Goal: Information Seeking & Learning: Compare options

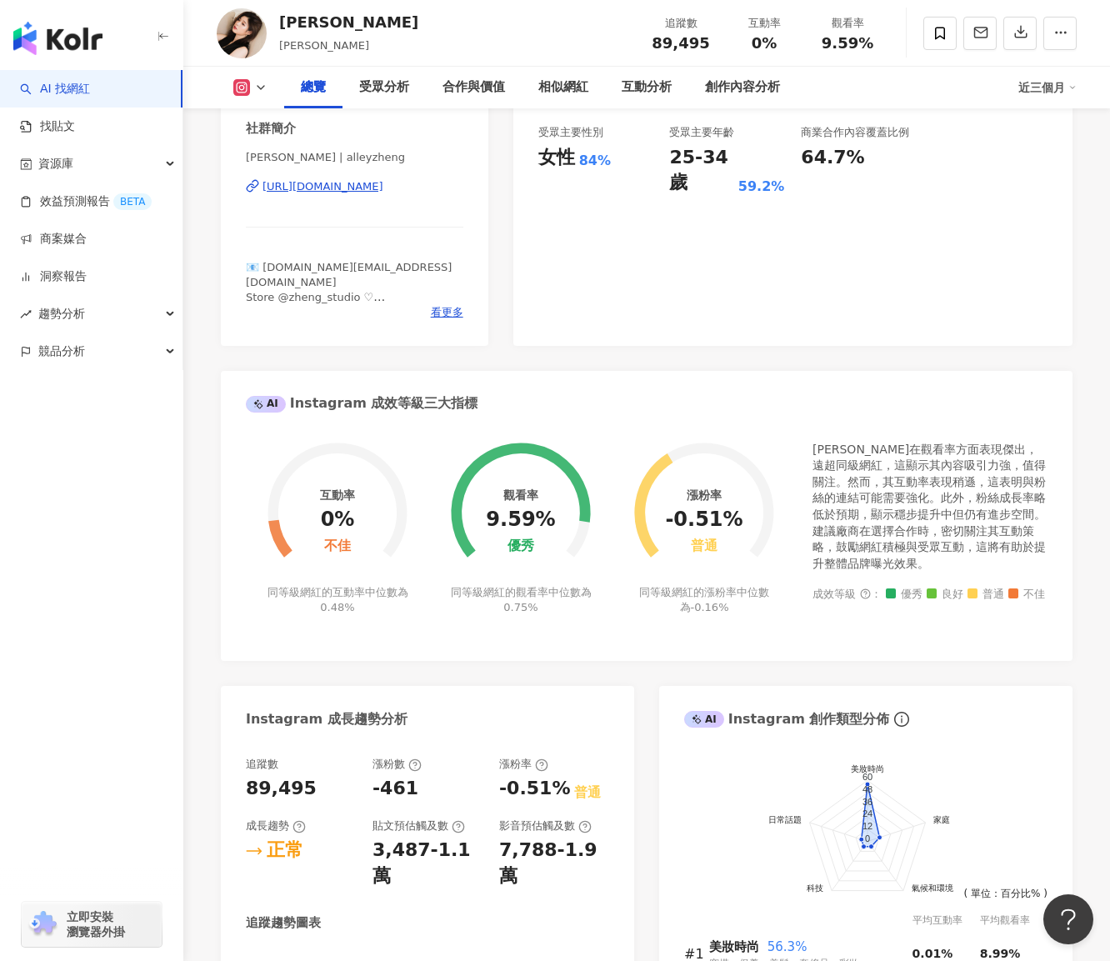
scroll to position [584, 0]
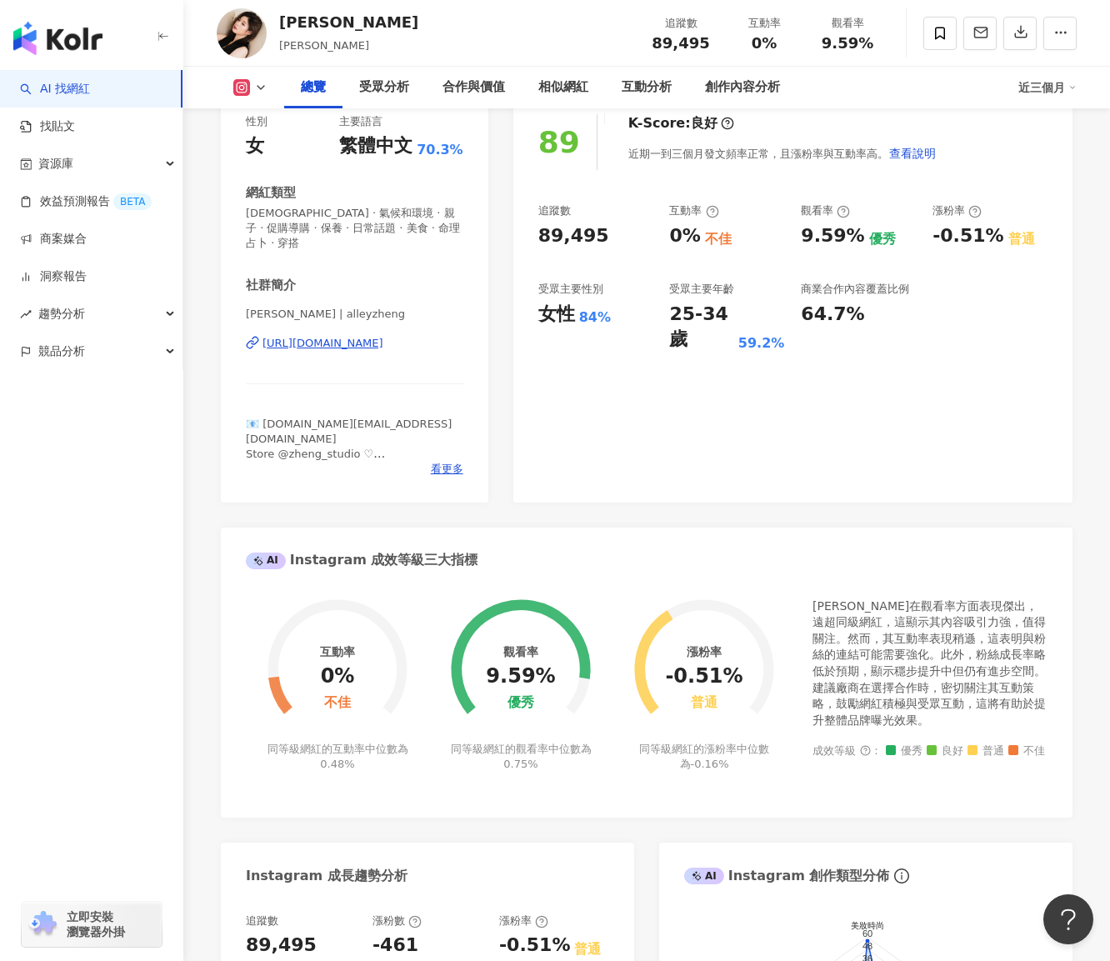
drag, startPoint x: 654, startPoint y: 180, endPoint x: 654, endPoint y: 191, distance: 10.8
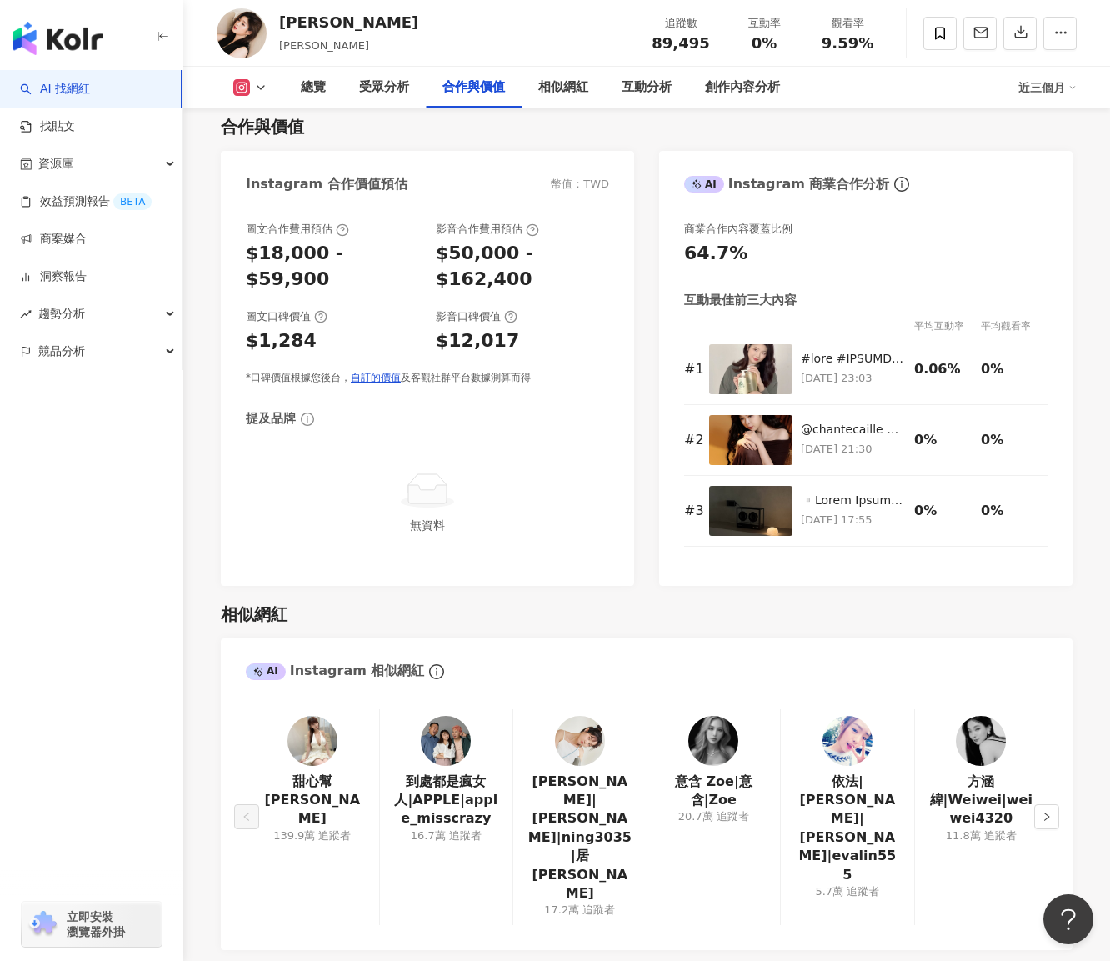
scroll to position [2419, 0]
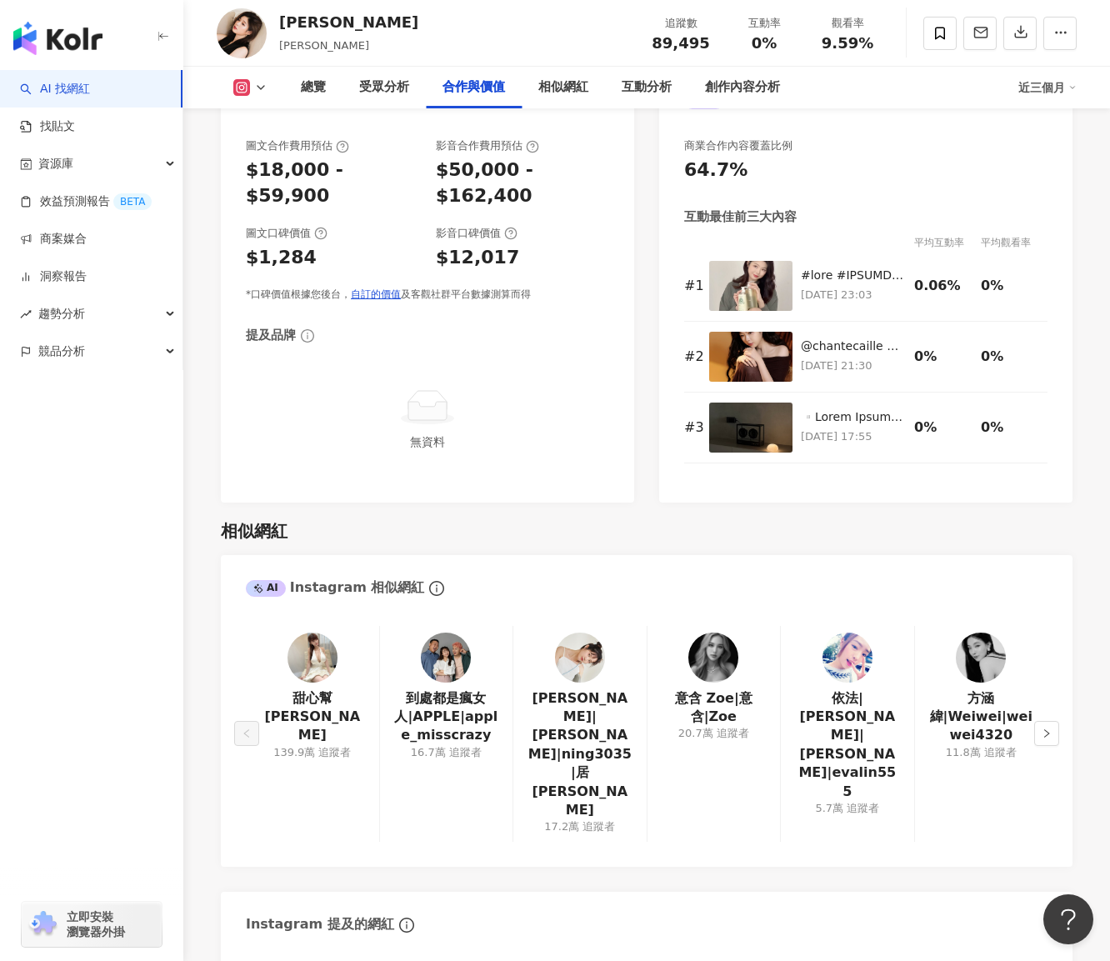
click at [296, 633] on img at bounding box center [313, 658] width 50 height 50
click at [1049, 721] on button "button" at bounding box center [1047, 733] width 25 height 25
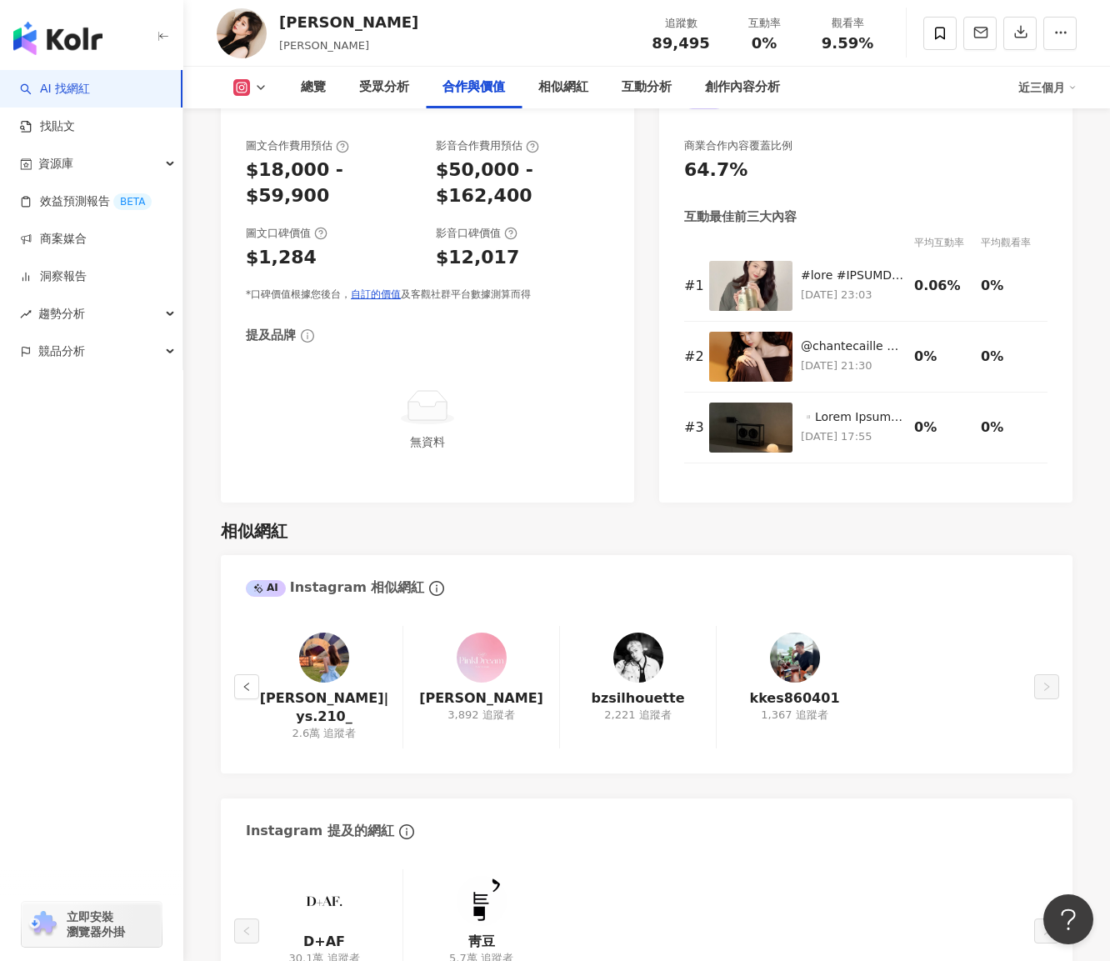
click at [321, 633] on img at bounding box center [324, 658] width 50 height 50
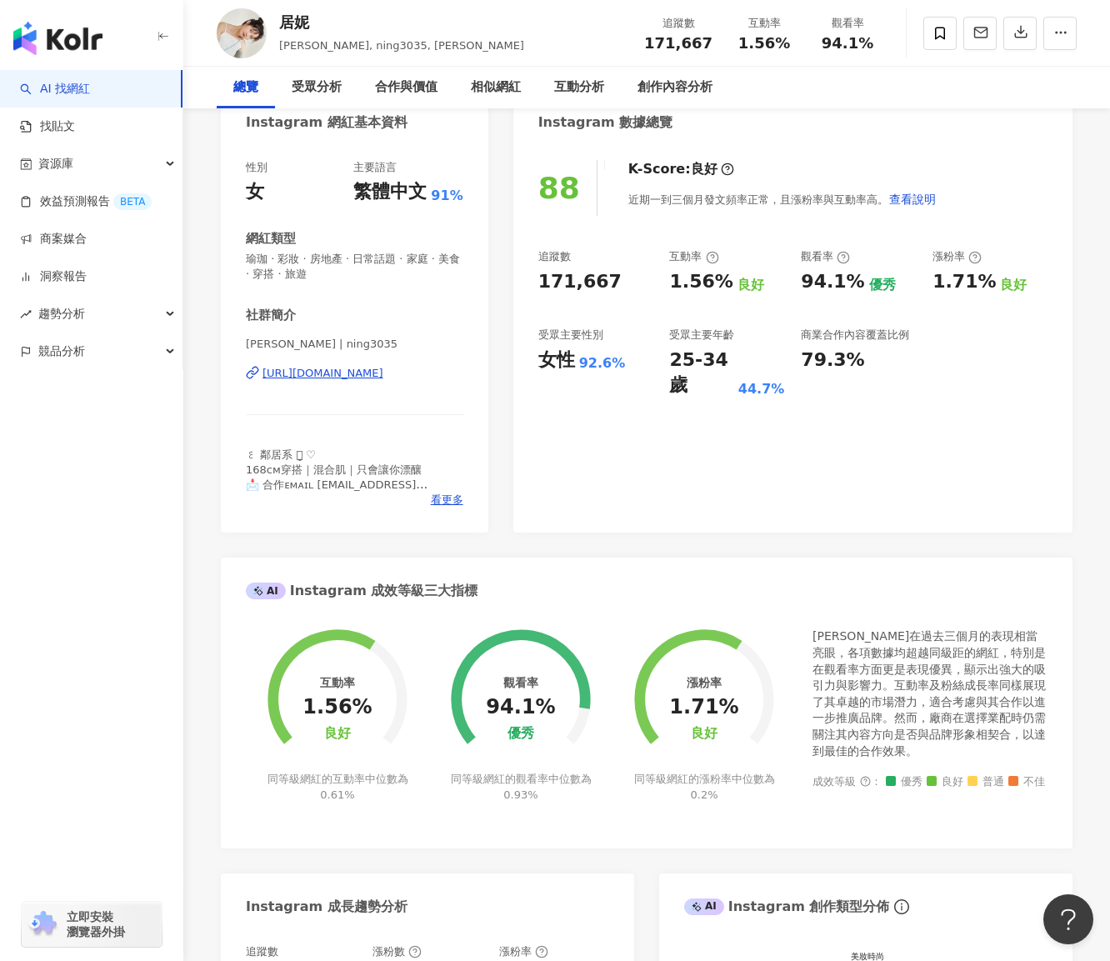
scroll to position [83, 0]
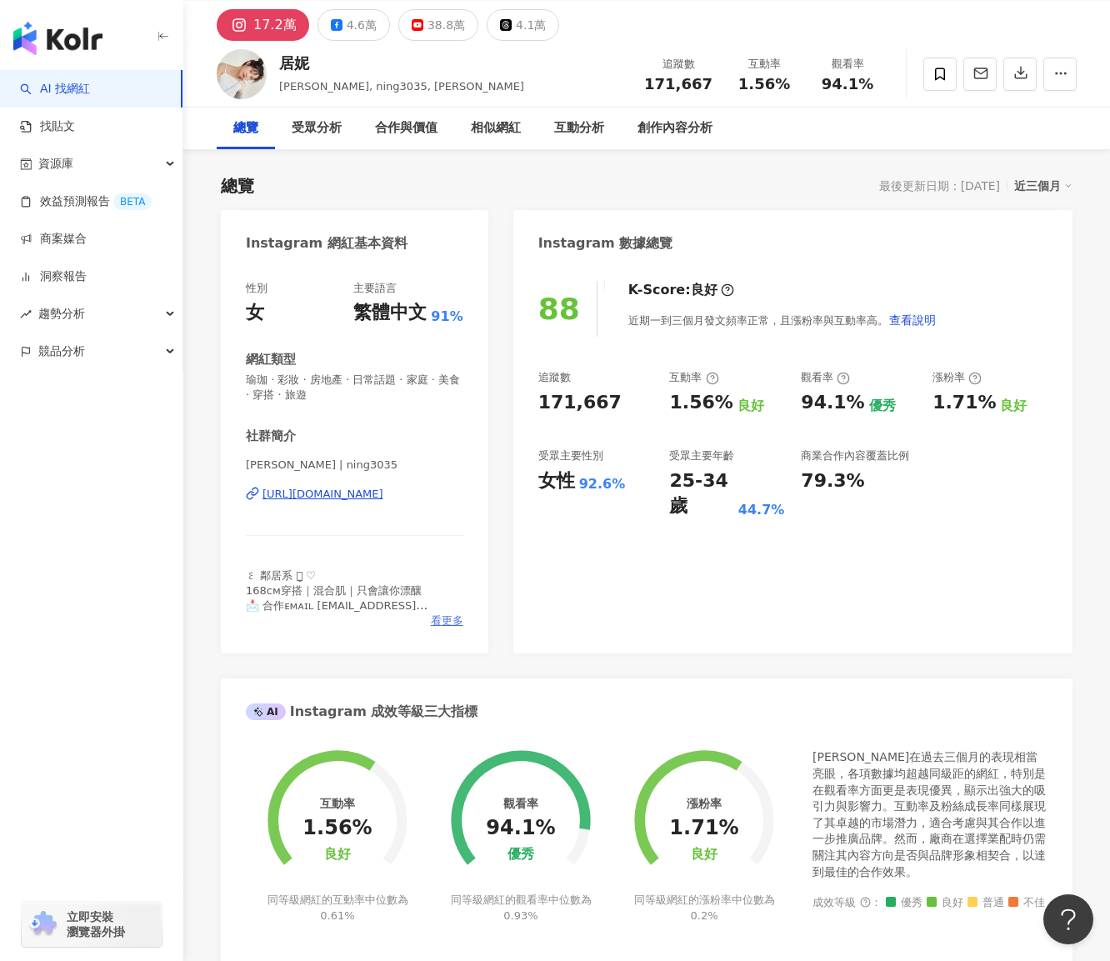
click at [443, 621] on span "看更多" at bounding box center [447, 621] width 33 height 15
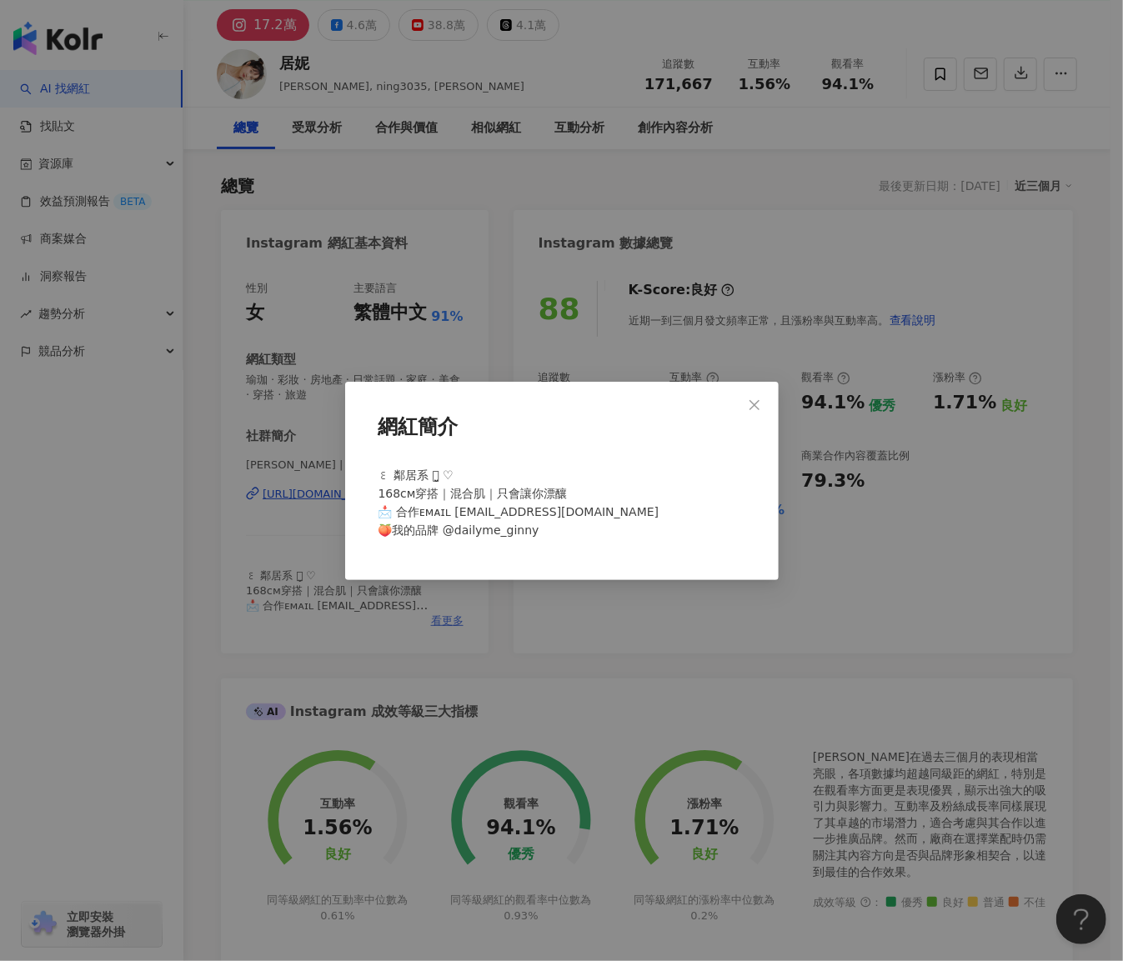
click at [443, 621] on div "網紅簡介 ꒰ 鄰居系 灬̤̬ ♡ 168ᴄᴍ穿搭｜混合肌｜只會讓你漂釀 📩 合作ᴇᴍᴀɪʟ Ning3035@gmail.com 🍑我的品牌 @dailyme…" at bounding box center [561, 480] width 1123 height 961
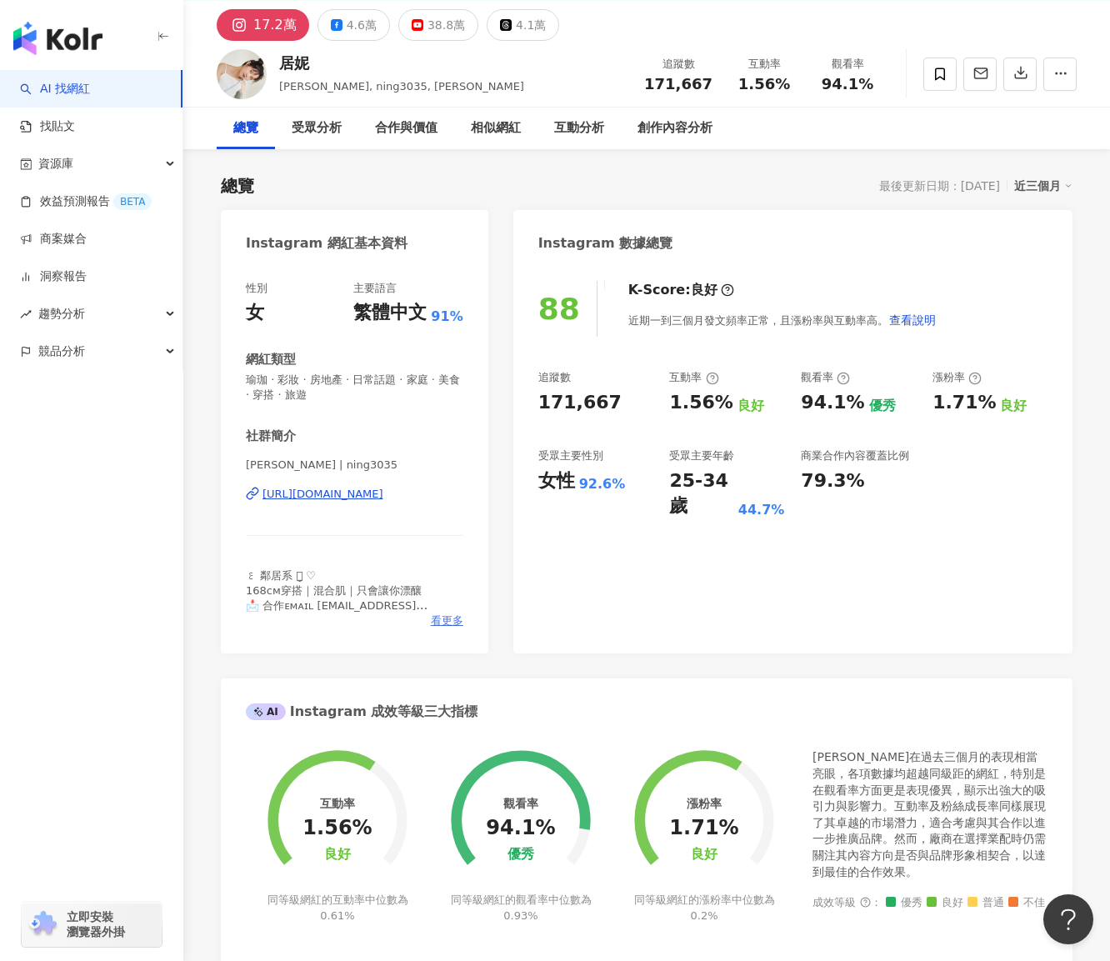
scroll to position [0, 0]
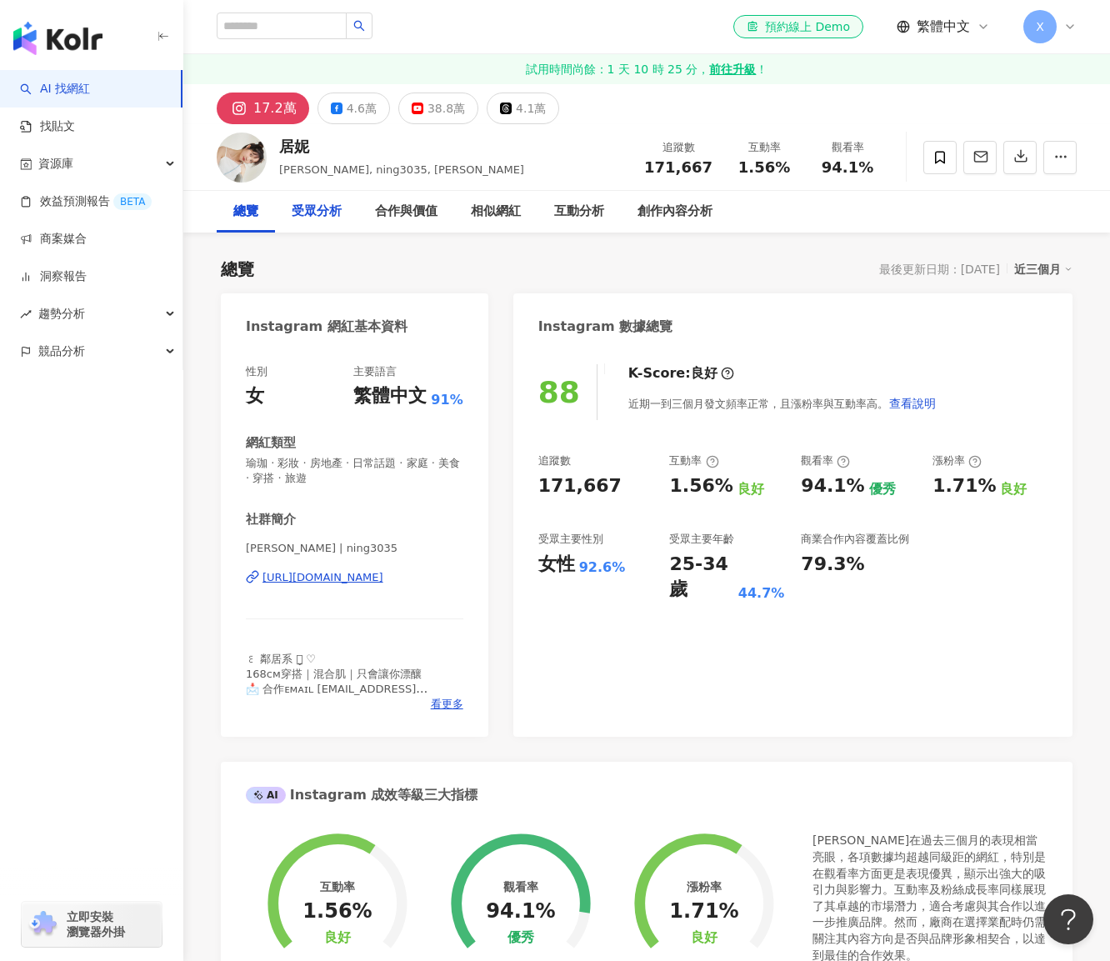
click at [290, 216] on div "受眾分析" at bounding box center [316, 212] width 83 height 42
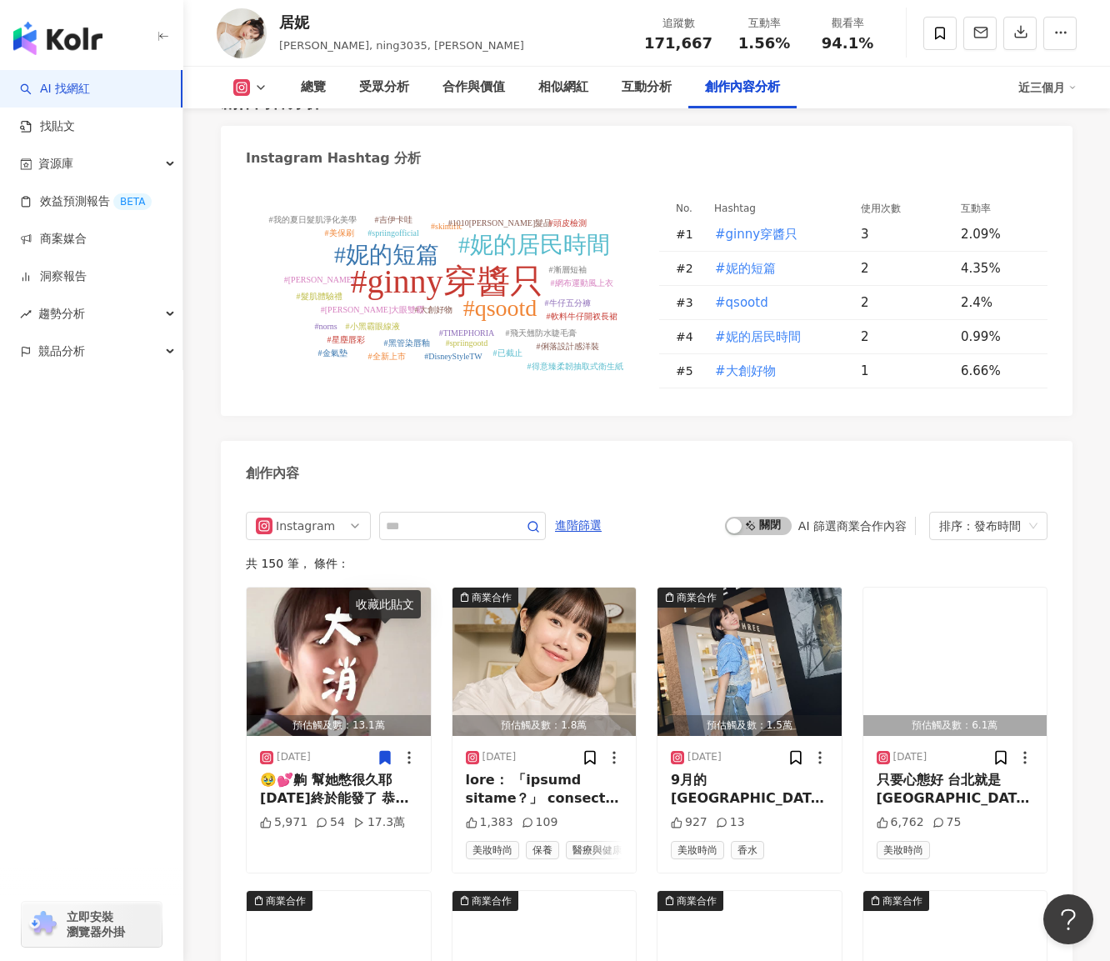
scroll to position [5137, 0]
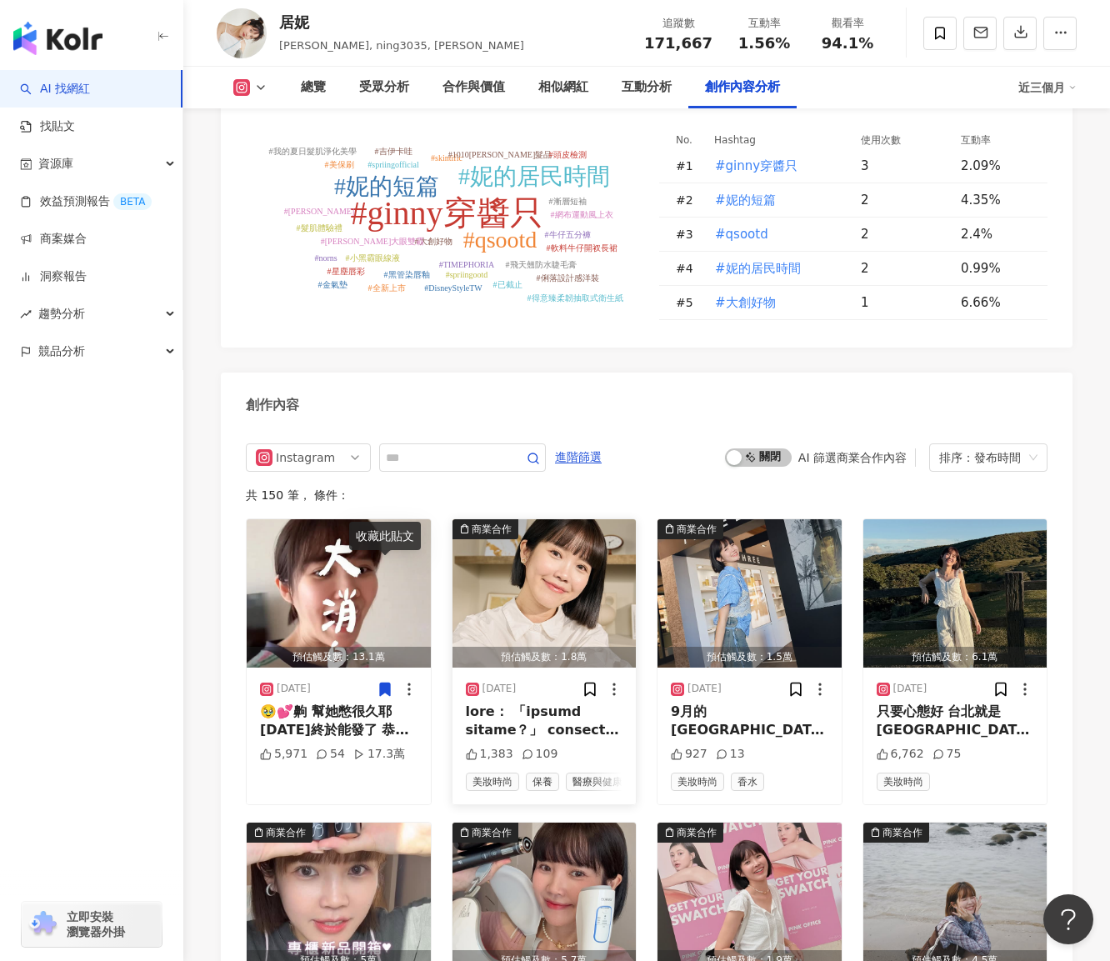
click at [585, 703] on div at bounding box center [545, 722] width 158 height 38
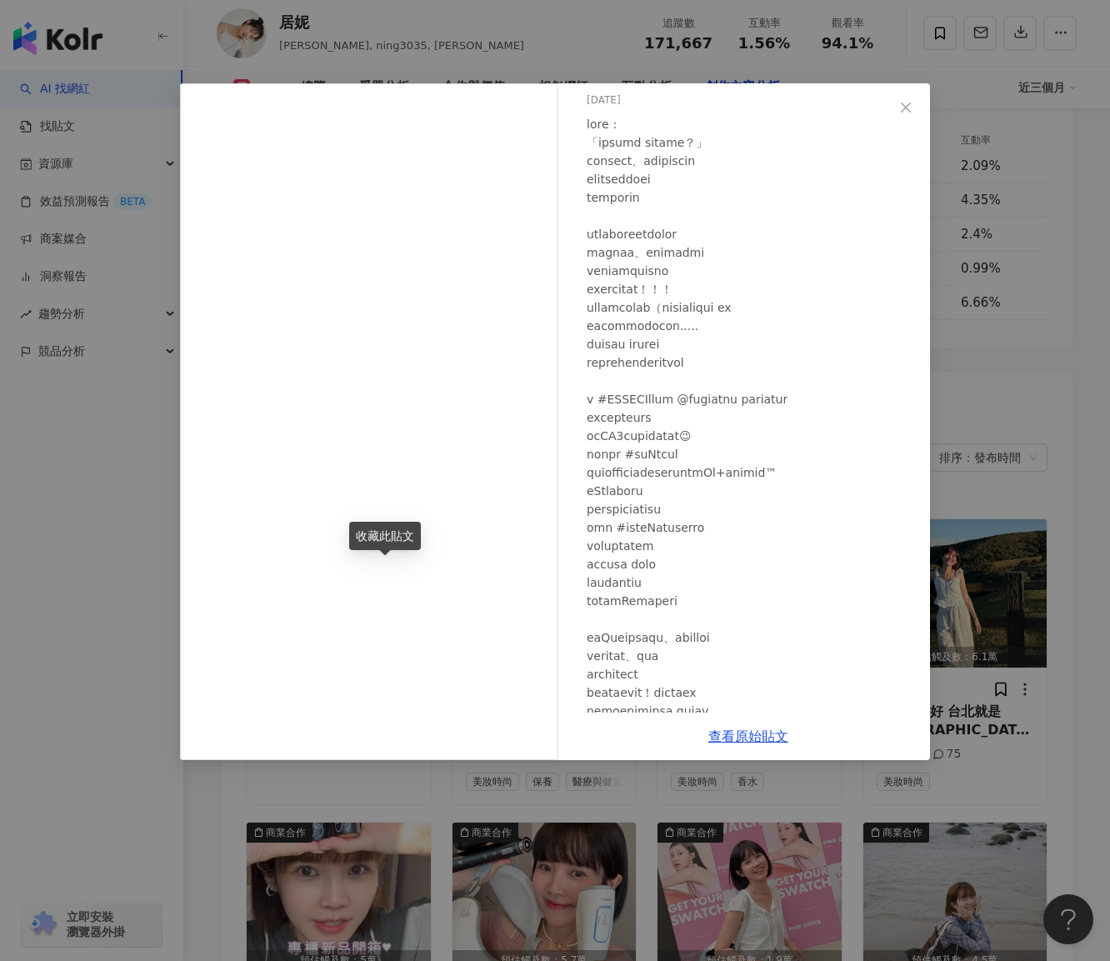
scroll to position [83, 0]
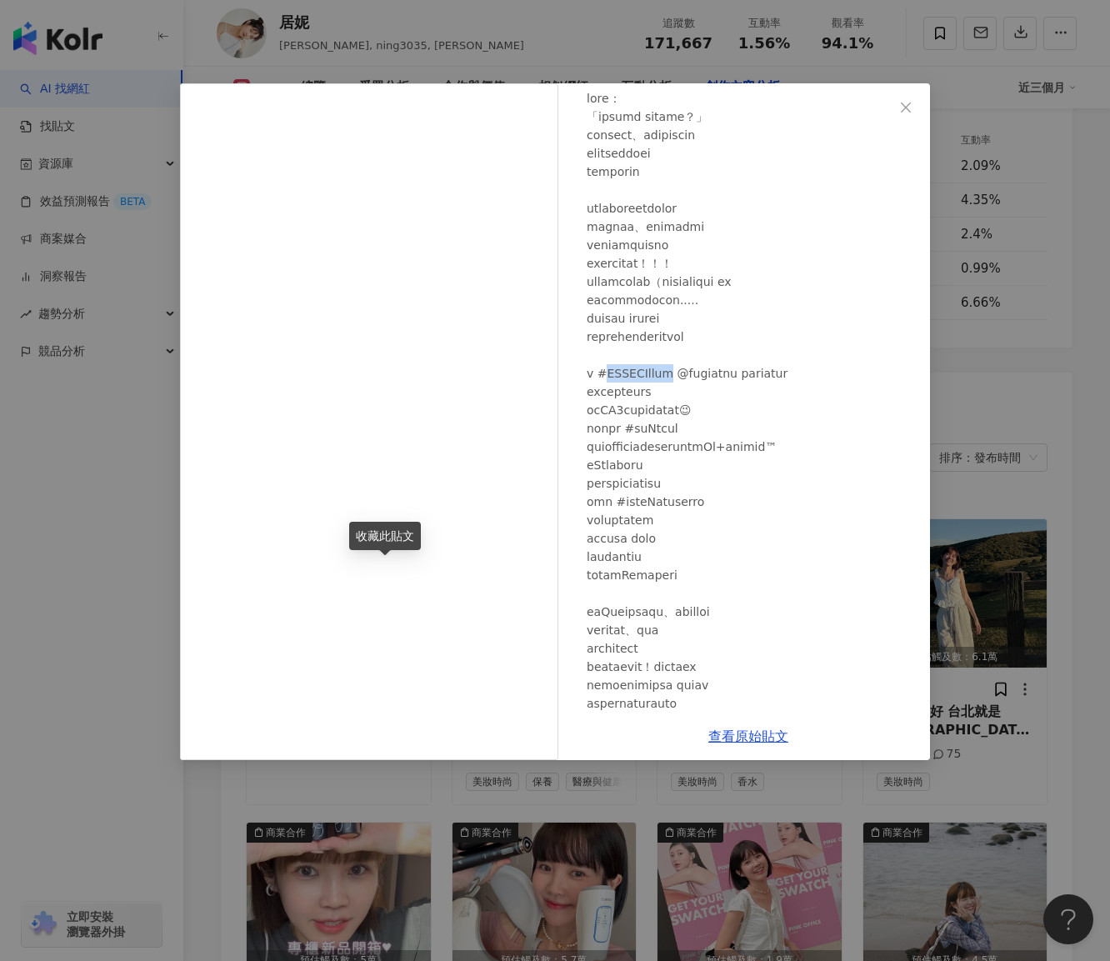
drag, startPoint x: 605, startPoint y: 371, endPoint x: 684, endPoint y: 368, distance: 79.3
click at [684, 368] on div at bounding box center [752, 575] width 330 height 972
copy div "ELIXIR怡麗絲爾"
click at [669, 780] on div "居妮 2025/9/19 1,404 111 查看原始貼文" at bounding box center [555, 480] width 1110 height 961
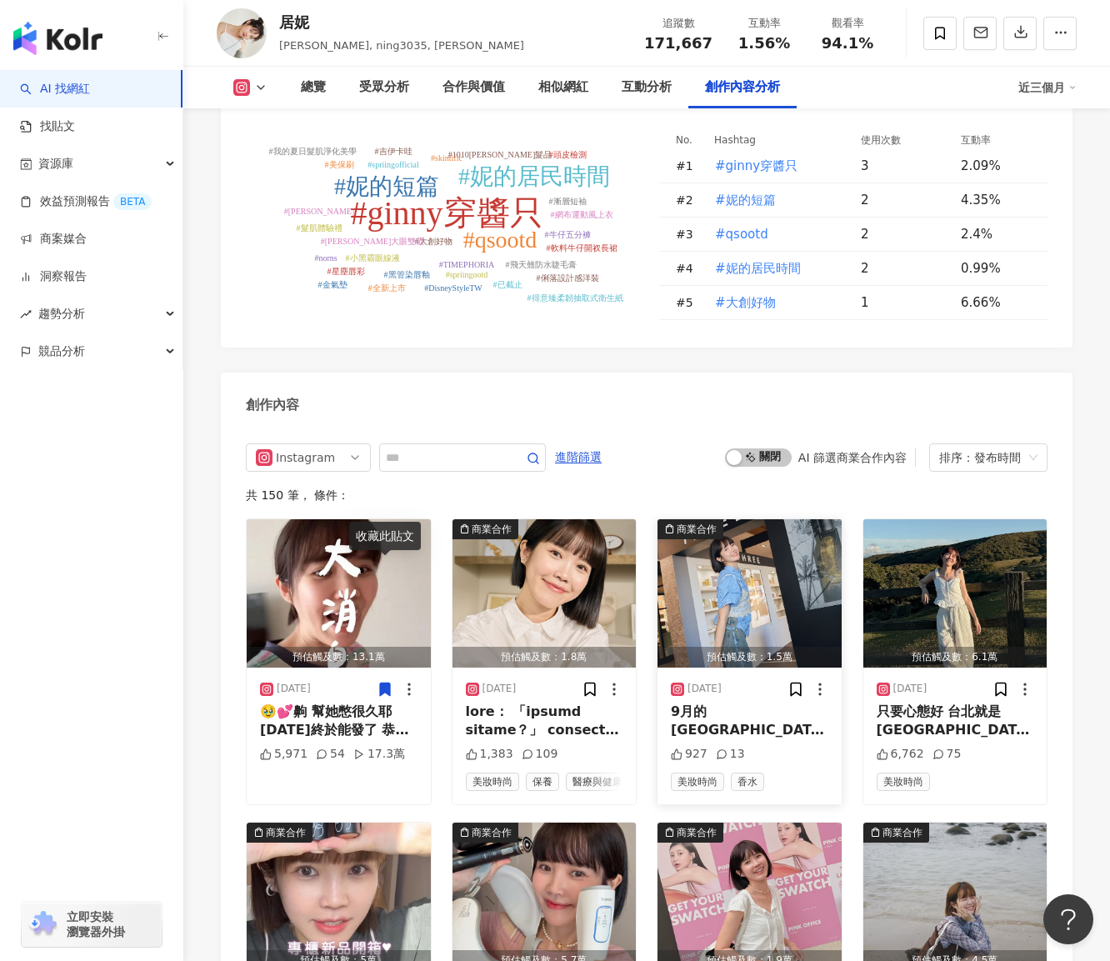
click at [740, 703] on div "9月的台北中山站 逛什麼ˊᵒ̴̶̷̤ꇴᵒ̴̶̷̤ˋ? 日系大牌回來台灣 第一站就在中山！！ 你們還記得THREE嗎 植萃保養當年非常紅 除了保養 彩妝系列有好…" at bounding box center [750, 722] width 158 height 38
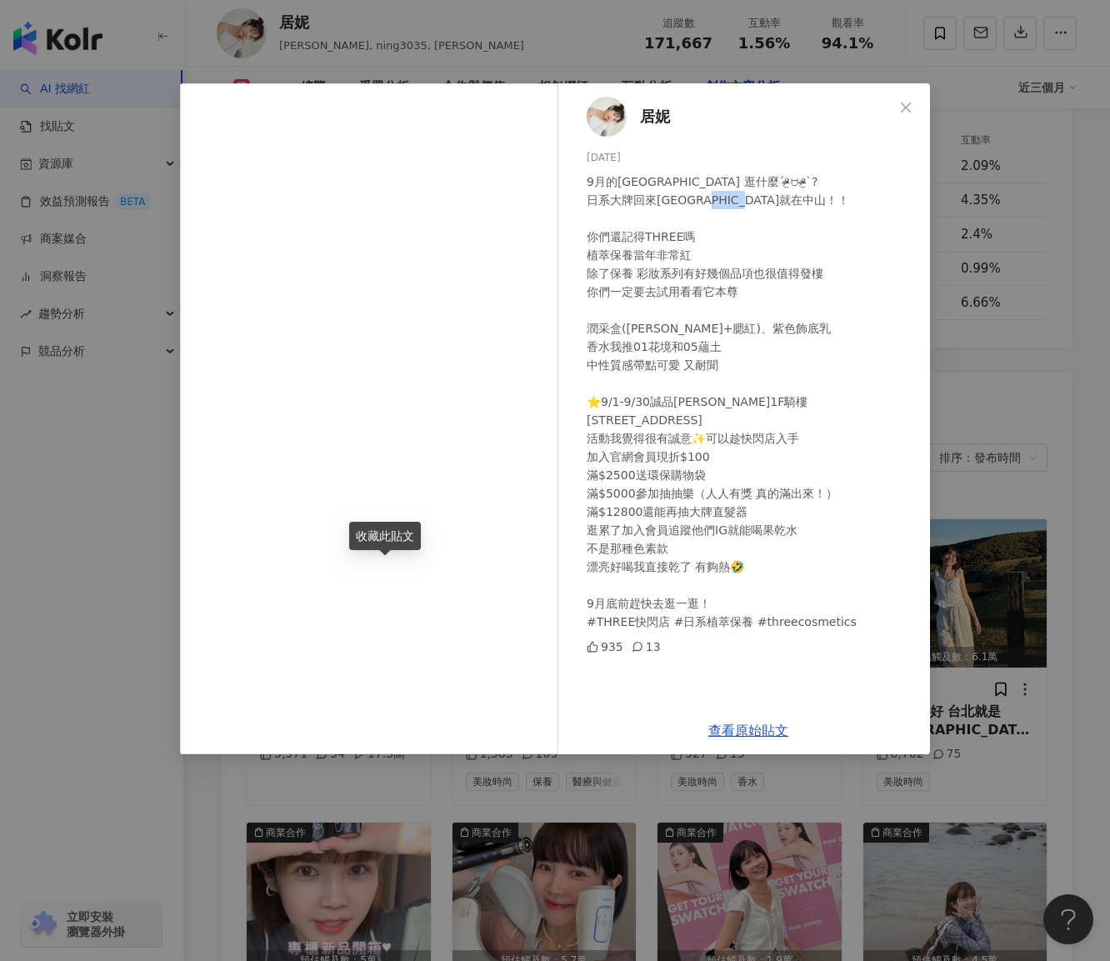
drag, startPoint x: 644, startPoint y: 251, endPoint x: 684, endPoint y: 252, distance: 40.0
click at [684, 252] on div "9月的台北中山站 逛什麼ˊᵒ̴̶̷̤ꇴᵒ̴̶̷̤ˋ? 日系大牌回來台灣 第一站就在中山！！ 你們還記得THREE嗎 植萃保養當年非常紅 除了保養 彩妝系列有好…" at bounding box center [752, 402] width 330 height 458
copy div "THREE"
click at [895, 584] on div "9月的台北中山站 逛什麼ˊᵒ̴̶̷̤ꇴᵒ̴̶̷̤ˋ? 日系大牌回來台灣 第一站就在中山！！ 你們還記得THREE嗎 植萃保養當年非常紅 除了保養 彩妝系列有好…" at bounding box center [752, 402] width 330 height 458
click at [975, 605] on div "居妮 2025/9/17 9月的台北中山站 逛什麼ˊᵒ̴̶̷̤ꇴᵒ̴̶̷̤ˋ? 日系大牌回來台灣 第一站就在中山！！ 你們還記得THREE嗎 植萃保養當年非常…" at bounding box center [555, 480] width 1110 height 961
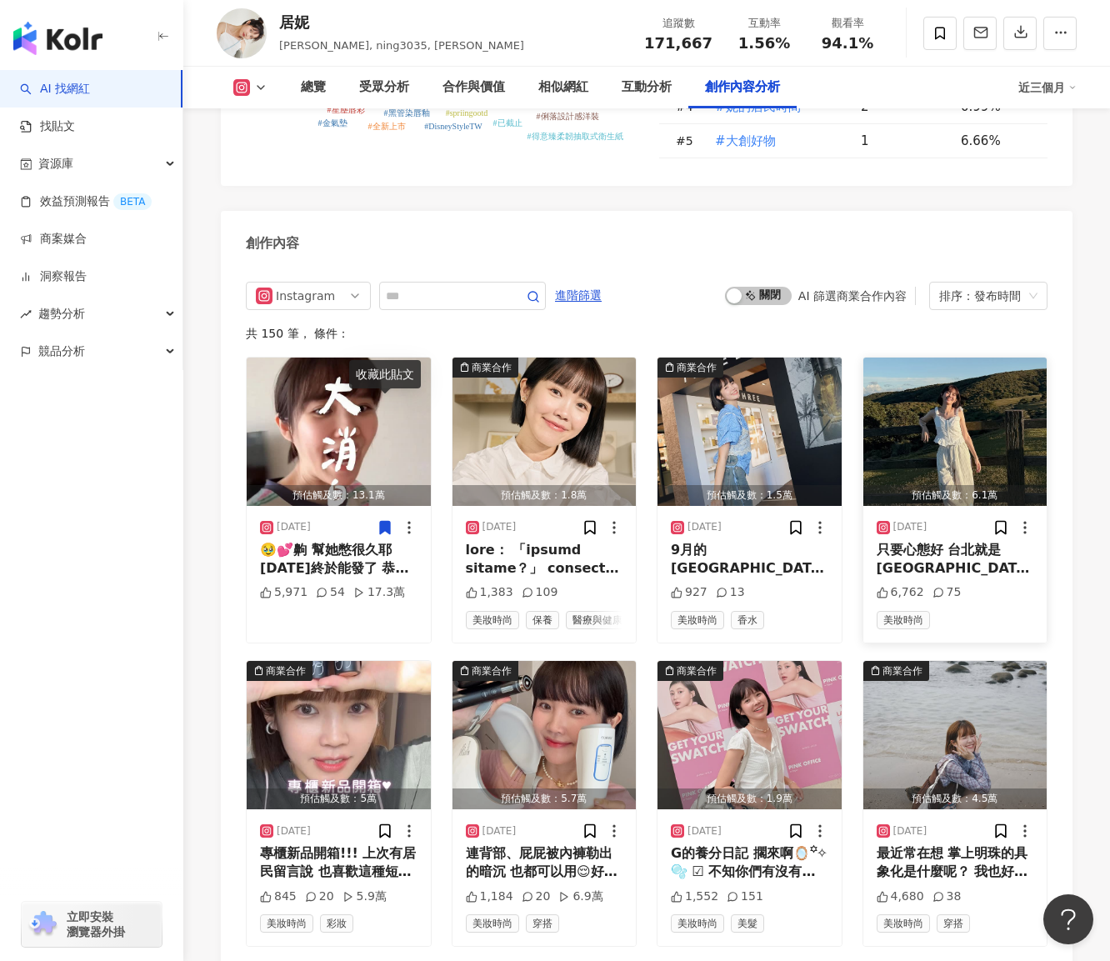
scroll to position [5470, 0]
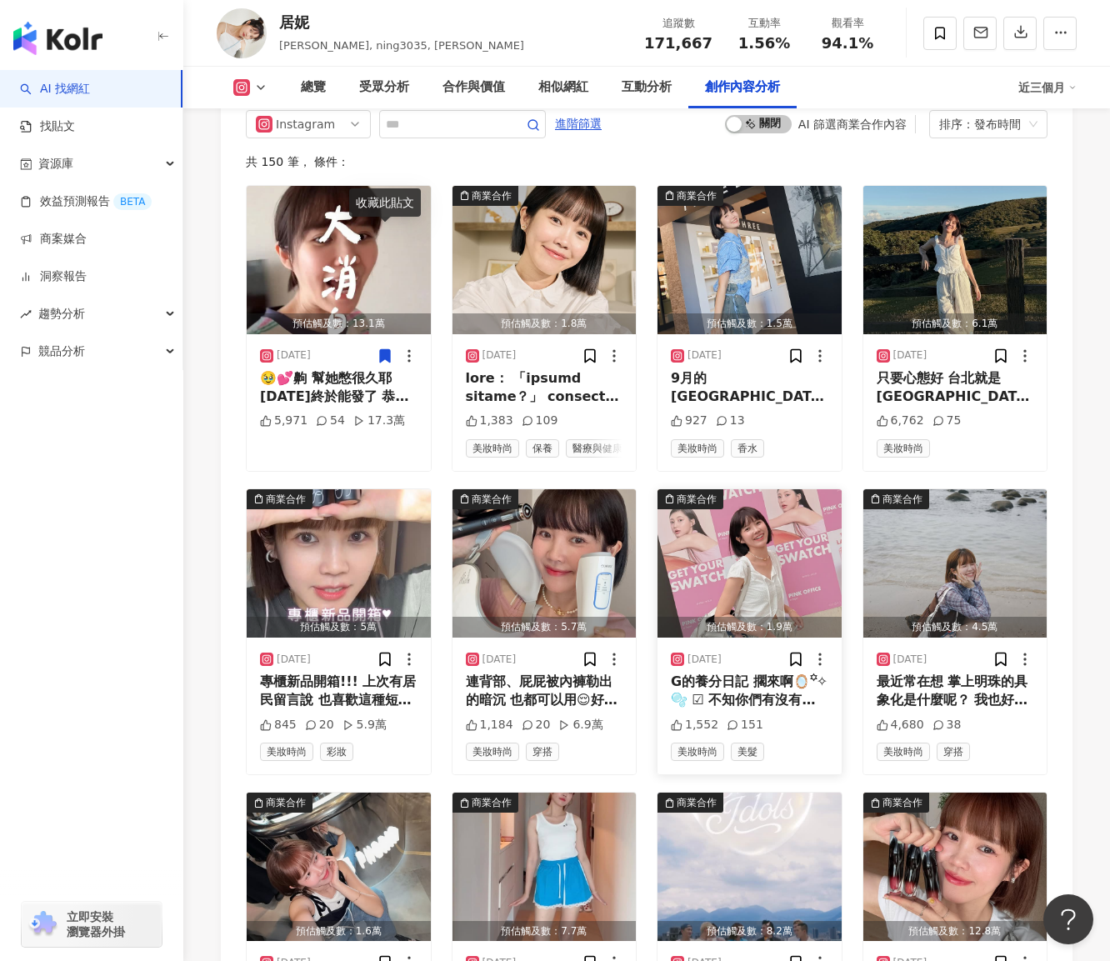
click at [724, 673] on div "G的養分日記 擱來啊🪞꙳✧🫧 ☑ 不知你們有沒有印象 我推軟糖唇釉一百次了吧 rom&nd 快閃店來台北了！！ 200多個色號隨你試 還很貼心把冷/暖色調分開…" at bounding box center [750, 692] width 158 height 38
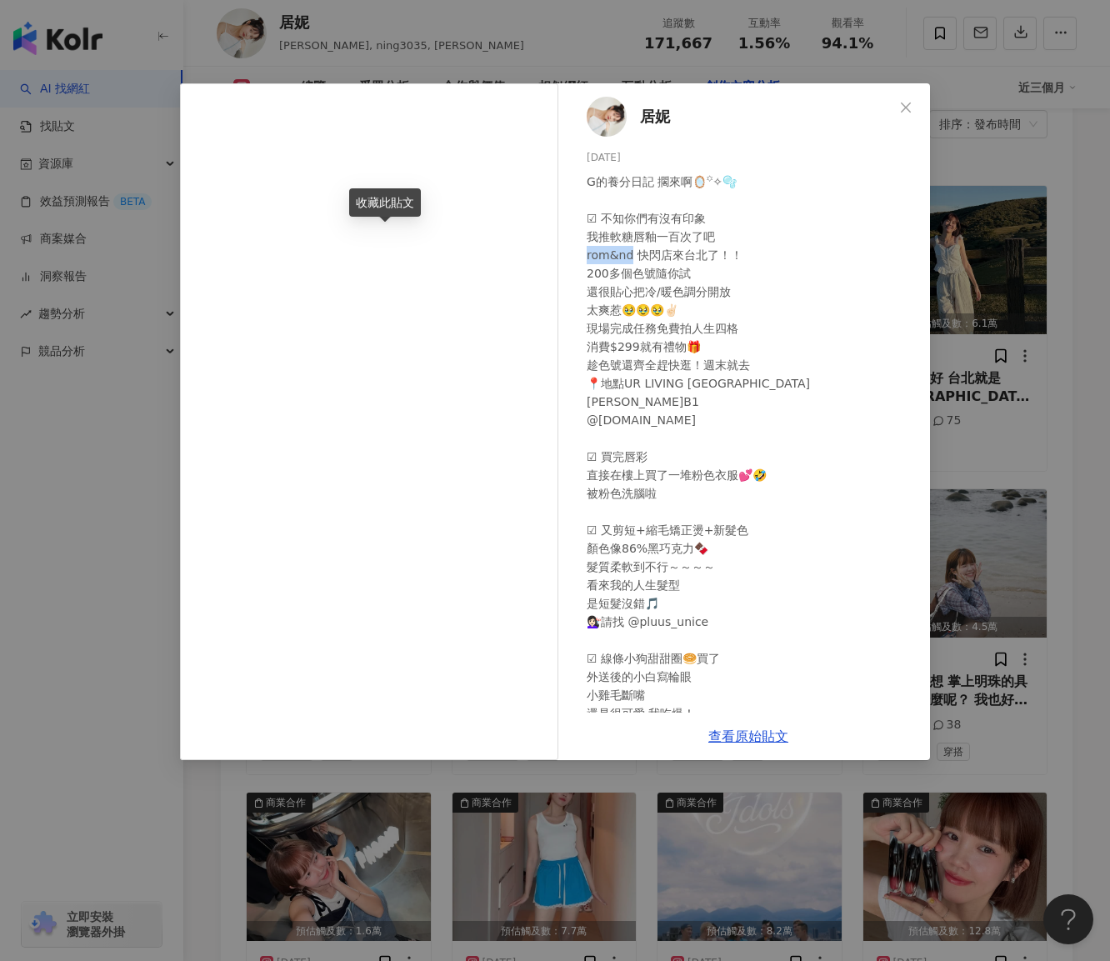
drag, startPoint x: 581, startPoint y: 253, endPoint x: 630, endPoint y: 253, distance: 49.2
click at [630, 253] on div "居妮 2025/9/6 G的養分日記 擱來啊🪞꙳✧🫧 ☑ 不知你們有沒有印象 我推軟糖唇釉一百次了吧 rom&nd 快閃店來台北了！！ 200多個色號隨你試 …" at bounding box center [748, 397] width 363 height 629
copy div "m&nd 快"
click at [674, 804] on div "居妮 2025/9/6 G的養分日記 擱來啊🪞꙳✧🫧 ☑ 不知你們有沒有印象 我推軟糖唇釉一百次了吧 rom&nd 快閃店來台北了！！ 200多個色號隨你試 …" at bounding box center [555, 480] width 1110 height 961
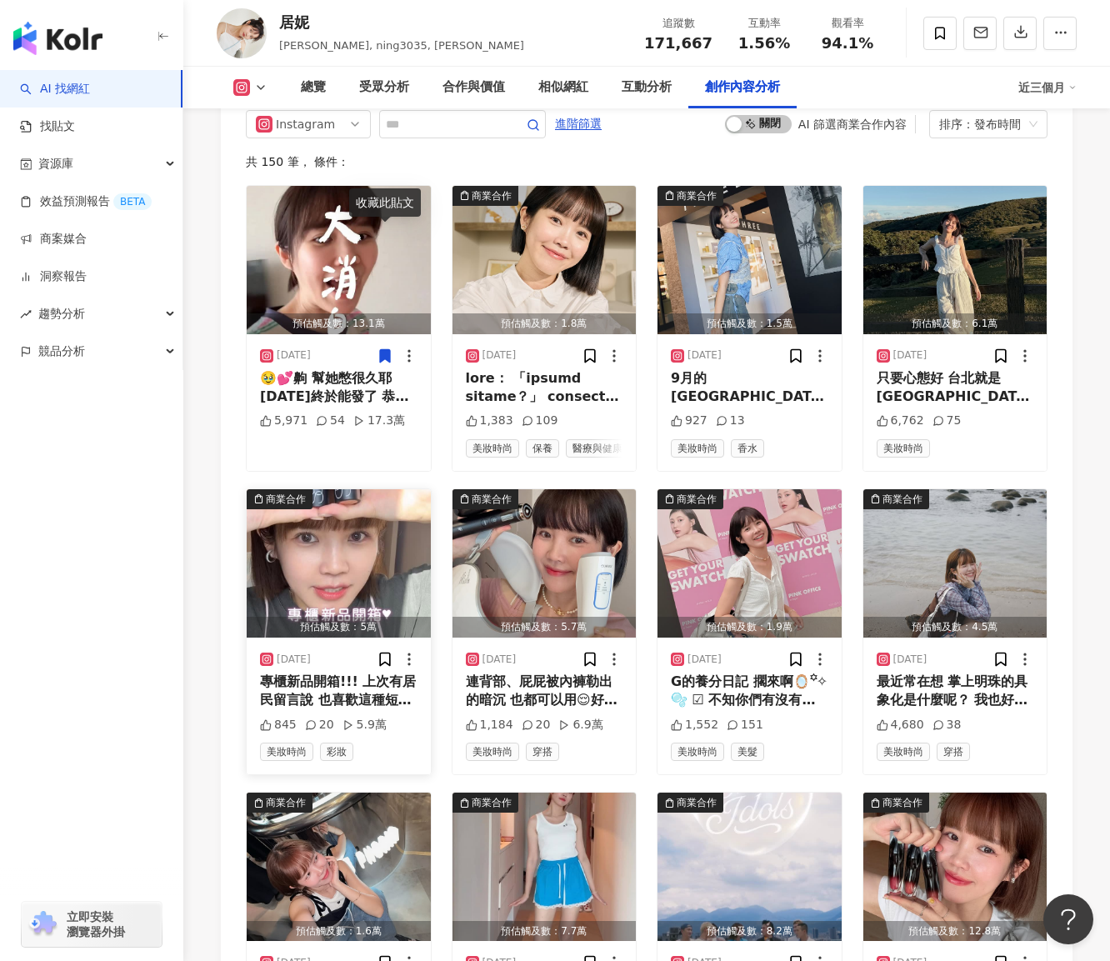
click at [358, 489] on img "button" at bounding box center [339, 563] width 184 height 148
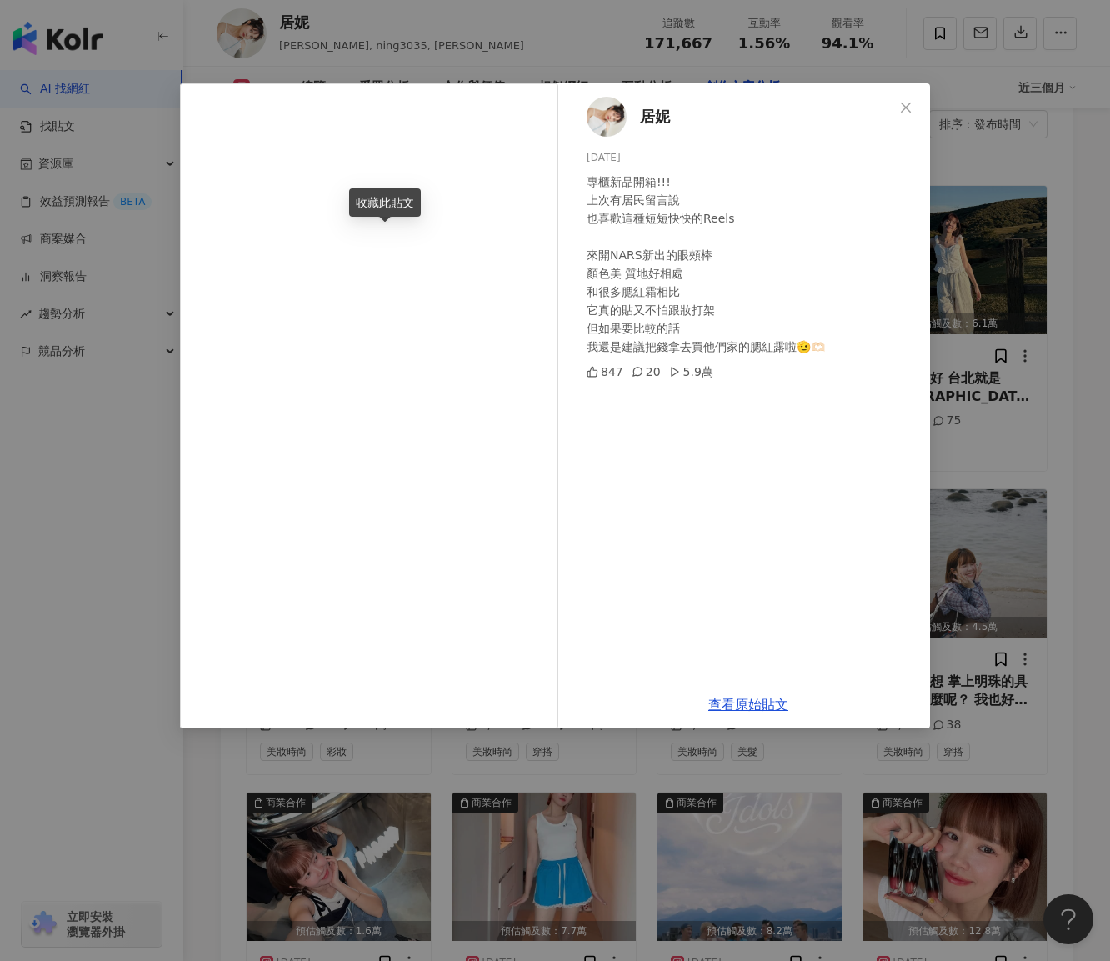
click at [1025, 627] on div "居妮 2025/9/11 專櫃新品開箱!!! 上次有居民留言說 也喜歡這種短短快快的Reels 來開NARS新出的眼頰棒 顏色美 質地好相處 和很多腮紅霜相比…" at bounding box center [555, 480] width 1110 height 961
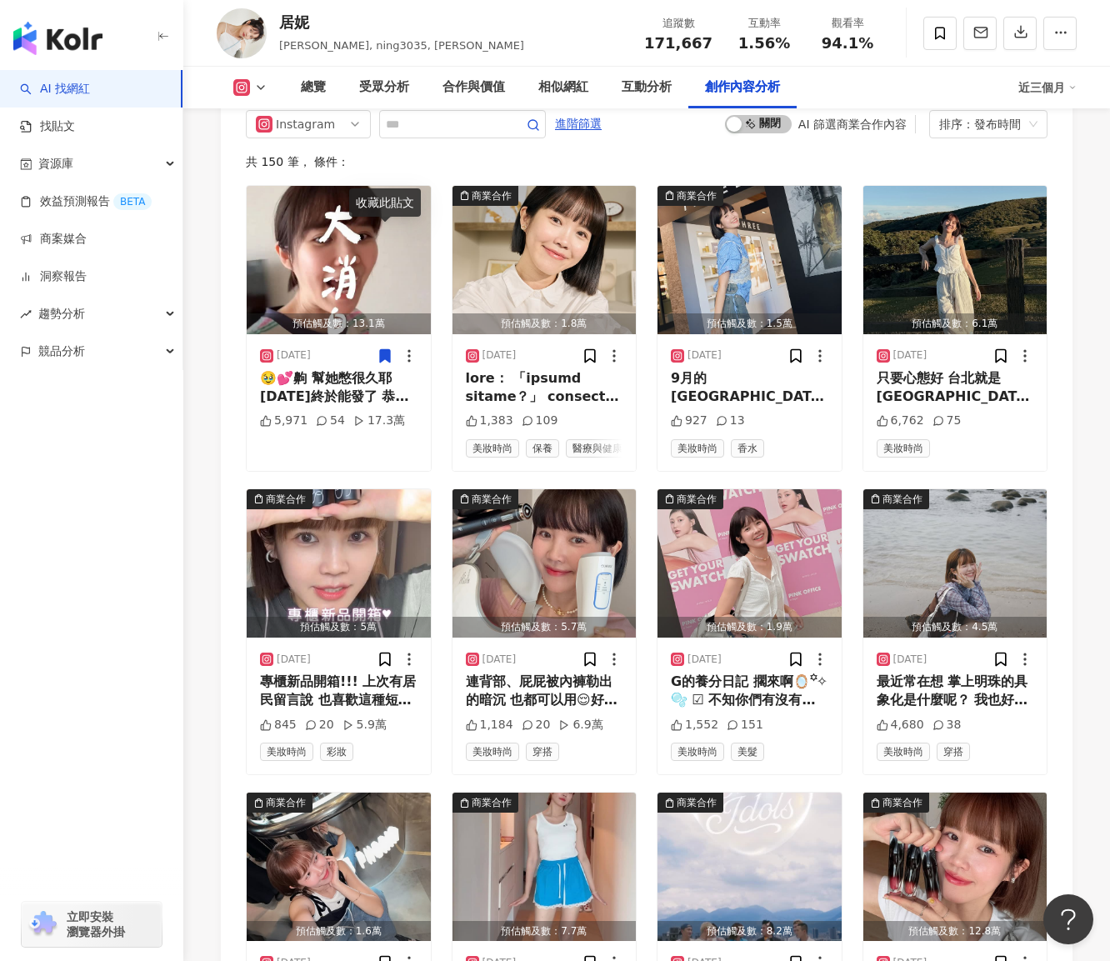
scroll to position [5554, 0]
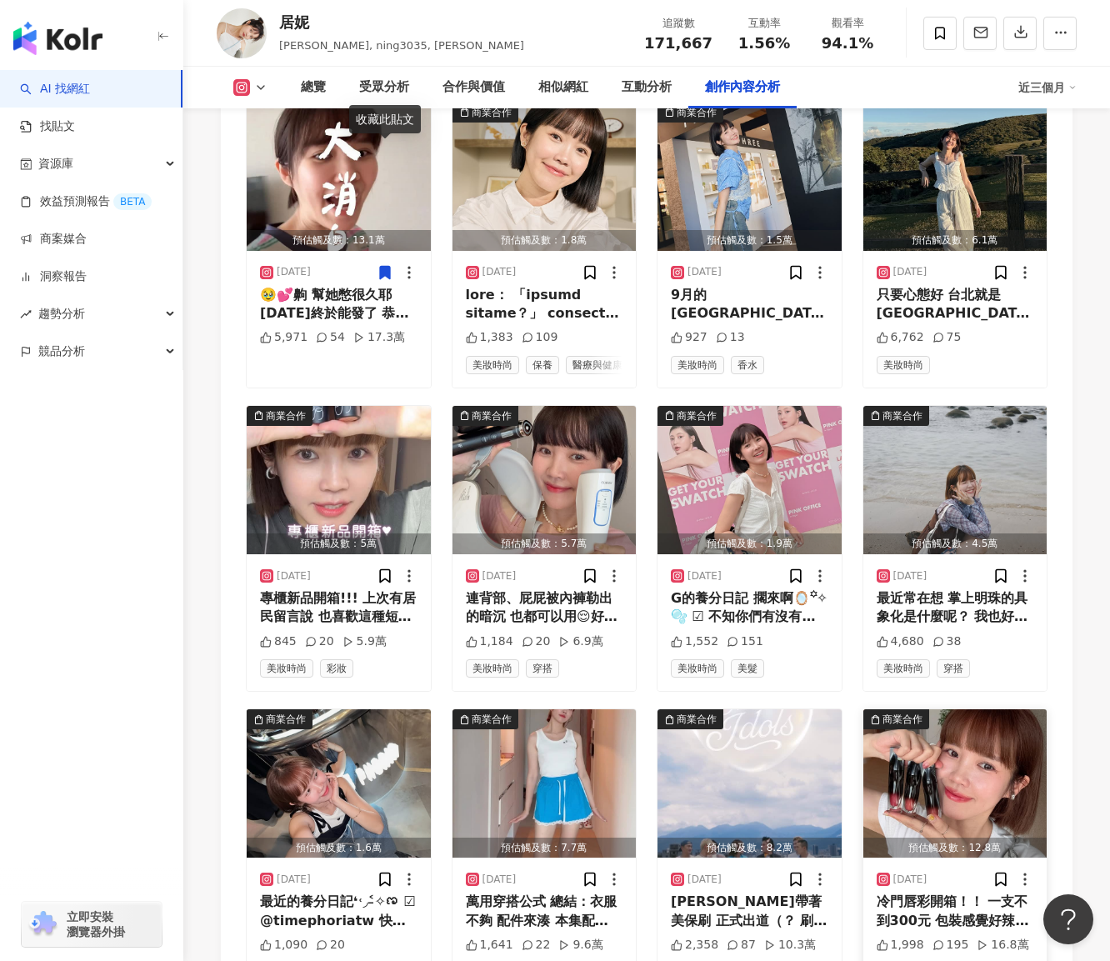
click at [909, 893] on div "冷門唇彩開箱！！ 一支不到300元 包裝感覺好辣 不是我的菜 但結果是外表看起來很mean(? 實際上是好相處好可愛的女生 TIME PHORIA 星塵唇彩 …" at bounding box center [956, 912] width 158 height 38
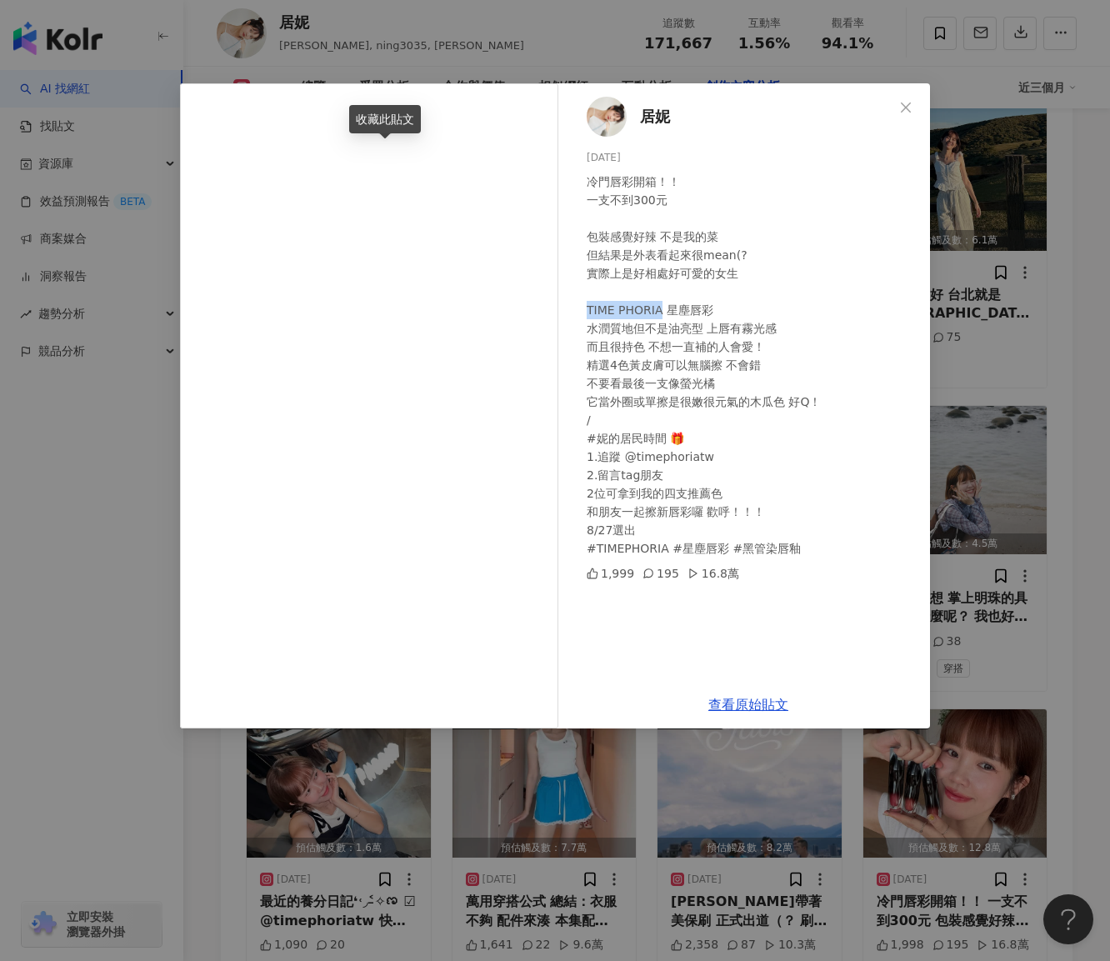
drag, startPoint x: 584, startPoint y: 312, endPoint x: 657, endPoint y: 312, distance: 73.4
click at [657, 312] on div "居妮 2025/8/21 冷門唇彩開箱！！ 一支不到300元 包裝感覺好辣 不是我的菜 但結果是外表看起來很mean(? 實際上是好相處好可愛的女生 TIME…" at bounding box center [748, 382] width 363 height 598
copy div "TIME PHORIA"
click at [468, 818] on div "居妮 2025/8/21 冷門唇彩開箱！！ 一支不到300元 包裝感覺好辣 不是我的菜 但結果是外表看起來很mean(? 實際上是好相處好可愛的女生 TIME…" at bounding box center [555, 480] width 1110 height 961
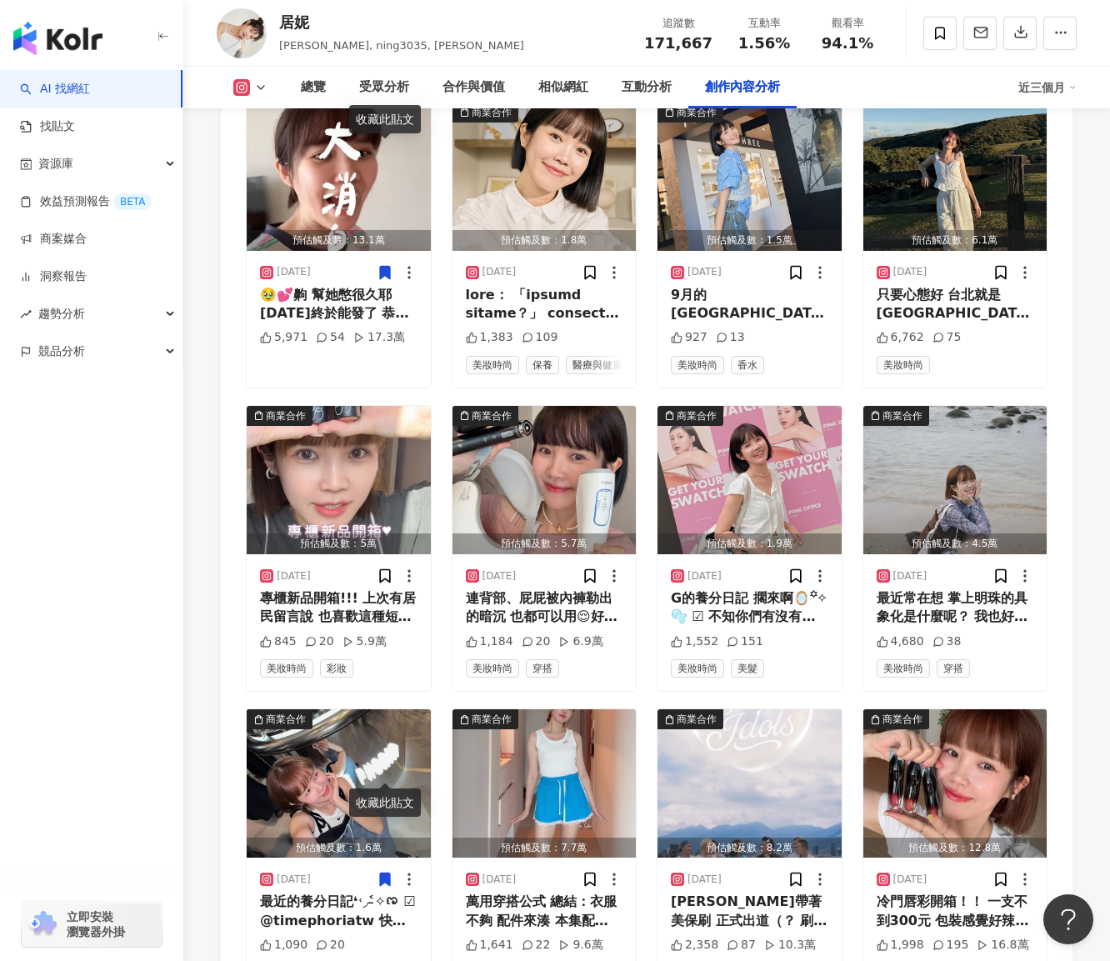
drag, startPoint x: 192, startPoint y: 63, endPoint x: 207, endPoint y: 47, distance: 21.8
click at [192, 63] on div "居妮 Ginny, ning3035, 居妮Ginny Daily 追蹤數 171,667 互動率 1.56% 觀看率 94.1%" at bounding box center [646, 33] width 927 height 66
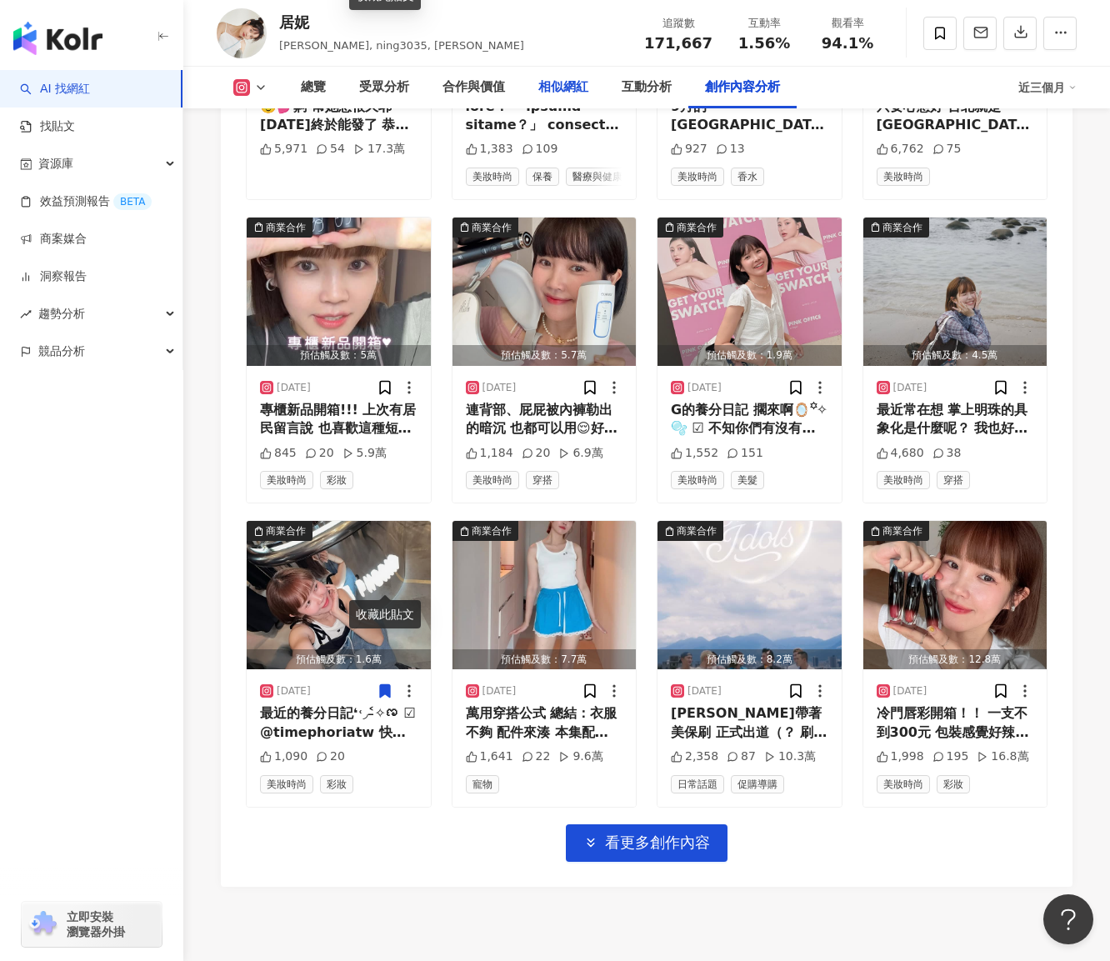
click at [580, 91] on div "相似網紅" at bounding box center [564, 88] width 50 height 20
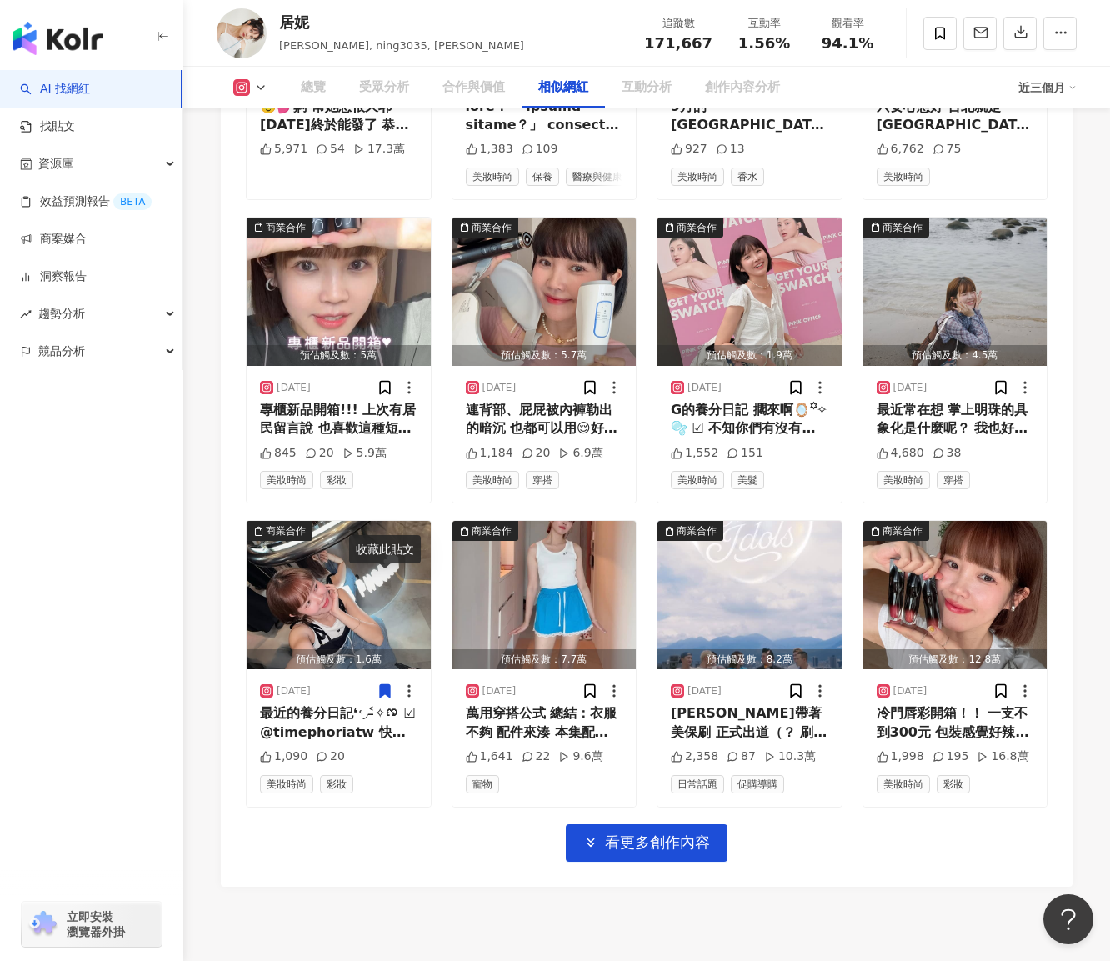
scroll to position [2757, 0]
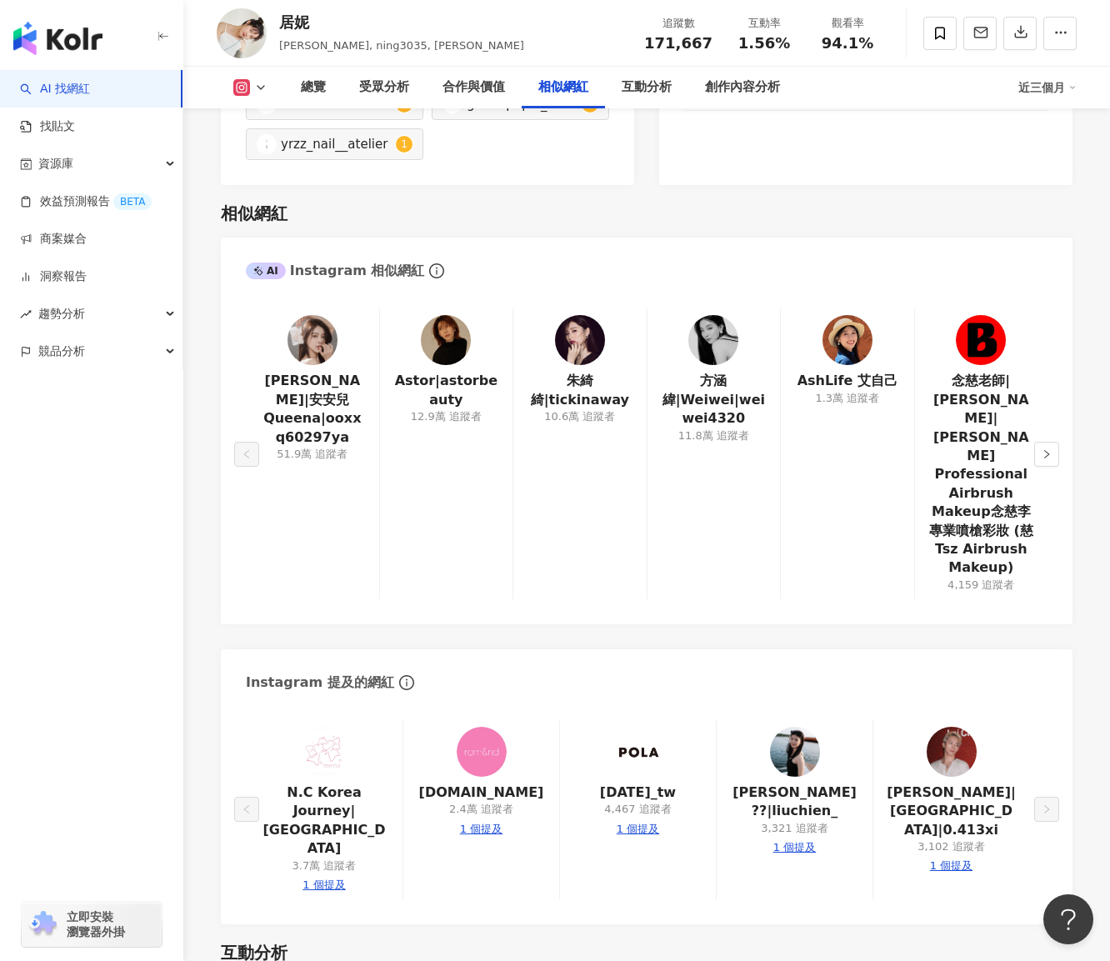
click at [447, 315] on img at bounding box center [446, 340] width 50 height 50
click at [319, 315] on img at bounding box center [313, 340] width 50 height 50
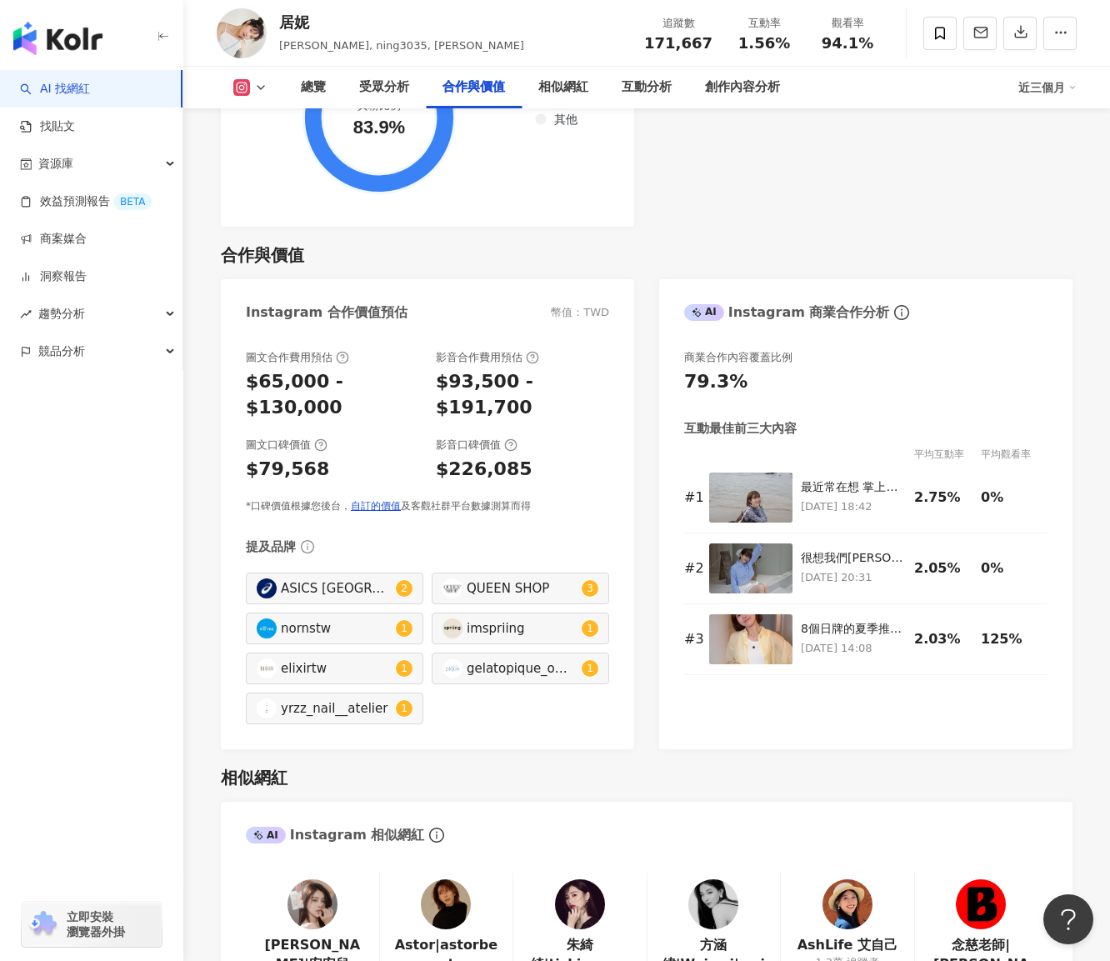
scroll to position [2173, 0]
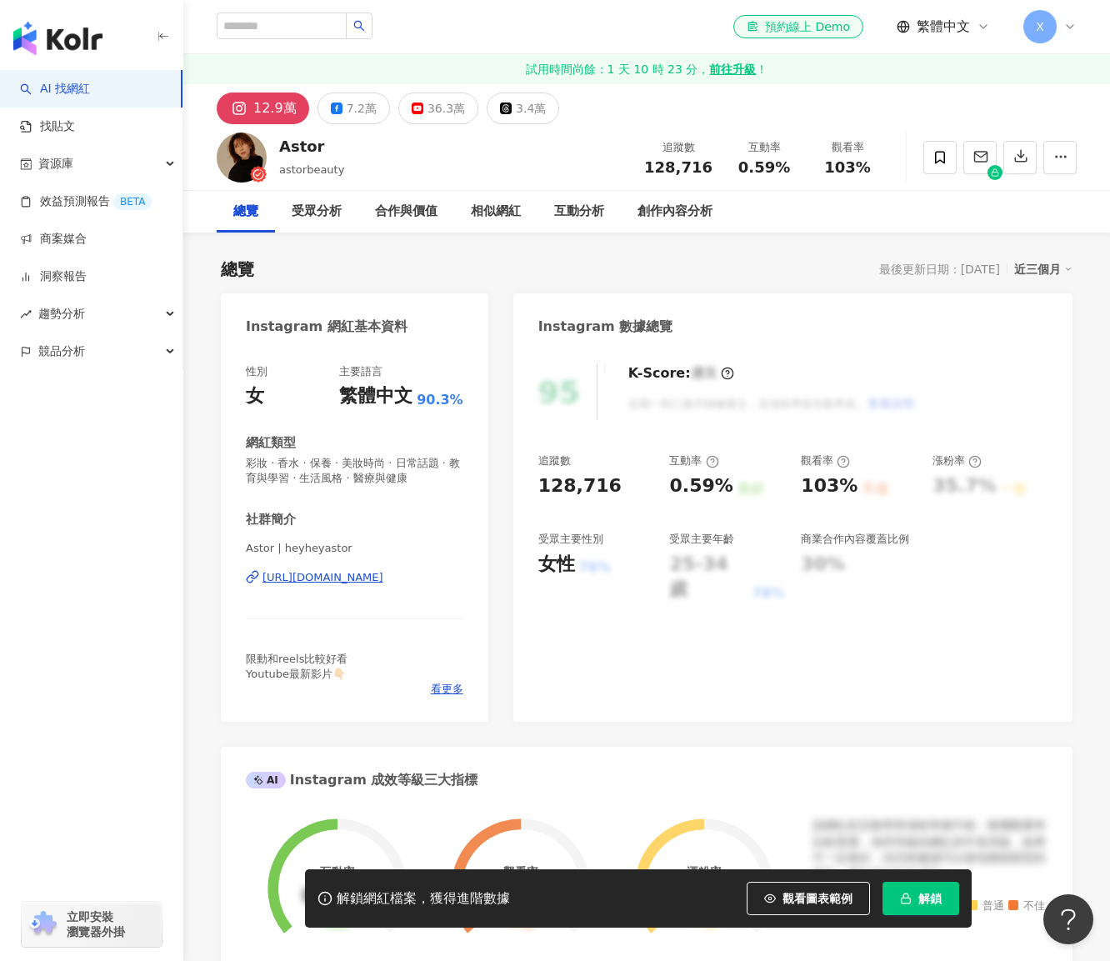
click at [915, 909] on button "解鎖" at bounding box center [921, 898] width 77 height 33
click at [920, 899] on span "解鎖" at bounding box center [930, 898] width 23 height 13
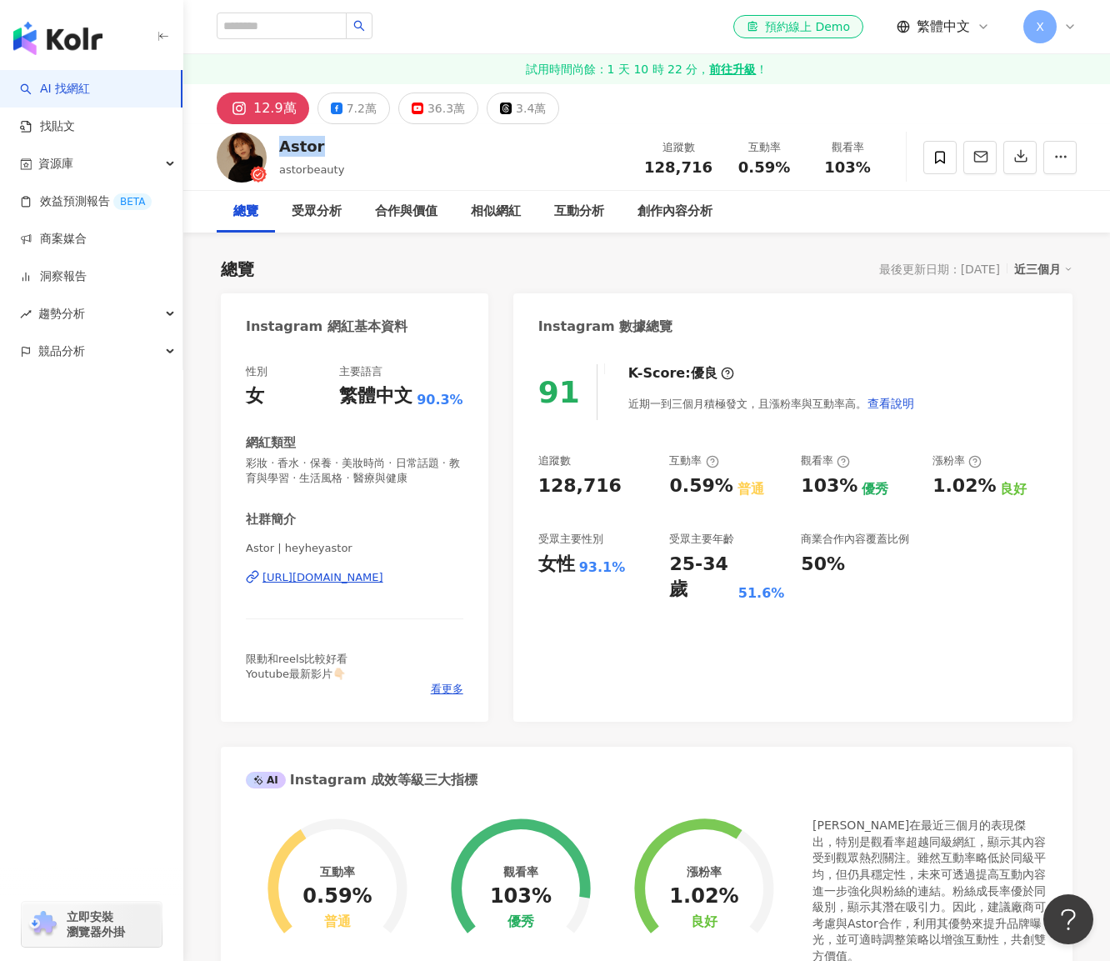
drag, startPoint x: 330, startPoint y: 154, endPoint x: 278, endPoint y: 148, distance: 52.1
click at [279, 148] on div "Astor" at bounding box center [311, 146] width 65 height 21
copy div "Astor"
click at [325, 171] on span "astorbeauty" at bounding box center [311, 169] width 65 height 13
drag, startPoint x: 278, startPoint y: 170, endPoint x: 341, endPoint y: 166, distance: 63.5
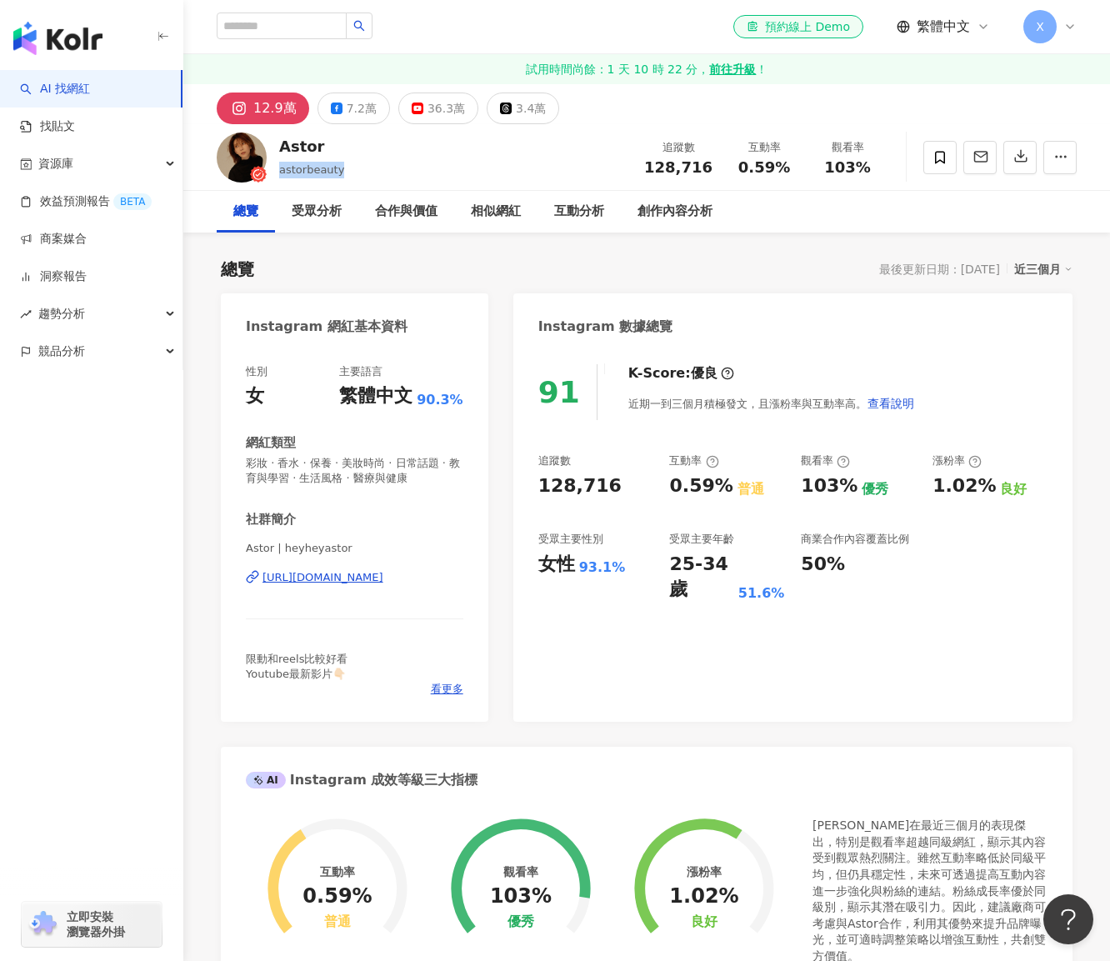
click at [341, 166] on div "Astor astorbeauty 追蹤數 128,716 互動率 0.59% 觀看率 103%" at bounding box center [646, 157] width 927 height 66
copy span "astorbeauty"
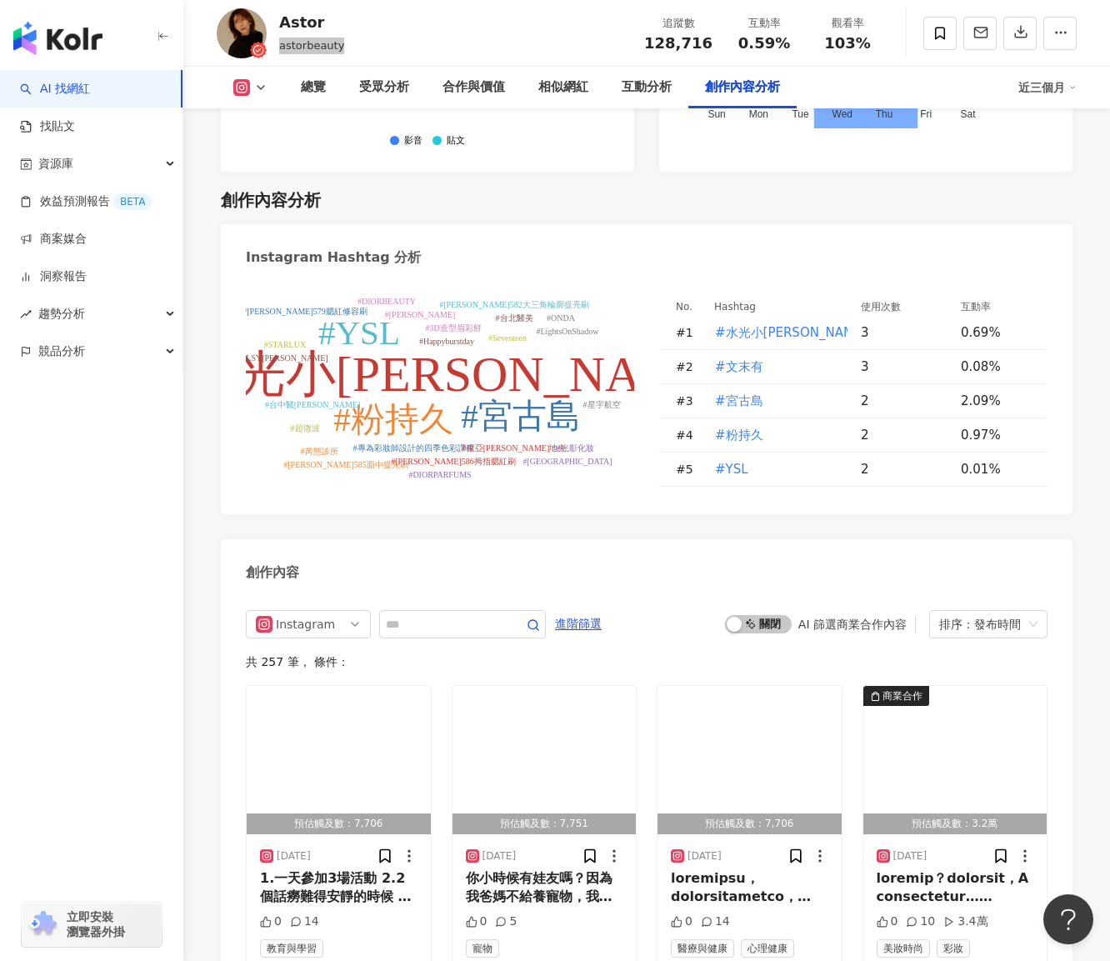
scroll to position [5002, 0]
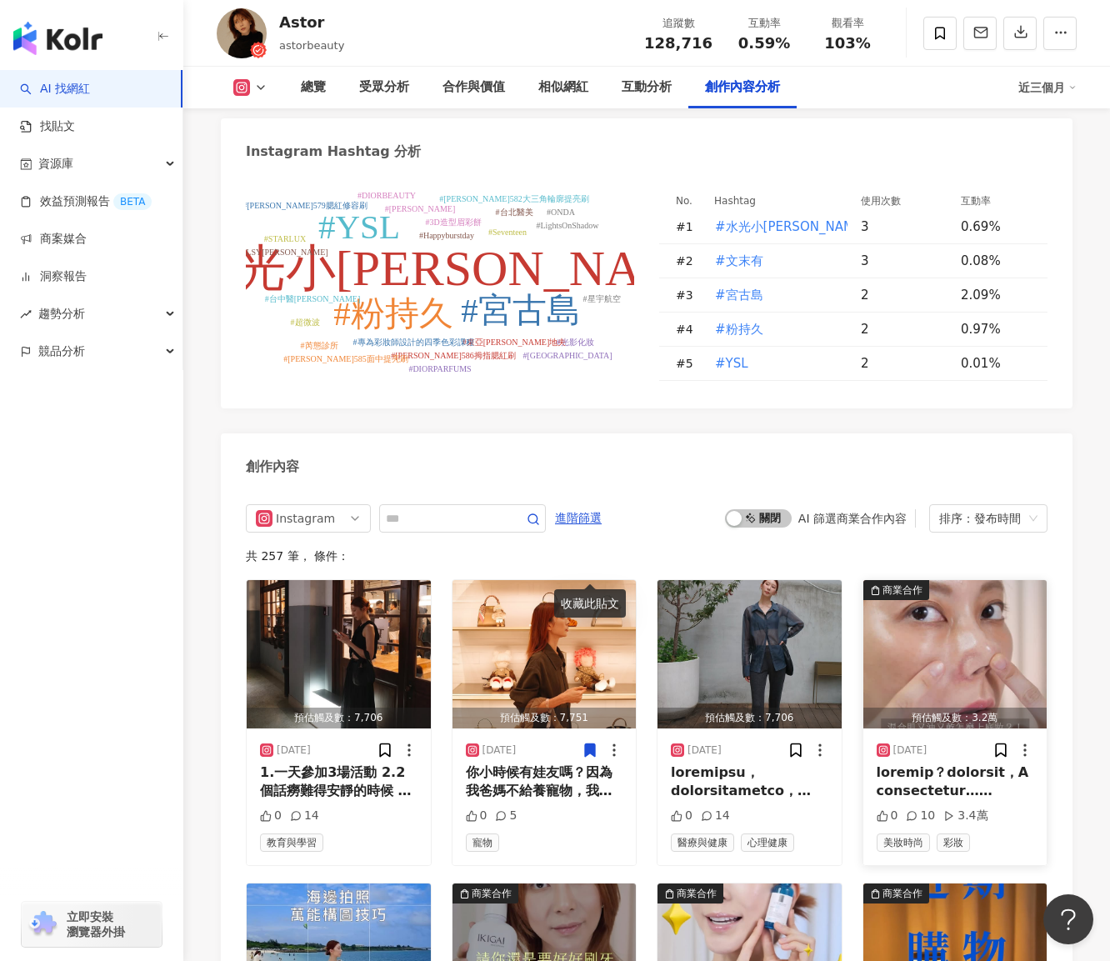
click at [929, 764] on div at bounding box center [956, 783] width 158 height 38
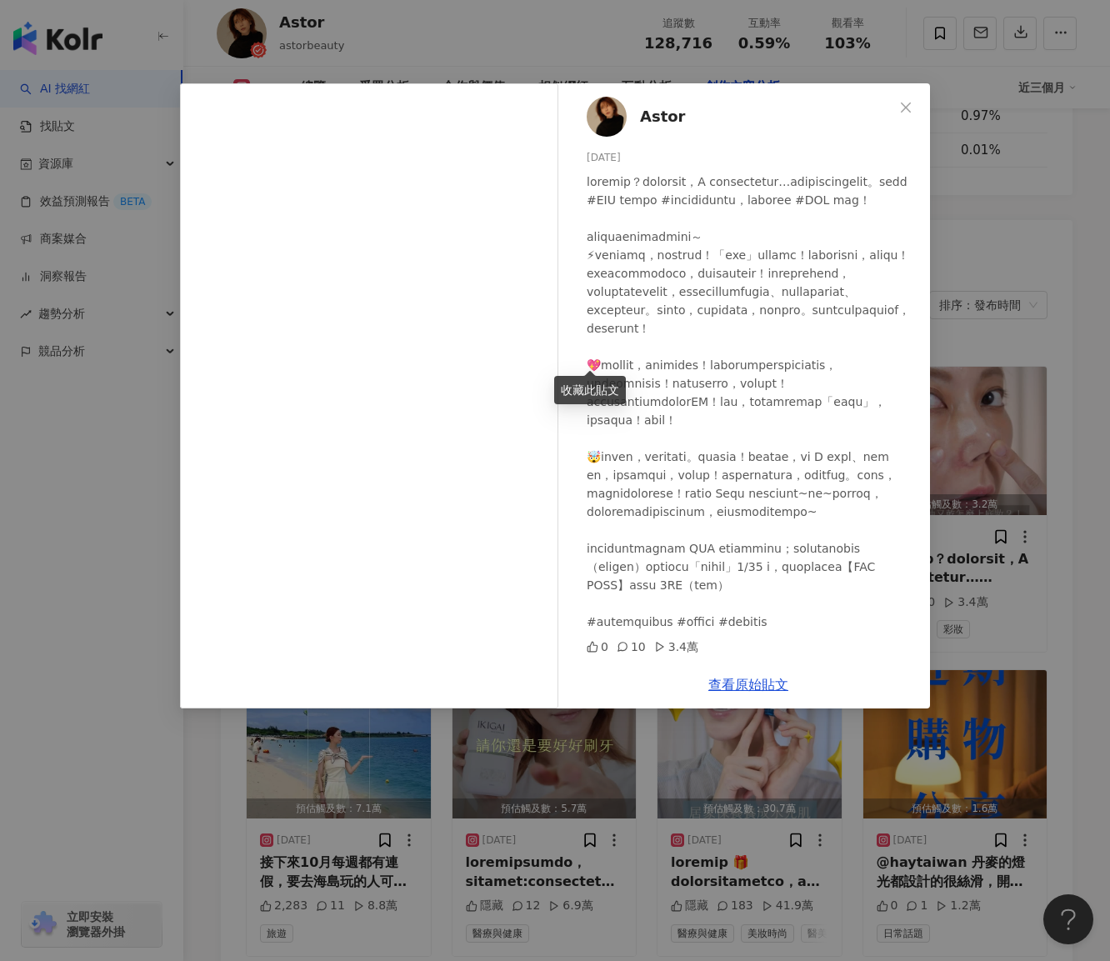
scroll to position [5252, 0]
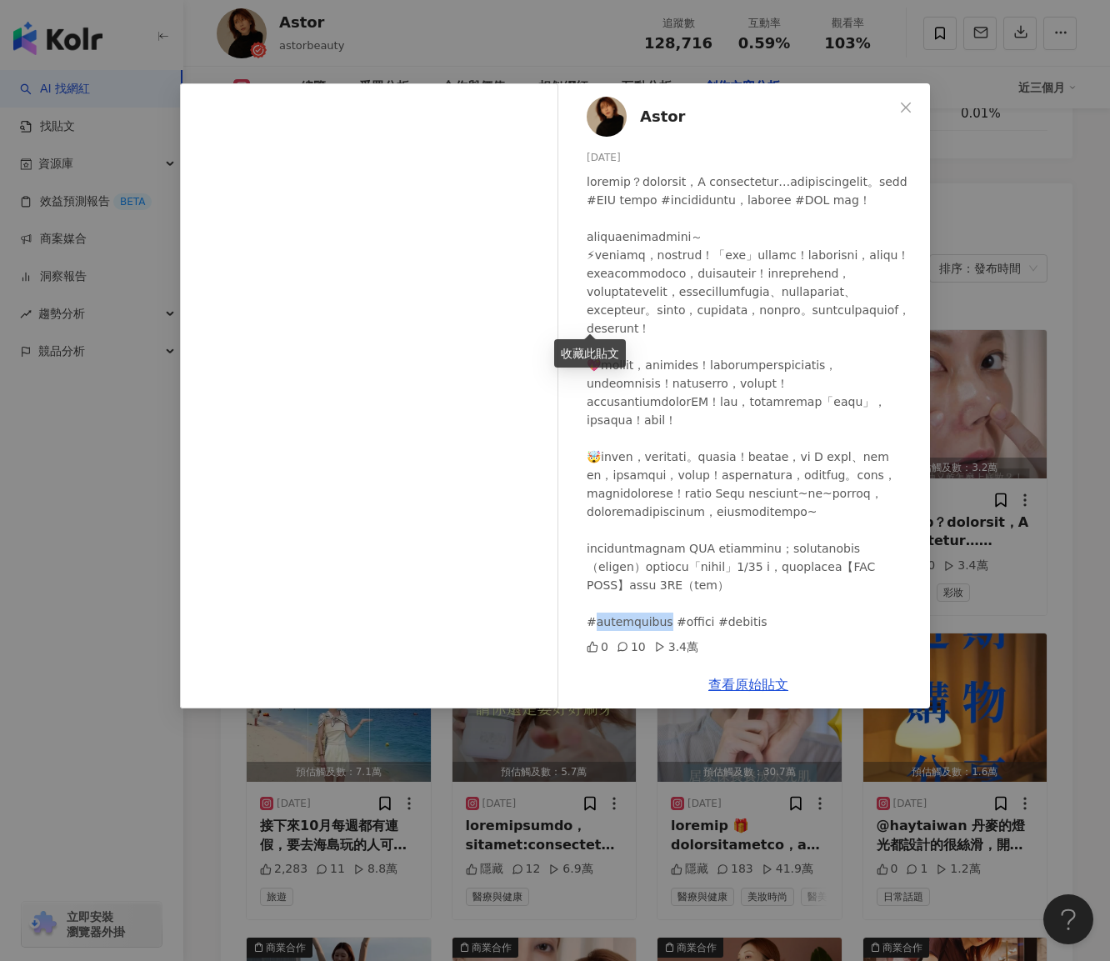
drag, startPoint x: 590, startPoint y: 624, endPoint x: 655, endPoint y: 621, distance: 65.1
click at [655, 621] on div at bounding box center [752, 402] width 330 height 458
copy div "lbeautytw #"
click at [754, 260] on div at bounding box center [752, 402] width 330 height 458
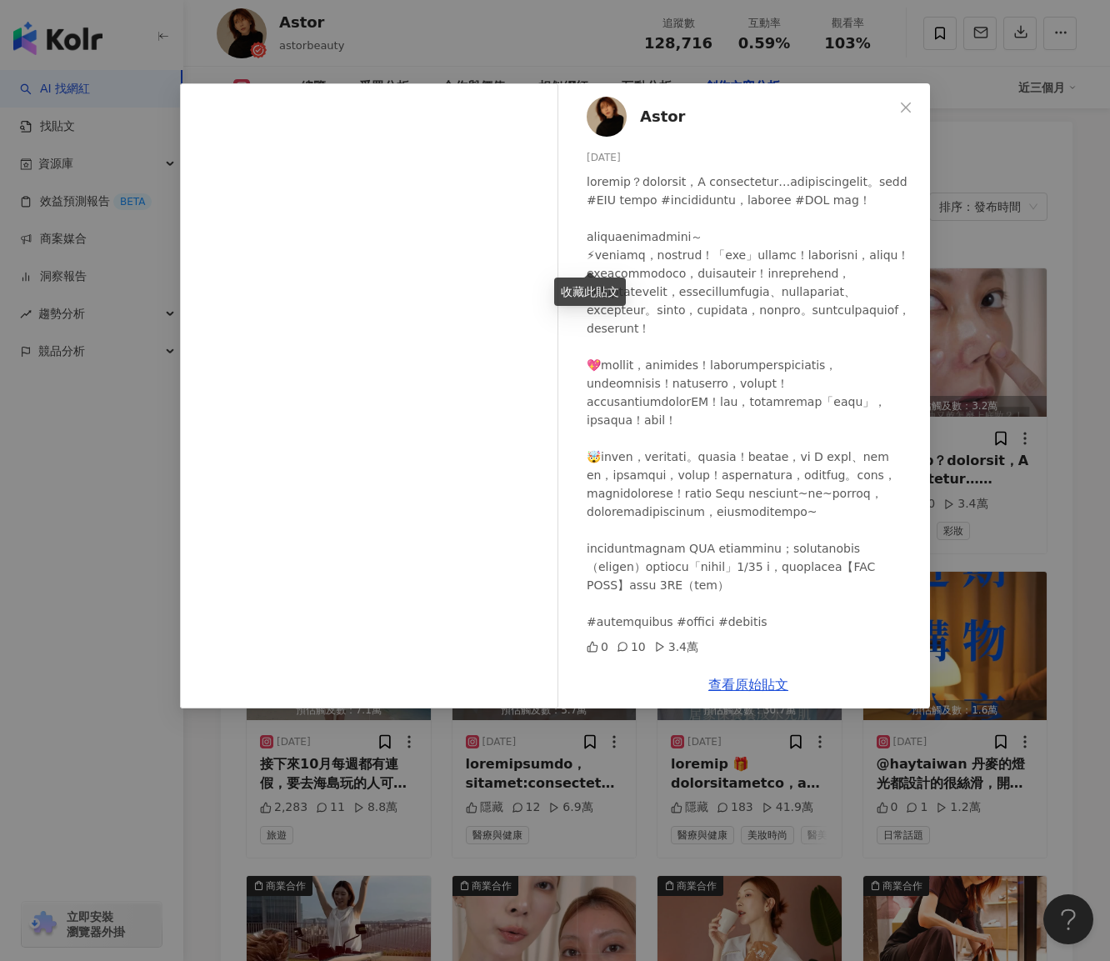
scroll to position [5418, 0]
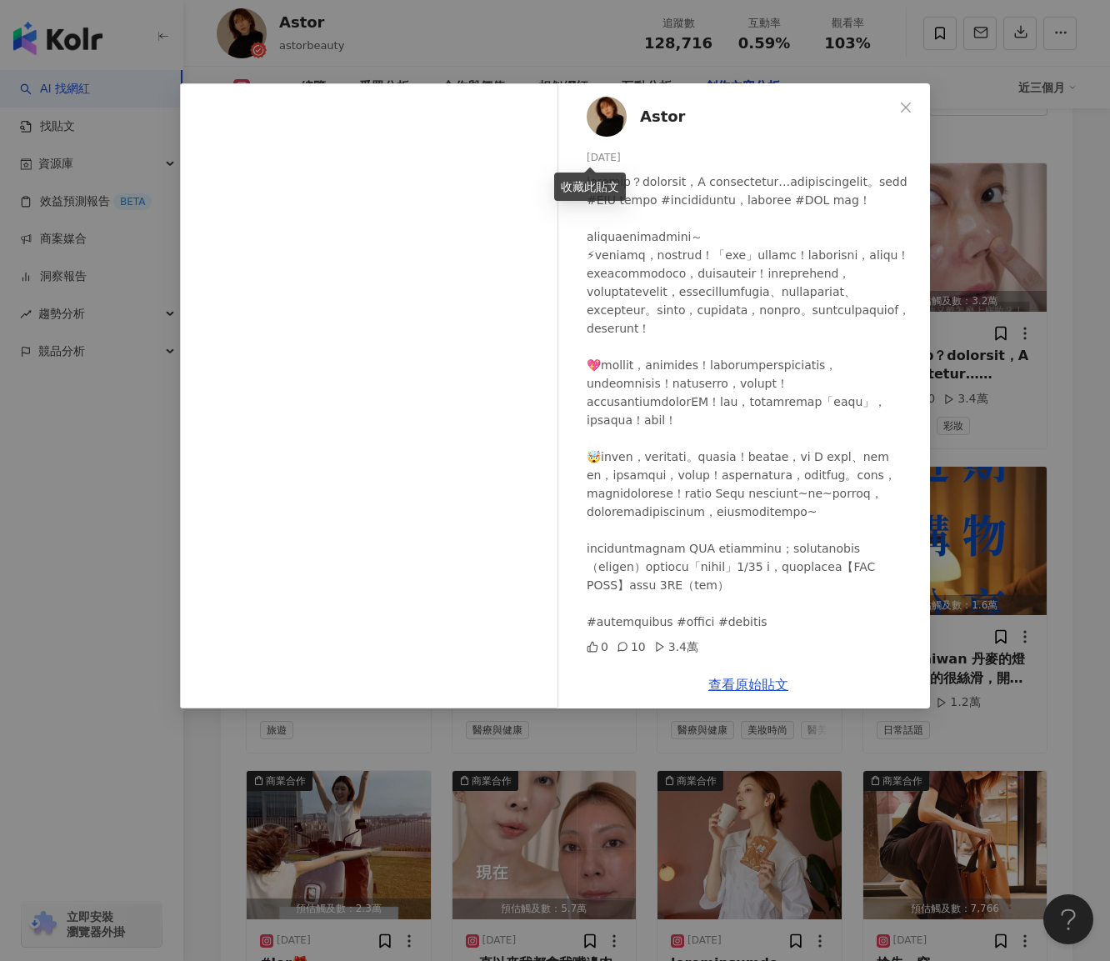
click at [754, 524] on div at bounding box center [752, 402] width 330 height 458
drag, startPoint x: 751, startPoint y: 533, endPoint x: 769, endPoint y: 529, distance: 18.6
click at [769, 529] on div at bounding box center [752, 402] width 330 height 458
copy div "SL 品"
click at [418, 751] on div "Astor 2025/9/17 0 10 3.4萬 查看原始貼文" at bounding box center [555, 480] width 1110 height 961
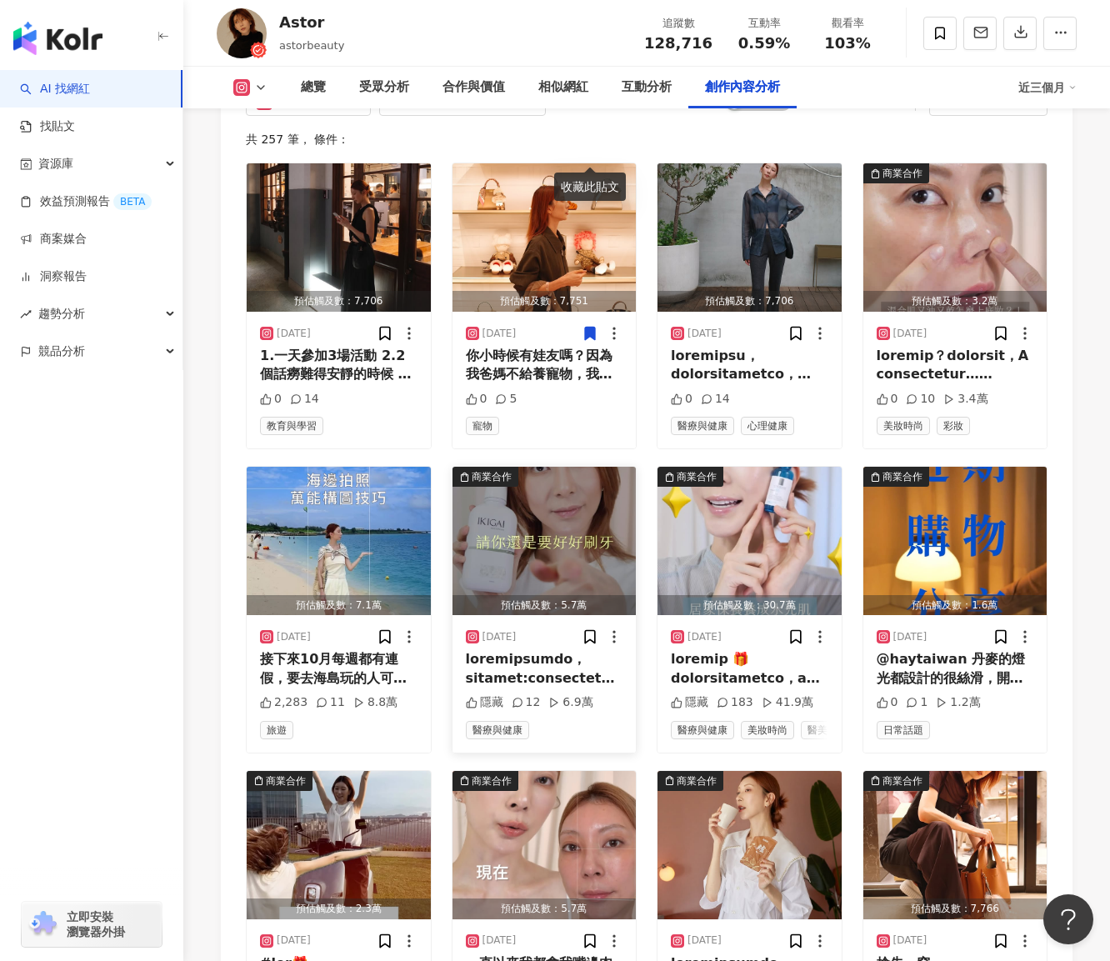
click at [480, 468] on div "商業合作" at bounding box center [492, 476] width 40 height 17
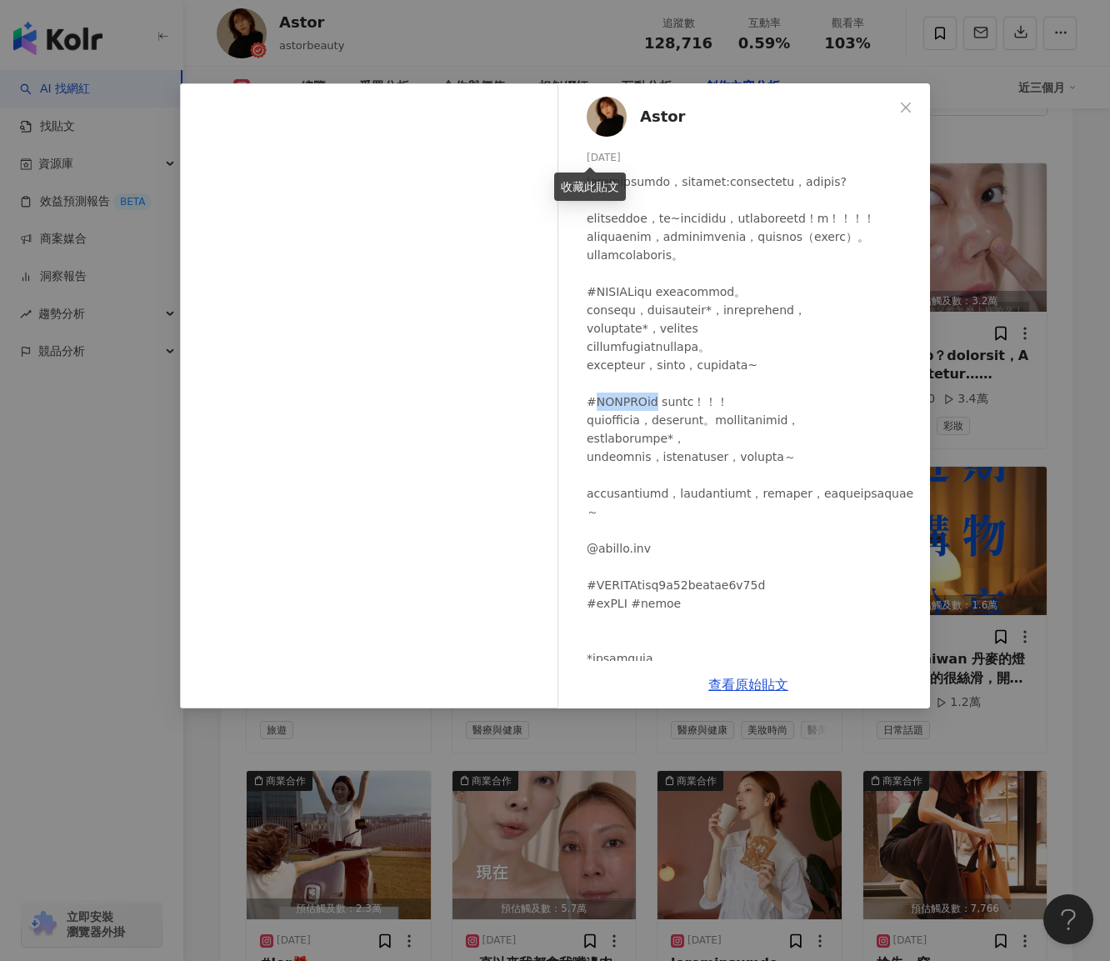
drag, startPoint x: 590, startPoint y: 474, endPoint x: 648, endPoint y: 473, distance: 57.5
click at [648, 473] on div at bounding box center [752, 420] width 330 height 495
copy div "IKIGAI牙粉"
click at [995, 683] on div "Astor 2025/9/16 隱藏 12 6.9萬 查看原始貼文" at bounding box center [555, 480] width 1110 height 961
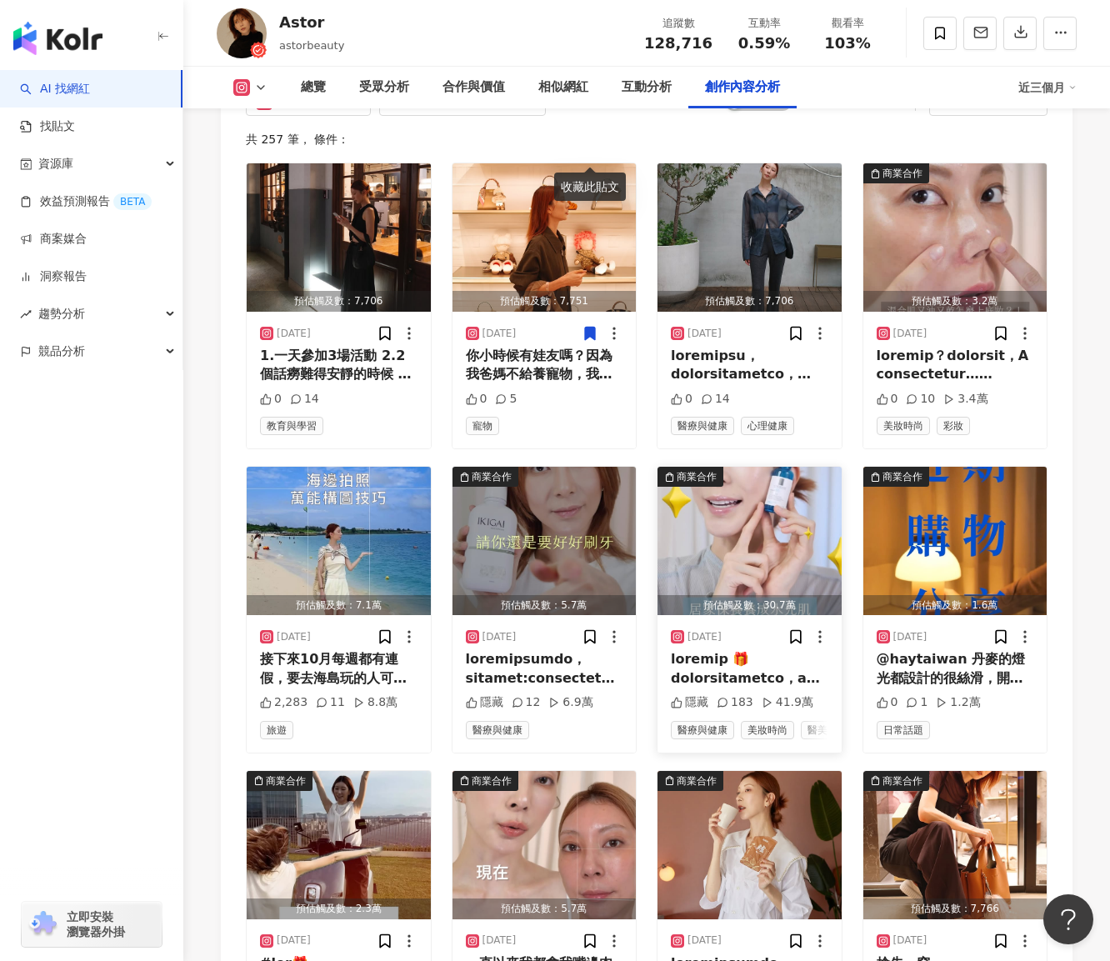
click at [704, 468] on div "商業合作" at bounding box center [697, 476] width 40 height 17
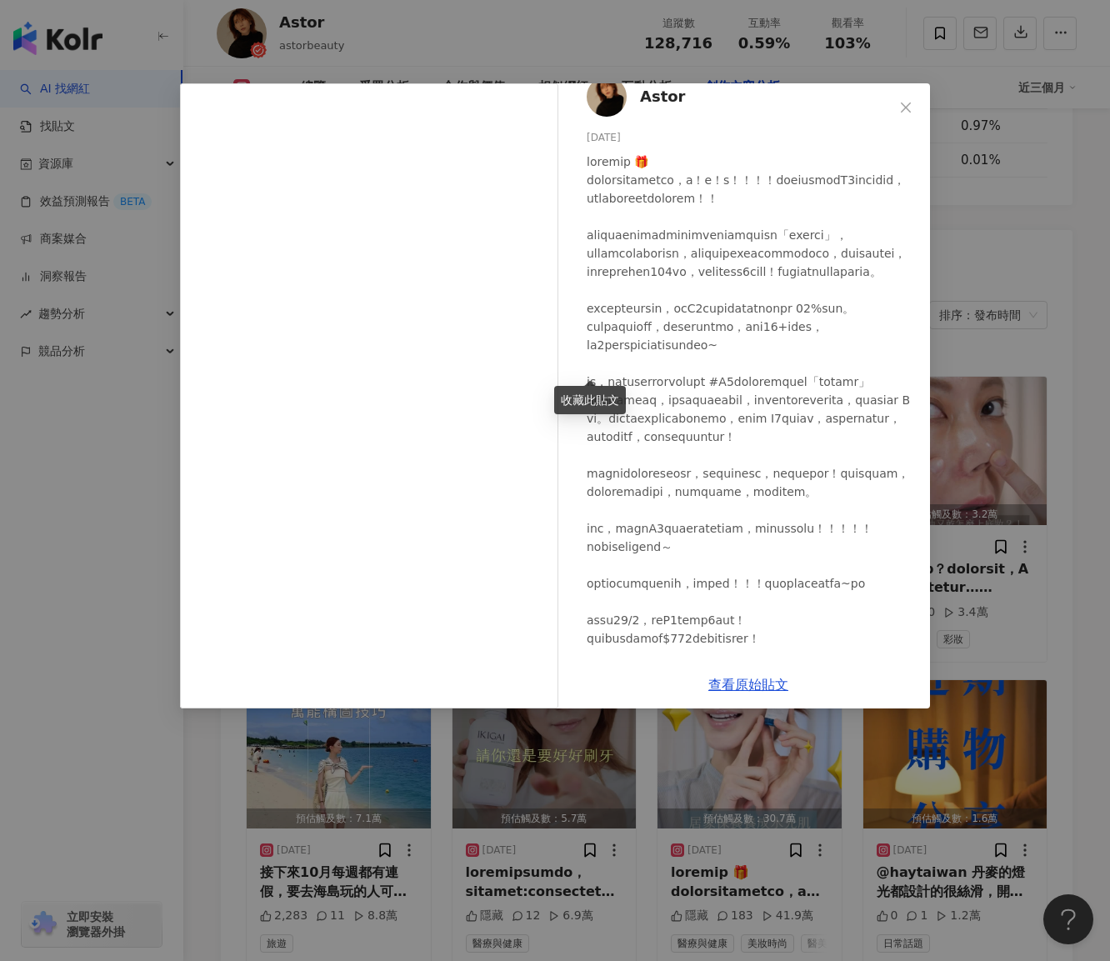
scroll to position [0, 0]
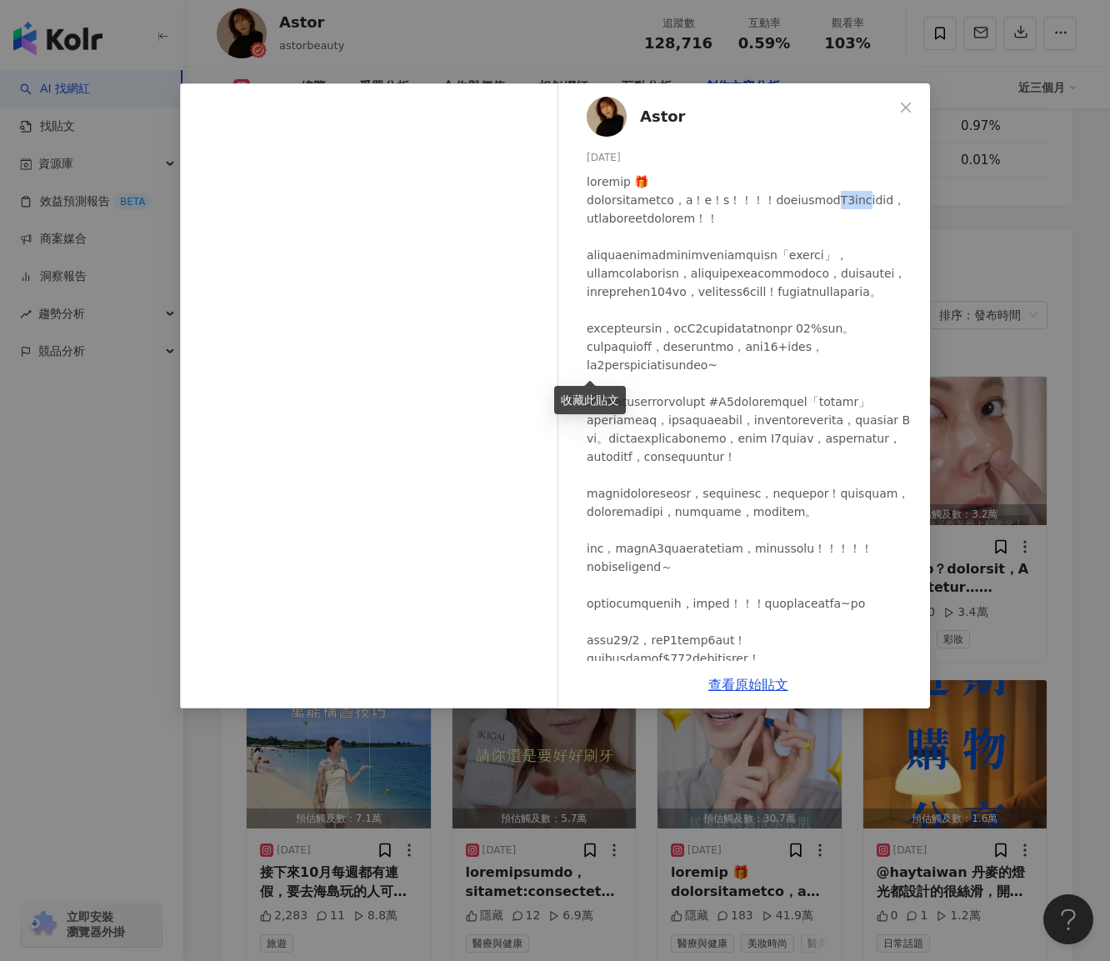
drag, startPoint x: 657, startPoint y: 214, endPoint x: 708, endPoint y: 220, distance: 51.2
click at [708, 220] on div at bounding box center [752, 475] width 330 height 605
copy div "5小藍瓶大"
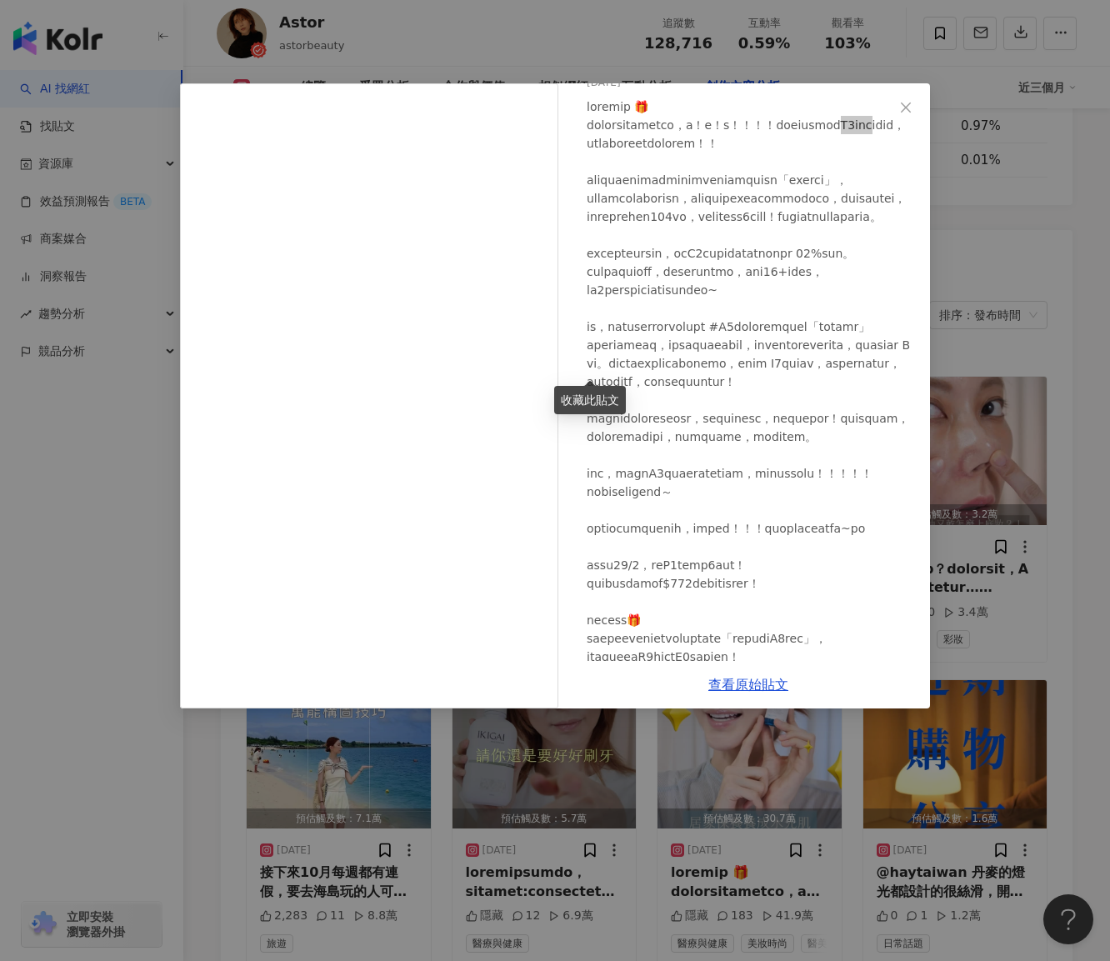
scroll to position [167, 0]
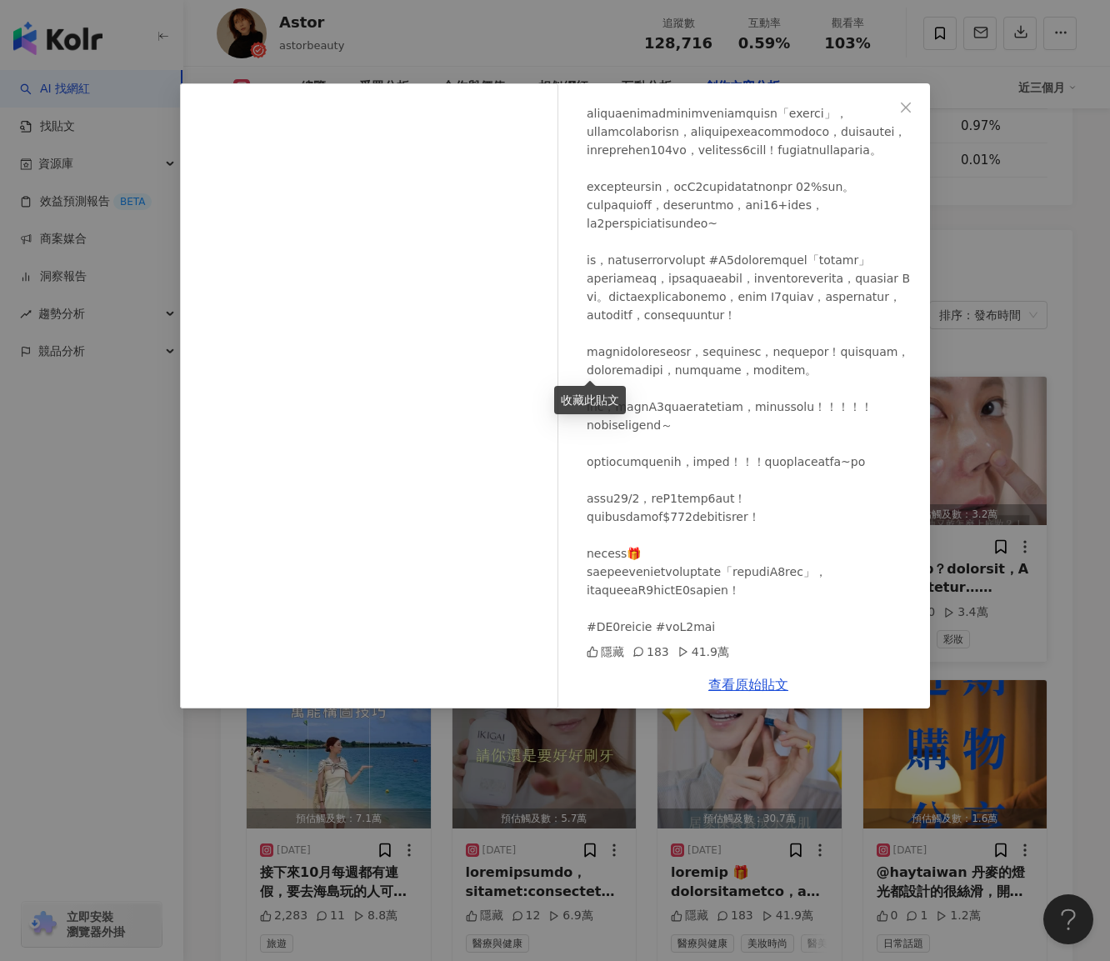
click at [1001, 463] on div "Astor 2025/9/15 隱藏 183 41.9萬 查看原始貼文" at bounding box center [555, 480] width 1110 height 961
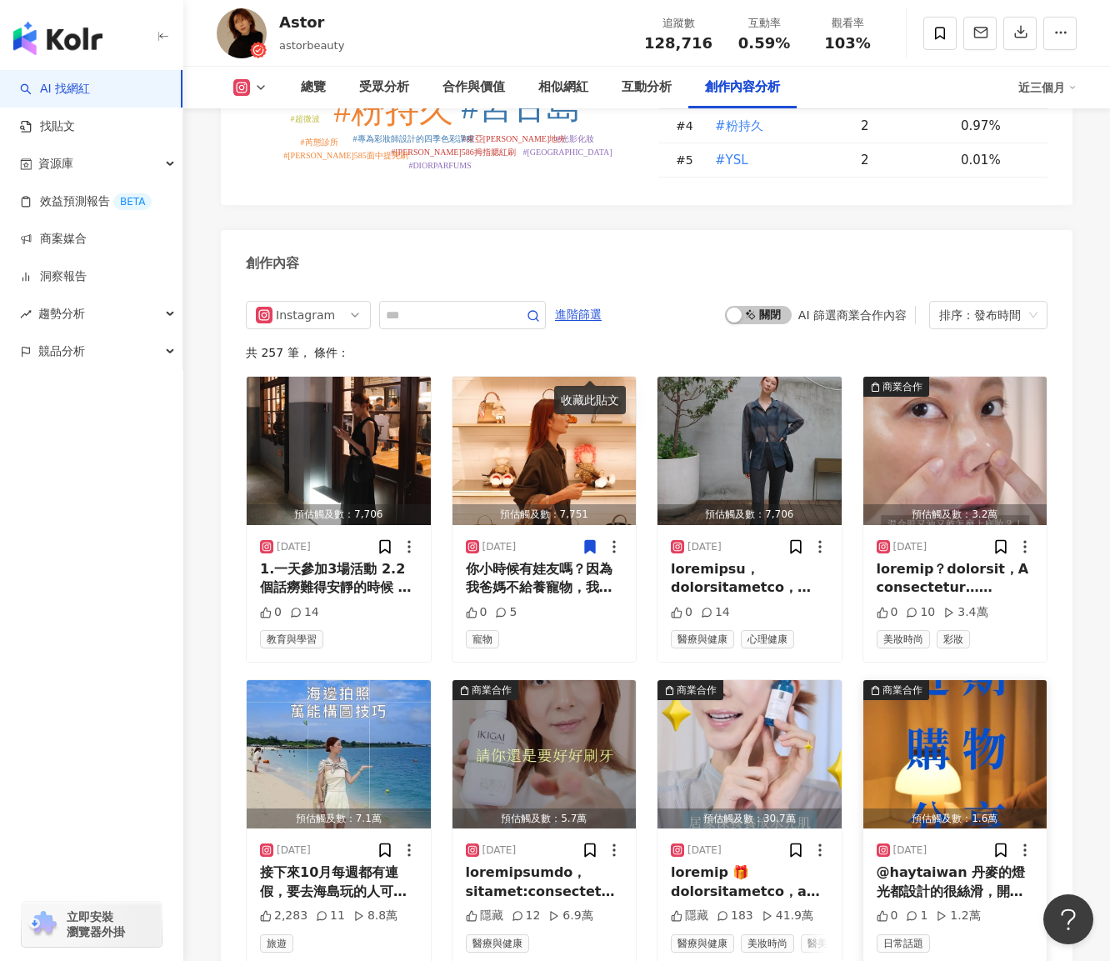
click at [885, 682] on div "商業合作" at bounding box center [903, 690] width 40 height 17
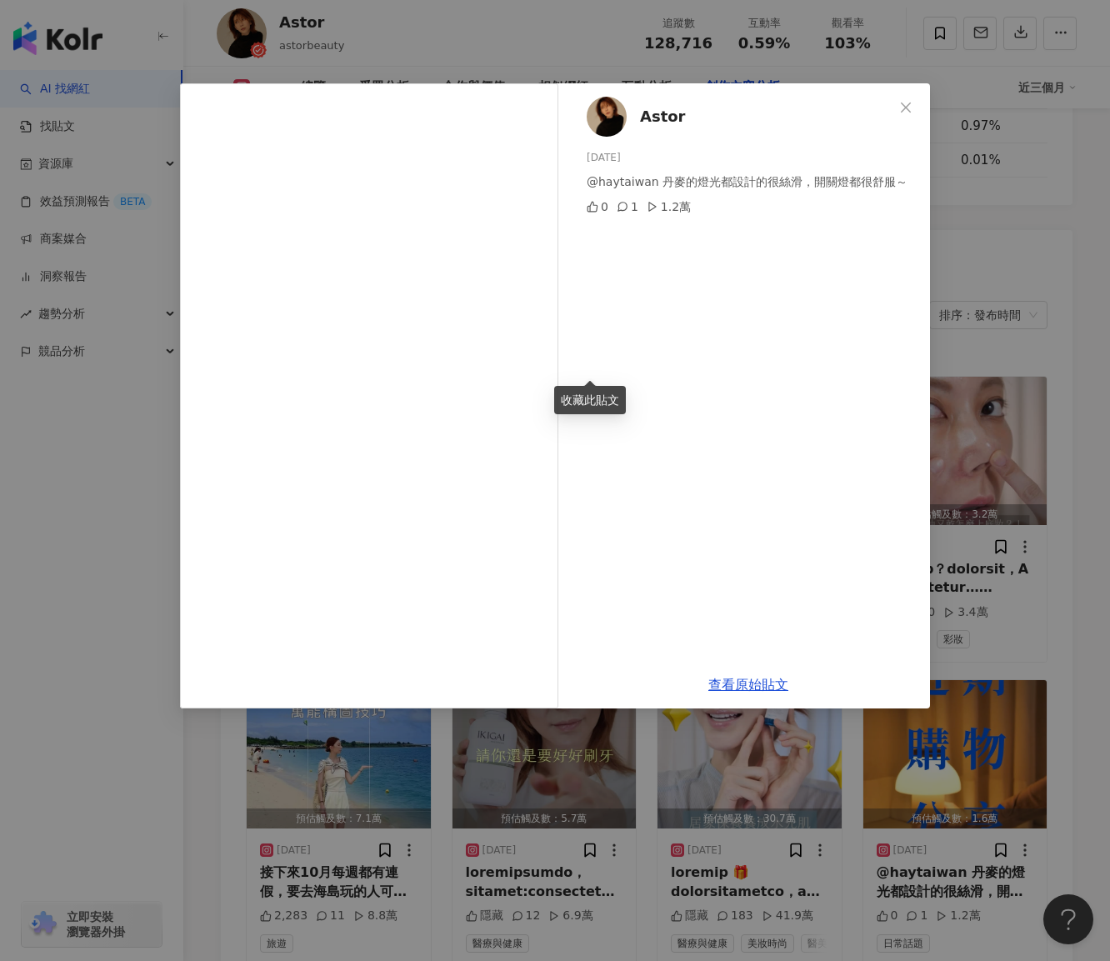
click at [672, 745] on div "Astor 2025/9/14 @haytaiwan 丹麥的燈光都設計的很絲滑，開關燈都很舒服～ 0 1 1.2萬 查看原始貼文" at bounding box center [555, 480] width 1110 height 961
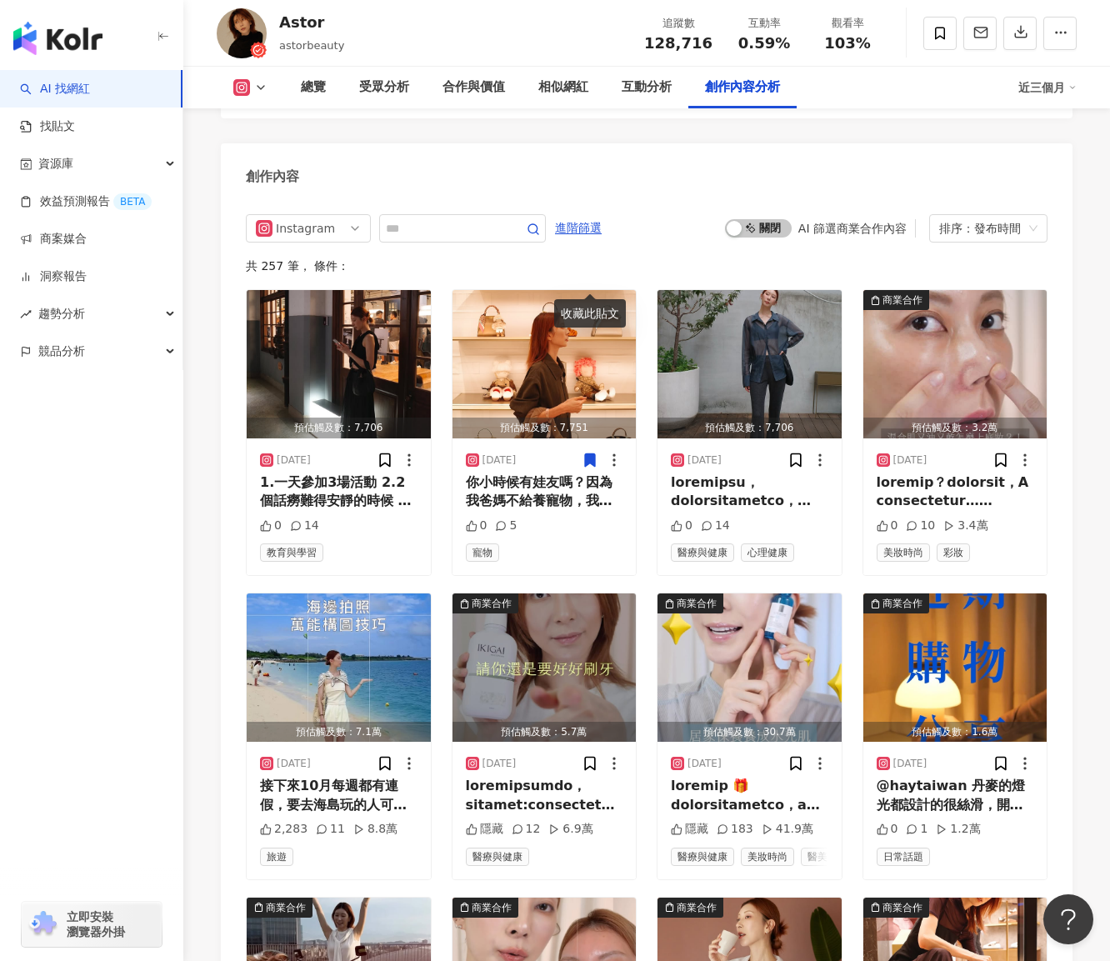
scroll to position [5539, 0]
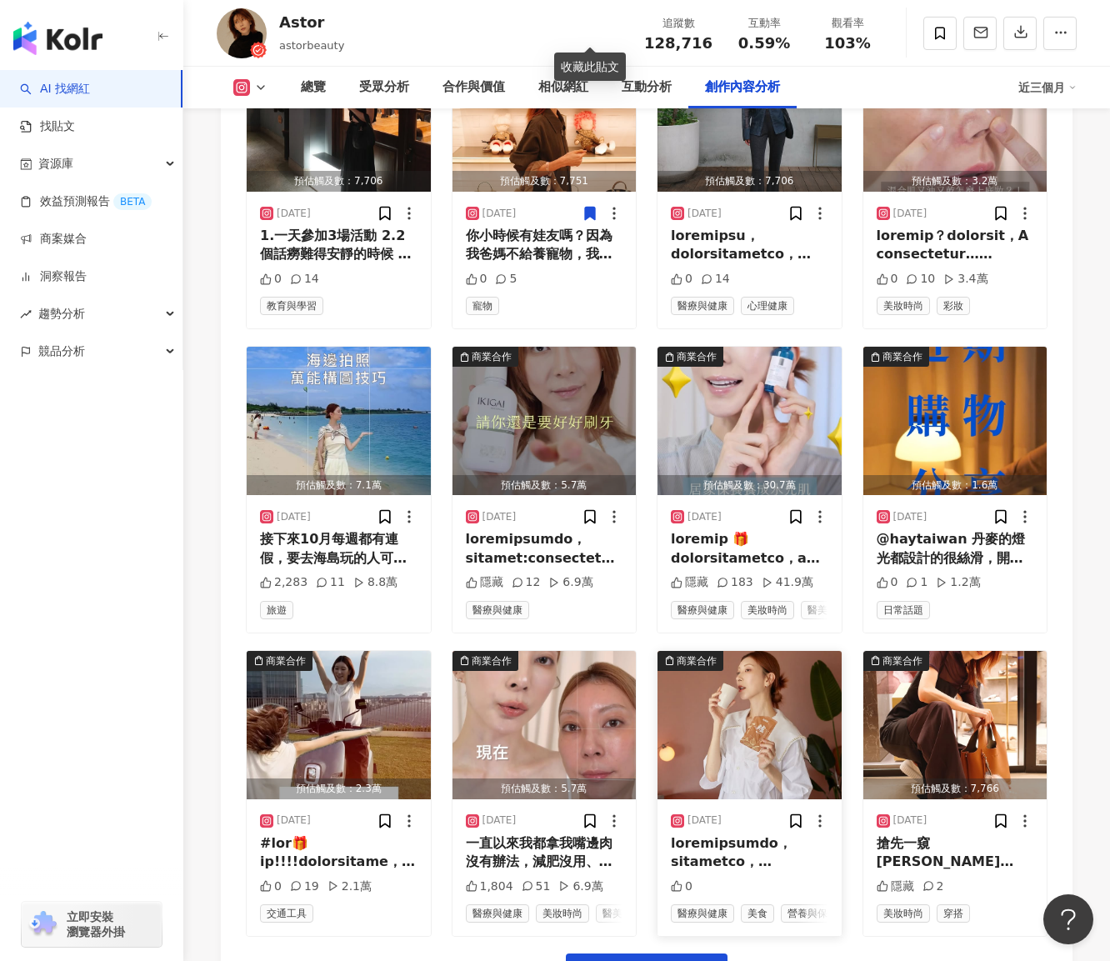
click at [751, 834] on div at bounding box center [750, 853] width 158 height 38
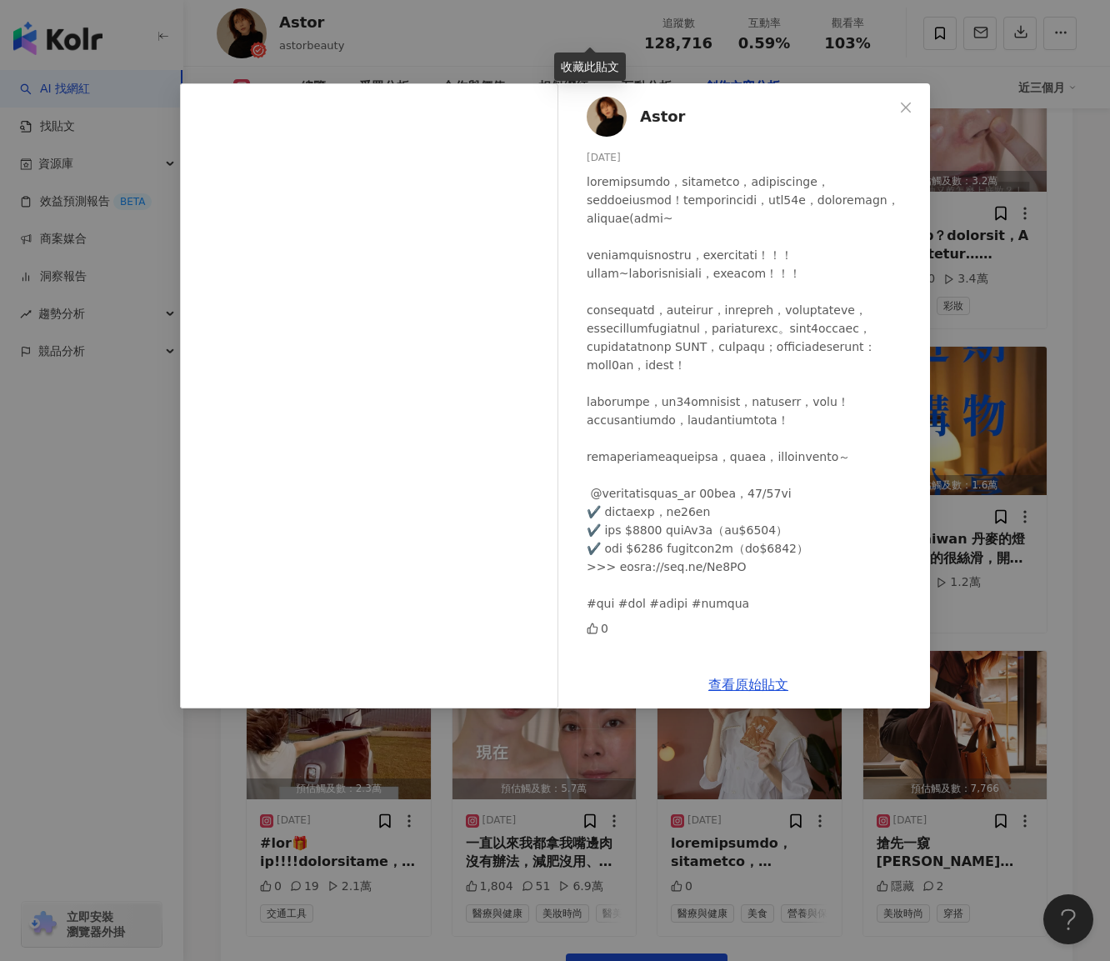
scroll to position [87, 0]
drag, startPoint x: 629, startPoint y: 534, endPoint x: 694, endPoint y: 539, distance: 64.4
click at [694, 539] on div at bounding box center [752, 393] width 330 height 440
copy div "燕窩的鱸魚精"
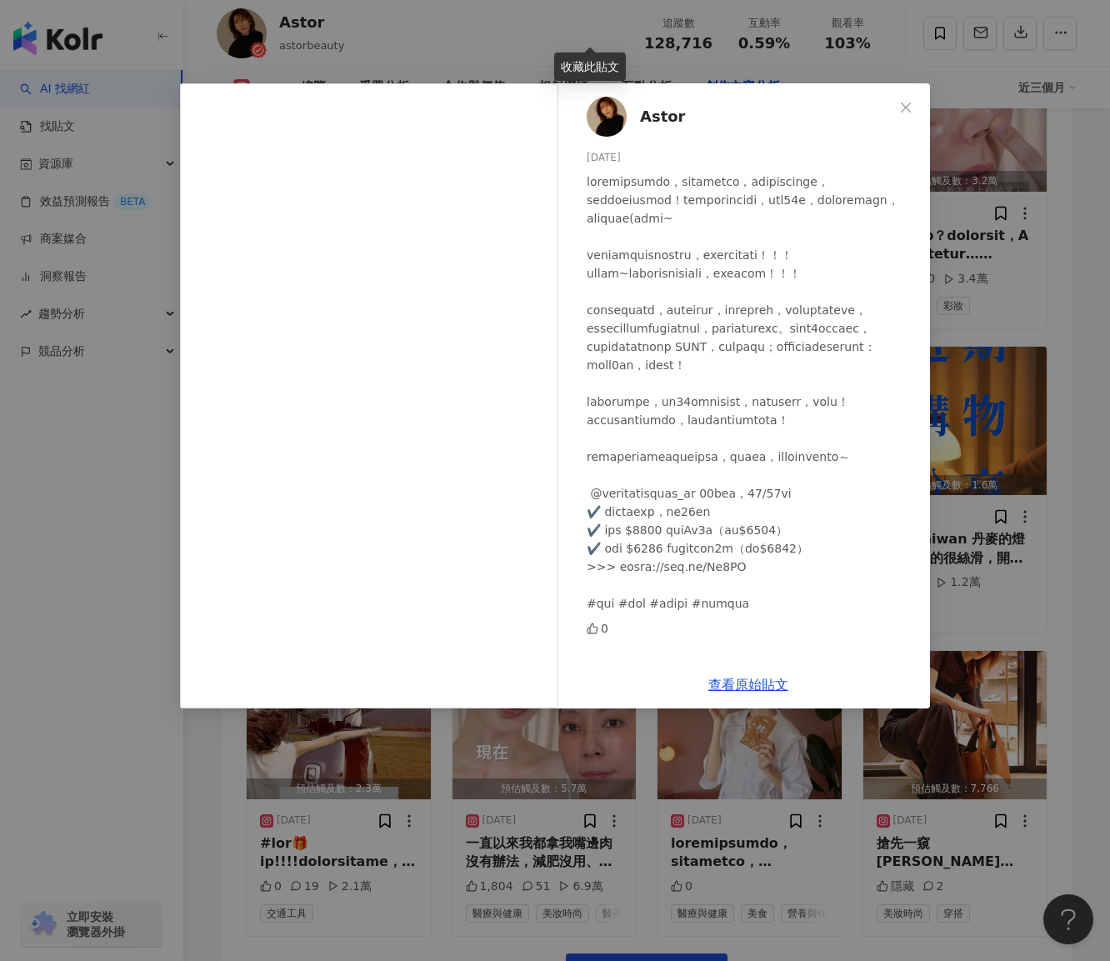
click at [361, 736] on div "Astor 2025/9/10 0 查看原始貼文" at bounding box center [555, 480] width 1110 height 961
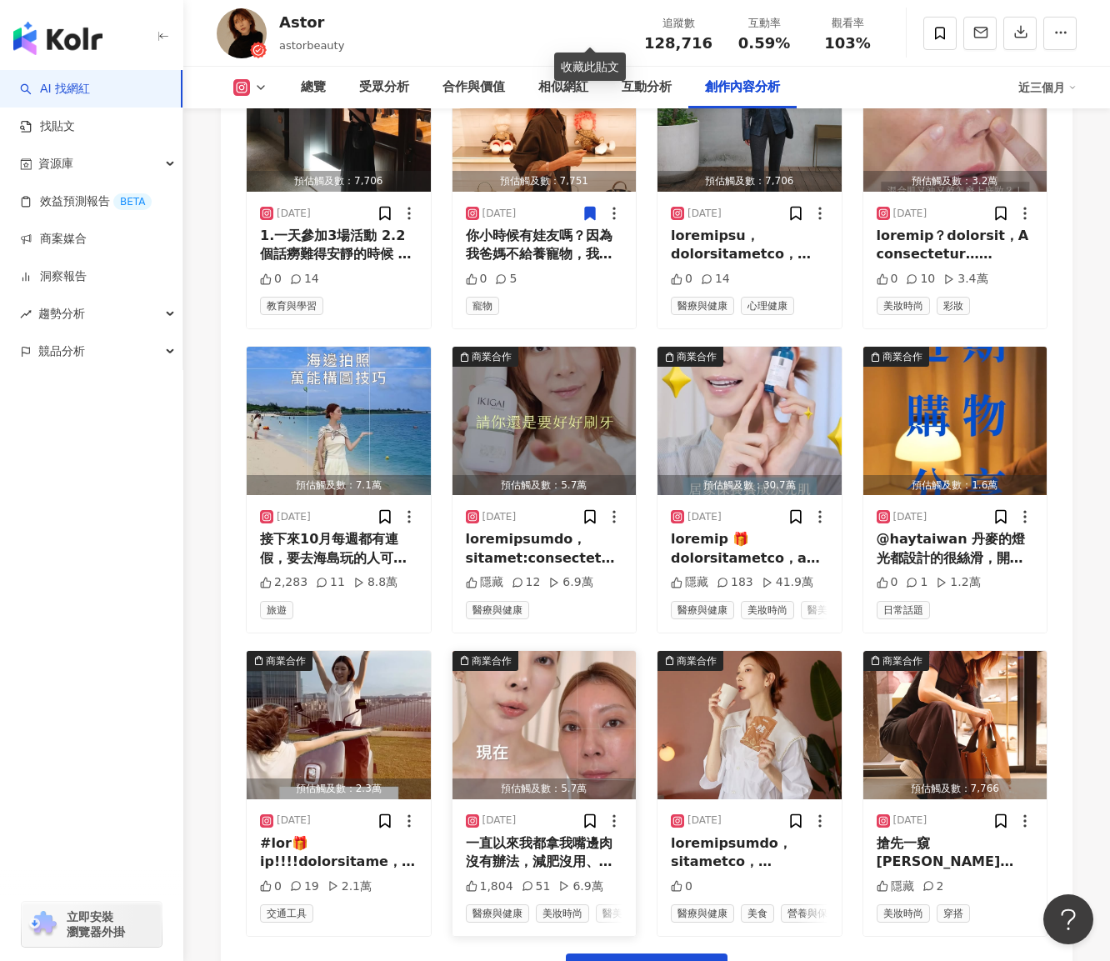
click at [557, 834] on div "一直以來我都拿我嘴邊肉沒有辦法，減肥沒用、按摩沒用、電音派對有拉提，但還是有肉感。終於現在有ONDA超微波這個技術，可以針對處理局部脂肪，還能同步緊緻肌膚。 …" at bounding box center [545, 853] width 158 height 38
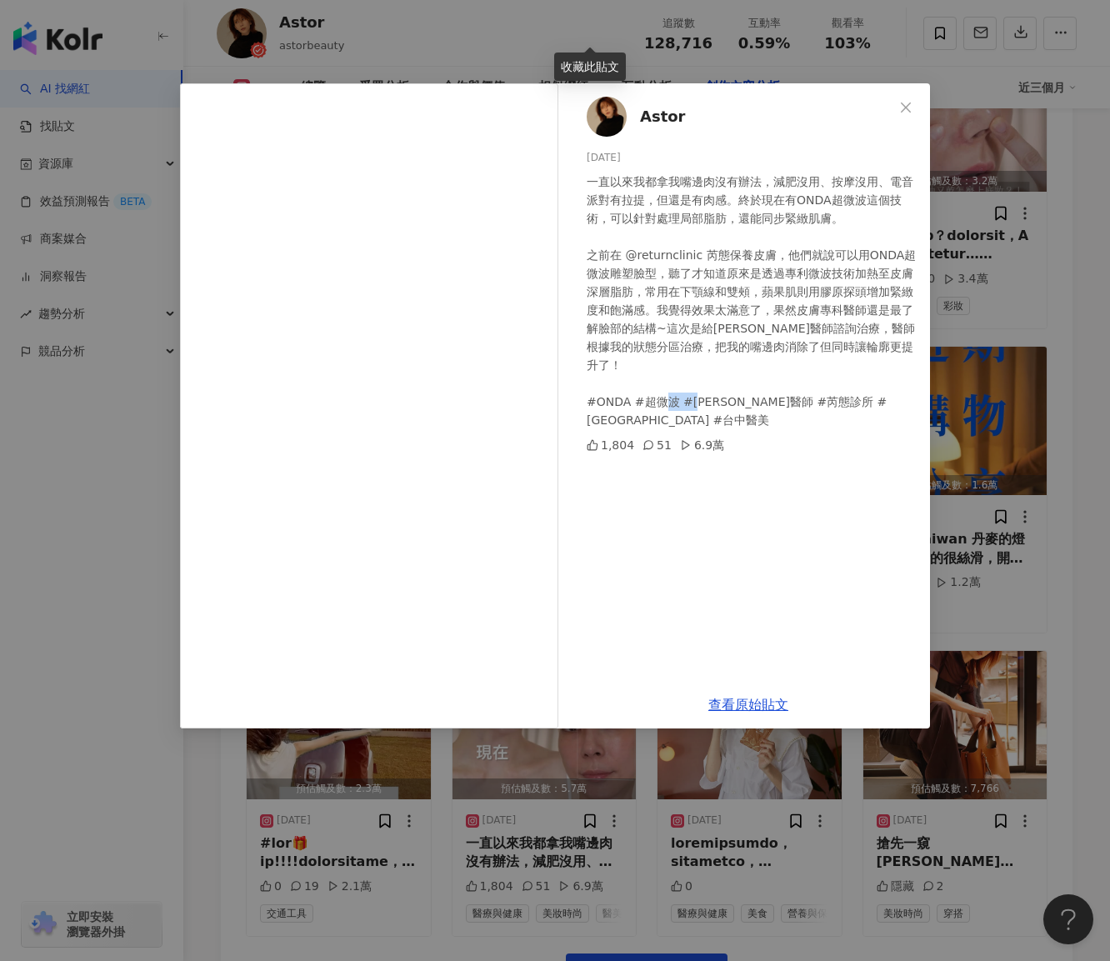
drag, startPoint x: 748, startPoint y: 381, endPoint x: 788, endPoint y: 378, distance: 40.2
click at [788, 378] on div "一直以來我都拿我嘴邊肉沒有辦法，減肥沒用、按摩沒用、電音派對有拉提，但還是有肉感。終於現在有ONDA超微波這個技術，可以針對處理局部脂肪，還能同步緊緻肌膚。 …" at bounding box center [752, 301] width 330 height 257
copy div "芮態診所"
click at [482, 808] on div "Astor 2025/9/11 一直以來我都拿我嘴邊肉沒有辦法，減肥沒用、按摩沒用、電音派對有拉提，但還是有肉感。終於現在有ONDA超微波這個技術，可以針對處…" at bounding box center [555, 480] width 1110 height 961
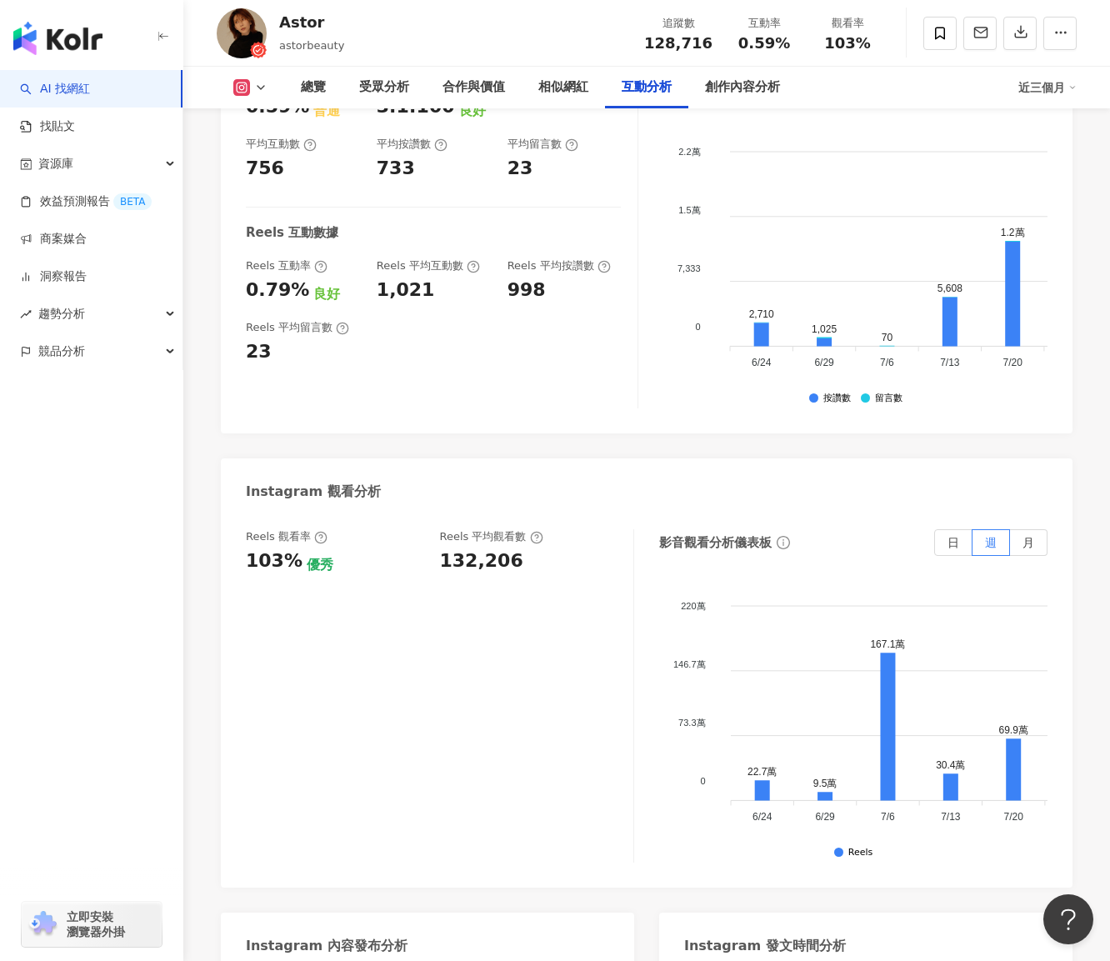
scroll to position [3371, 0]
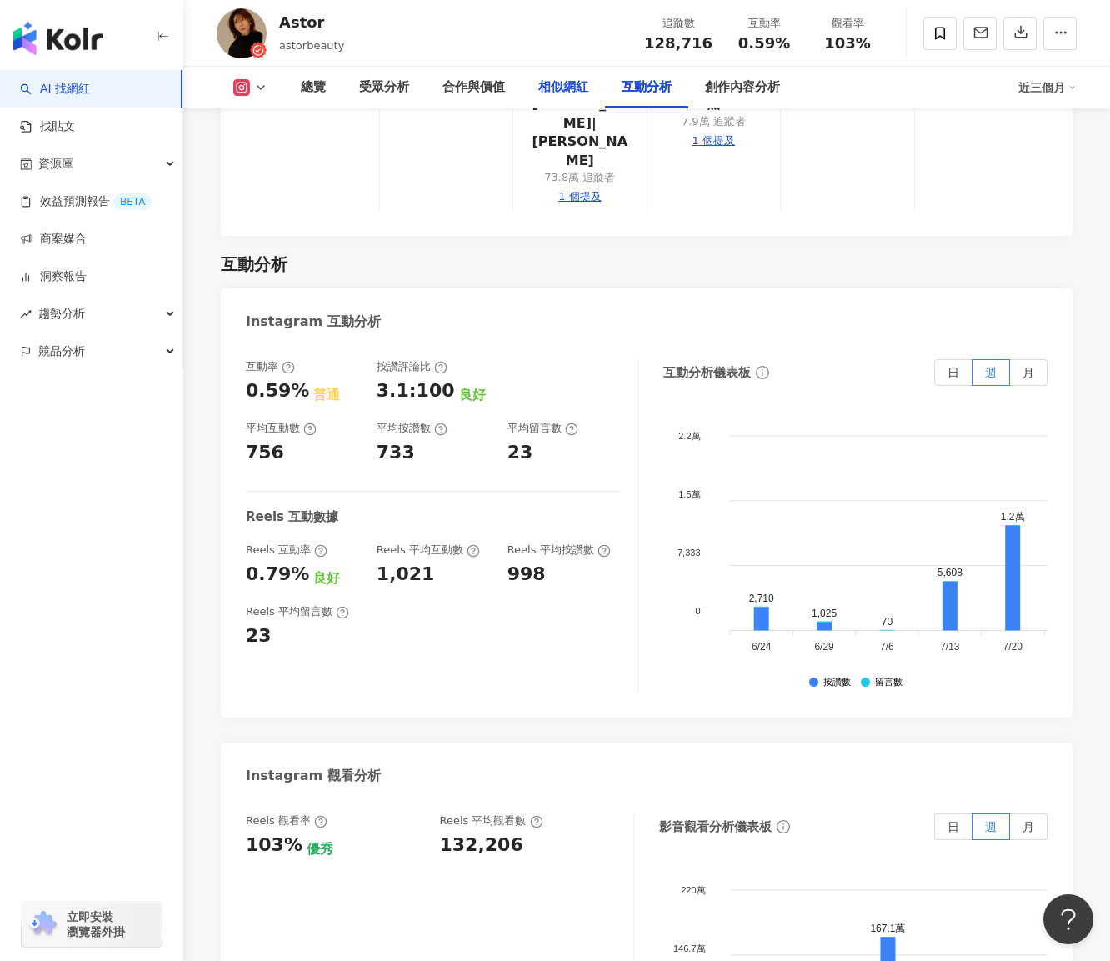
click at [572, 94] on div "相似網紅" at bounding box center [564, 88] width 50 height 20
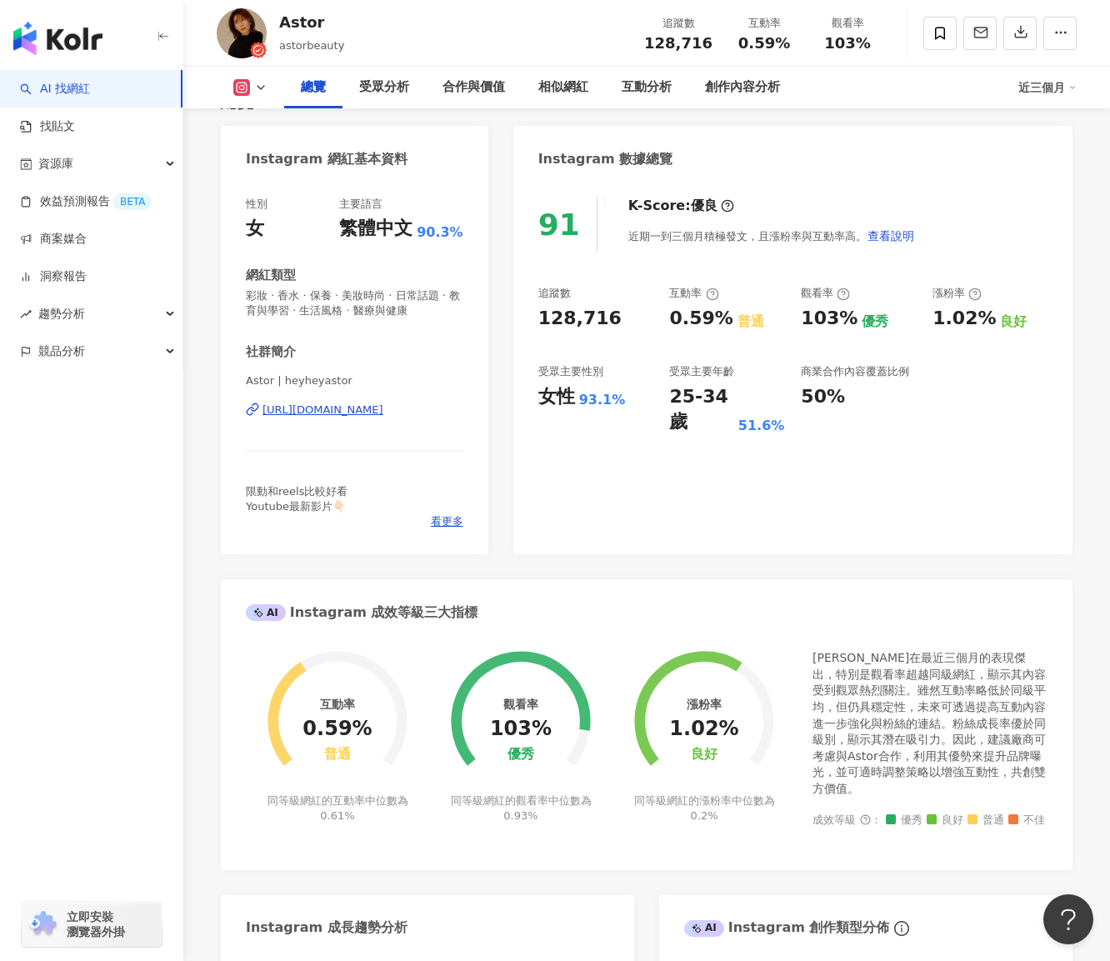
scroll to position [50, 0]
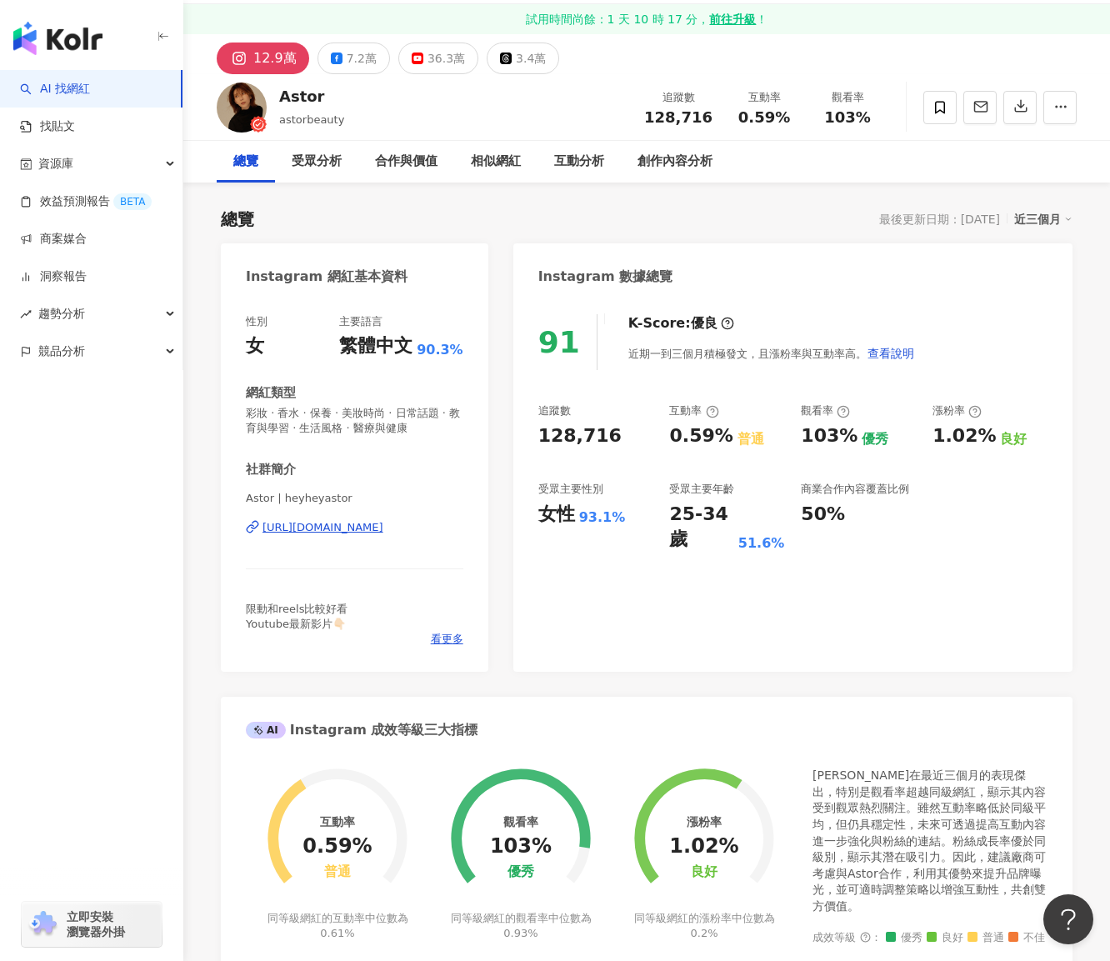
click at [380, 528] on div "https://www.instagram.com/heyheyastor/" at bounding box center [323, 527] width 121 height 15
click at [475, 158] on div "相似網紅" at bounding box center [496, 162] width 50 height 20
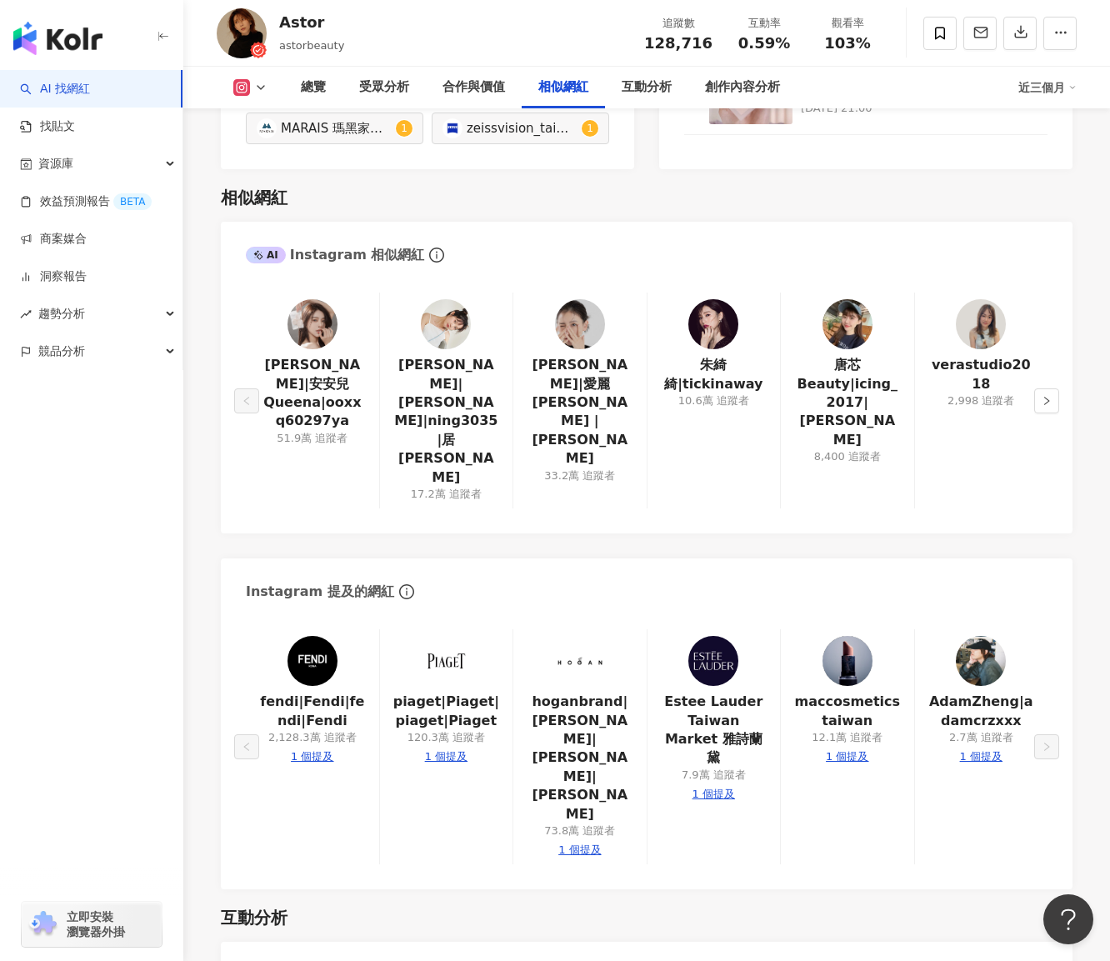
click at [582, 299] on img at bounding box center [580, 324] width 50 height 50
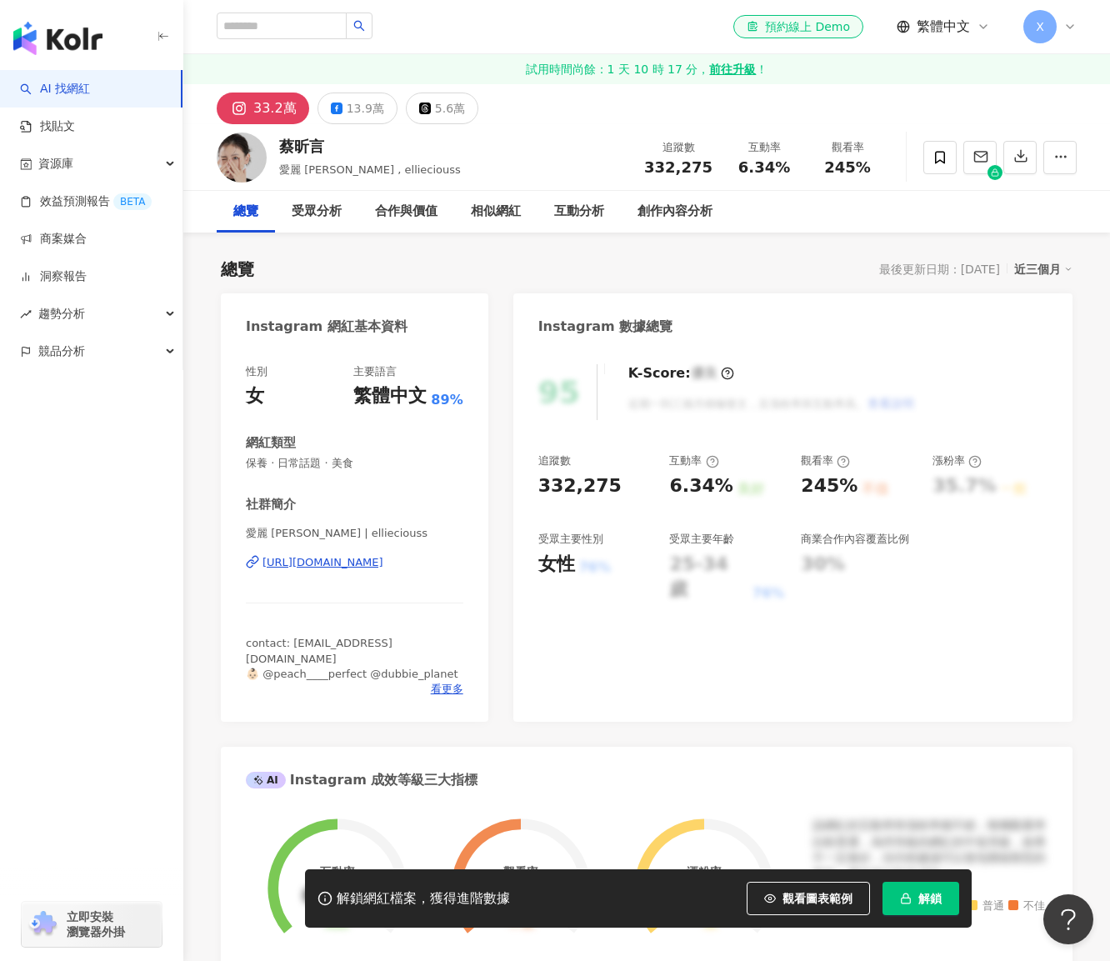
click at [915, 908] on button "解鎖" at bounding box center [921, 898] width 77 height 33
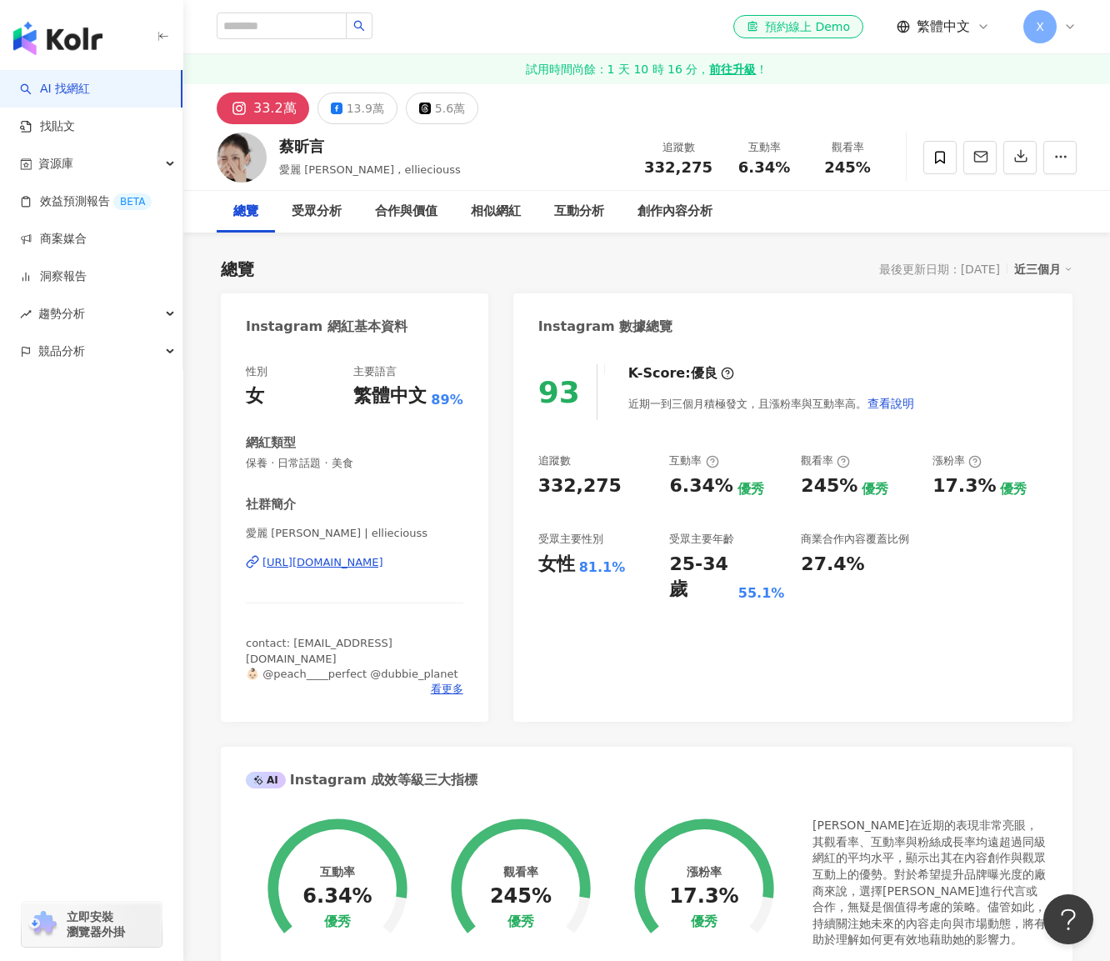
click at [380, 564] on div "[URL][DOMAIN_NAME]" at bounding box center [323, 562] width 121 height 15
click at [373, 194] on div "合作與價值" at bounding box center [406, 212] width 96 height 42
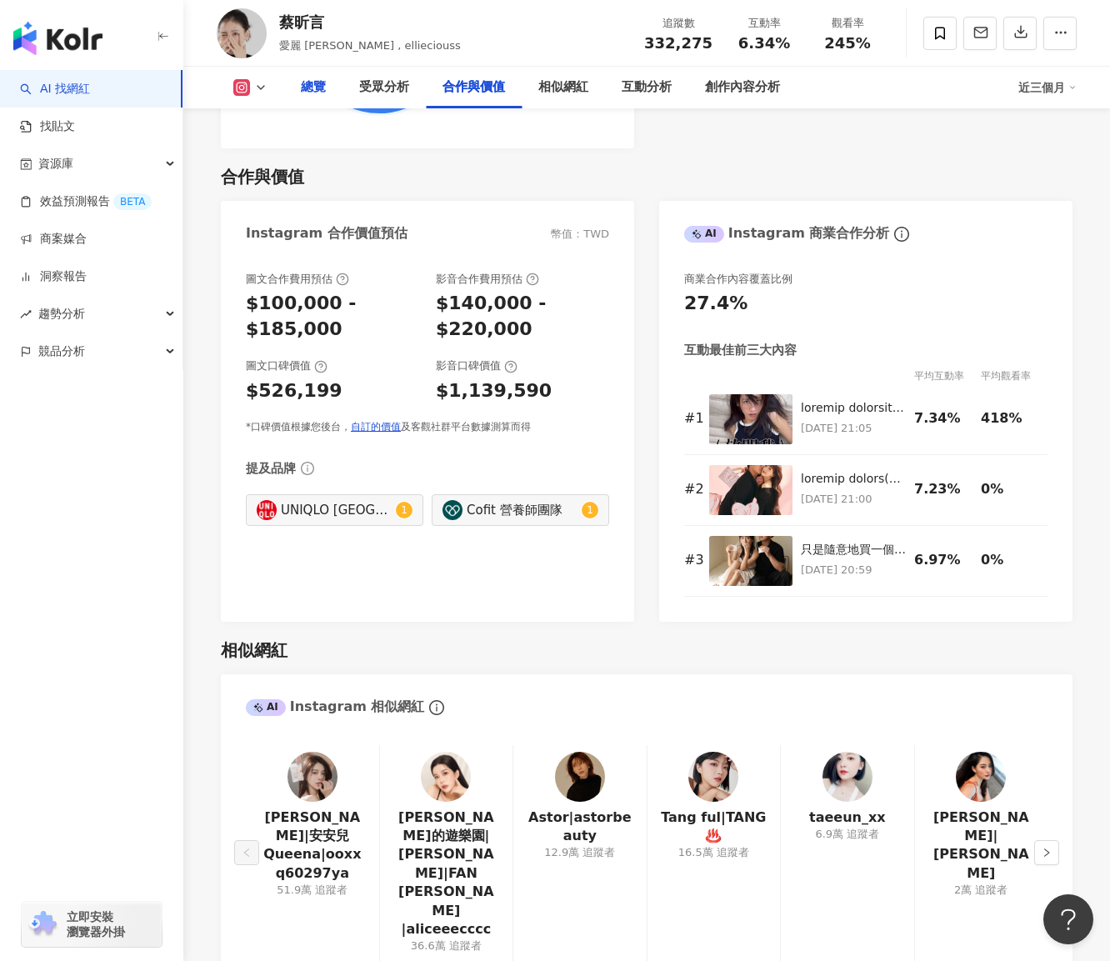
click at [314, 85] on div "總覽" at bounding box center [313, 88] width 25 height 20
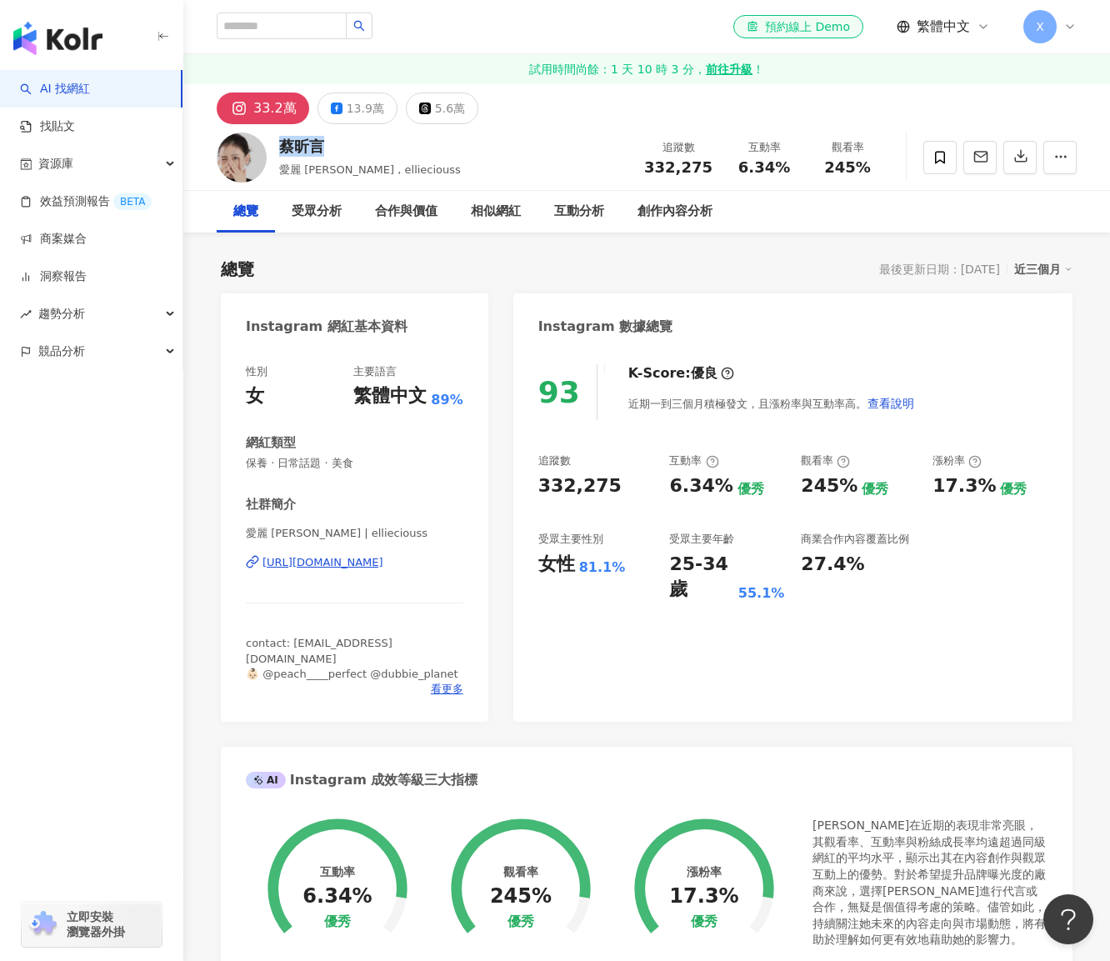
drag, startPoint x: 278, startPoint y: 143, endPoint x: 335, endPoint y: 143, distance: 56.7
click at [335, 143] on div "蔡昕言 愛麗 Ellie , ellieciouss 追蹤數 332,275 互動率 6.34% 觀看率 245%" at bounding box center [646, 157] width 927 height 66
copy div "蔡昕言"
click at [327, 159] on div "蔡昕言 愛麗 Ellie , ellieciouss" at bounding box center [370, 157] width 182 height 42
drag, startPoint x: 280, startPoint y: 170, endPoint x: 324, endPoint y: 169, distance: 44.2
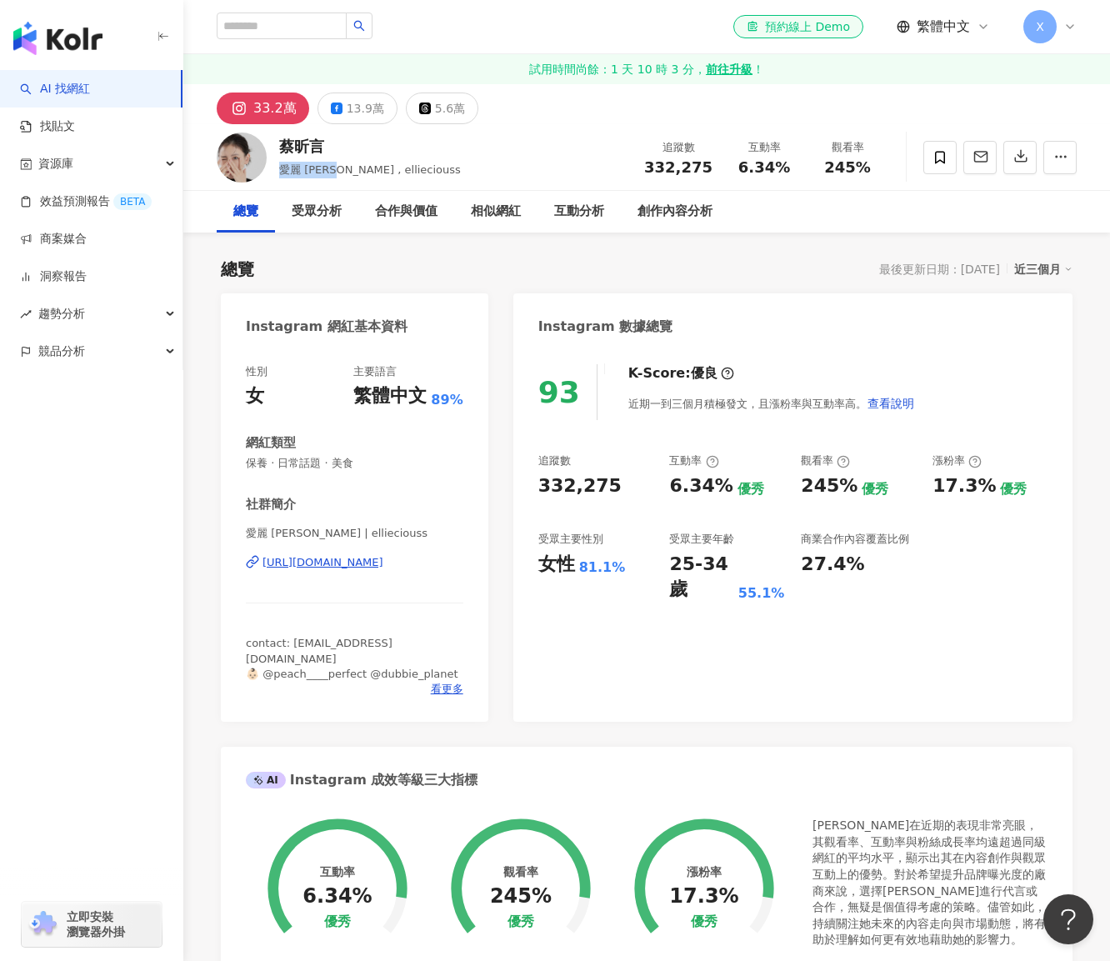
click at [324, 169] on span "愛麗 Ellie , ellieciouss" at bounding box center [370, 169] width 182 height 13
click at [315, 499] on div "社群簡介" at bounding box center [355, 505] width 218 height 18
drag, startPoint x: 331, startPoint y: 171, endPoint x: 391, endPoint y: 166, distance: 60.2
click at [391, 166] on div "蔡昕言 愛麗 Ellie , ellieciouss 追蹤數 332,275 互動率 6.34% 觀看率 245%" at bounding box center [646, 157] width 927 height 66
copy span "ellieciouss"
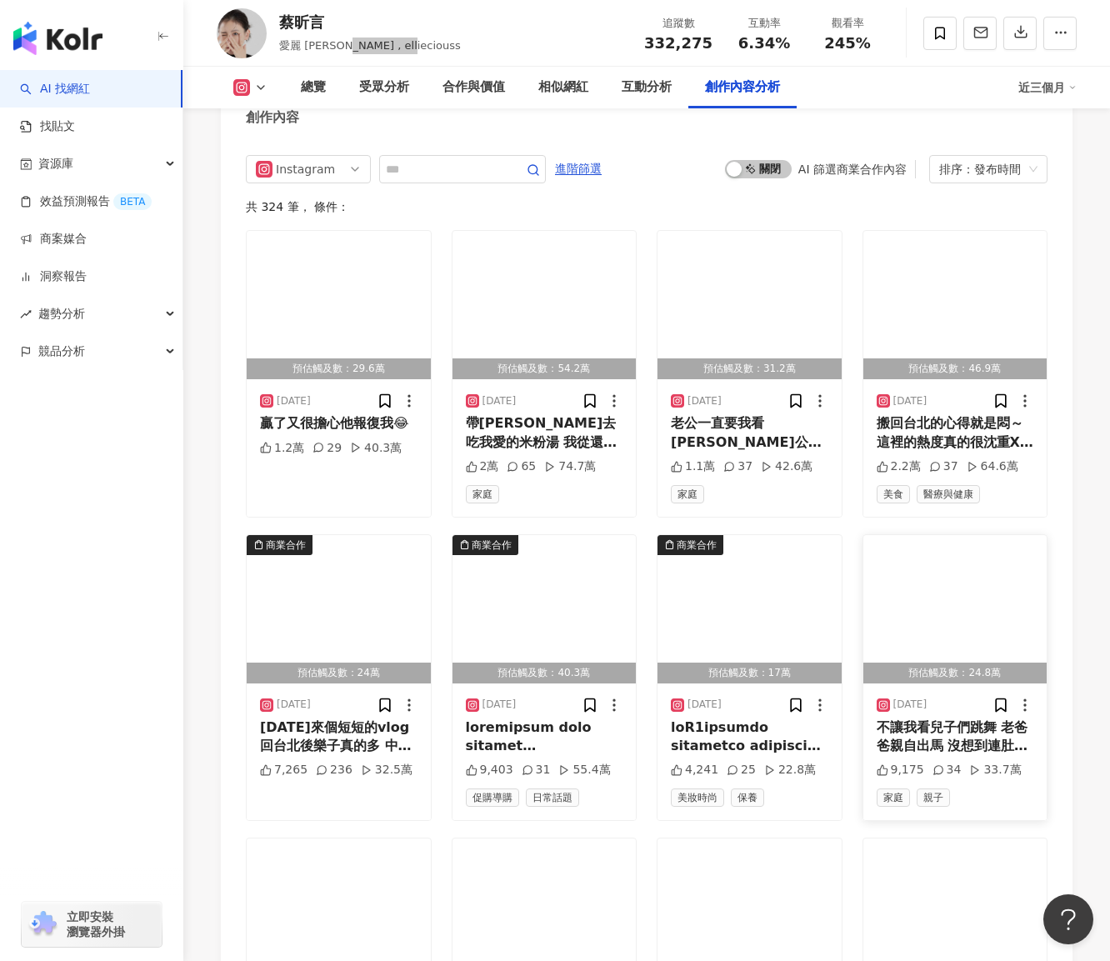
scroll to position [5168, 0]
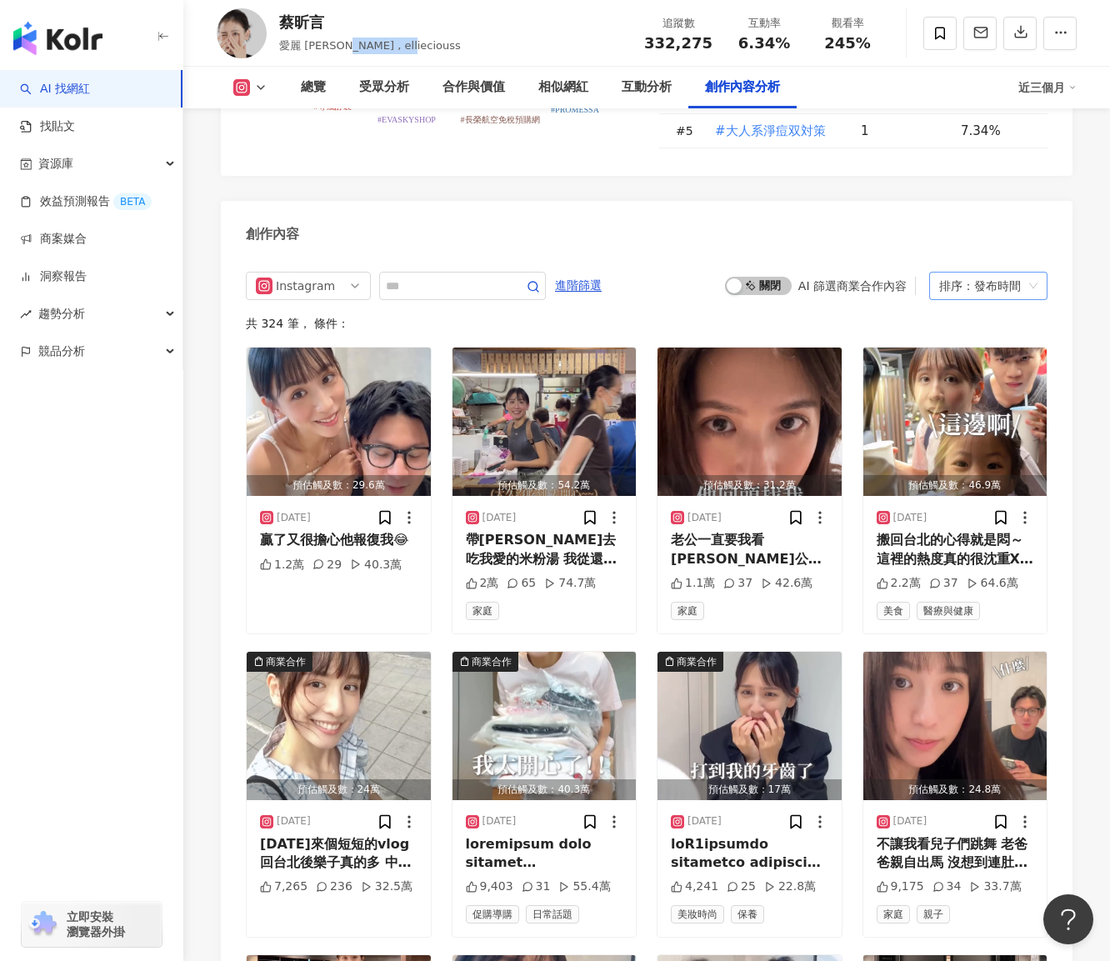
click at [1006, 273] on div "排序：發布時間" at bounding box center [980, 286] width 83 height 27
click at [689, 317] on div "共 324 筆 ， 條件：" at bounding box center [647, 323] width 802 height 13
click at [489, 654] on div "商業合作" at bounding box center [492, 662] width 40 height 17
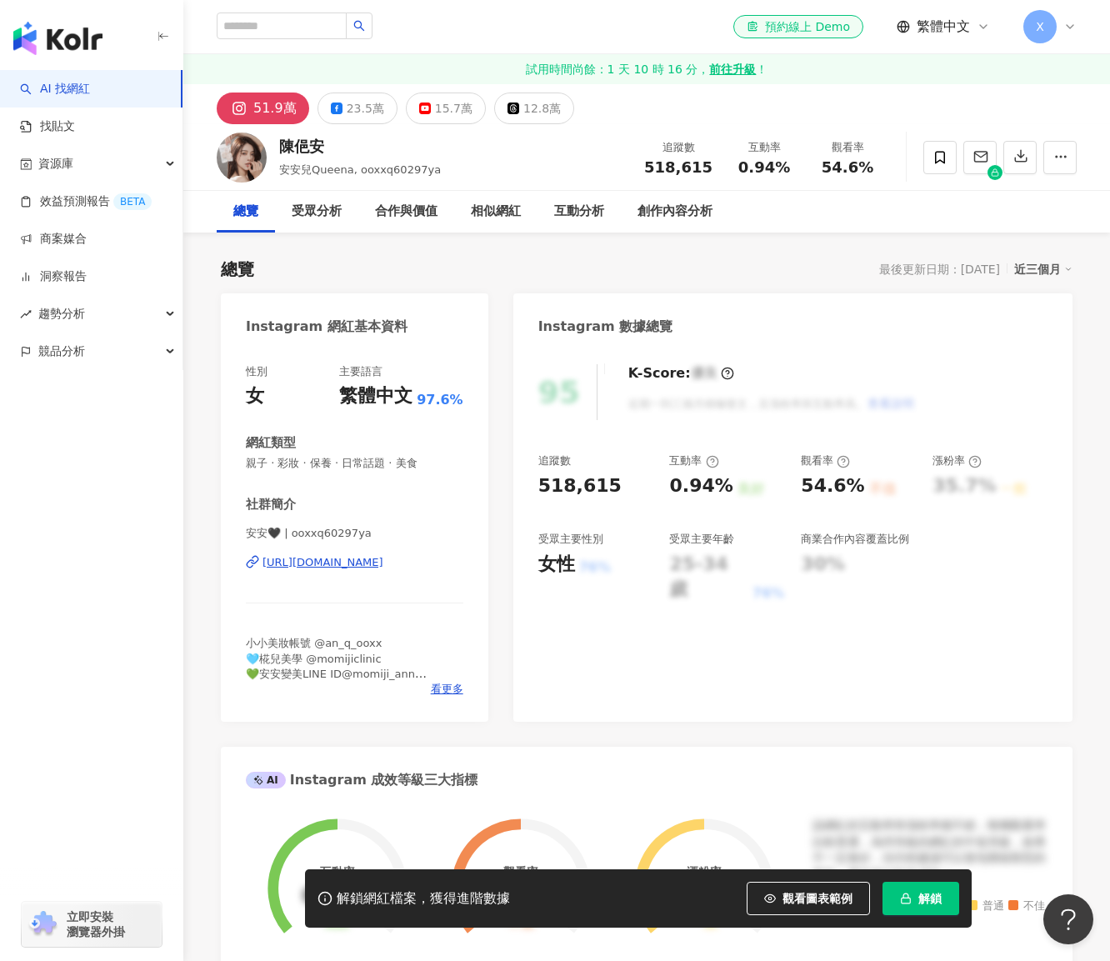
click at [922, 903] on span "解鎖" at bounding box center [930, 898] width 23 height 13
drag, startPoint x: 282, startPoint y: 142, endPoint x: 320, endPoint y: 143, distance: 38.4
click at [320, 143] on div "陳俋安" at bounding box center [360, 146] width 162 height 21
click at [300, 178] on div "安安兒Queena, ooxxq60297ya" at bounding box center [360, 170] width 162 height 17
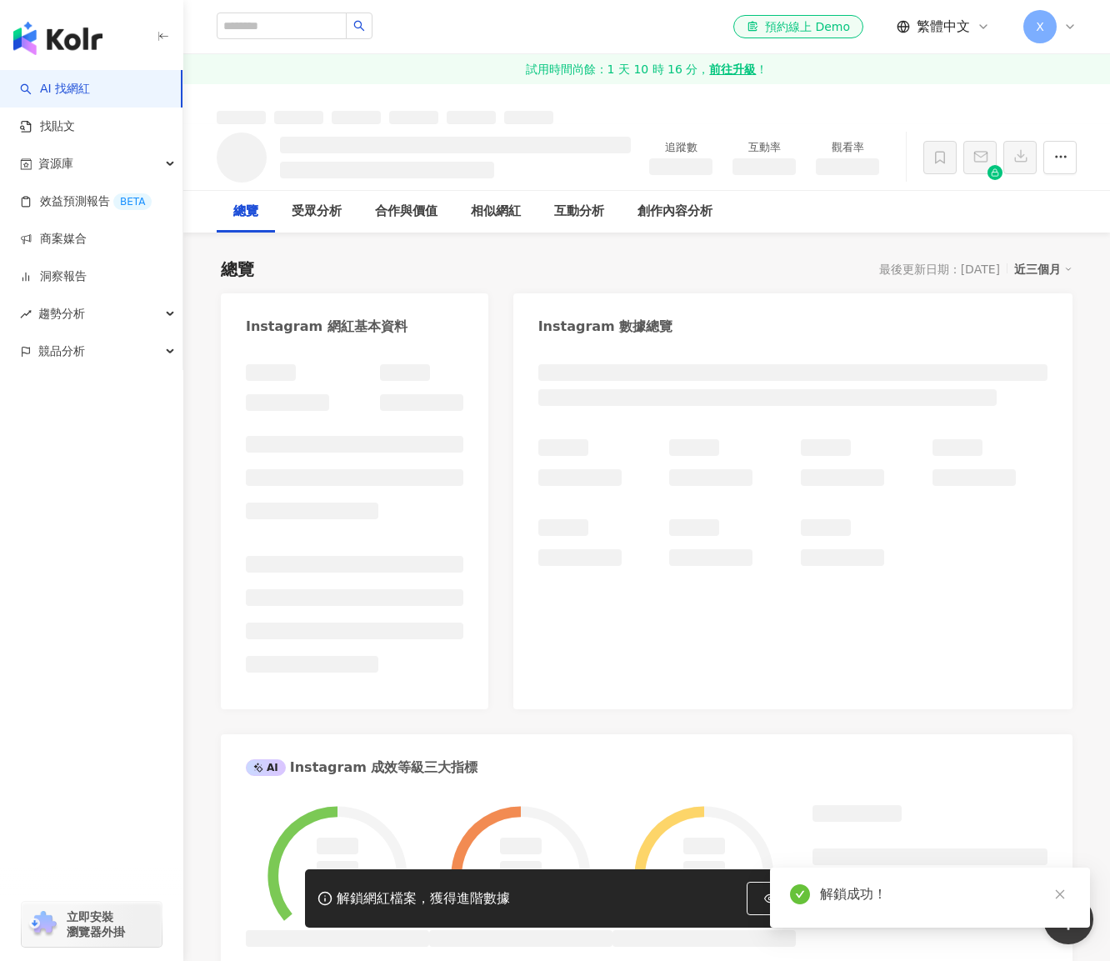
drag, startPoint x: 277, startPoint y: 169, endPoint x: 307, endPoint y: 173, distance: 30.2
click at [307, 173] on div "追蹤數 互動率 觀看率" at bounding box center [646, 157] width 927 height 66
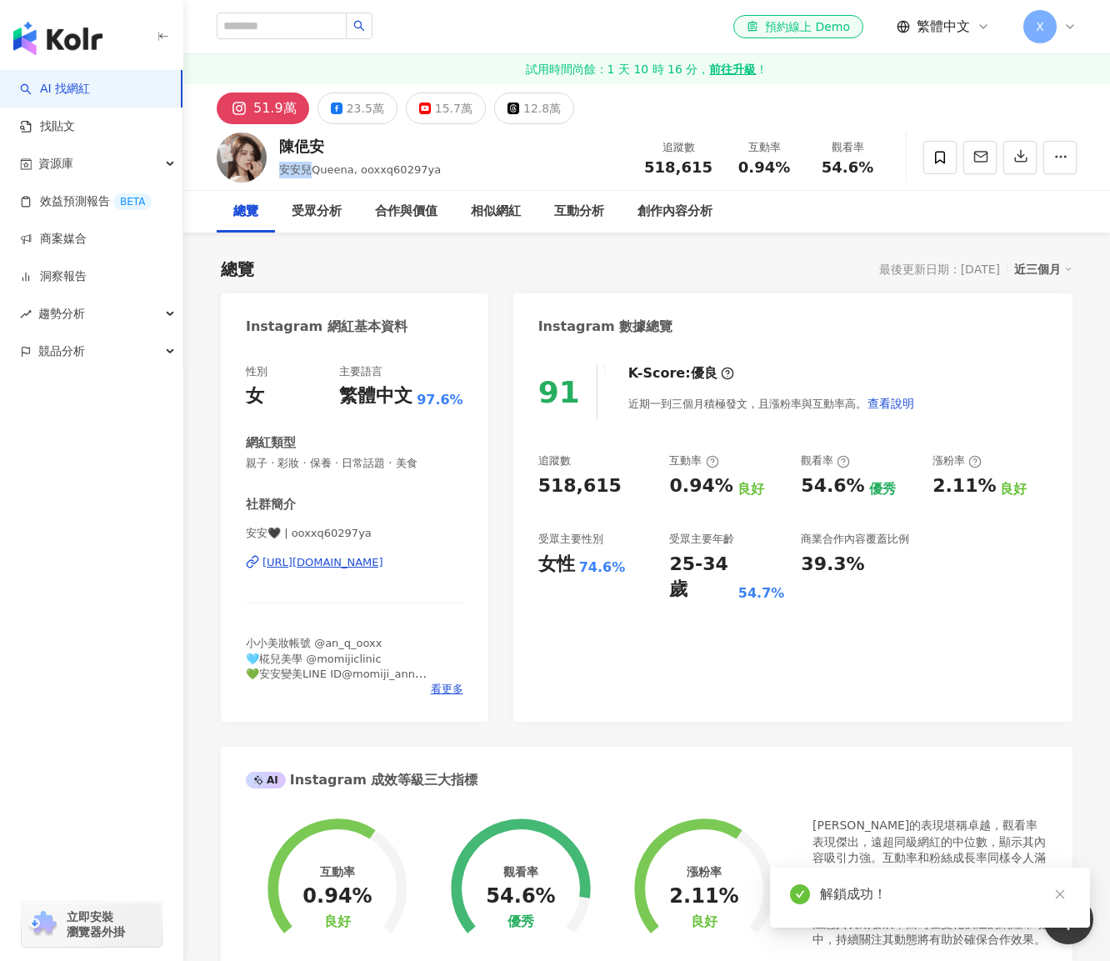
drag, startPoint x: 283, startPoint y: 163, endPoint x: 308, endPoint y: 163, distance: 25.0
click at [308, 163] on div "陳俋安 安安兒Queena, ooxxq60297ya 追蹤數 518,615 互動率 0.94% 觀看率 54.6%" at bounding box center [646, 157] width 927 height 66
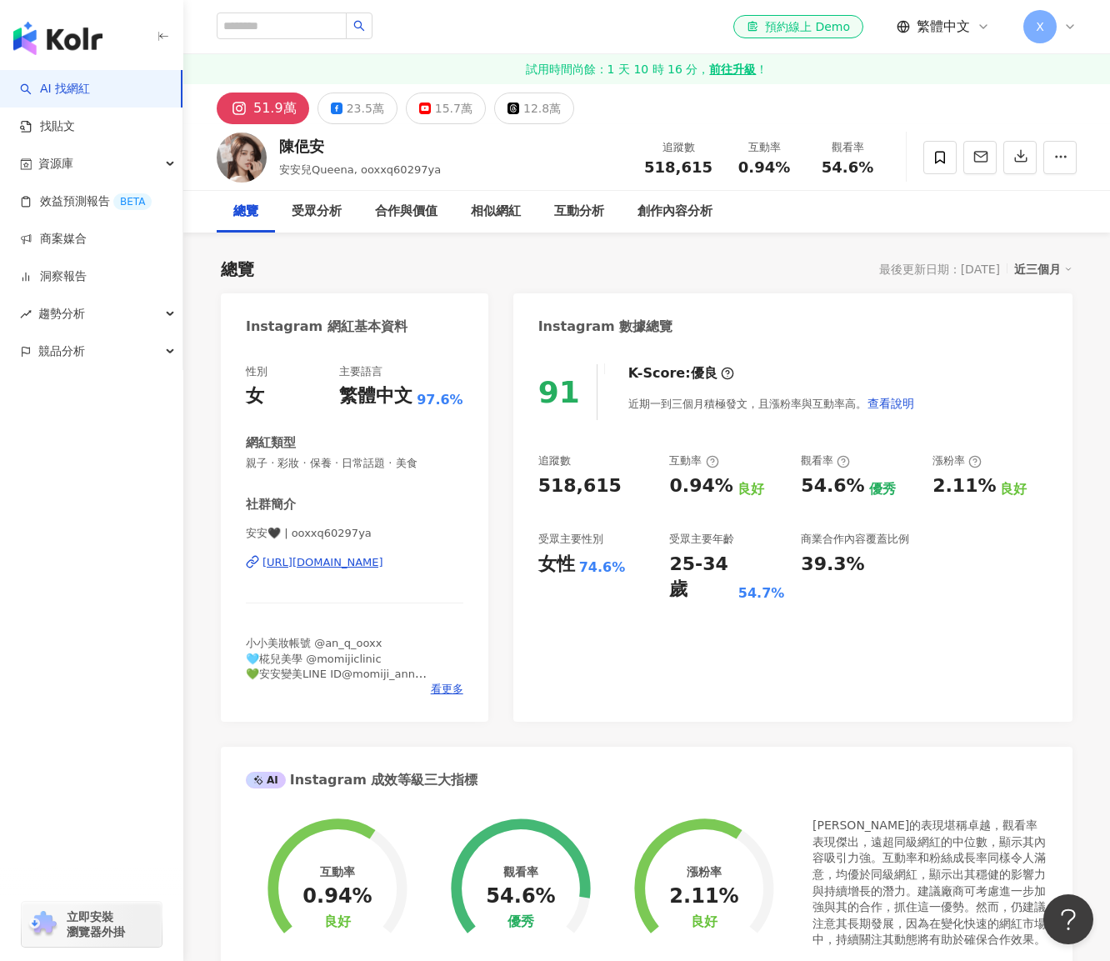
click at [332, 562] on div "https://www.instagram.com/ooxxq60297ya/" at bounding box center [323, 562] width 121 height 15
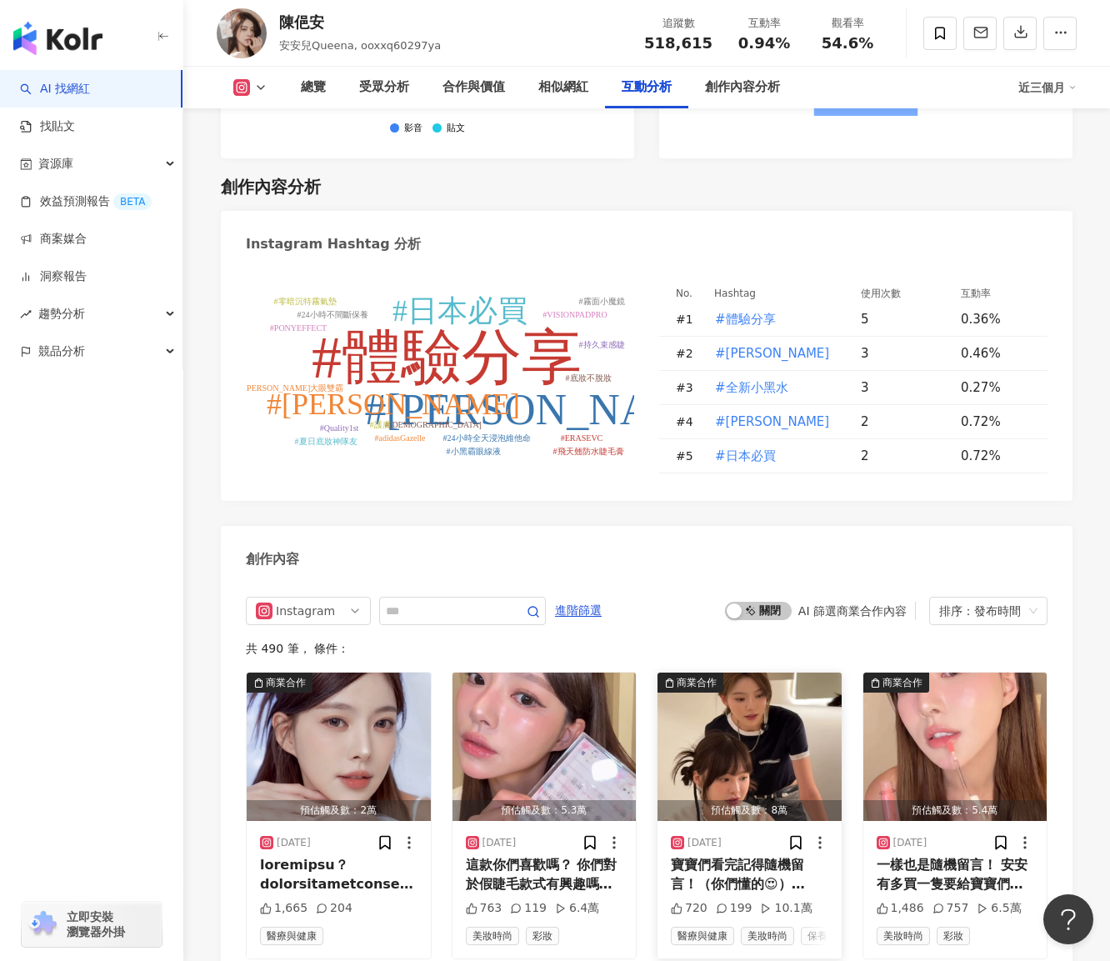
scroll to position [5085, 0]
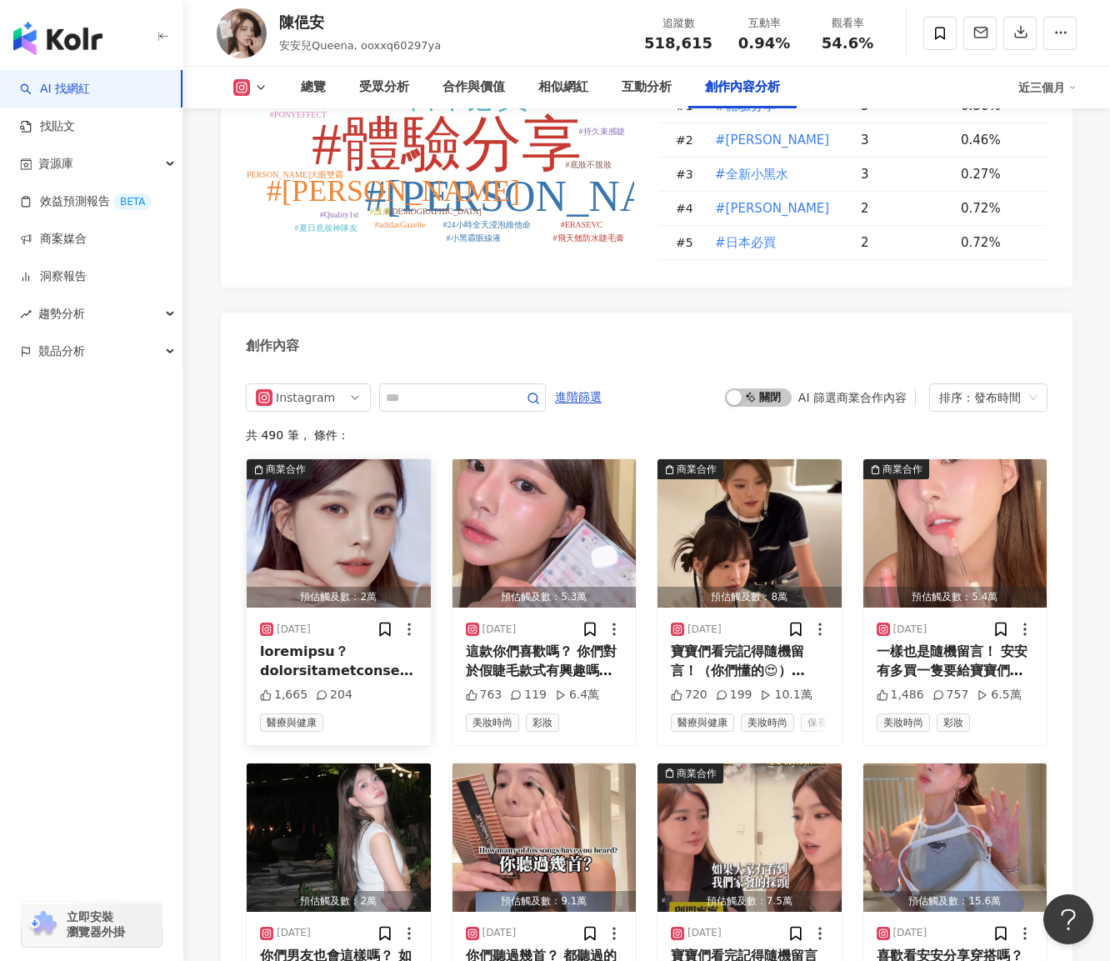
click at [294, 461] on div "商業合作" at bounding box center [286, 469] width 40 height 17
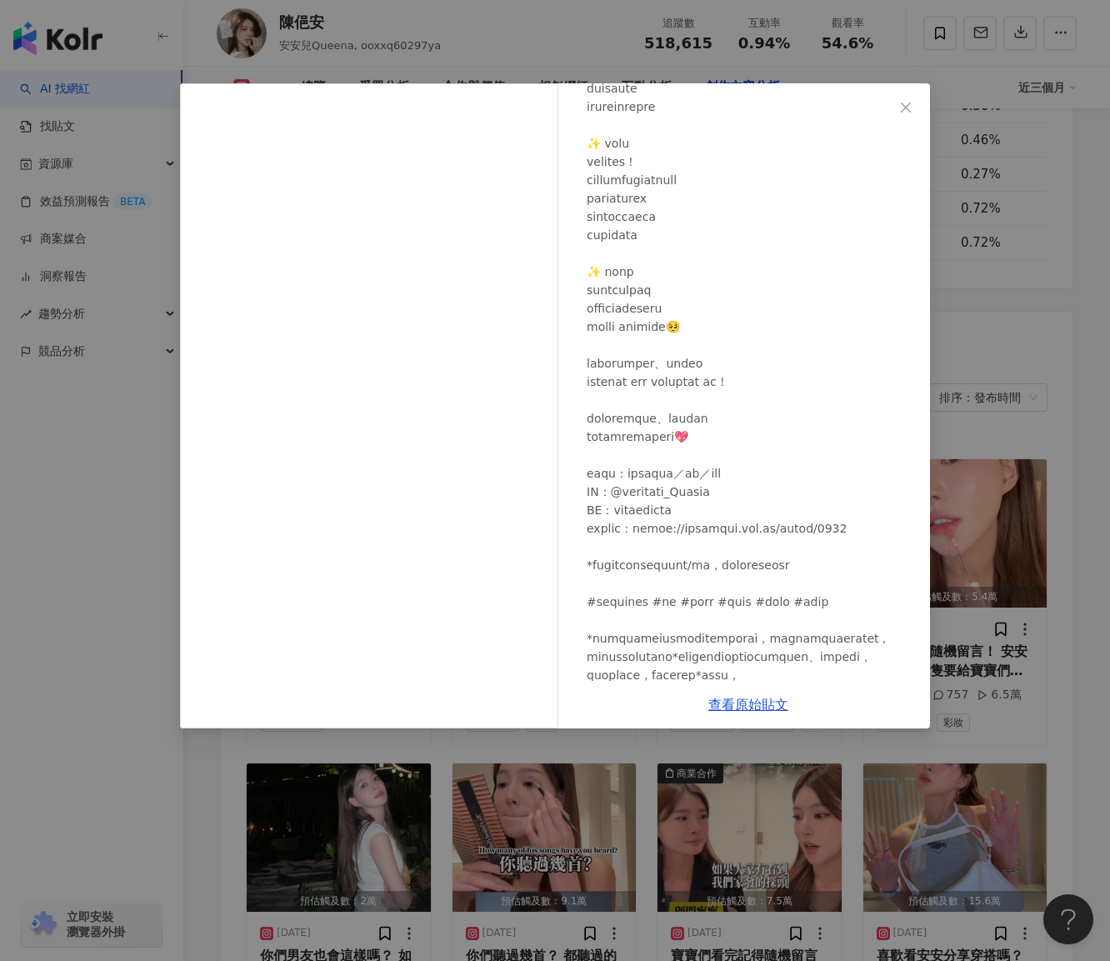
scroll to position [525, 0]
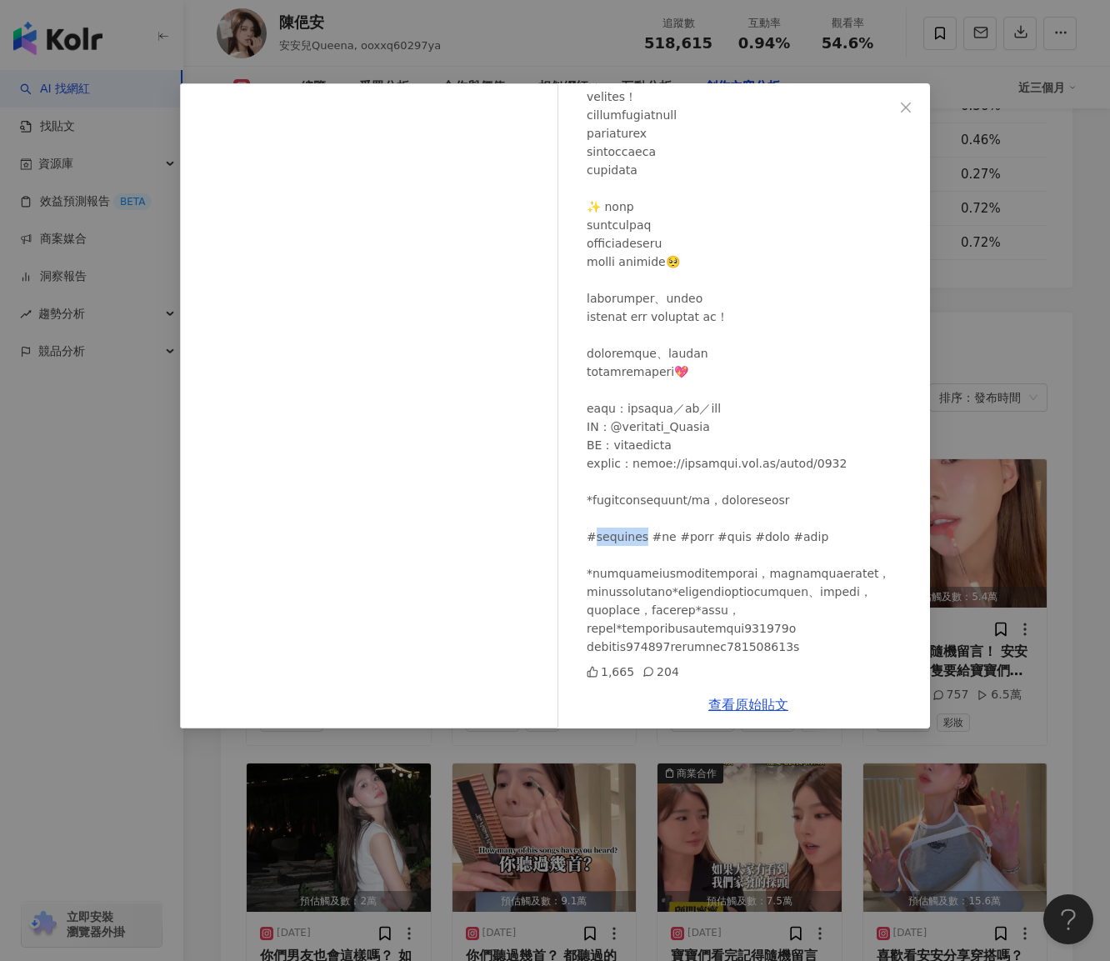
drag, startPoint x: 592, startPoint y: 496, endPoint x: 648, endPoint y: 493, distance: 56.0
click at [648, 493] on div at bounding box center [752, 179] width 330 height 954
copy div "moody #目"
click at [1026, 544] on div "陳俋安 2025/9/18 1,665 204 查看原始貼文" at bounding box center [555, 480] width 1110 height 961
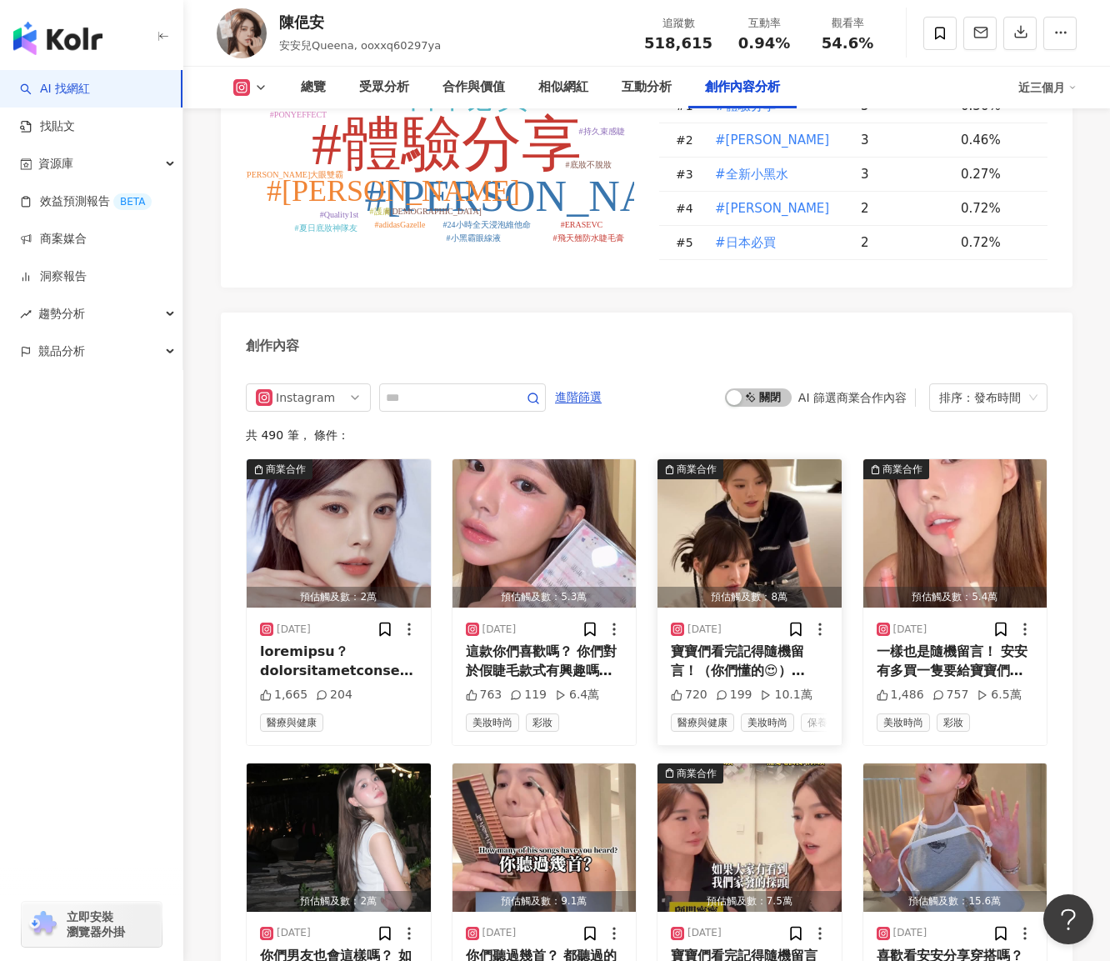
click at [704, 461] on div "商業合作" at bounding box center [697, 469] width 40 height 17
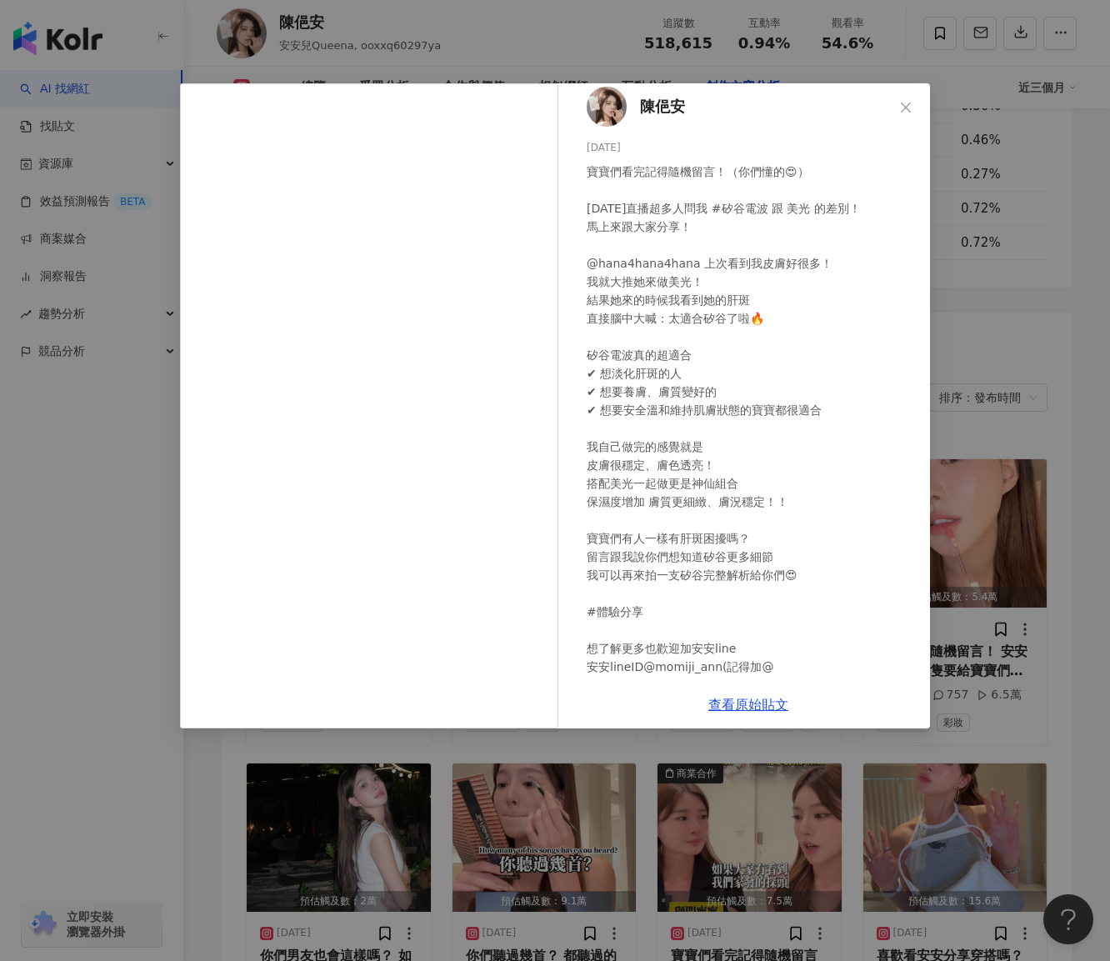
scroll to position [0, 0]
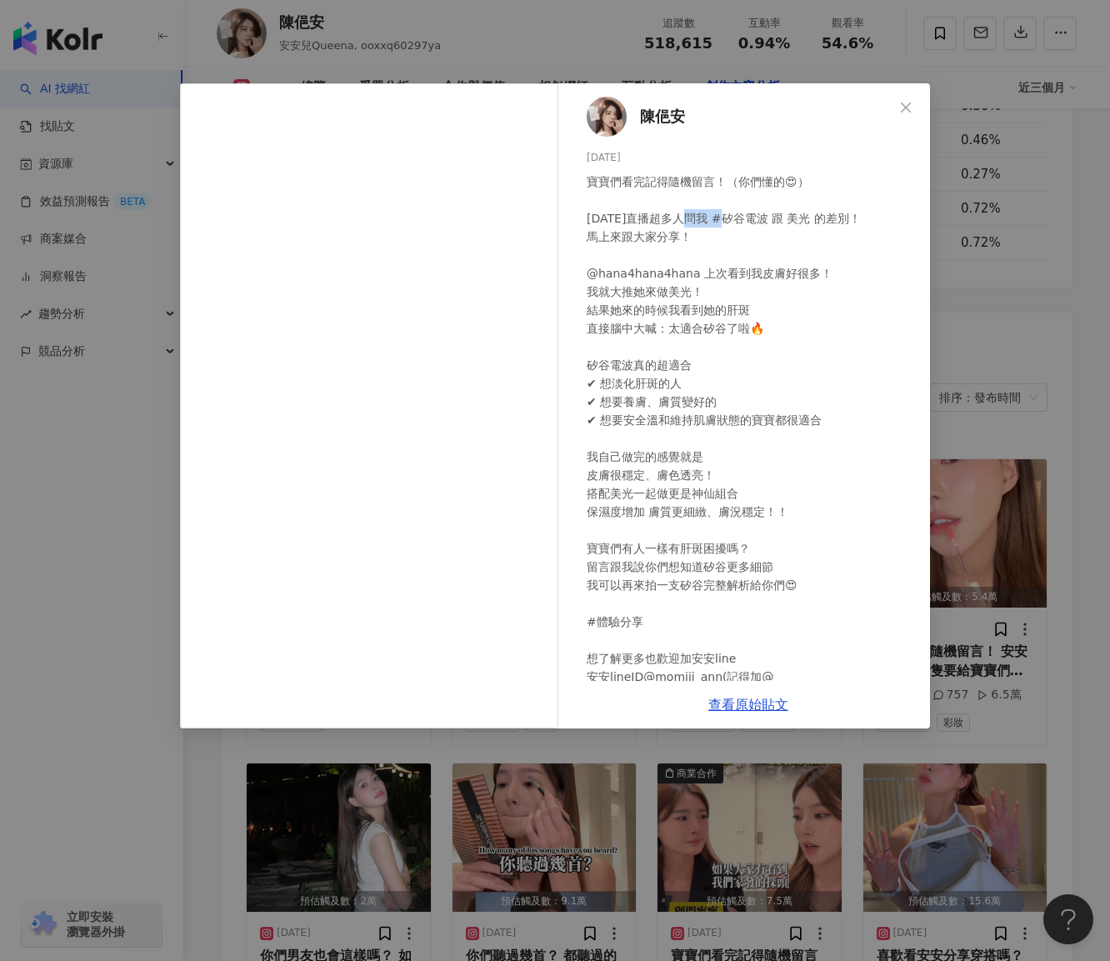
drag, startPoint x: 701, startPoint y: 216, endPoint x: 744, endPoint y: 219, distance: 43.5
click at [744, 219] on div "寶寶們看完記得隨機留言！（你們懂的😍） 今天直播超多人問我 #矽谷電波 跟 美光 的差別！ 馬上來跟大家分享！ @hana4hana4hana 上次看到我皮膚…" at bounding box center [752, 430] width 330 height 514
copy div "谷電波"
drag, startPoint x: 987, startPoint y: 492, endPoint x: 989, endPoint y: 507, distance: 15.1
click at [987, 492] on div "陳俋安 2025/9/17 寶寶們看完記得隨機留言！（你們懂的😍） 今天直播超多人問我 #矽谷電波 跟 美光 的差別！ 馬上來跟大家分享！ @hana4han…" at bounding box center [555, 480] width 1110 height 961
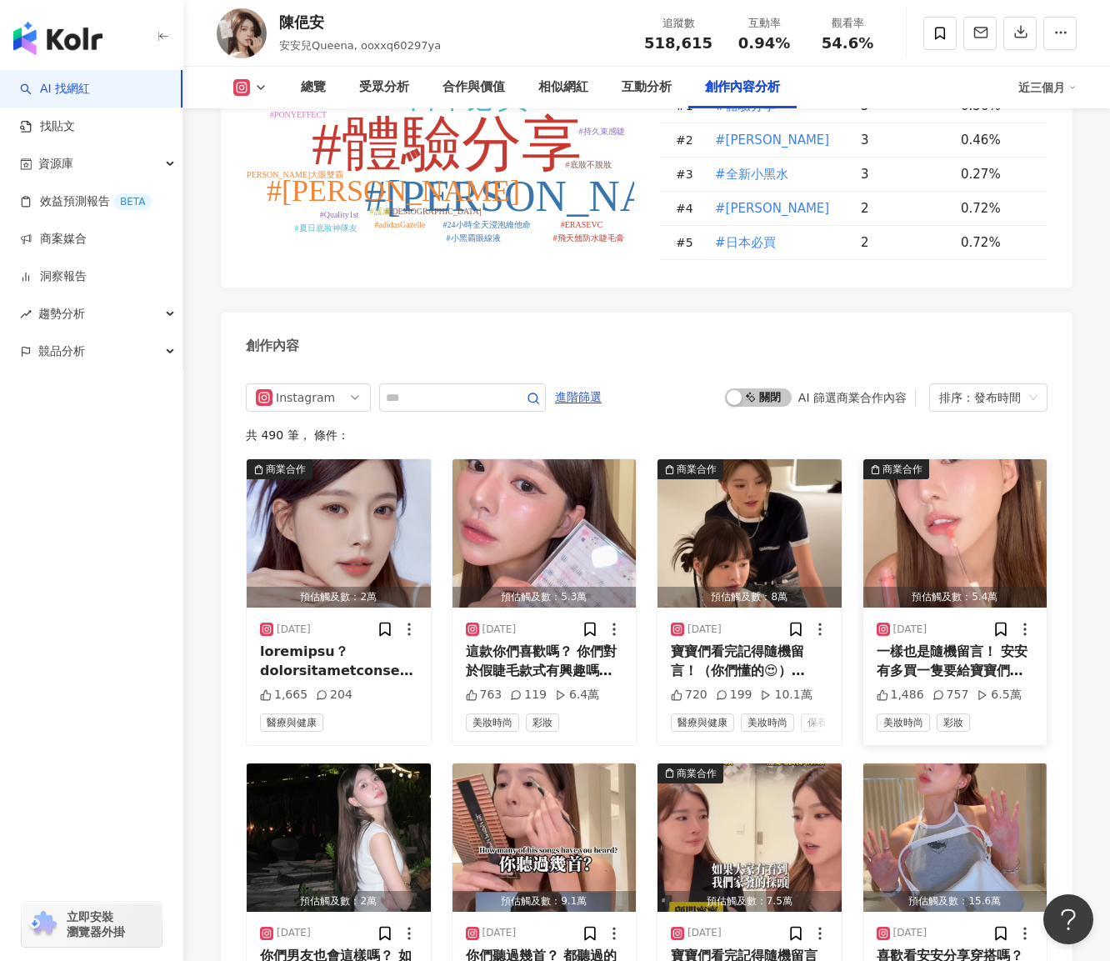
click at [903, 459] on img "button" at bounding box center [956, 533] width 184 height 148
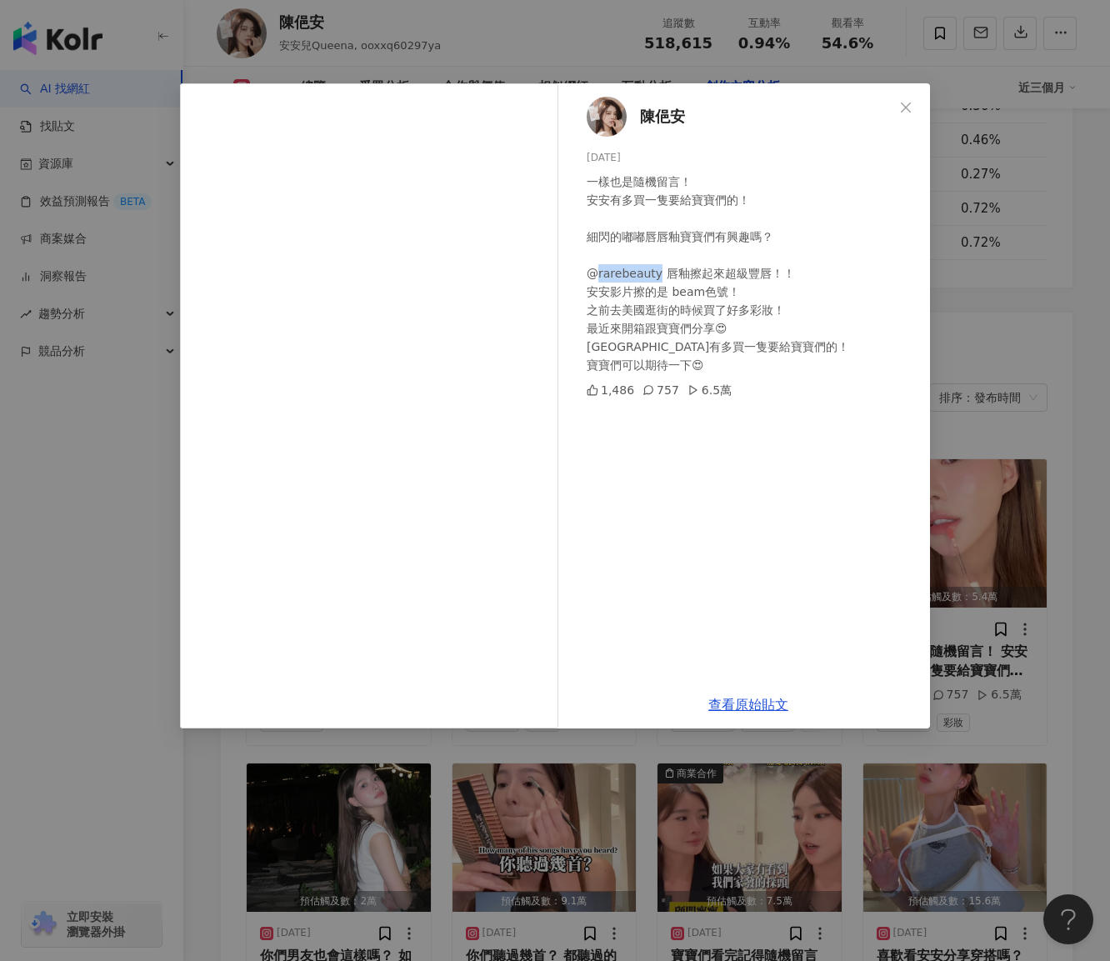
drag, startPoint x: 596, startPoint y: 271, endPoint x: 655, endPoint y: 274, distance: 59.3
click at [655, 274] on div "一樣也是隨機留言！ 安安有多買一隻要給寶寶們的！ 細閃的嘟嘟唇唇釉寶寶們有興趣嗎？ @rarebeauty 唇釉擦起來超級豐唇！！ 安安影片擦的是 beam色…" at bounding box center [752, 274] width 330 height 202
copy div "rarebeauty"
click at [342, 863] on div "陳俋安 2025/9/17 一樣也是隨機留言！ 安安有多買一隻要給寶寶們的！ 細閃的嘟嘟唇唇釉寶寶們有興趣嗎？ @rarebeauty 唇釉擦起來超級豐唇！！…" at bounding box center [555, 480] width 1110 height 961
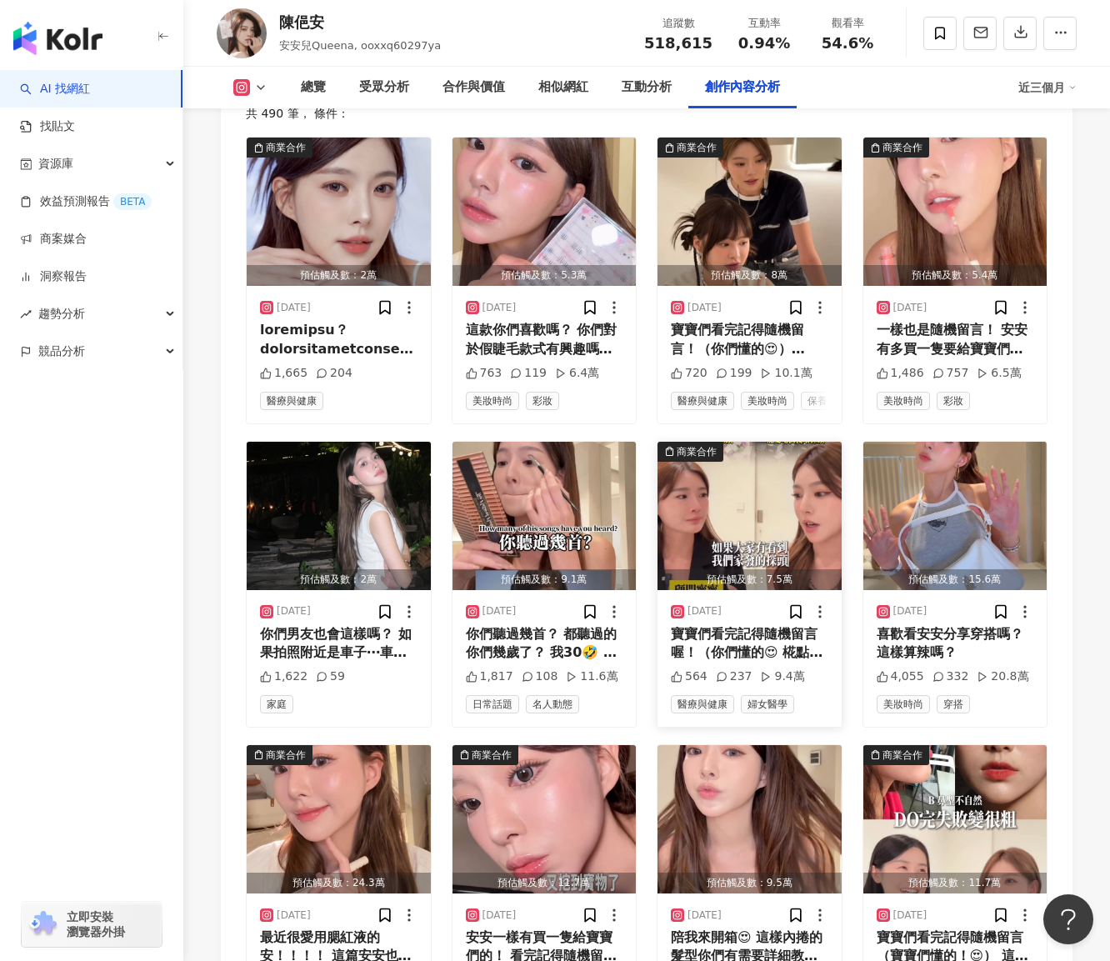
scroll to position [5418, 0]
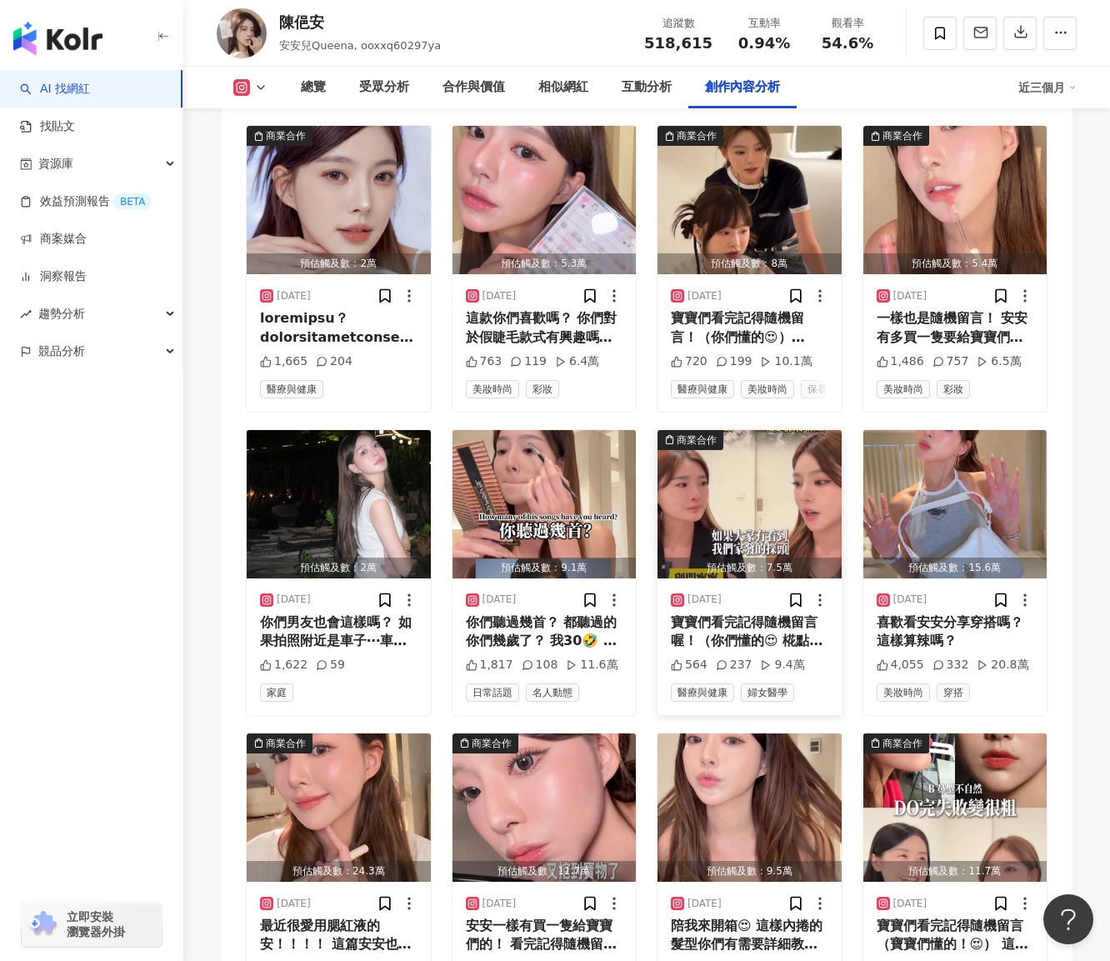
click at [696, 432] on div "商業合作" at bounding box center [697, 440] width 40 height 17
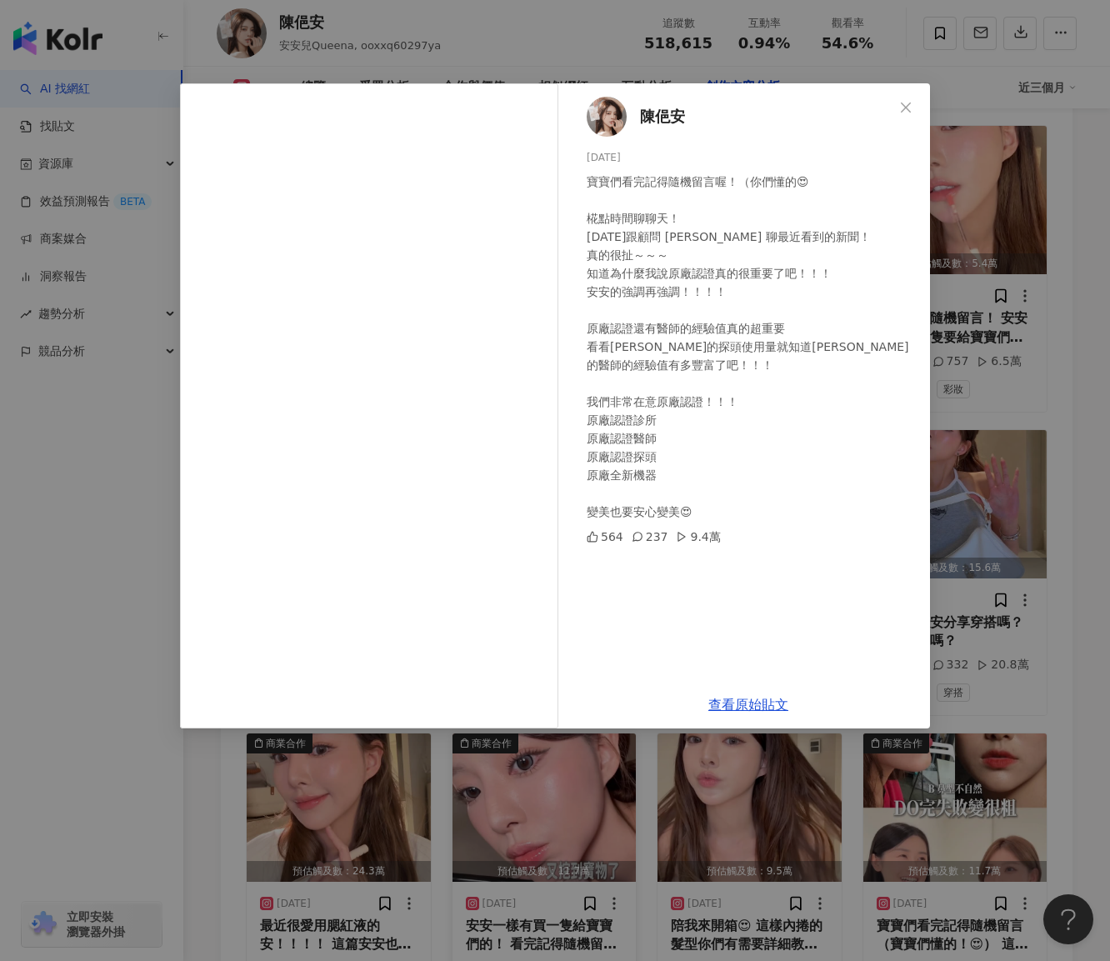
click at [505, 831] on div "陳俋安 2025/9/15 寶寶們看完記得隨機留言喔！（你們懂的😍 椛點時間聊聊天！ 今天跟顧問 甯甯 聊最近看到的新聞！ 真的很扯～～～ 知道為什麼我說原廠…" at bounding box center [555, 480] width 1110 height 961
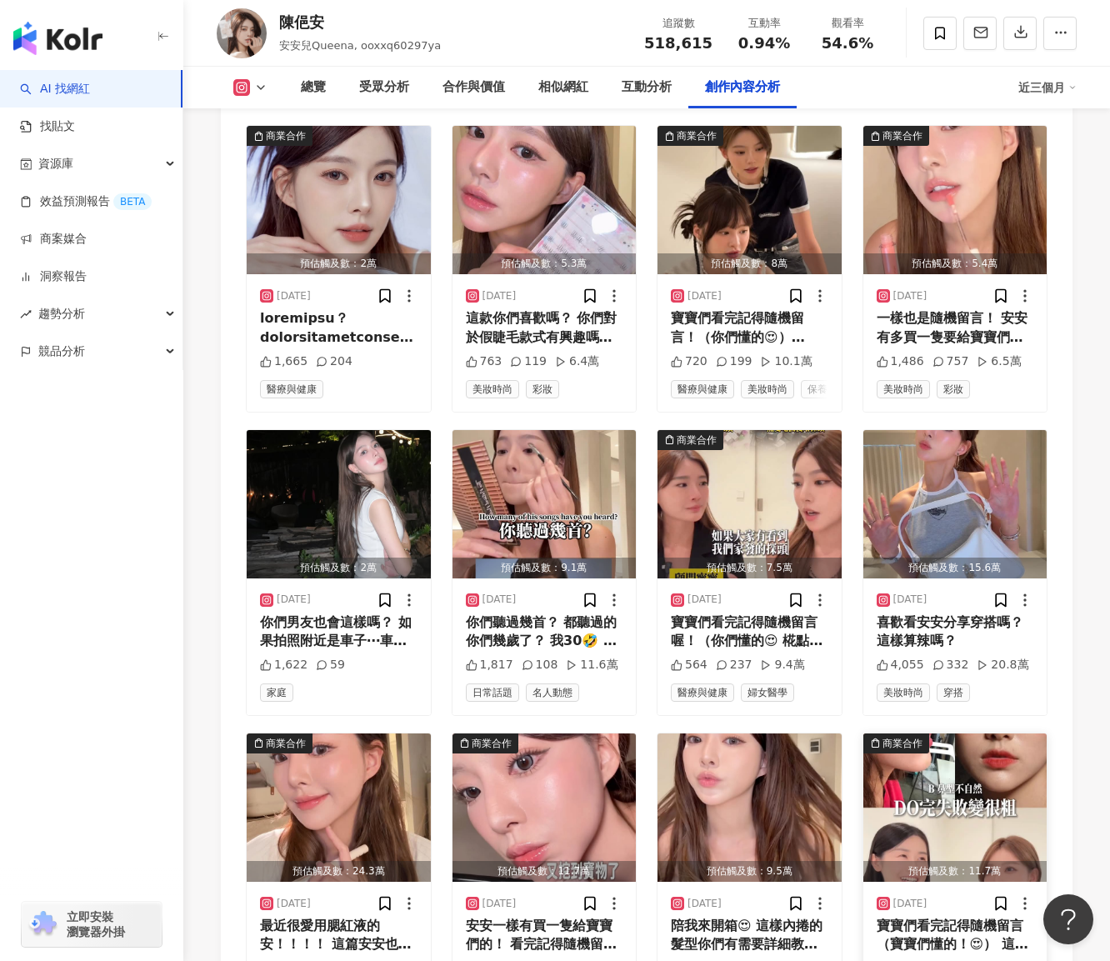
click at [972, 917] on div "寶寶們看完記得隨機留言（寶寶們懂的！😍） 這次跟可愛的椛兒顧問麥麥的椛一點時間聊聊天 寶寶們喜歡嗎？ 安安做了10年以上的醫美了！ 如果想多看安安的經驗談 安…" at bounding box center [956, 936] width 158 height 38
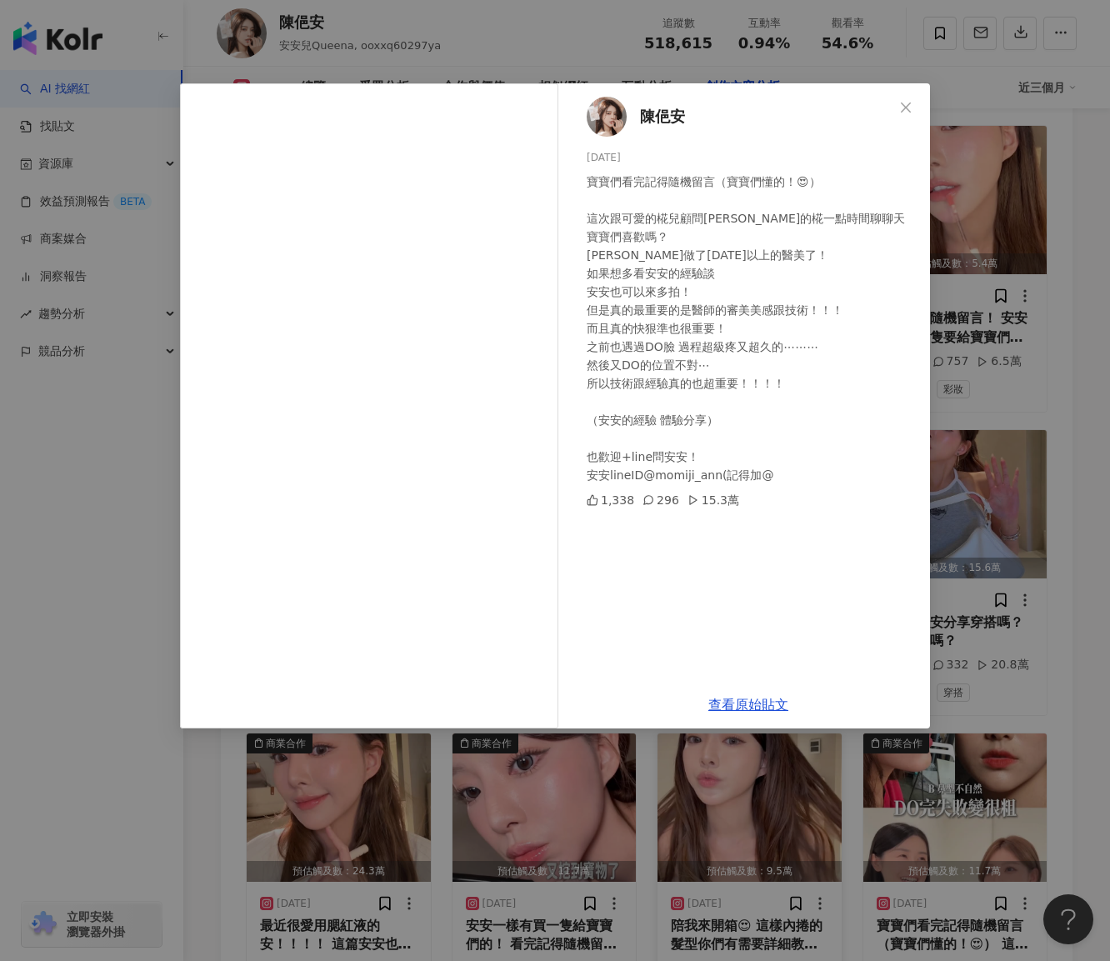
click at [760, 779] on div "陳俋安 2025/9/11 寶寶們看完記得隨機留言（寶寶們懂的！😍） 這次跟可愛的椛兒顧問麥麥的椛一點時間聊聊天 寶寶們喜歡嗎？ 安安做了10年以上的醫美了！…" at bounding box center [555, 480] width 1110 height 961
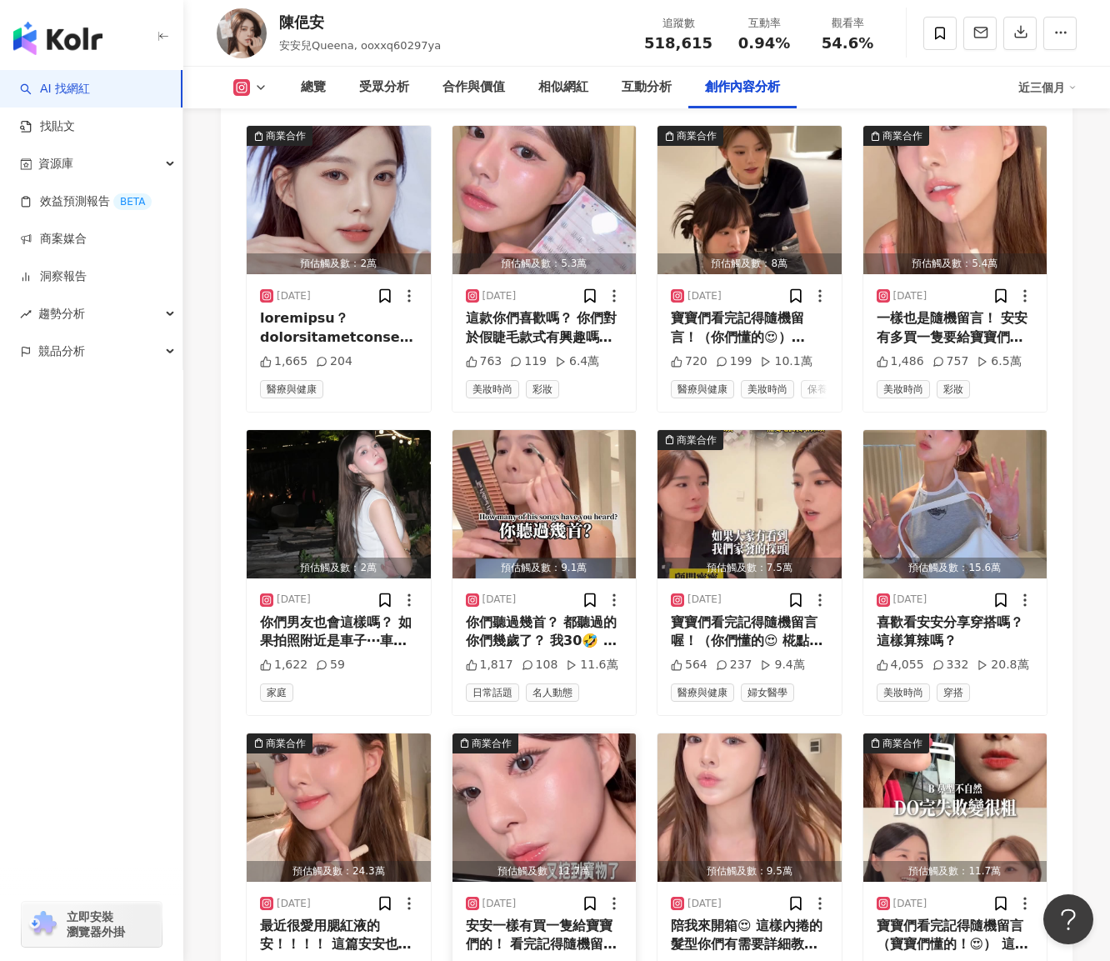
click at [480, 735] on div "商業合作" at bounding box center [492, 743] width 40 height 17
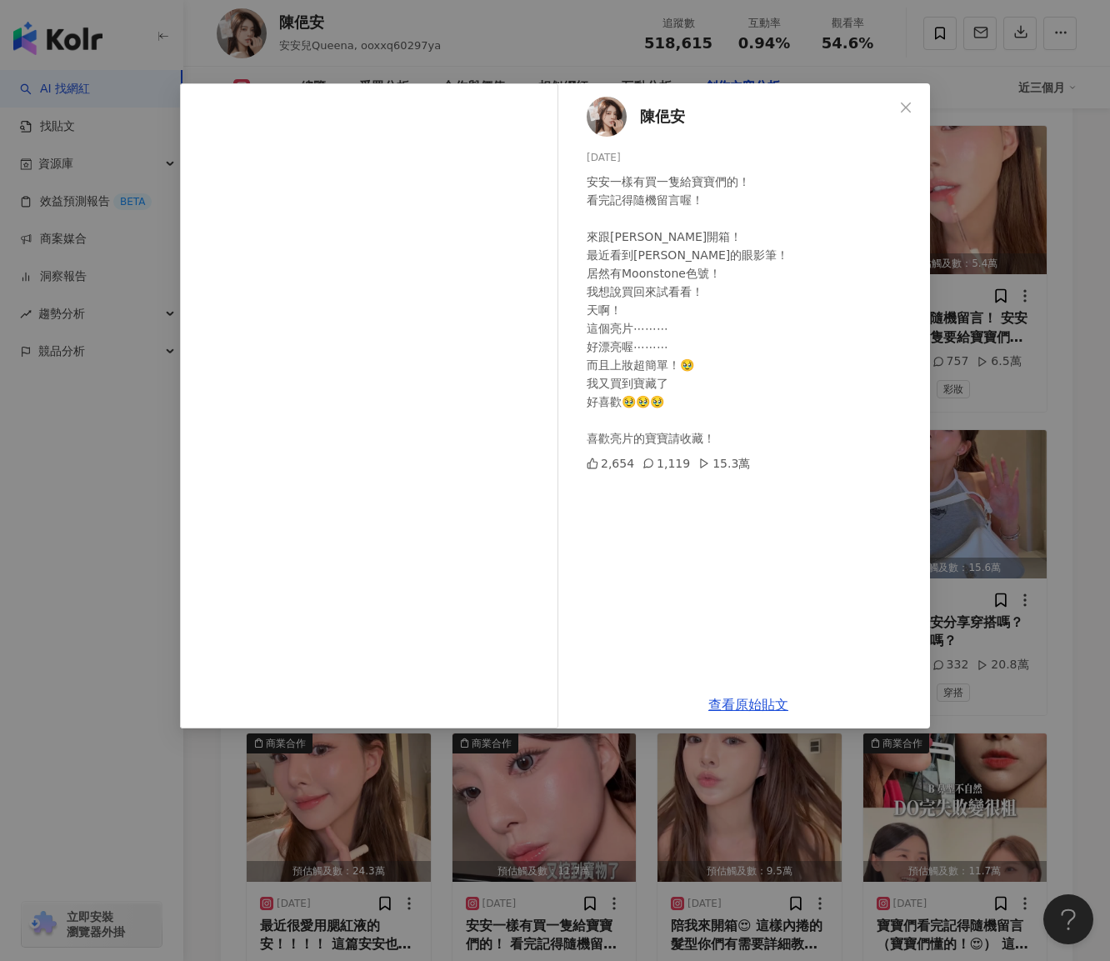
click at [511, 784] on div "陳俋安 2025/9/13 安安一樣有買一隻給寶寶們的！ 看完記得隨機留言喔！ 來跟安安一起開箱！ 最近看到Bobbi brown的眼影筆！ 居然有Moons…" at bounding box center [555, 480] width 1110 height 961
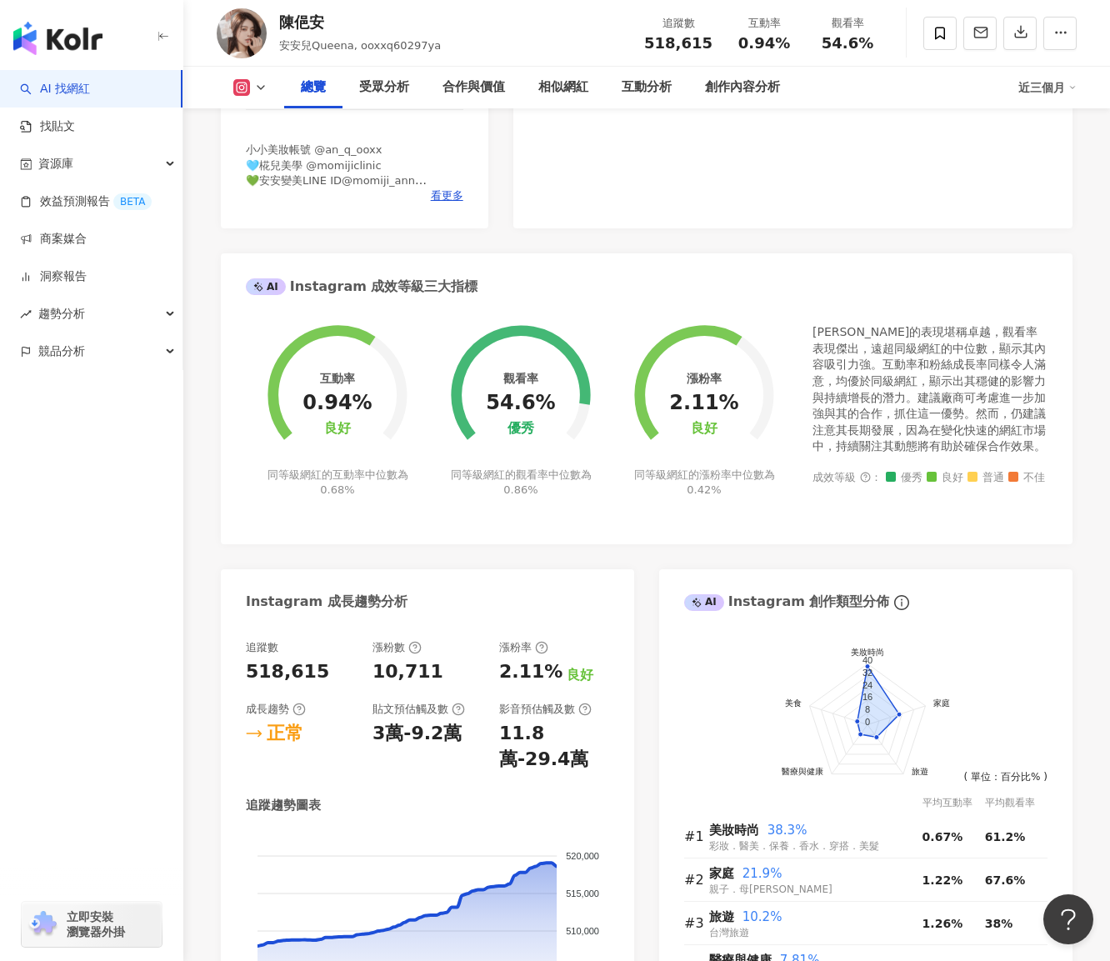
scroll to position [458, 0]
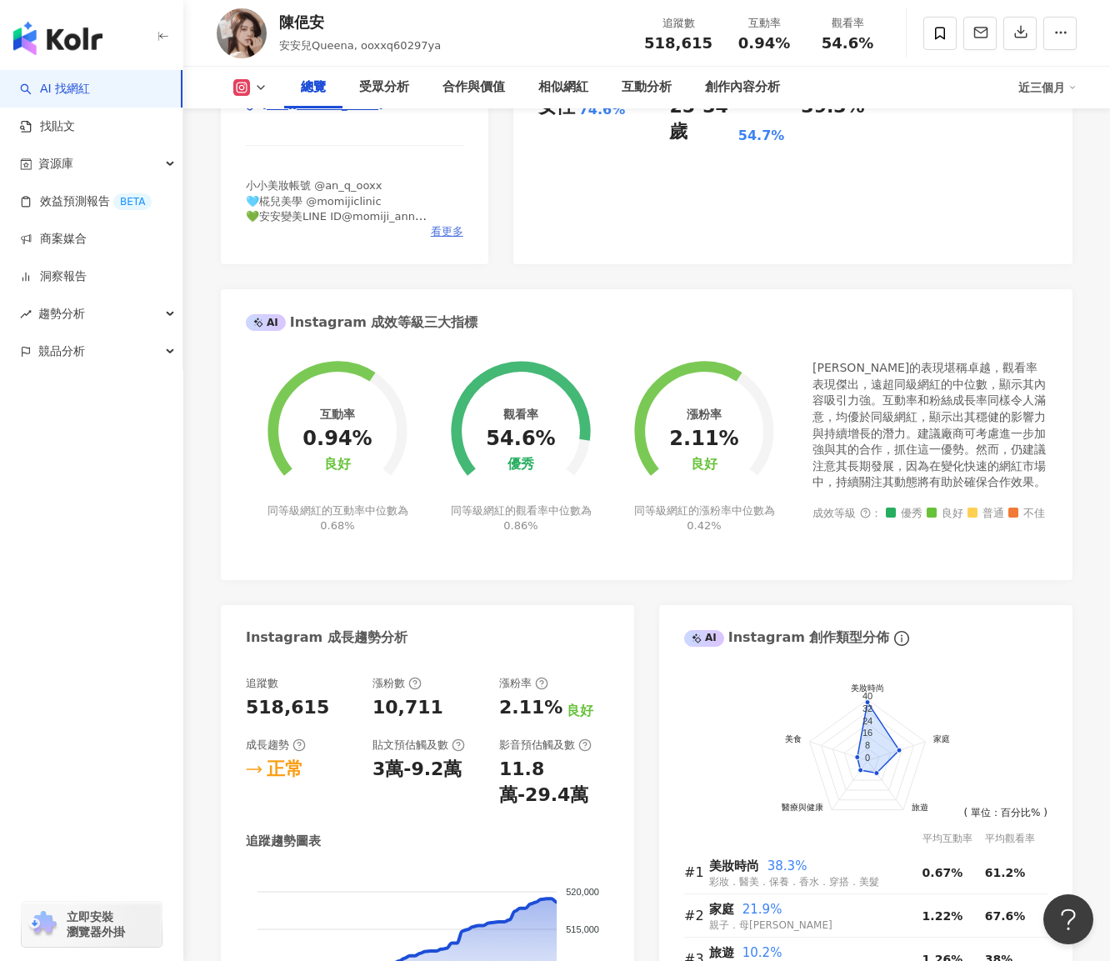
click at [444, 233] on span "看更多" at bounding box center [447, 231] width 33 height 15
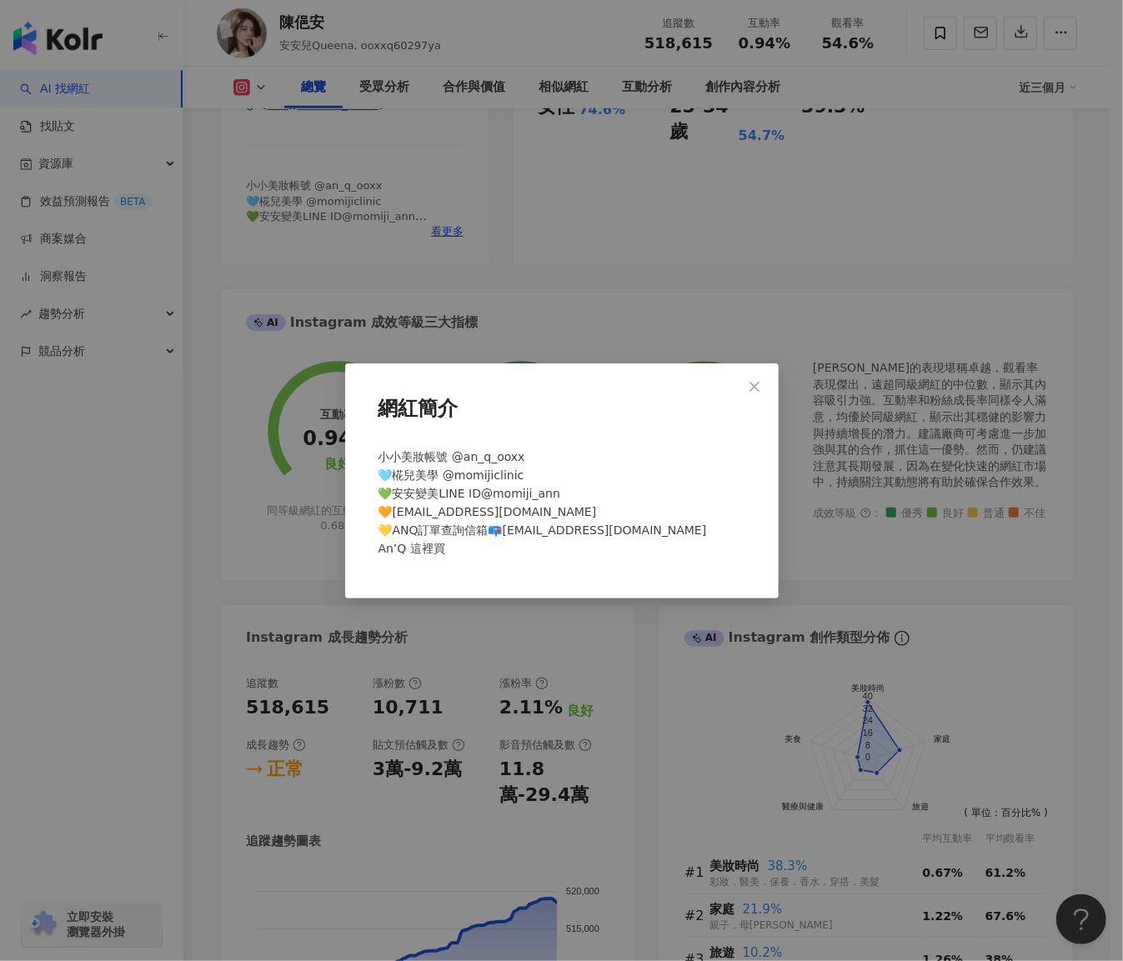
click at [463, 270] on div "網紅簡介 小小美妝帳號 @an_q_ooxx 🩵椛兒美學 @momijiclinic 💚安安變美LINE ID@momiji_ann 🧡合作邀約信箱ooxxq…" at bounding box center [561, 480] width 1123 height 961
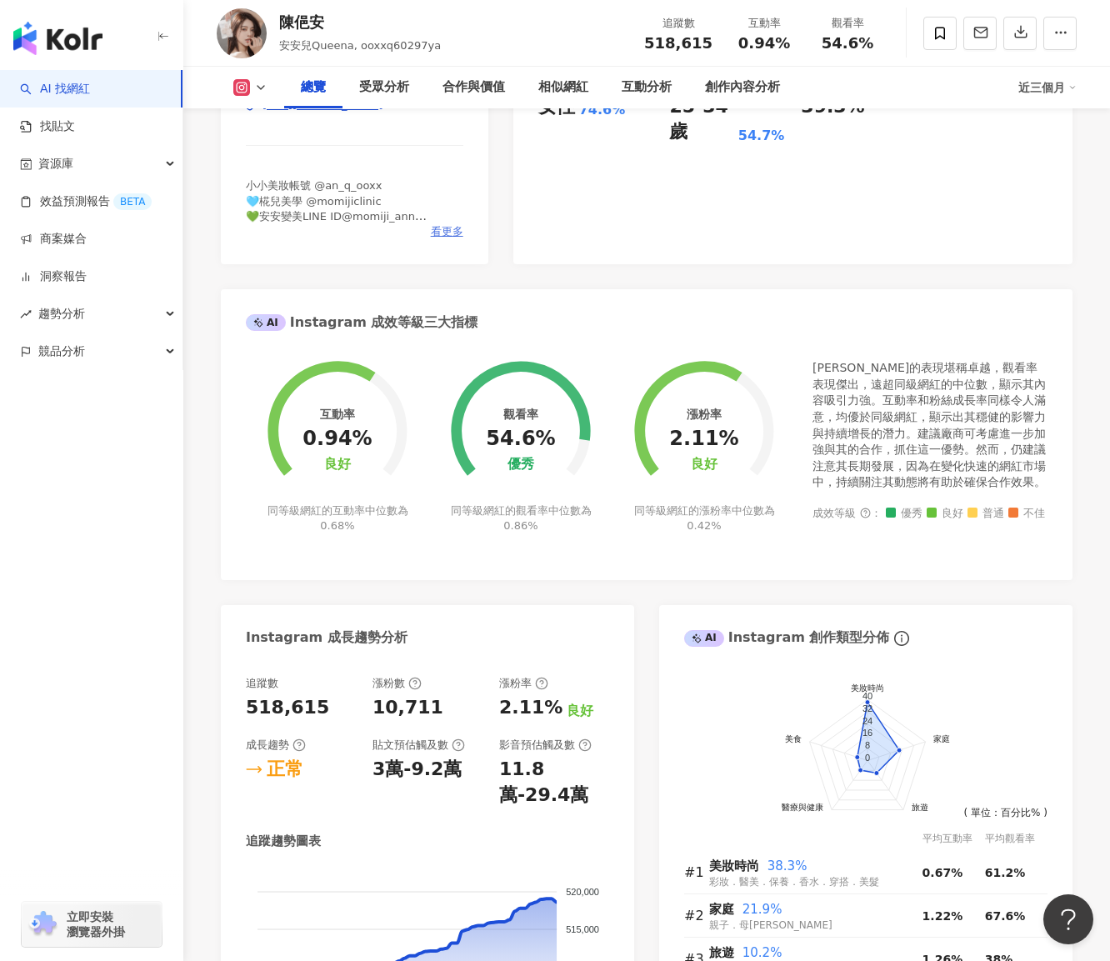
click at [446, 232] on span "看更多" at bounding box center [447, 231] width 33 height 15
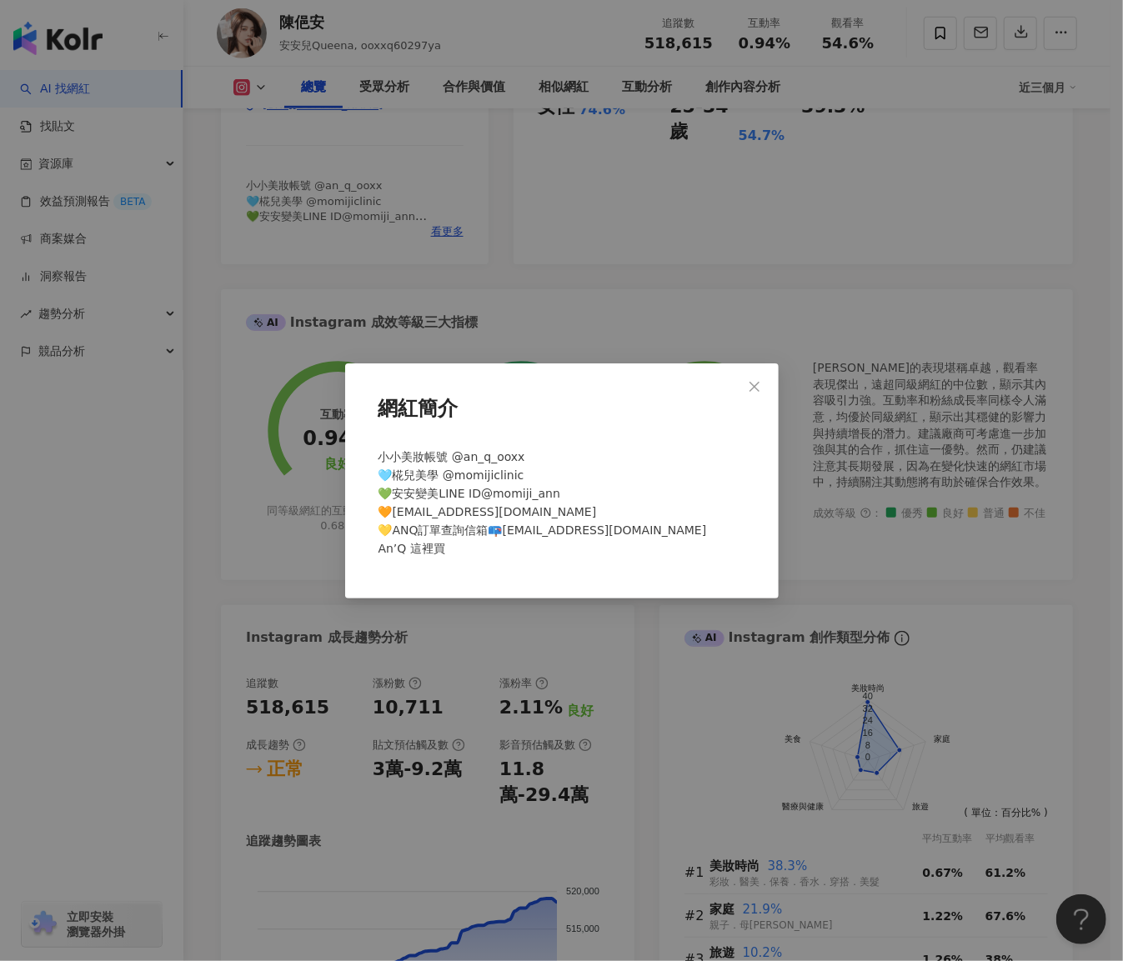
click at [474, 478] on span "小小美妝帳號 @an_q_ooxx 🩵椛兒美學 @momijiclinic 💚安安變美LINE ID@momiji_ann 🧡合作邀約信箱ooxxqanq@g…" at bounding box center [542, 502] width 328 height 105
drag, startPoint x: 442, startPoint y: 473, endPoint x: 524, endPoint y: 471, distance: 82.5
click at [524, 471] on div "小小美妝帳號 @an_q_ooxx 🩵椛兒美學 @momijiclinic 💚安安變美LINE ID@momiji_ann 🧡合作邀約信箱ooxxqanq@g…" at bounding box center [562, 510] width 380 height 138
copy span "@momijiclinic"
click at [751, 386] on icon "close" at bounding box center [754, 386] width 13 height 13
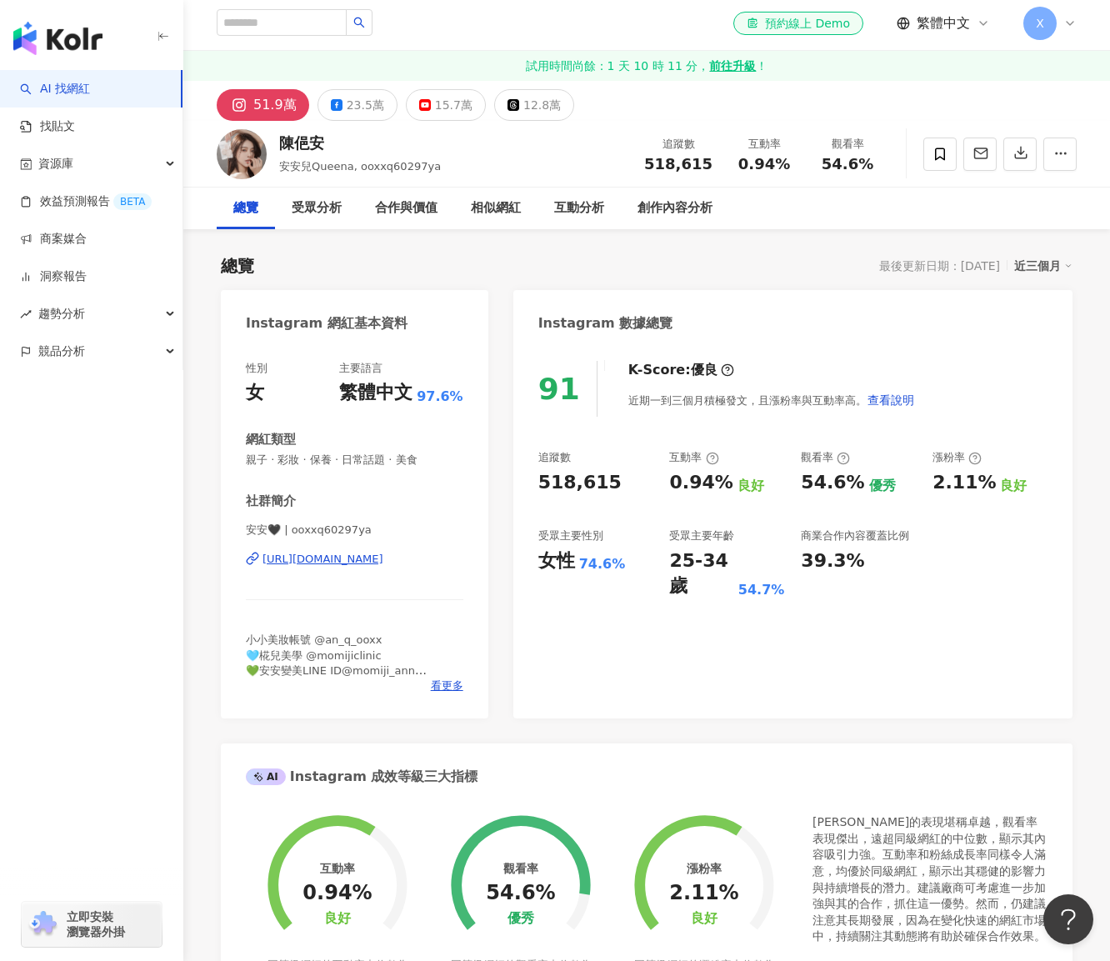
scroll to position [0, 0]
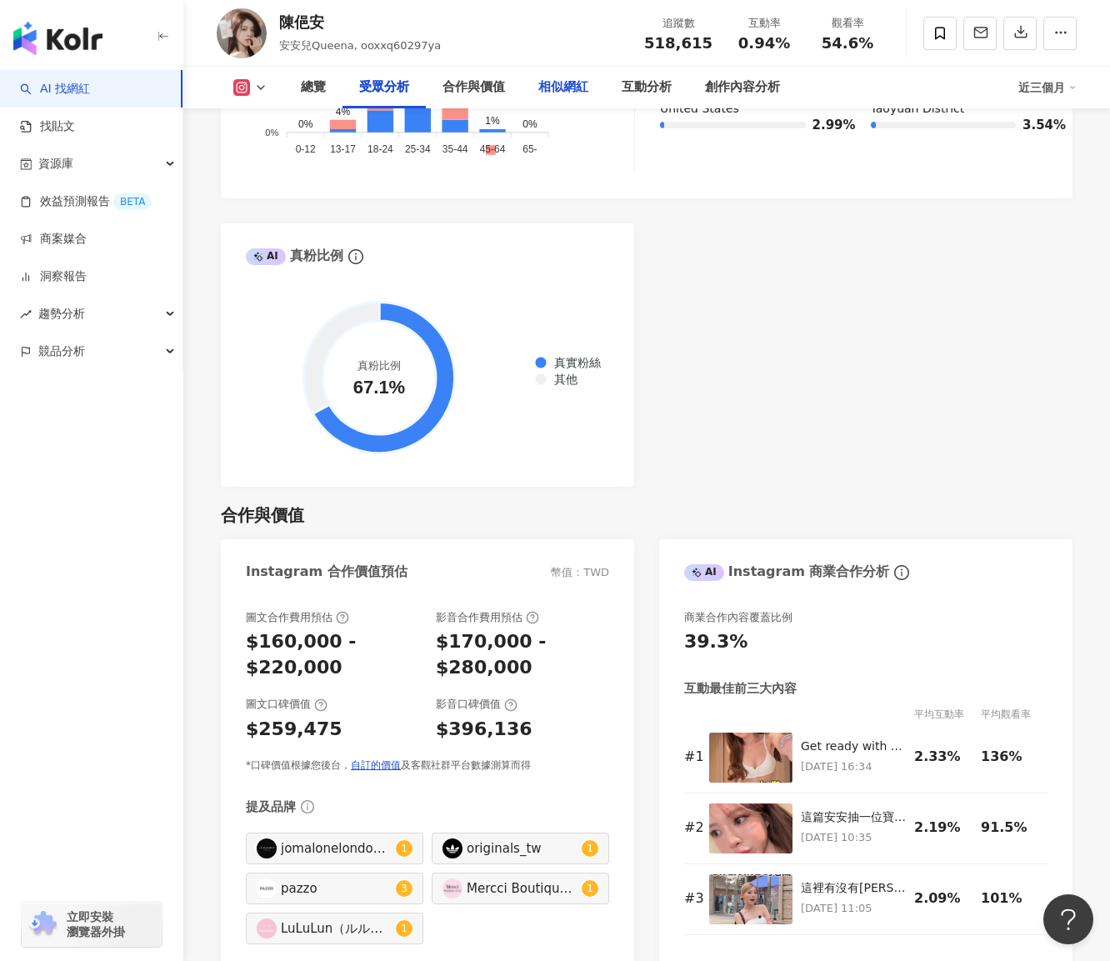
click at [589, 85] on div "相似網紅" at bounding box center [564, 88] width 50 height 20
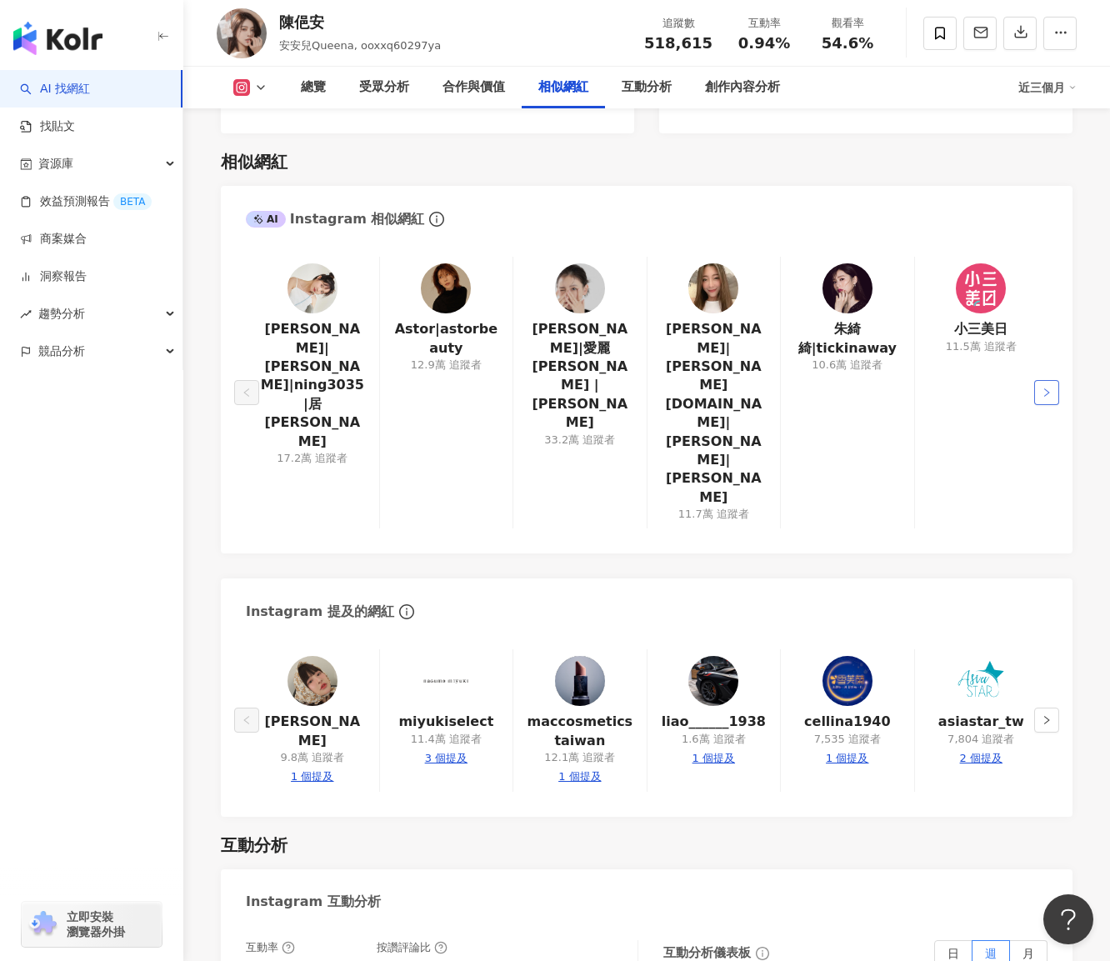
click at [1049, 388] on icon "right" at bounding box center [1047, 393] width 10 height 10
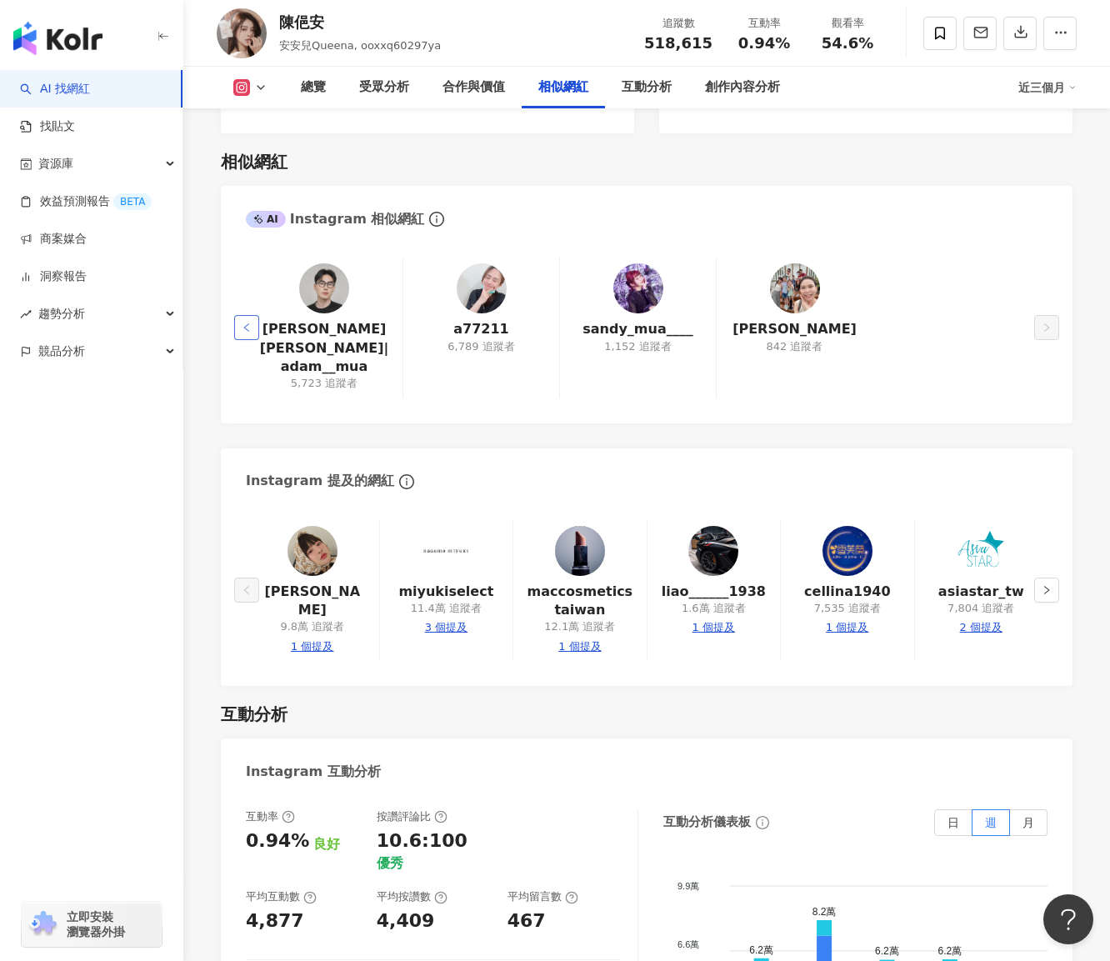
click at [238, 315] on button "button" at bounding box center [246, 327] width 25 height 25
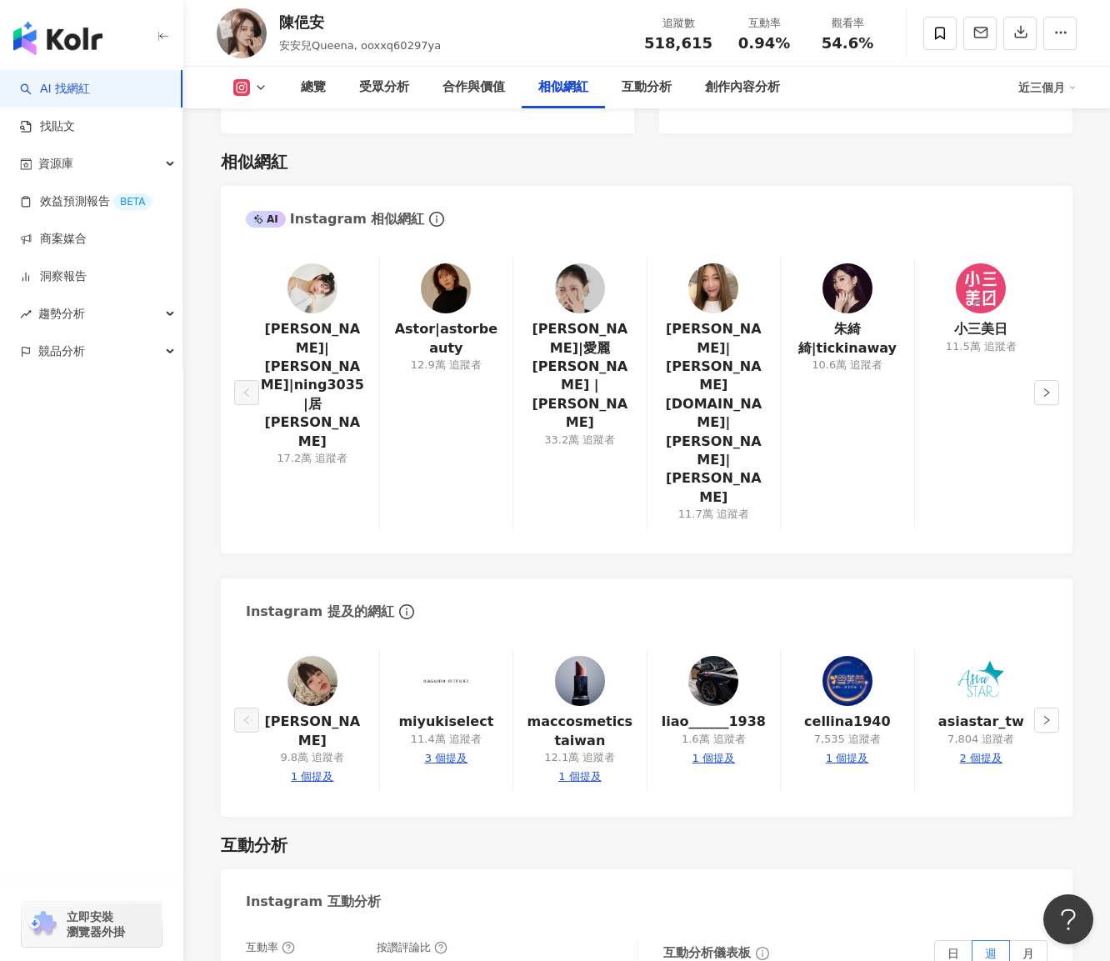
click at [857, 284] on img at bounding box center [848, 288] width 50 height 50
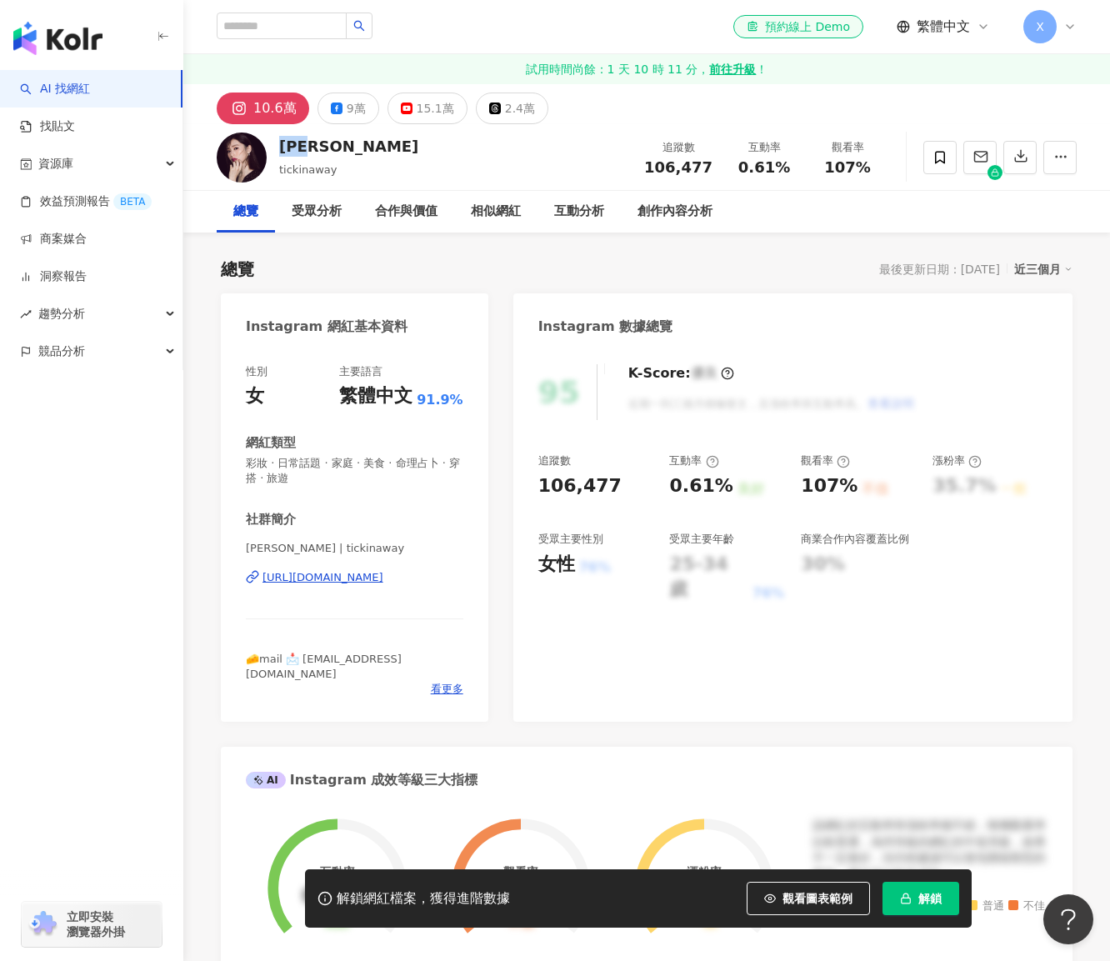
drag, startPoint x: 282, startPoint y: 142, endPoint x: 339, endPoint y: 146, distance: 57.7
click at [339, 146] on div "[PERSON_NAME] 追蹤數 106,477 互動率 0.61% 觀看率 107%" at bounding box center [646, 157] width 927 height 66
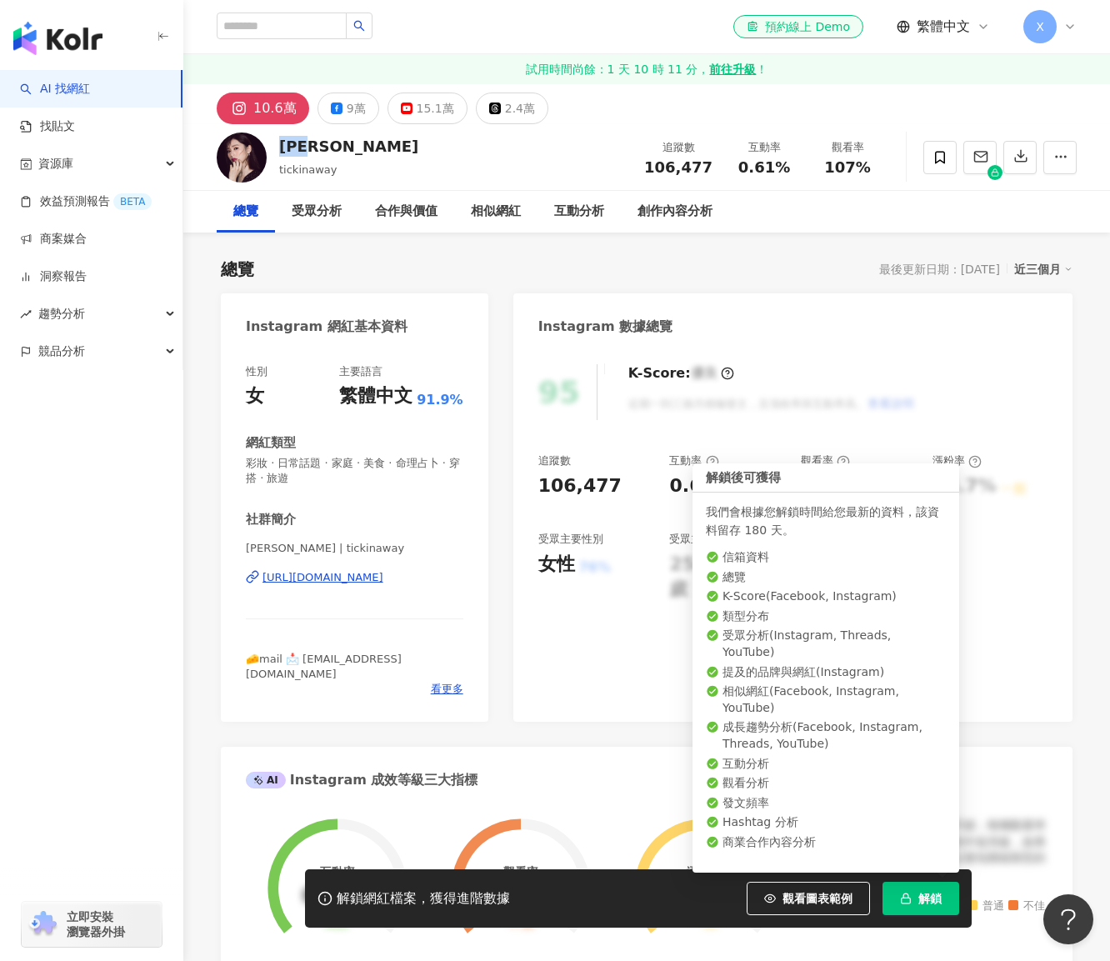
click at [929, 896] on span "解鎖" at bounding box center [930, 898] width 23 height 13
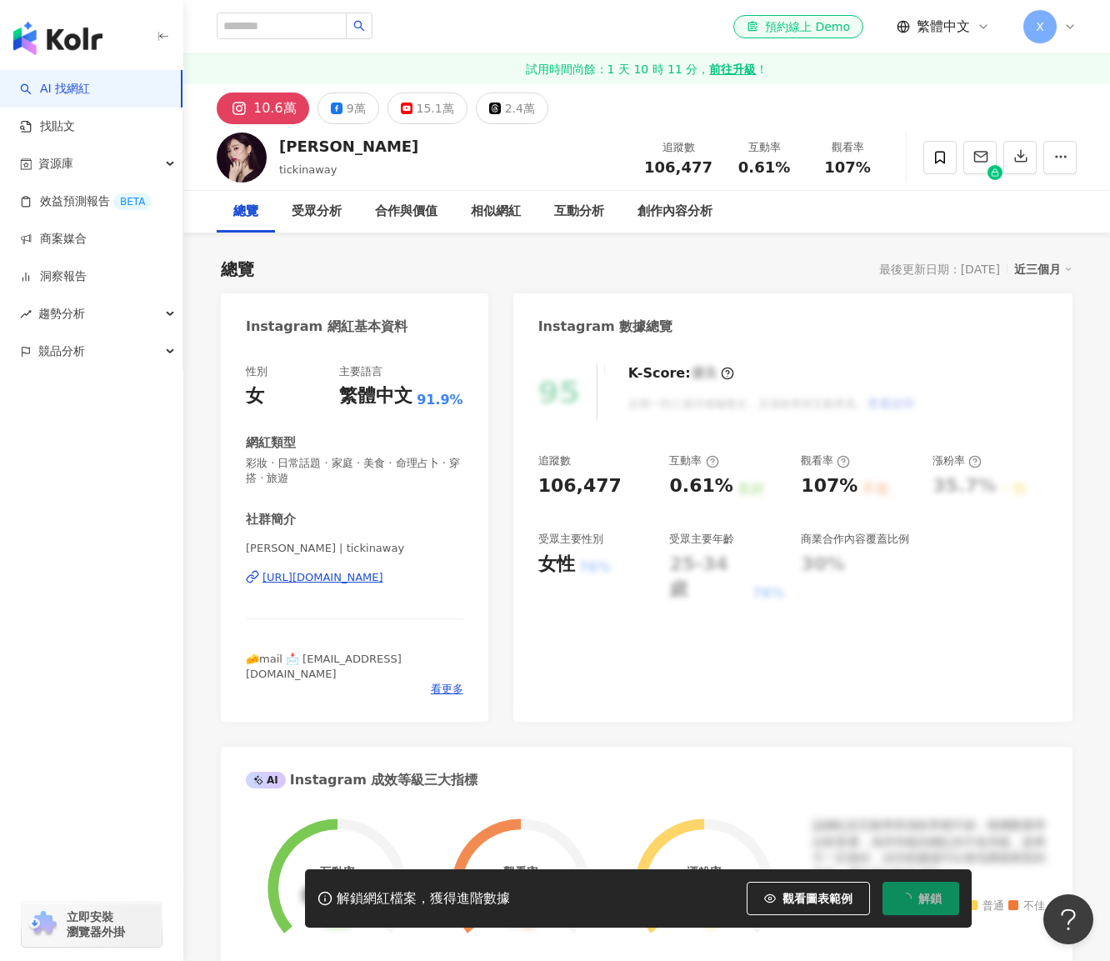
click at [509, 308] on div "Instagram 網紅基本資料 性別 女 主要語言 繁體中文 91.9% 網紅類型 彩妝 · 日常話題 · 家庭 · 美食 · 命理占卜 · 穿搭 · 旅遊…" at bounding box center [647, 940] width 852 height 1294
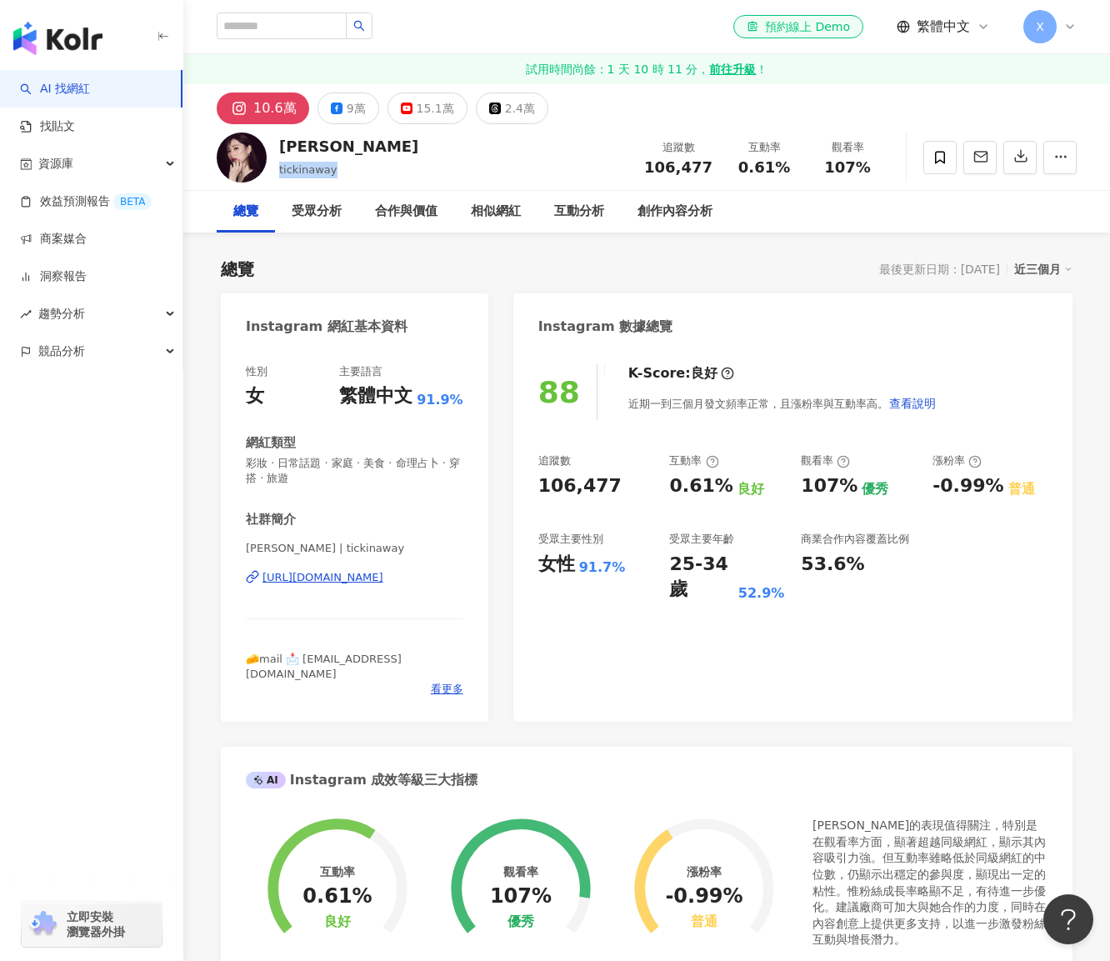
drag, startPoint x: 273, startPoint y: 167, endPoint x: 340, endPoint y: 169, distance: 66.7
click at [340, 169] on div "[PERSON_NAME] 追蹤數 106,477 互動率 0.61% 觀看率 107%" at bounding box center [646, 157] width 927 height 66
copy span "tickinaway"
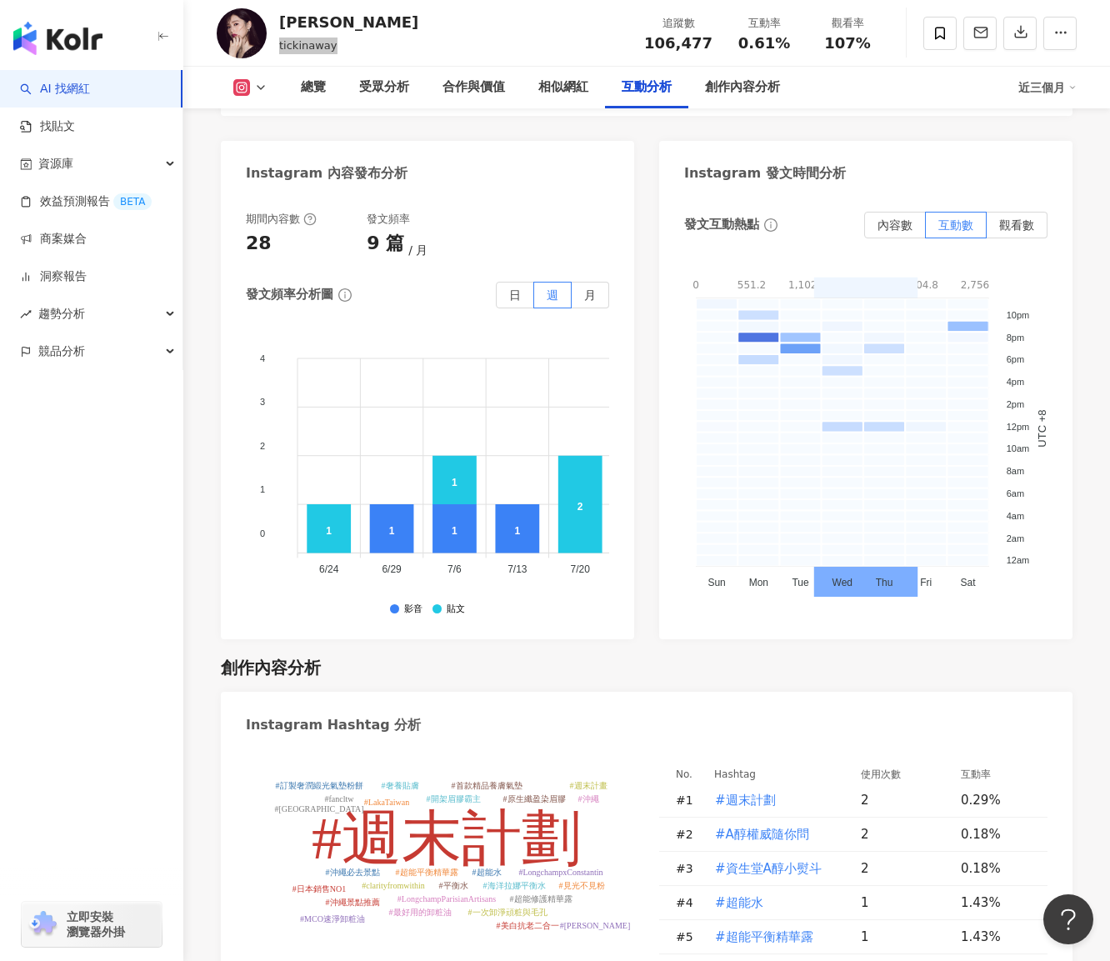
scroll to position [5002, 0]
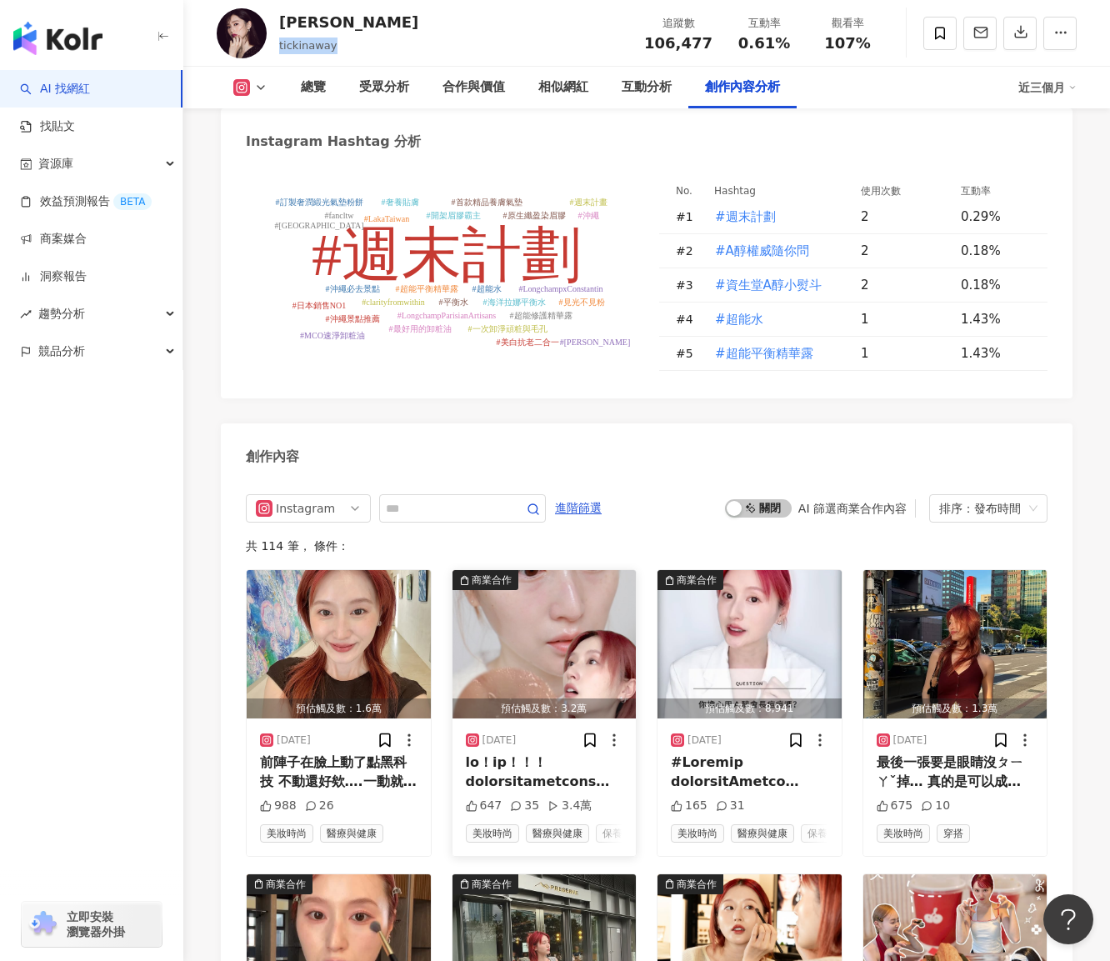
click at [492, 572] on div "商業合作" at bounding box center [492, 580] width 40 height 17
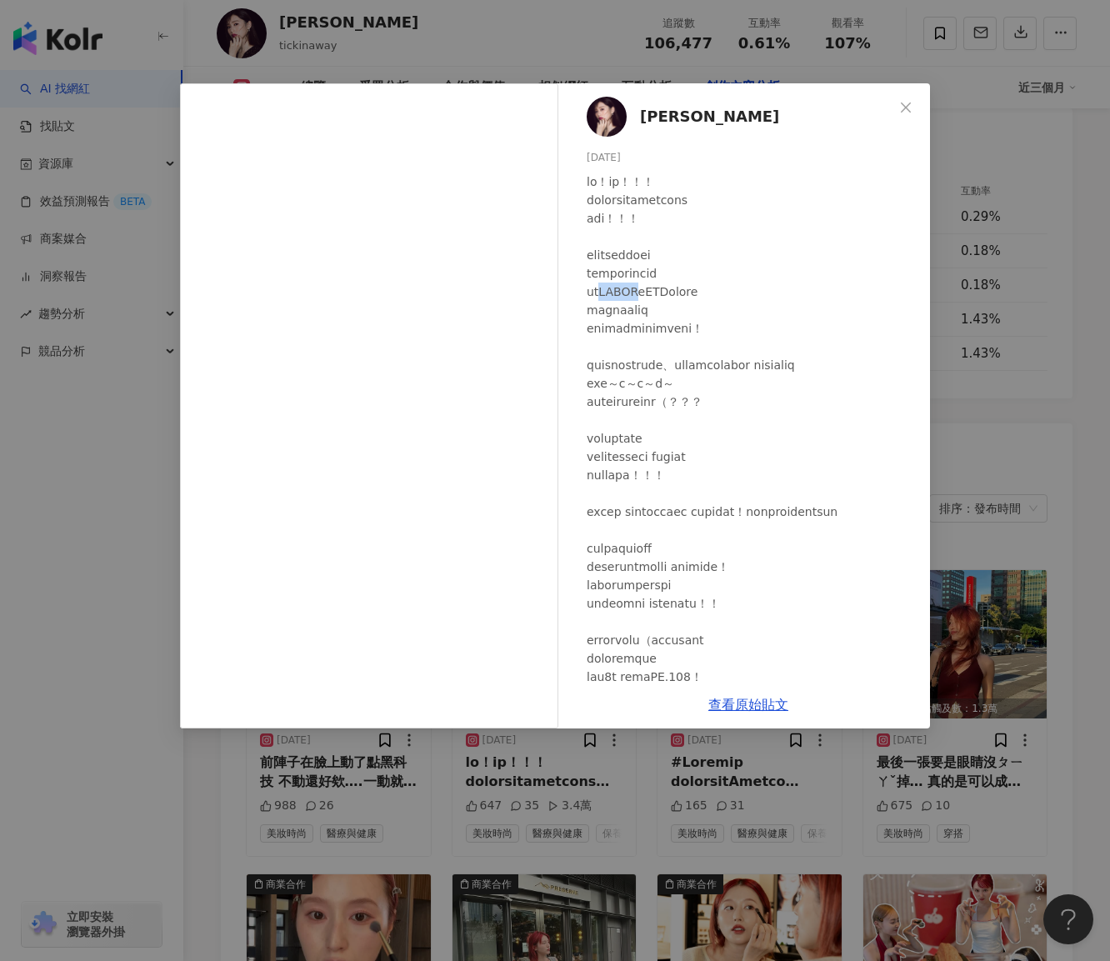
drag, startPoint x: 610, startPoint y: 291, endPoint x: 645, endPoint y: 288, distance: 35.1
click at [645, 288] on div at bounding box center [752, 466] width 330 height 587
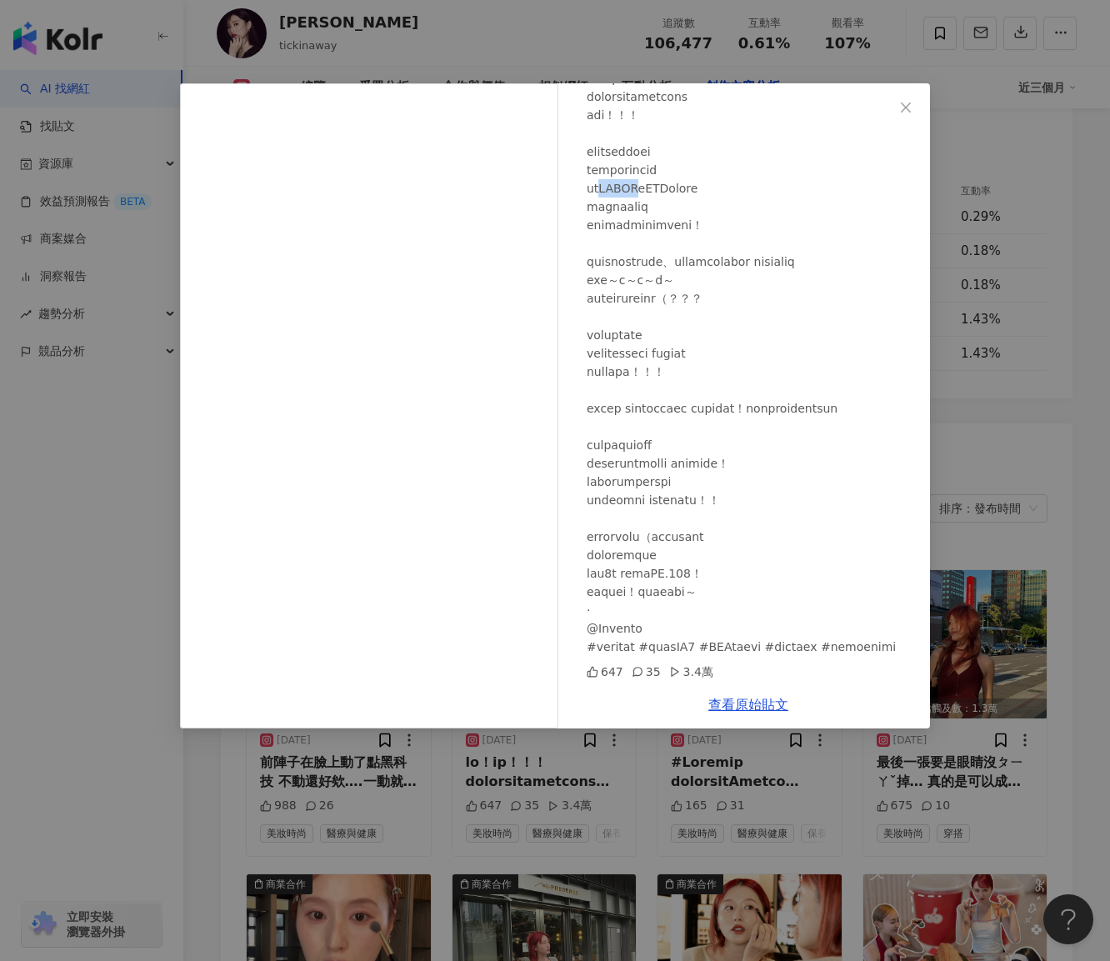
scroll to position [158, 0]
copy div "FANCL"
click at [654, 759] on div "[PERSON_NAME][DATE] 647 35 3.4萬 查看原始貼文" at bounding box center [555, 480] width 1110 height 961
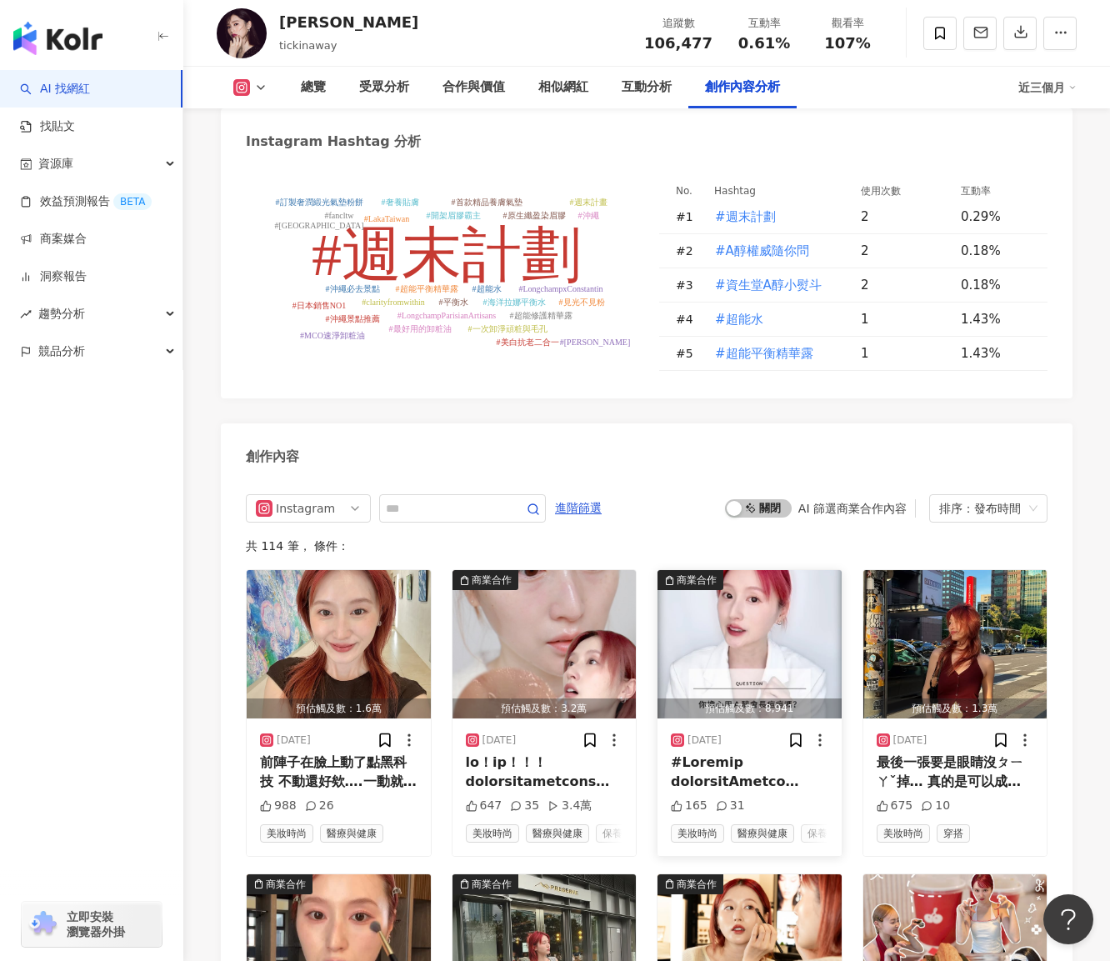
click at [671, 575] on icon "button" at bounding box center [669, 580] width 11 height 11
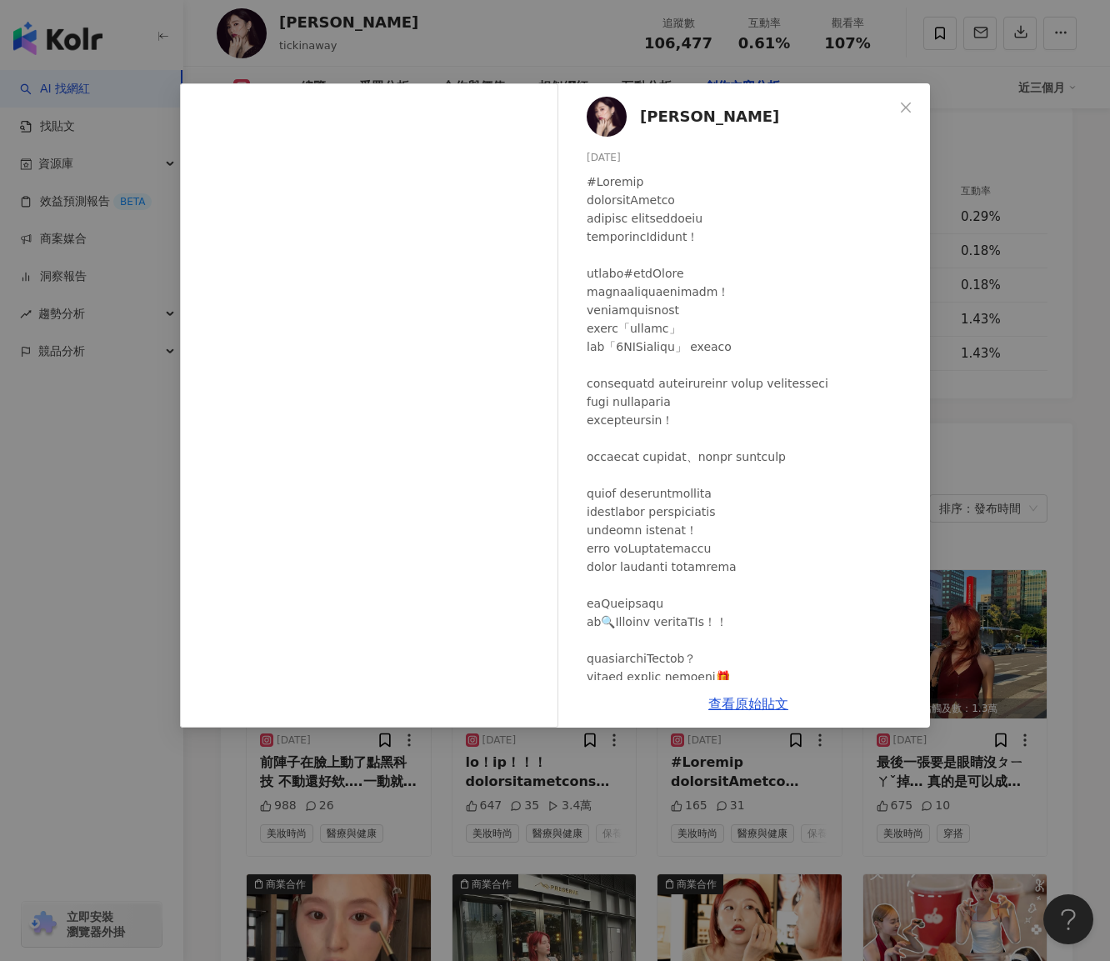
scroll to position [122, 0]
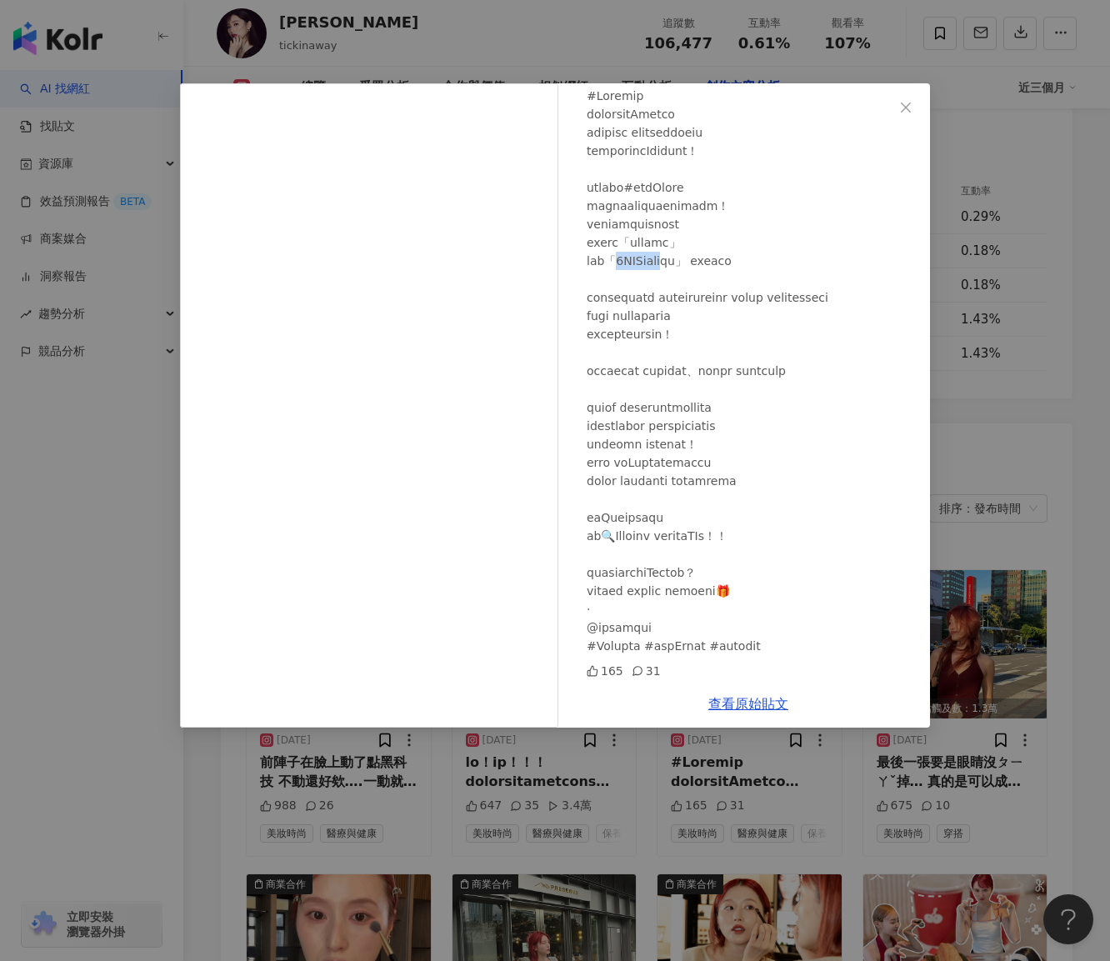
drag, startPoint x: 632, startPoint y: 223, endPoint x: 714, endPoint y: 221, distance: 81.7
click at [714, 221] on div at bounding box center [752, 371] width 330 height 569
click at [750, 329] on div at bounding box center [752, 371] width 330 height 569
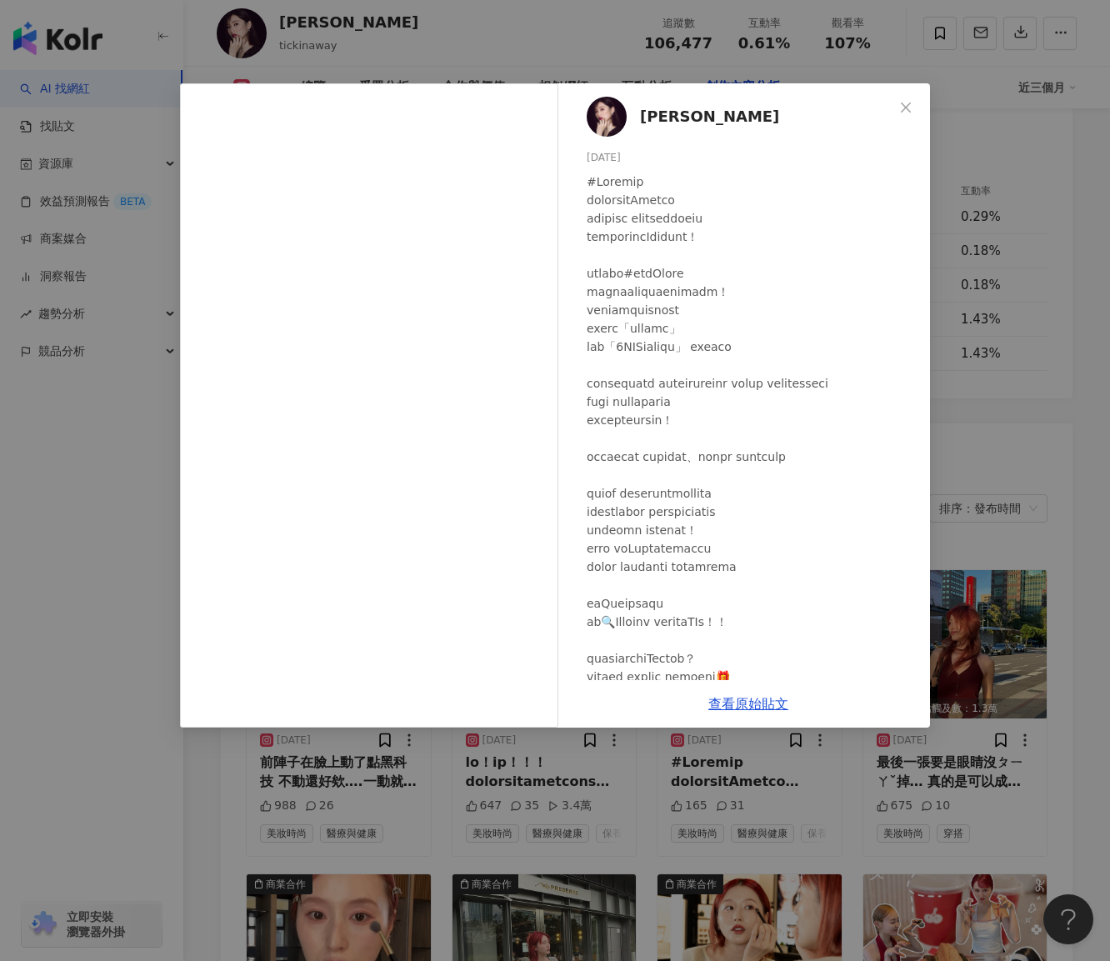
scroll to position [0, 0]
drag, startPoint x: 599, startPoint y: 213, endPoint x: 633, endPoint y: 213, distance: 34.2
click at [633, 213] on div at bounding box center [752, 457] width 330 height 569
copy div "資生堂"
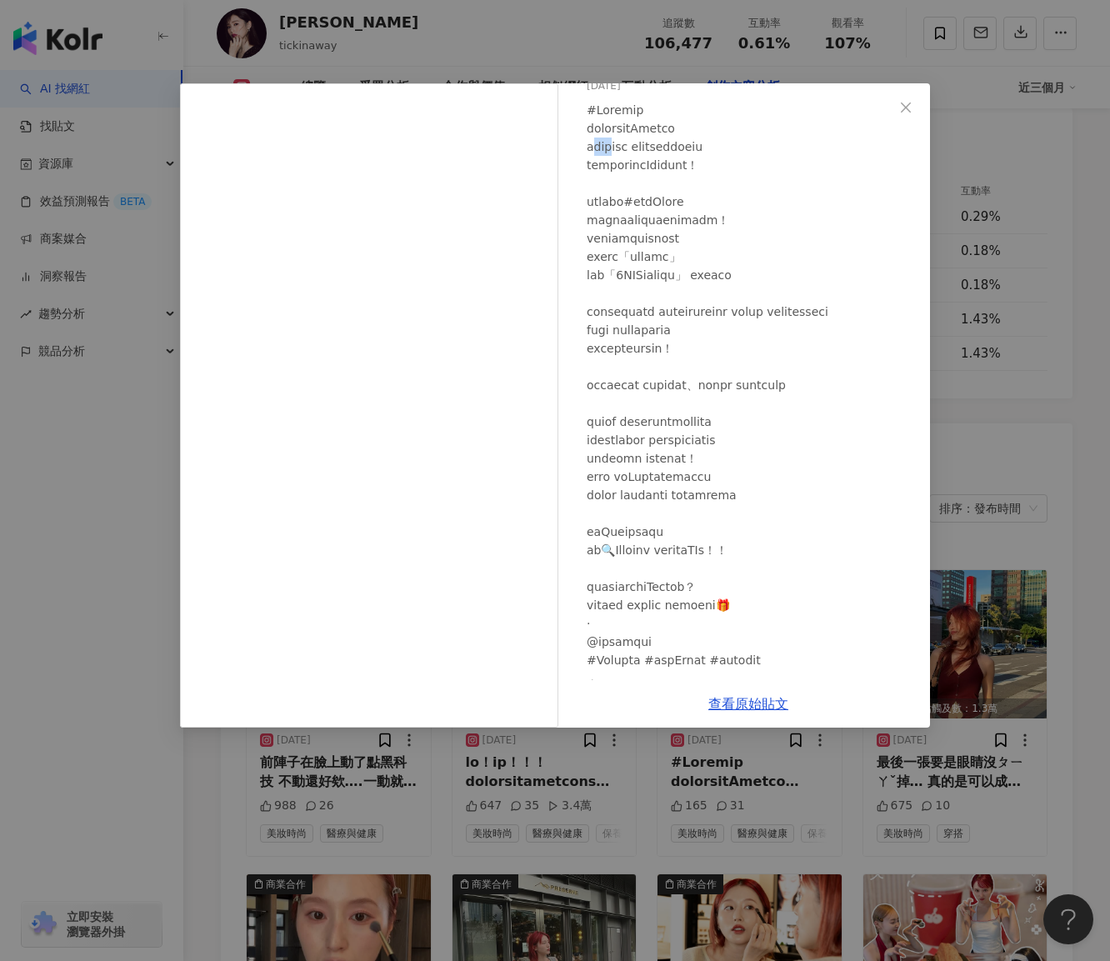
scroll to position [122, 0]
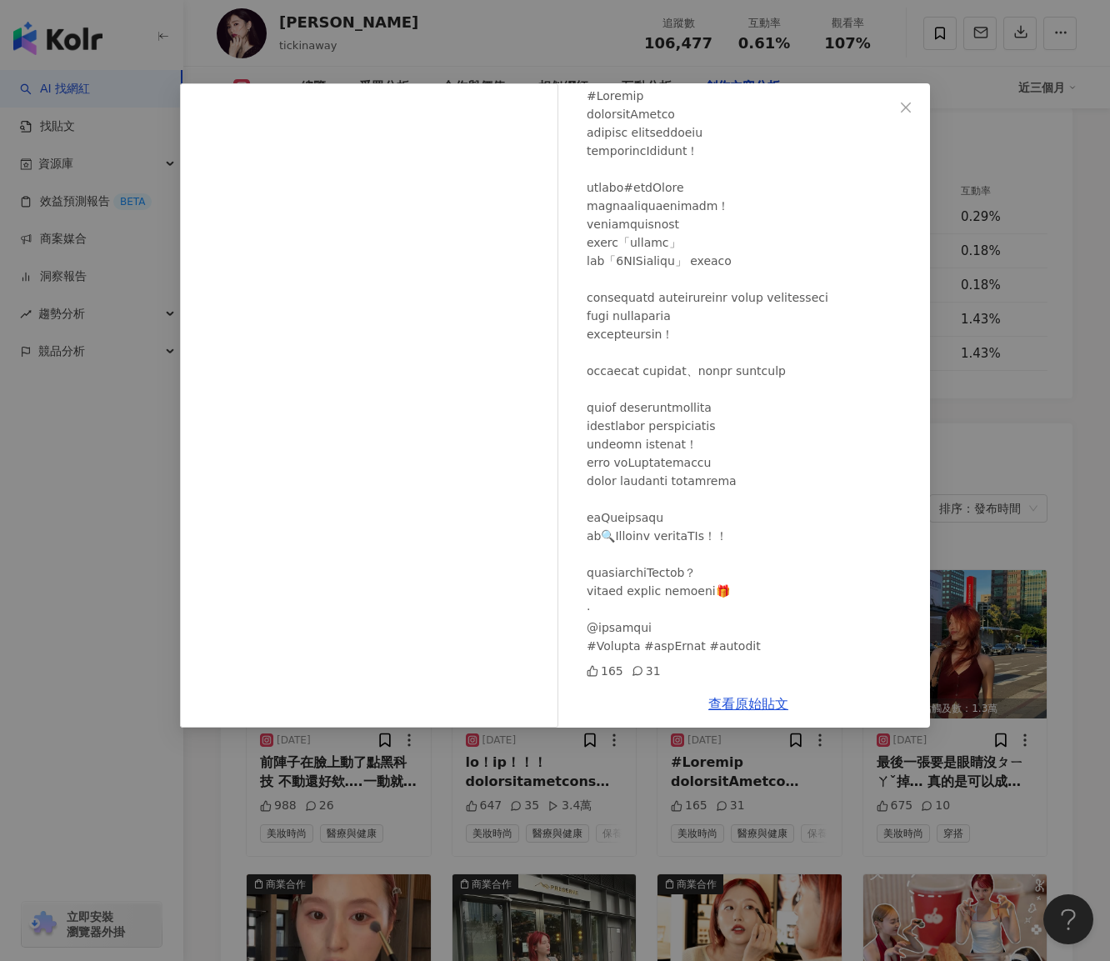
click at [781, 773] on div "[PERSON_NAME][DATE] 165 31 查看原始貼文" at bounding box center [555, 480] width 1110 height 961
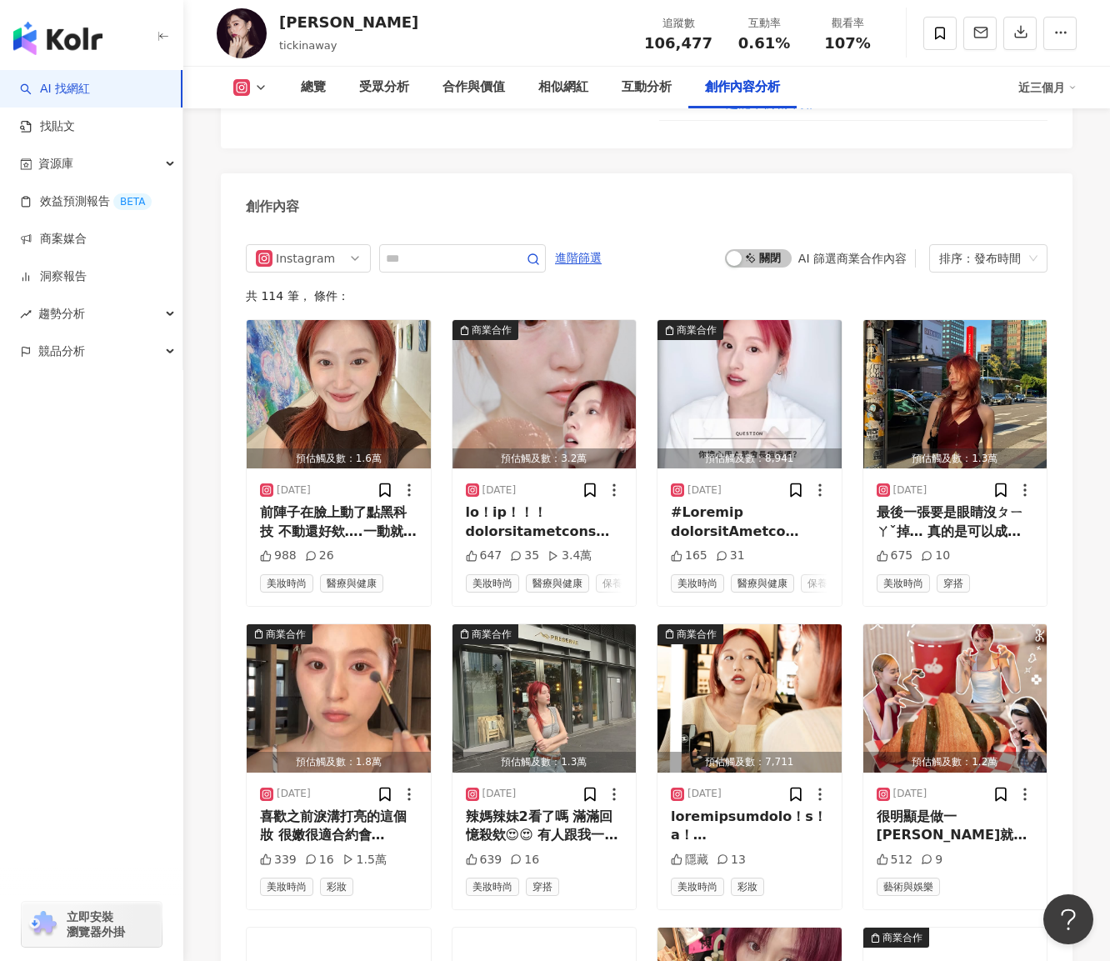
scroll to position [5502, 0]
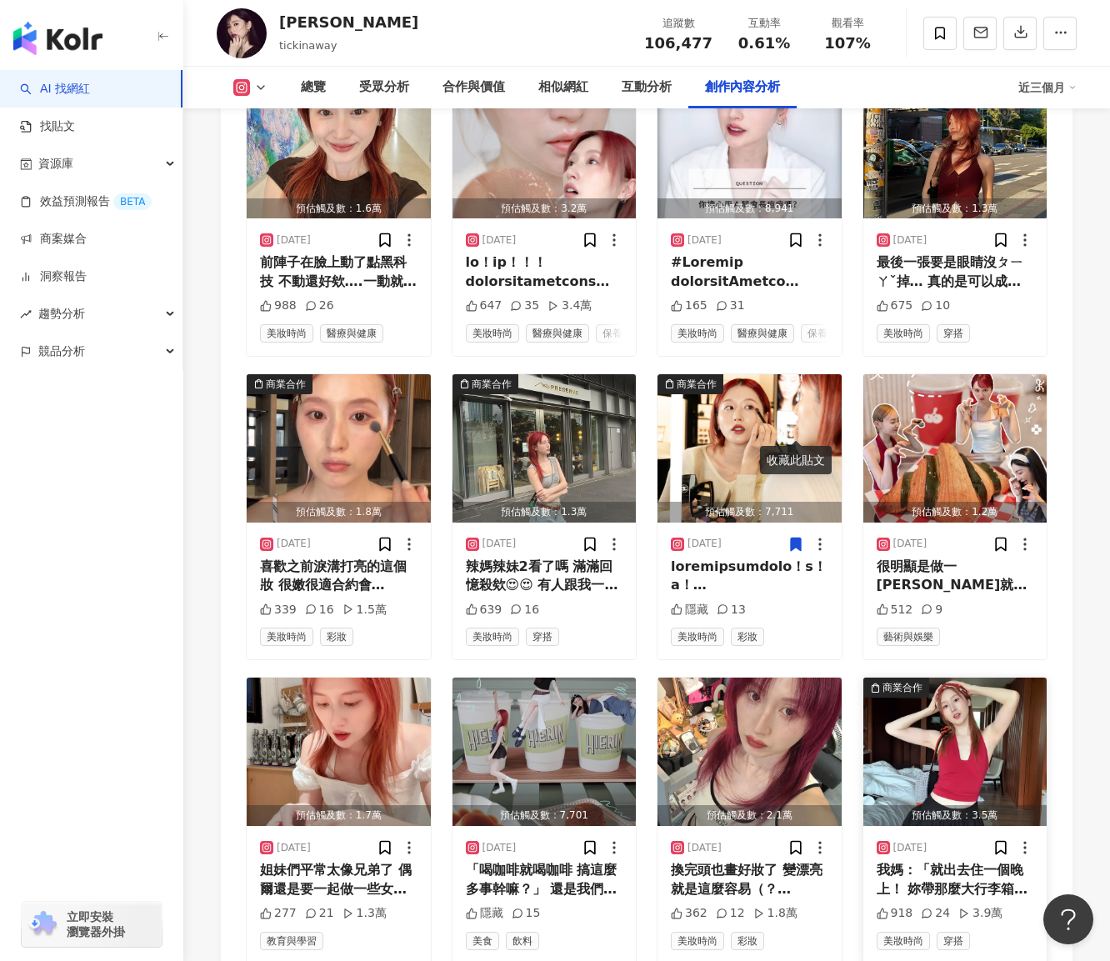
click at [914, 678] on img "button" at bounding box center [956, 752] width 184 height 148
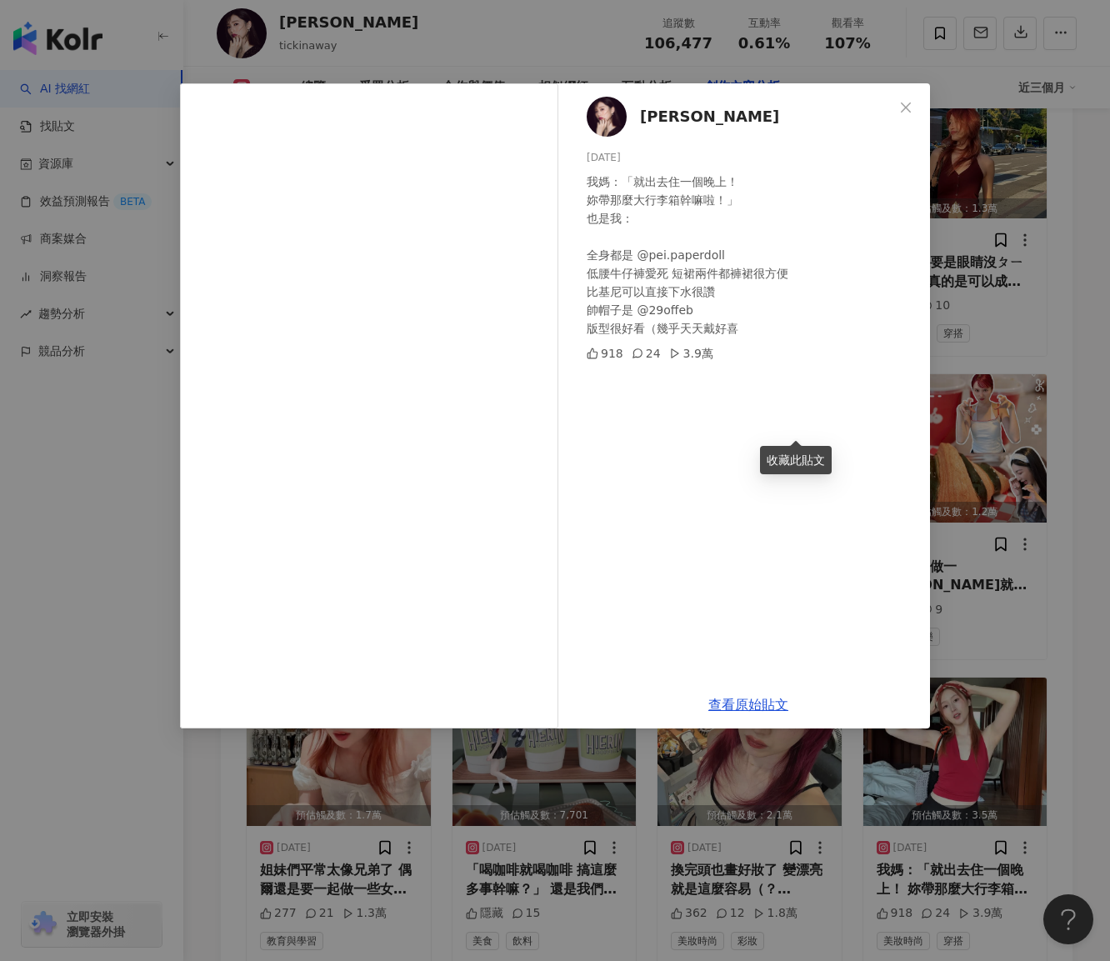
click at [963, 403] on div "[PERSON_NAME][DATE] 我媽：「就出去住一個晚上！ 妳帶那麼大行李箱幹嘛啦！」 也是我： 全身都是 @pei.paperdoll 低腰牛仔褲愛…" at bounding box center [555, 480] width 1110 height 961
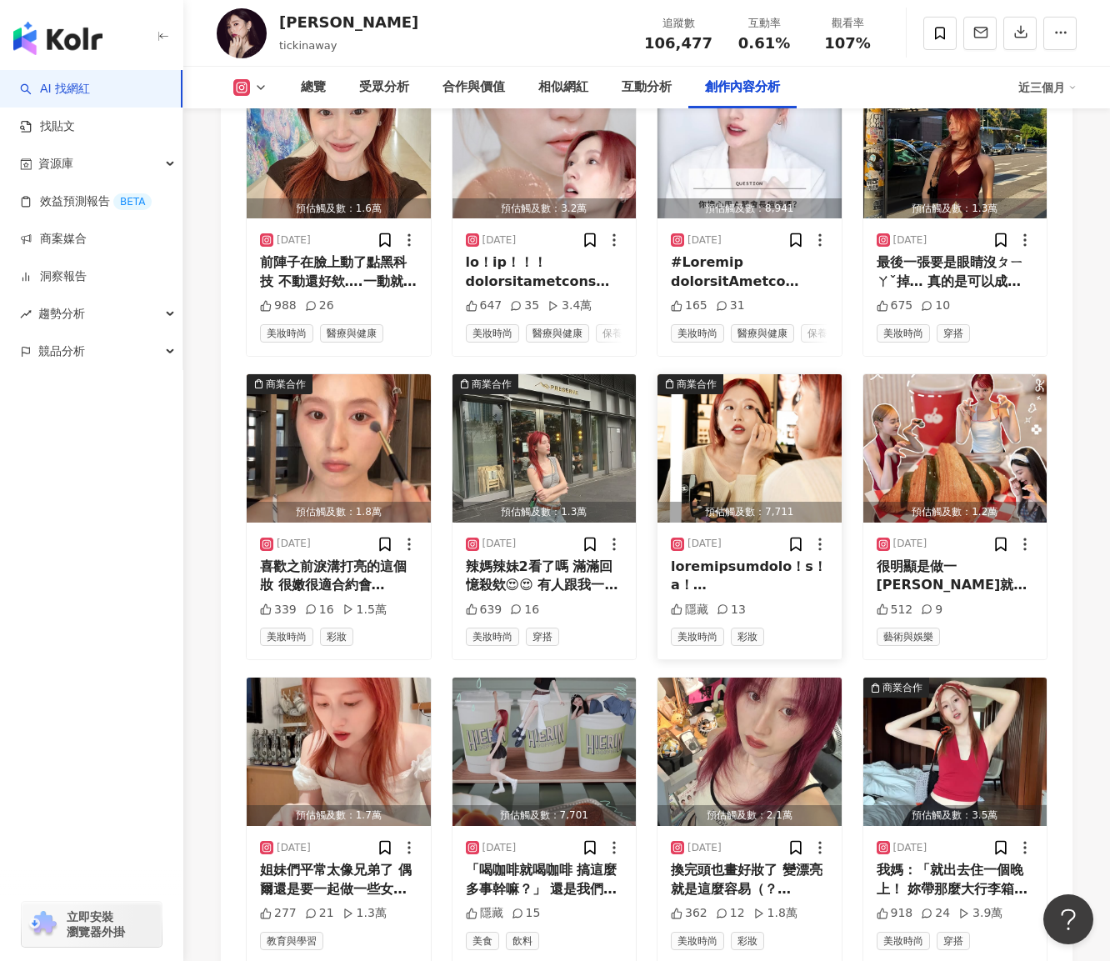
click at [687, 376] on div "商業合作" at bounding box center [697, 384] width 40 height 17
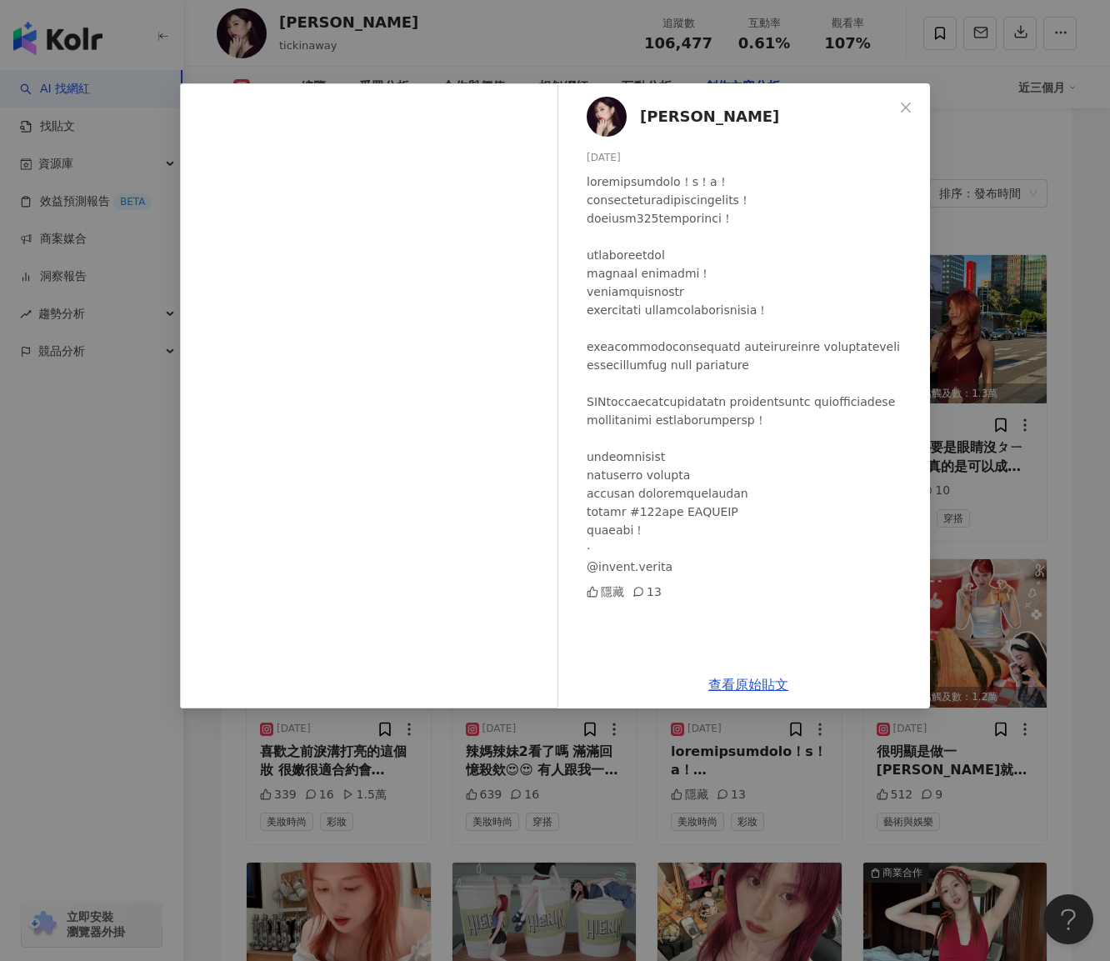
scroll to position [5400, 0]
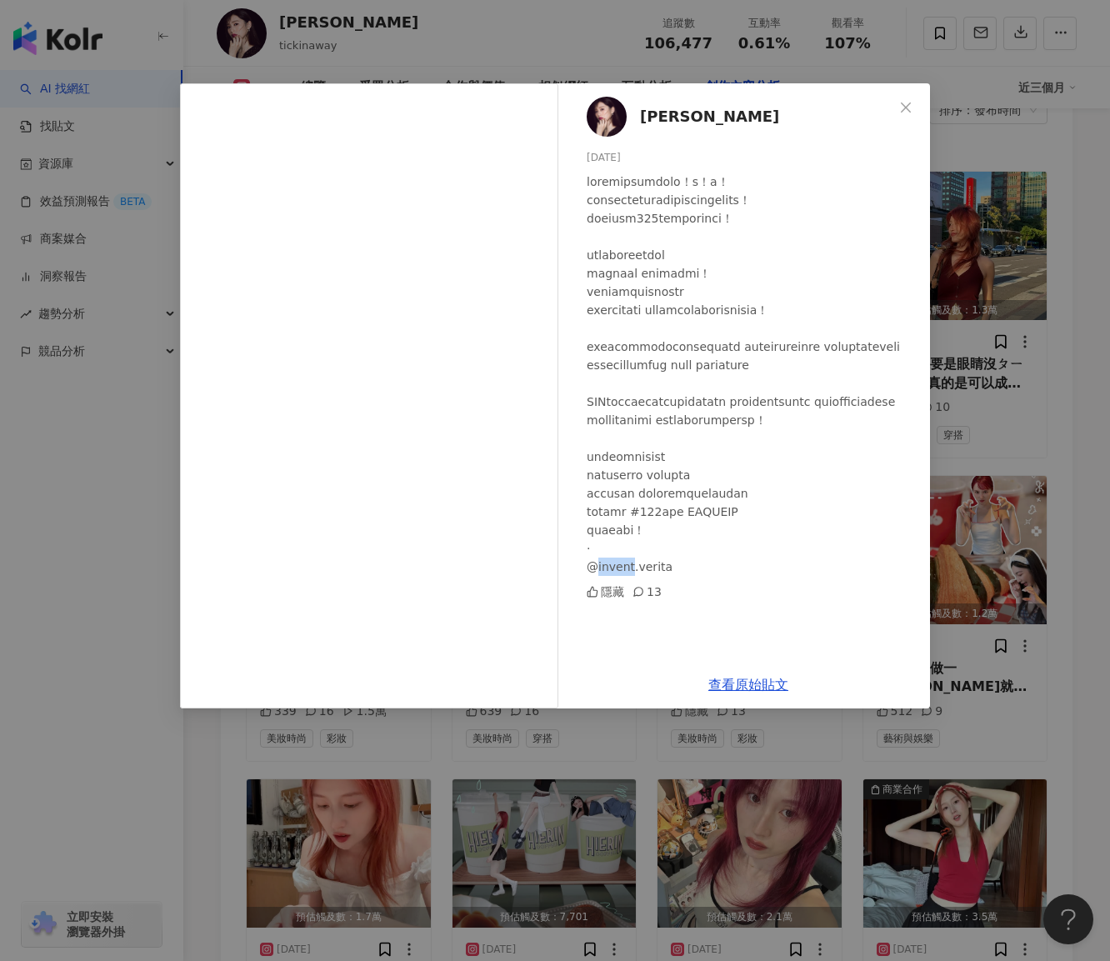
drag, startPoint x: 599, startPoint y: 624, endPoint x: 633, endPoint y: 623, distance: 34.2
click at [633, 576] on div at bounding box center [752, 374] width 330 height 403
copy div "chanel"
click at [401, 751] on div "朱綺綺 2025/8/24 隱藏 13 查看原始貼文" at bounding box center [555, 480] width 1110 height 961
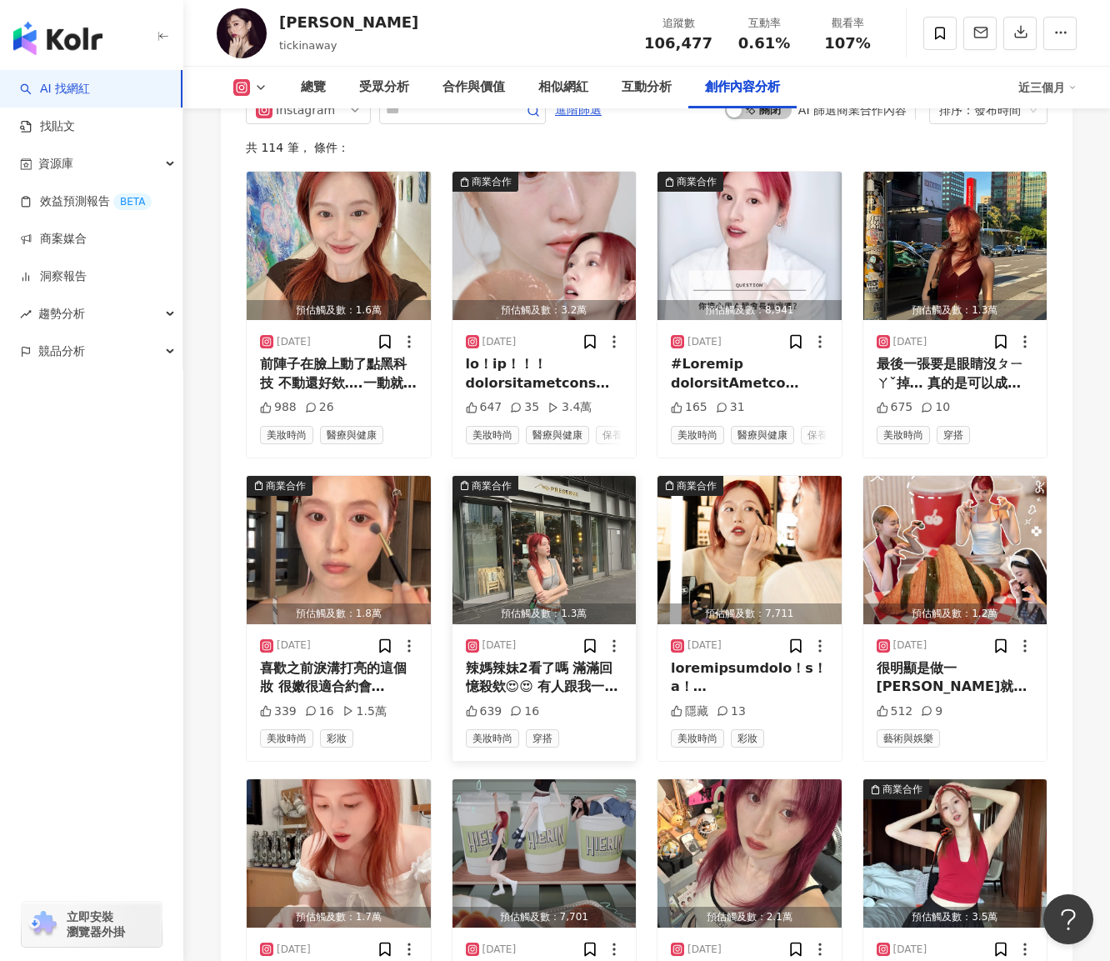
click at [564, 476] on img "button" at bounding box center [545, 550] width 184 height 148
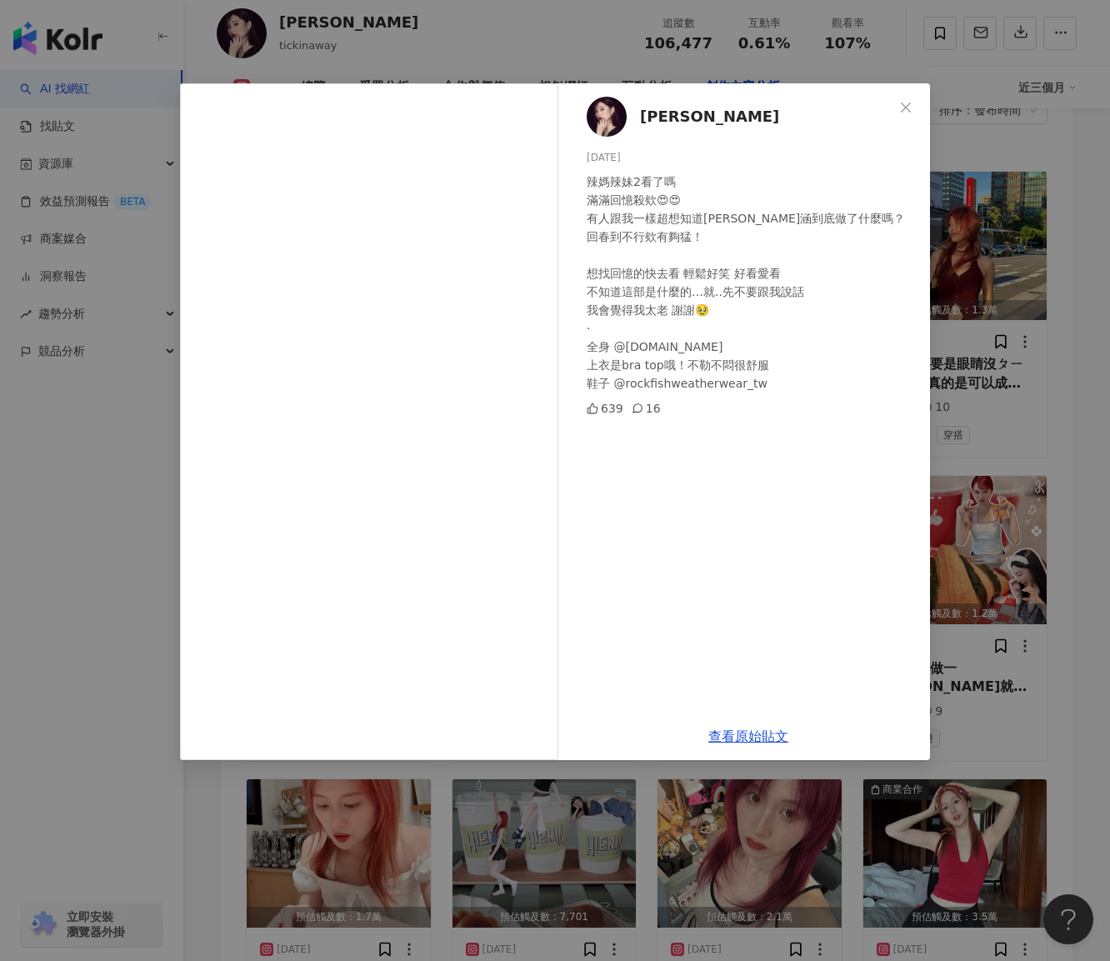
click at [1038, 511] on div "朱綺綺 2025/9/1 辣媽辣妹2看了嗎 滿滿回憶殺欸😍😍 有人跟我一樣超想知道琳賽蘿涵到底做了什麼嗎？回春到不行欸有夠猛！ 想找回憶的快去看 輕鬆好笑 好…" at bounding box center [555, 480] width 1110 height 961
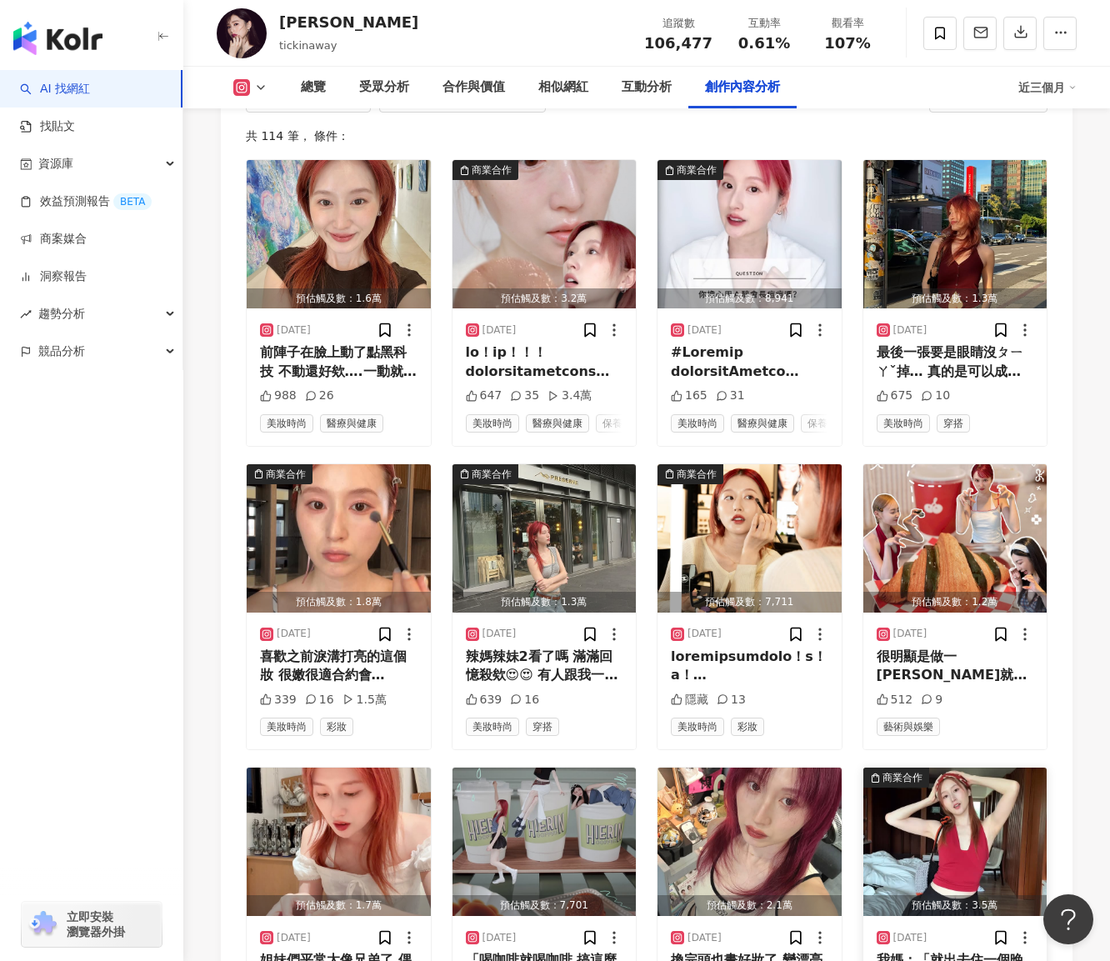
scroll to position [5650, 0]
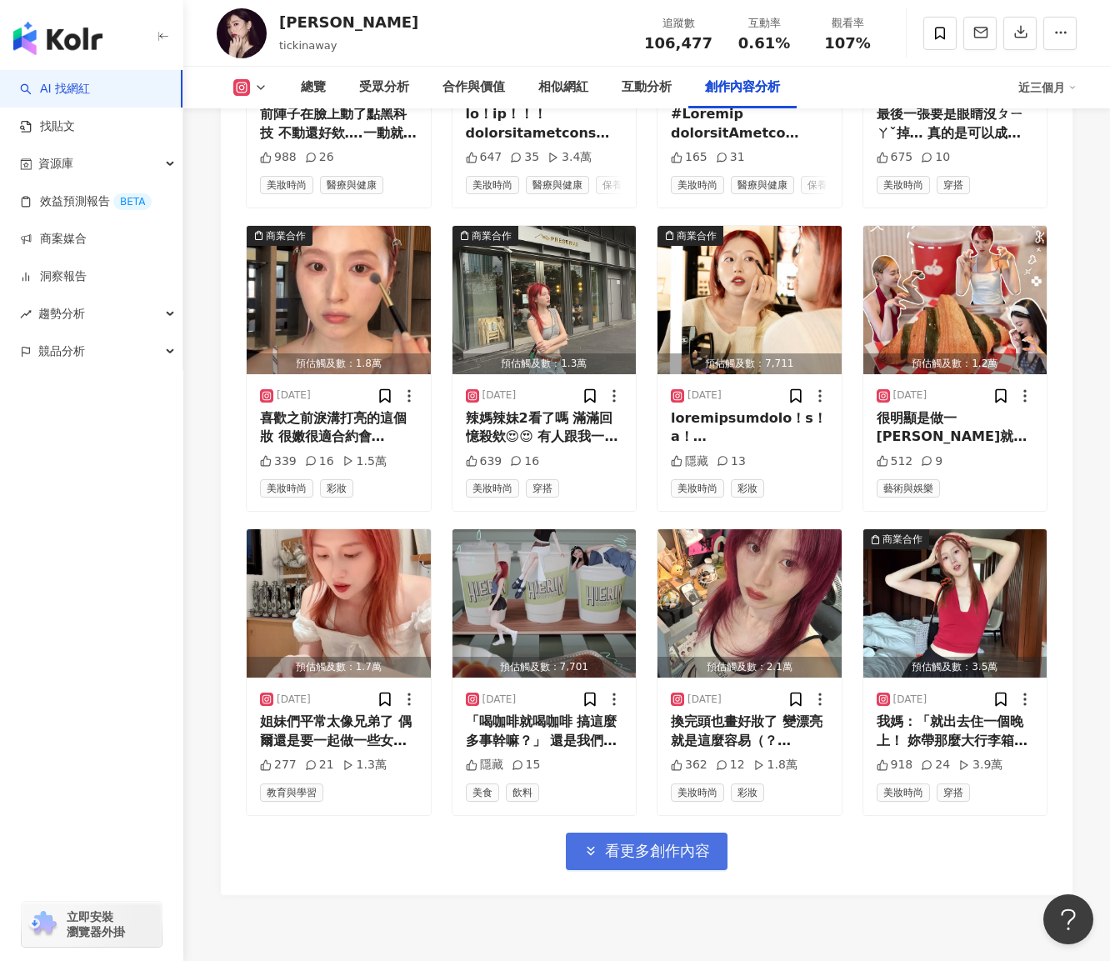
click at [696, 842] on span "看更多創作內容" at bounding box center [657, 851] width 105 height 18
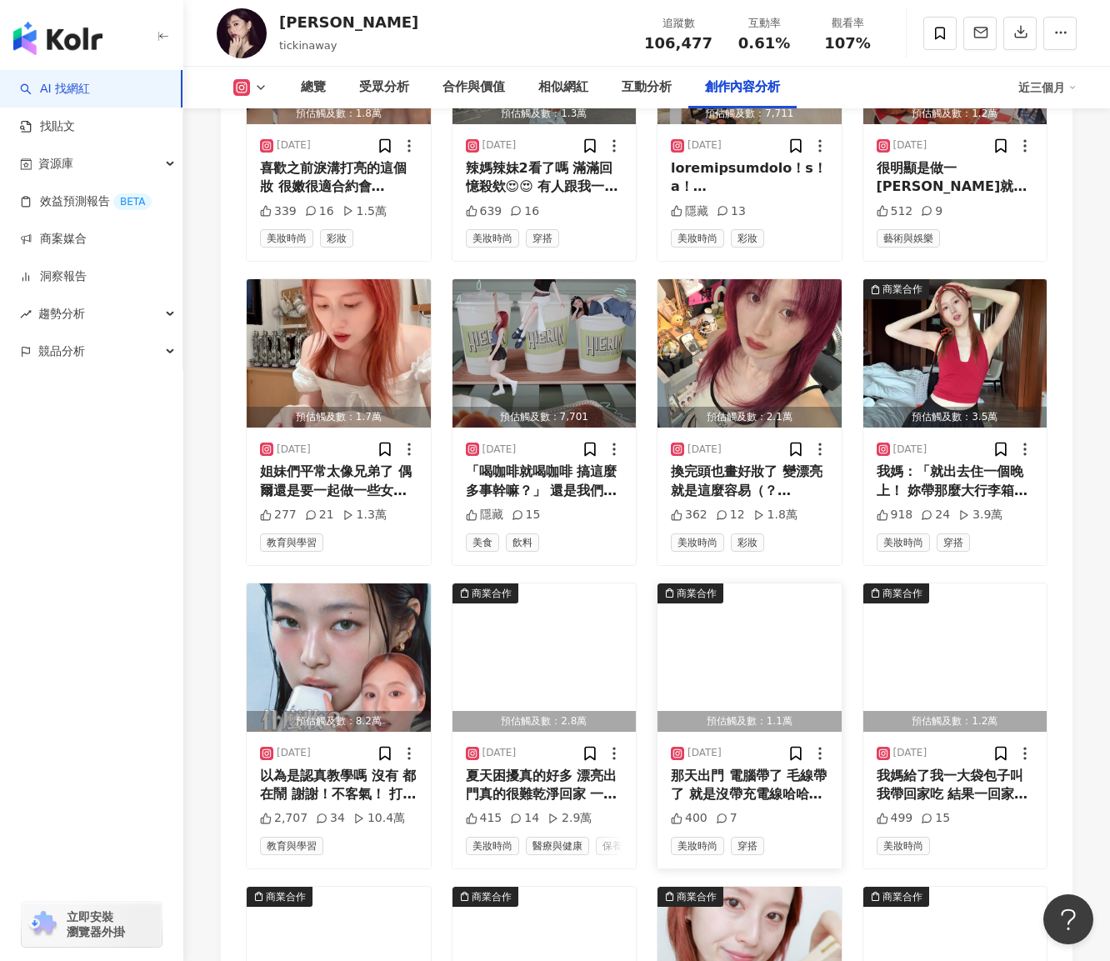
scroll to position [6234, 0]
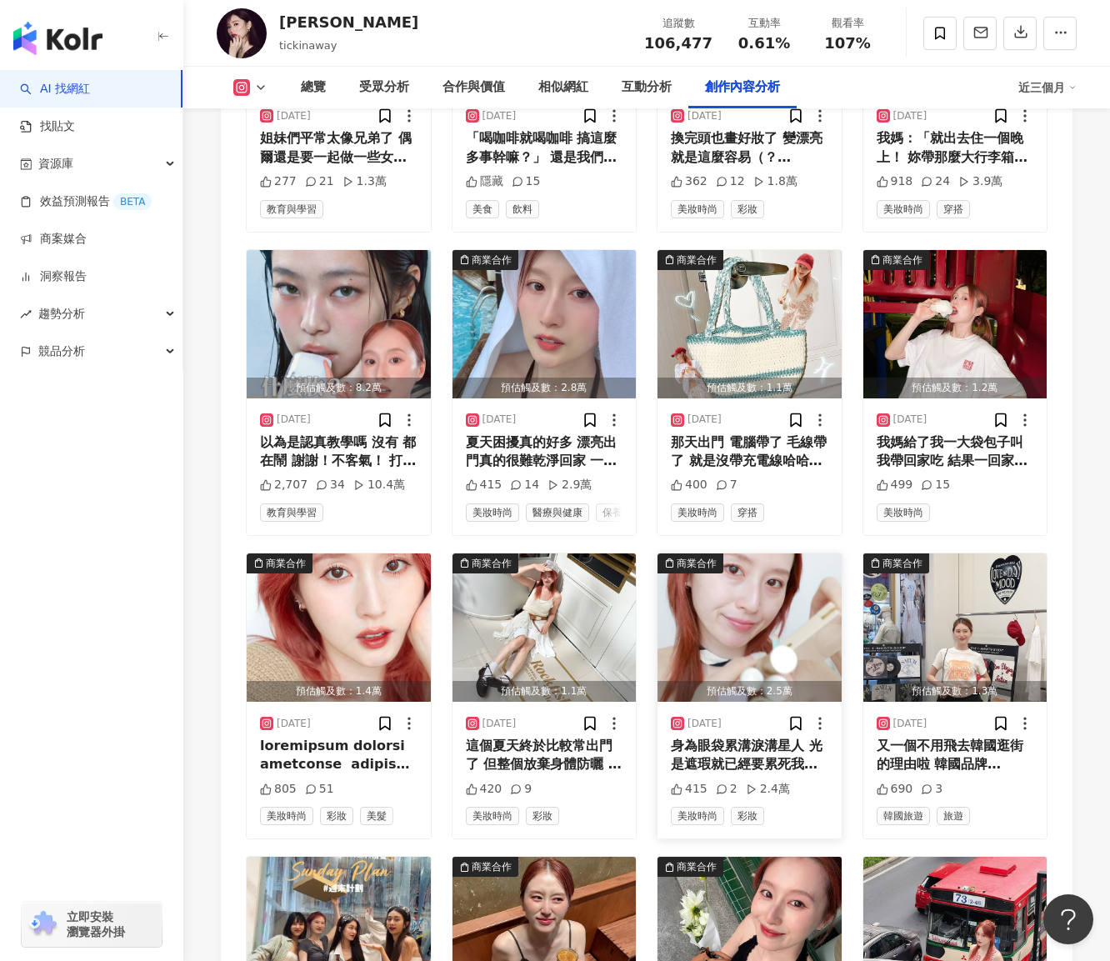
click at [684, 555] on div "商業合作" at bounding box center [697, 563] width 40 height 17
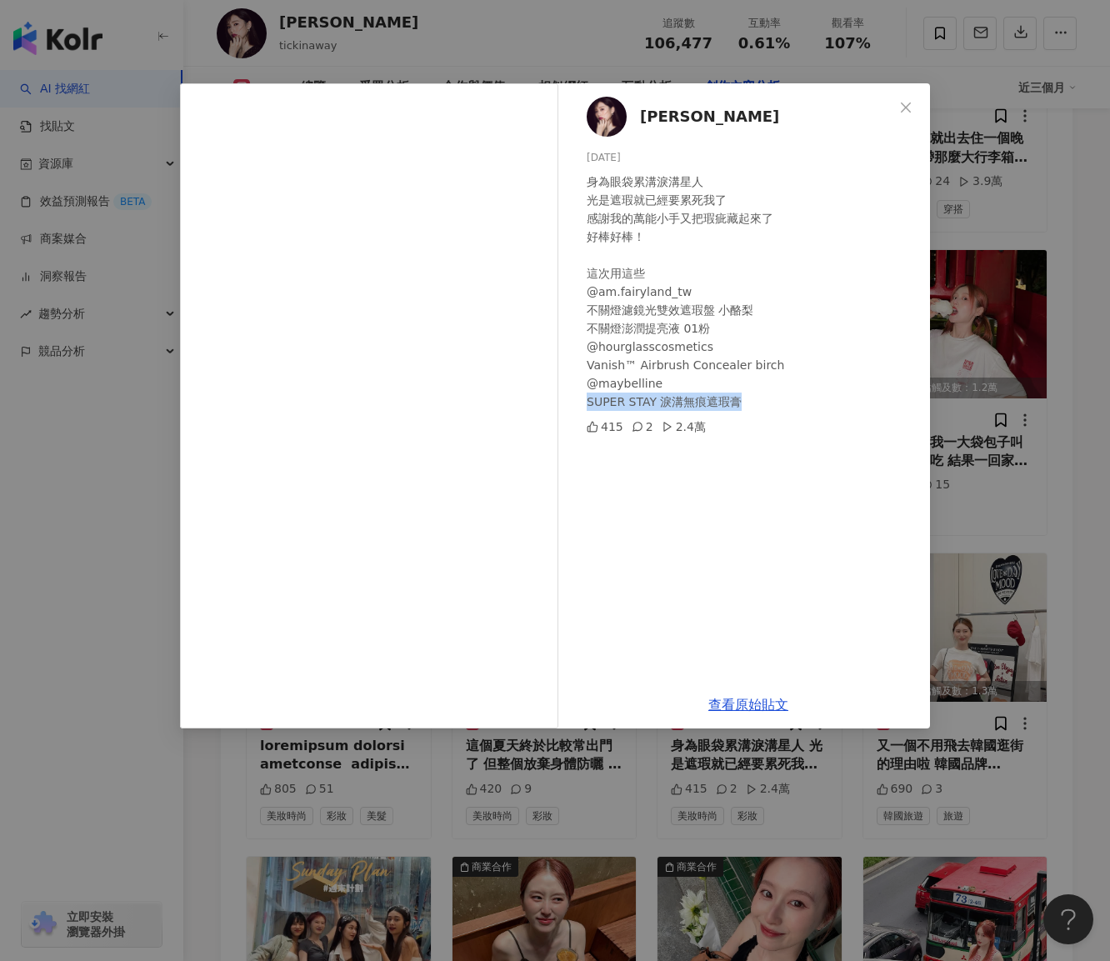
drag, startPoint x: 585, startPoint y: 396, endPoint x: 755, endPoint y: 404, distance: 170.3
click at [755, 404] on div "朱綺綺 2025/7/15 身為眼袋累溝淚溝星人 光是遮瑕就已經要累死我了 感謝我的萬能小手又把瑕疵藏起來了 好棒好棒！ 這次用這些 @am.fairylan…" at bounding box center [748, 382] width 363 height 598
copy div "SUPER STAY 淚溝無痕遮瑕膏"
click at [559, 826] on div "朱綺綺 2025/7/15 身為眼袋累溝淚溝星人 光是遮瑕就已經要累死我了 感謝我的萬能小手又把瑕疵藏起來了 好棒好棒！ 這次用這些 @am.fairylan…" at bounding box center [555, 480] width 1110 height 961
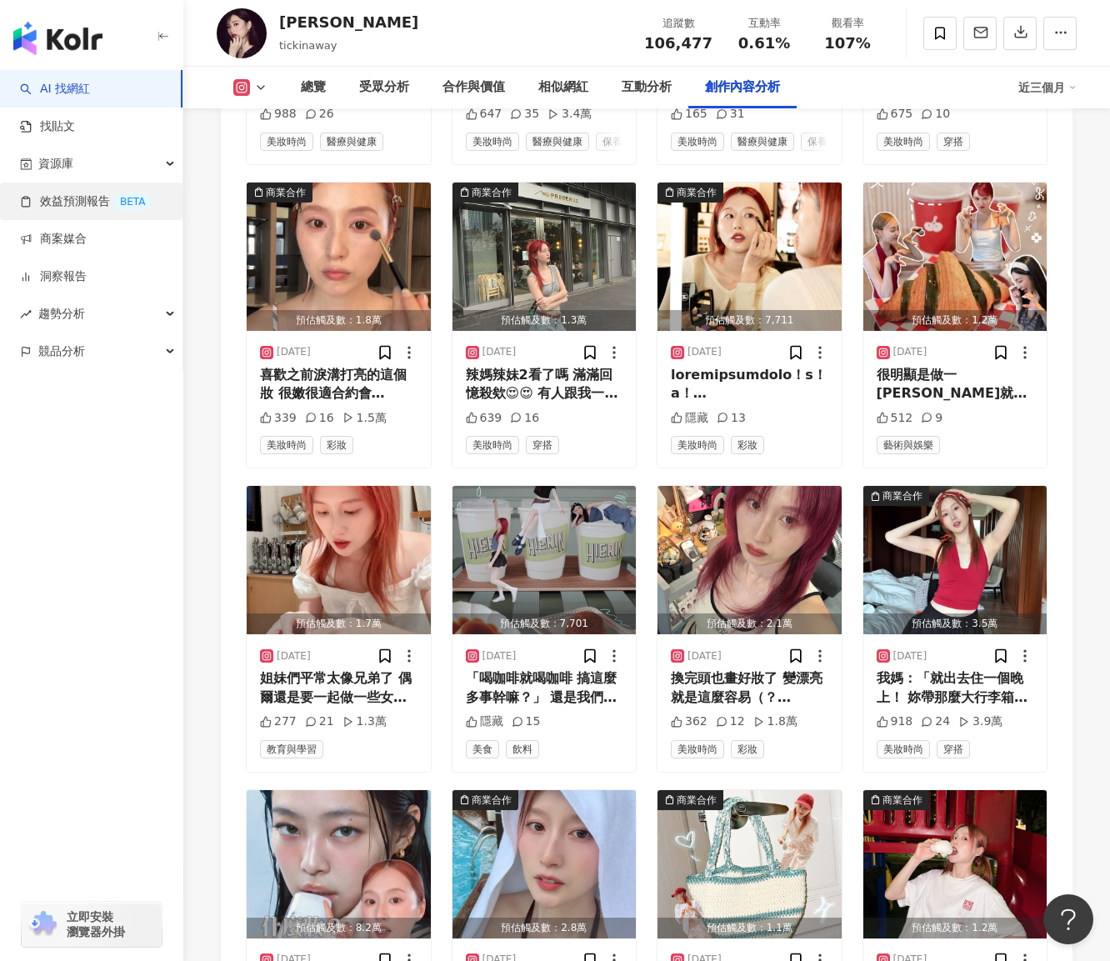
scroll to position [5484, 0]
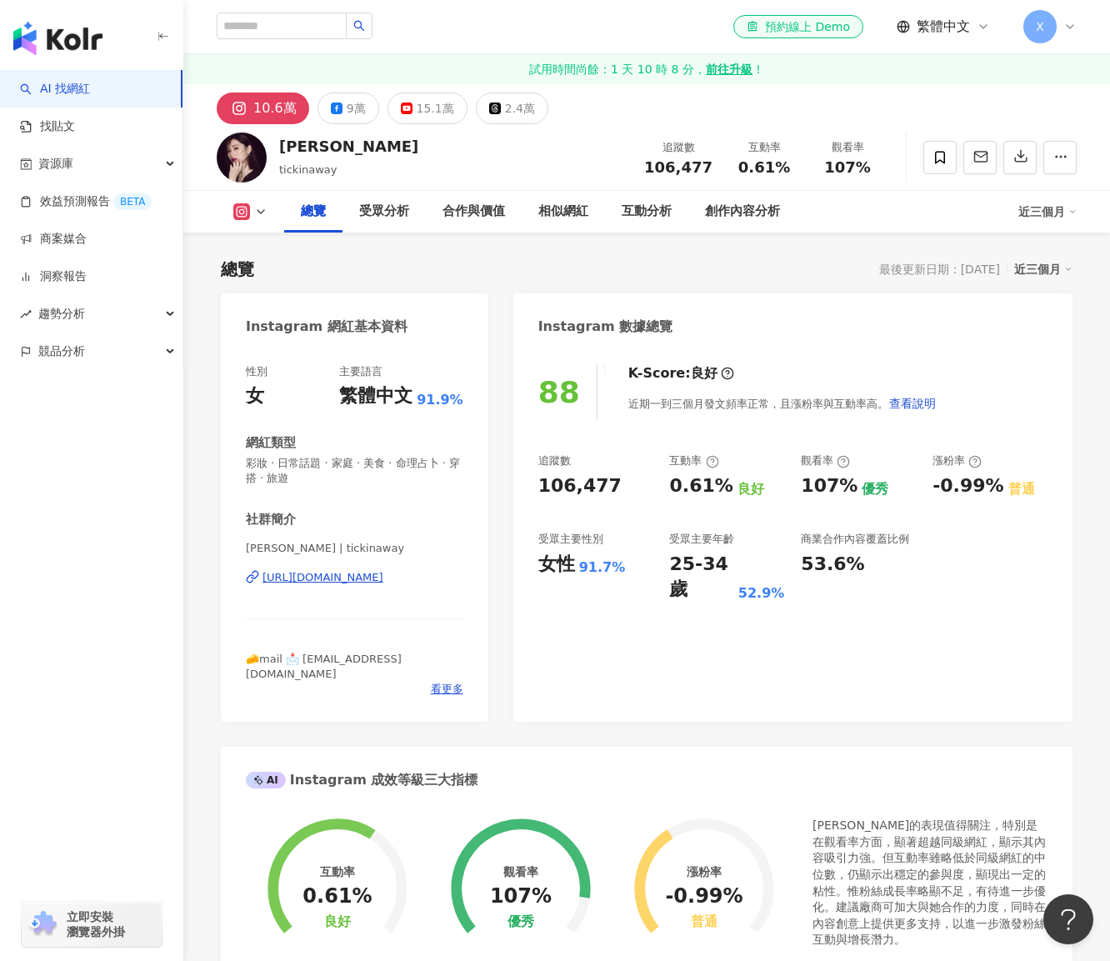
scroll to position [333, 0]
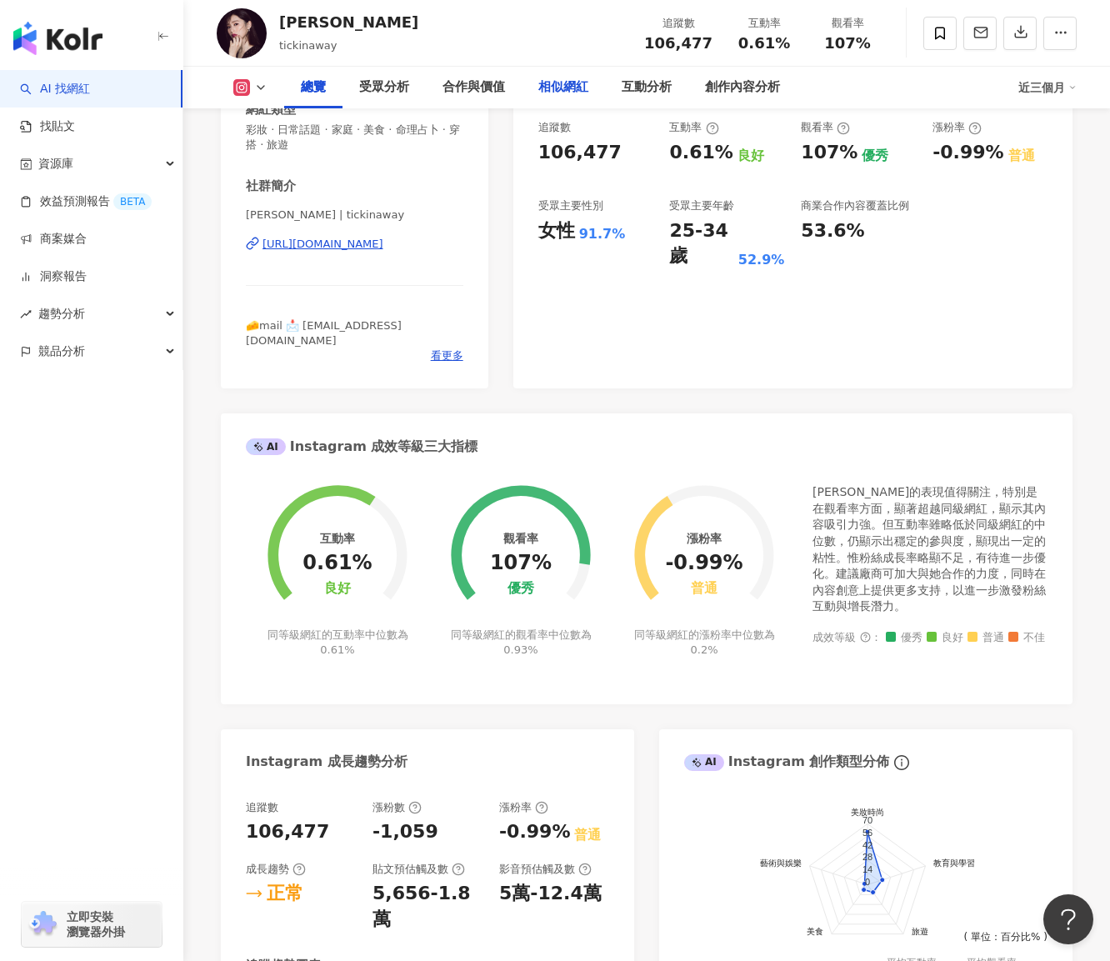
click at [548, 94] on div "相似網紅" at bounding box center [564, 88] width 50 height 20
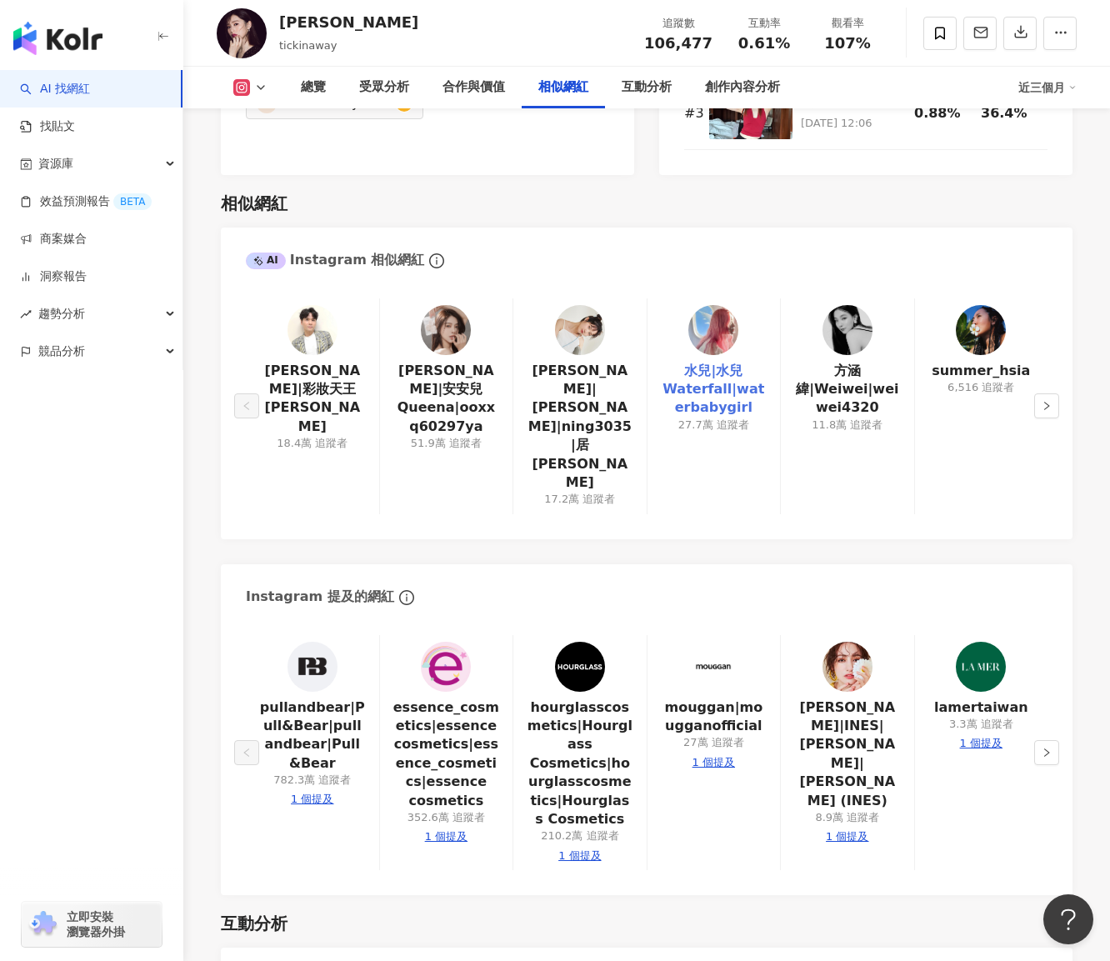
click at [714, 362] on link "水兒|水兒 Waterfall|waterbabygirl" at bounding box center [714, 390] width 106 height 56
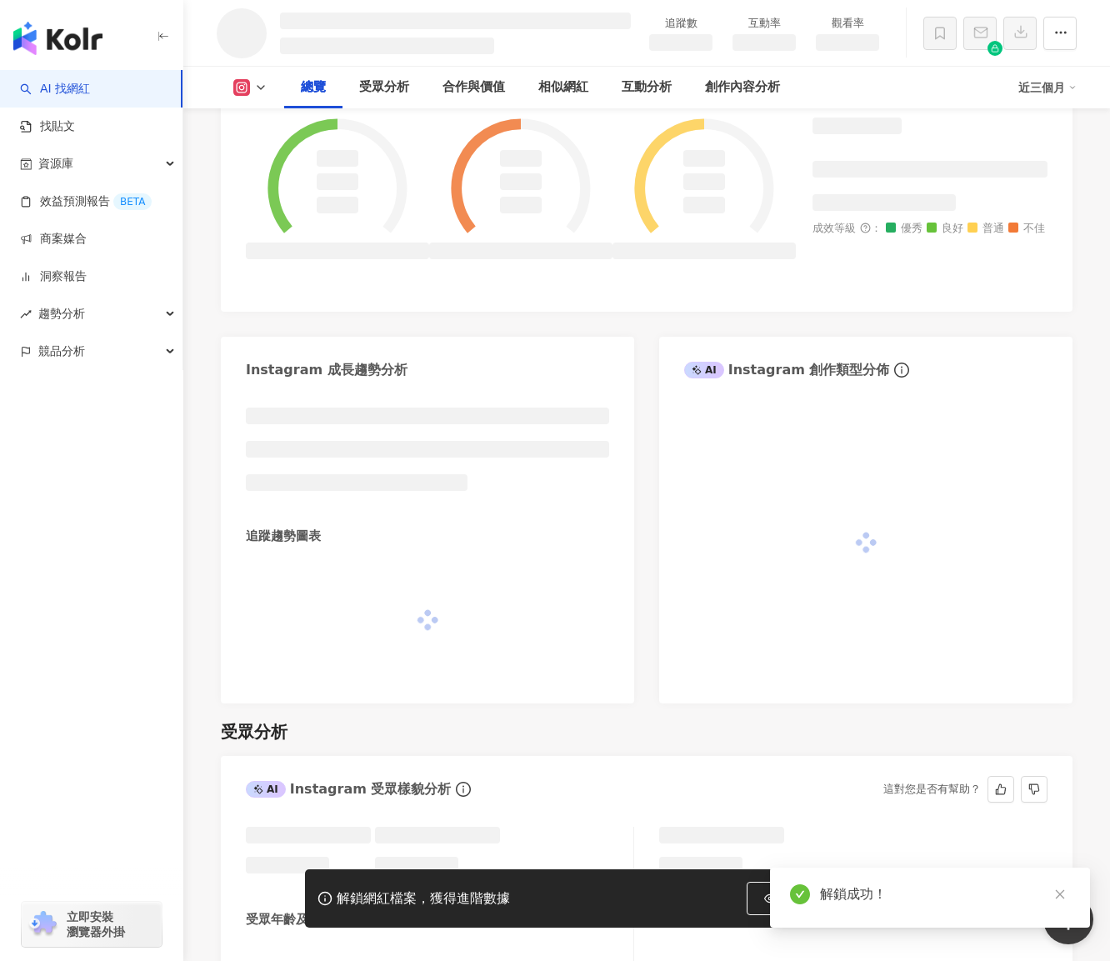
scroll to position [750, 0]
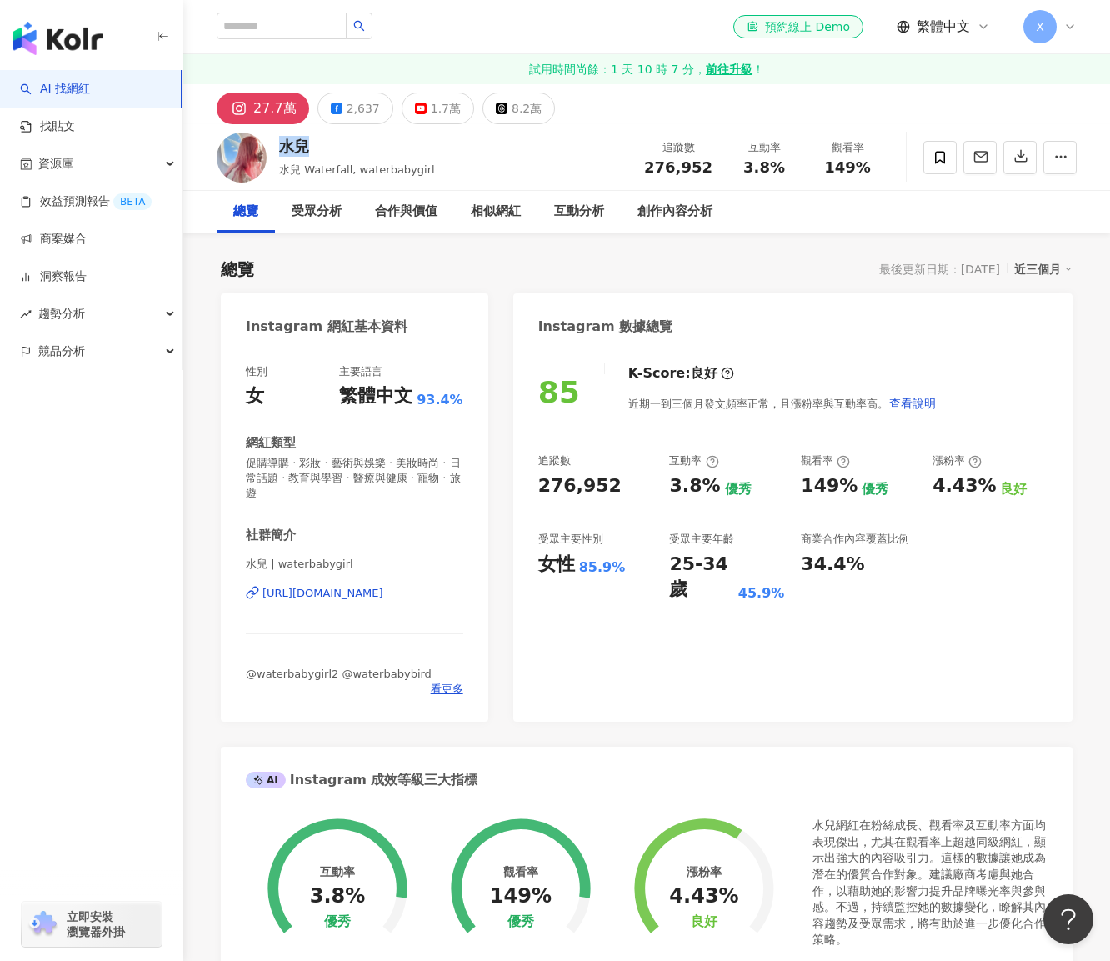
drag, startPoint x: 273, startPoint y: 143, endPoint x: 322, endPoint y: 144, distance: 48.4
click at [322, 144] on div "水兒 水兒 Waterfall, waterbabygirl 追蹤數 276,952 互動率 3.8% 觀看率 149%" at bounding box center [646, 157] width 927 height 66
copy div "水兒"
click at [418, 176] on span "水兒 Waterfall, waterbabygirl" at bounding box center [357, 169] width 156 height 13
drag, startPoint x: 348, startPoint y: 166, endPoint x: 438, endPoint y: 163, distance: 90.1
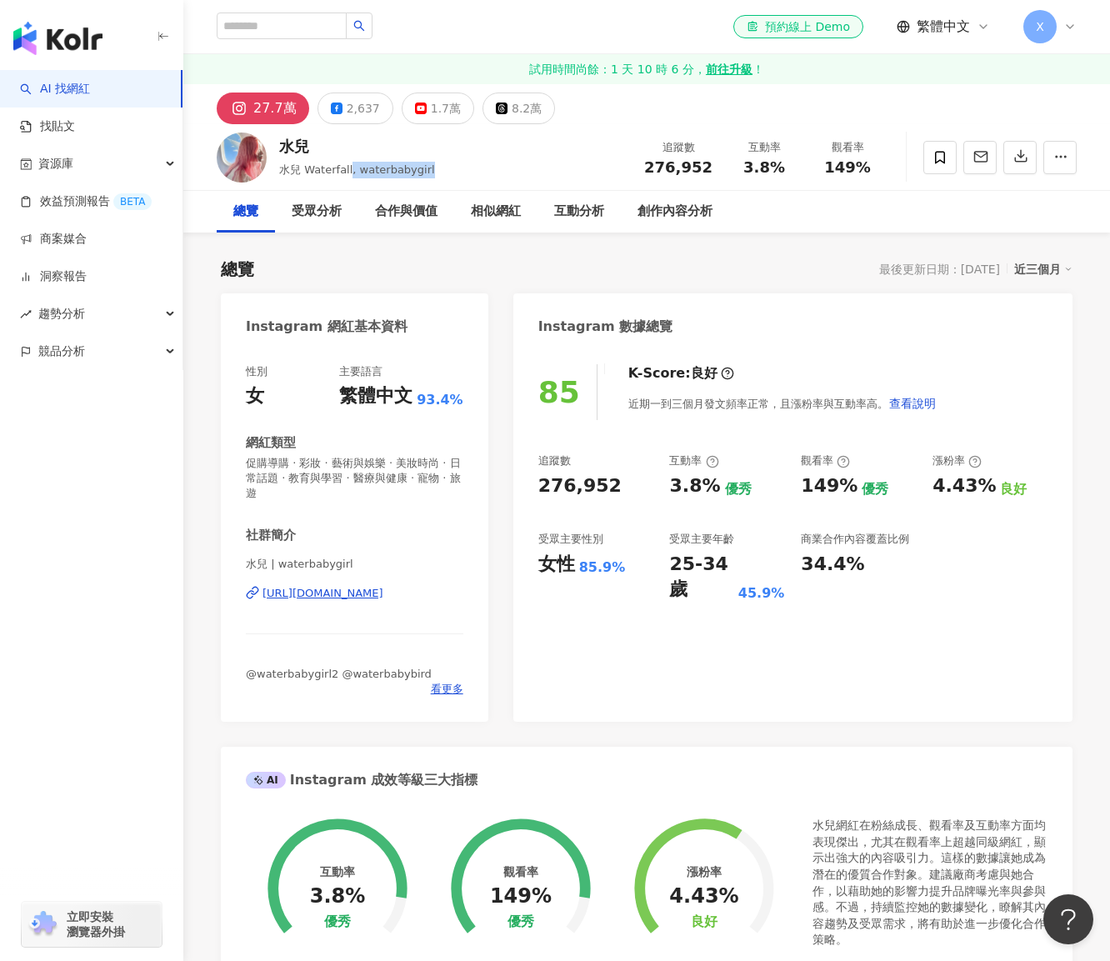
click at [438, 163] on div "水兒 水兒 Waterfall, waterbabygirl 追蹤數 276,952 互動率 3.8% 觀看率 149%" at bounding box center [646, 157] width 927 height 66
copy span ", waterbabygirl"
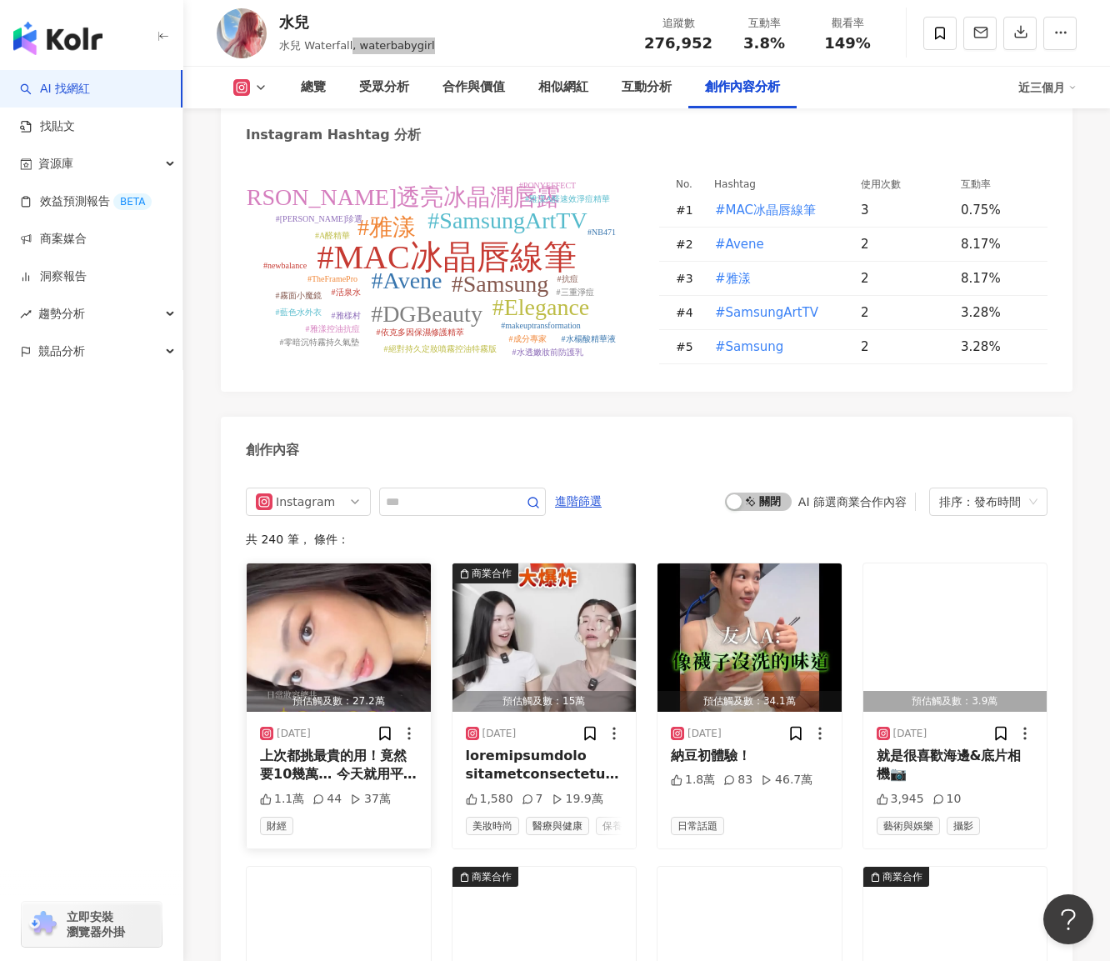
scroll to position [5085, 0]
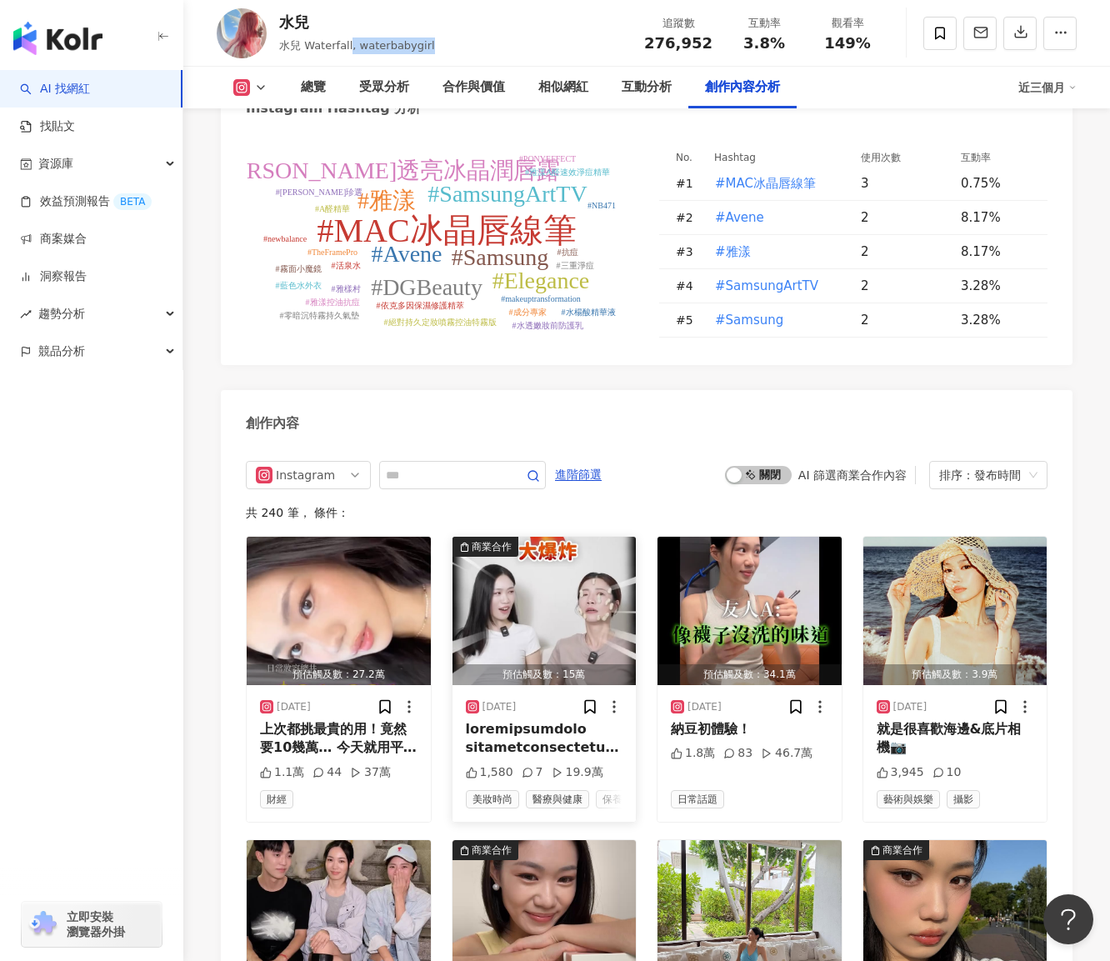
click at [480, 539] on div "商業合作" at bounding box center [492, 547] width 40 height 17
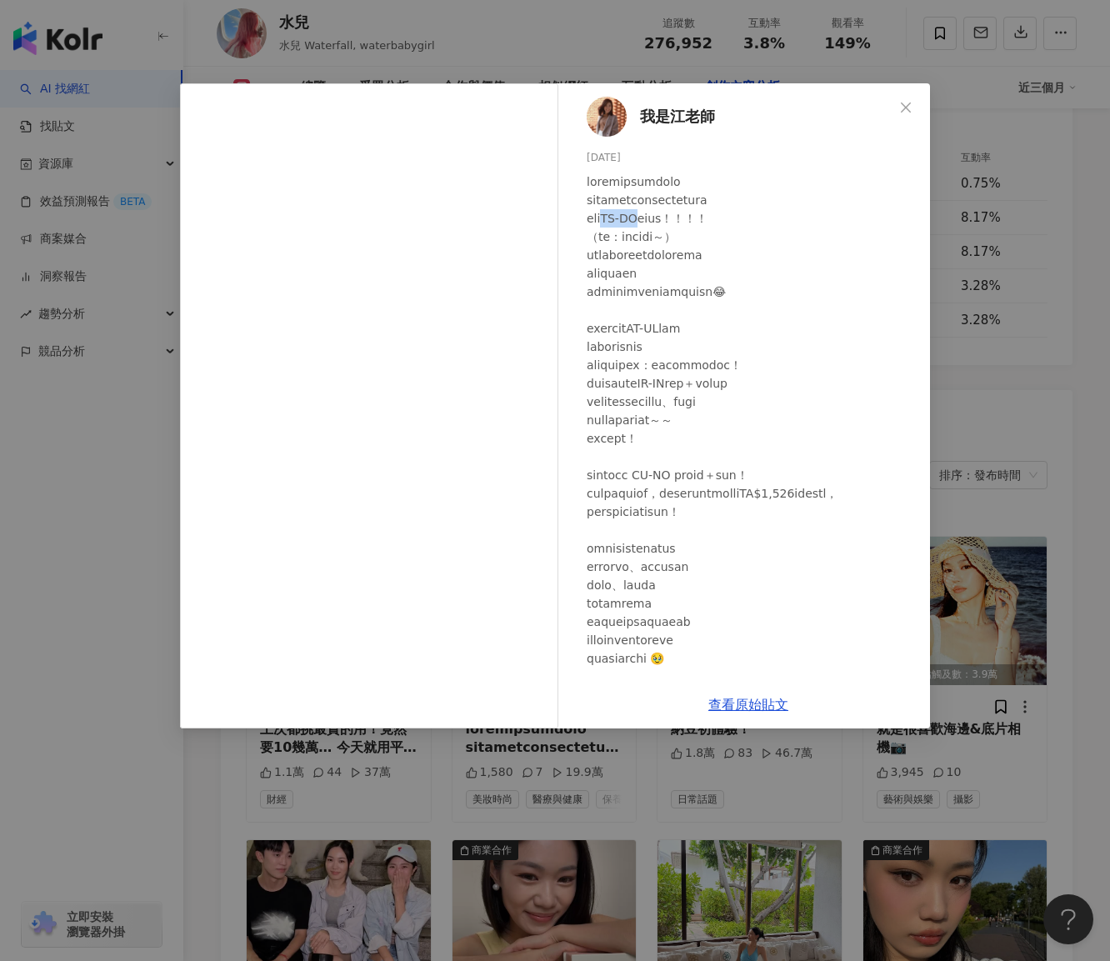
drag, startPoint x: 625, startPoint y: 218, endPoint x: 646, endPoint y: 213, distance: 21.4
click at [646, 213] on div at bounding box center [752, 613] width 330 height 880
copy div "SK-II"
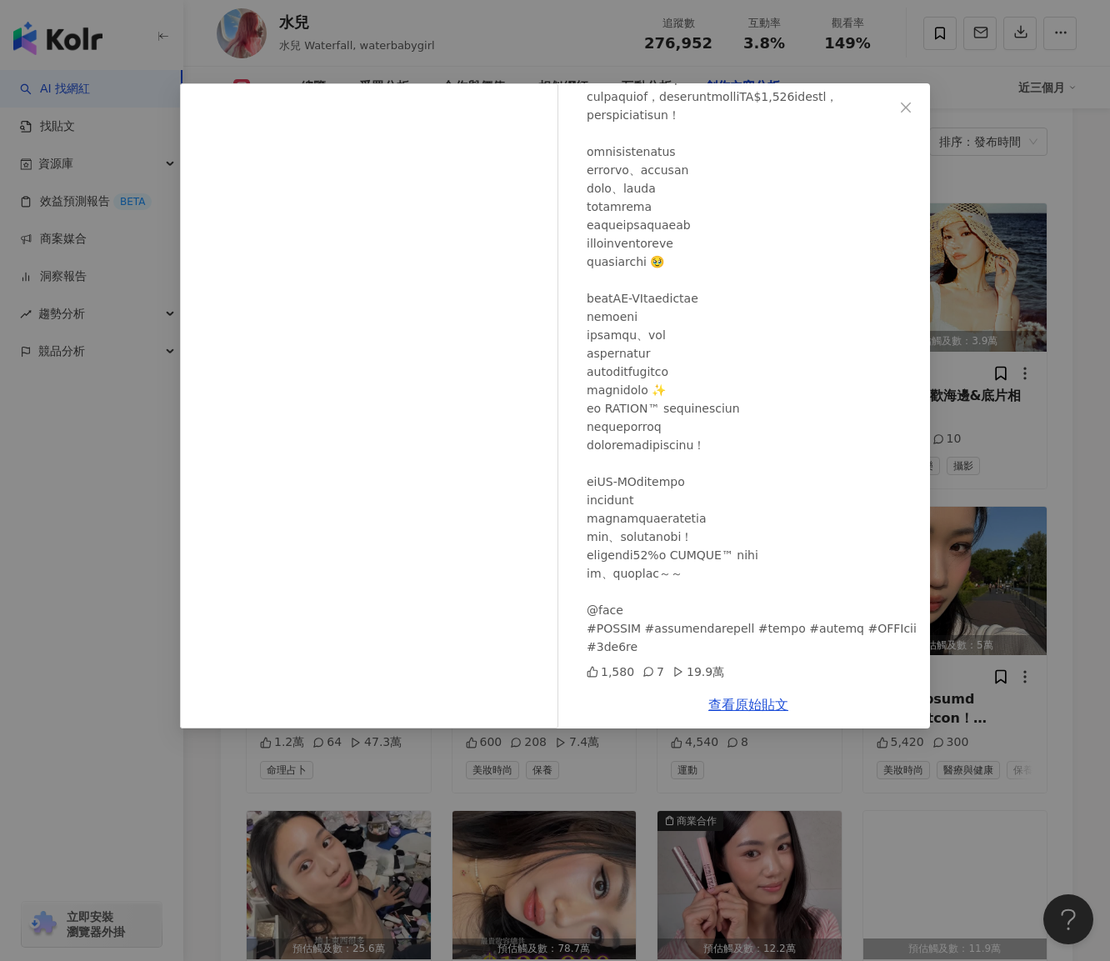
scroll to position [5168, 0]
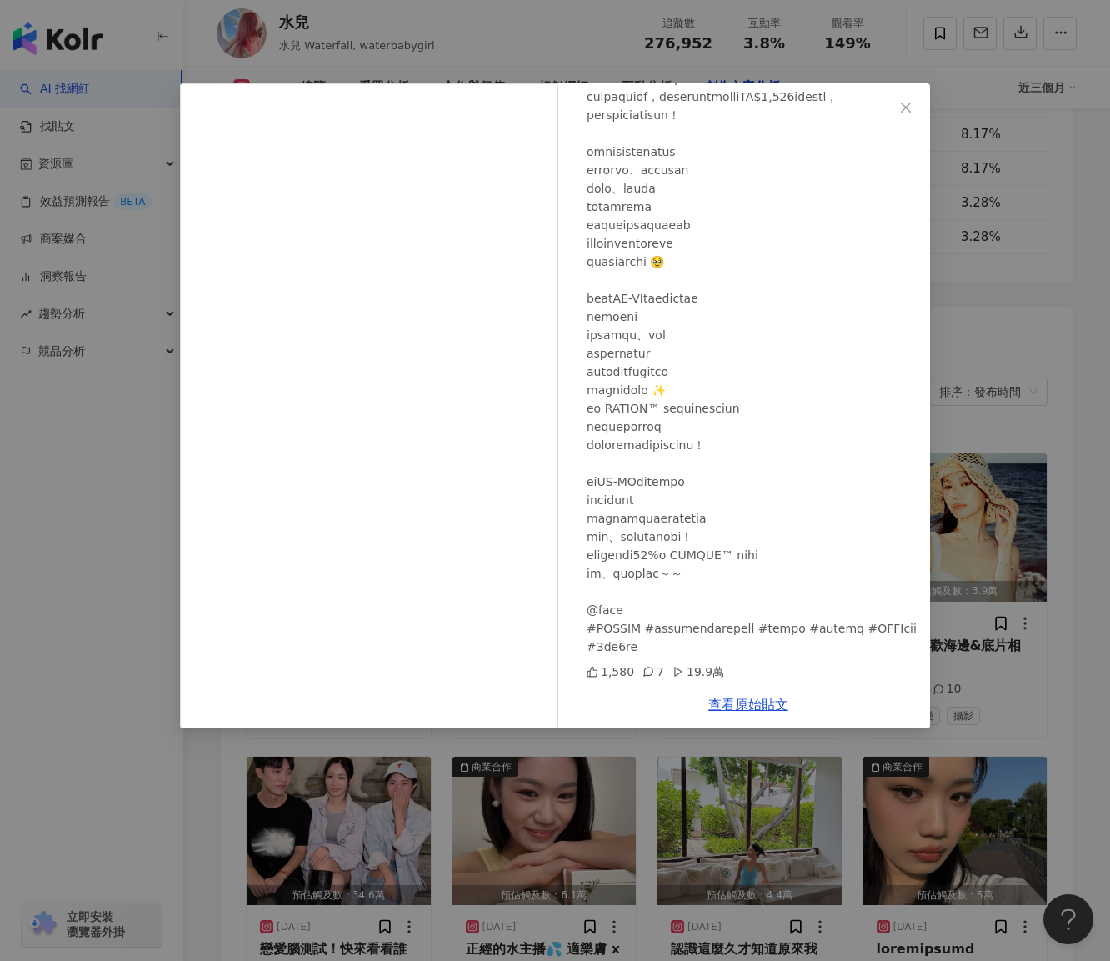
click at [850, 754] on div "我是江老師 2025/9/15 1,580 7 19.9萬 查看原始貼文" at bounding box center [555, 480] width 1110 height 961
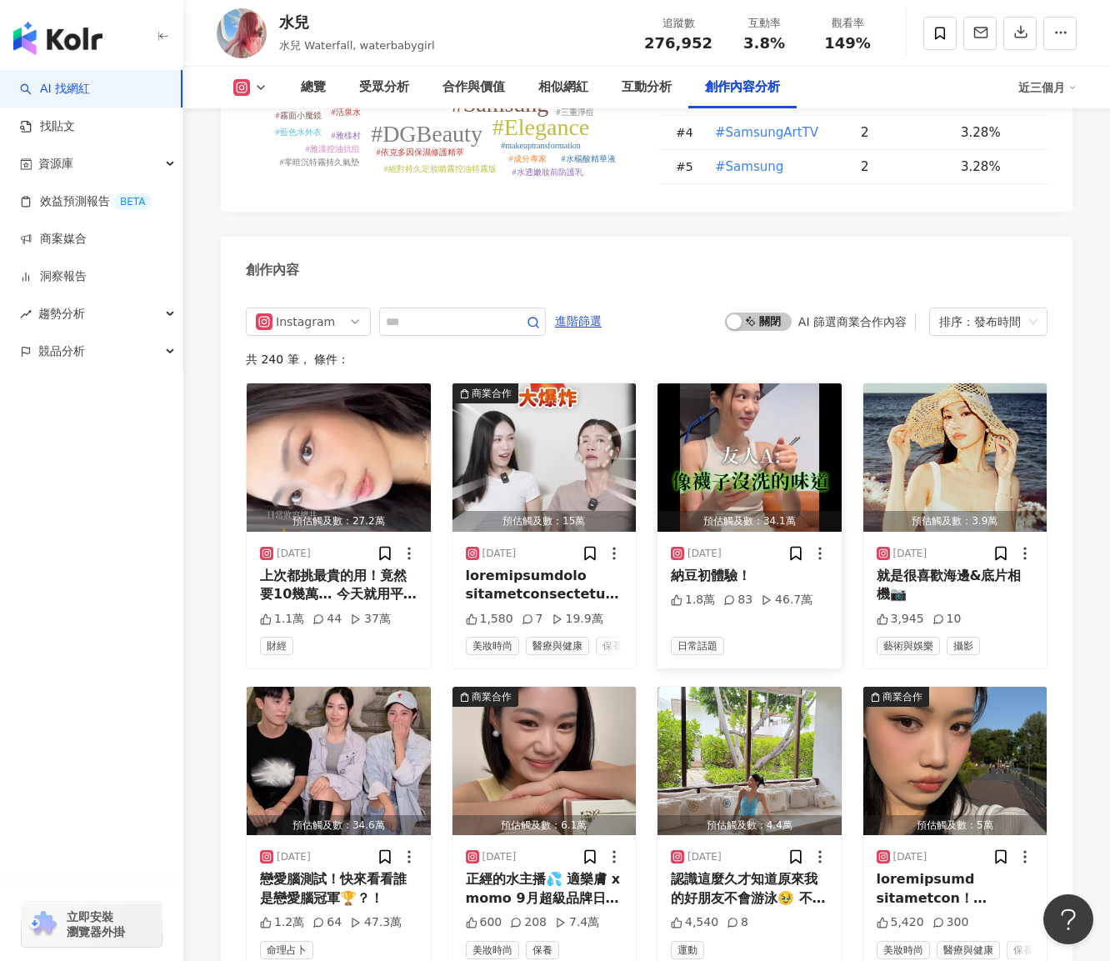
scroll to position [5335, 0]
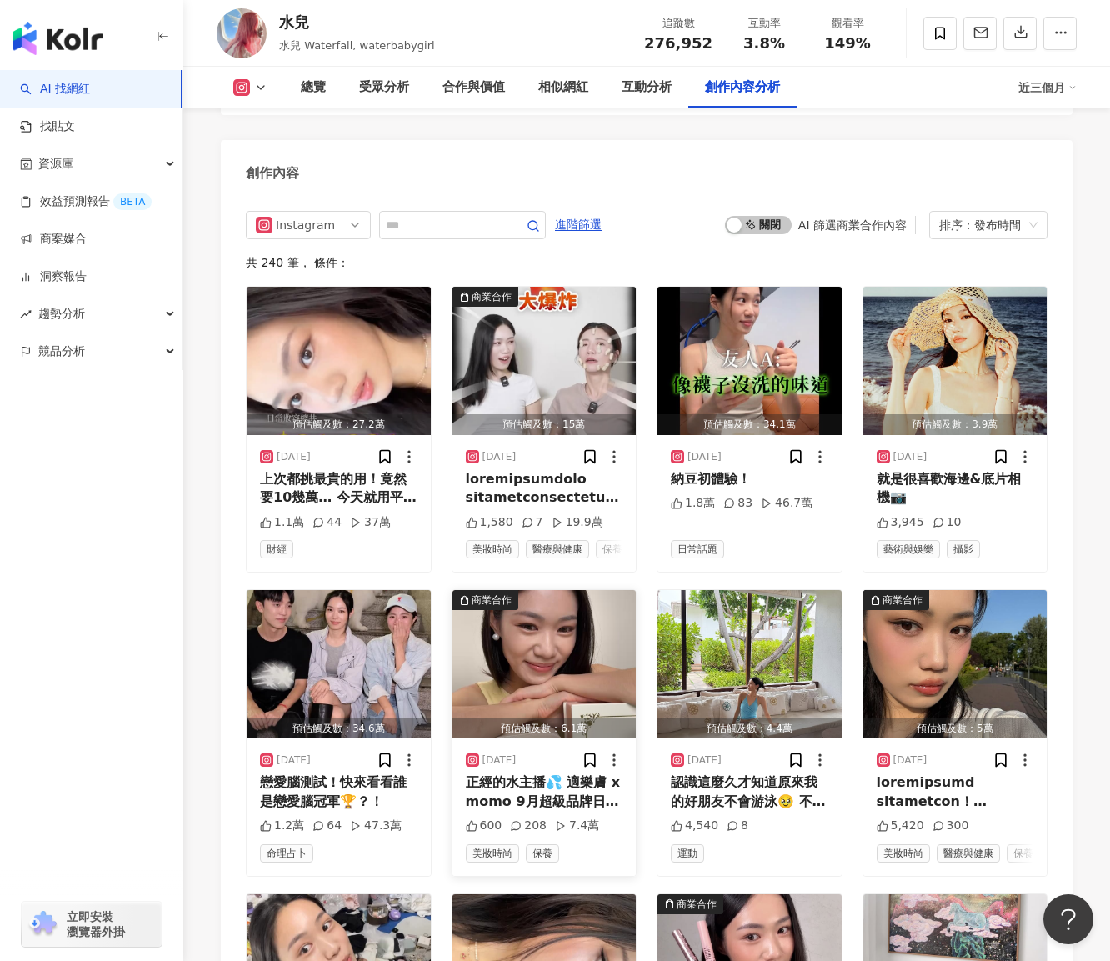
click at [488, 592] on div "商業合作" at bounding box center [492, 600] width 40 height 17
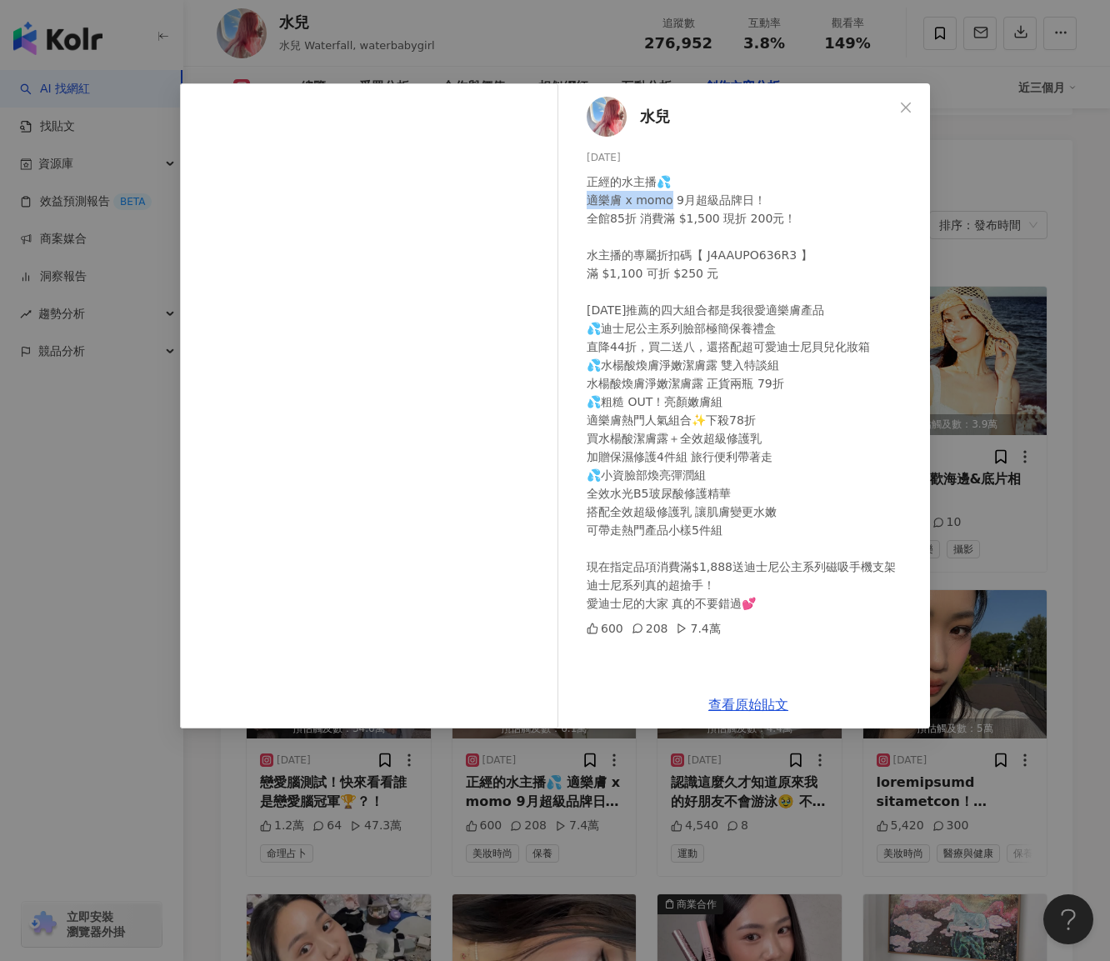
drag, startPoint x: 589, startPoint y: 203, endPoint x: 667, endPoint y: 199, distance: 78.5
click at [667, 199] on div "正經的水主播💦 適樂膚 x momo 9月超級品牌日！ 全館85折 消費滿 $1,500 現折 200元！ 水主播的專屬折扣碼【 J4AAUPO636R3 】…" at bounding box center [752, 393] width 330 height 440
copy div "樂膚 x momo"
click at [945, 451] on div "水兒 2025/9/4 正經的水主播💦 適樂膚 x momo 9月超級品牌日！ 全館85折 消費滿 $1,500 現折 200元！ 水主播的專屬折扣碼【 J4…" at bounding box center [555, 480] width 1110 height 961
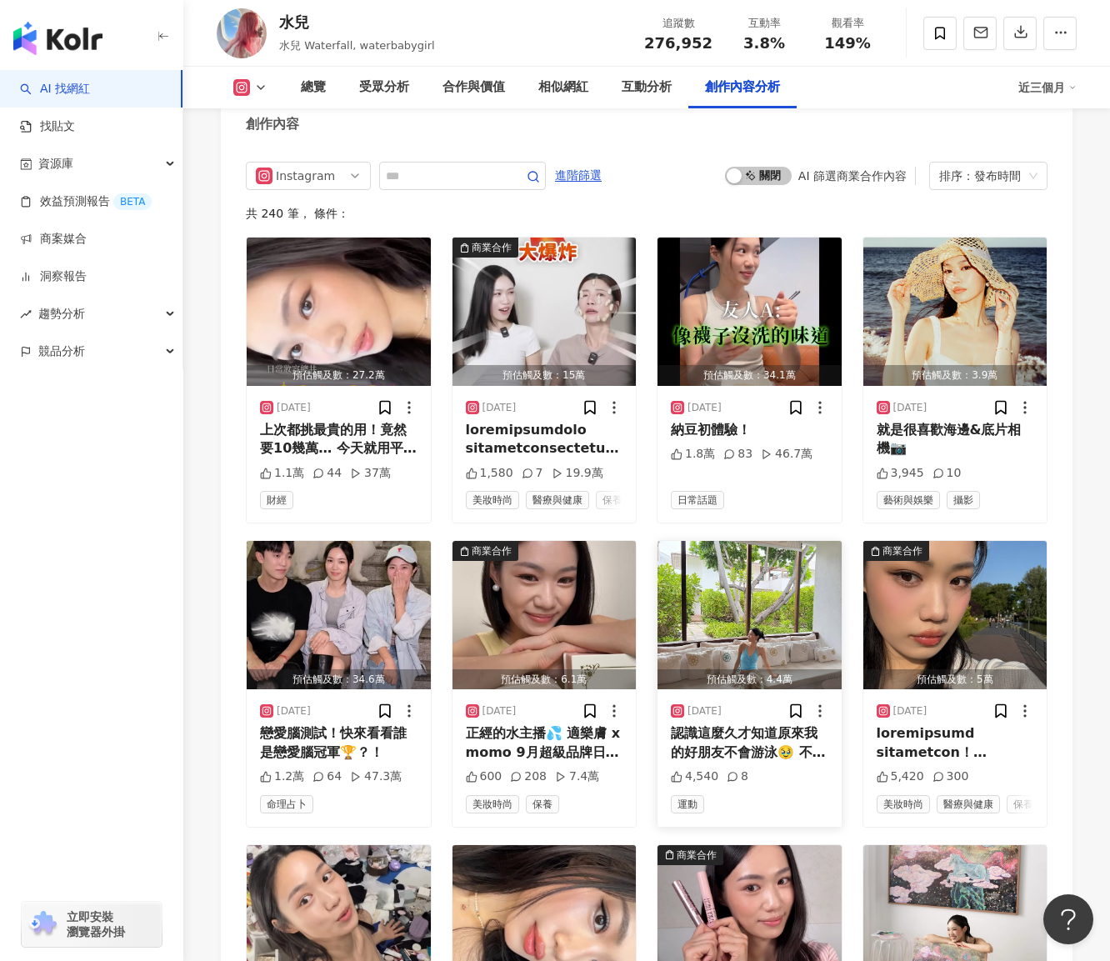
scroll to position [5418, 0]
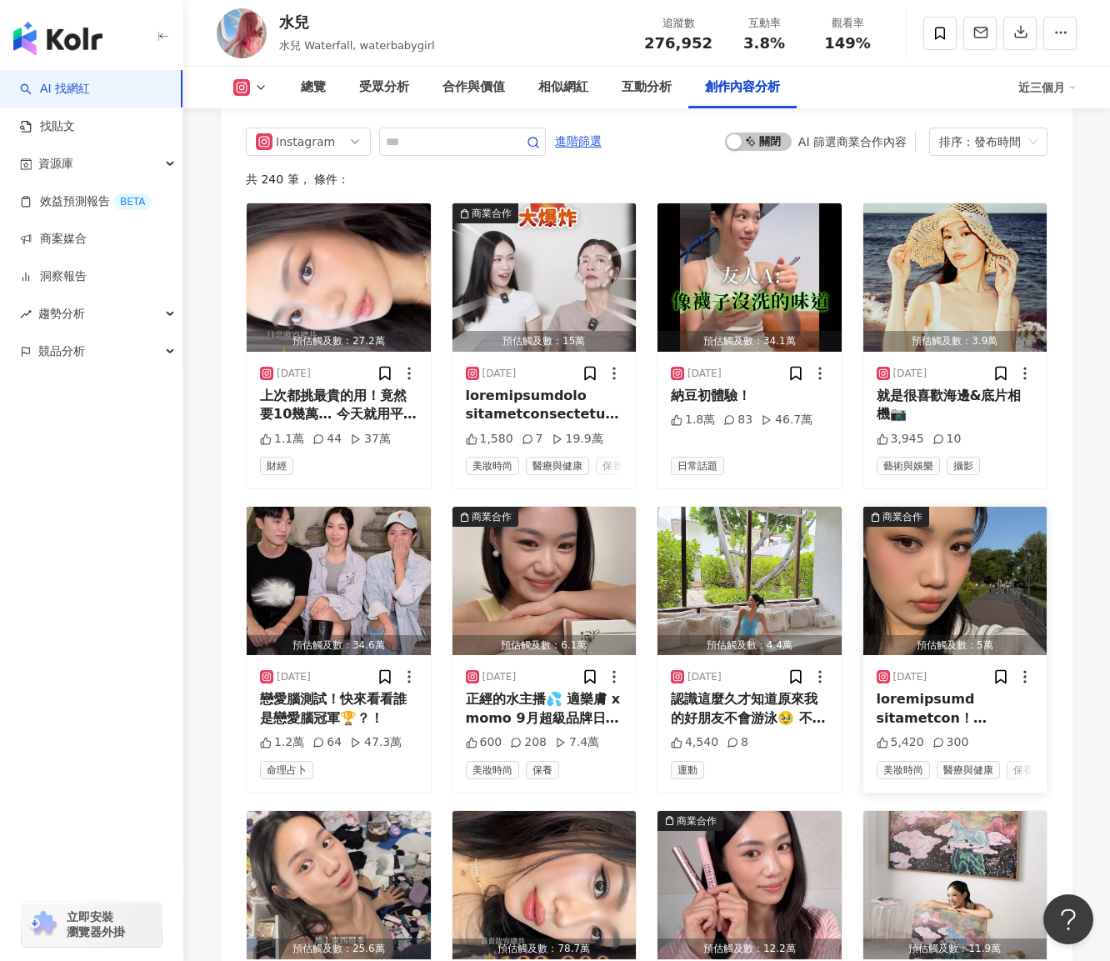
click at [906, 509] on div "商業合作" at bounding box center [903, 517] width 40 height 17
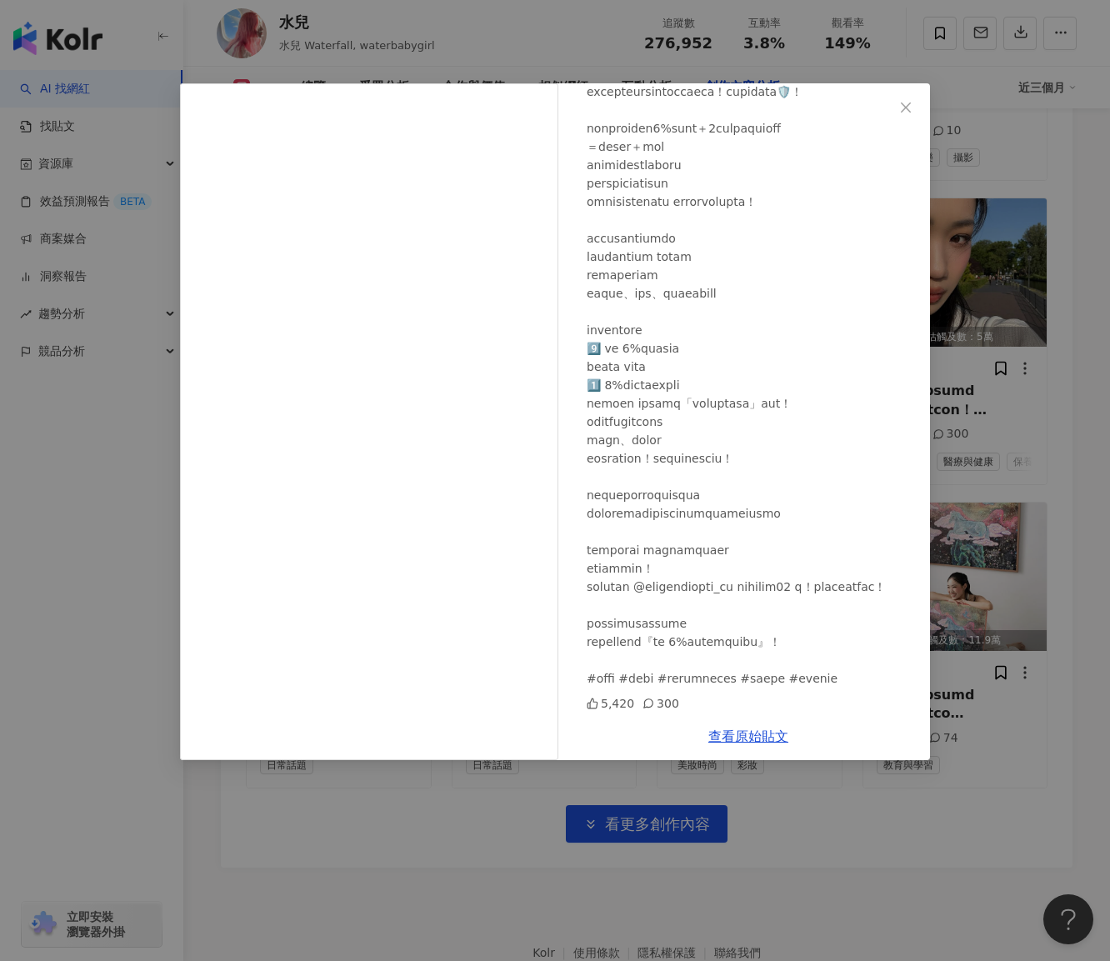
scroll to position [5728, 0]
drag, startPoint x: 722, startPoint y: 658, endPoint x: 817, endPoint y: 659, distance: 95.0
click at [817, 659] on div at bounding box center [752, 274] width 330 height 825
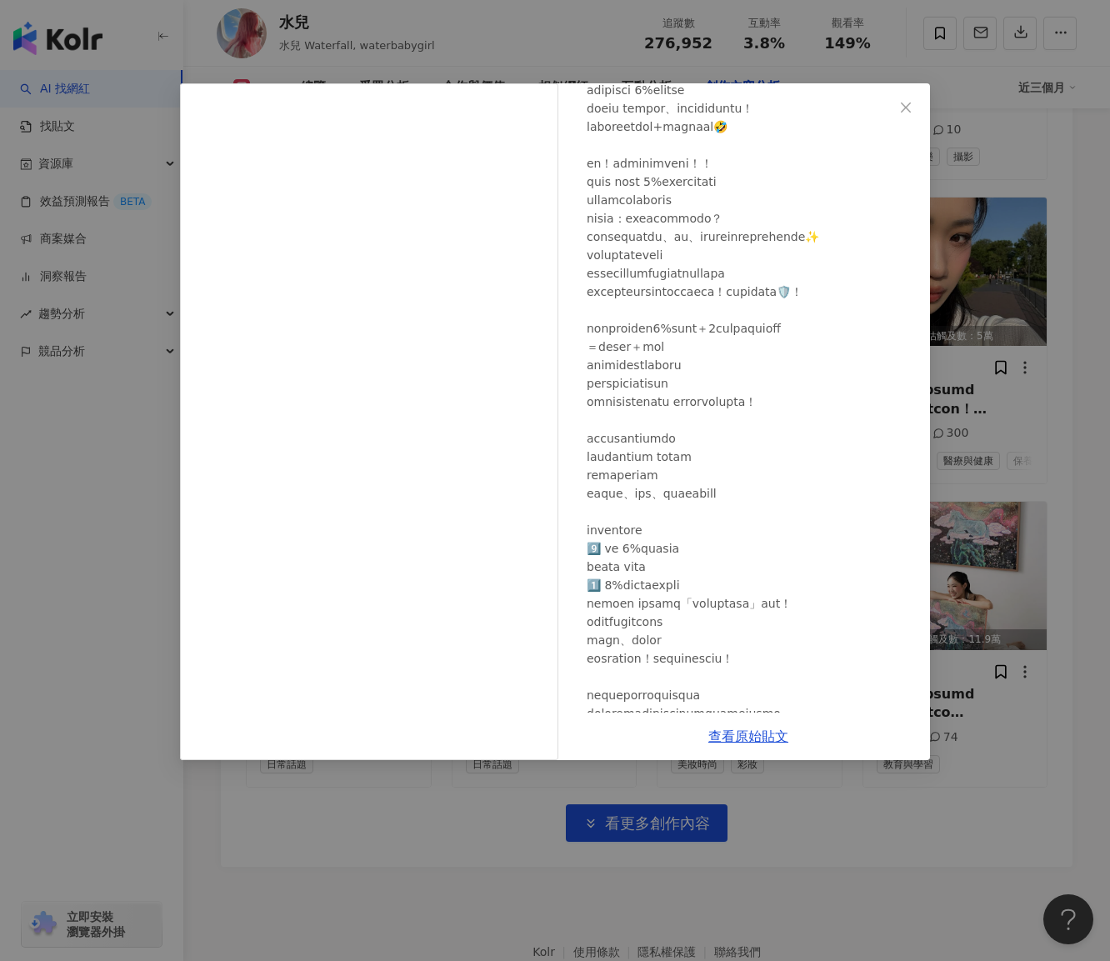
scroll to position [22, 0]
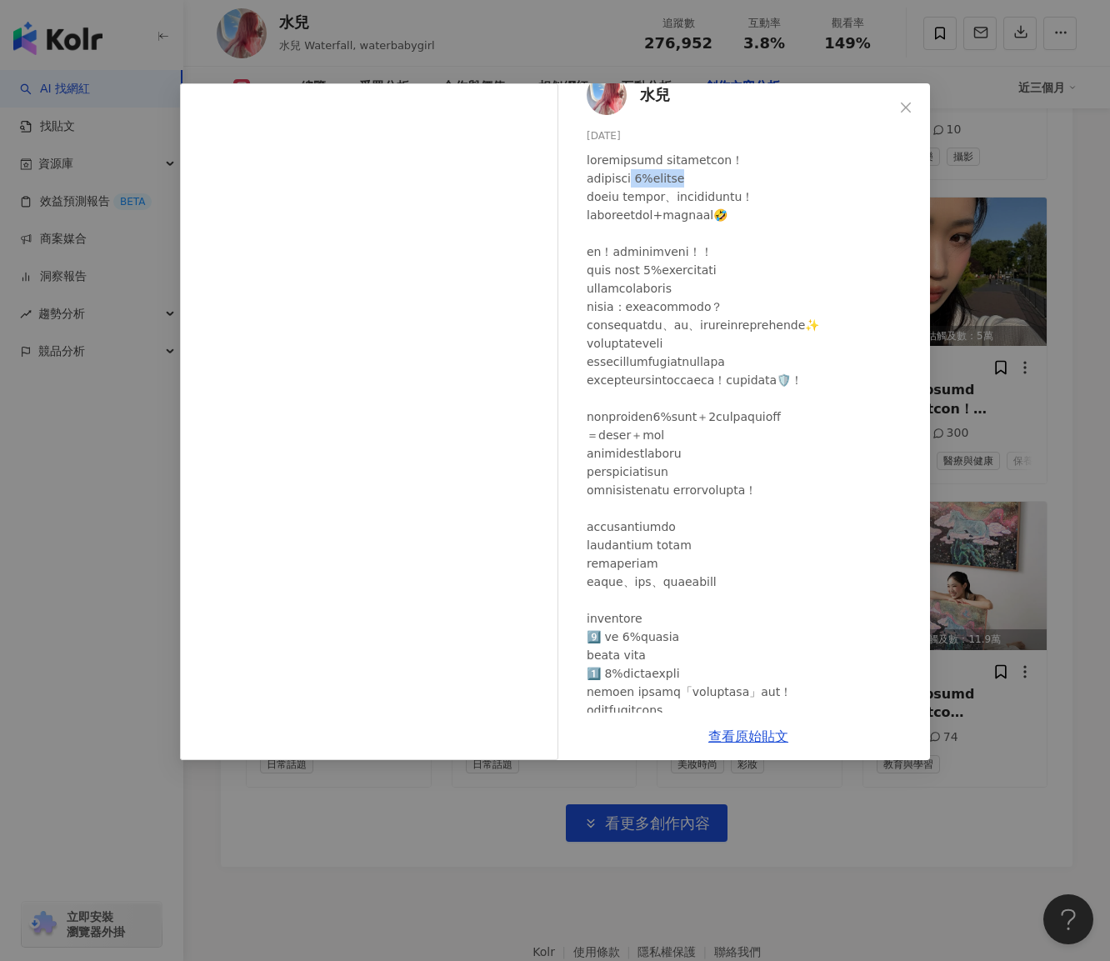
drag, startPoint x: 681, startPoint y: 174, endPoint x: 764, endPoint y: 179, distance: 83.5
click at [764, 179] on div at bounding box center [752, 563] width 330 height 825
copy div "2%水楊酸精華液"
click at [355, 849] on div "水兒 2025/9/1 5,420 300 查看原始貼文" at bounding box center [555, 480] width 1110 height 961
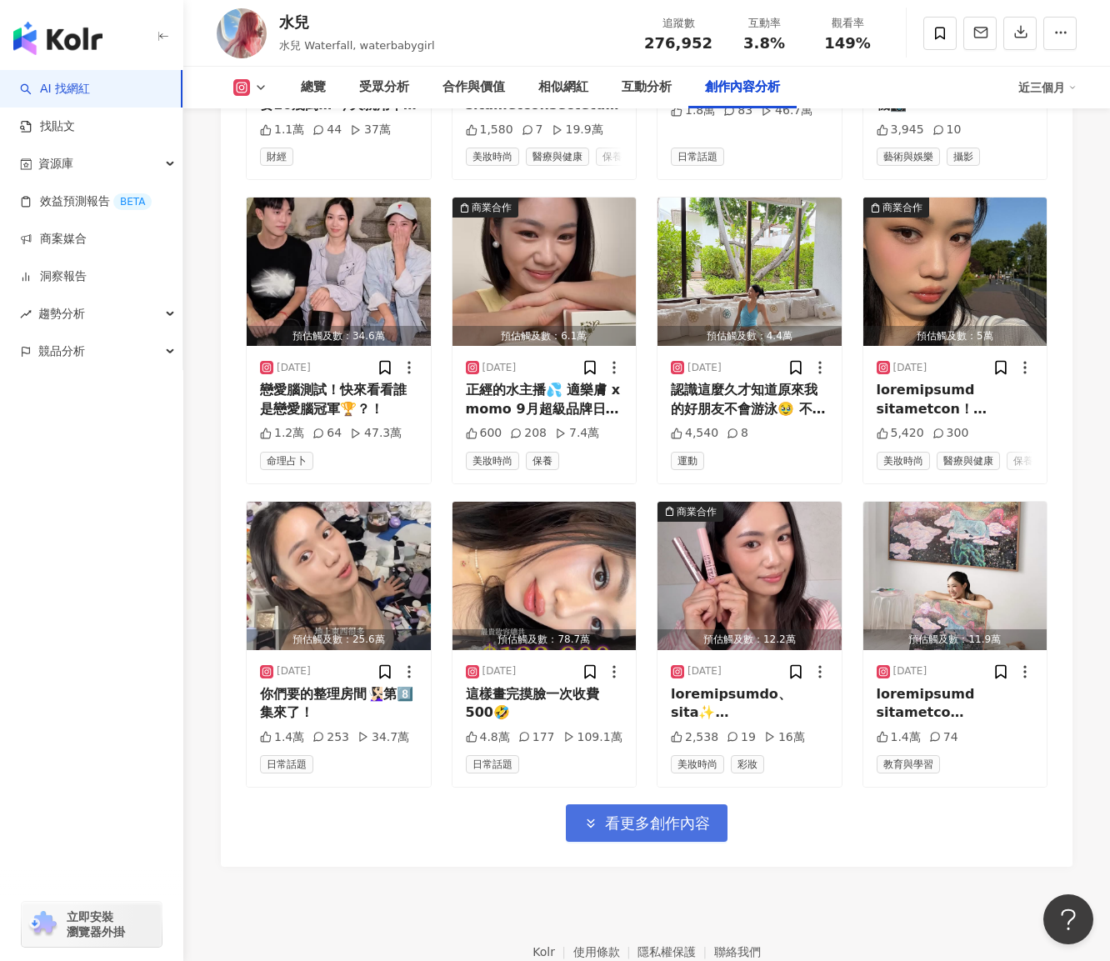
click at [666, 814] on span "看更多創作內容" at bounding box center [657, 823] width 105 height 18
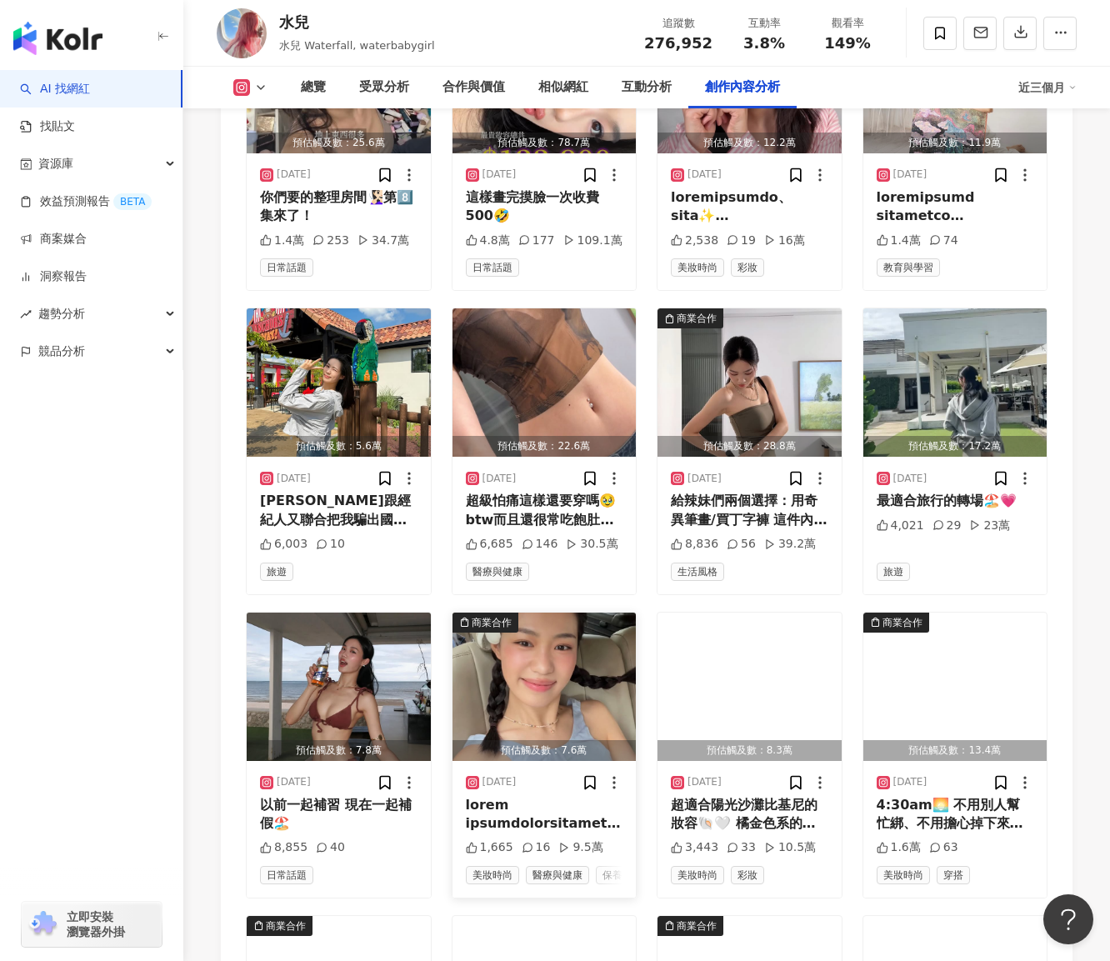
scroll to position [6228, 0]
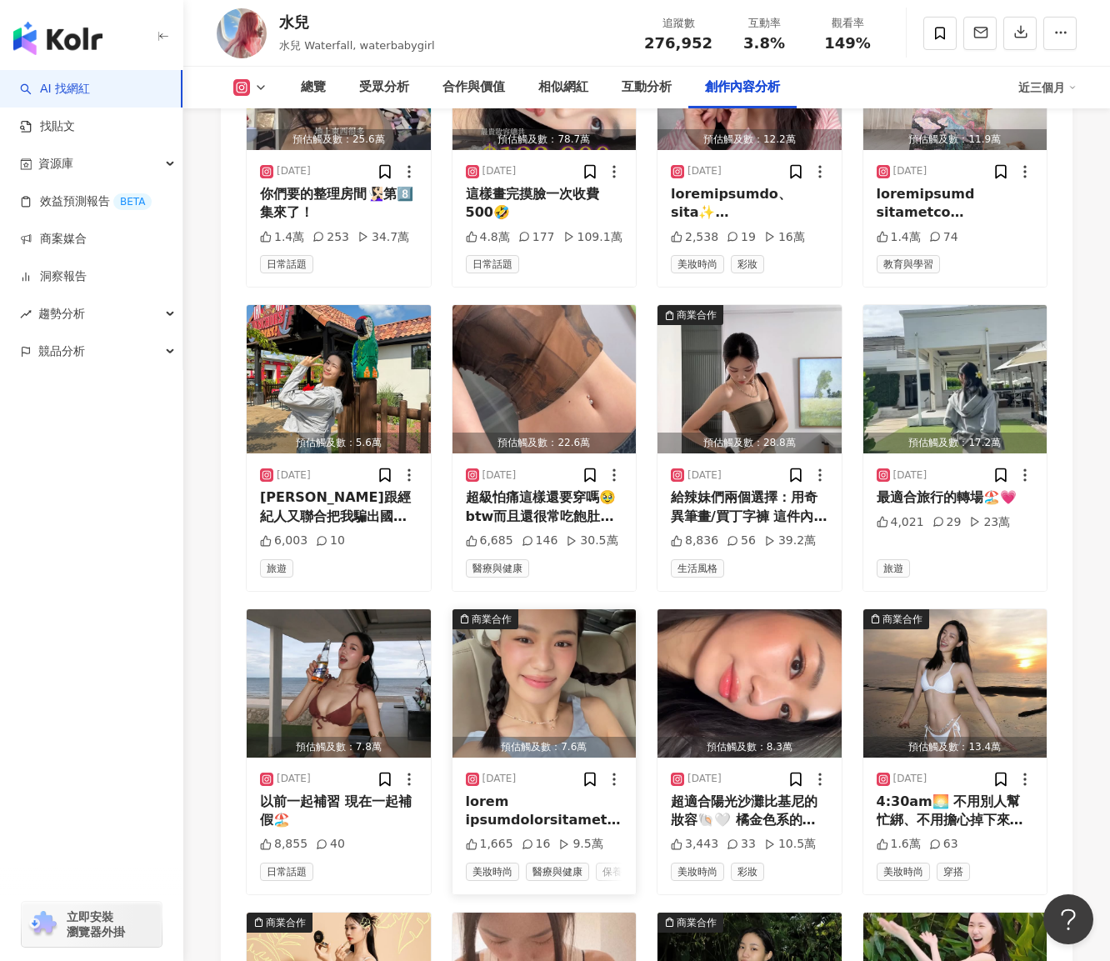
click at [492, 611] on div "商業合作" at bounding box center [492, 619] width 40 height 17
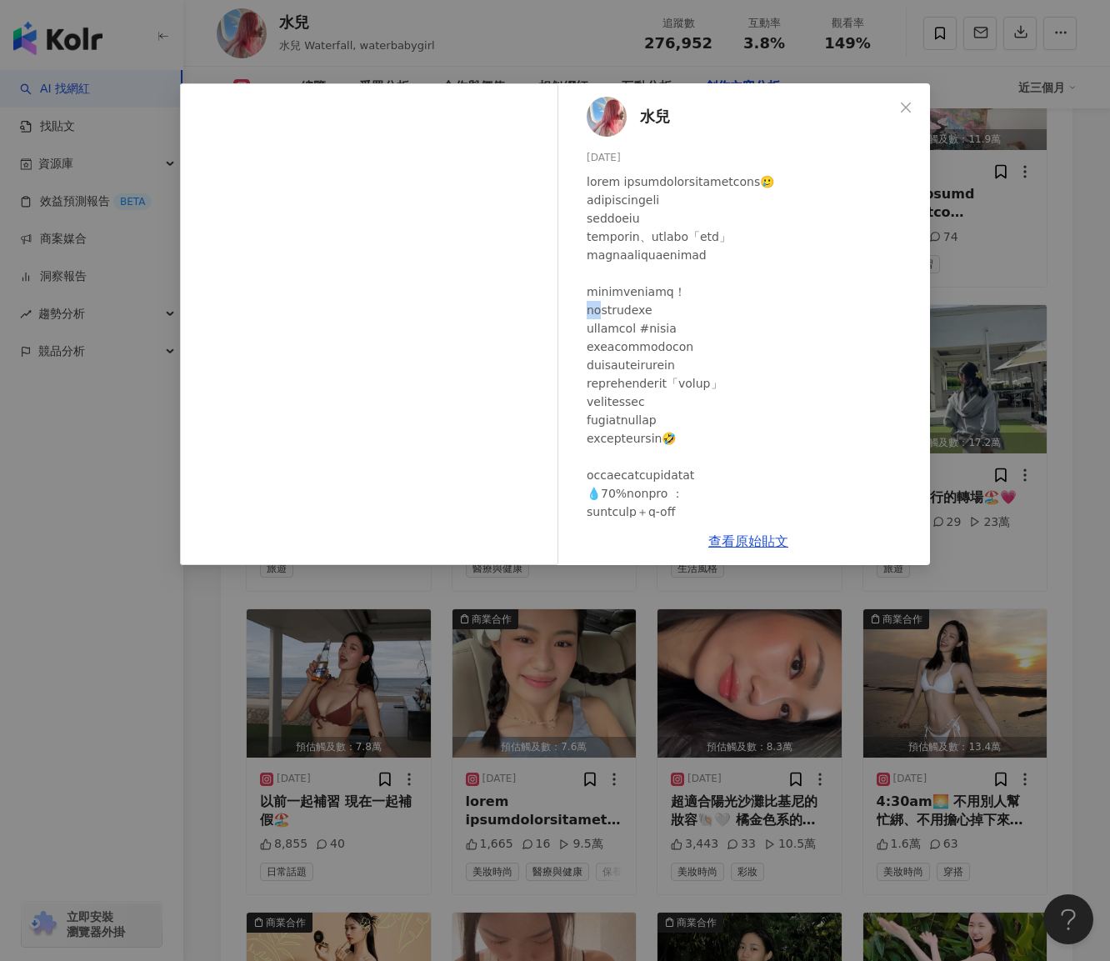
drag, startPoint x: 593, startPoint y: 324, endPoint x: 608, endPoint y: 324, distance: 15.0
click at [608, 324] on div at bounding box center [752, 475] width 330 height 605
copy div "蔻小"
click at [623, 824] on div "水兒 2025/8/19 1,665 16 9.5萬 查看原始貼文" at bounding box center [555, 480] width 1110 height 961
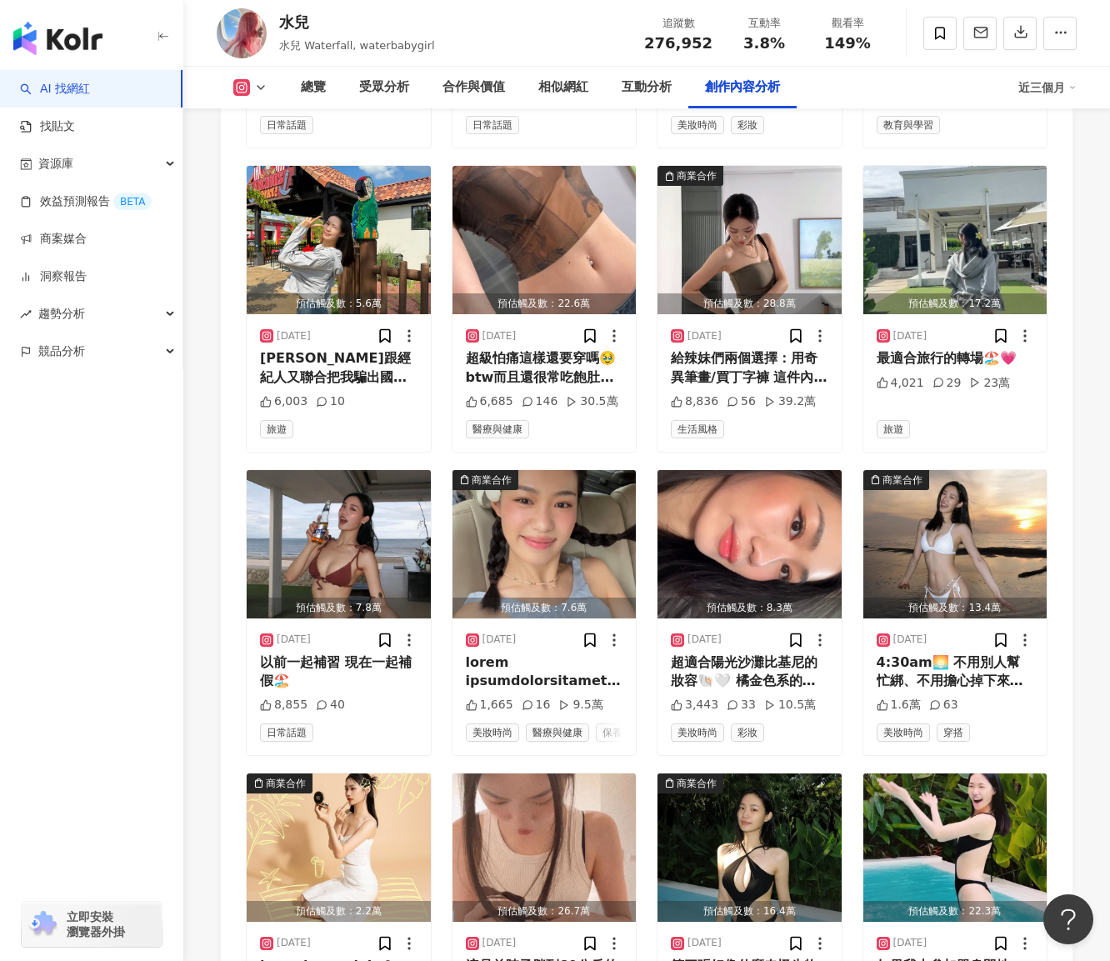
scroll to position [6561, 0]
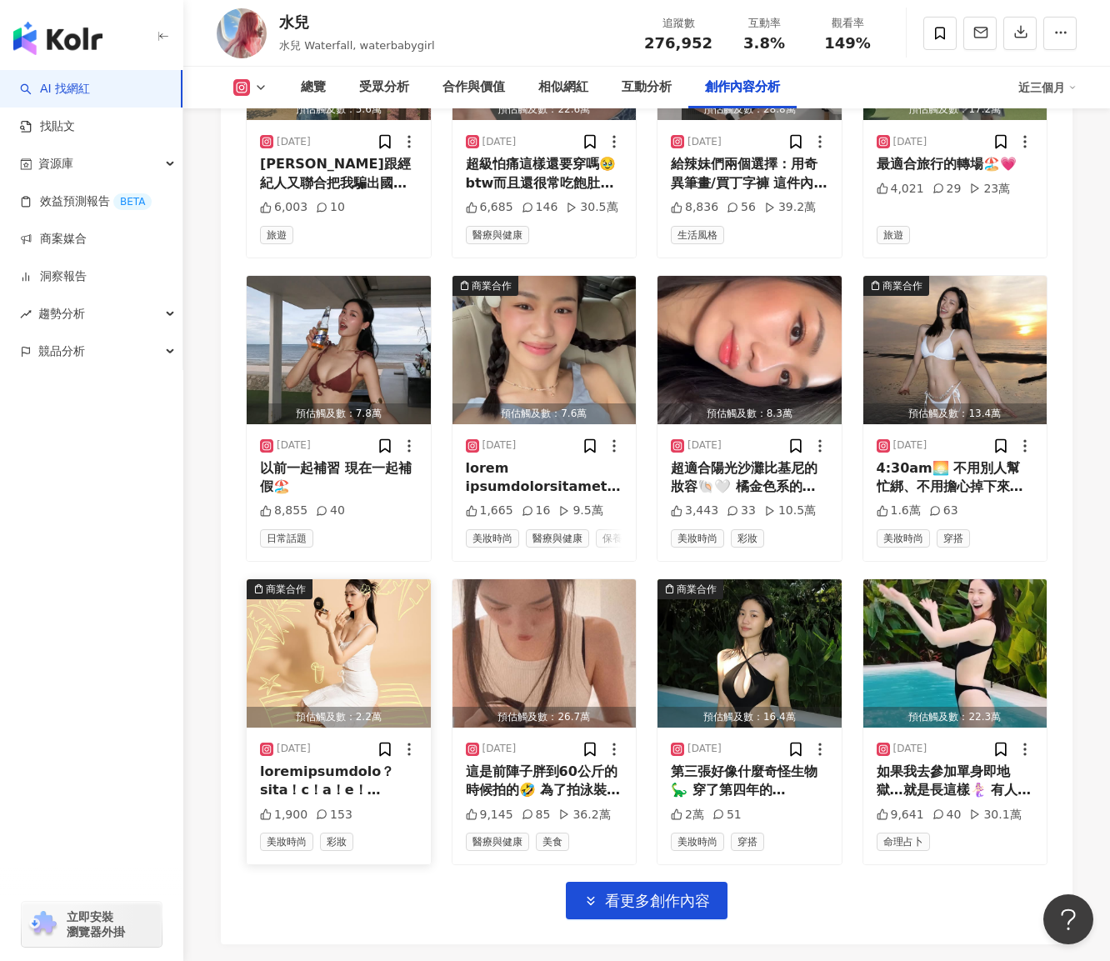
click at [282, 581] on div "商業合作" at bounding box center [286, 589] width 40 height 17
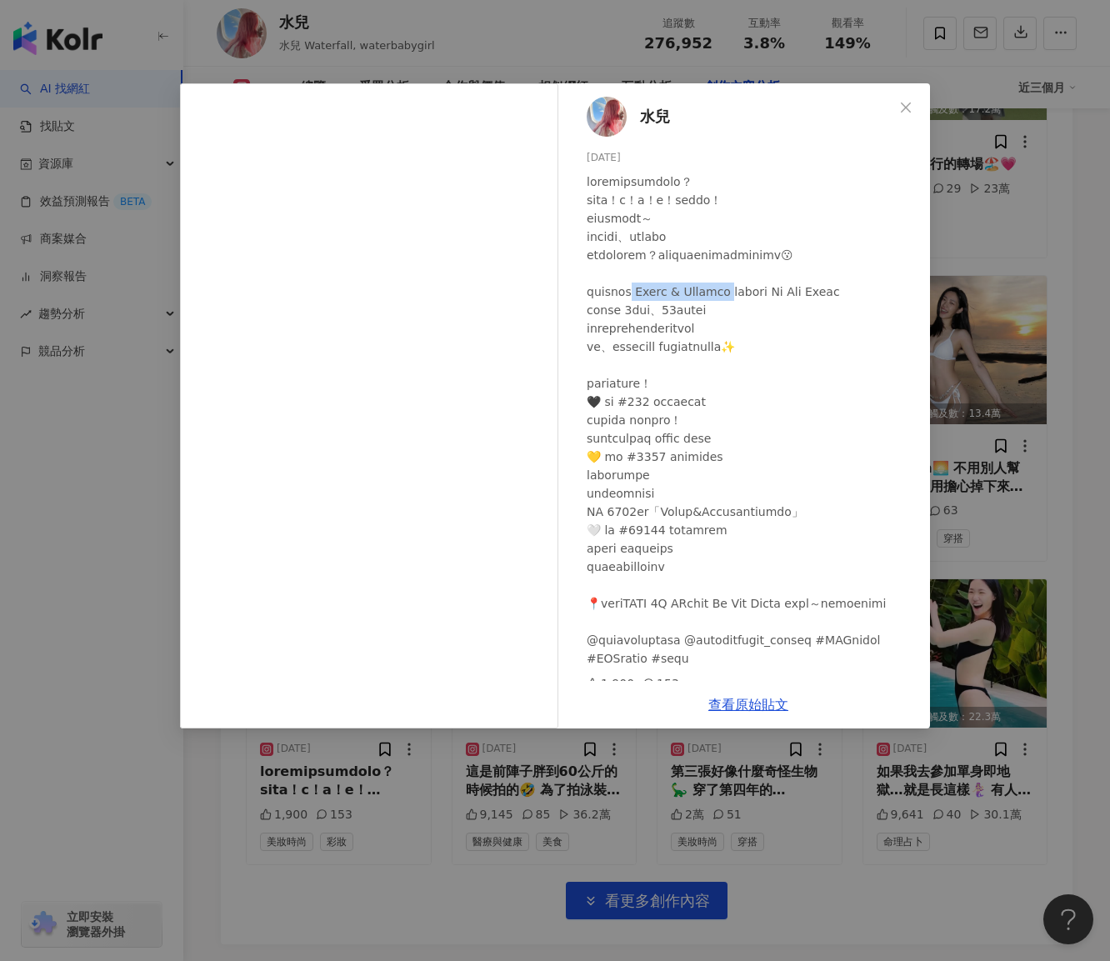
drag, startPoint x: 669, startPoint y: 310, endPoint x: 769, endPoint y: 316, distance: 100.2
click at [769, 316] on div at bounding box center [752, 420] width 330 height 495
copy div "Dolce & Gabbana 唯"
click at [333, 793] on div "水兒 2025/8/15 1,900 153 查看原始貼文" at bounding box center [555, 480] width 1110 height 961
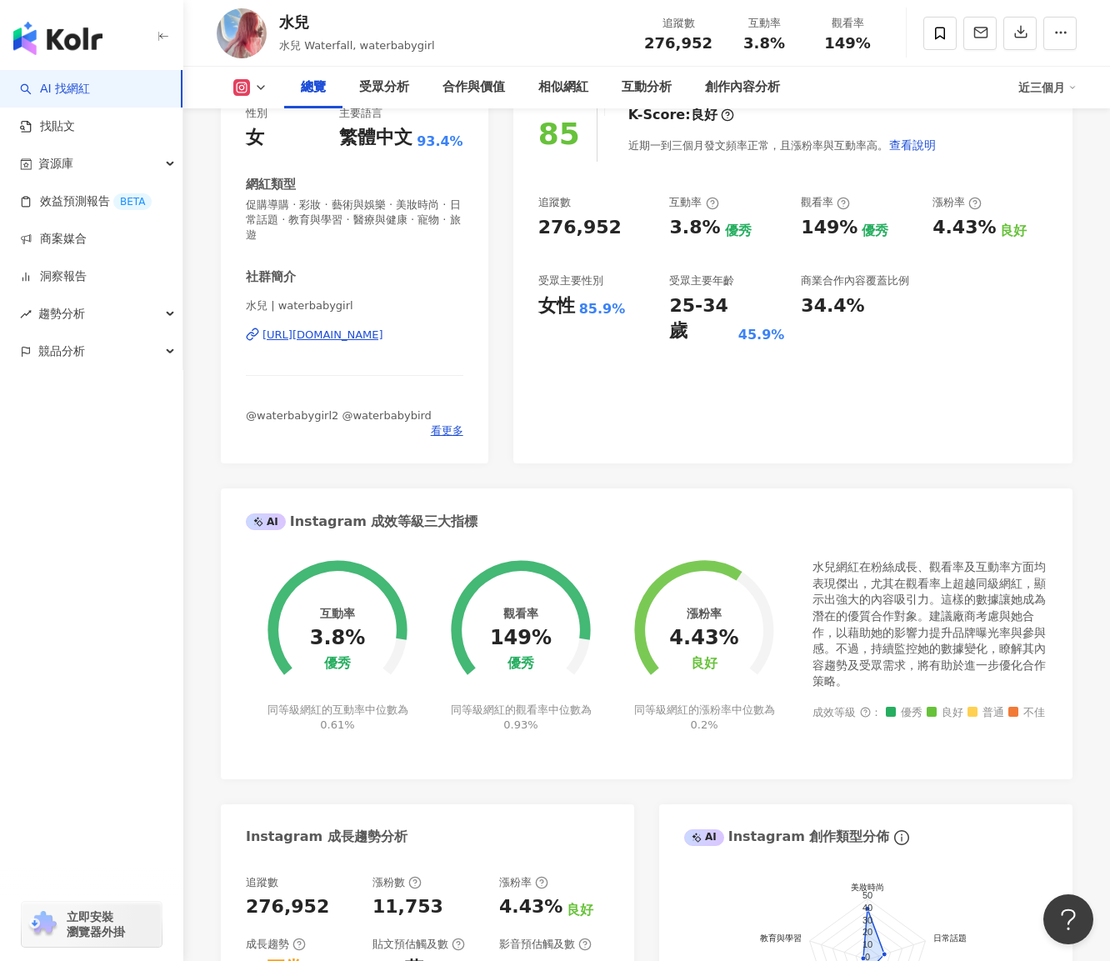
scroll to position [143, 0]
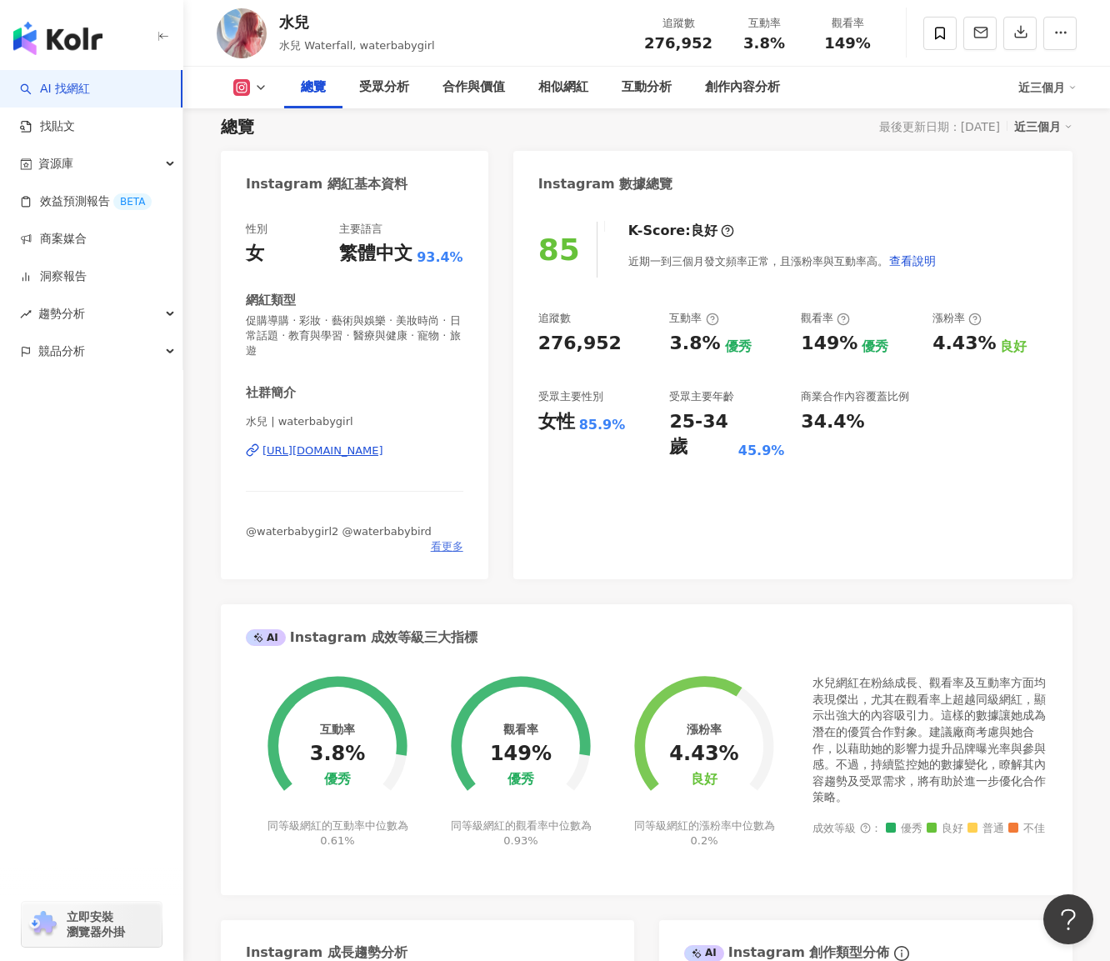
click at [443, 545] on span "看更多" at bounding box center [447, 546] width 33 height 15
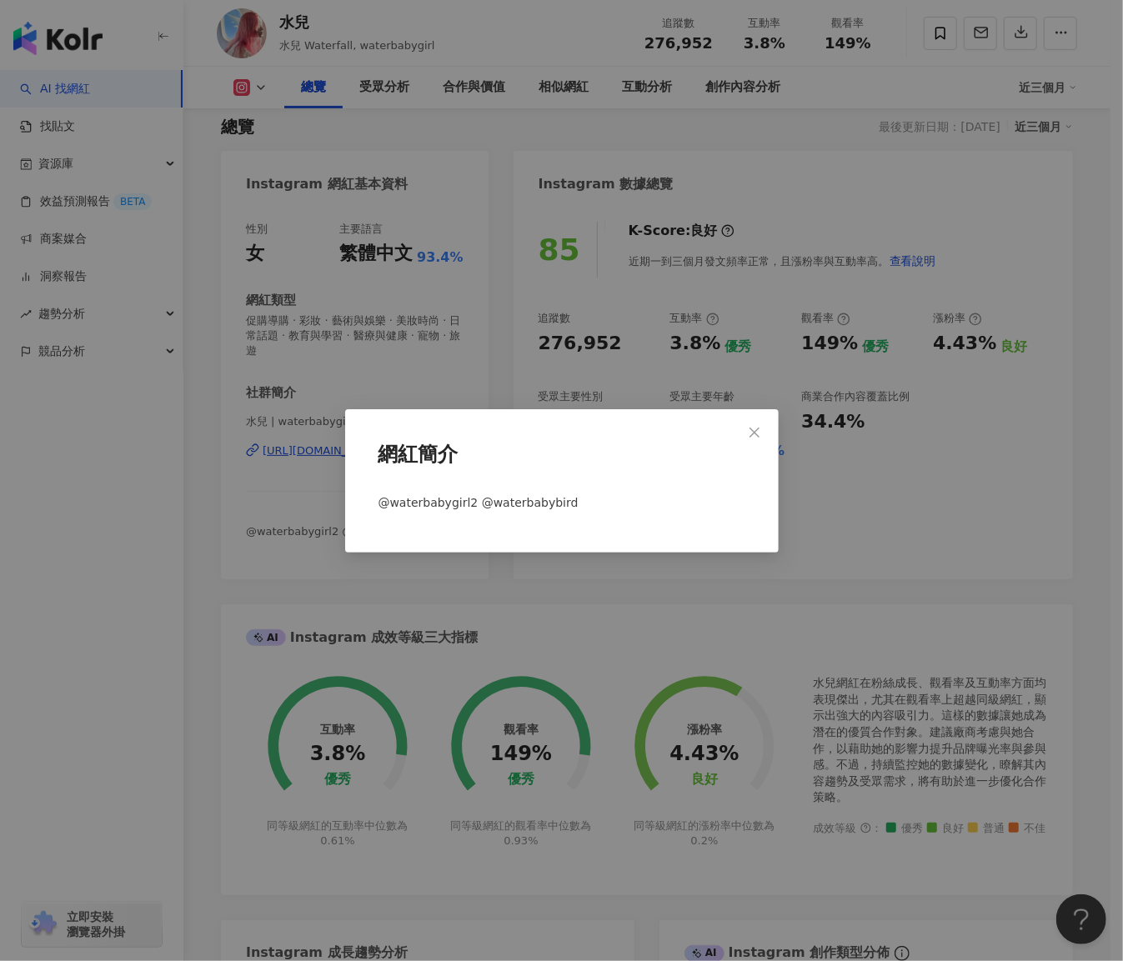
click at [431, 586] on div "網紅簡介 @waterbabygirl2 @waterbabybird" at bounding box center [561, 480] width 1123 height 961
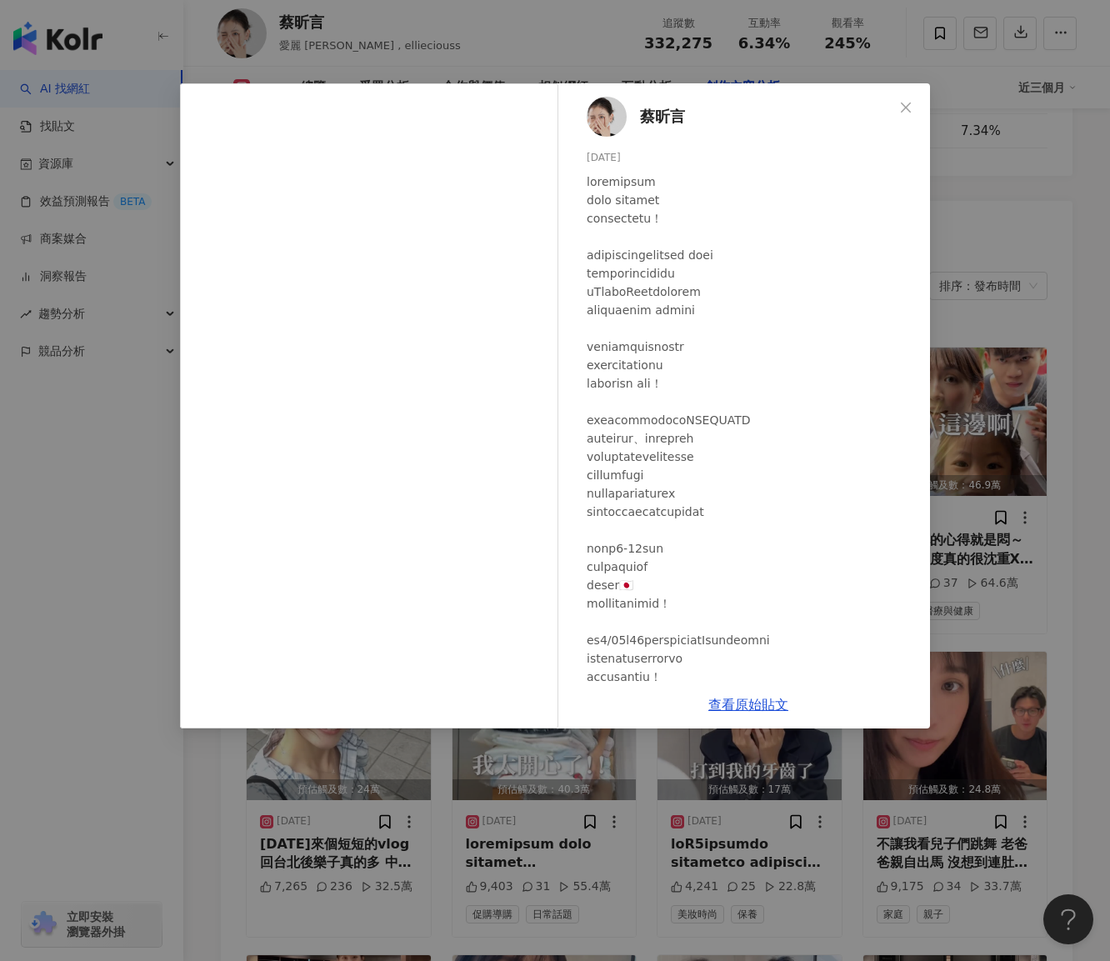
scroll to position [158, 0]
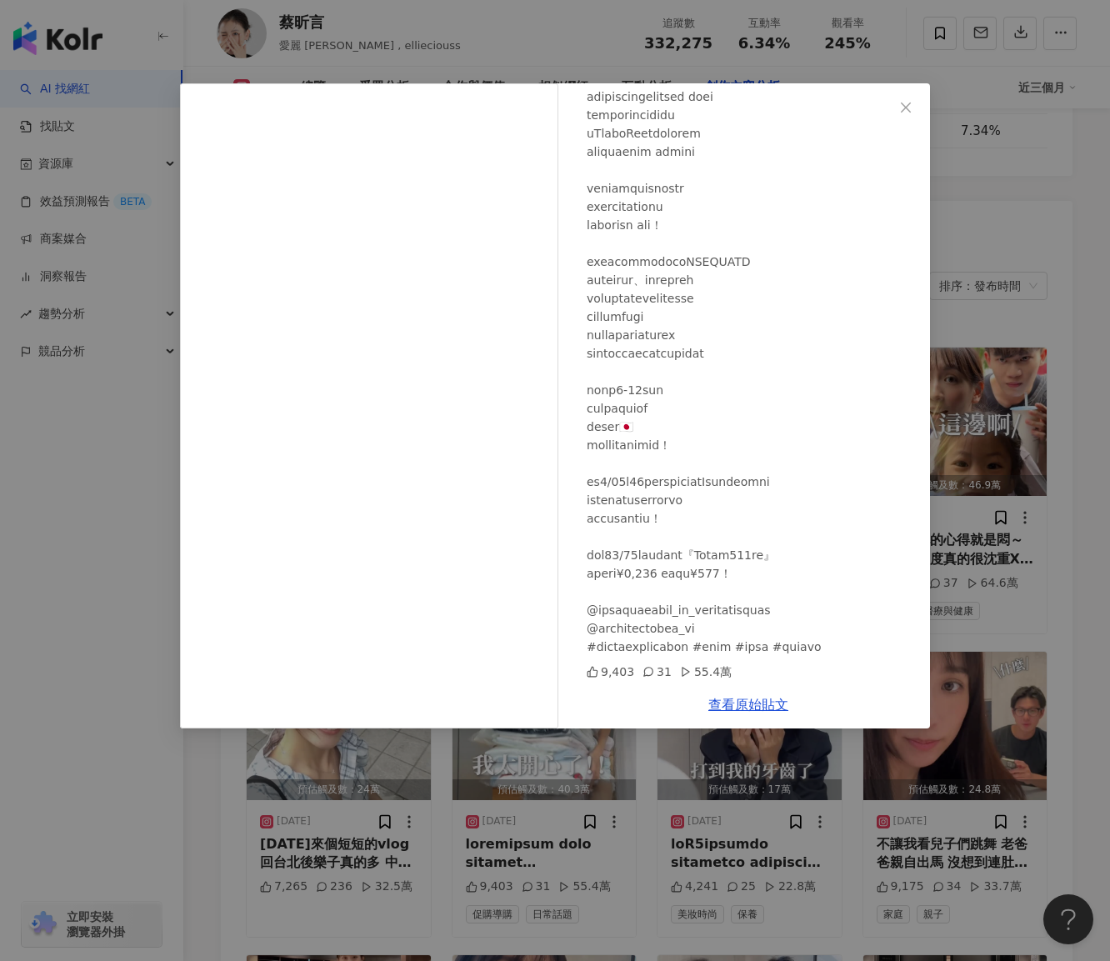
click at [589, 775] on div "[PERSON_NAME][DATE] 9,403 31 55.4萬 查看原始貼文" at bounding box center [555, 480] width 1110 height 961
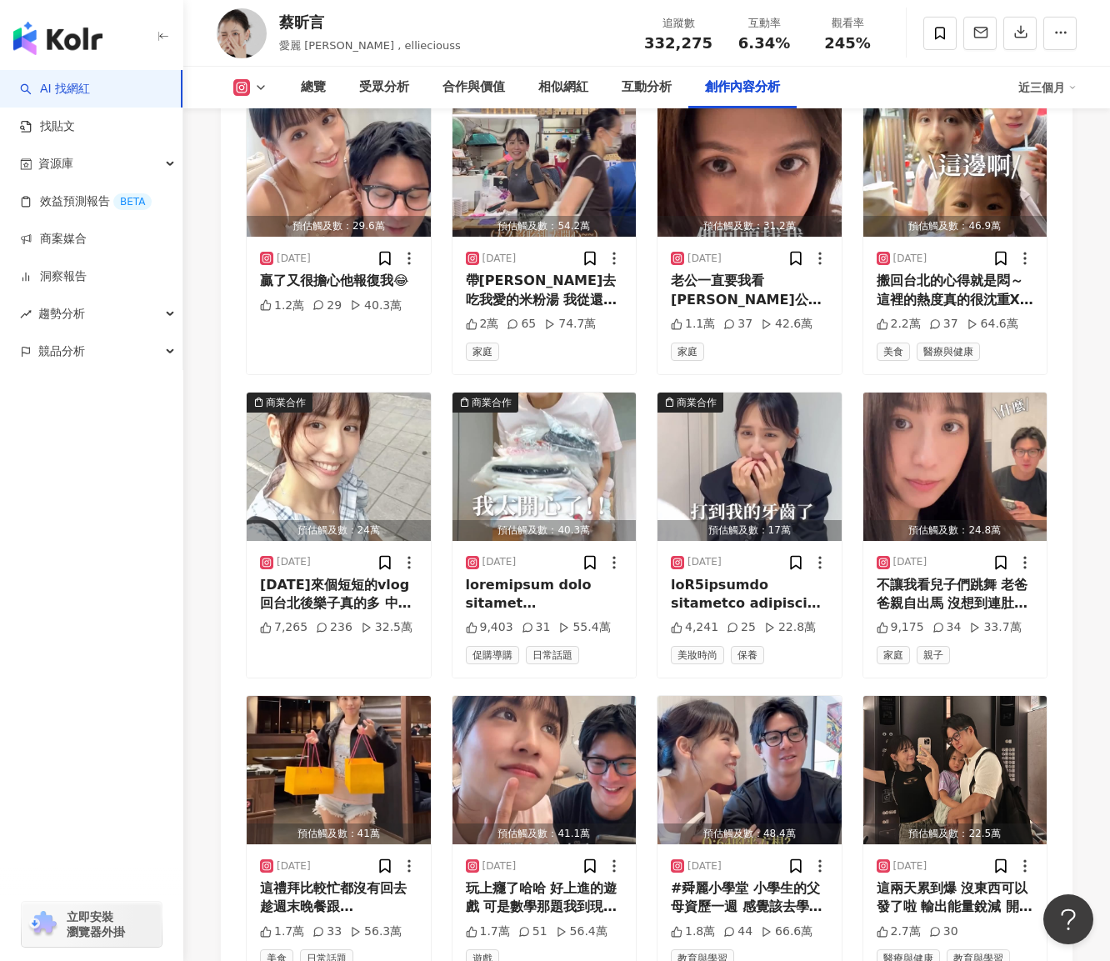
scroll to position [5585, 0]
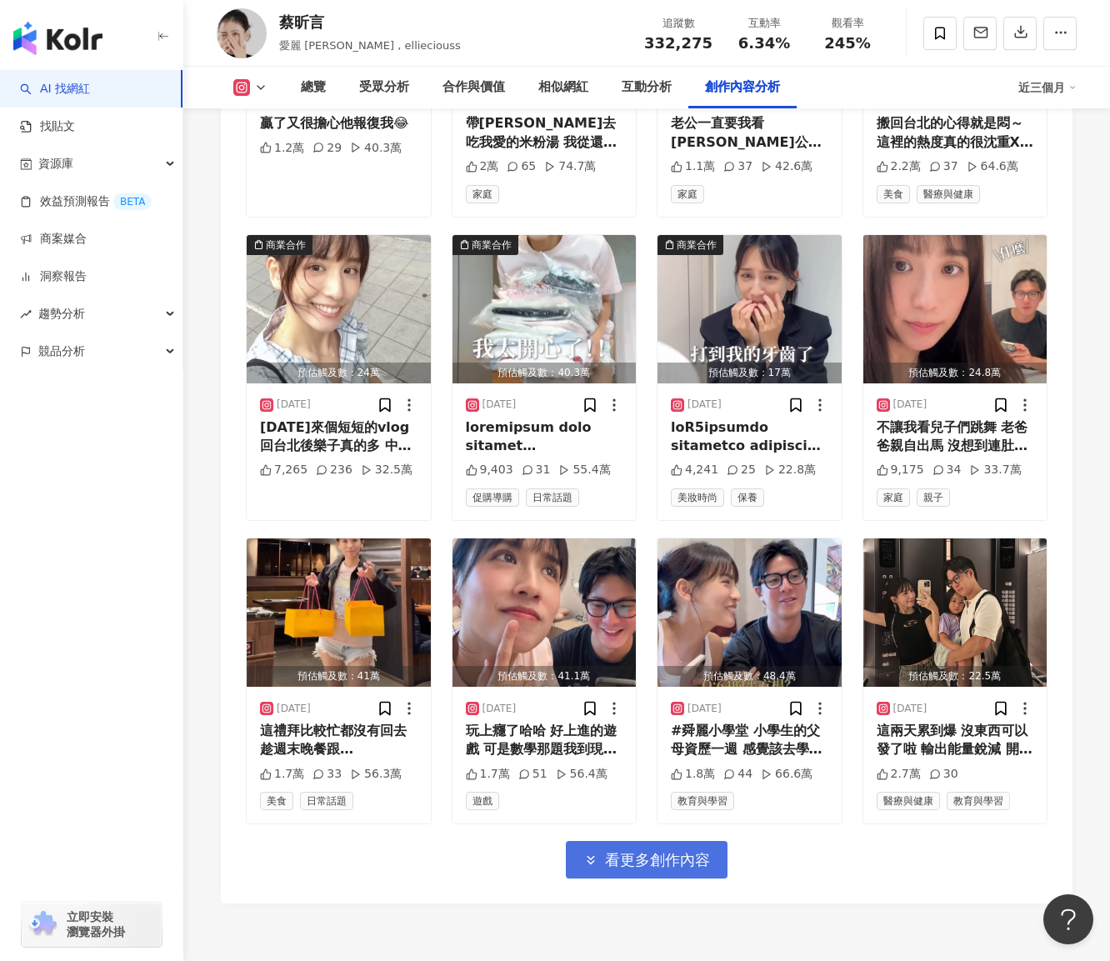
click at [669, 851] on span "看更多創作內容" at bounding box center [657, 860] width 105 height 18
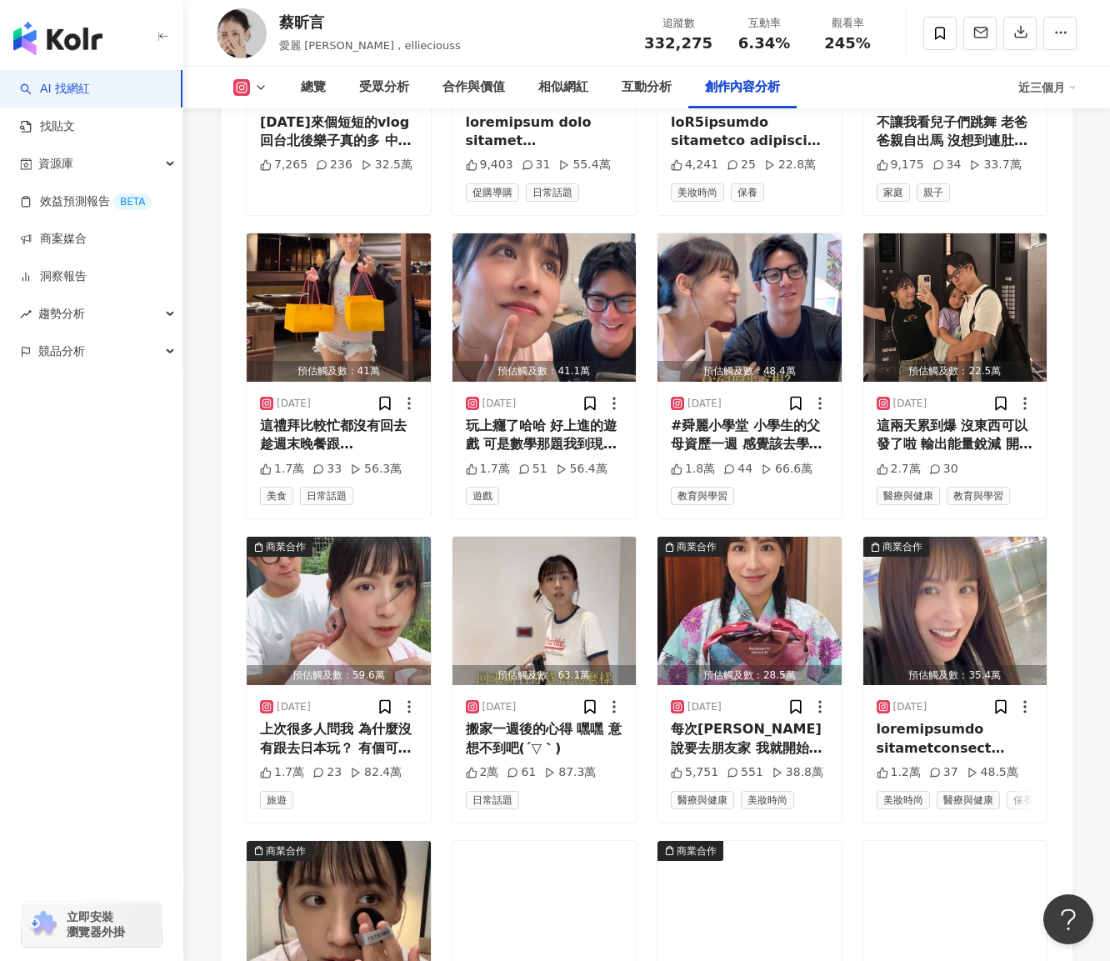
scroll to position [5919, 0]
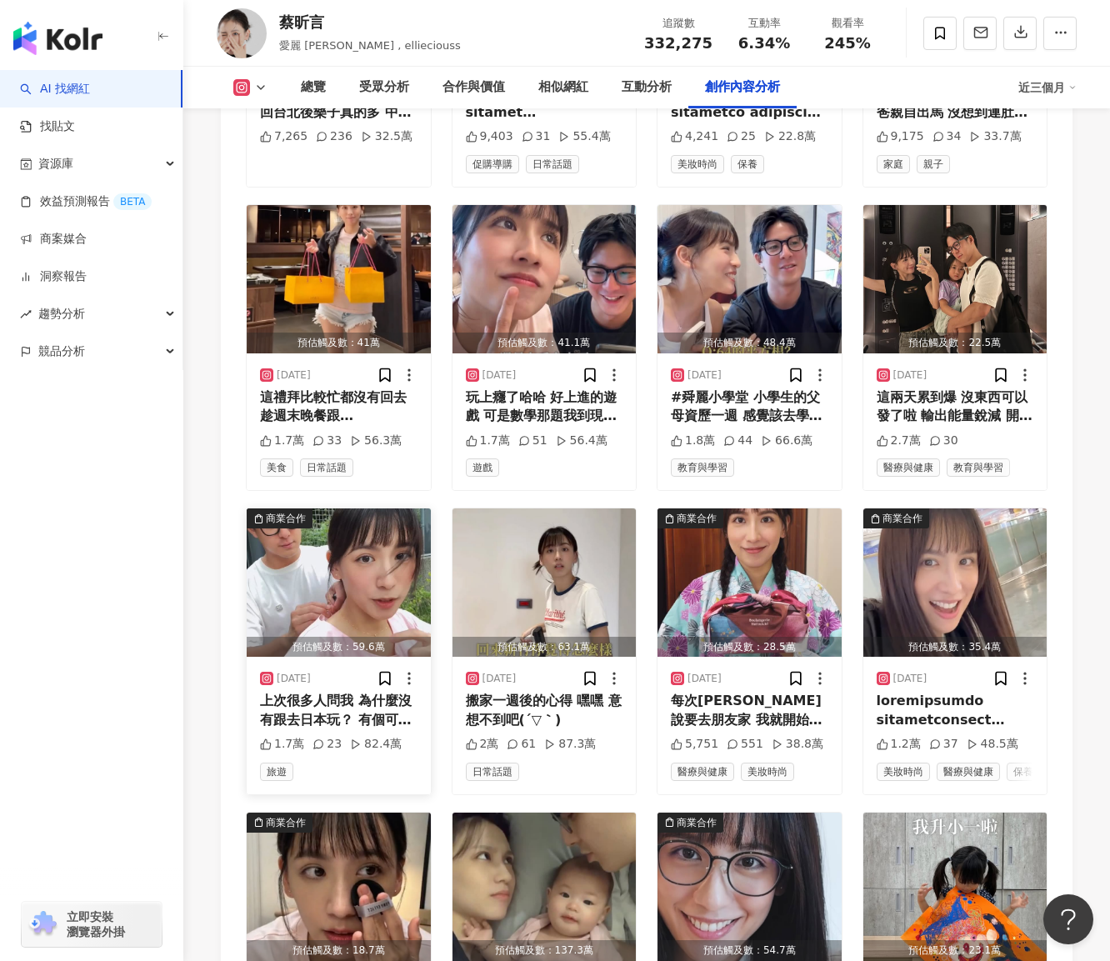
click at [270, 510] on div "商業合作" at bounding box center [286, 518] width 40 height 17
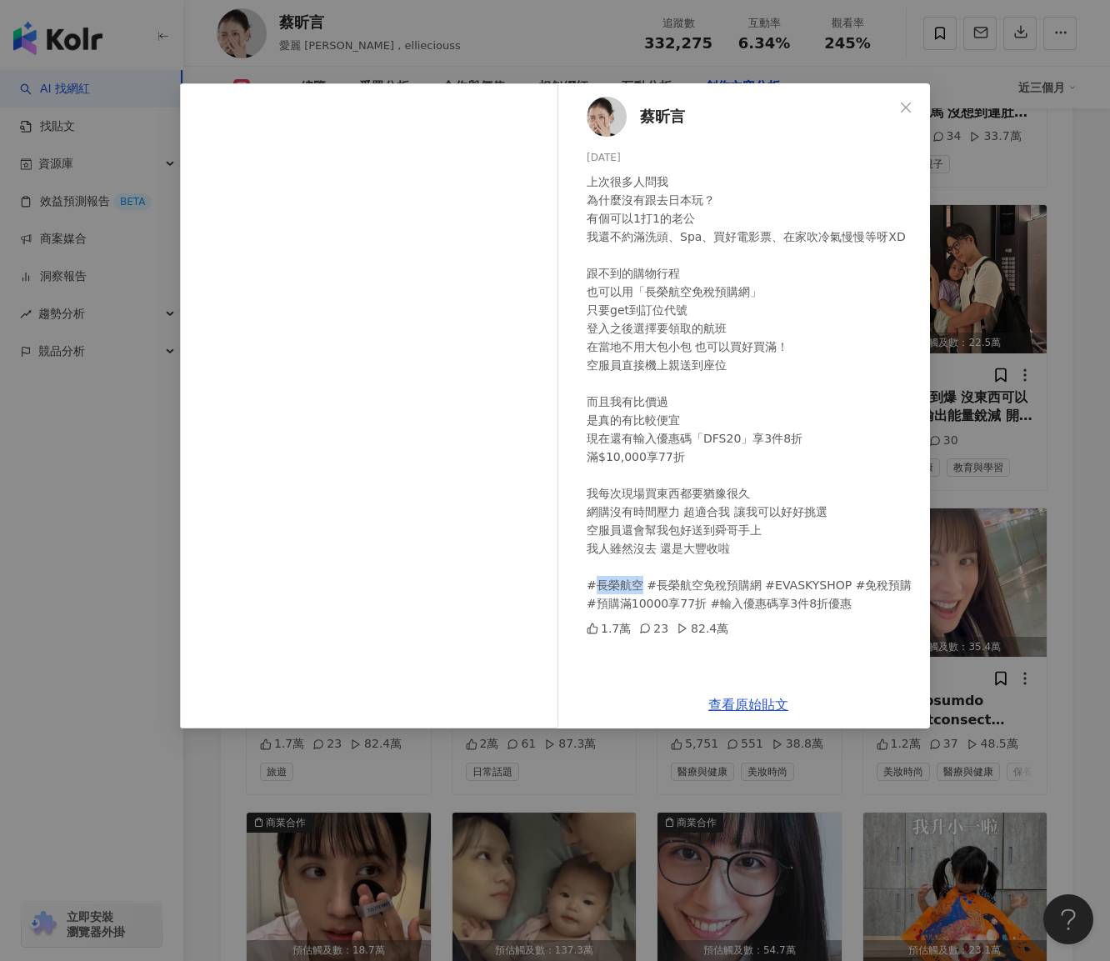
drag, startPoint x: 590, startPoint y: 583, endPoint x: 638, endPoint y: 578, distance: 47.8
click at [638, 578] on div "上次很多人問我 為什麼沒有跟去日本玩？ 有個可以1打1的老公 我還不約滿洗頭、Spa、買好電影票、在家吹冷氣慢慢等呀XD 跟不到的購物行程 也可以用「長榮航空…" at bounding box center [752, 393] width 330 height 440
copy div "長榮航空"
drag, startPoint x: 732, startPoint y: 771, endPoint x: 746, endPoint y: 773, distance: 14.3
click at [732, 771] on div "[PERSON_NAME][DATE] 上次很多人問我 為什麼沒有跟去日本玩？ 有個可以1打1的老公 我還不約滿洗頭、Spa、買好電影票、在家吹冷氣慢慢等呀X…" at bounding box center [555, 480] width 1110 height 961
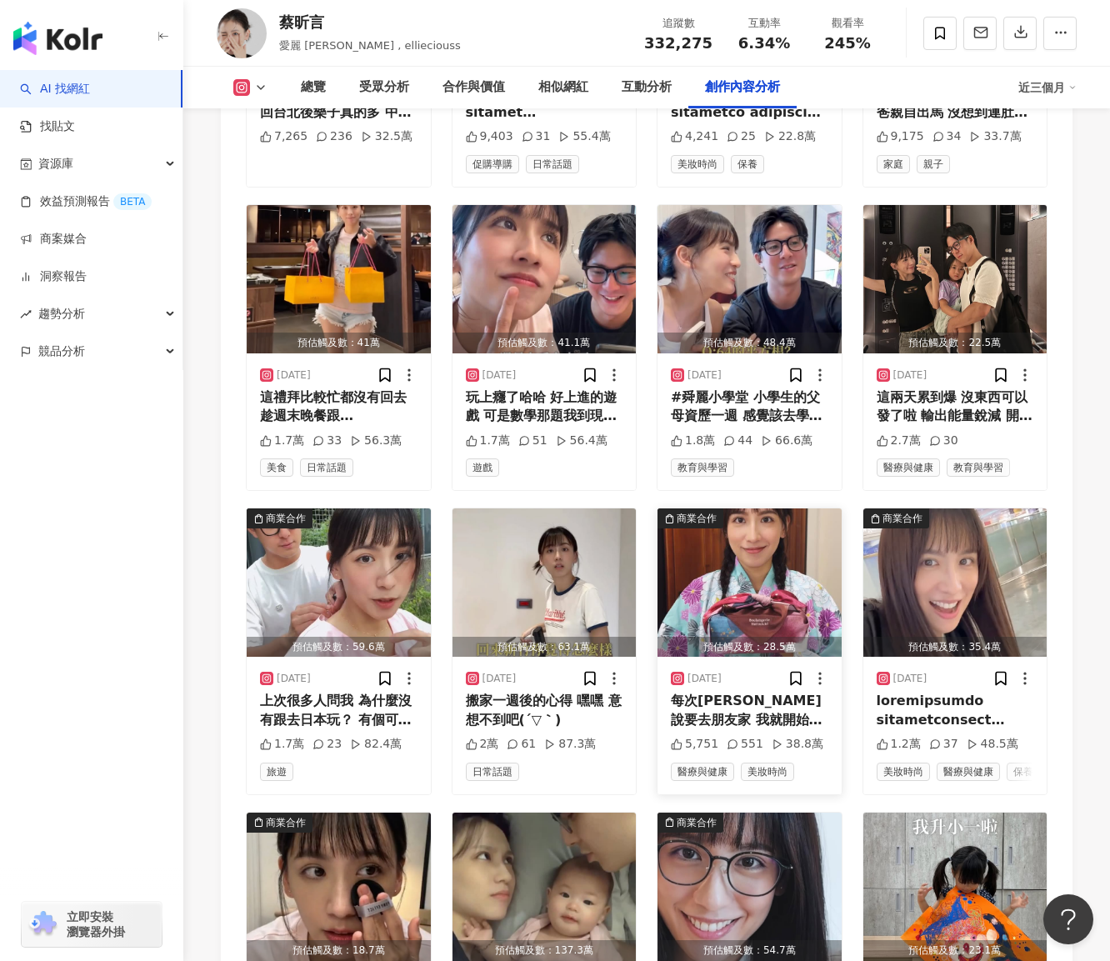
click at [717, 692] on div "每次[PERSON_NAME]說要去朋友家 我就開始苦惱要帶什麼伴手禮 參考最會送禮的日式文化 加上最不會成爲負擔的好吃餅乾 就是我的首選啦 之前限動分享過的…" at bounding box center [750, 711] width 158 height 38
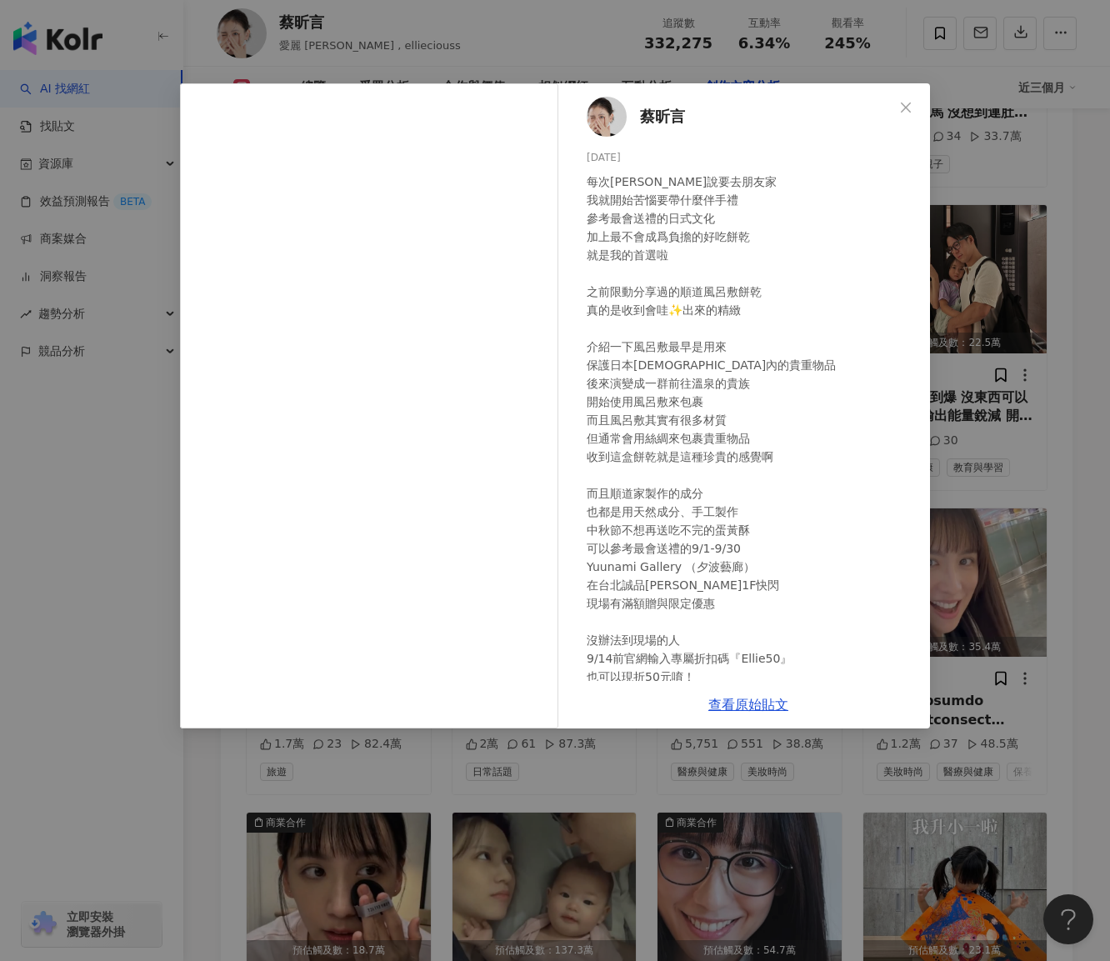
click at [693, 723] on div "查看原始貼文" at bounding box center [748, 705] width 363 height 48
click at [709, 784] on div "[PERSON_NAME][DATE] 每次[PERSON_NAME]說要去朋友家 我就開始苦惱要帶什麼伴手禮 參考最會送禮的日式文化 加上最不會成爲負擔的好…" at bounding box center [555, 480] width 1110 height 961
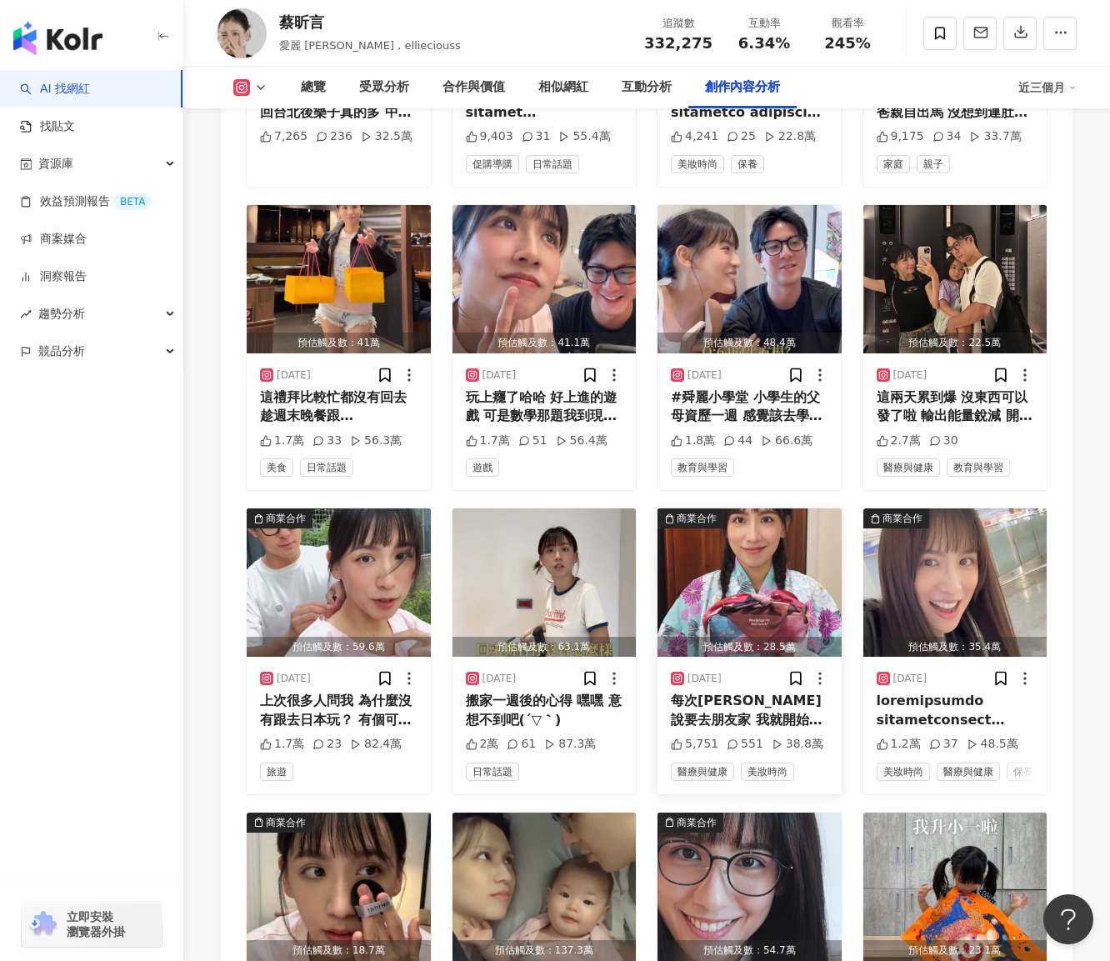
click at [730, 692] on div "每次[PERSON_NAME]說要去朋友家 我就開始苦惱要帶什麼伴手禮 參考最會送禮的日式文化 加上最不會成爲負擔的好吃餅乾 就是我的首選啦 之前限動分享過的…" at bounding box center [750, 711] width 158 height 38
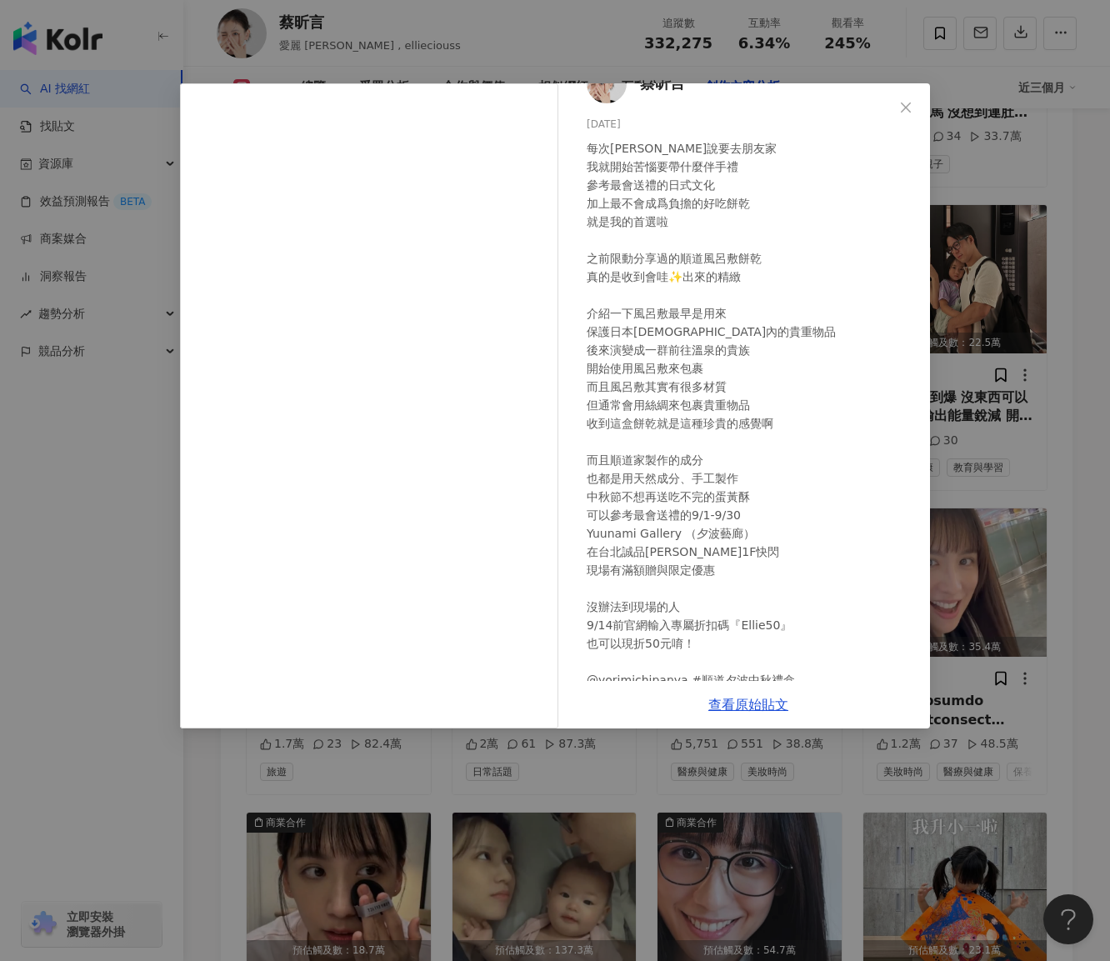
scroll to position [67, 0]
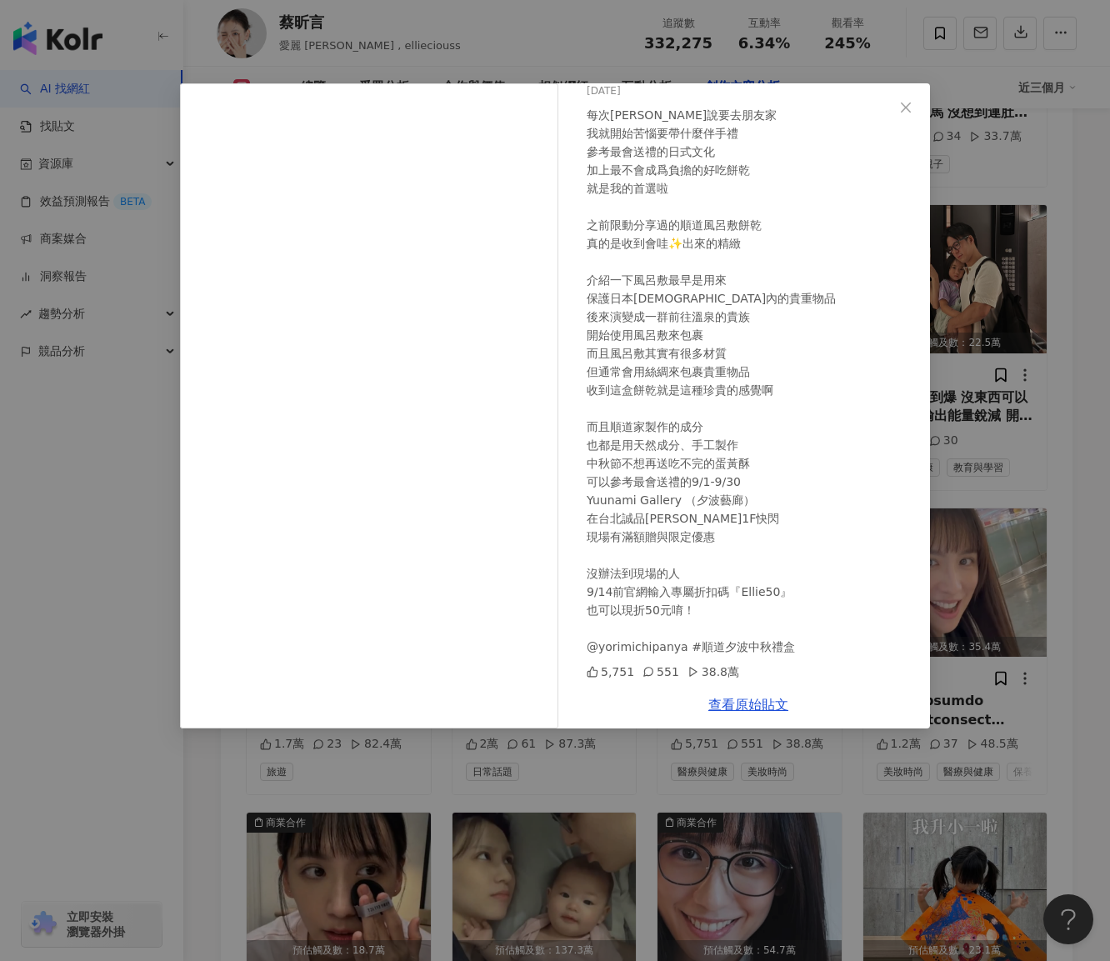
click at [659, 794] on div "[PERSON_NAME][DATE] 每次[PERSON_NAME]說要去朋友家 我就開始苦惱要帶什麼伴手禮 參考最會送禮的日式文化 加上最不會成爲負擔的好…" at bounding box center [555, 480] width 1110 height 961
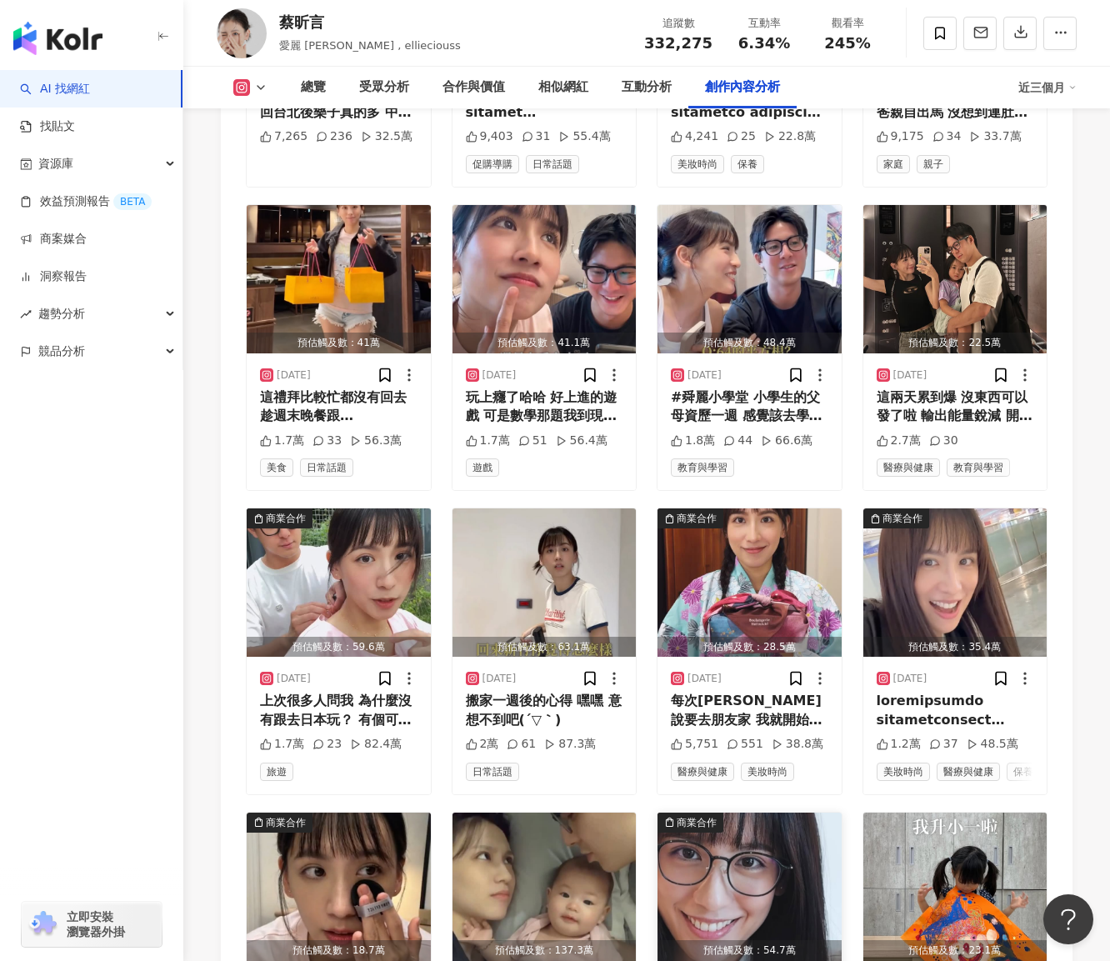
scroll to position [6169, 0]
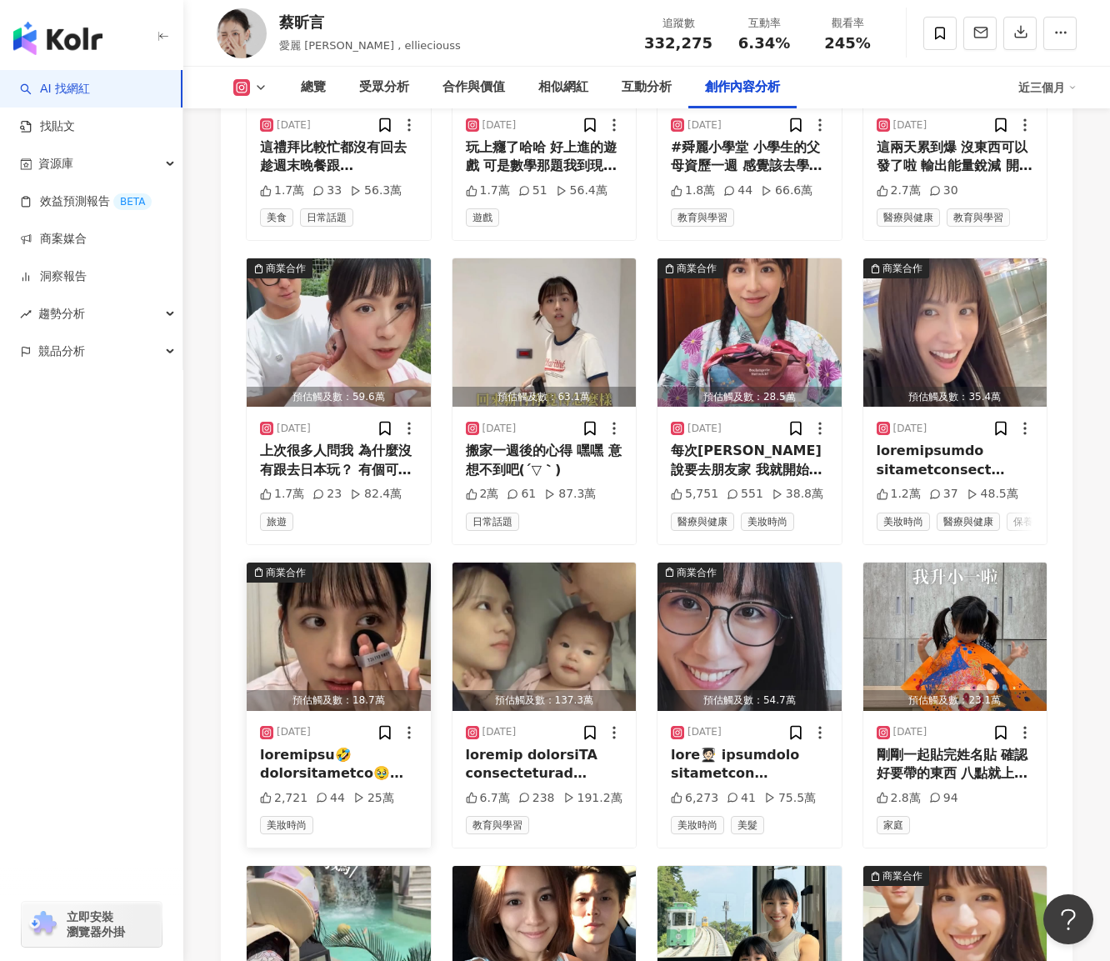
click at [297, 564] on div "商業合作" at bounding box center [286, 572] width 40 height 17
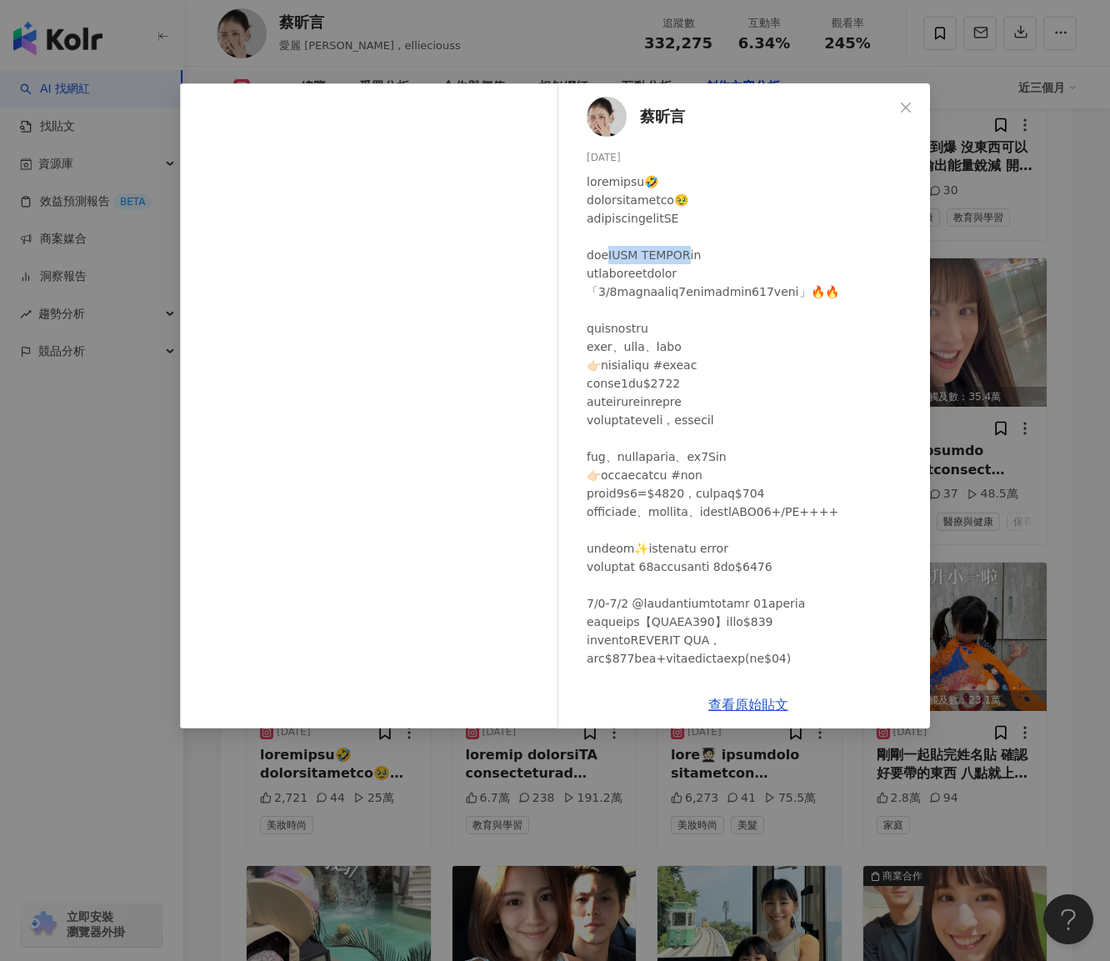
drag, startPoint x: 622, startPoint y: 251, endPoint x: 699, endPoint y: 260, distance: 77.2
click at [699, 260] on div at bounding box center [752, 448] width 330 height 550
copy div "NY EFFECT直播"
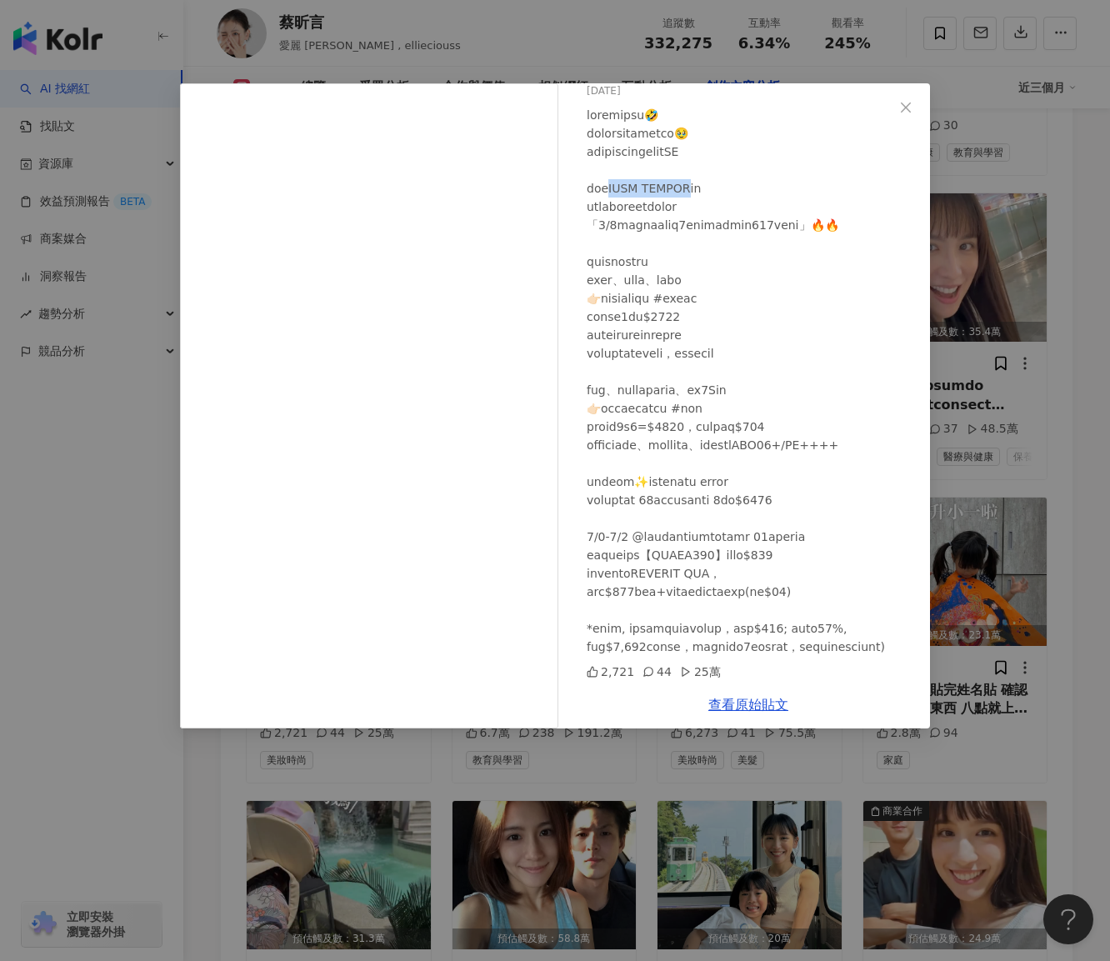
scroll to position [6419, 0]
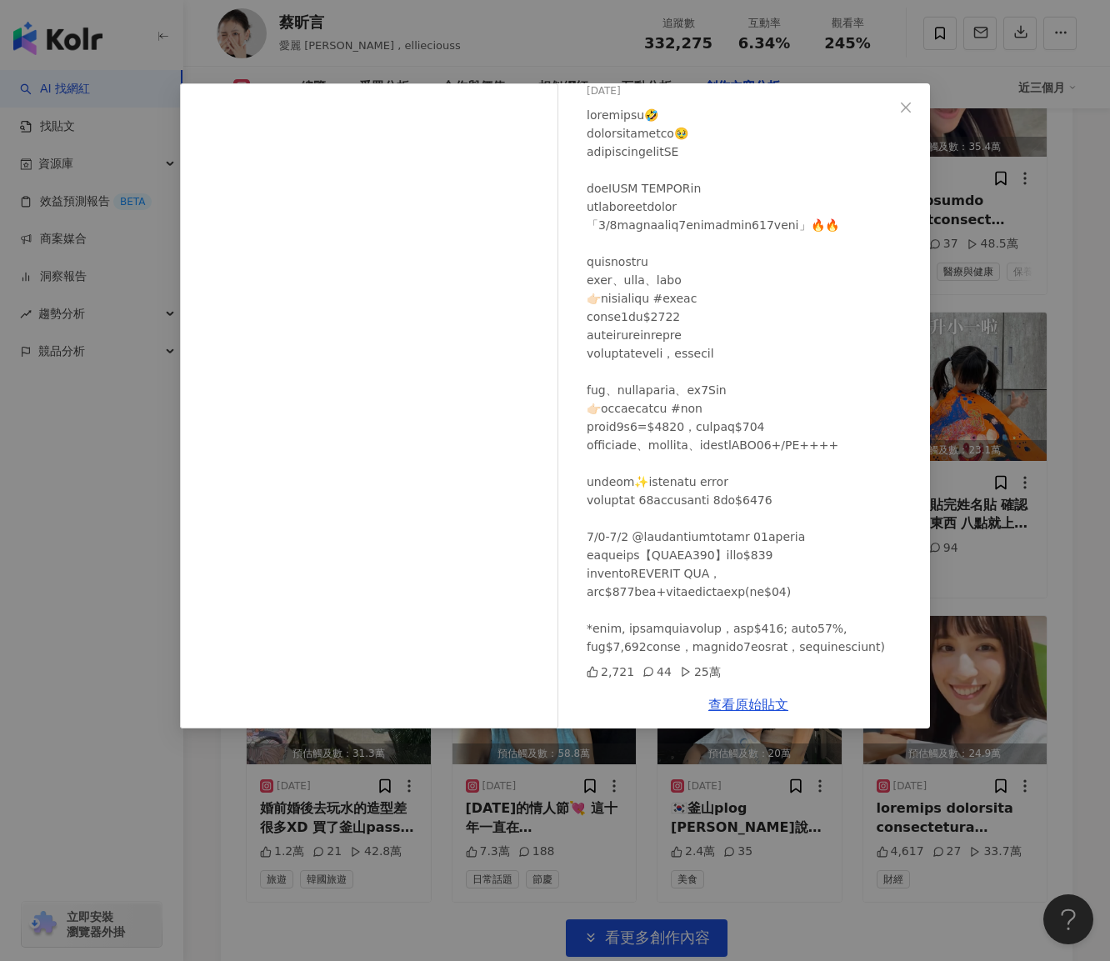
click at [466, 795] on div "[PERSON_NAME][DATE] 2,721 44 25萬 查看原始貼文" at bounding box center [555, 480] width 1110 height 961
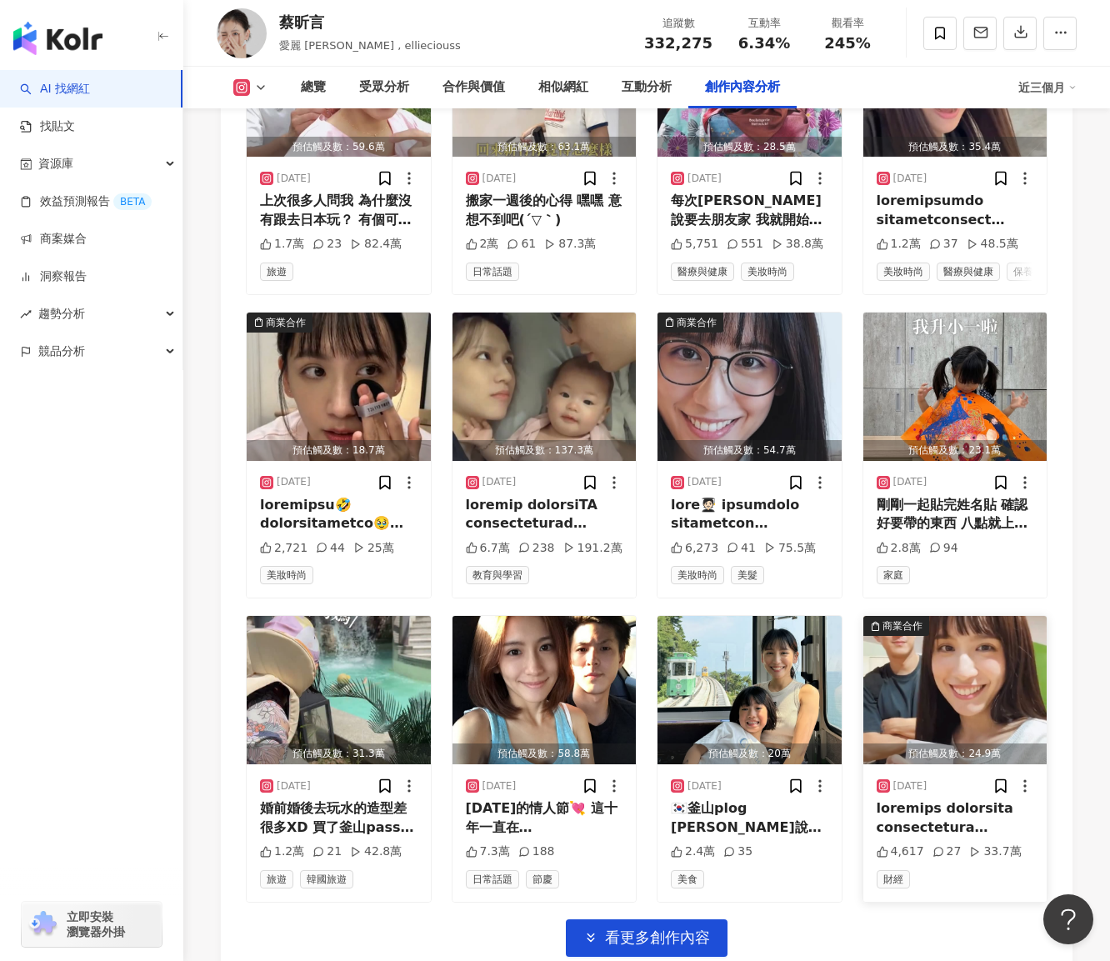
click at [899, 618] on div "商業合作" at bounding box center [903, 626] width 40 height 17
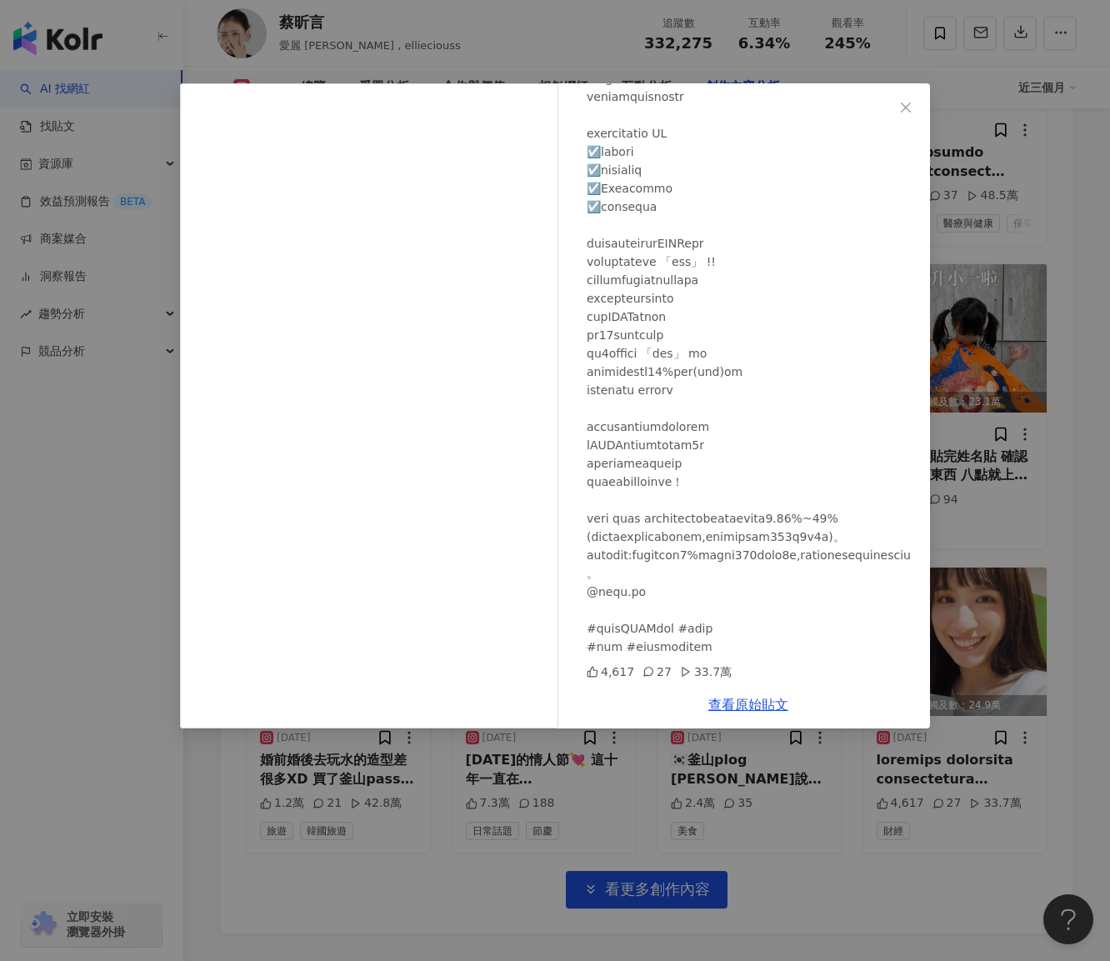
scroll to position [6509, 0]
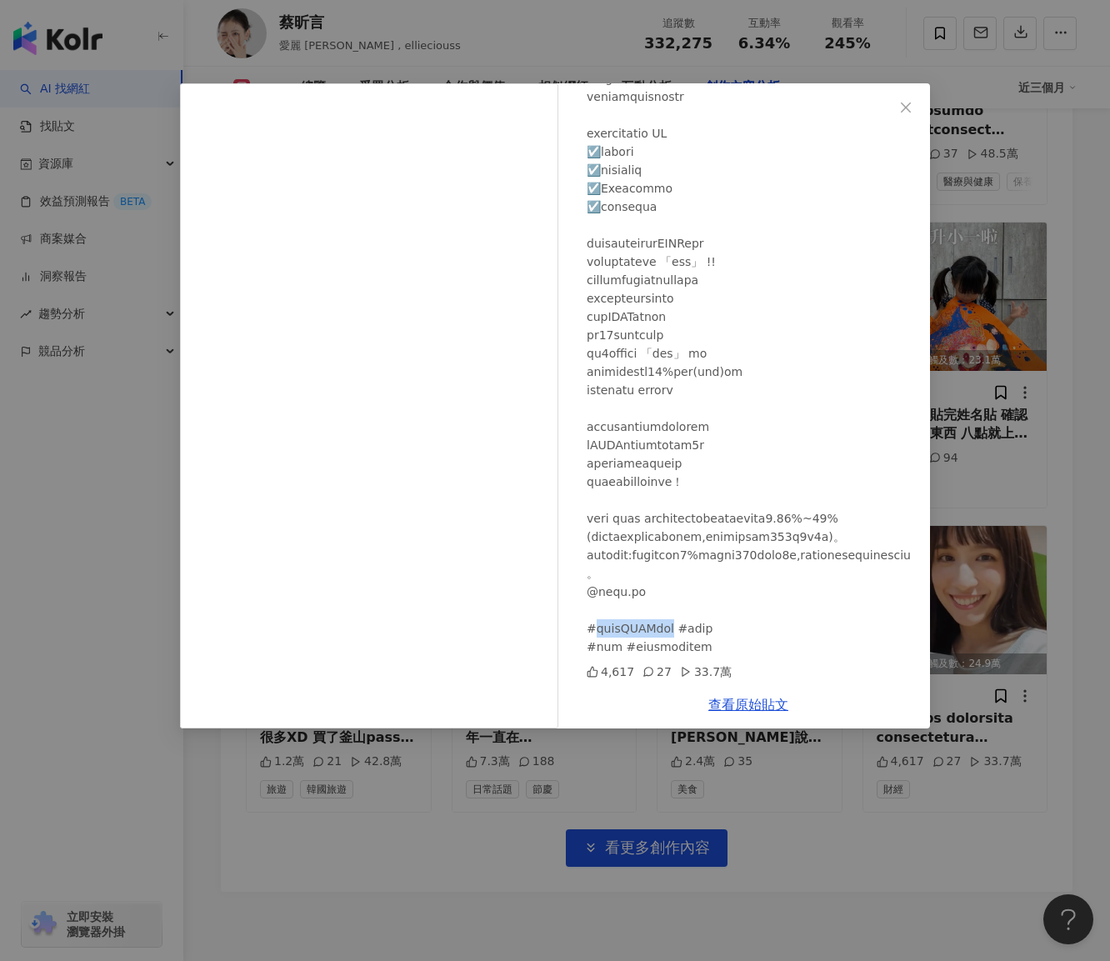
drag, startPoint x: 594, startPoint y: 624, endPoint x: 702, endPoint y: 626, distance: 108.4
click at [702, 626] on div at bounding box center [752, 298] width 330 height 715
copy div "國泰世華CUBE信用卡"
click at [921, 799] on div "[PERSON_NAME][DATE] 4,617 27 33.7萬 查看原始貼文" at bounding box center [555, 480] width 1110 height 961
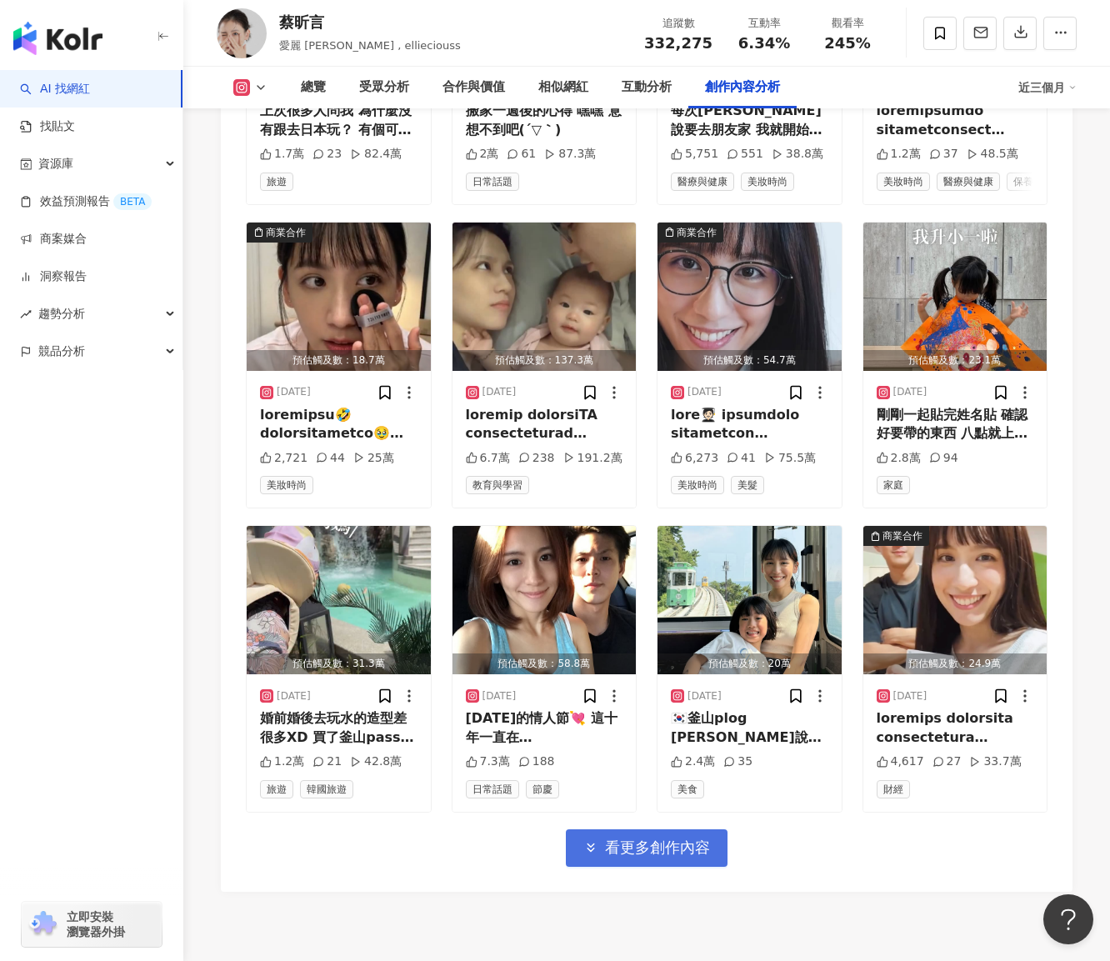
click at [685, 839] on span "看更多創作內容" at bounding box center [657, 848] width 105 height 18
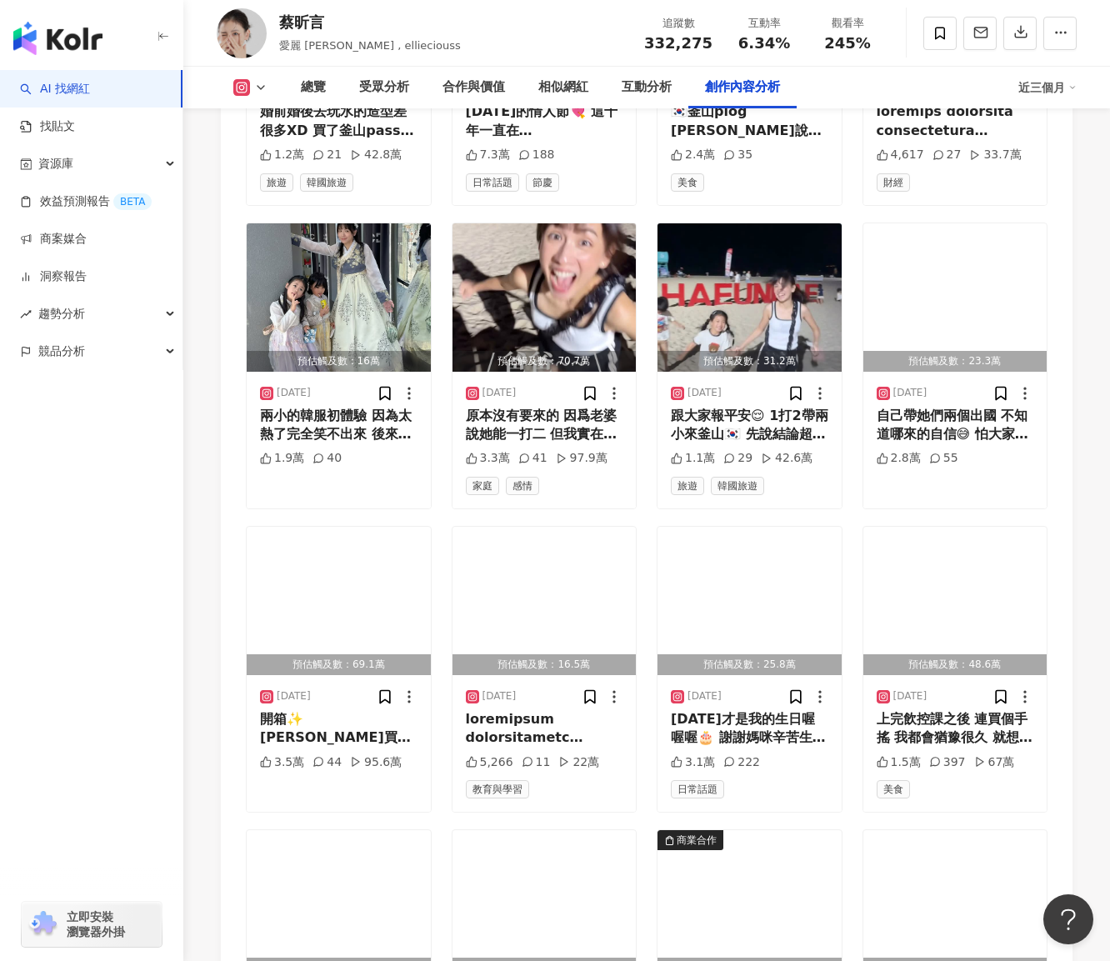
scroll to position [7417, 0]
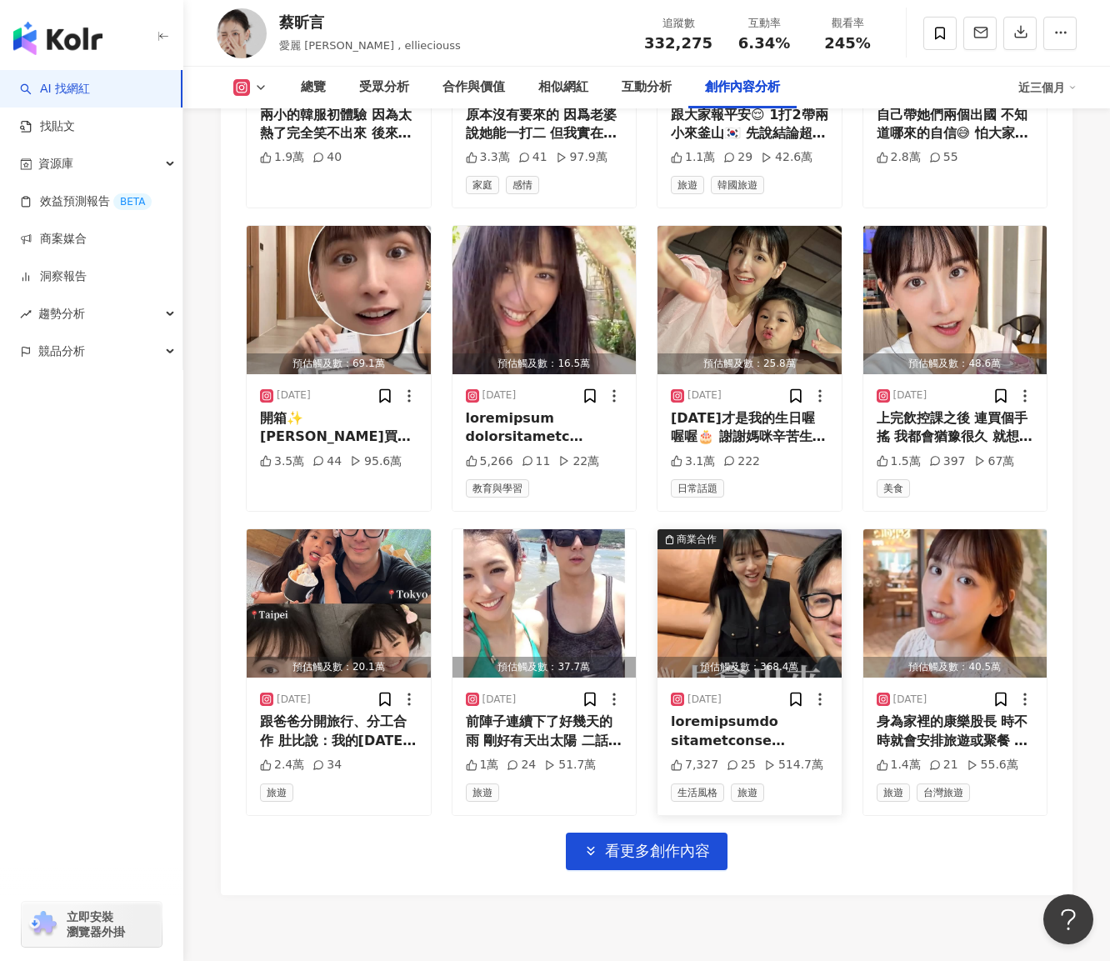
click at [704, 531] on div "商業合作" at bounding box center [697, 539] width 40 height 17
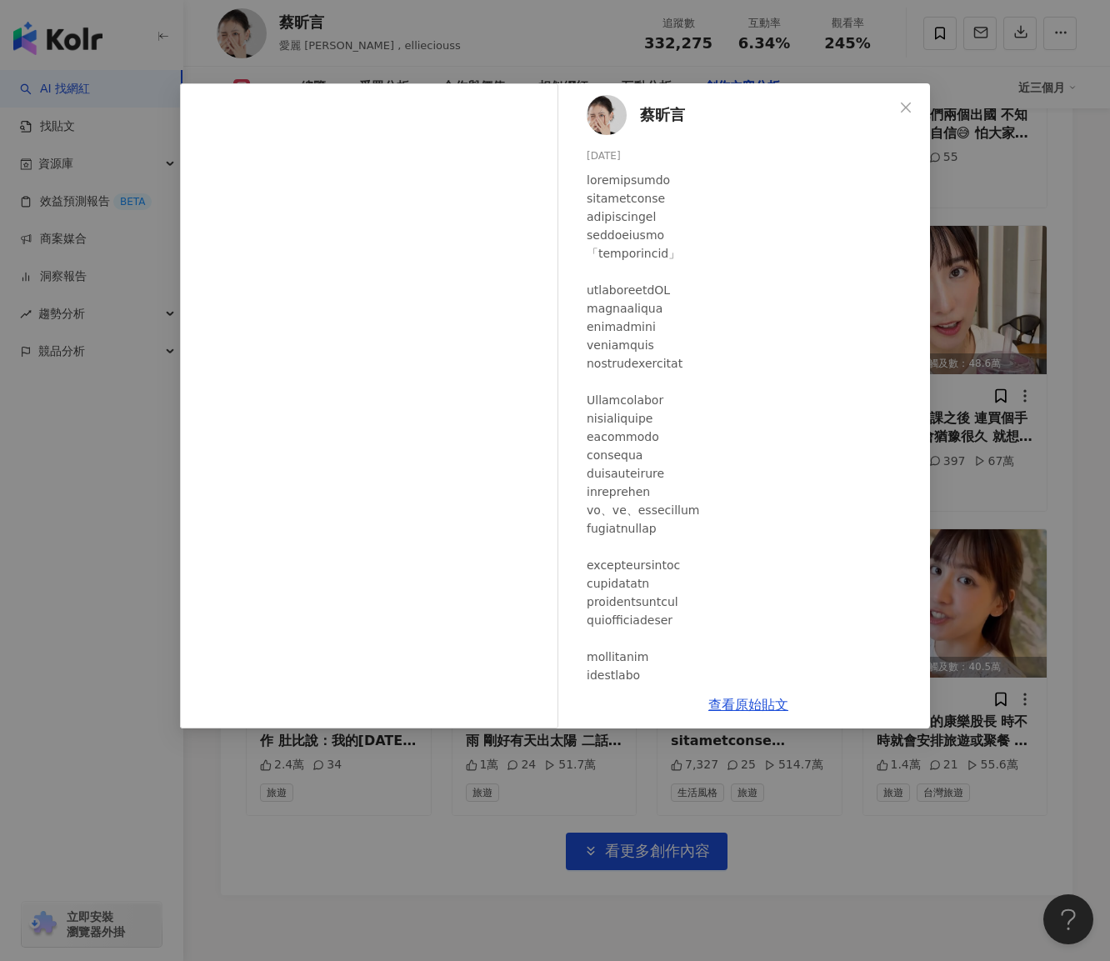
scroll to position [0, 0]
drag, startPoint x: 599, startPoint y: 401, endPoint x: 629, endPoint y: 399, distance: 29.2
click at [629, 399] on div "[PERSON_NAME][DATE] 7,327 25 514.7萬" at bounding box center [748, 382] width 363 height 598
copy div "Domicil"
click at [1030, 361] on div "[PERSON_NAME][DATE] 7,327 25 514.7萬 查看原始貼文" at bounding box center [555, 480] width 1110 height 961
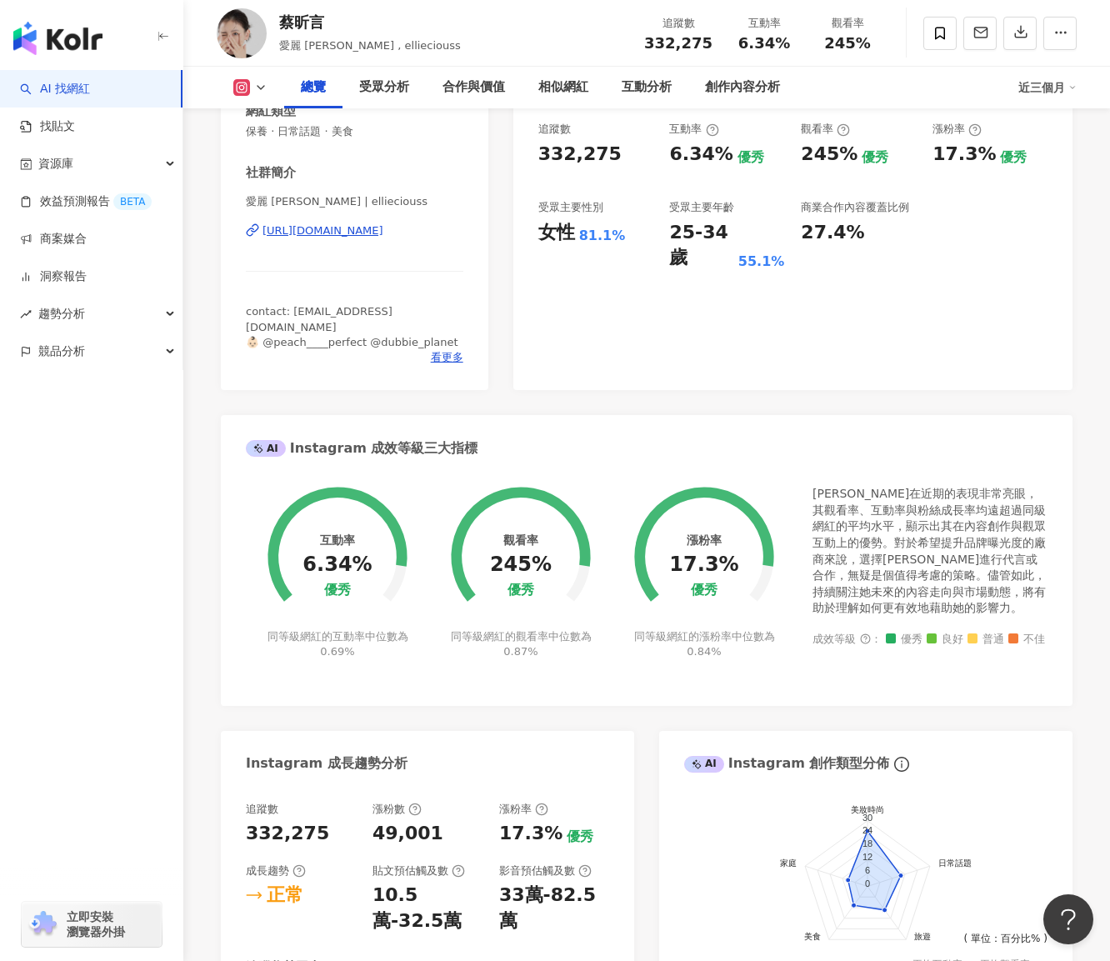
scroll to position [331, 0]
click at [448, 351] on span "看更多" at bounding box center [447, 358] width 33 height 15
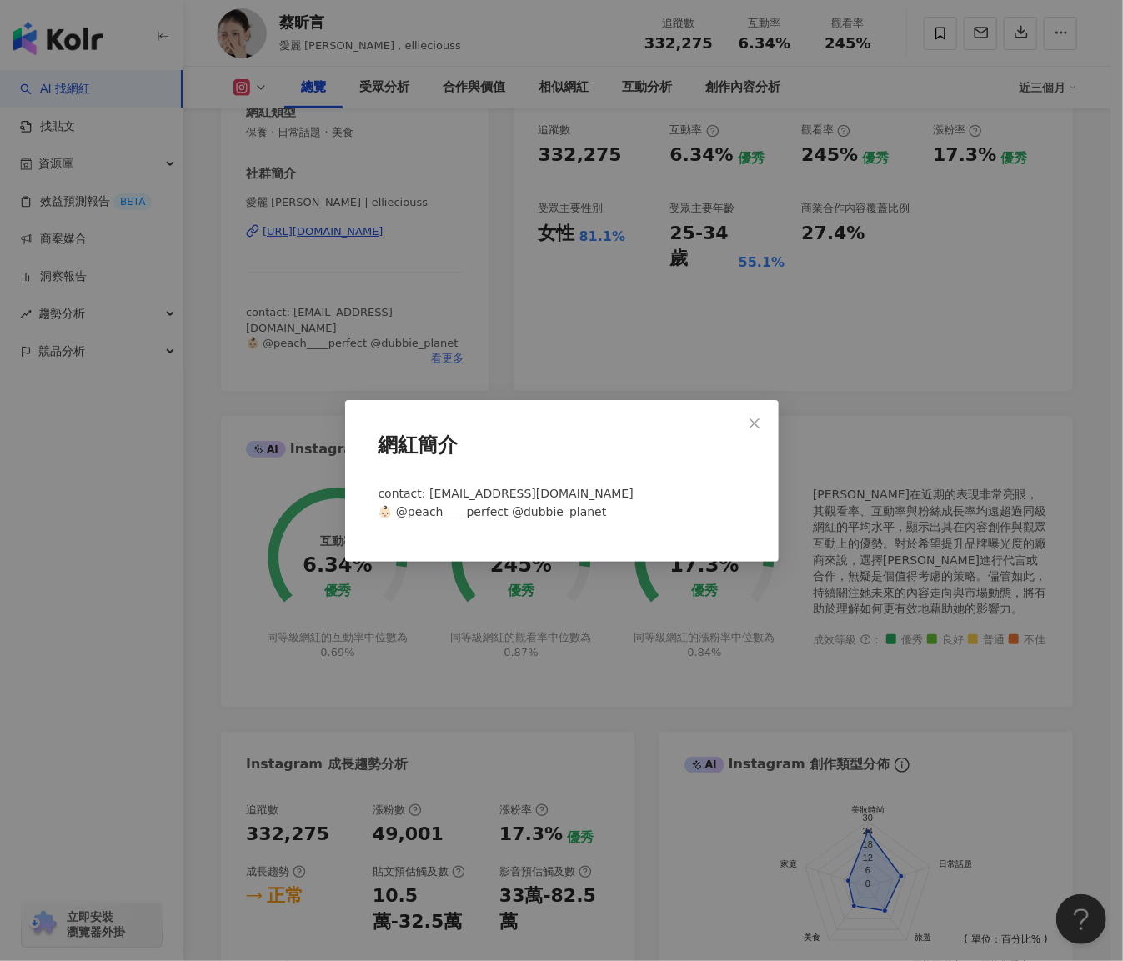
click at [448, 345] on div "網紅簡介 contact: [EMAIL_ADDRESS][DOMAIN_NAME] 👶🏻 @peach____perfect @dubbie_planet" at bounding box center [561, 480] width 1123 height 961
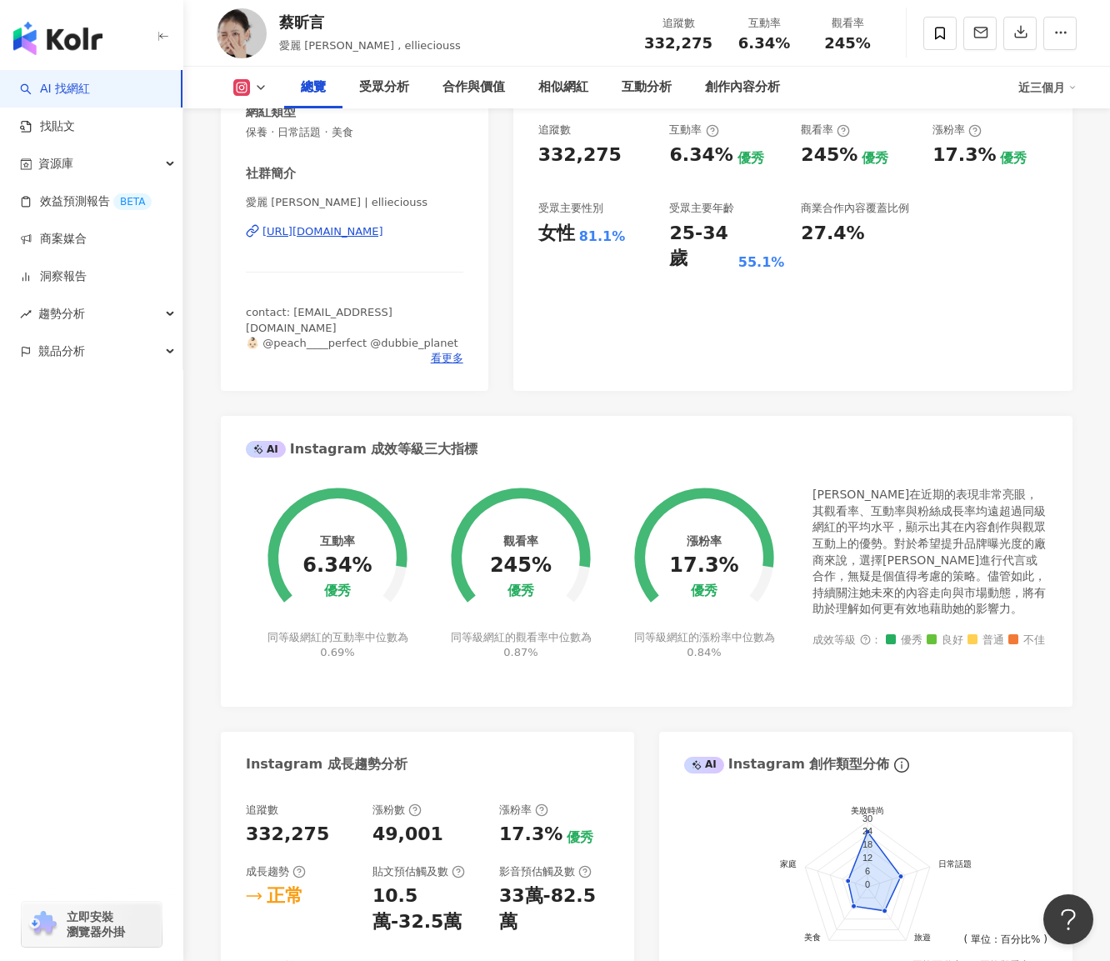
click at [695, 337] on div "93 K-Score : 優良 近期一到三個月積極發文，且漲粉率與互動率高。 查看說明 追蹤數 332,275 互動率 6.34% 優秀 觀看率 245% 優…" at bounding box center [793, 204] width 559 height 374
click at [559, 88] on div "相似網紅" at bounding box center [564, 88] width 50 height 20
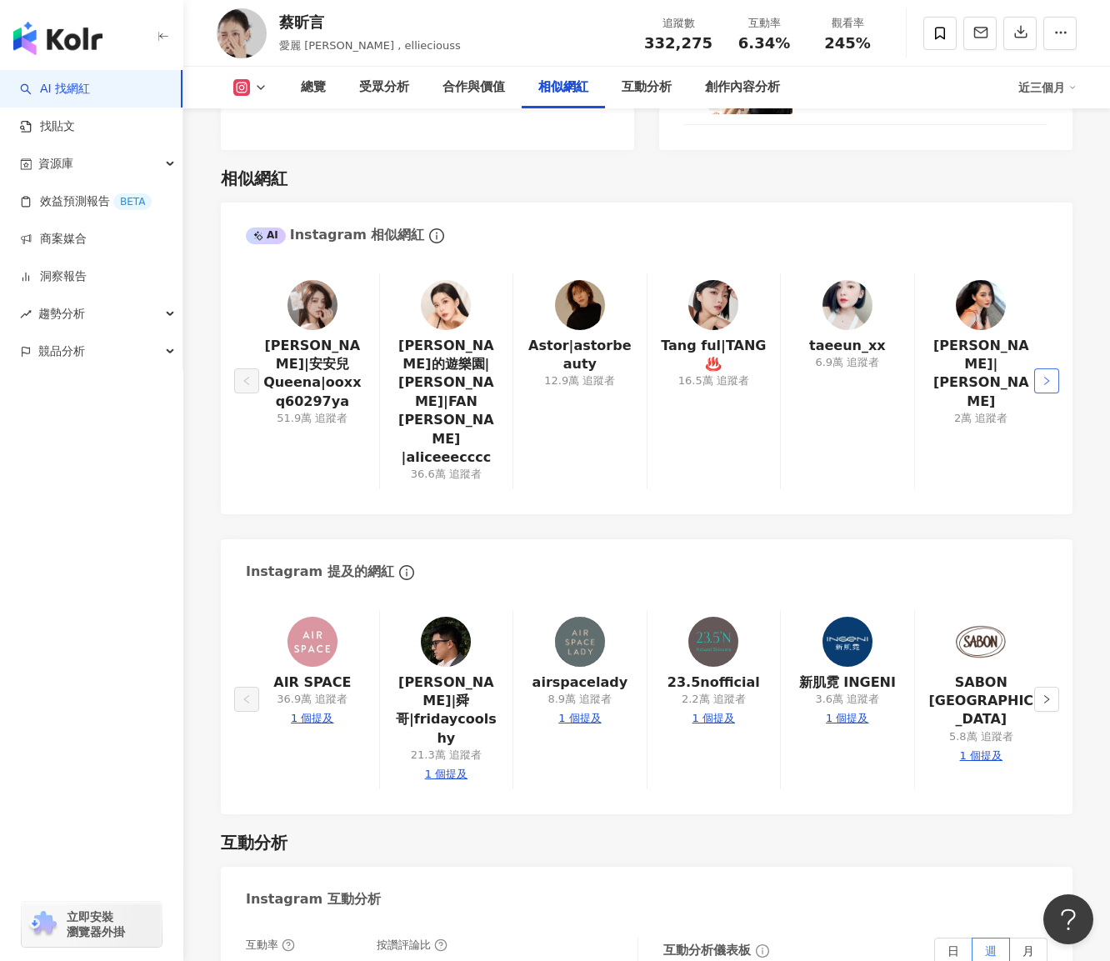
click at [1041, 368] on button "button" at bounding box center [1047, 380] width 25 height 25
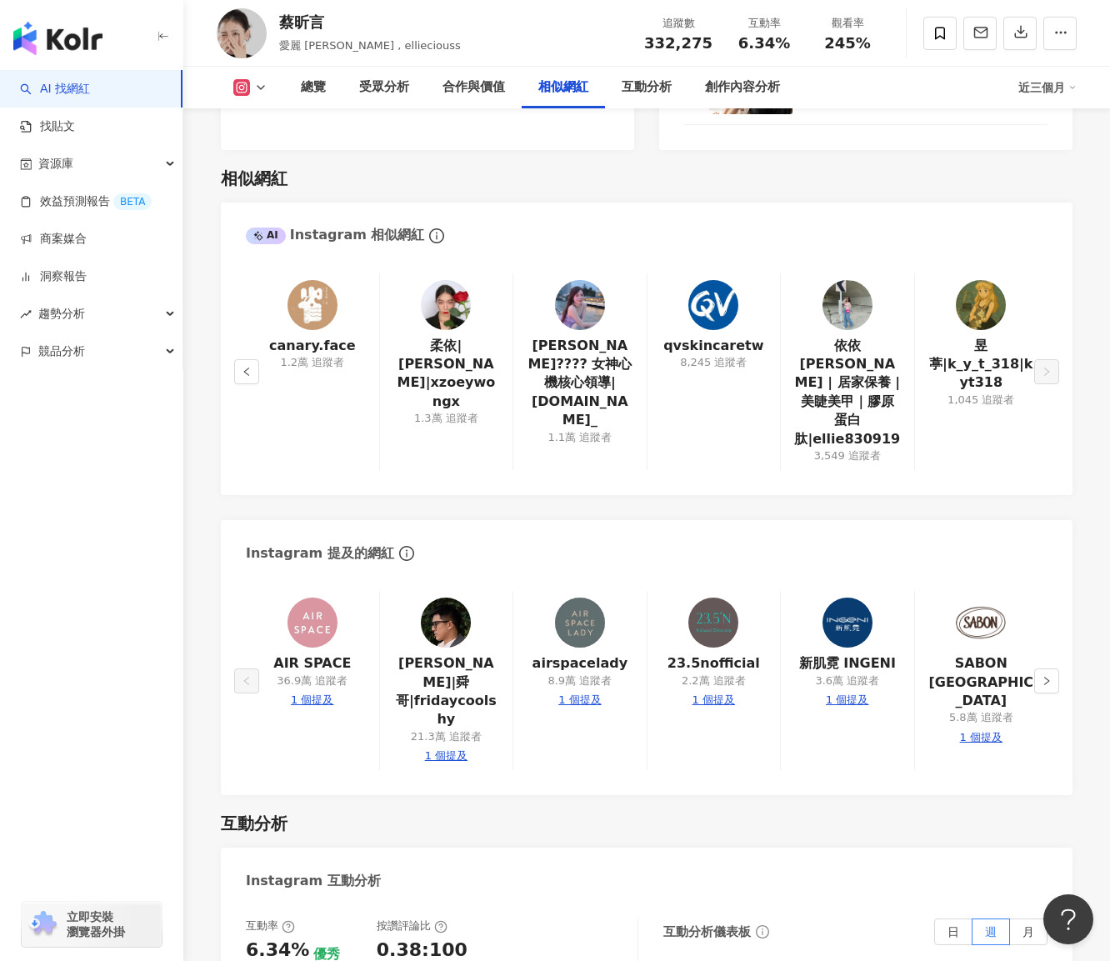
click at [228, 311] on div "canary.face 1.2萬 追蹤者 柔依|[PERSON_NAME]|xzoeywongx 1.3萬 追蹤者 [PERSON_NAME]???? 女神心…" at bounding box center [647, 376] width 852 height 239
click at [245, 367] on icon "left" at bounding box center [247, 372] width 10 height 10
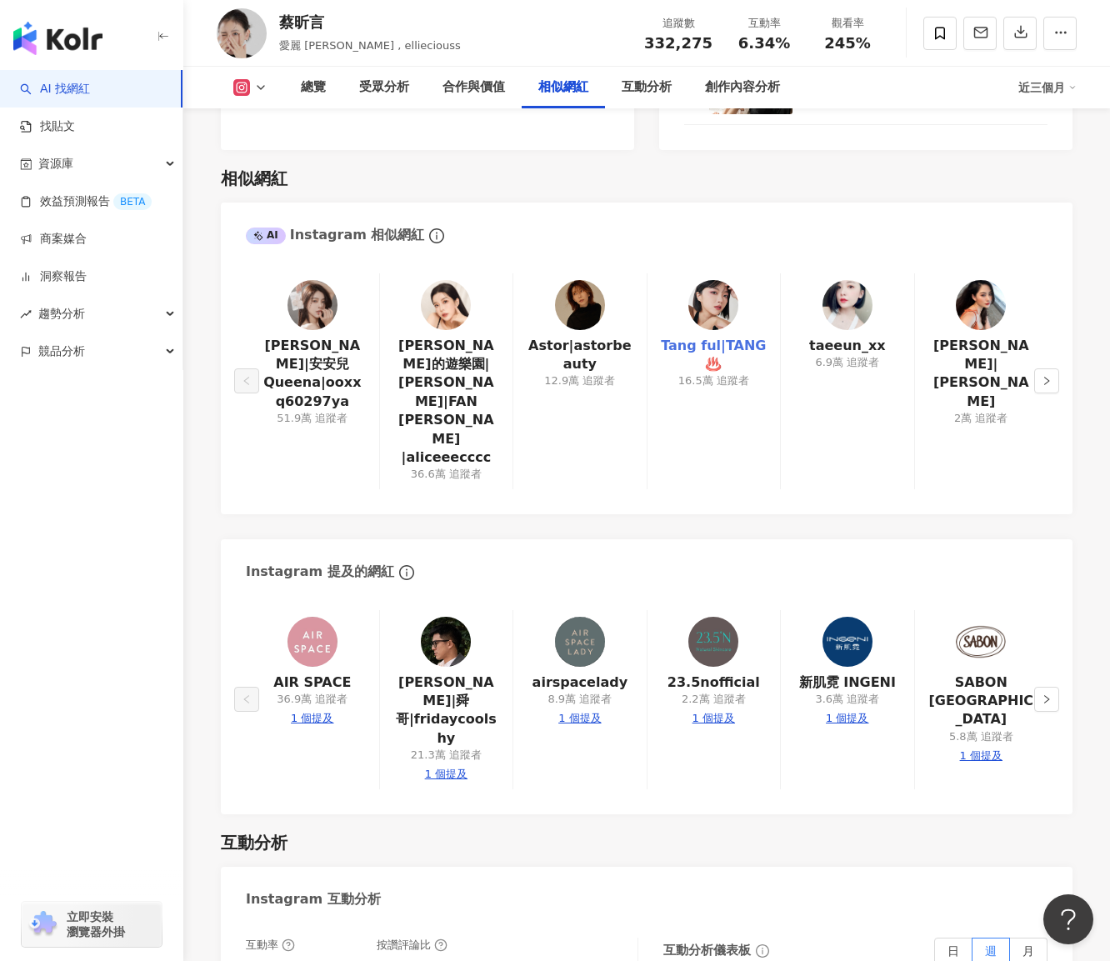
click at [725, 337] on link "Tang ful|TANG♨️" at bounding box center [714, 356] width 106 height 38
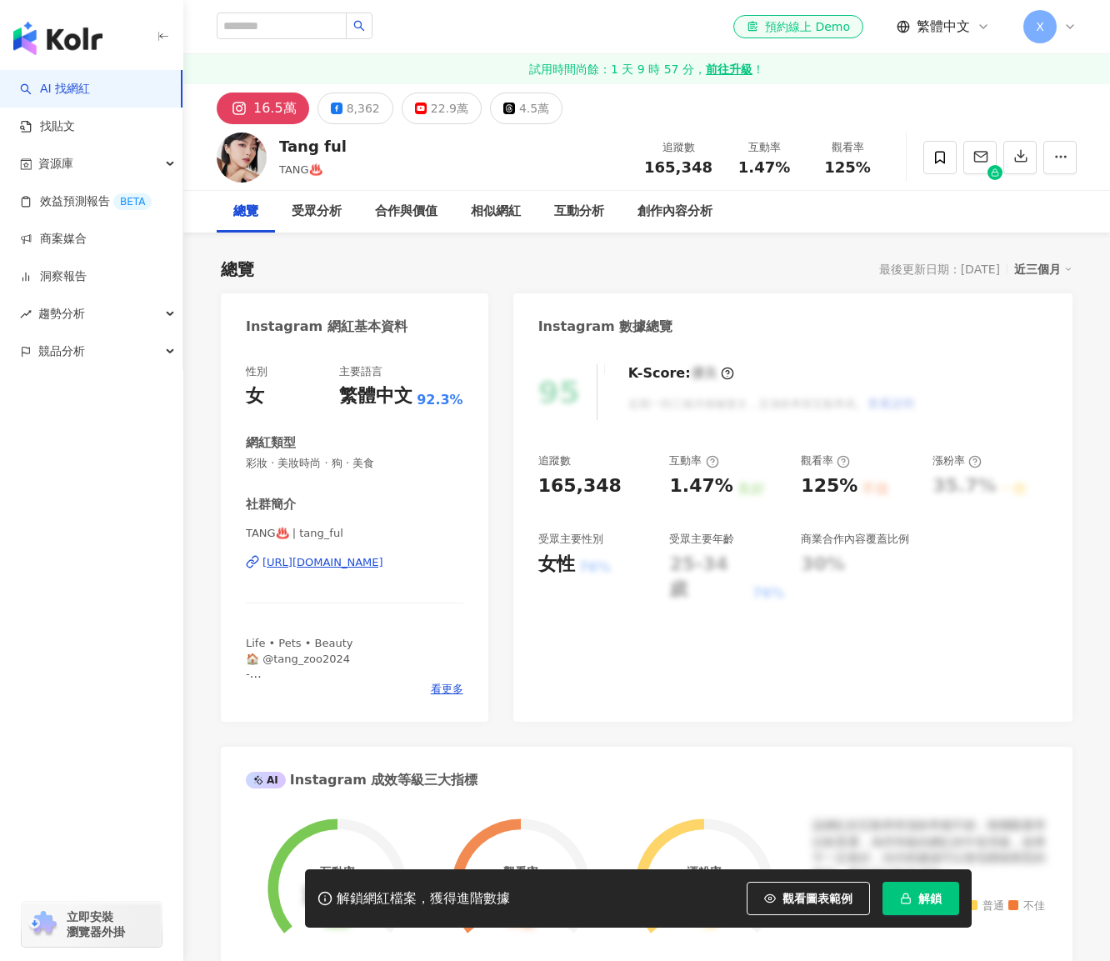
click at [932, 902] on span "解鎖" at bounding box center [930, 898] width 23 height 13
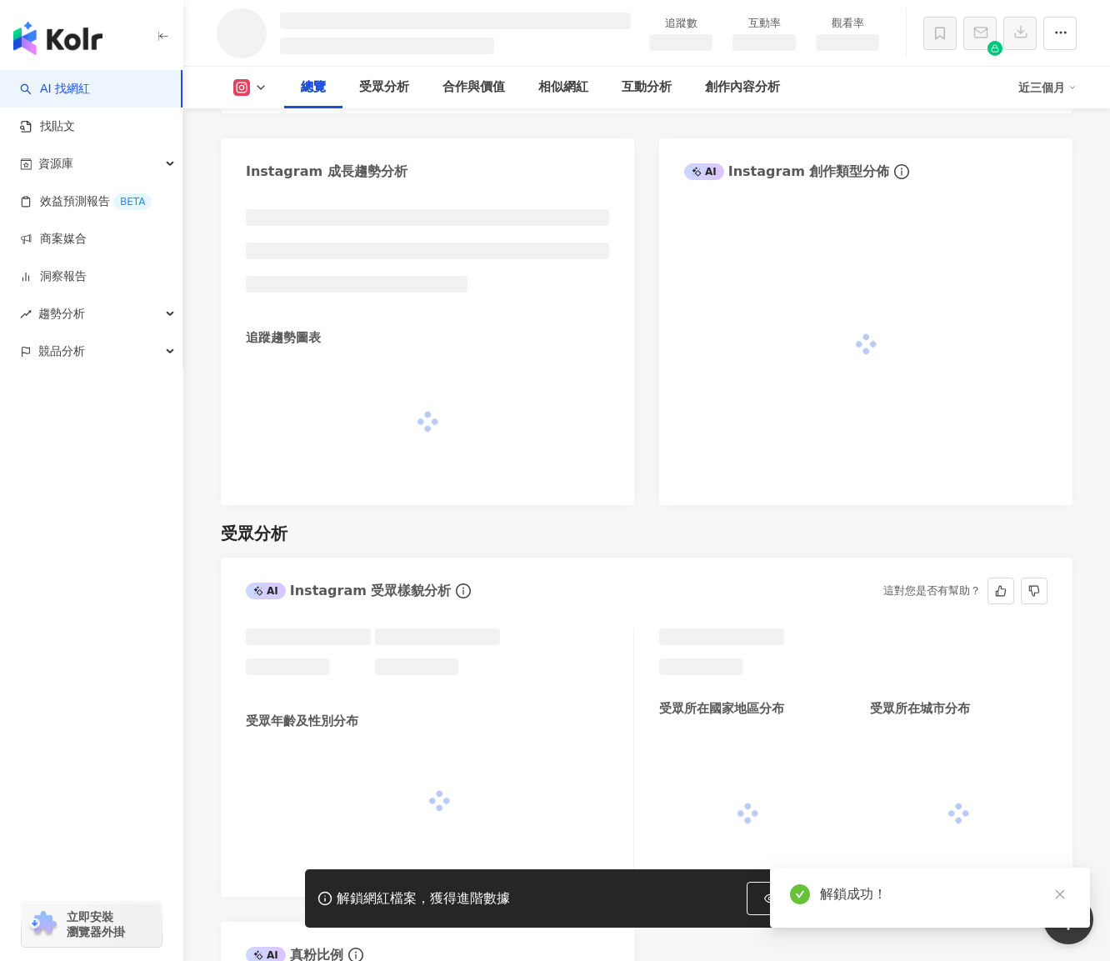
scroll to position [895, 0]
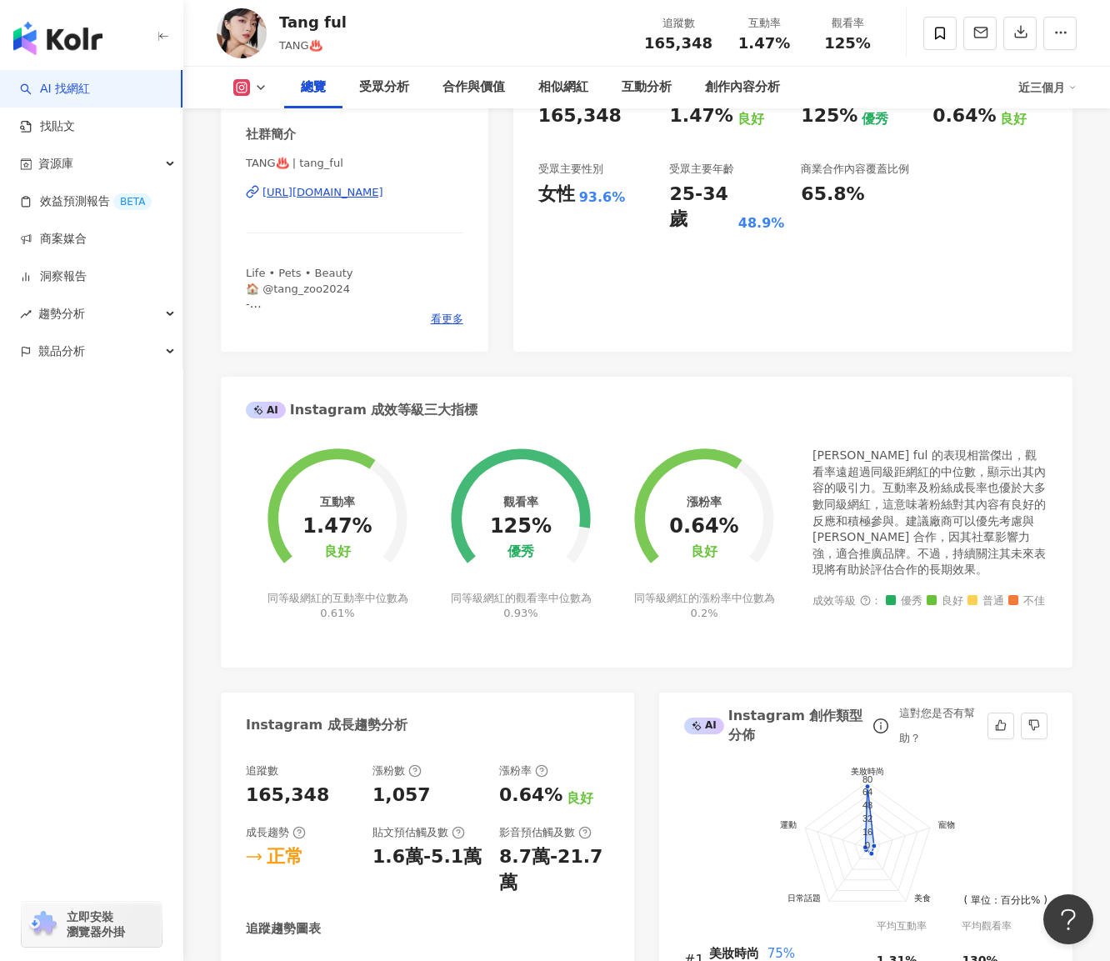
scroll to position [120, 0]
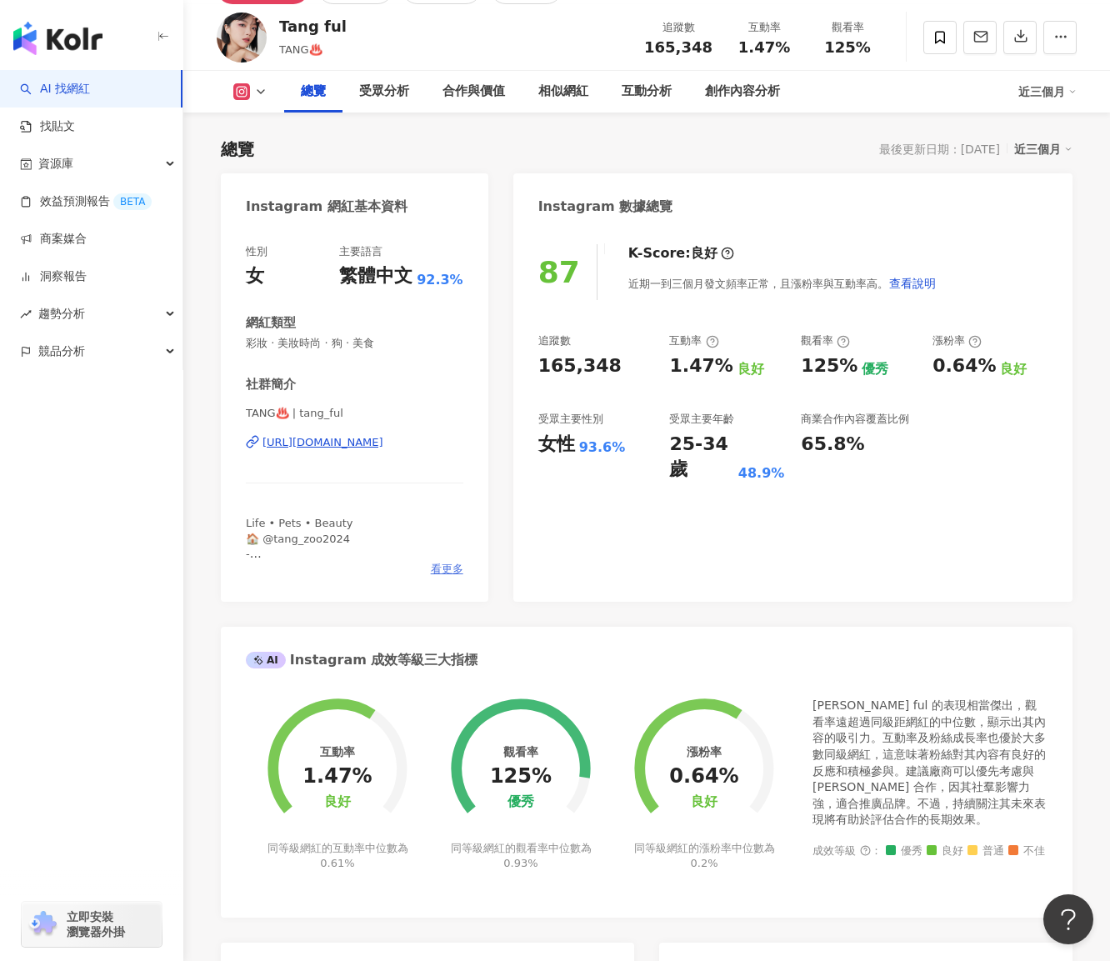
click at [445, 562] on span "看更多" at bounding box center [447, 569] width 33 height 15
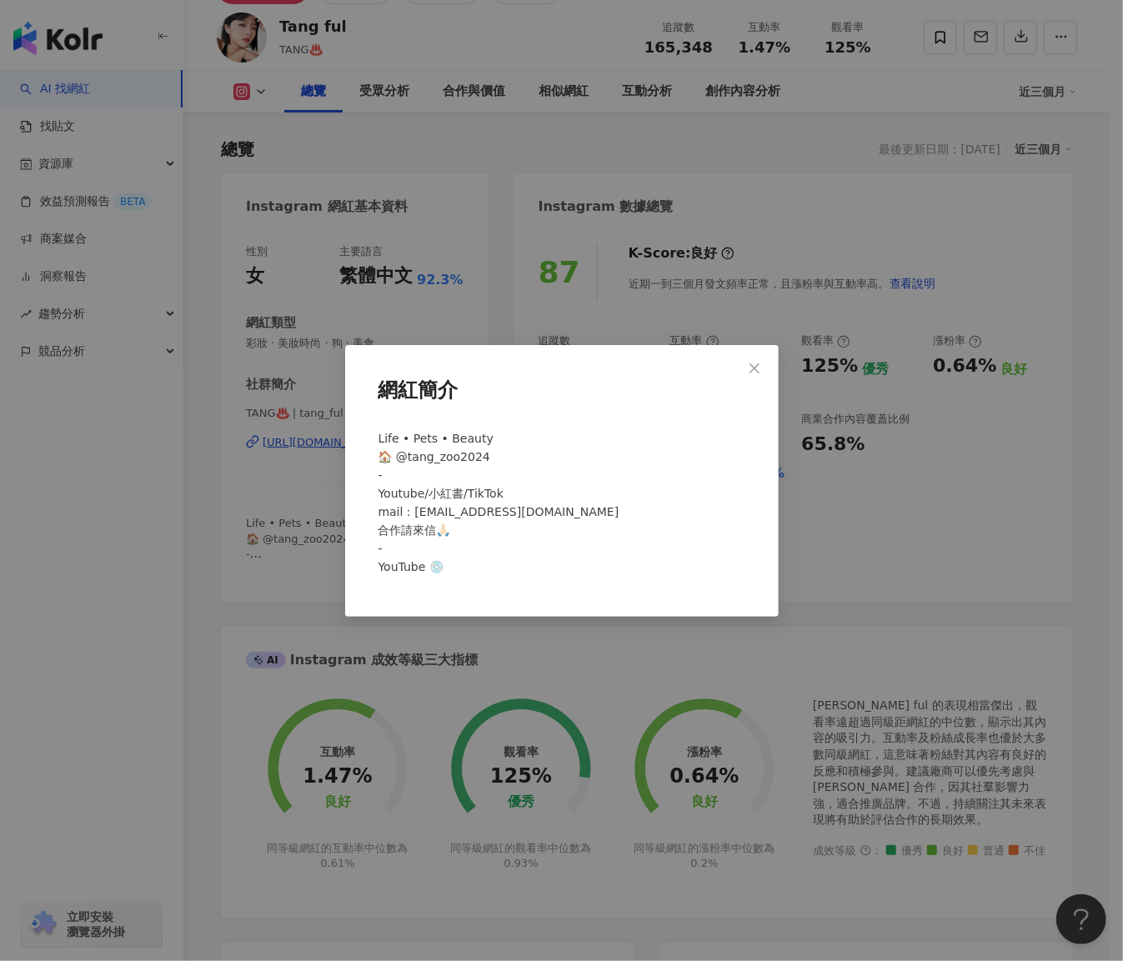
click at [455, 624] on div "網紅簡介 Life • Pets • Beauty 🏠 @tang_zoo2024 - Youtube/小紅書/TikTok mail：[EMAIL_ADDR…" at bounding box center [561, 480] width 1123 height 961
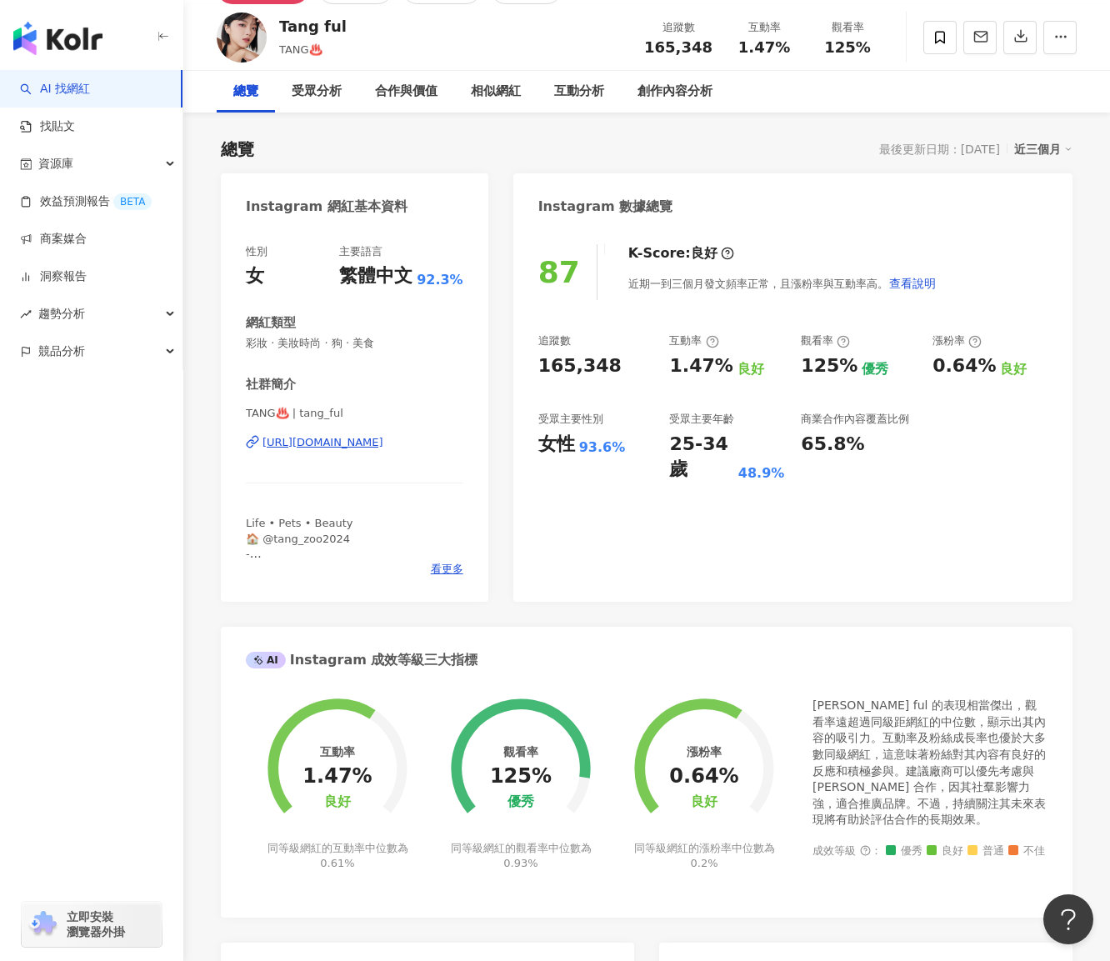
scroll to position [0, 0]
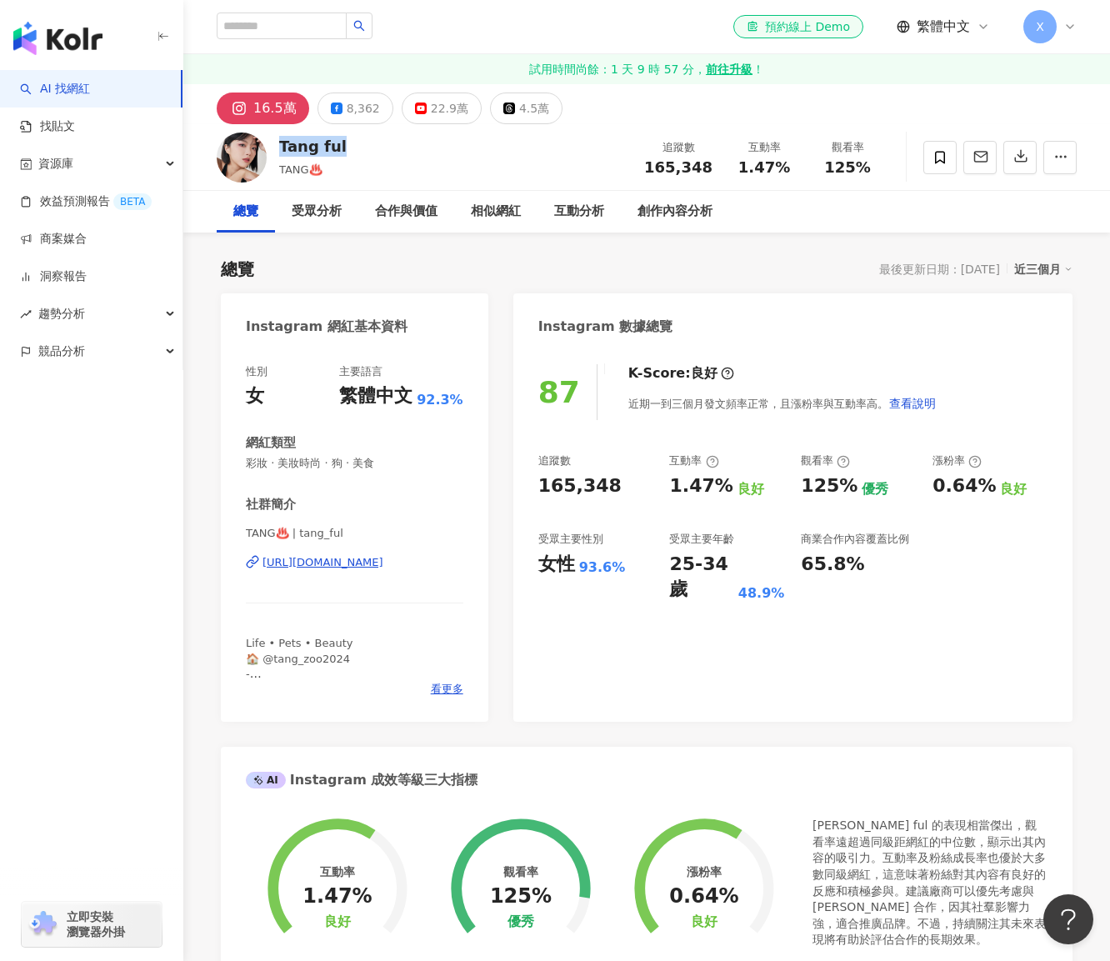
drag, startPoint x: 376, startPoint y: 148, endPoint x: 278, endPoint y: 138, distance: 98.0
click at [278, 138] on div "[PERSON_NAME] ful TANG♨️ 追蹤數 165,348 互動率 1.47% 觀看率 125%" at bounding box center [646, 157] width 927 height 66
copy div "Tang ful"
drag, startPoint x: 379, startPoint y: 344, endPoint x: 389, endPoint y: 322, distance: 24.6
click at [379, 344] on div "Instagram 網紅基本資料" at bounding box center [355, 320] width 268 height 54
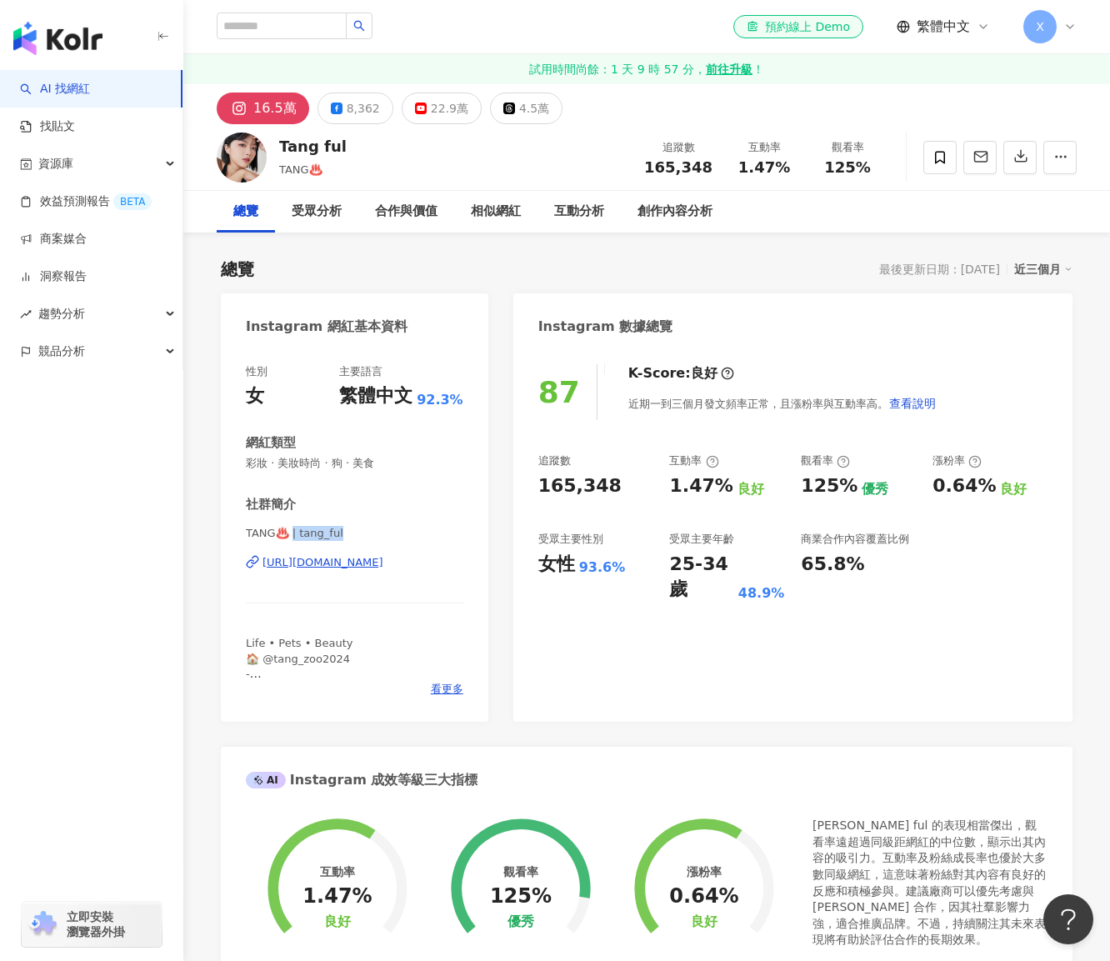
drag, startPoint x: 290, startPoint y: 534, endPoint x: 405, endPoint y: 539, distance: 115.1
click at [405, 539] on span "TANG♨️ | tang_ful" at bounding box center [355, 533] width 218 height 15
click at [360, 519] on div "社群簡介 TANG♨️ | tang_ful [URL][DOMAIN_NAME] Life • Pets • Beauty 🏠 @tang_zoo2024 …" at bounding box center [355, 596] width 218 height 201
drag, startPoint x: 293, startPoint y: 533, endPoint x: 376, endPoint y: 529, distance: 82.6
click at [376, 529] on span "TANG♨️ | tang_ful" at bounding box center [355, 533] width 218 height 15
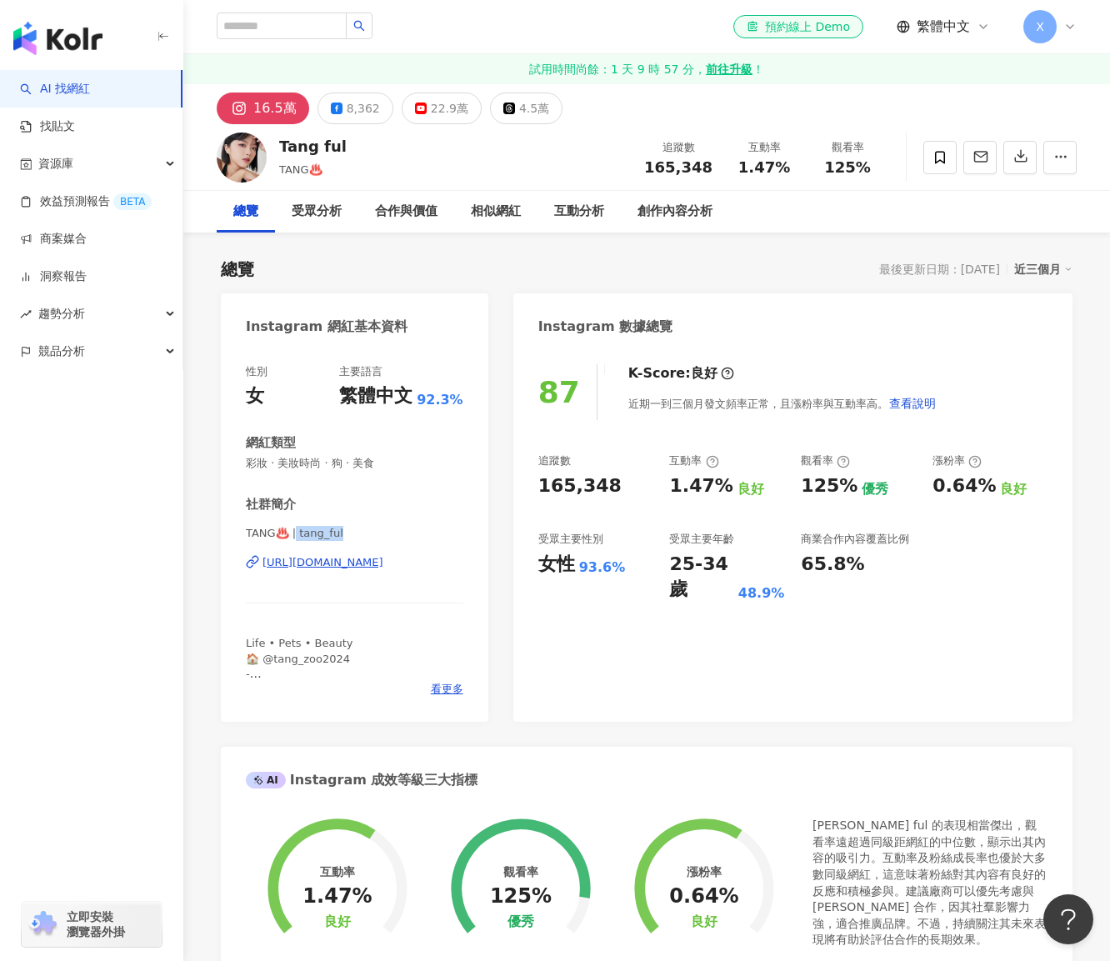
copy span "tang_ful"
click at [491, 405] on div "Instagram 網紅基本資料 性別 女 主要語言 繁體中文 92.3% 網紅類型 彩妝 · 美妝時尚 · 狗 · 美食 社群簡介 TANG♨️ | tan…" at bounding box center [647, 940] width 852 height 1294
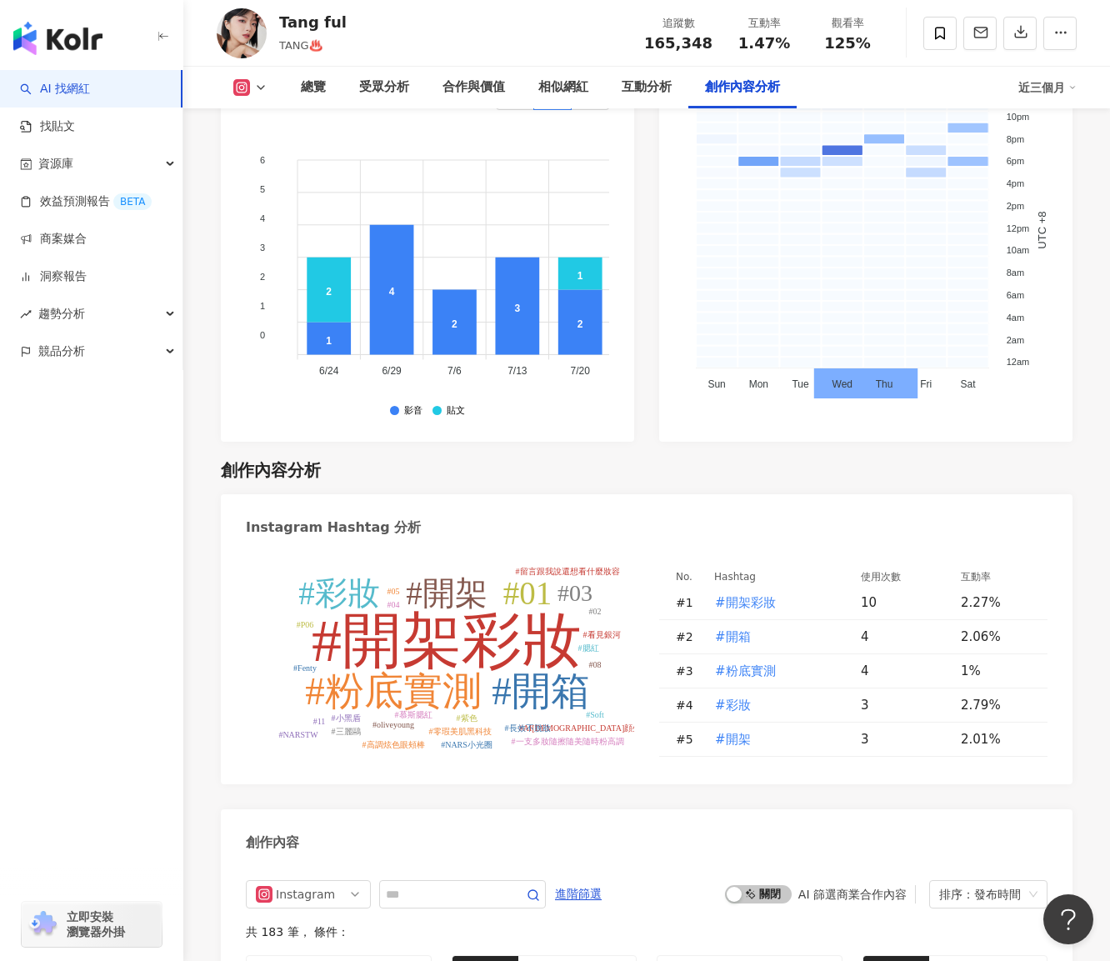
scroll to position [5002, 0]
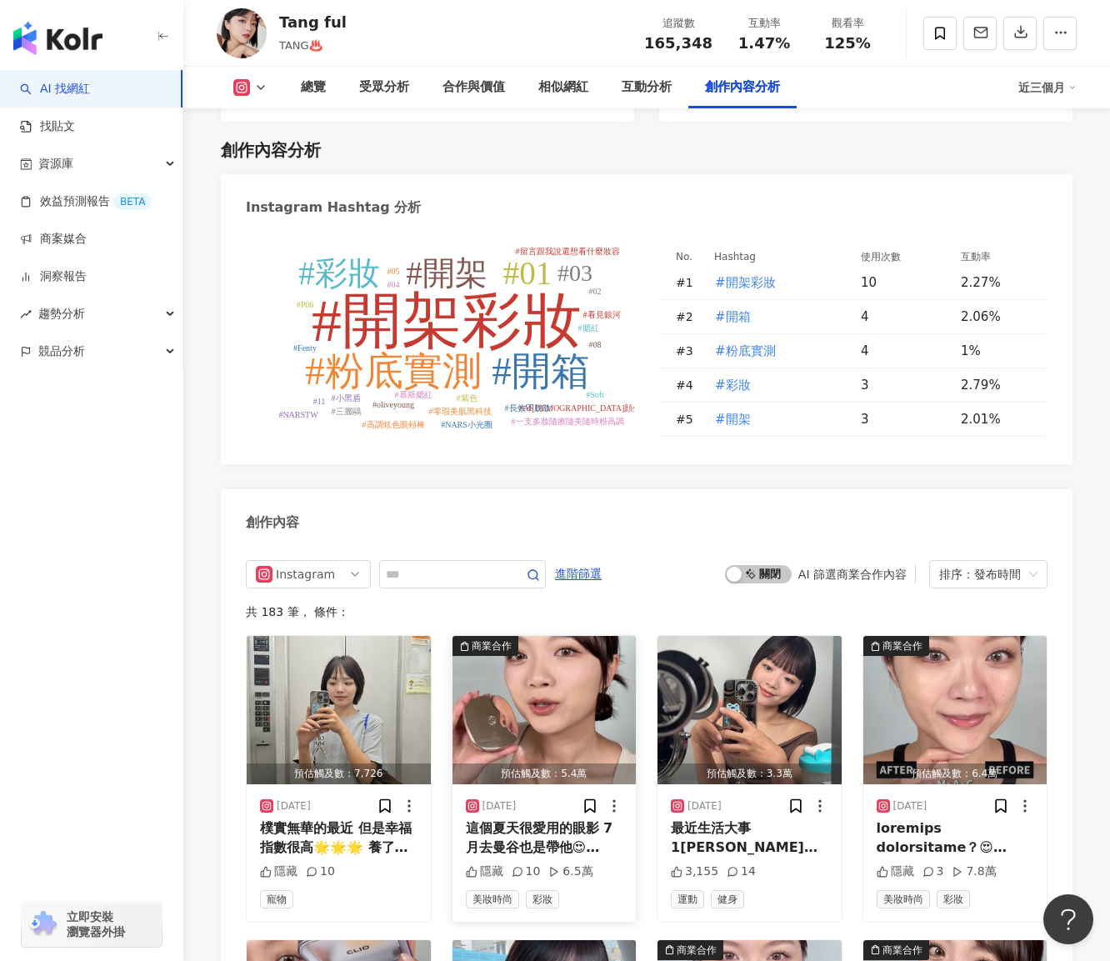
click at [500, 635] on div "商業合作 預估觸及數：5.4萬 [DATE] 這個夏天很愛用的眼影 7月去曼谷也是帶他😍 @cosmedecortetw 隱藏 10 6.5萬 美妝時尚 彩妝" at bounding box center [545, 778] width 186 height 287
click at [501, 638] on div "商業合作" at bounding box center [492, 646] width 40 height 17
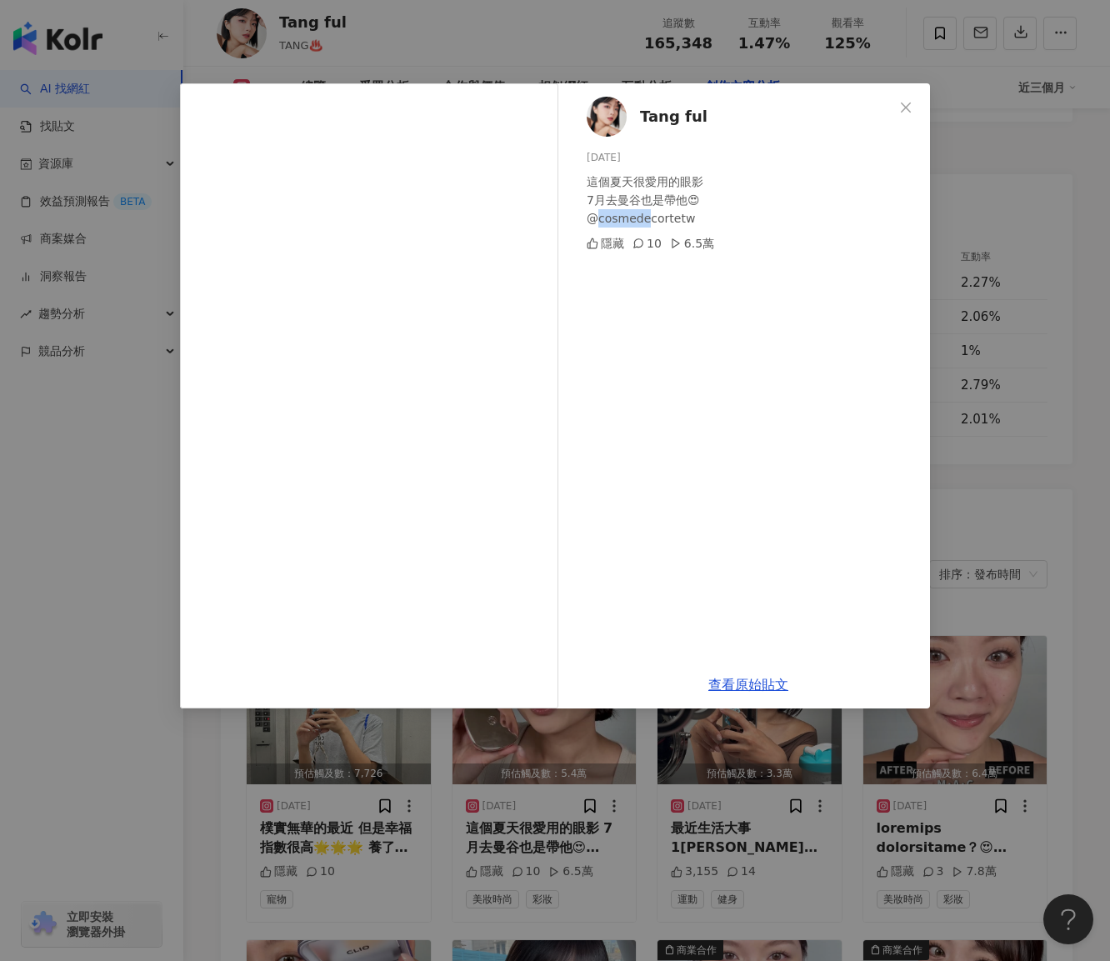
drag, startPoint x: 595, startPoint y: 215, endPoint x: 649, endPoint y: 218, distance: 53.4
click at [649, 218] on div "這個夏天很愛用的眼影 7月去曼谷也是帶他😍 @cosmedecortetw" at bounding box center [752, 200] width 330 height 55
click at [712, 218] on div "這個夏天很愛用的眼影 7月去曼谷也是帶他😍 @cosmedecortetw" at bounding box center [752, 200] width 330 height 55
drag, startPoint x: 631, startPoint y: 218, endPoint x: 669, endPoint y: 218, distance: 37.5
click at [669, 218] on div "這個夏天很愛用的眼影 7月去曼谷也是帶他😍 @cosmedecortetw" at bounding box center [752, 200] width 330 height 55
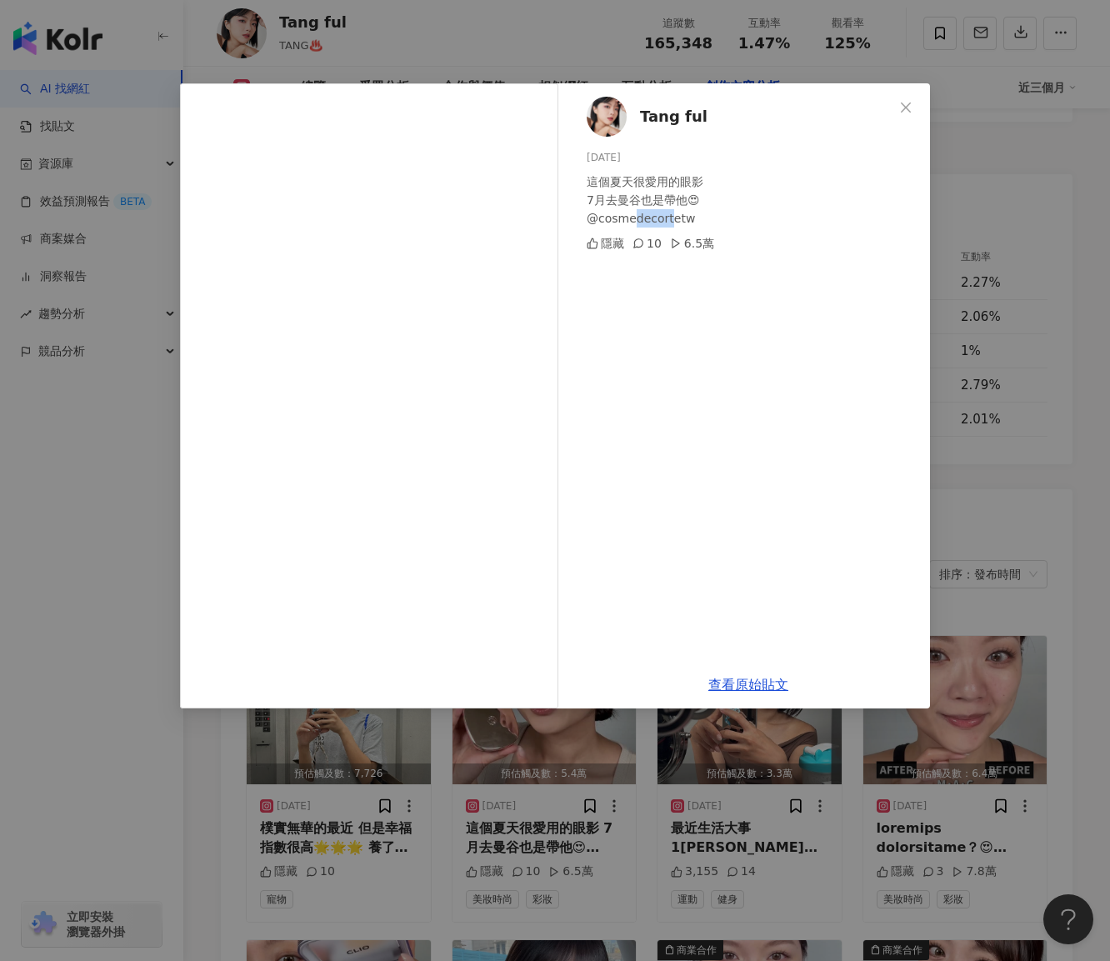
copy div "ecorte"
click at [1010, 363] on div "Tang ful [DATE] 這個夏天很愛用的眼影 7月去曼谷也是帶他😍 @cosmedecortetw 隱藏 10 6.5萬 查看原始貼文" at bounding box center [555, 480] width 1110 height 961
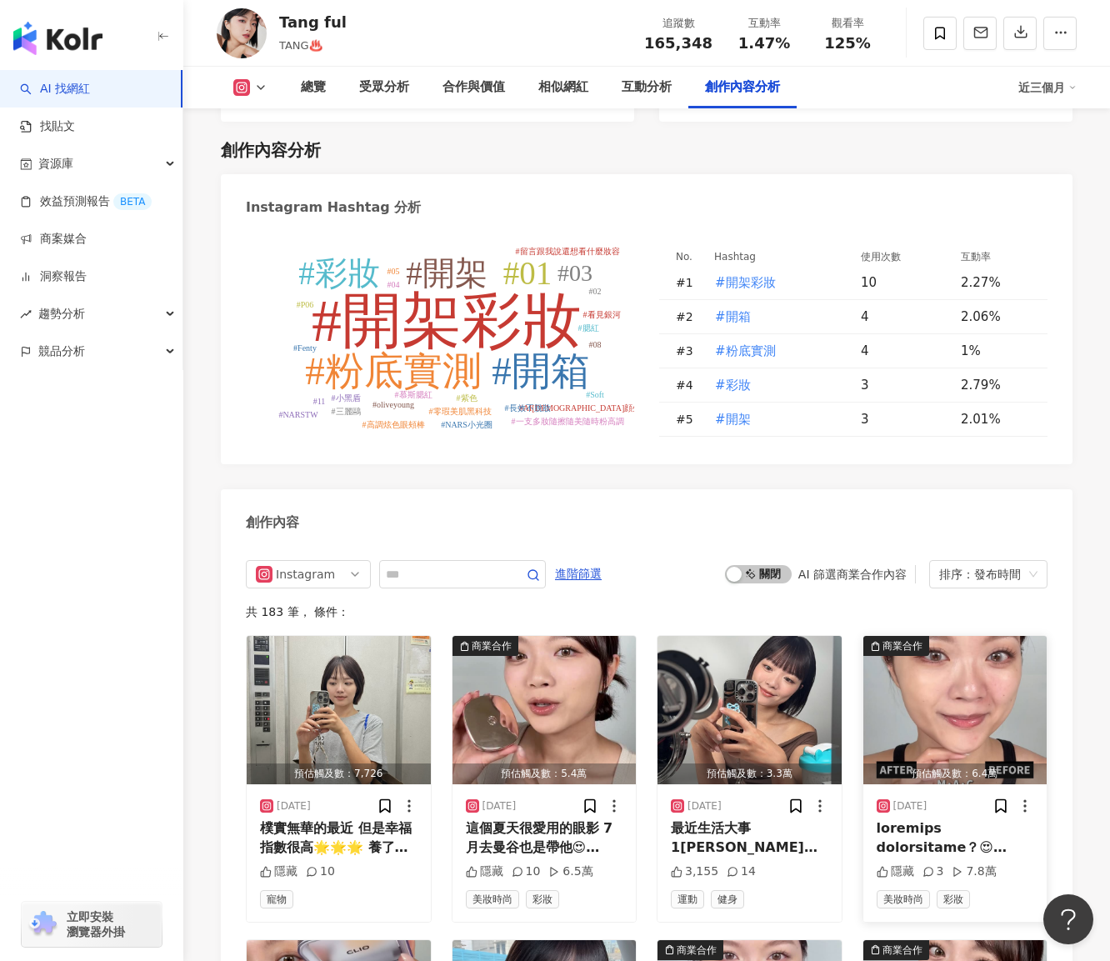
click at [910, 638] on div "商業合作" at bounding box center [903, 646] width 40 height 17
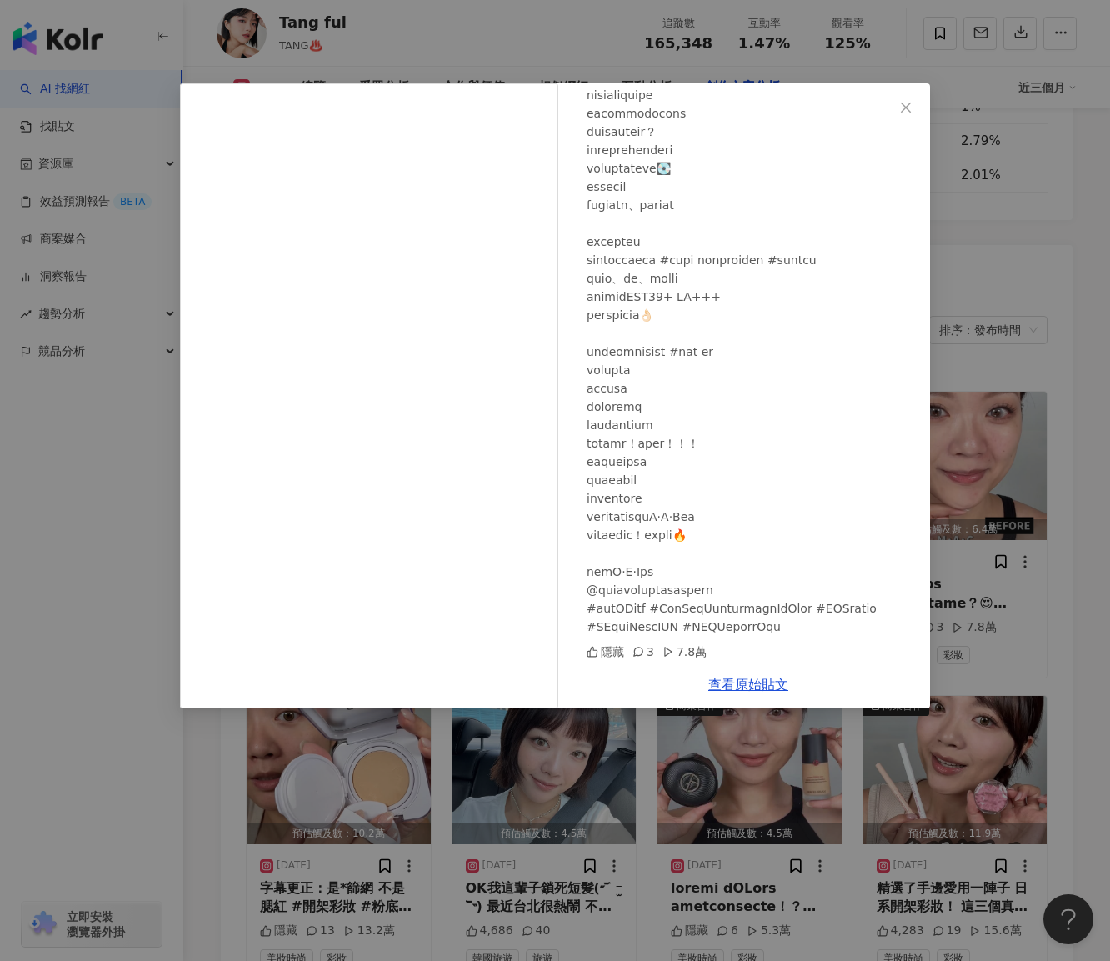
scroll to position [5252, 0]
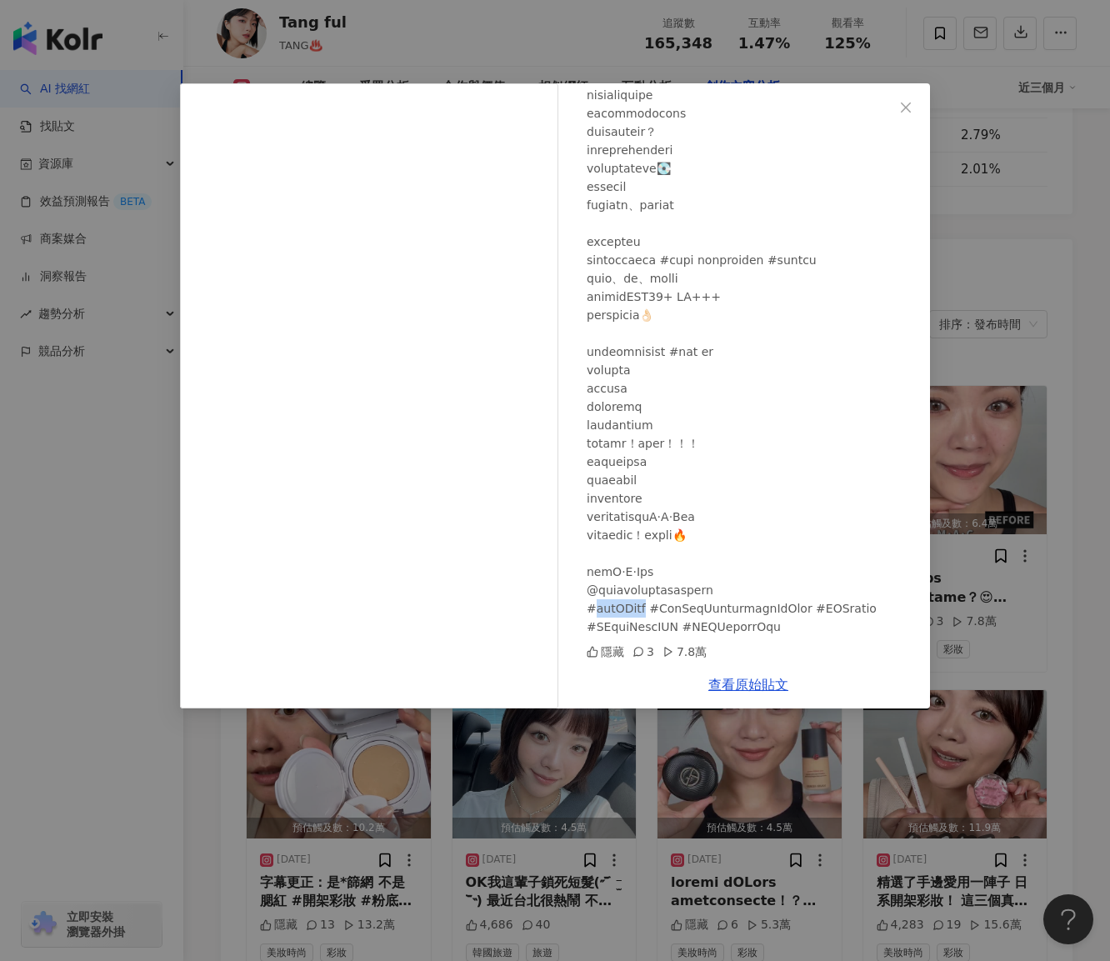
drag, startPoint x: 592, startPoint y: 609, endPoint x: 669, endPoint y: 604, distance: 76.8
click at [669, 604] on div at bounding box center [752, 269] width 330 height 734
click at [863, 613] on div at bounding box center [752, 269] width 330 height 734
drag, startPoint x: 834, startPoint y: 604, endPoint x: 898, endPoint y: 603, distance: 64.2
click at [898, 603] on div at bounding box center [752, 269] width 330 height 734
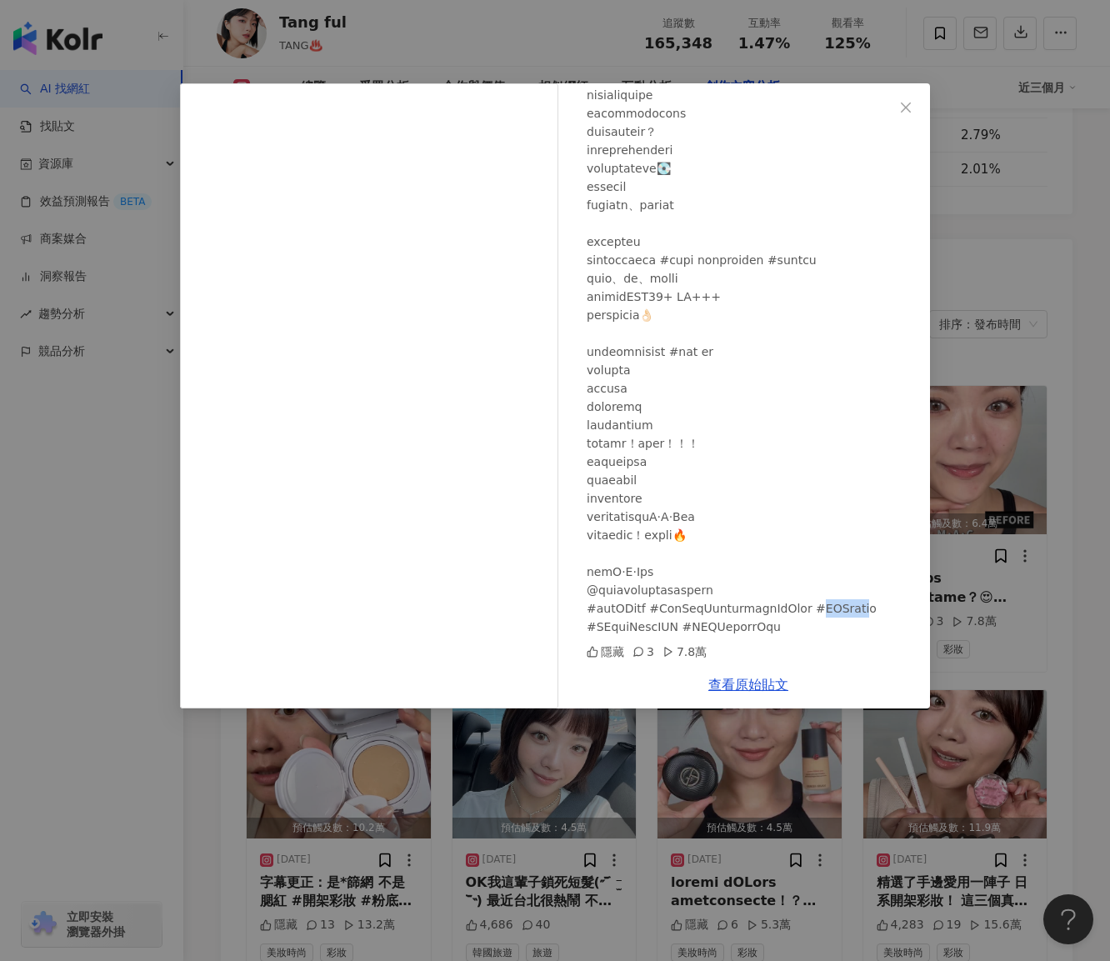
copy div "挑戰賽 #IO"
click at [534, 822] on div "Tang ful [DATE] 隱藏 3 7.8萬 查看原始貼文" at bounding box center [555, 480] width 1110 height 961
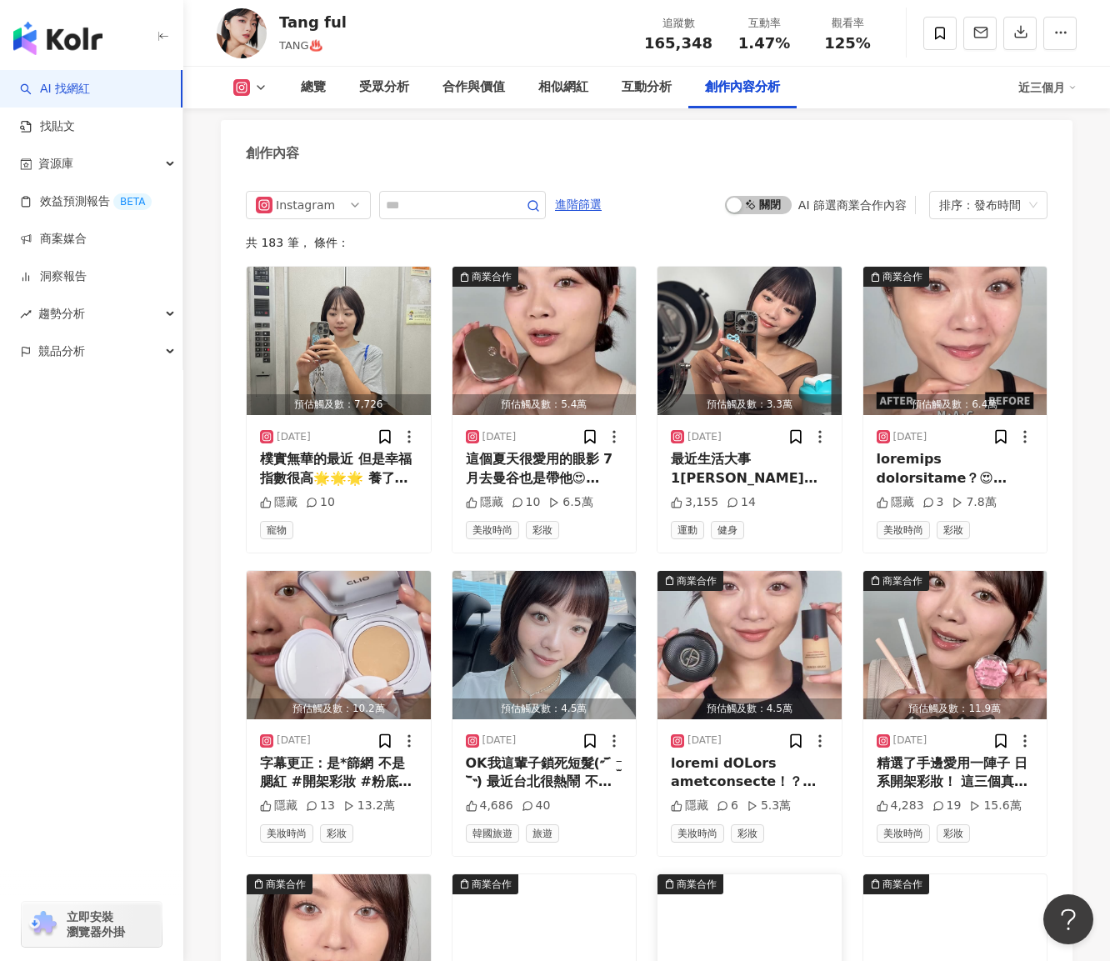
scroll to position [5585, 0]
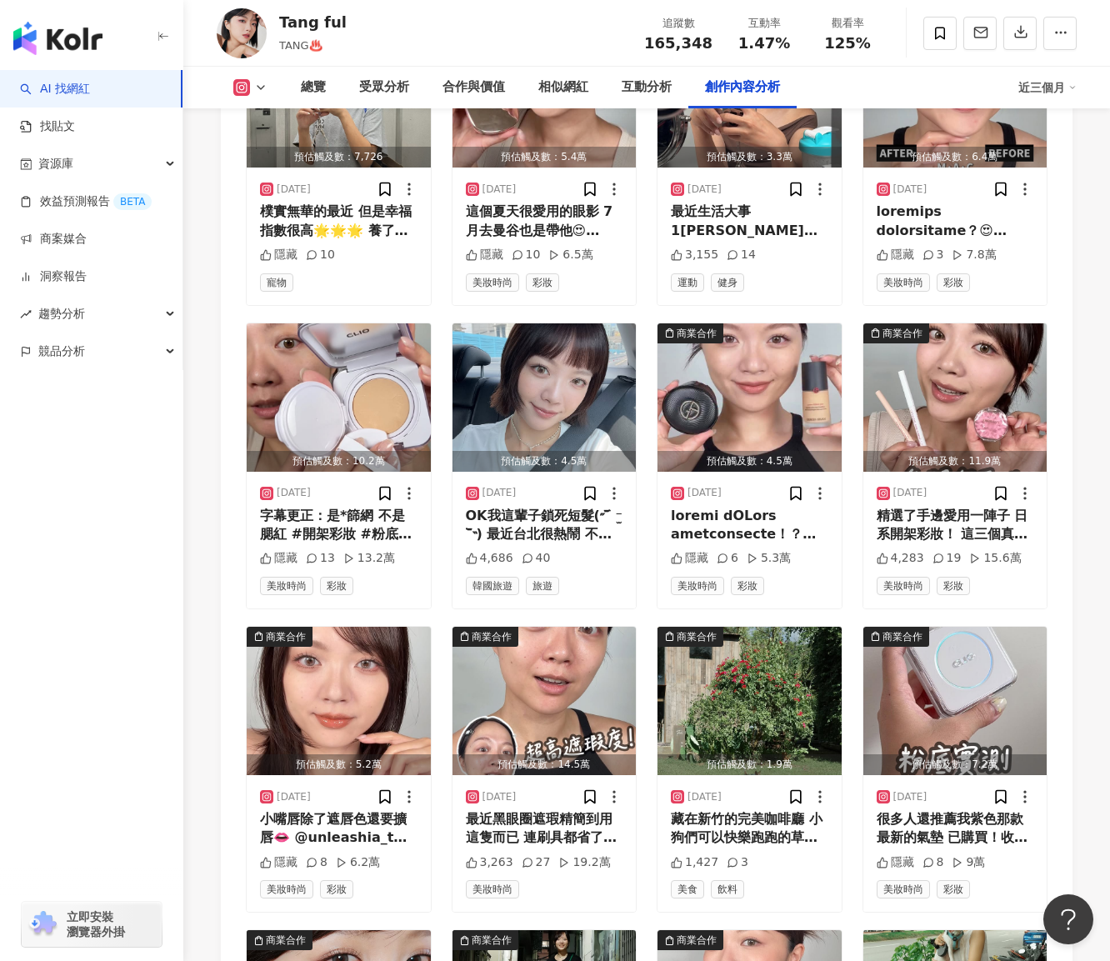
scroll to position [5919, 0]
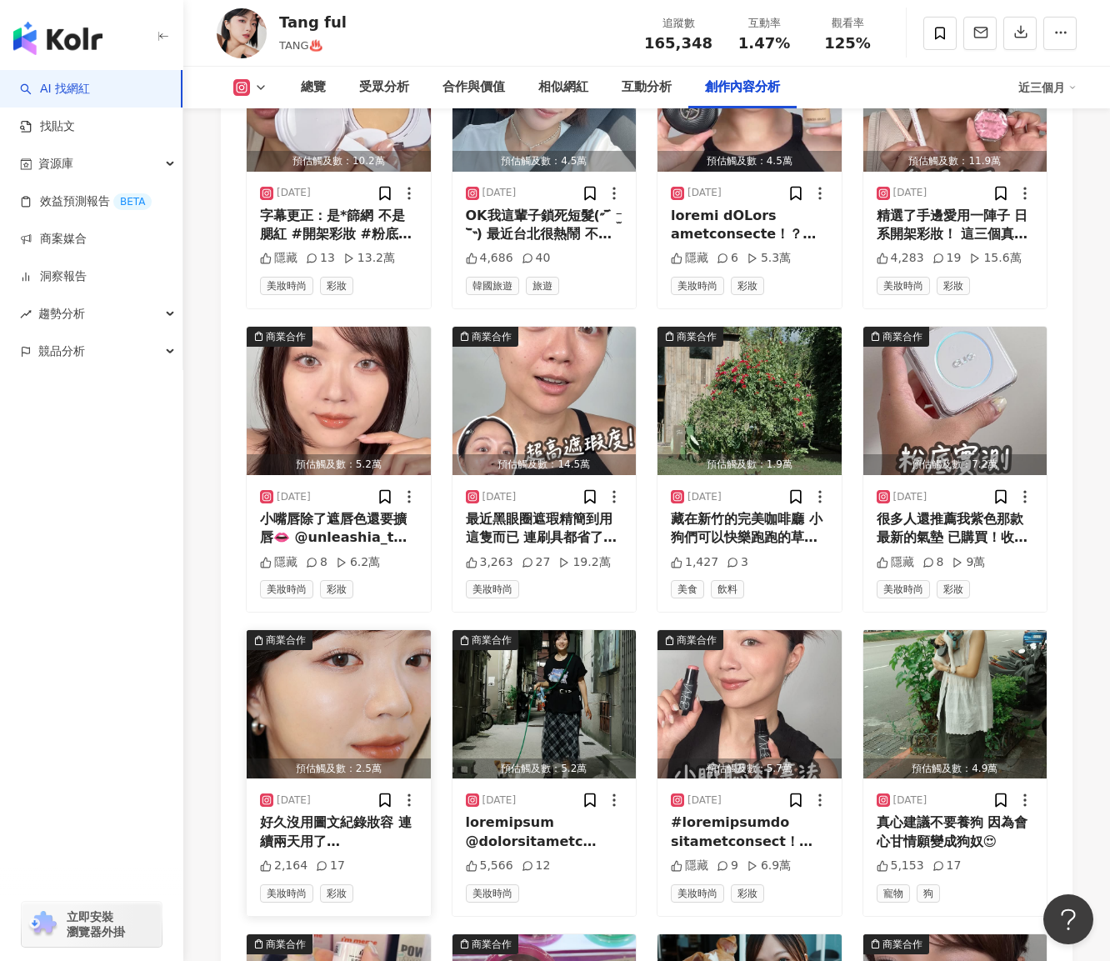
click at [290, 632] on div "商業合作" at bounding box center [286, 640] width 40 height 17
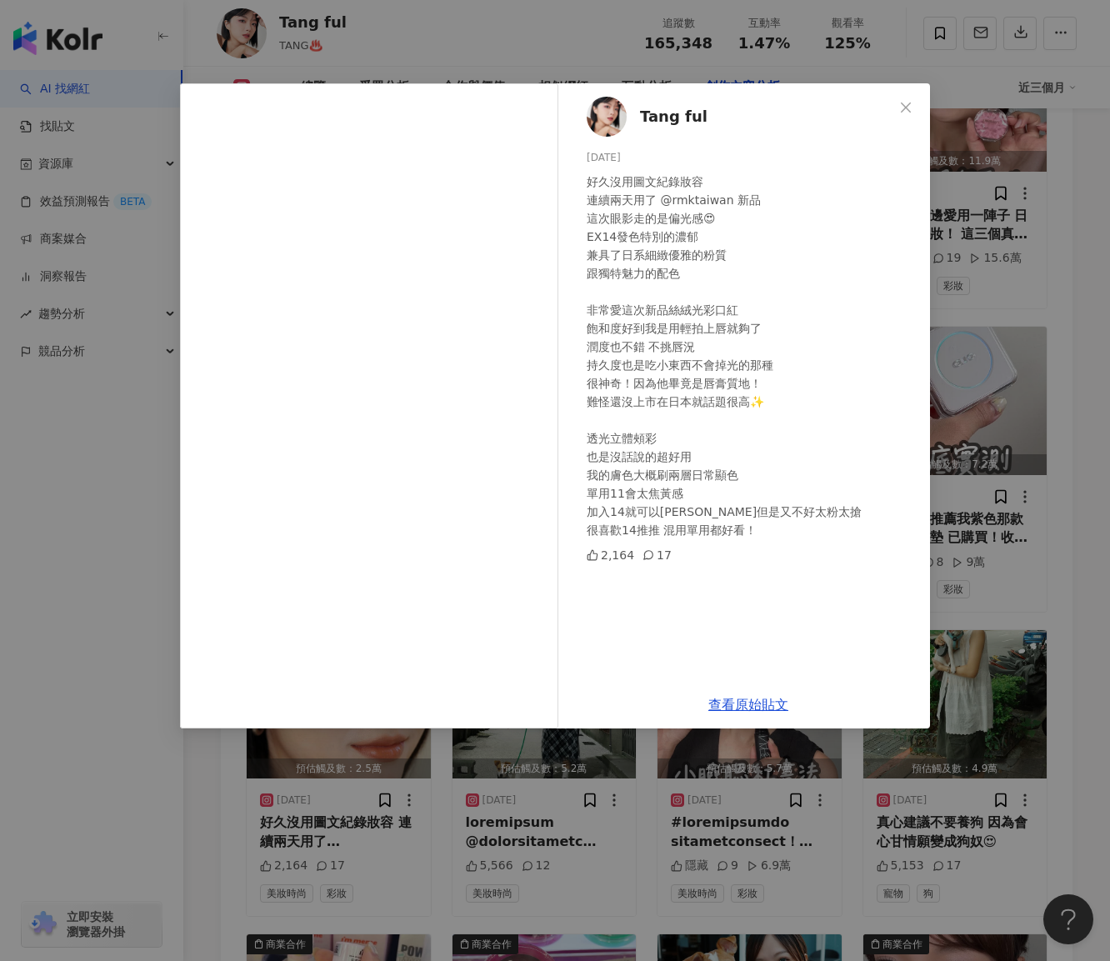
click at [726, 769] on div "Tang ful [DATE] 好久沒用圖文紀錄妝容 連續兩天用了 @rmktaiwan 新品 這次眼影走的是偏光感😍 EX14發色特別的濃郁 兼具了日系細緻…" at bounding box center [555, 480] width 1110 height 961
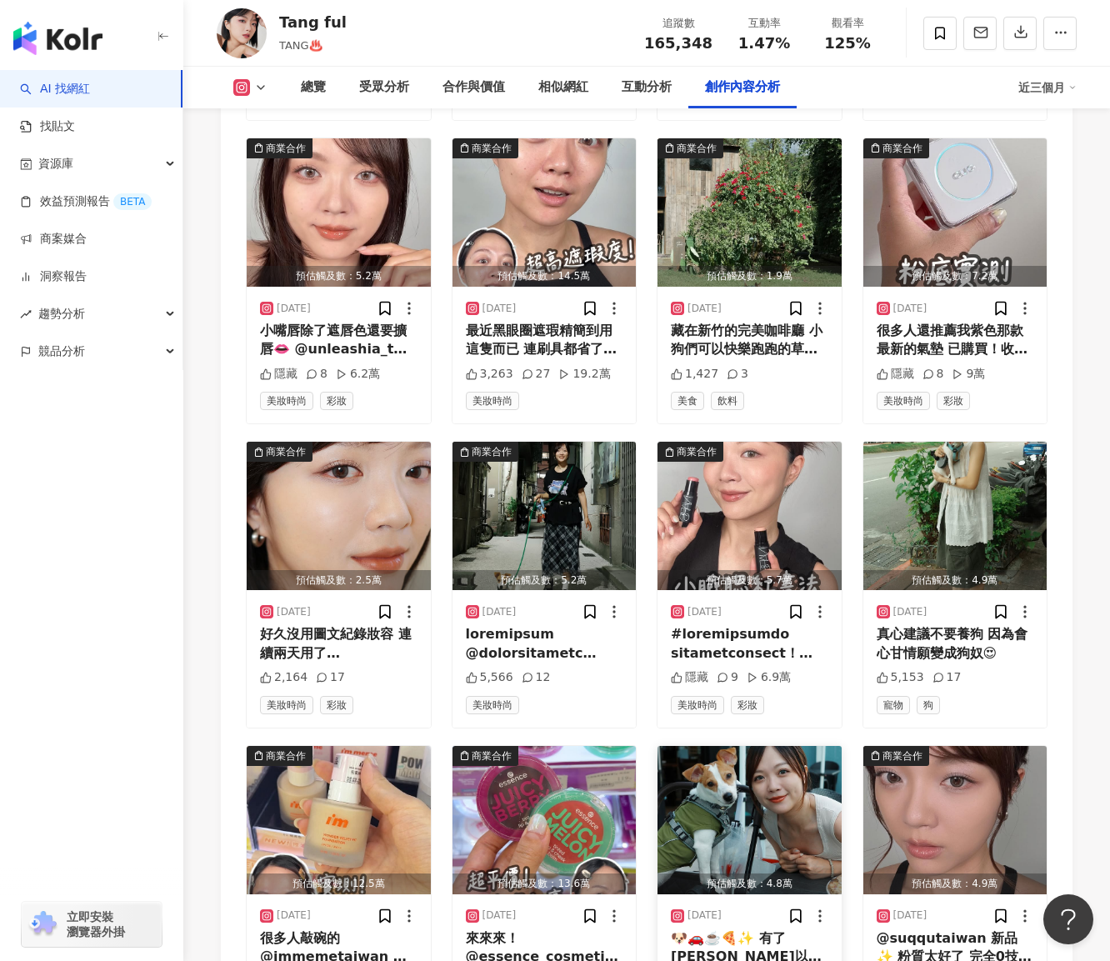
scroll to position [6252, 0]
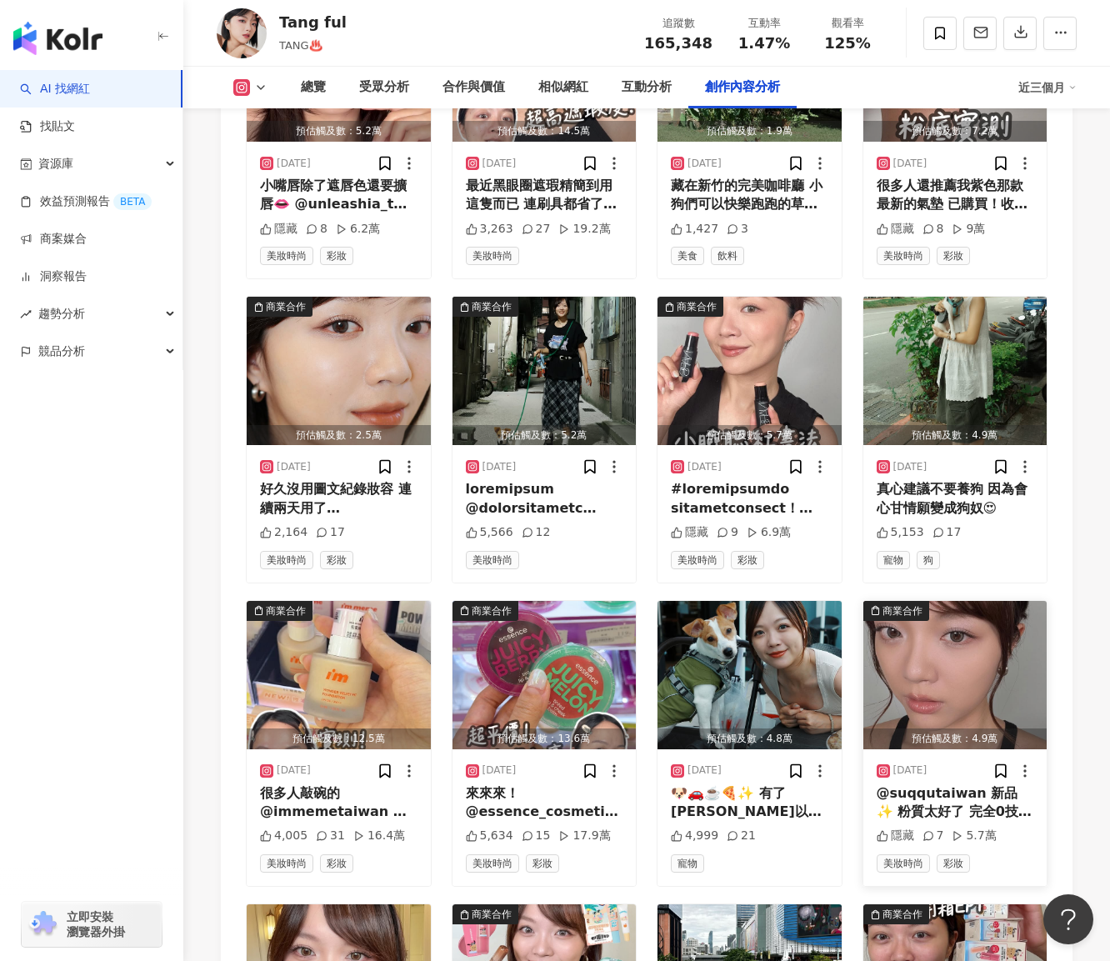
click at [907, 603] on div "商業合作" at bounding box center [903, 611] width 40 height 17
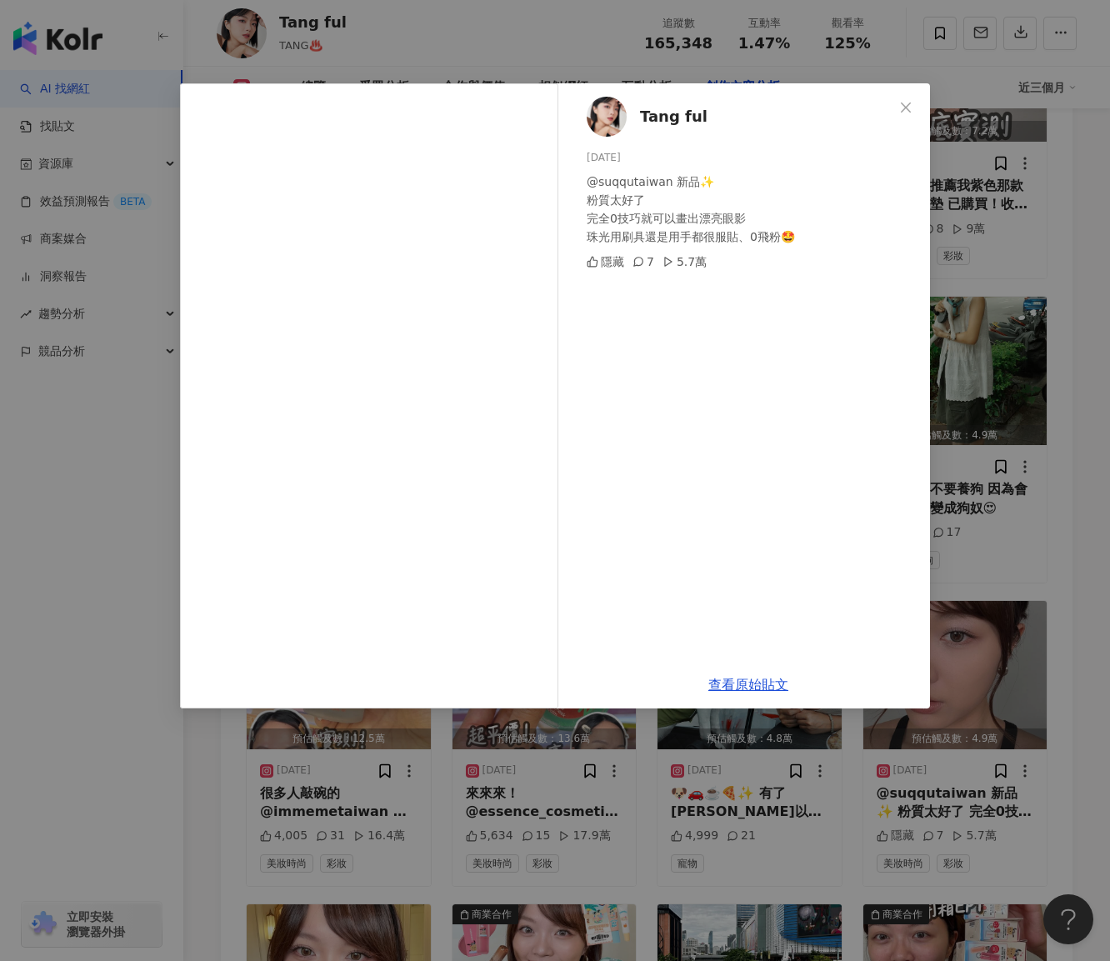
click at [986, 231] on div "Tang ful [DATE] @suqqutaiwan 新品✨ 粉質太好了 完全0技巧就可以畫出漂亮眼影 珠光用刷具還是用手都很服貼、0飛粉🤩 隱藏 7 5…" at bounding box center [555, 480] width 1110 height 961
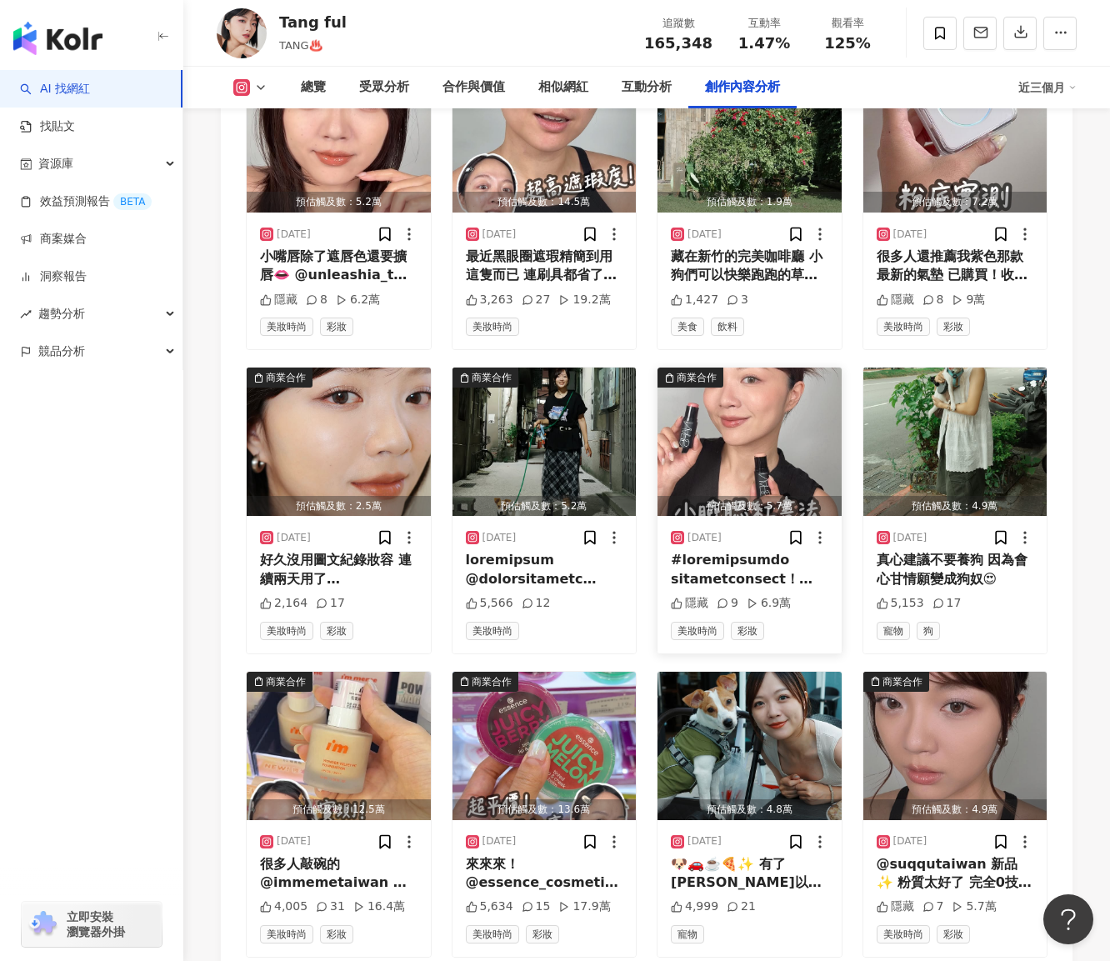
scroll to position [6085, 0]
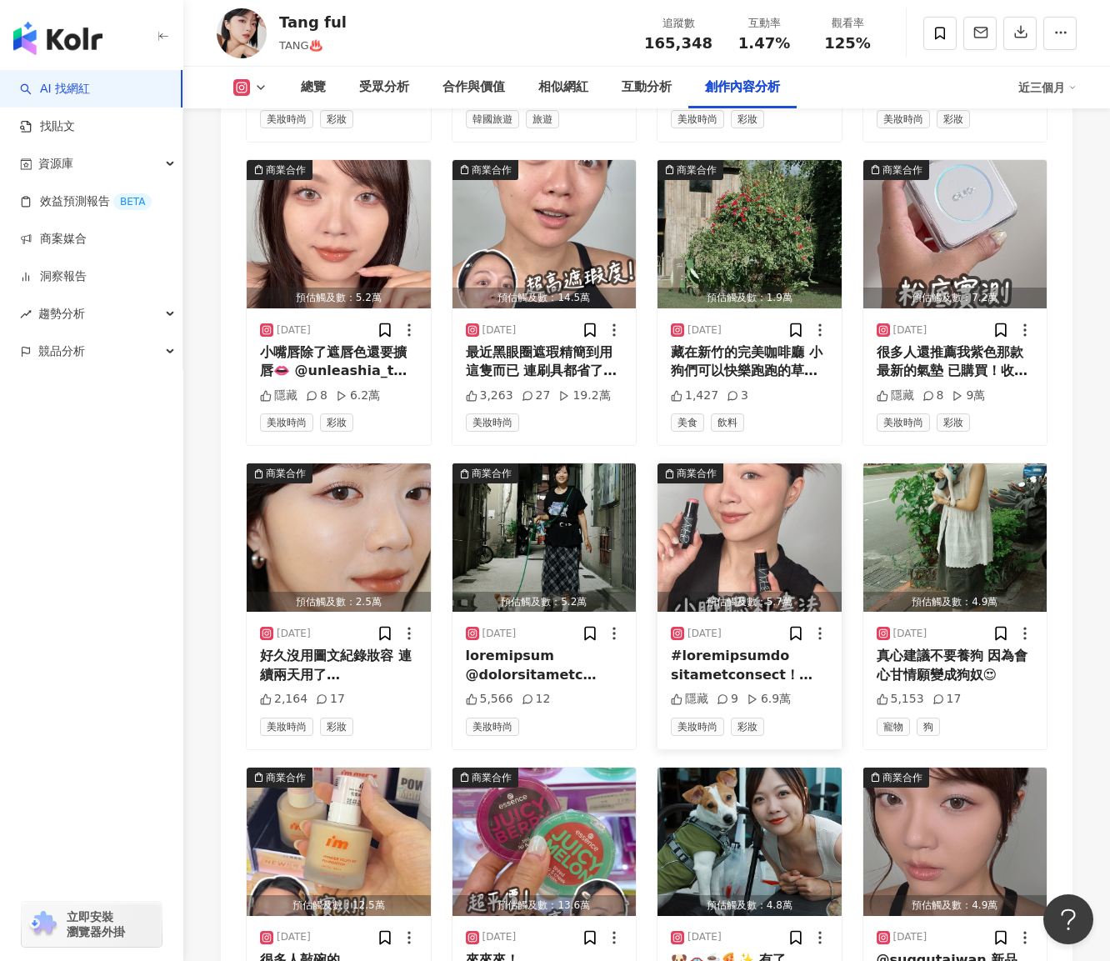
click at [694, 465] on div "商業合作" at bounding box center [697, 473] width 40 height 17
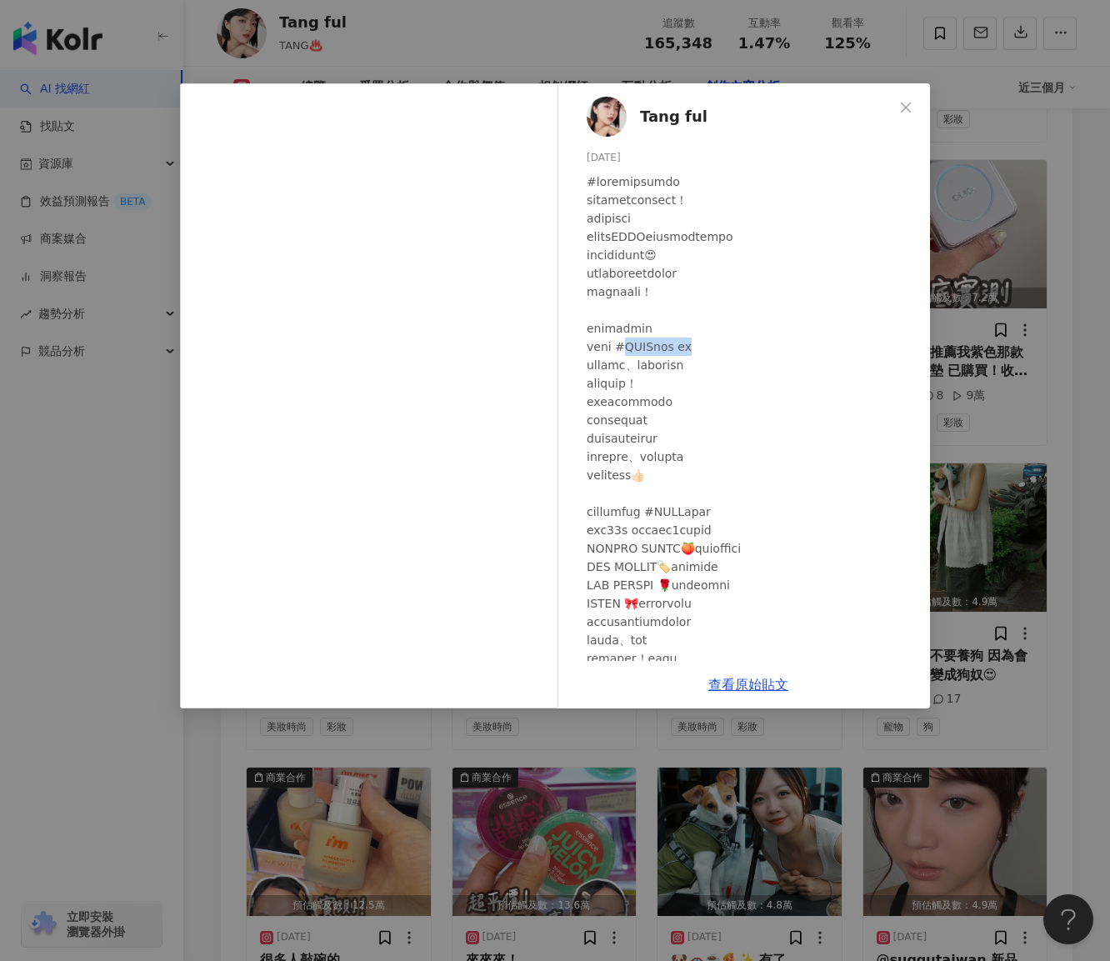
drag, startPoint x: 641, startPoint y: 346, endPoint x: 734, endPoint y: 347, distance: 93.4
click at [734, 347] on div at bounding box center [752, 787] width 330 height 1229
copy div "ARS小光圈 氣墊"
click at [555, 754] on div "Tang ful 2025/8/8 隱藏 9 6.9萬 查看原始貼文" at bounding box center [555, 480] width 1110 height 961
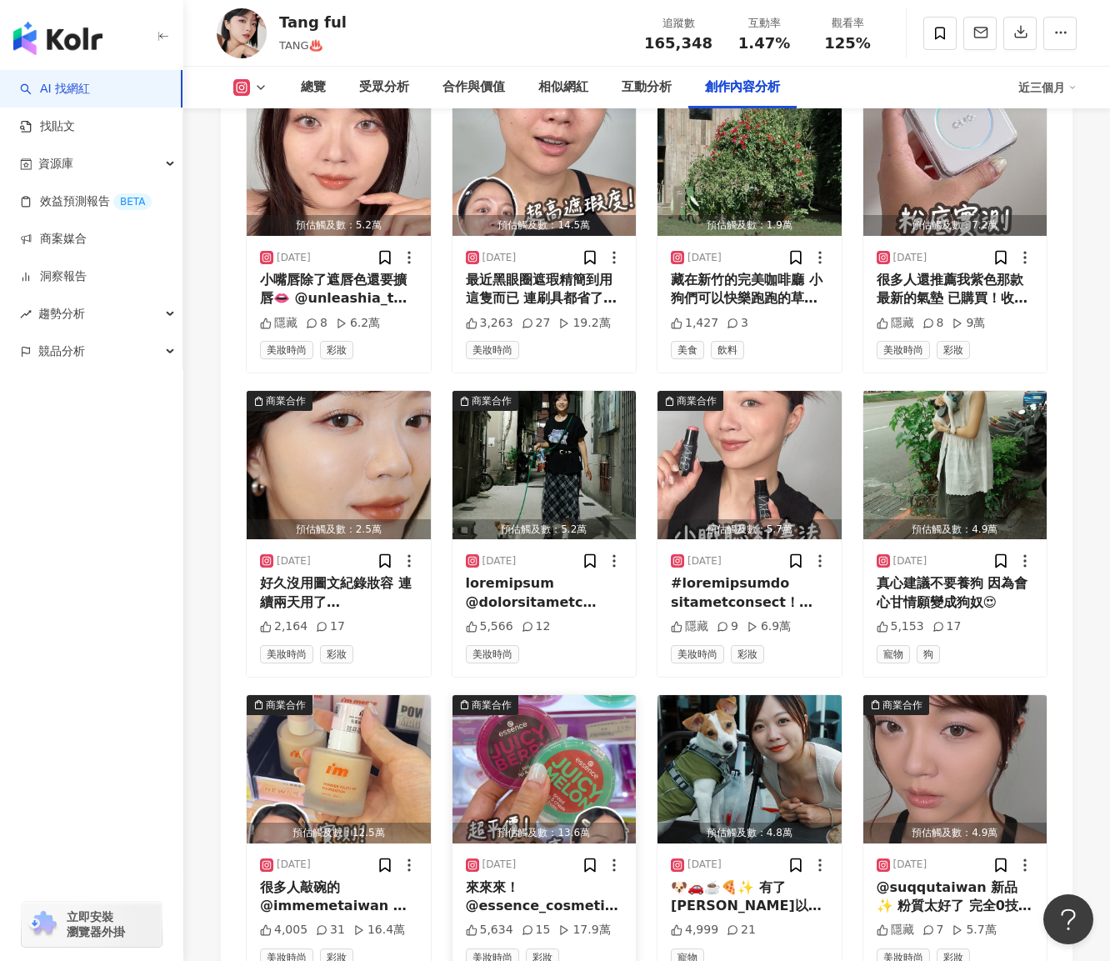
scroll to position [6335, 0]
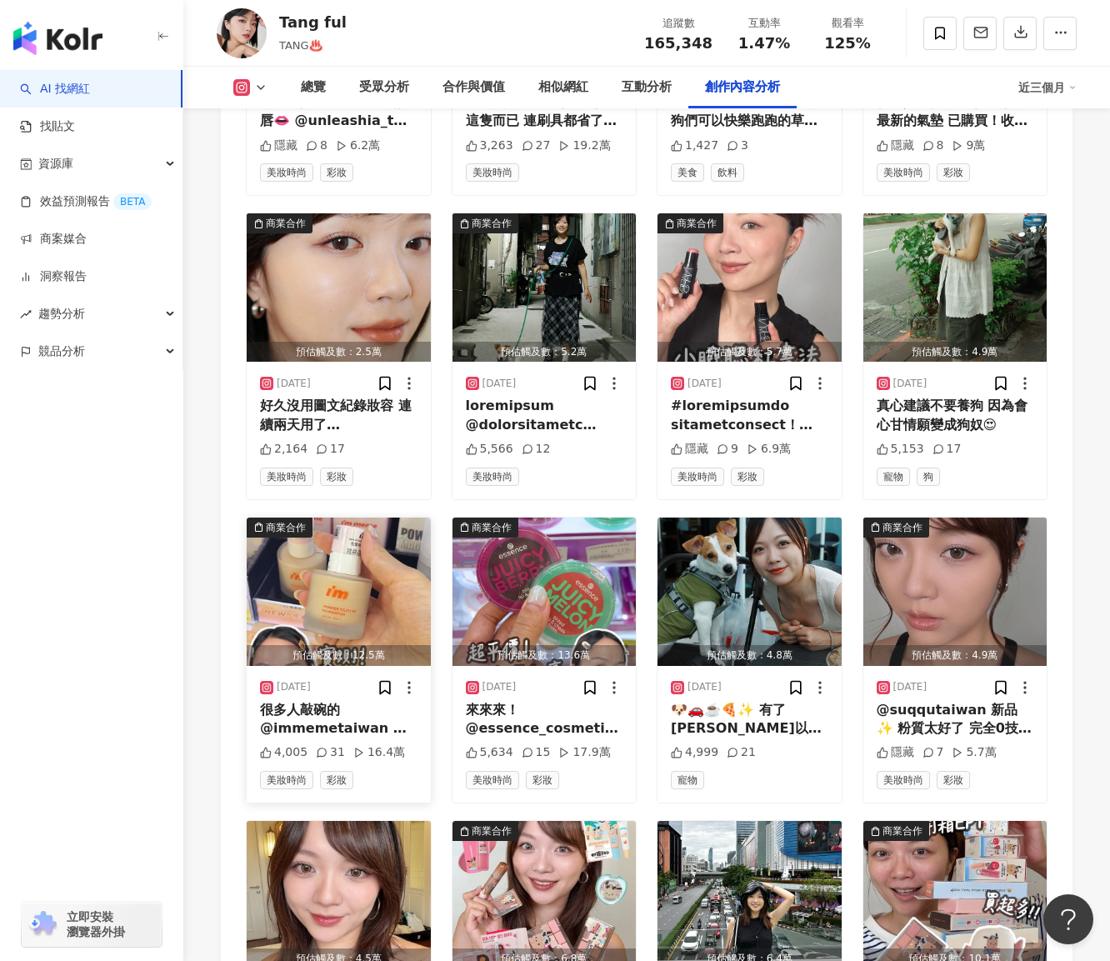
click at [273, 519] on div "商業合作" at bounding box center [286, 527] width 40 height 17
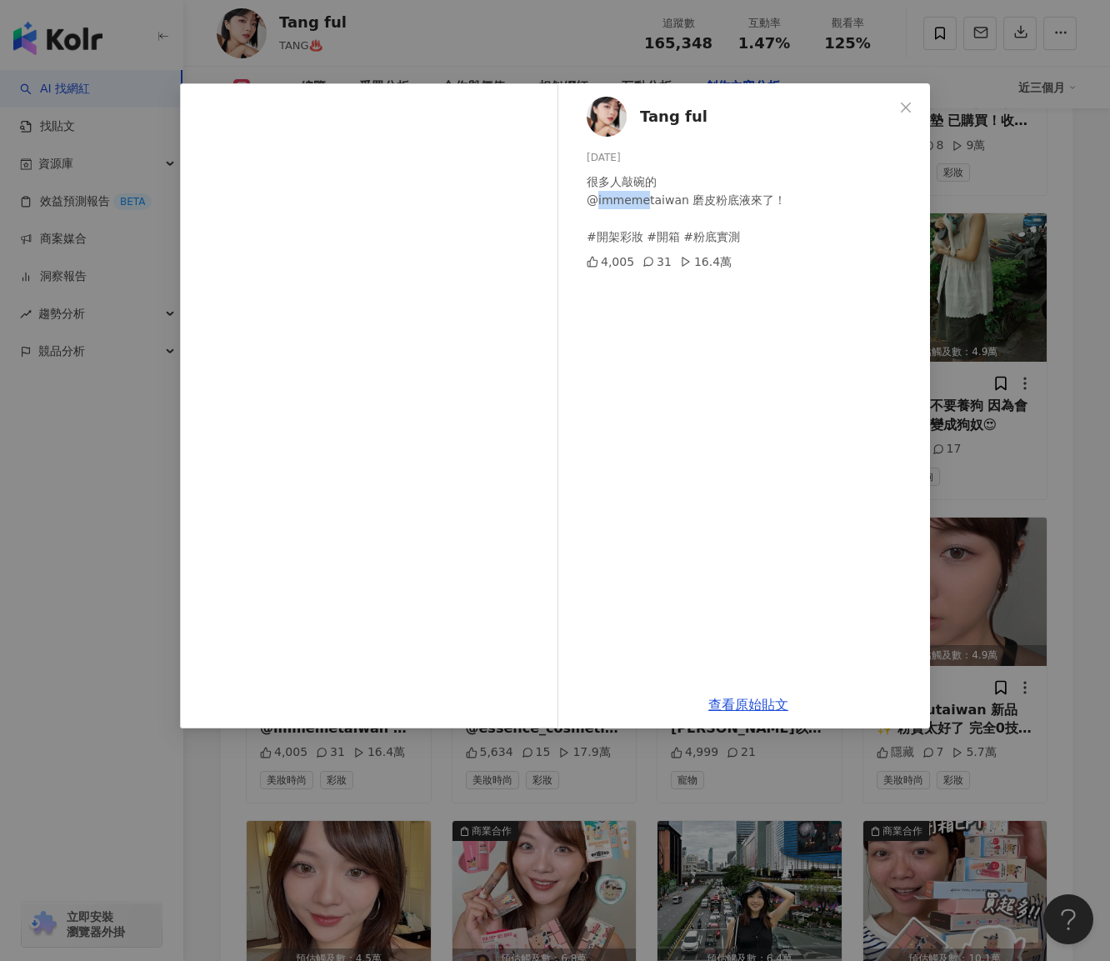
drag, startPoint x: 595, startPoint y: 198, endPoint x: 645, endPoint y: 199, distance: 50.0
click at [645, 199] on div "很多人敲碗的 @immemetaiwan 磨皮粉底液來了！ #開架彩妝 #開箱 #粉底實測" at bounding box center [752, 209] width 330 height 73
copy div "immeme"
drag, startPoint x: 570, startPoint y: 824, endPoint x: 597, endPoint y: 819, distance: 27.0
click at [570, 823] on div "Tang ful 2025/8/6 很多人敲碗的 @immemetaiwan 磨皮粉底液來了！ #開架彩妝 #開箱 #粉底實測 4,005 31 16.4萬 …" at bounding box center [555, 480] width 1110 height 961
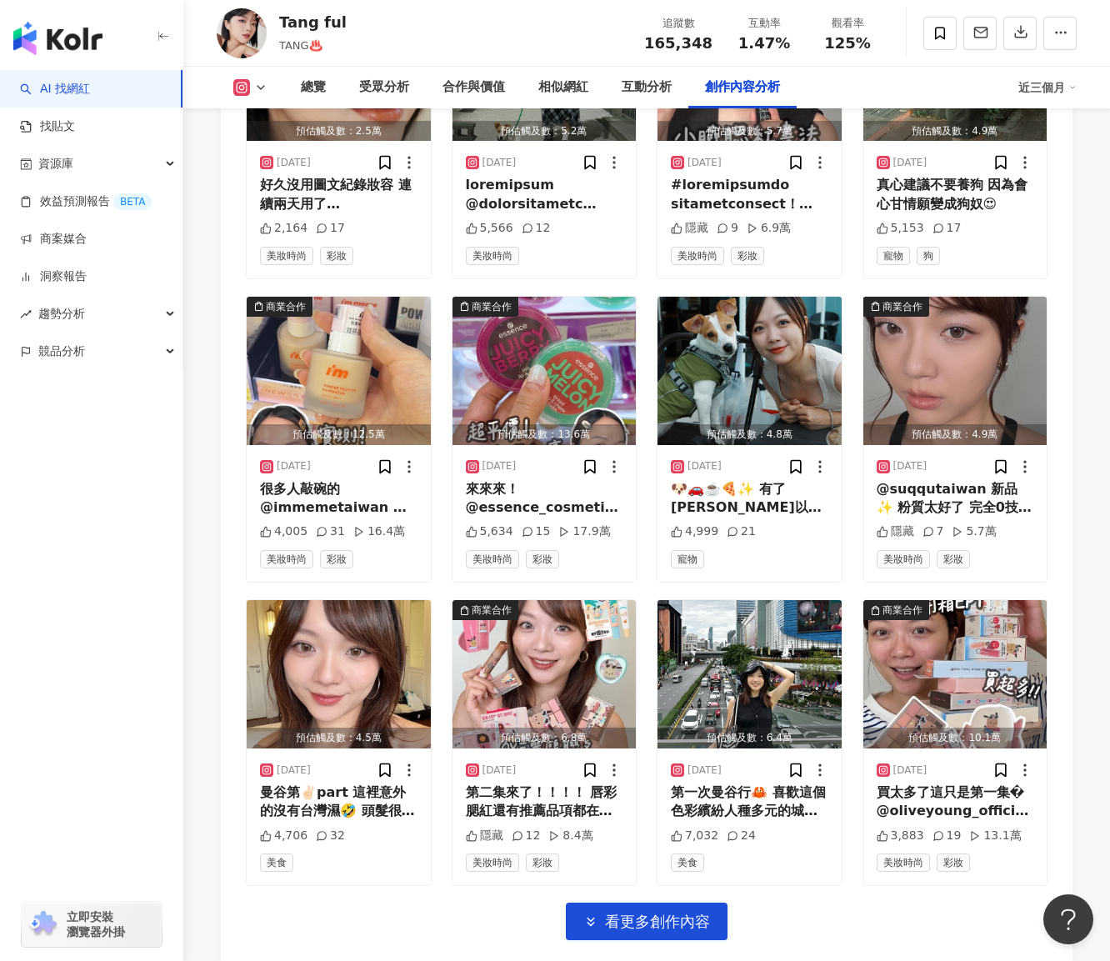
scroll to position [6561, 0]
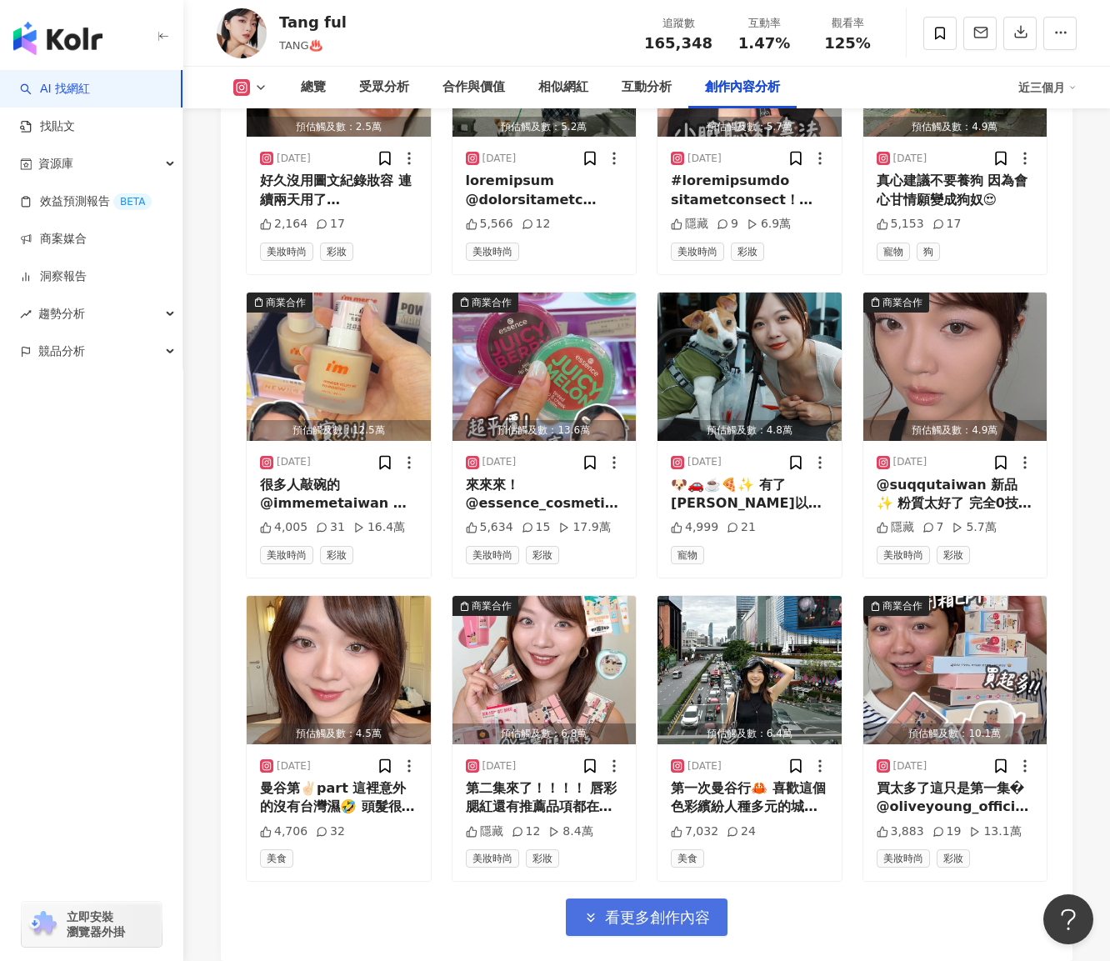
click at [627, 909] on span "看更多創作內容" at bounding box center [657, 918] width 105 height 18
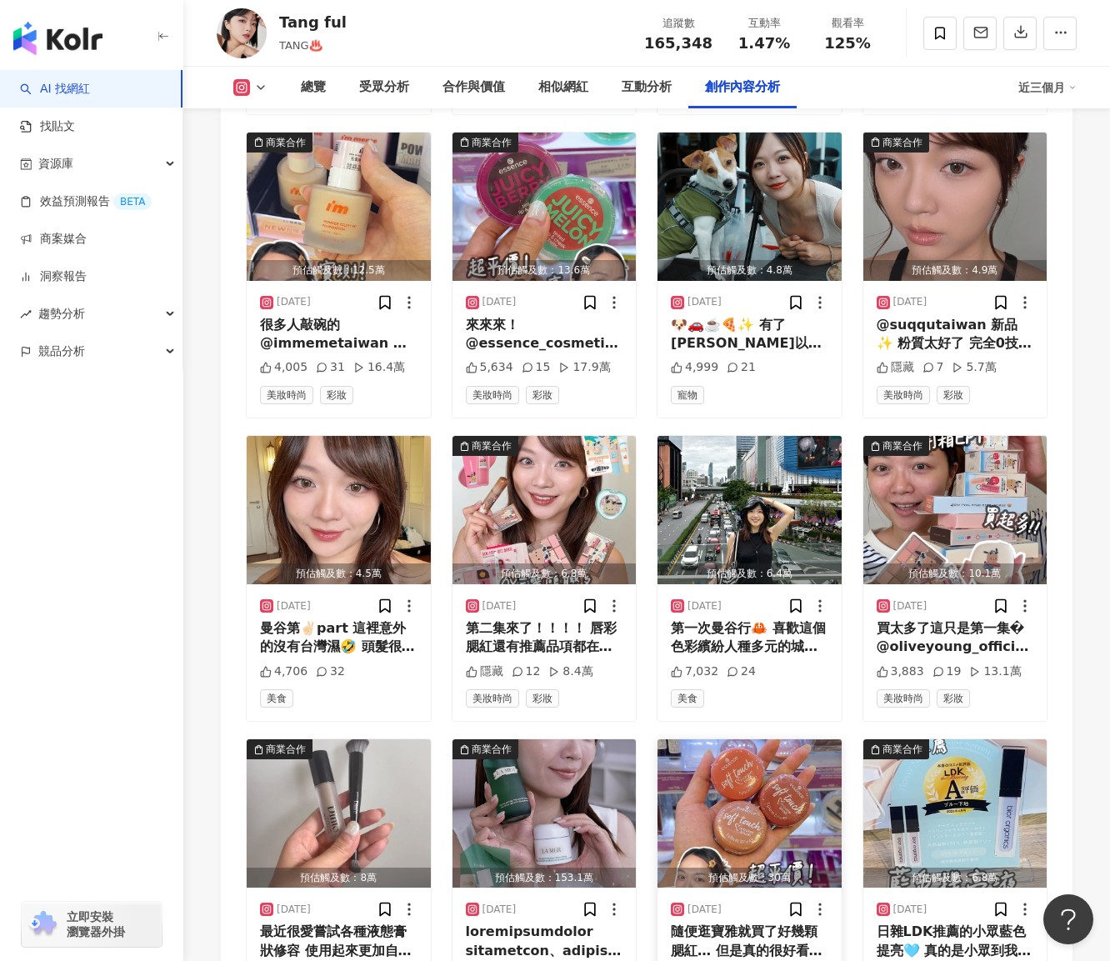
scroll to position [6894, 0]
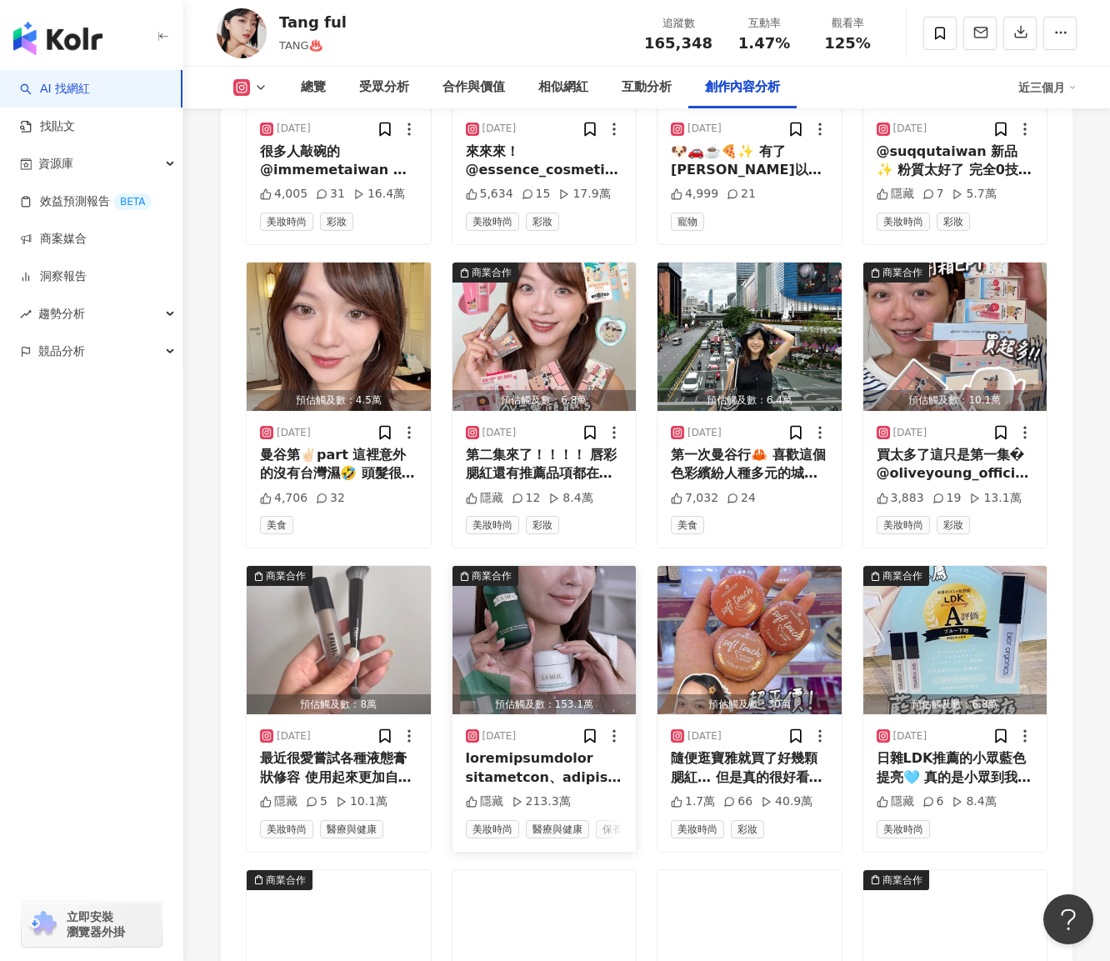
click at [559, 749] on div at bounding box center [545, 768] width 158 height 38
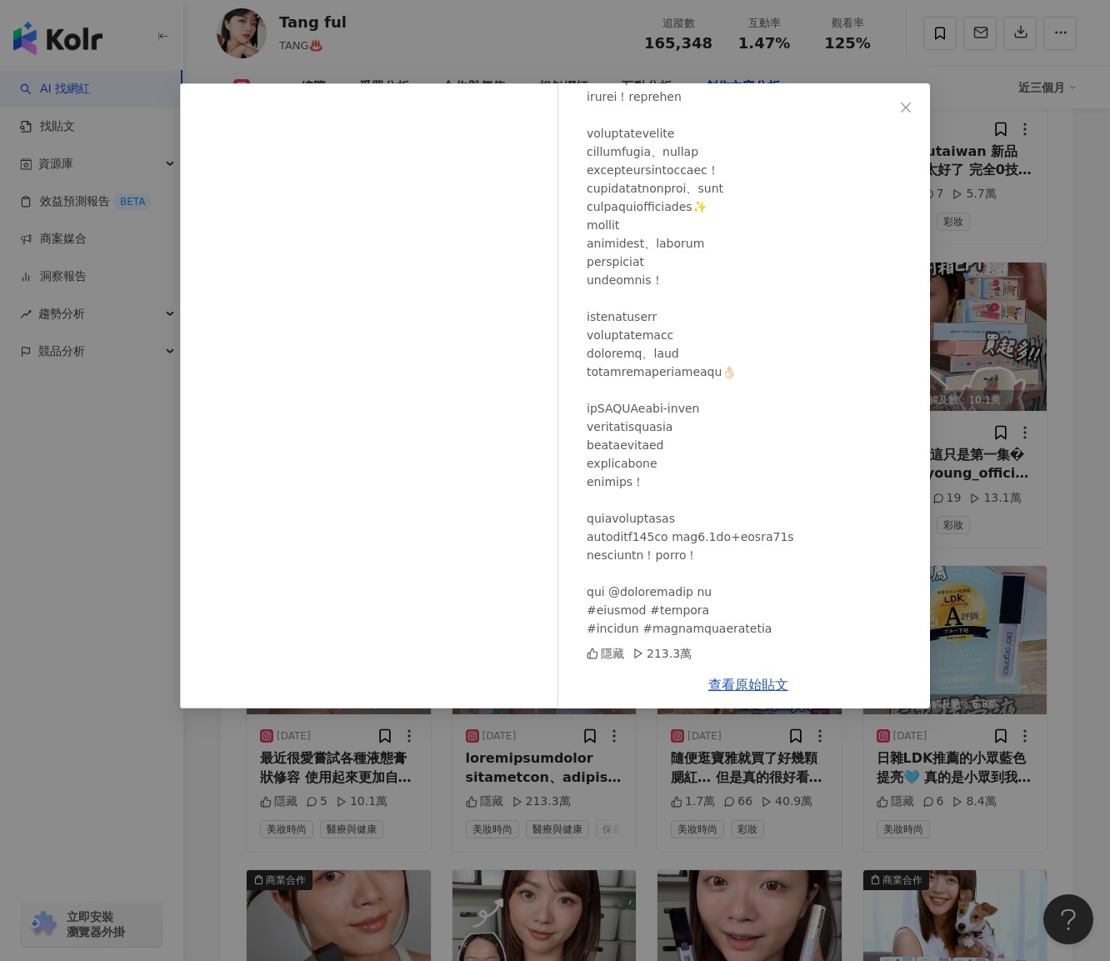
scroll to position [288, 0]
drag, startPoint x: 685, startPoint y: 606, endPoint x: 767, endPoint y: 604, distance: 81.7
click at [767, 604] on div at bounding box center [752, 260] width 330 height 752
copy div "拉娜平衡水 #"
click at [619, 775] on div "Tang ful 2025/7/18 隱藏 213.3萬 查看原始貼文" at bounding box center [555, 480] width 1110 height 961
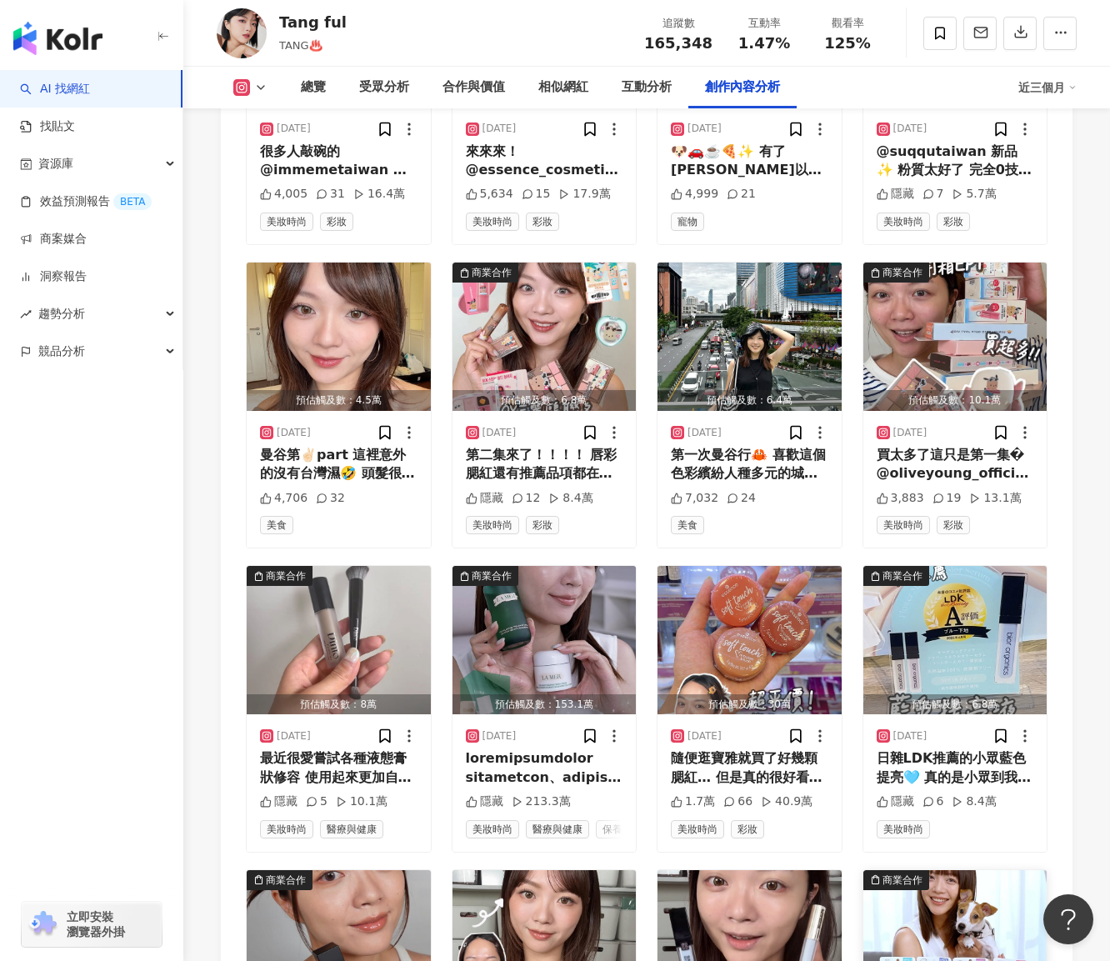
click at [899, 872] on div "商業合作" at bounding box center [903, 880] width 40 height 17
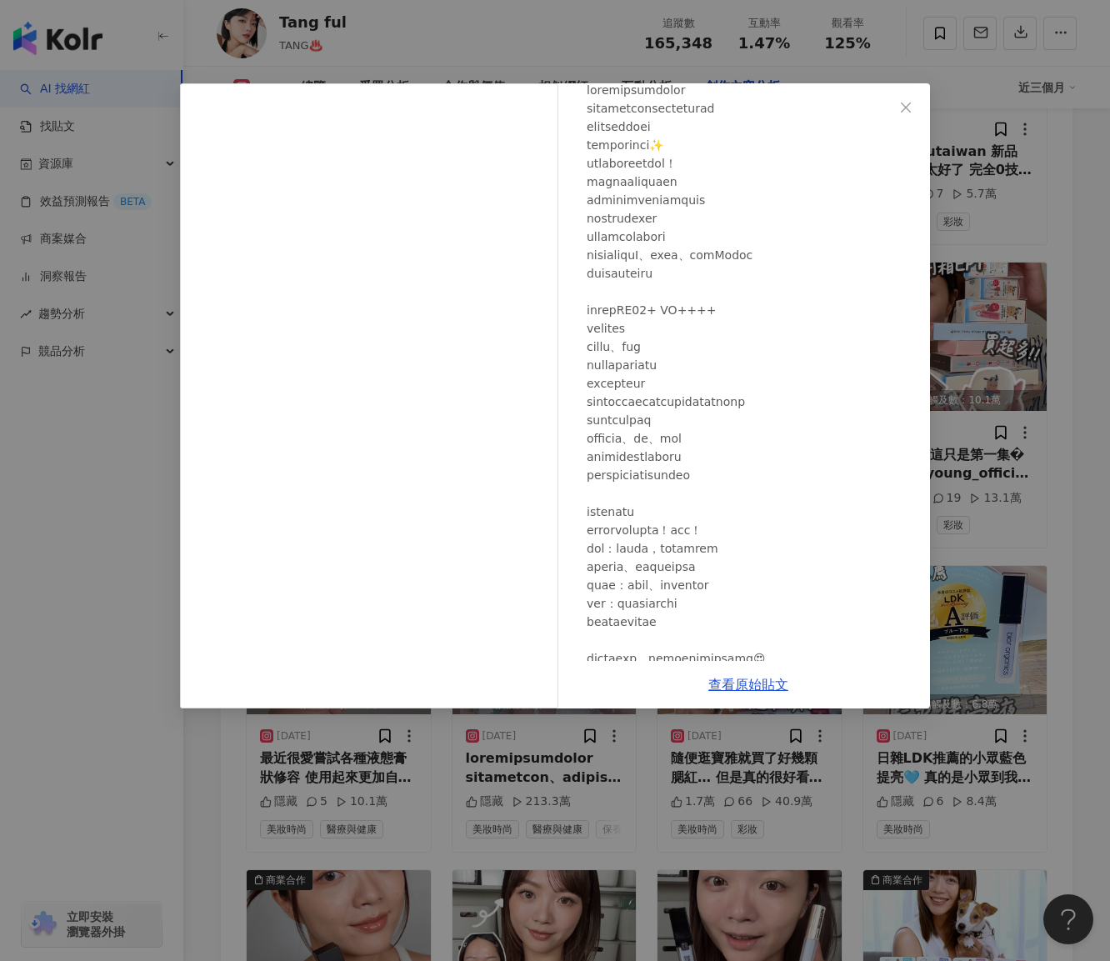
scroll to position [197, 0]
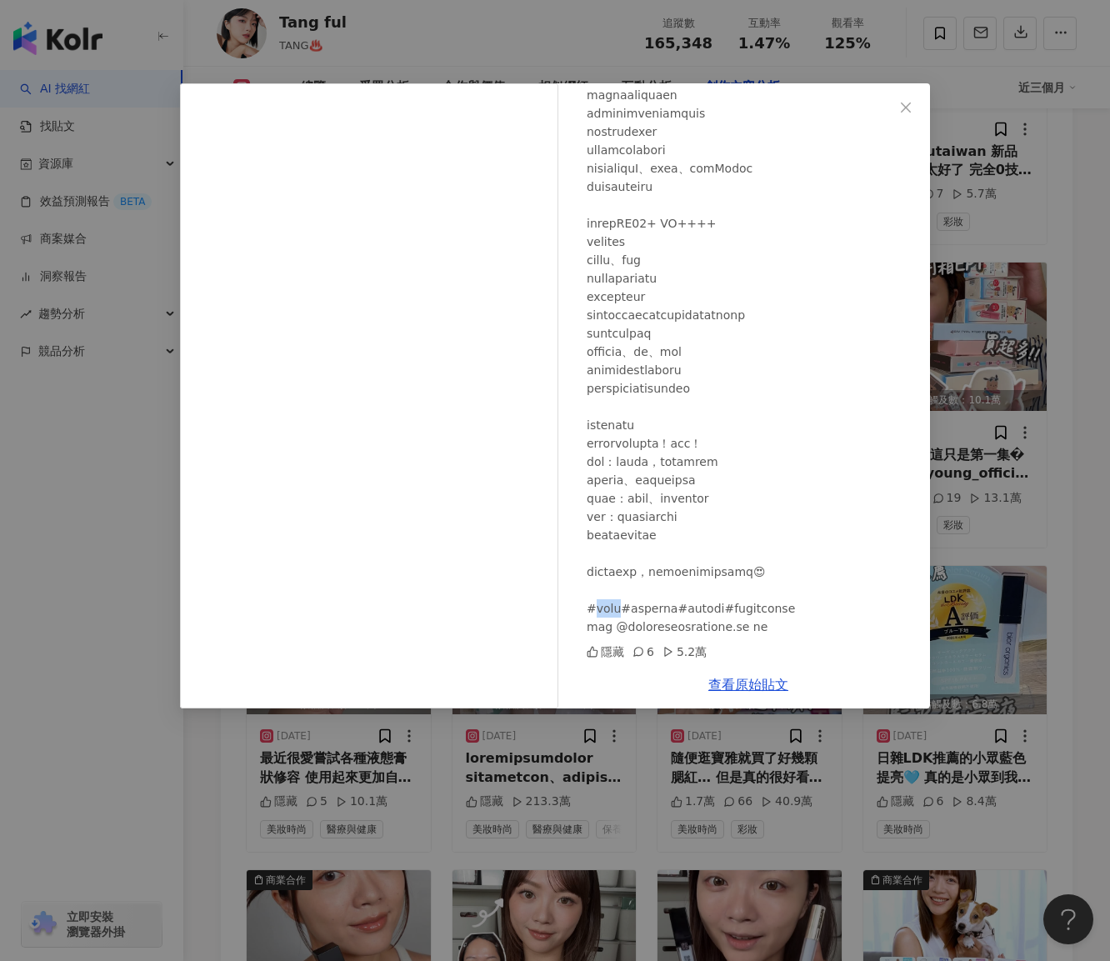
drag, startPoint x: 593, startPoint y: 587, endPoint x: 637, endPoint y: 586, distance: 44.2
click at [637, 586] on div at bounding box center [752, 315] width 330 height 642
copy div "秀雷敦#"
click at [556, 839] on div "Tang ful 2025/7/3 隱藏 6 5.2萬 查看原始貼文" at bounding box center [555, 480] width 1110 height 961
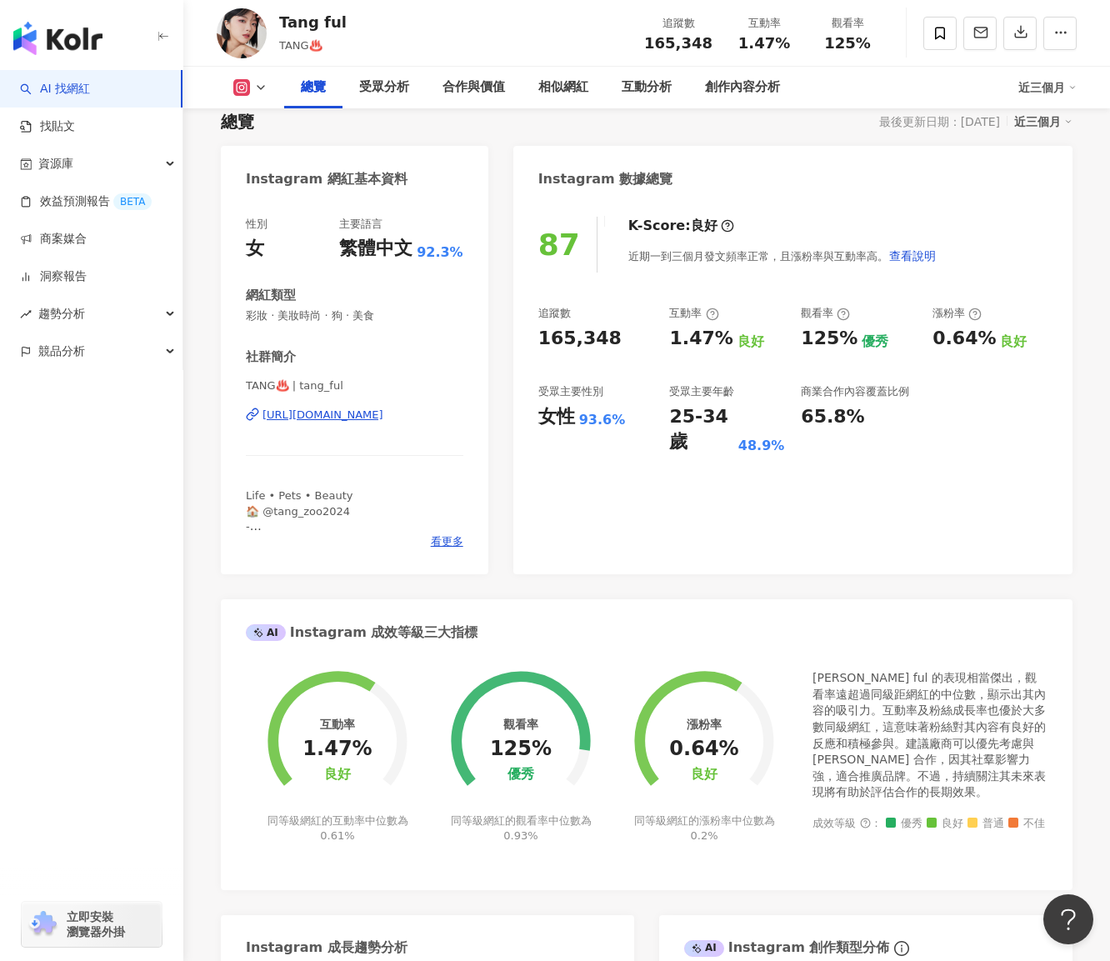
scroll to position [145, 0]
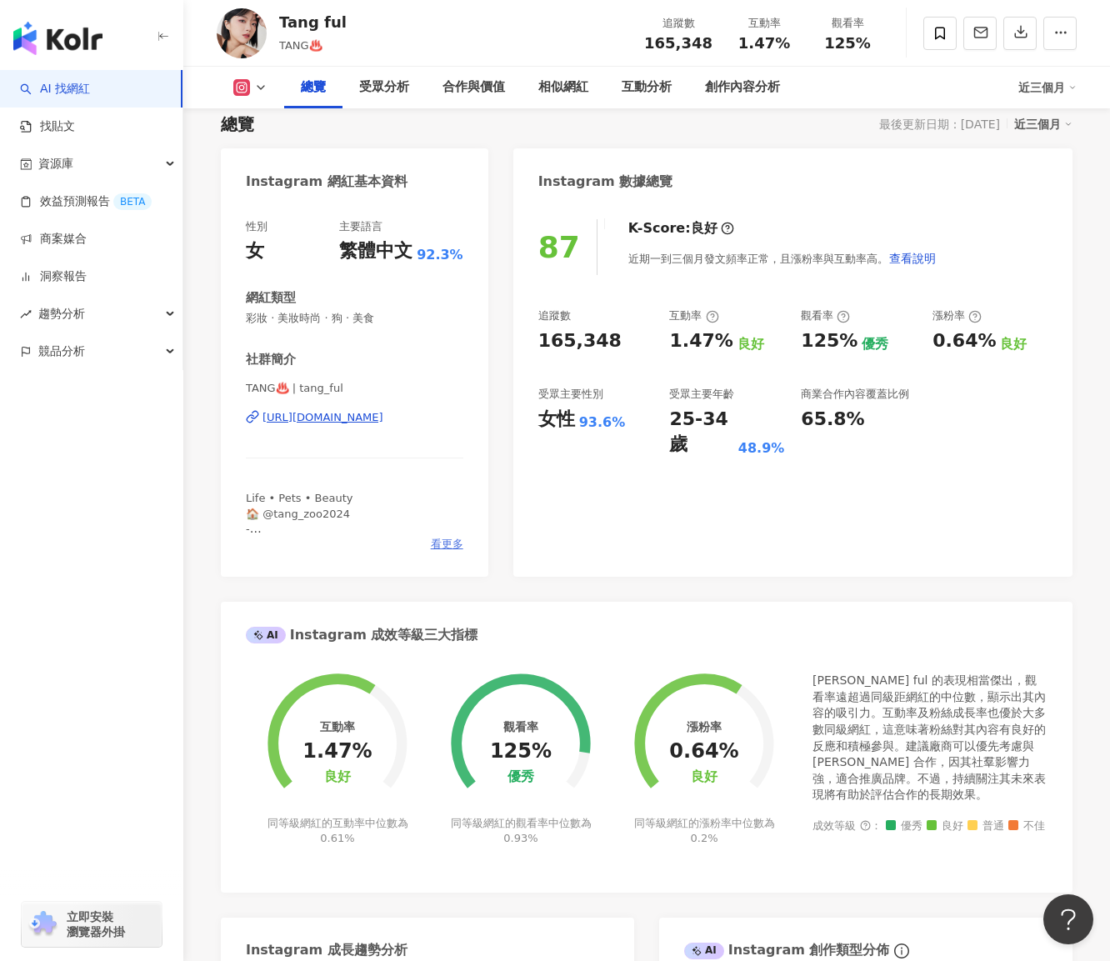
click at [458, 539] on span "看更多" at bounding box center [447, 544] width 33 height 15
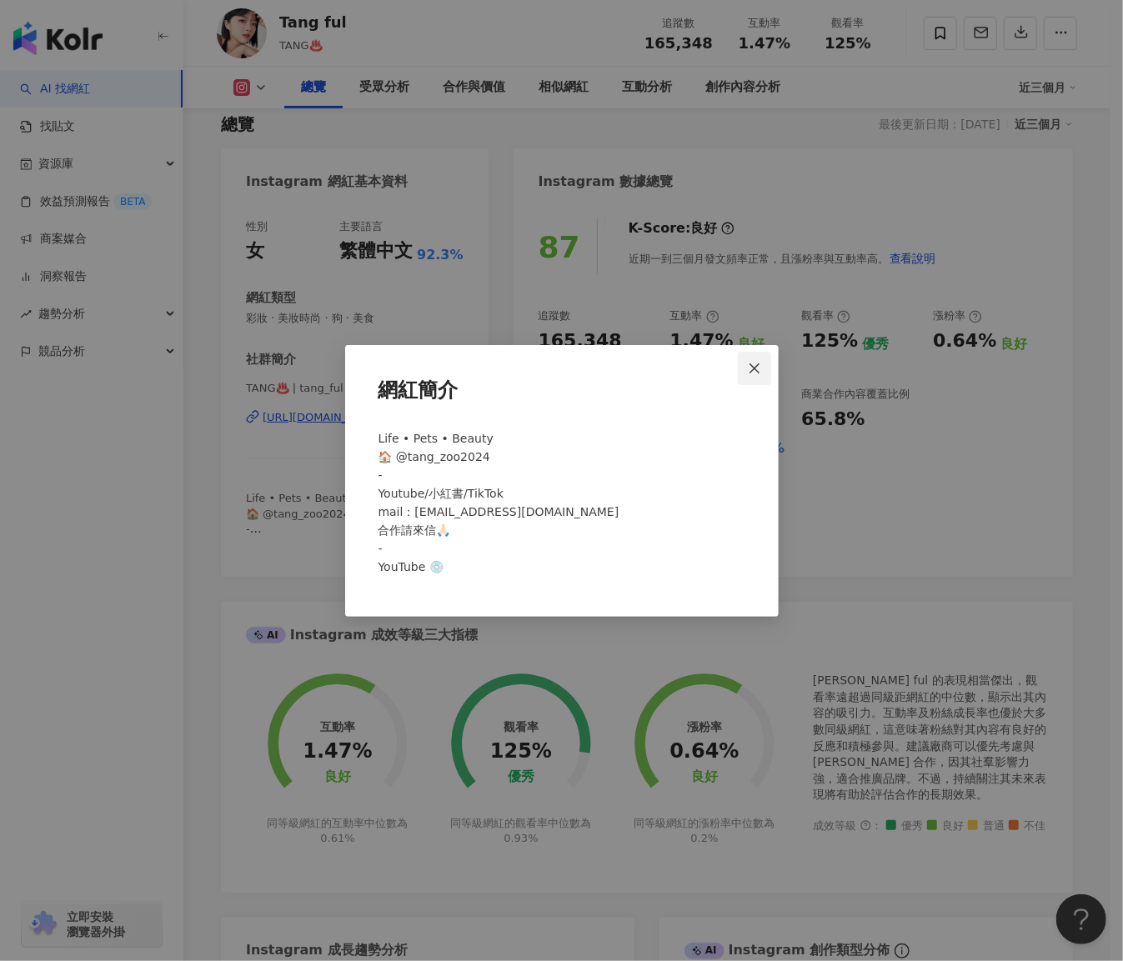
click at [758, 366] on icon "close" at bounding box center [754, 368] width 13 height 13
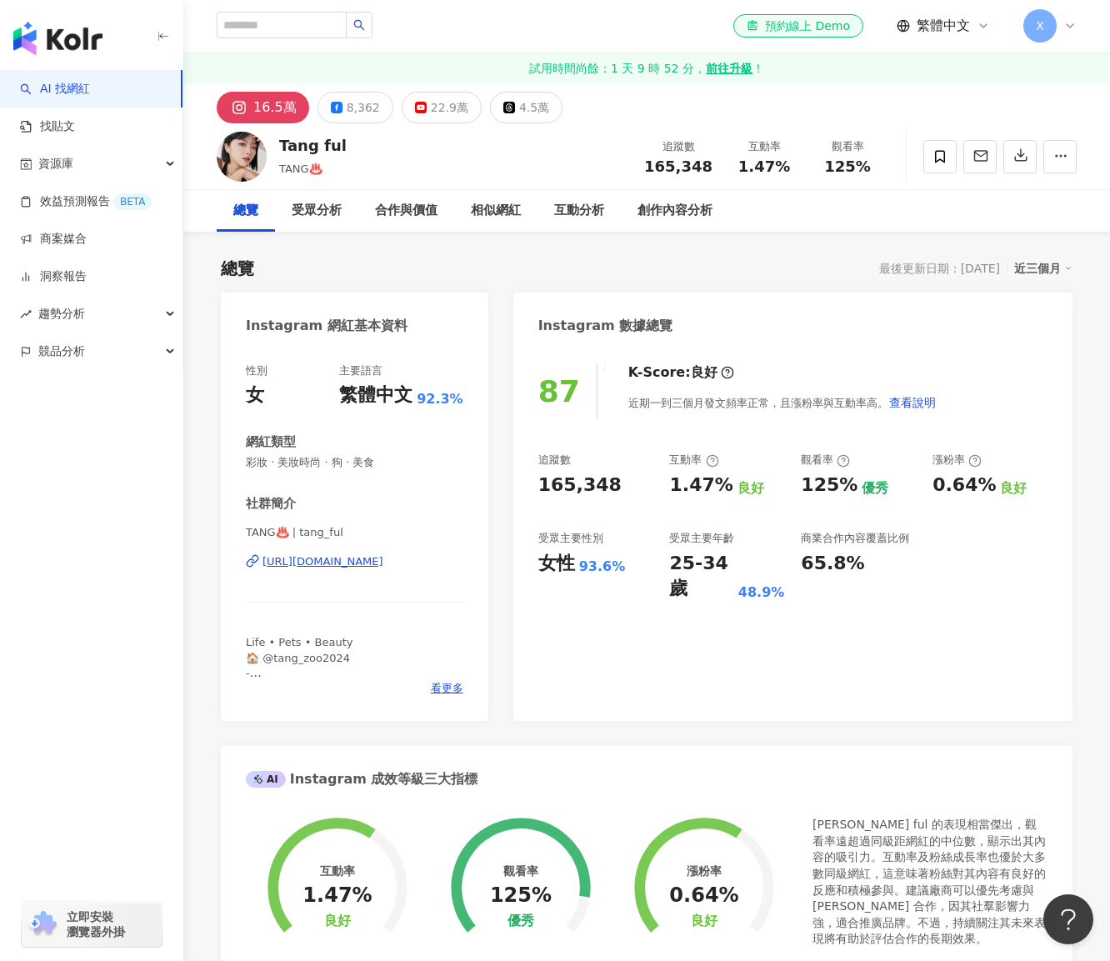
scroll to position [0, 0]
click at [499, 203] on div "相似網紅" at bounding box center [496, 212] width 50 height 20
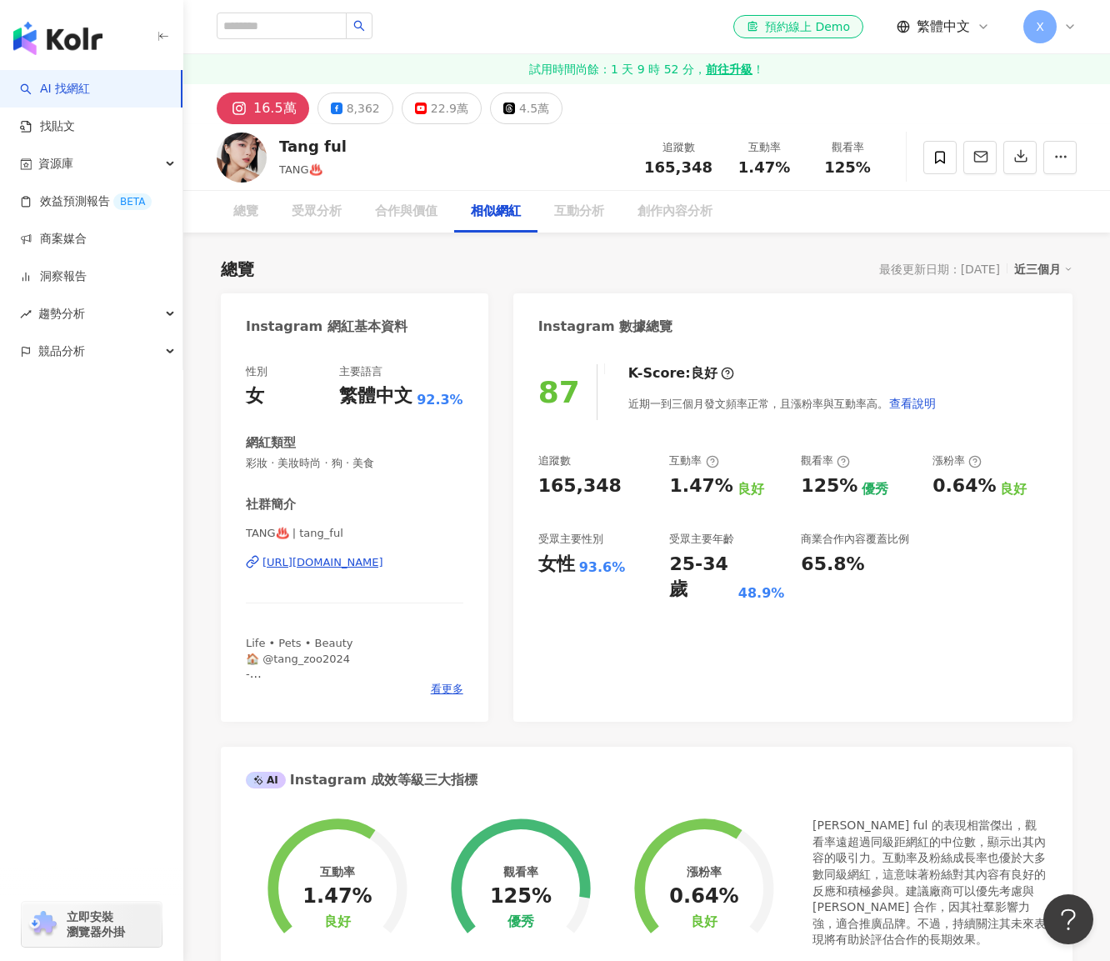
scroll to position [2718, 0]
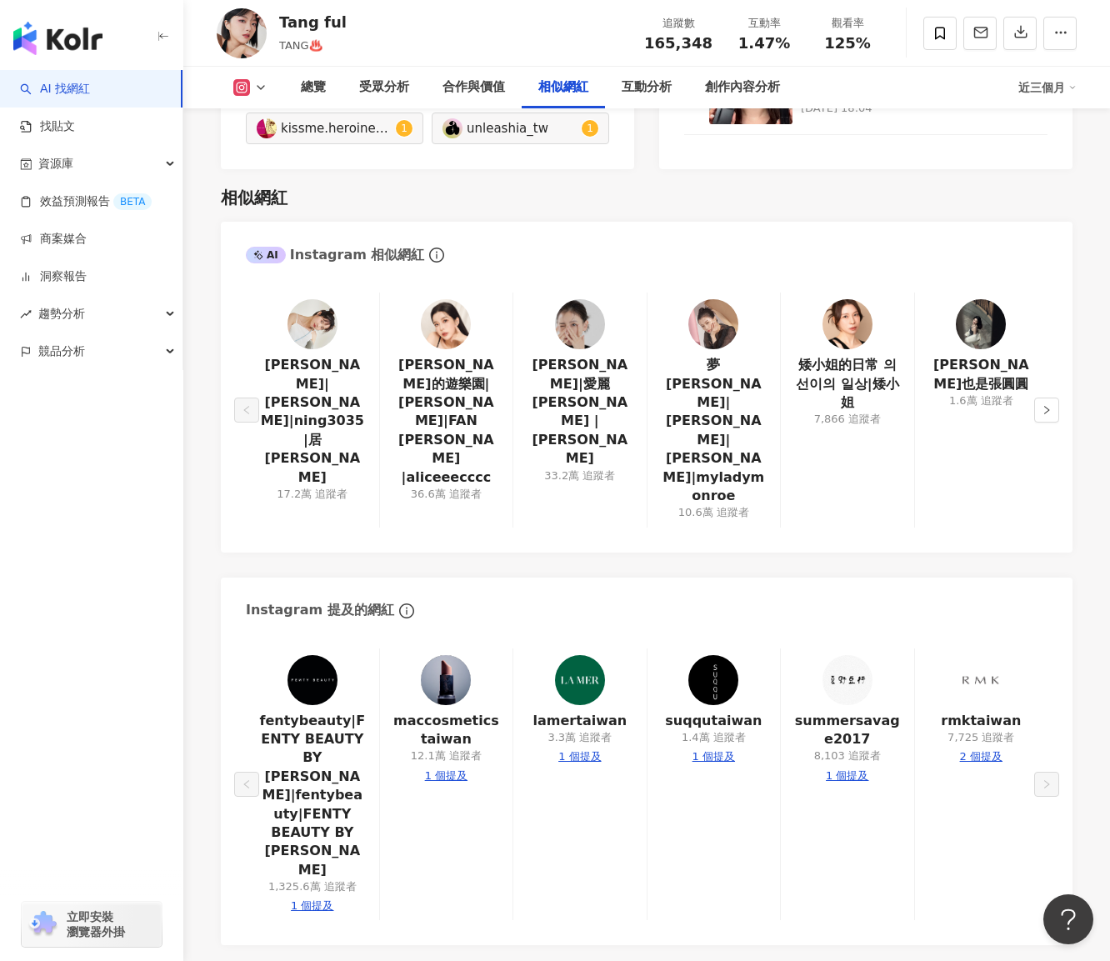
click at [718, 299] on img at bounding box center [714, 324] width 50 height 50
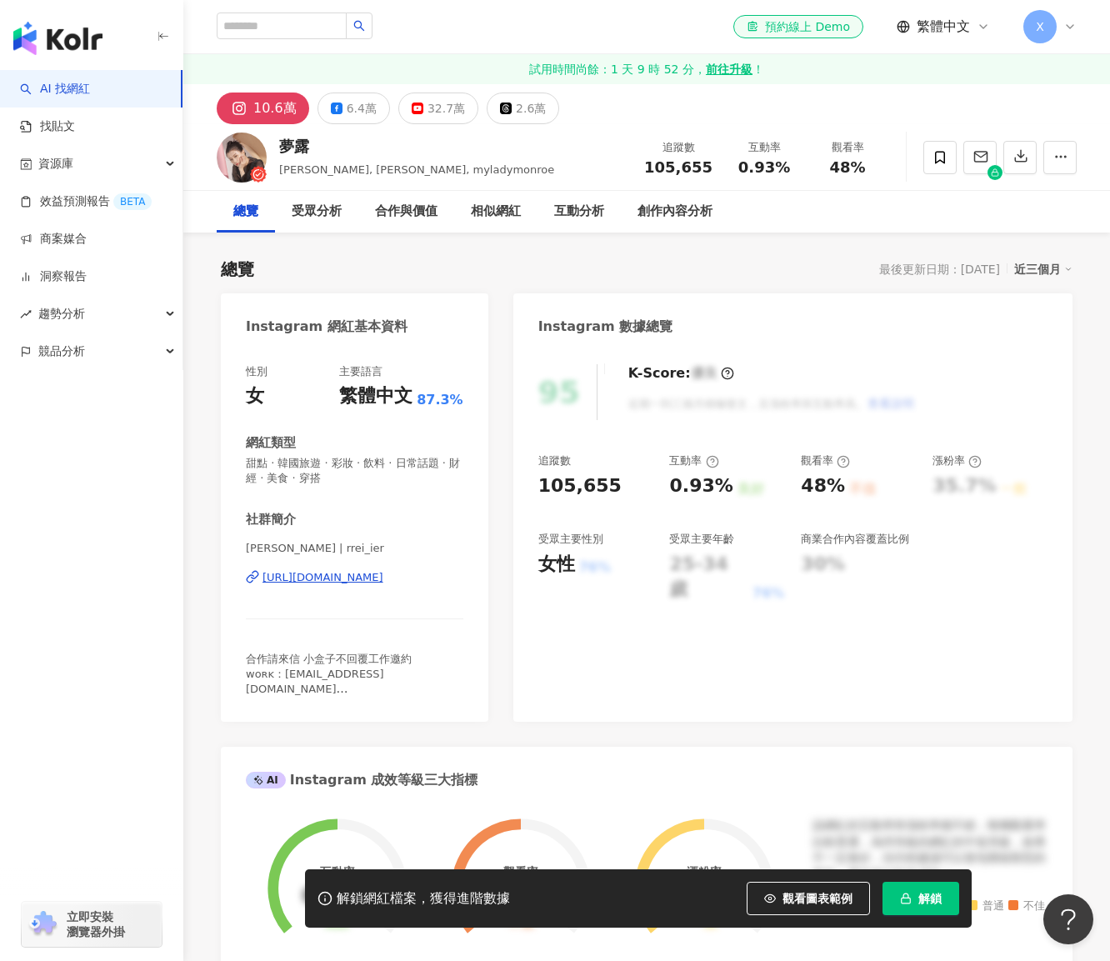
click at [930, 908] on button "解鎖" at bounding box center [921, 898] width 77 height 33
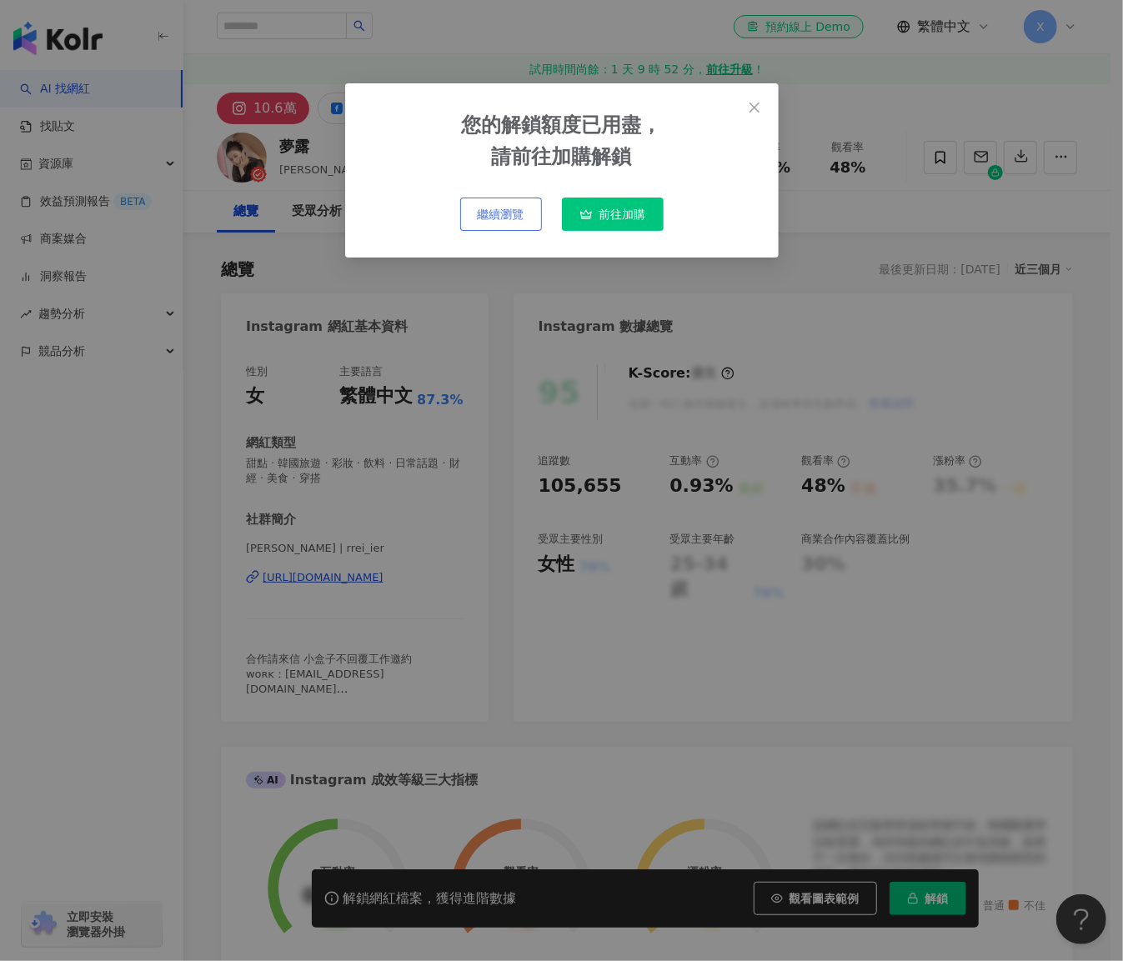
click at [510, 214] on span "繼續瀏覽" at bounding box center [501, 214] width 47 height 13
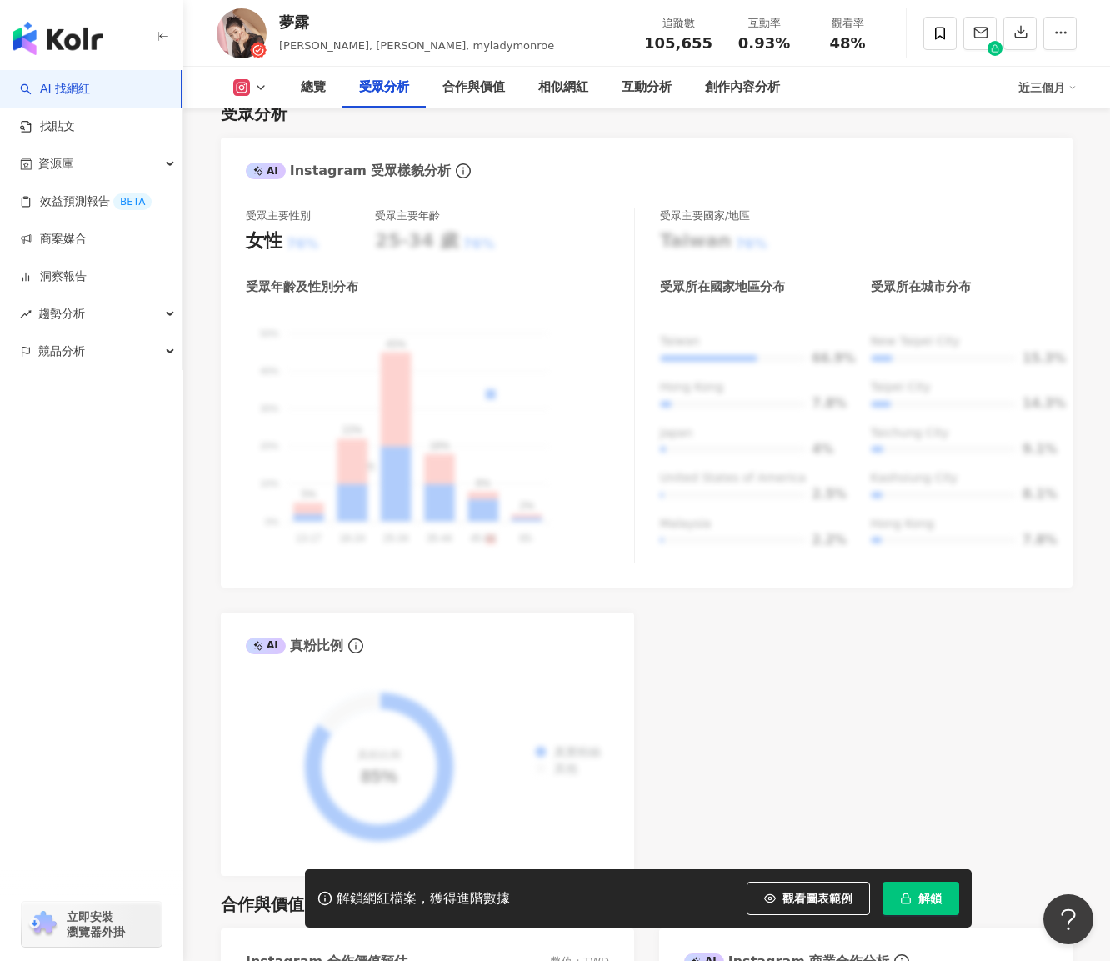
scroll to position [1501, 0]
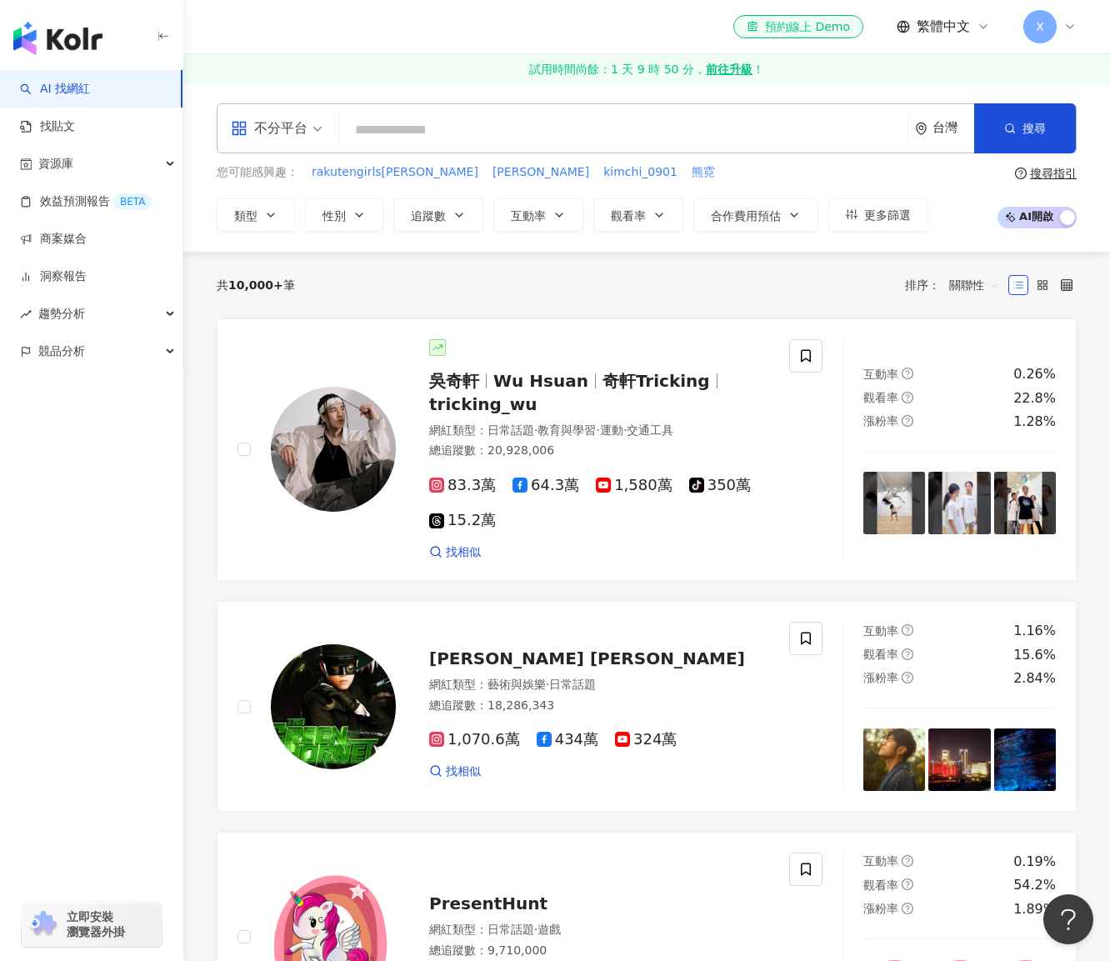
click at [1052, 24] on span "X" at bounding box center [1040, 26] width 33 height 33
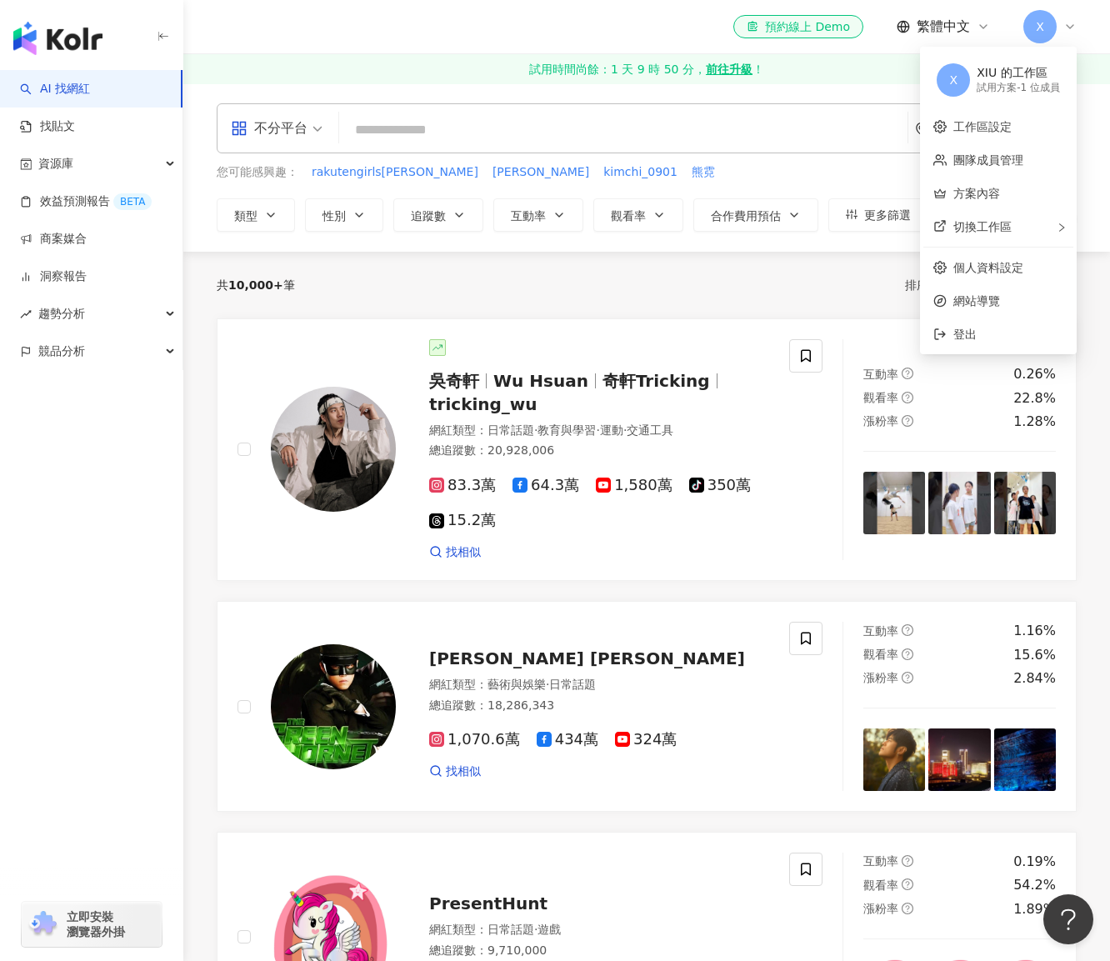
click at [94, 526] on div "AI 找網紅 找貼文 資源庫 效益預測報告 BETA 商案媒合 洞察報告 趨勢分析 競品分析 立即安裝 瀏覽器外掛" at bounding box center [91, 515] width 183 height 891
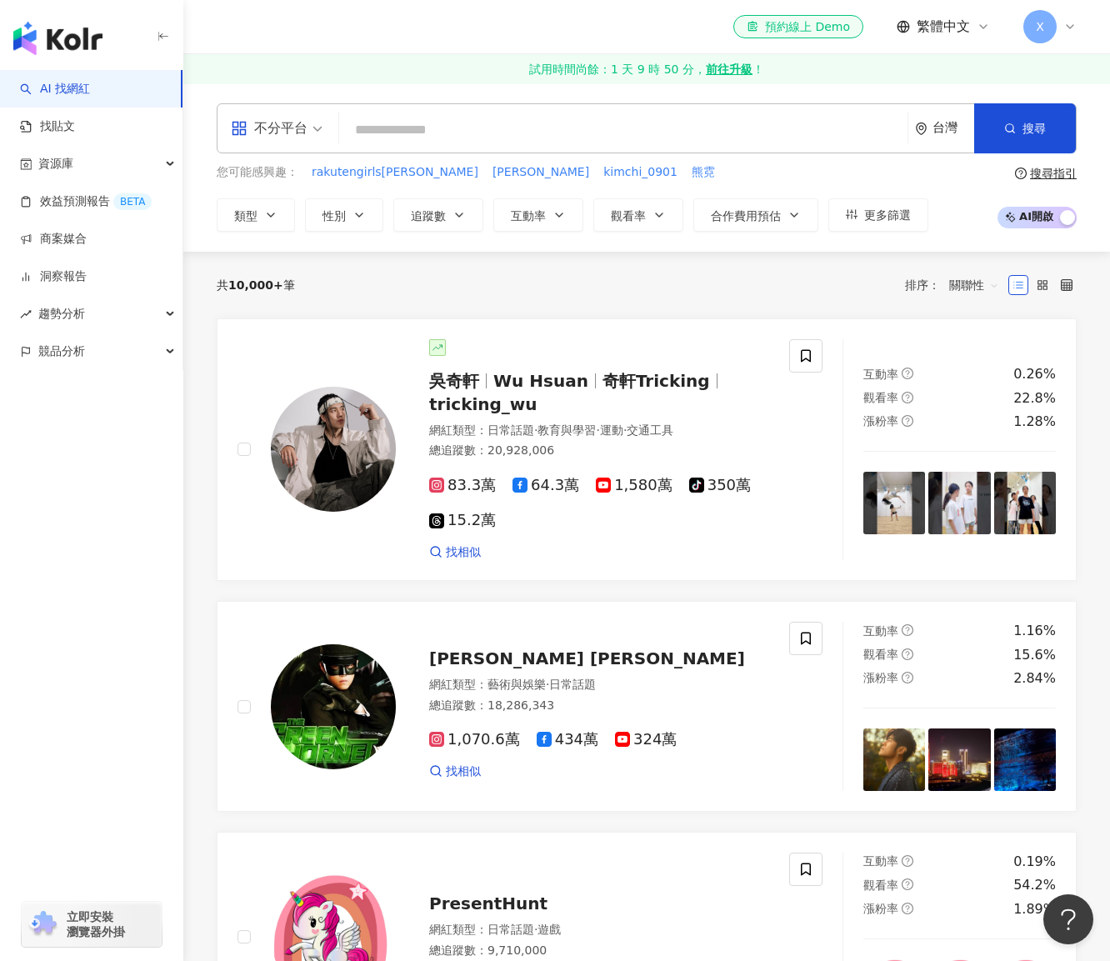
click at [59, 42] on img "button" at bounding box center [57, 38] width 89 height 33
click at [372, 424] on img at bounding box center [333, 449] width 125 height 125
drag, startPoint x: 339, startPoint y: 38, endPoint x: 353, endPoint y: 31, distance: 16.0
click at [339, 38] on div "el-icon-cs 預約線上 Demo 繁體中文 X" at bounding box center [647, 26] width 860 height 53
click at [1067, 24] on icon at bounding box center [1070, 26] width 13 height 13
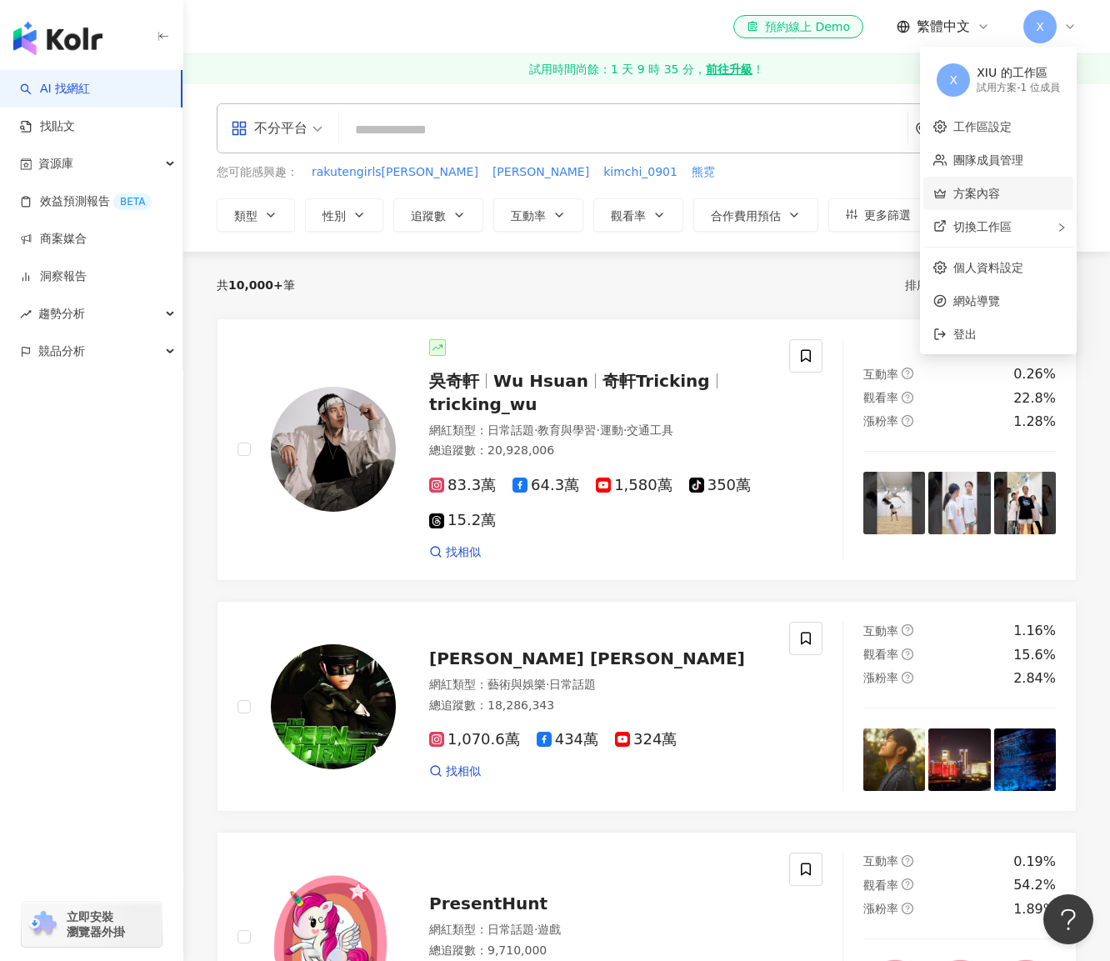
click at [1000, 195] on link "方案內容" at bounding box center [977, 193] width 47 height 13
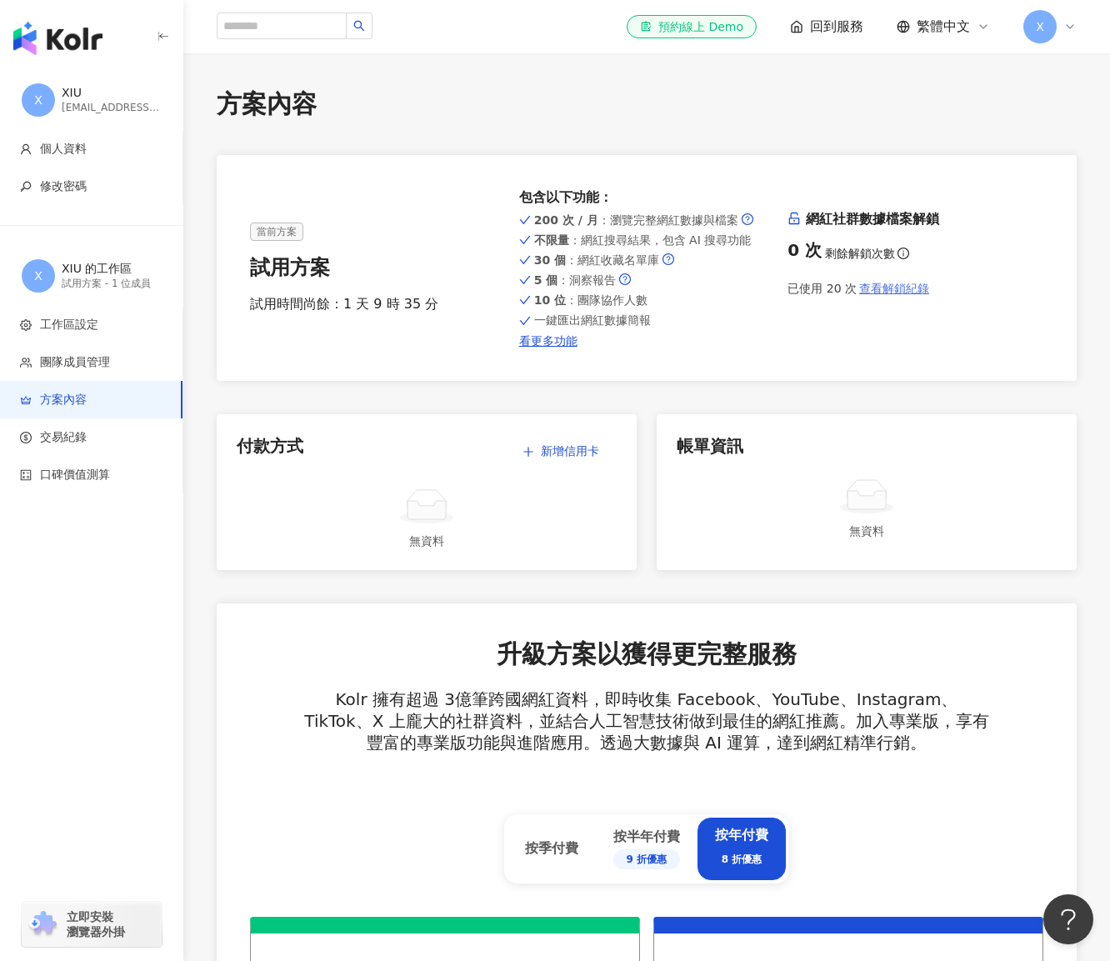
click at [902, 290] on span "查看解鎖紀錄" at bounding box center [894, 288] width 70 height 13
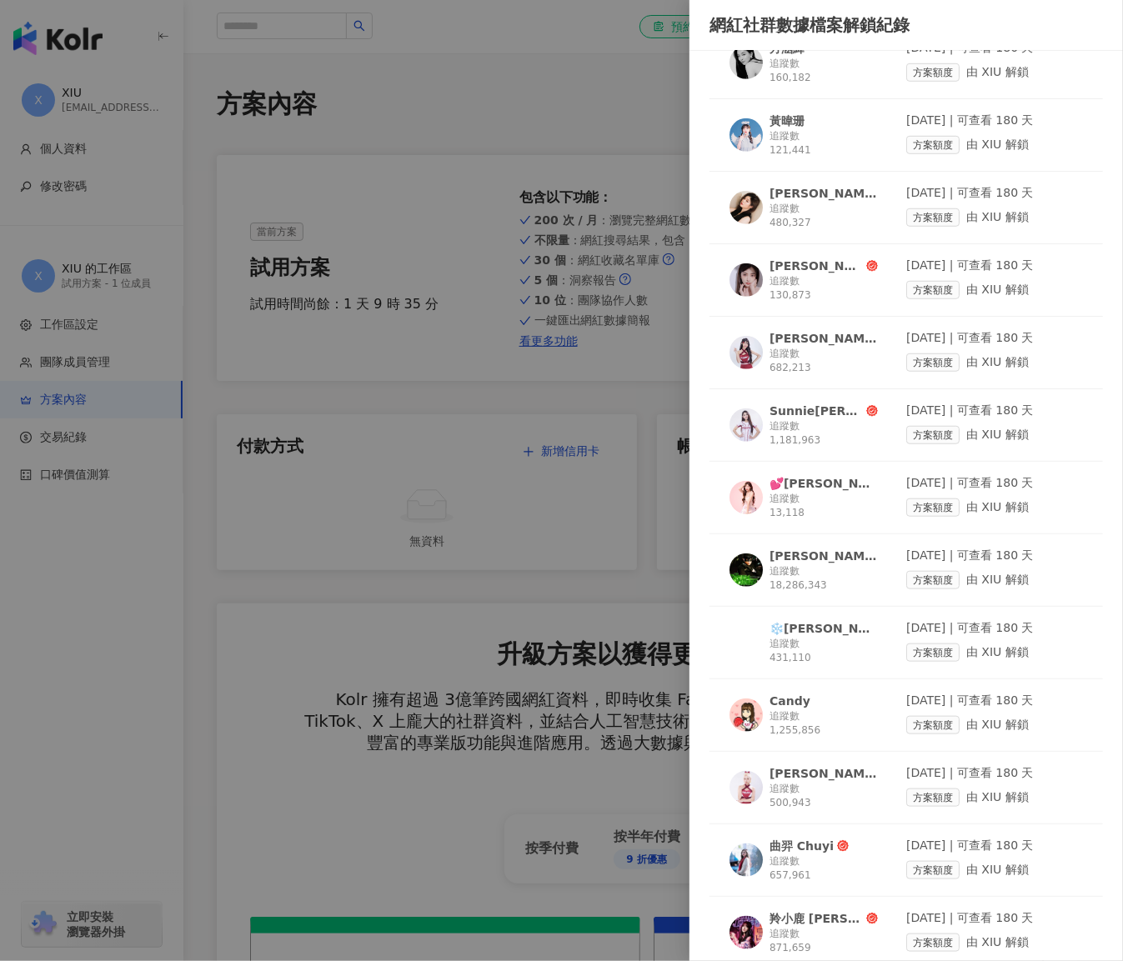
scroll to position [639, 0]
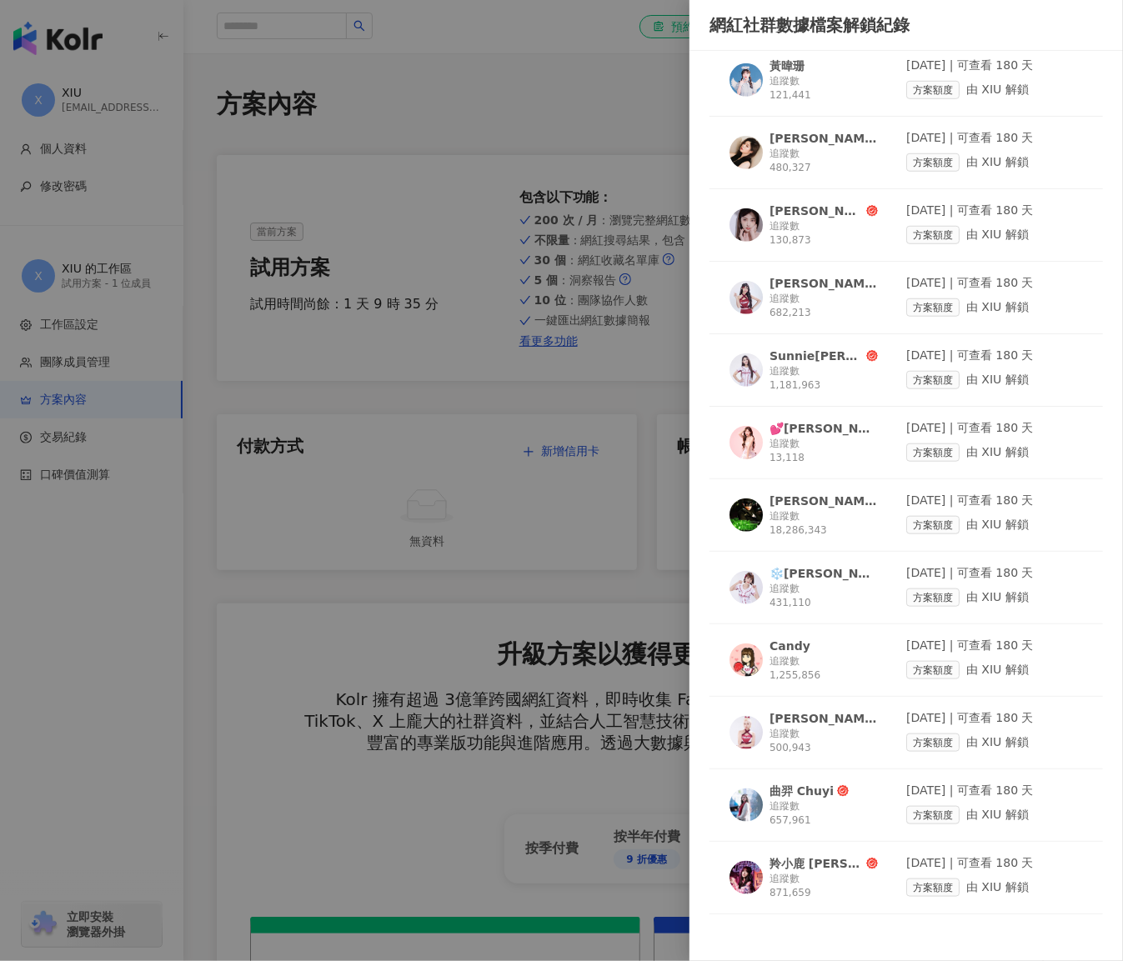
click at [799, 427] on div "💕林穎樂💕" at bounding box center [823, 428] width 108 height 17
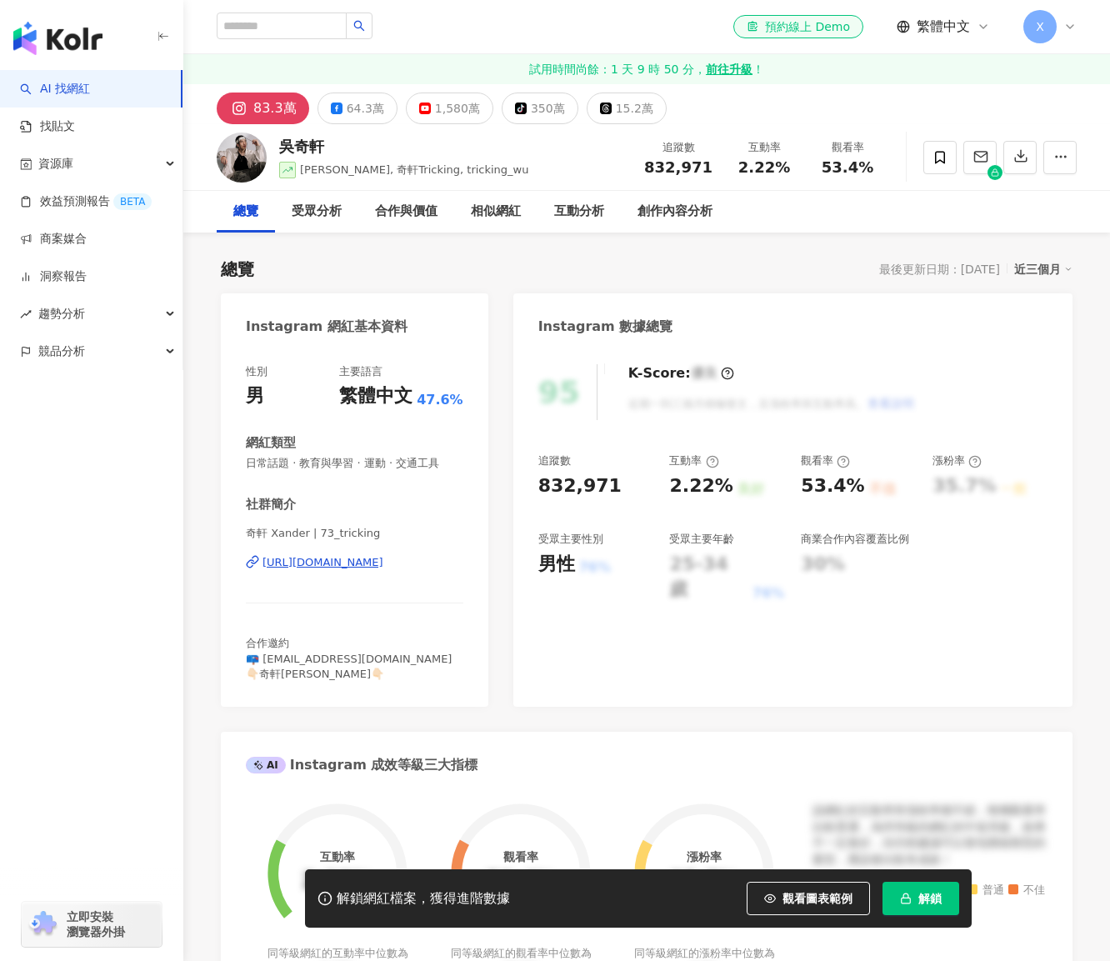
click at [934, 898] on span "解鎖" at bounding box center [930, 898] width 23 height 13
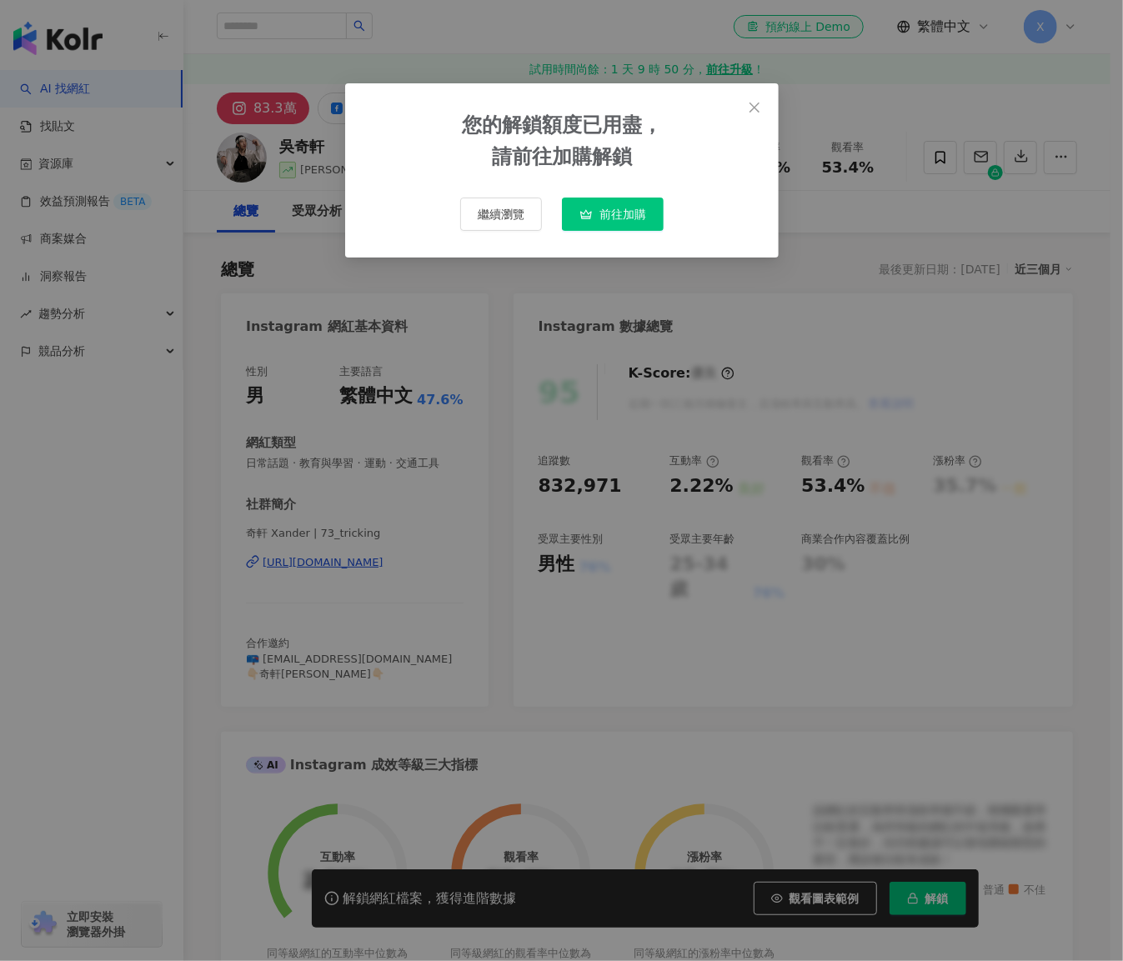
click at [639, 225] on button "前往加購" at bounding box center [613, 214] width 102 height 33
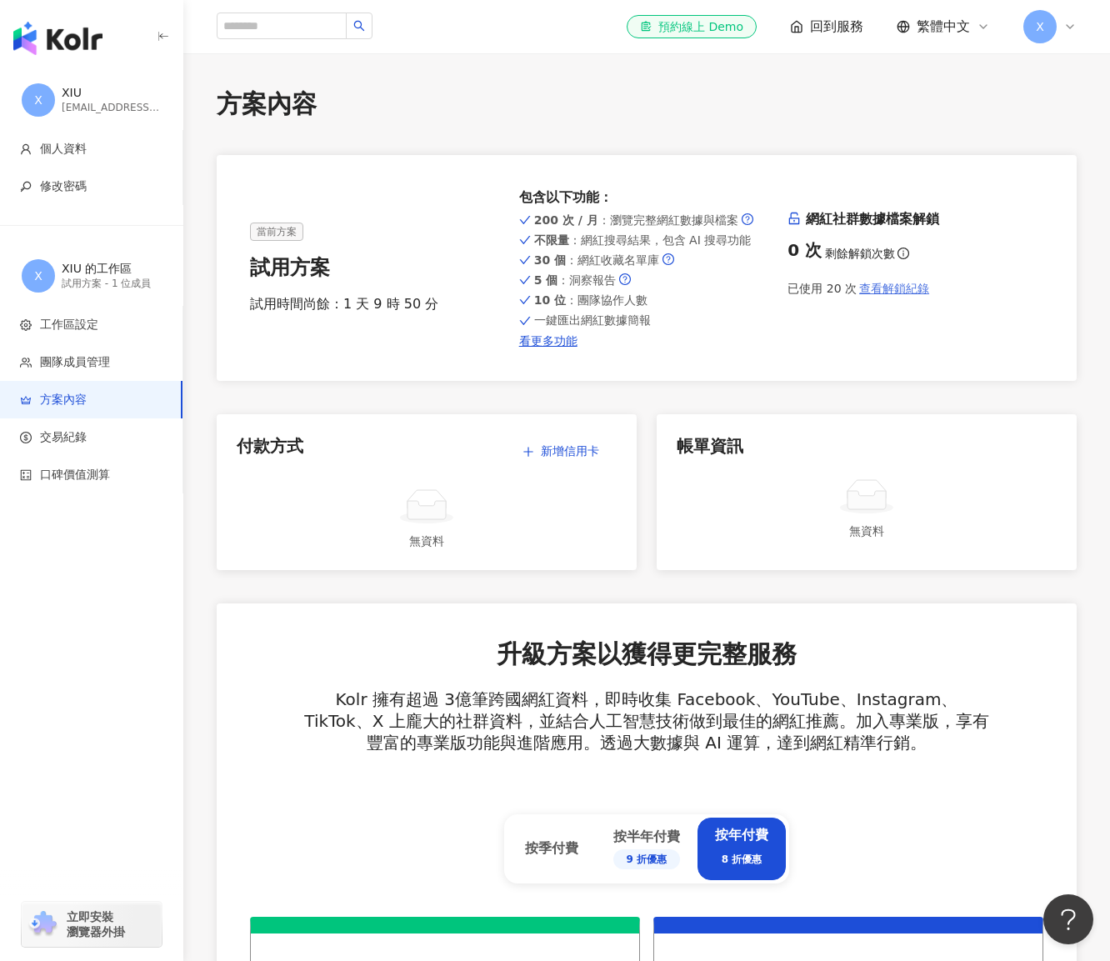
click at [890, 294] on span "查看解鎖紀錄" at bounding box center [894, 288] width 70 height 13
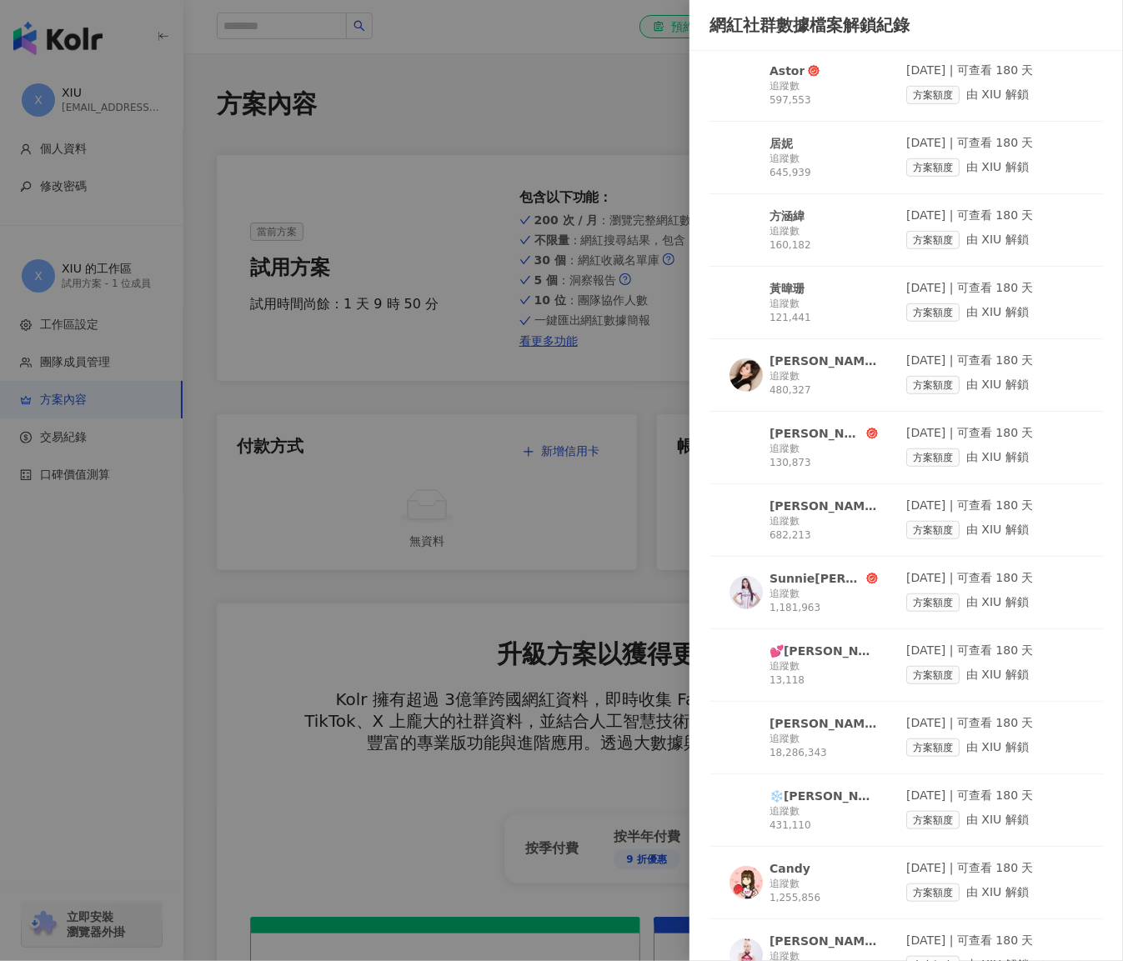
scroll to position [639, 0]
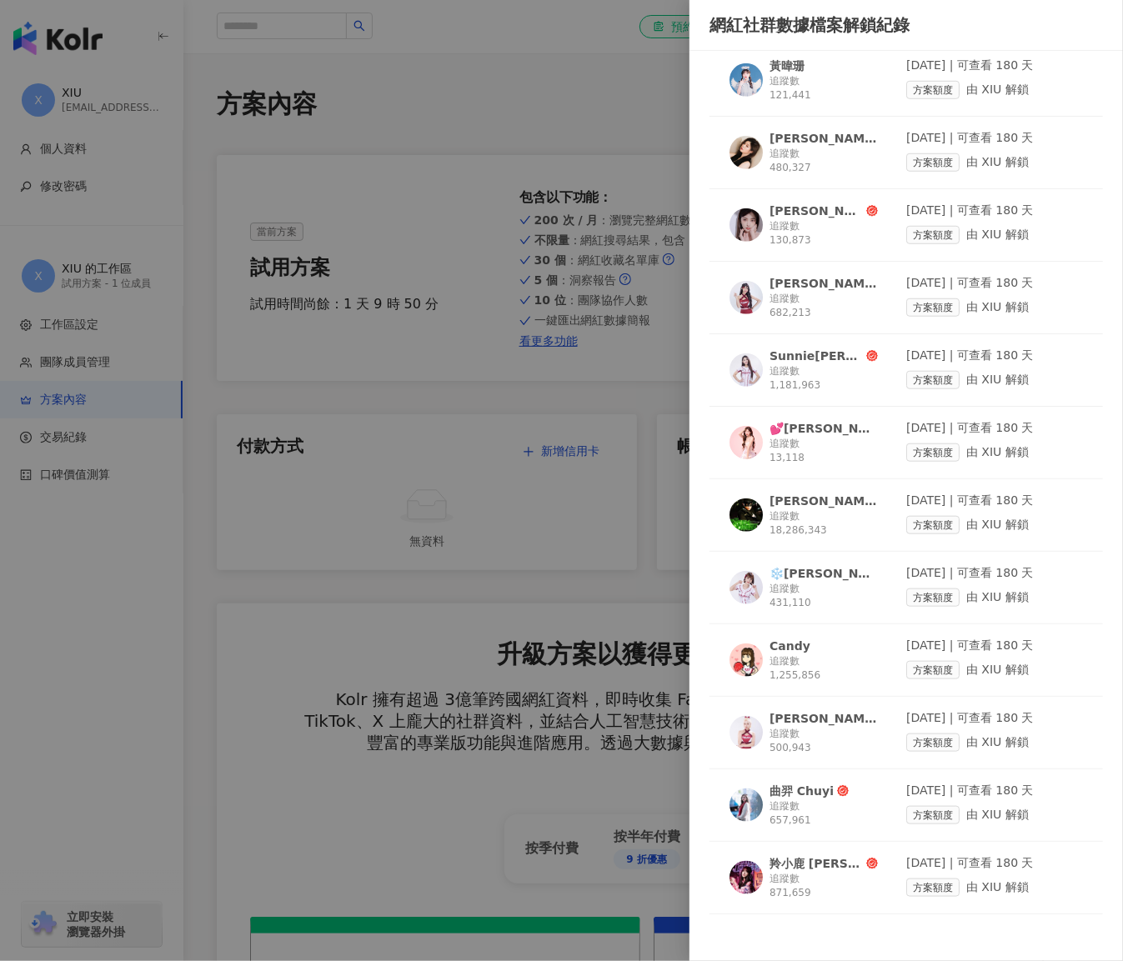
click at [784, 567] on div "❄️[PERSON_NAME]" at bounding box center [823, 573] width 108 height 17
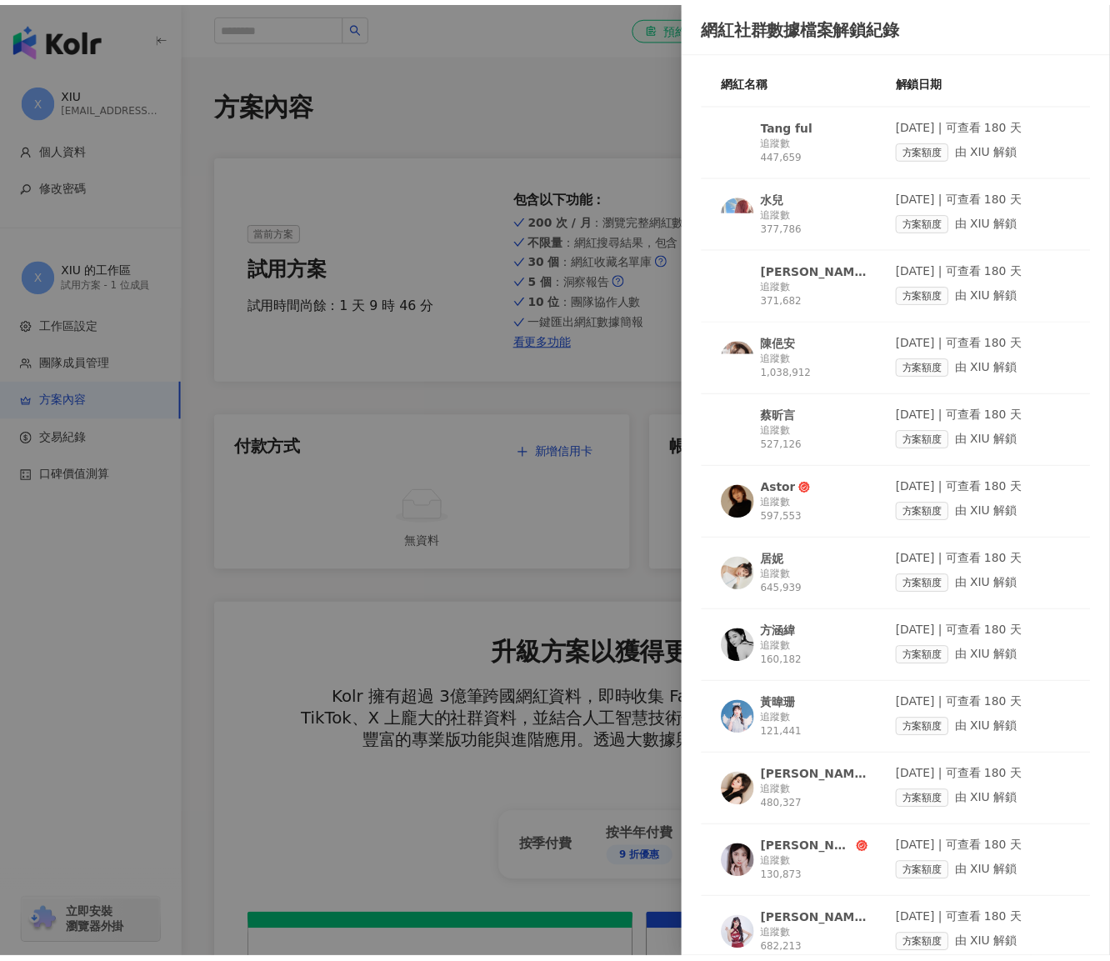
scroll to position [584, 0]
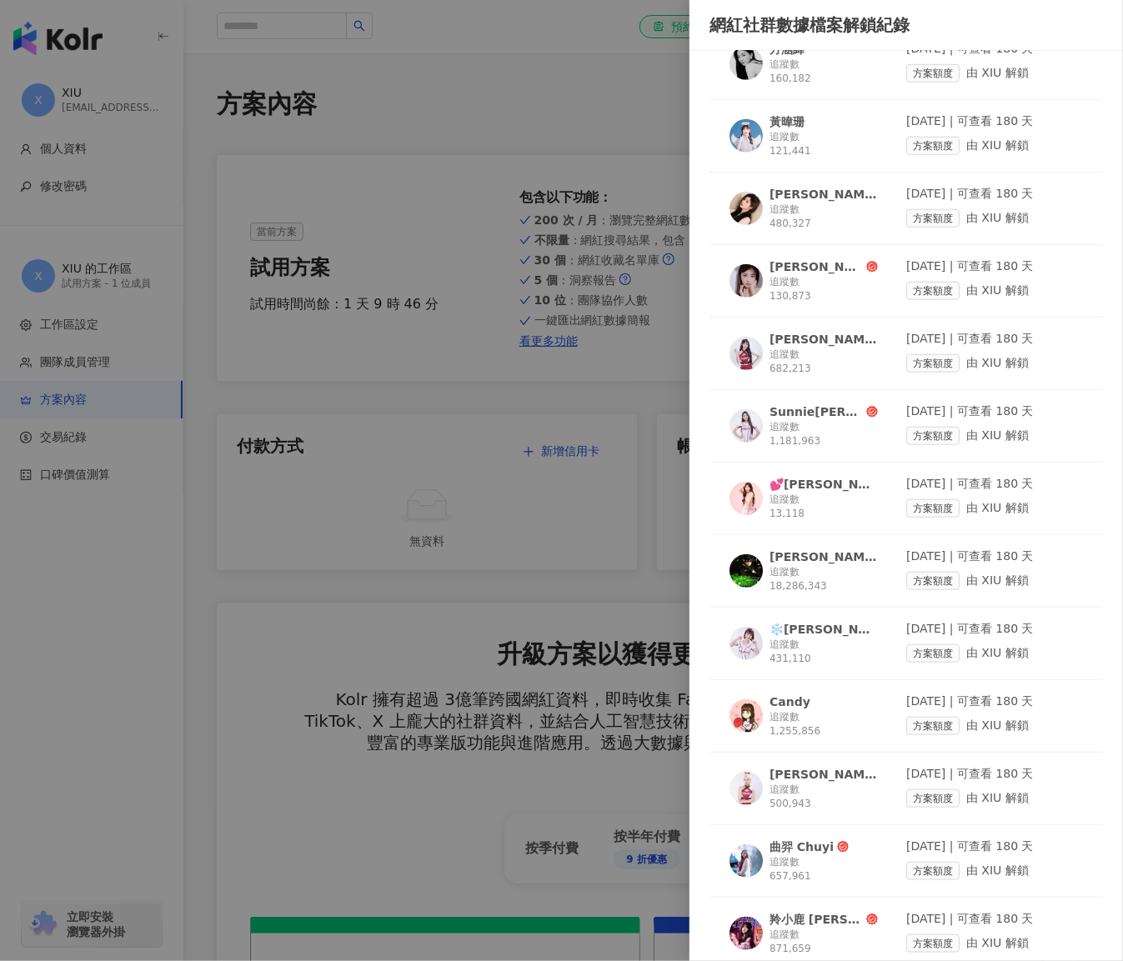
click at [424, 104] on div at bounding box center [561, 480] width 1123 height 961
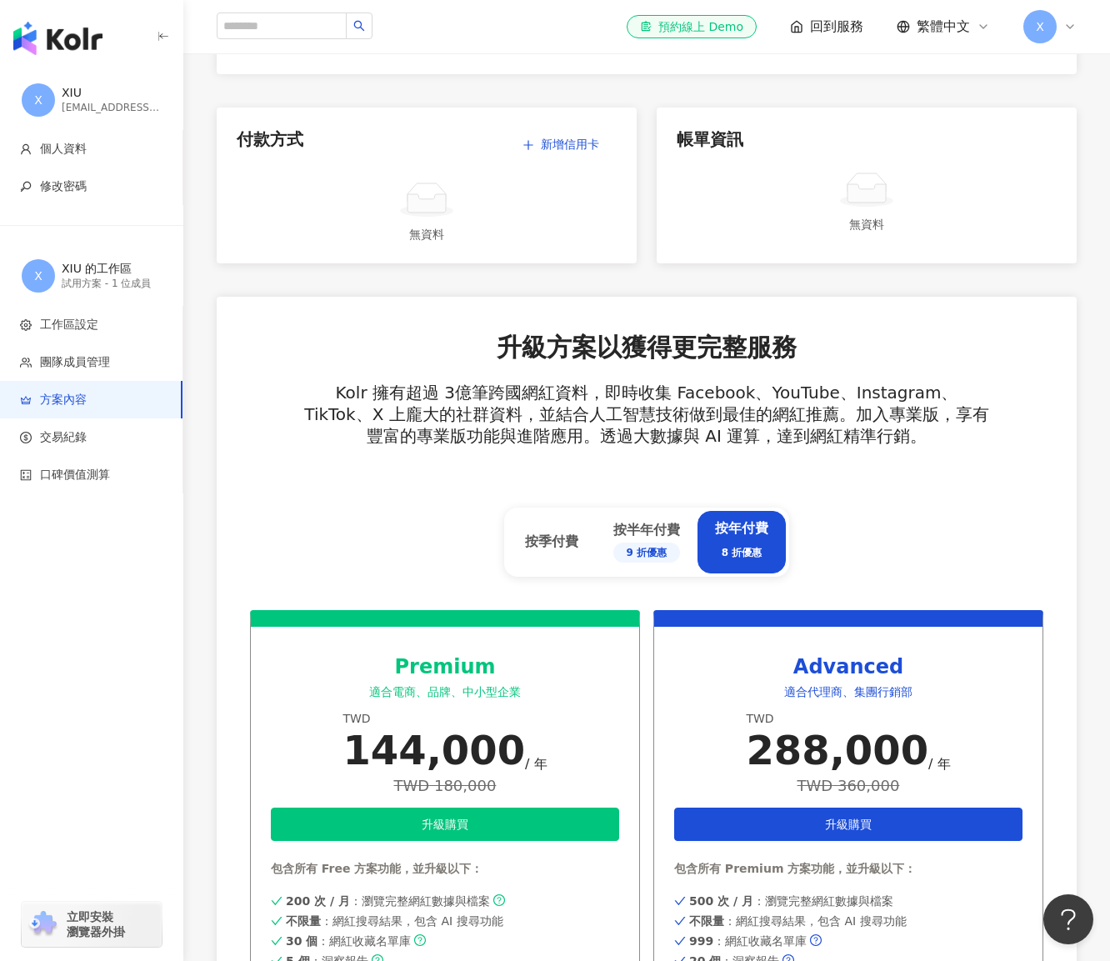
scroll to position [333, 0]
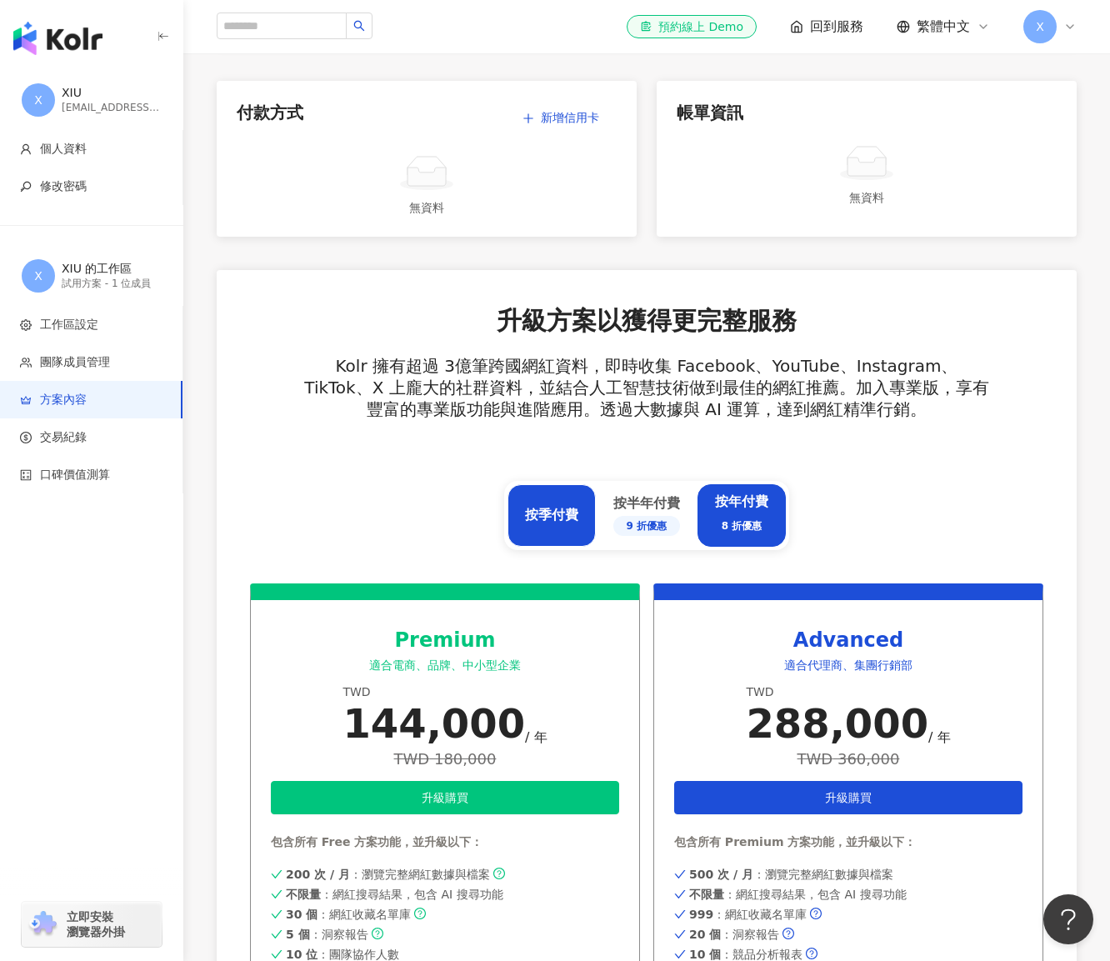
click at [547, 509] on div "按季付費" at bounding box center [551, 515] width 53 height 18
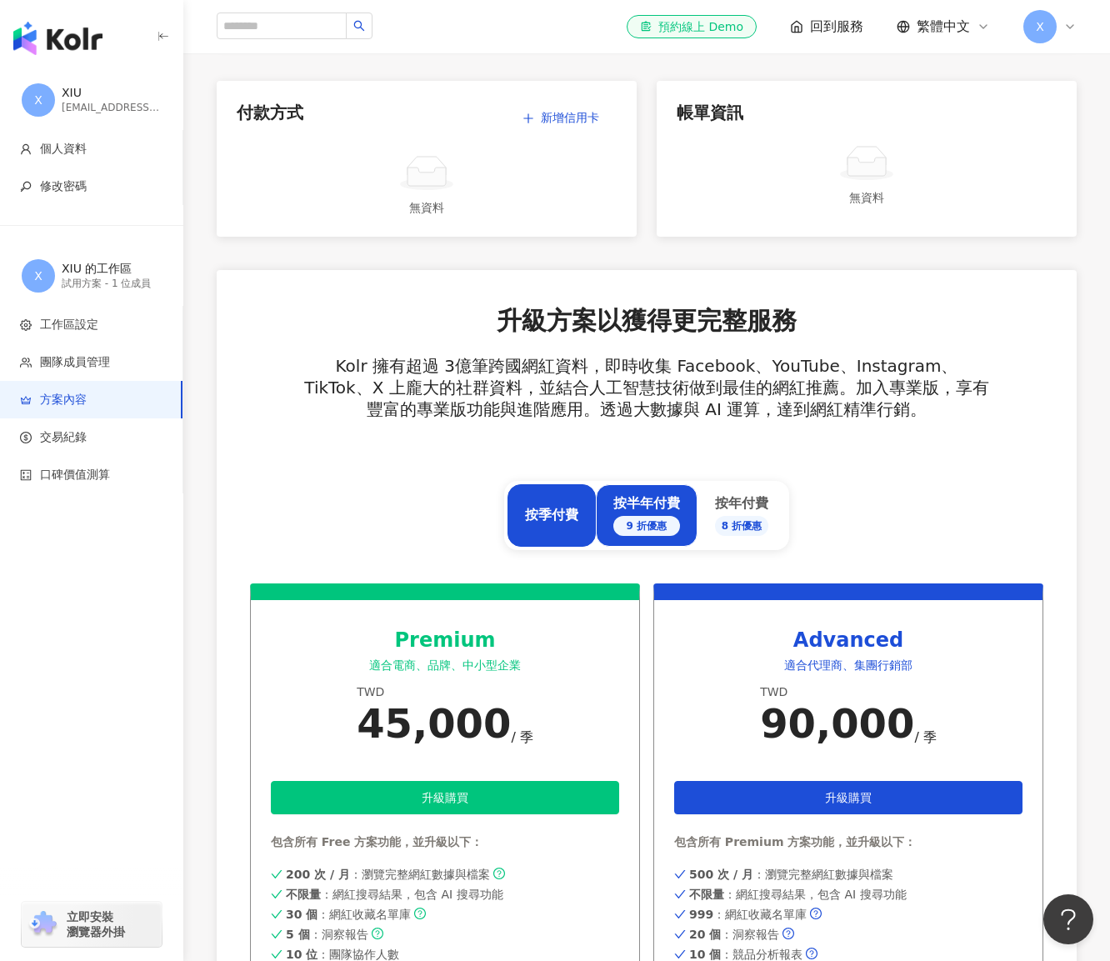
click at [640, 506] on div "按半年付費 9 折優惠" at bounding box center [647, 515] width 67 height 42
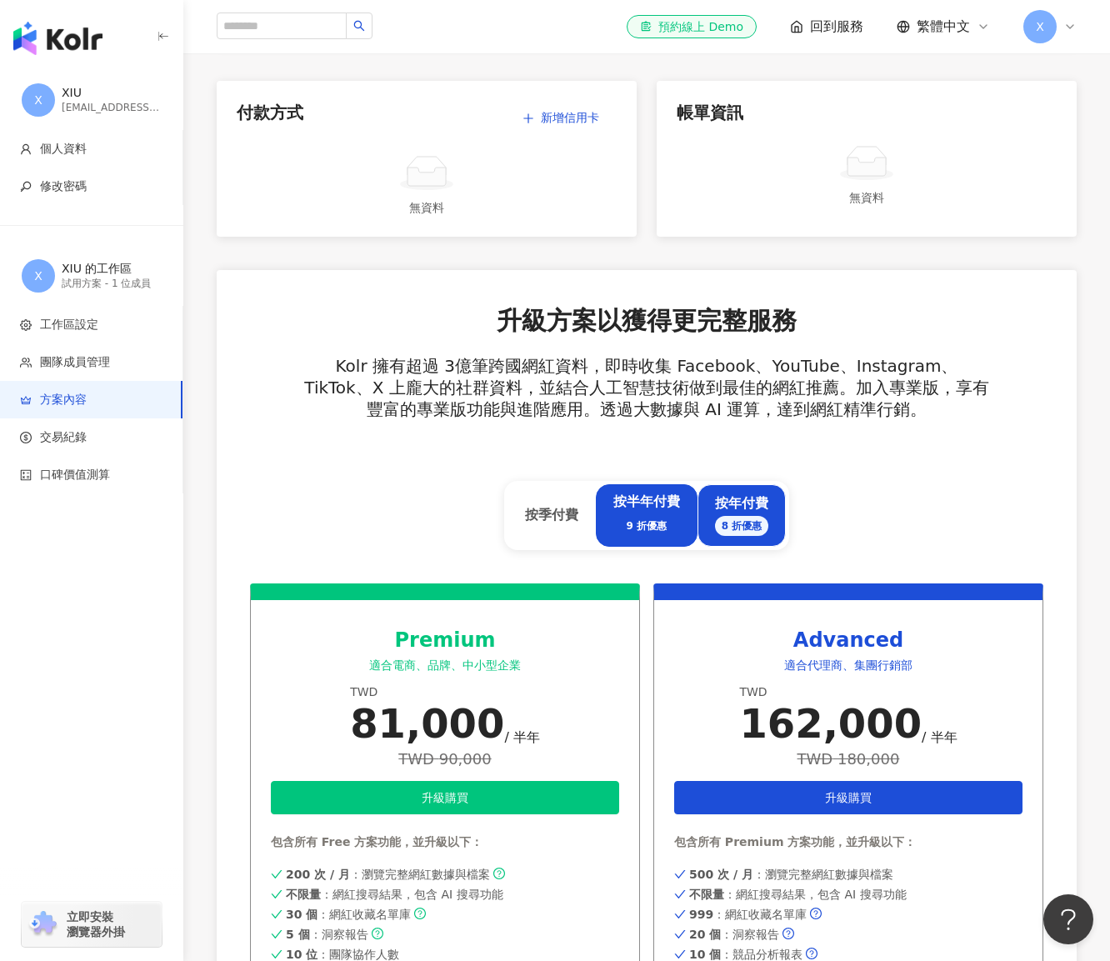
click at [709, 499] on div "按年付費 8 折優惠" at bounding box center [742, 515] width 89 height 63
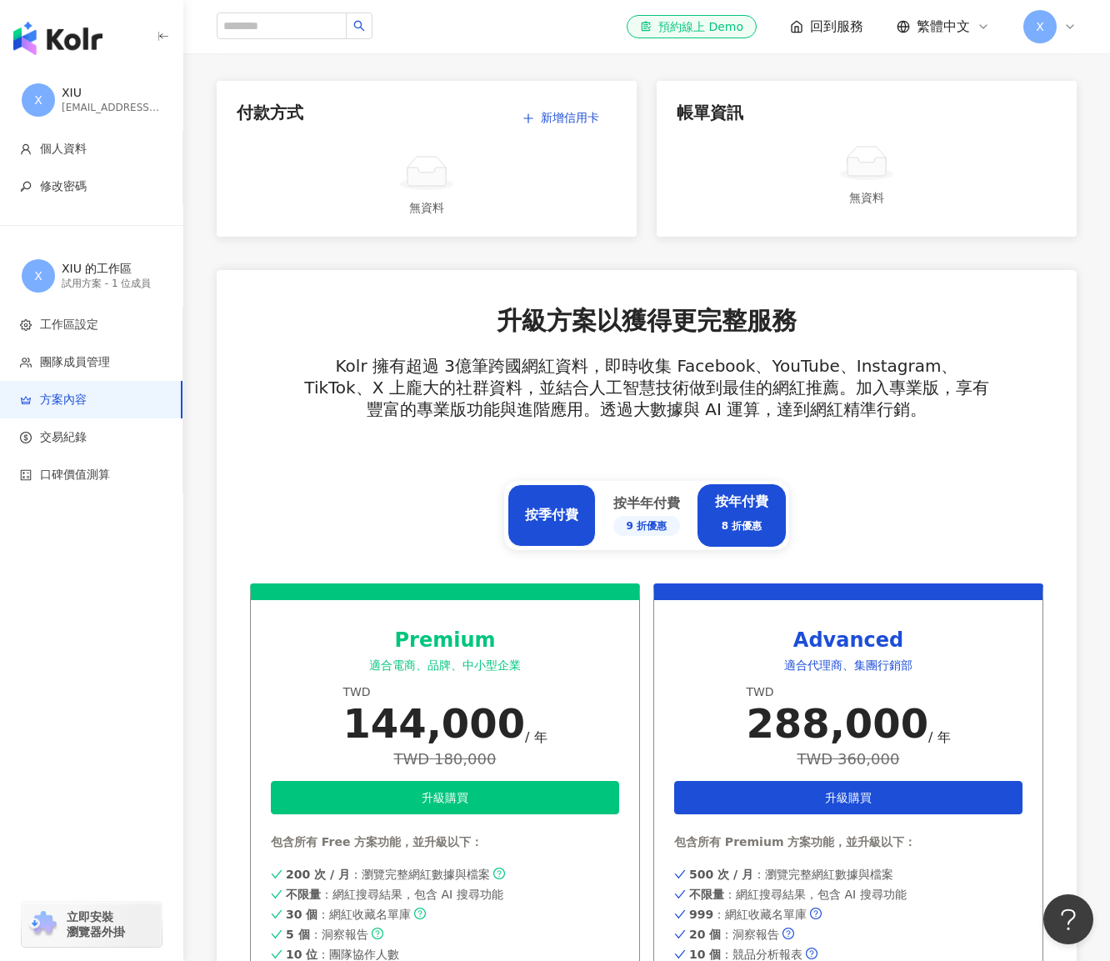
click at [542, 521] on div "按季付費" at bounding box center [551, 515] width 53 height 18
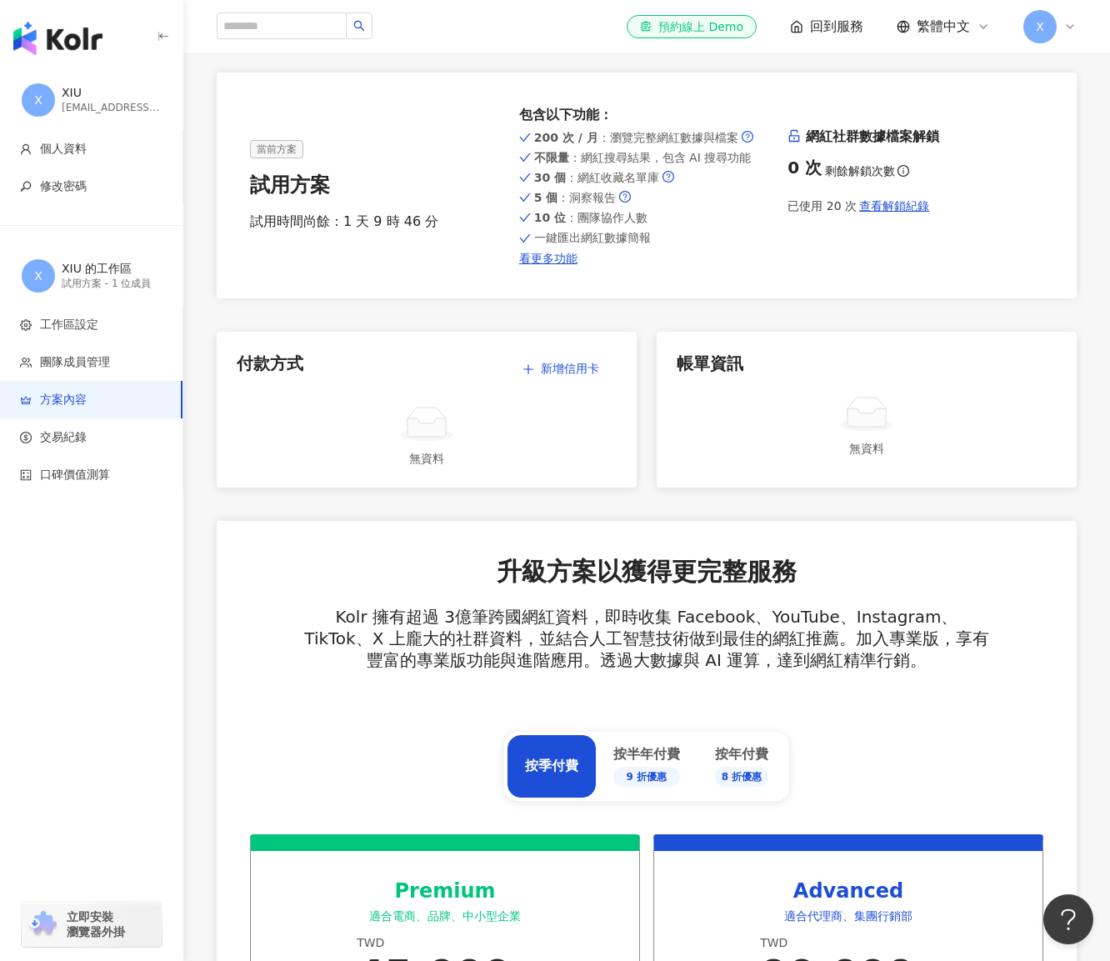
scroll to position [0, 0]
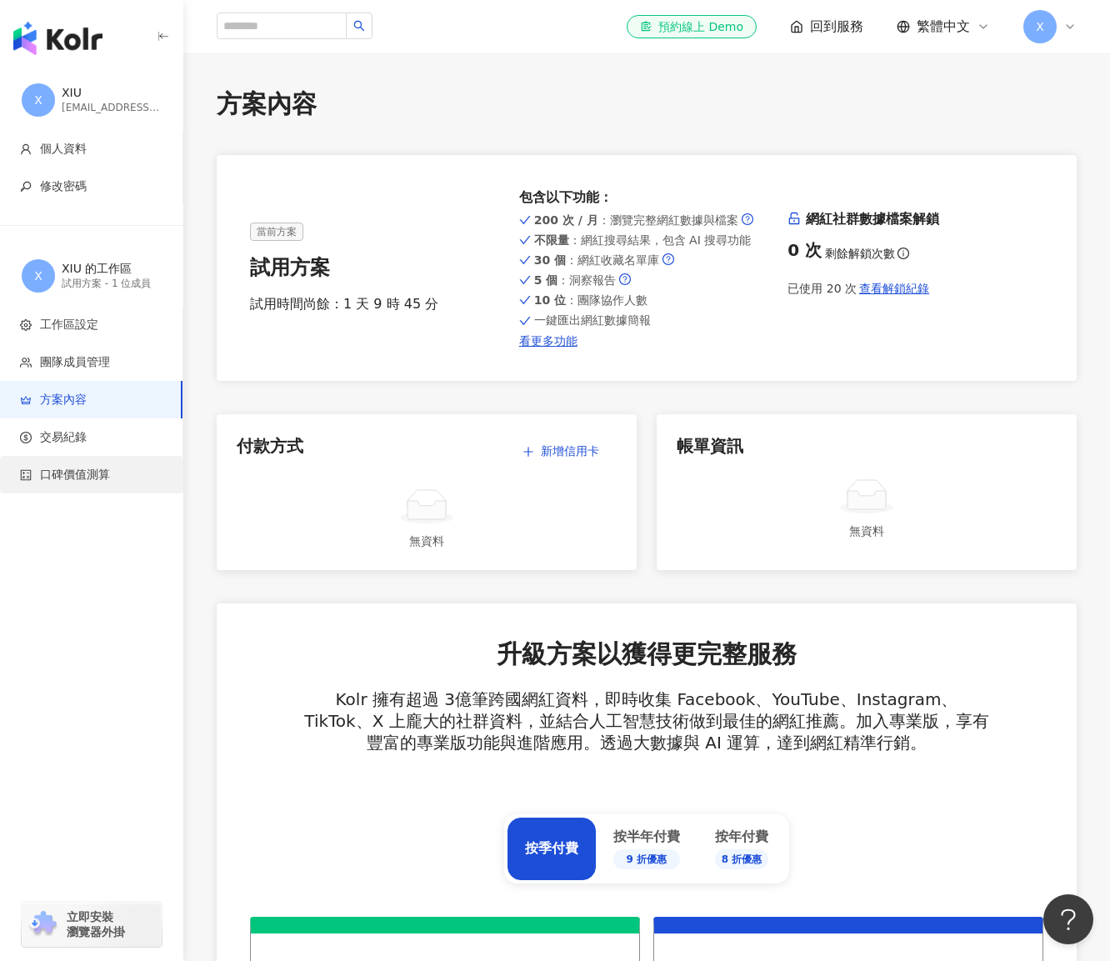
click at [113, 469] on span "口碑價值測算" at bounding box center [94, 475] width 149 height 17
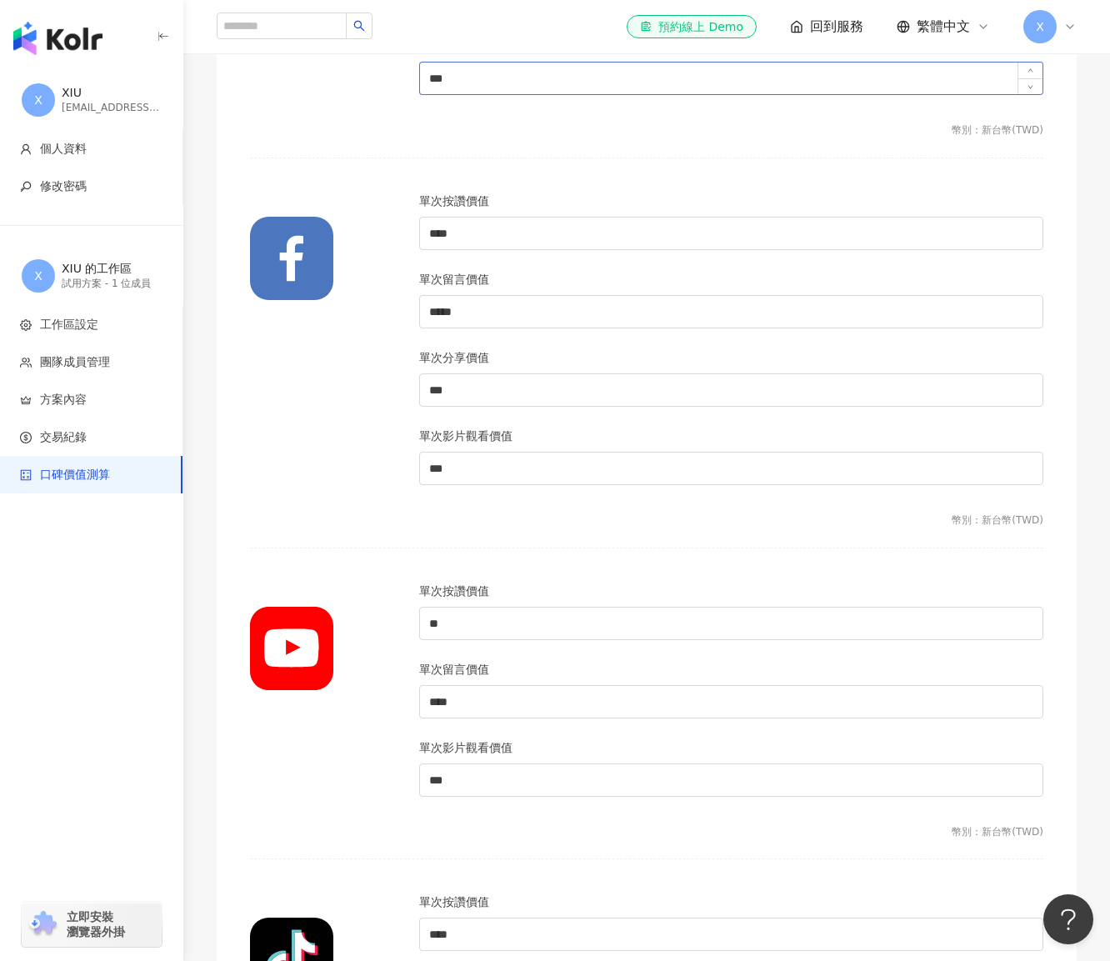
scroll to position [834, 0]
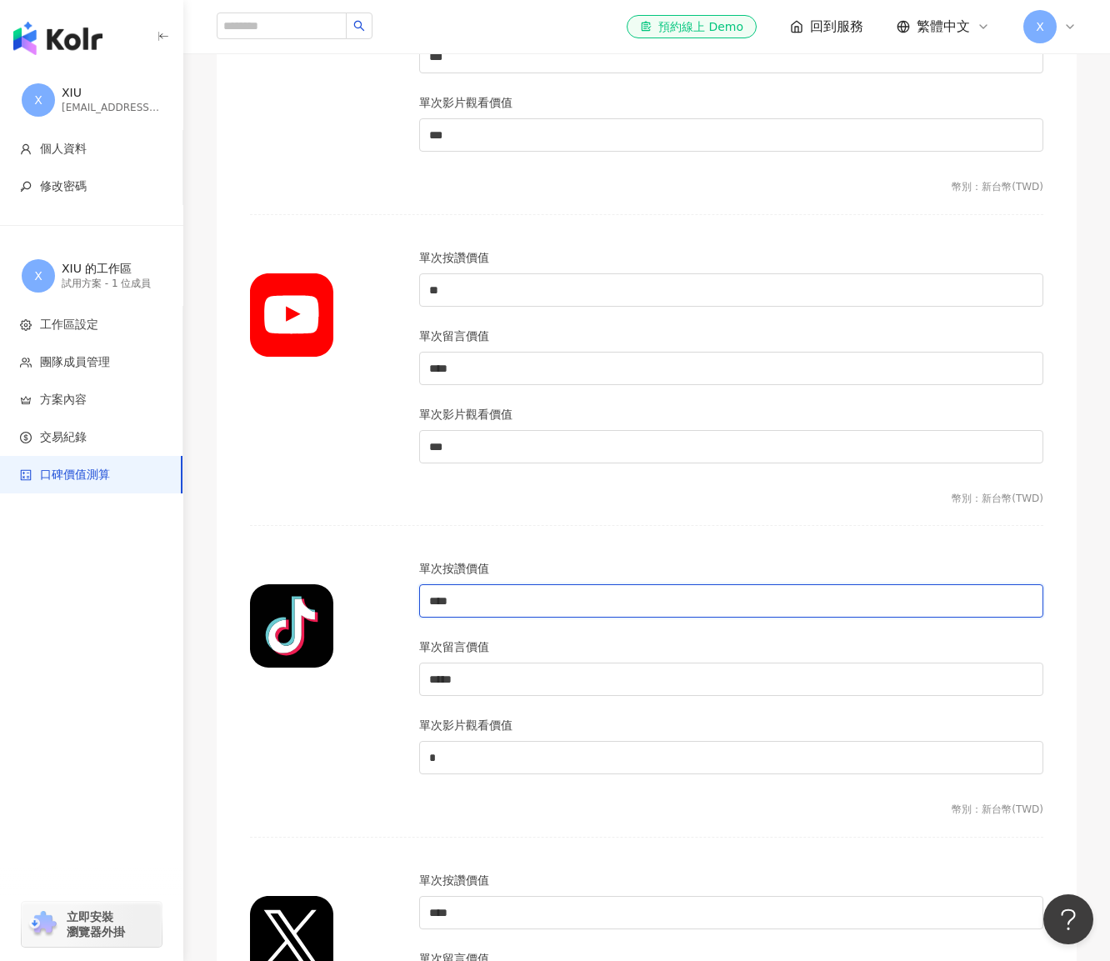
drag, startPoint x: 458, startPoint y: 596, endPoint x: 415, endPoint y: 604, distance: 44.1
click at [415, 604] on div "單次按讚價值 **** 單次留言價值 ***** 單次影片觀看價值 *" at bounding box center [731, 676] width 644 height 235
click at [508, 594] on input "****" at bounding box center [731, 601] width 623 height 32
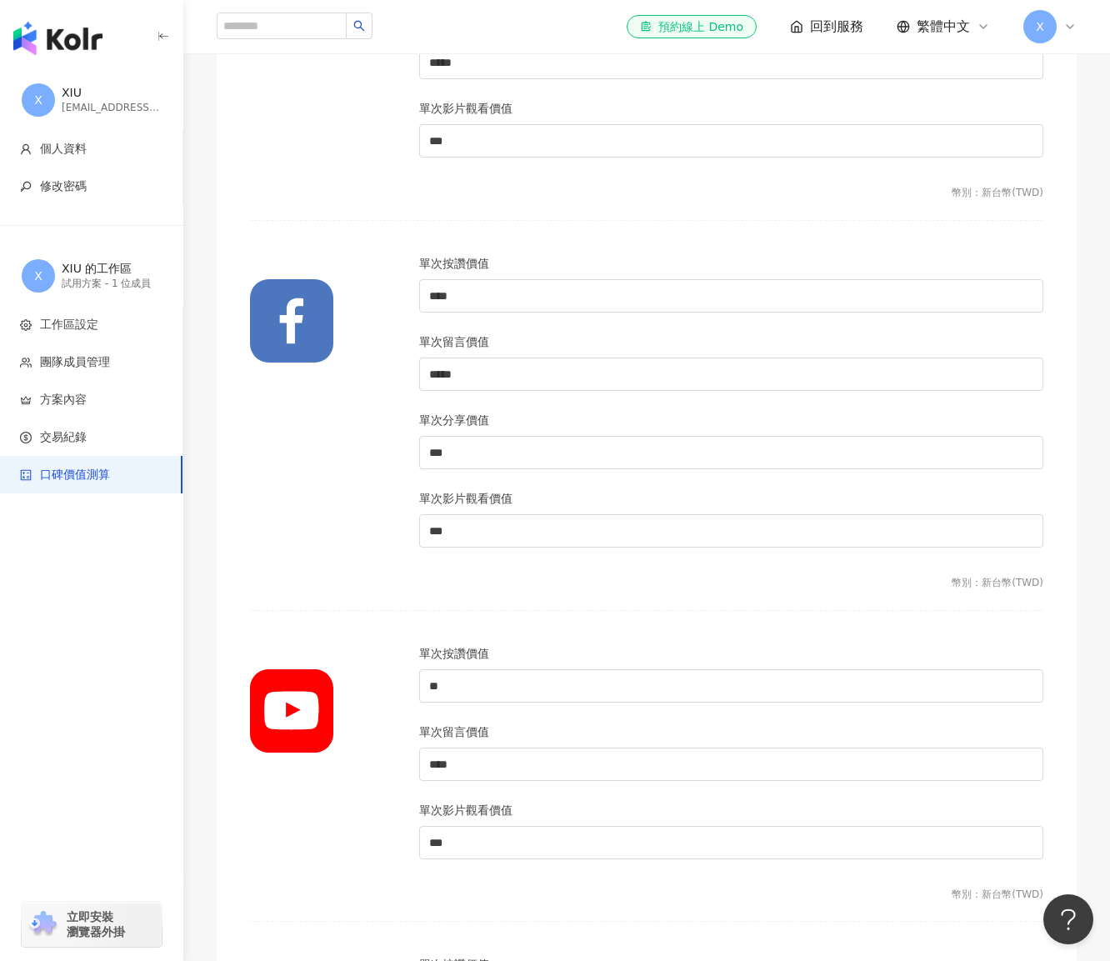
scroll to position [250, 0]
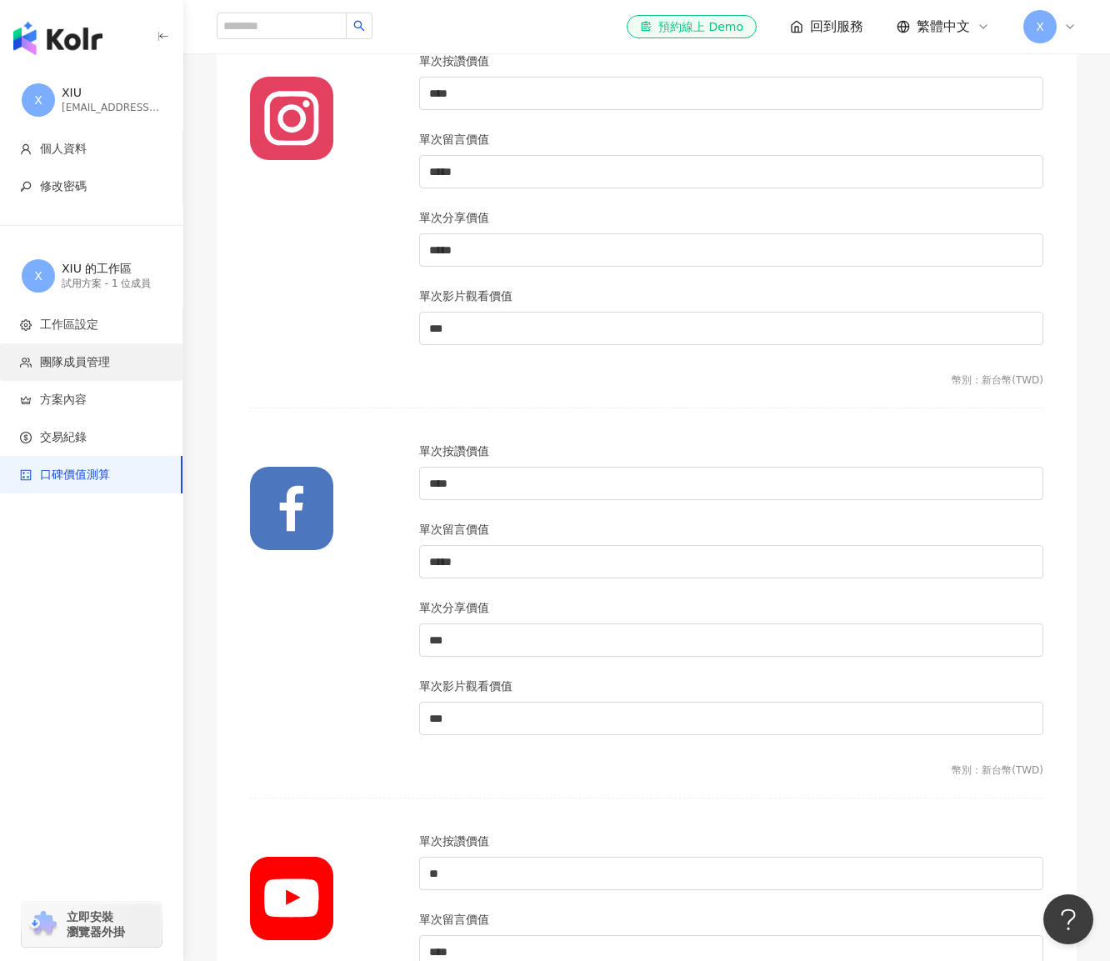
click at [92, 352] on li "團隊成員管理" at bounding box center [91, 362] width 183 height 38
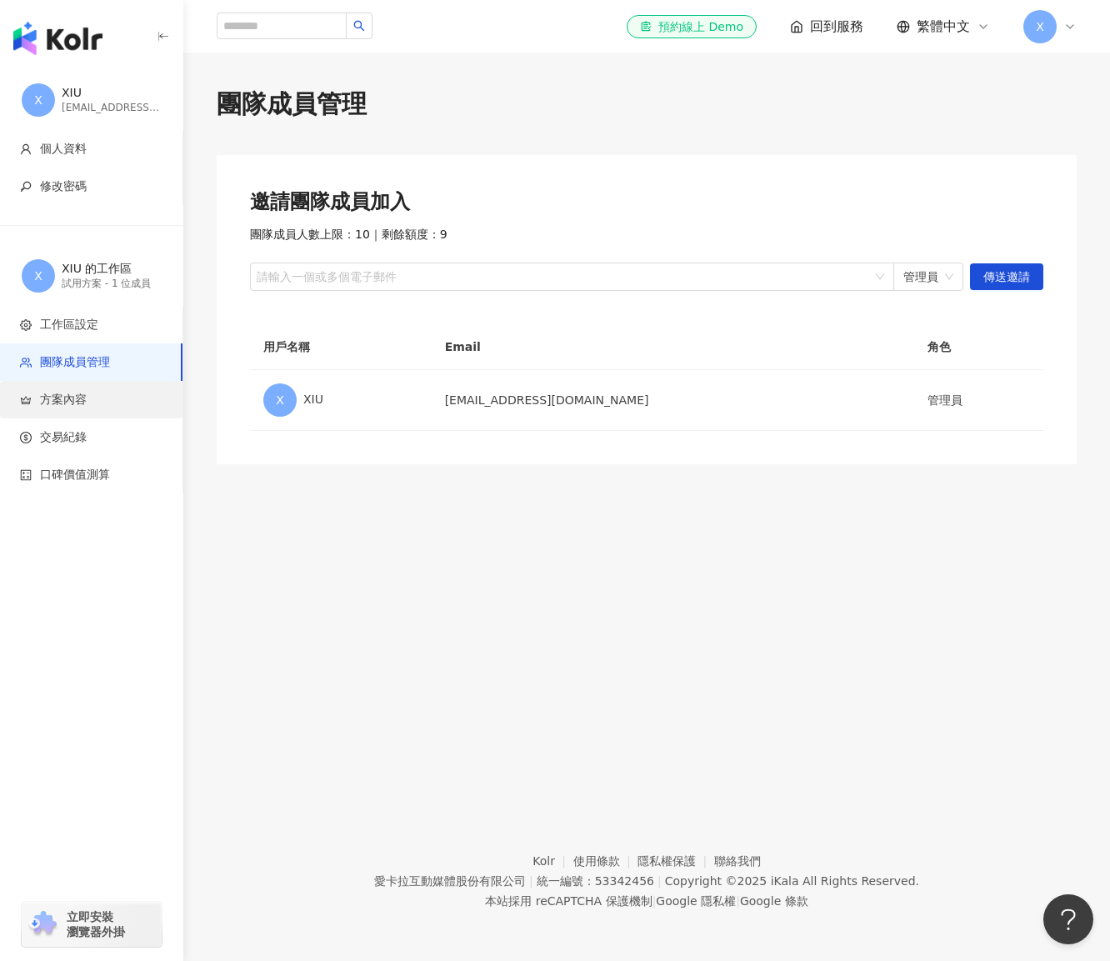
click at [88, 404] on span "方案內容" at bounding box center [94, 400] width 149 height 17
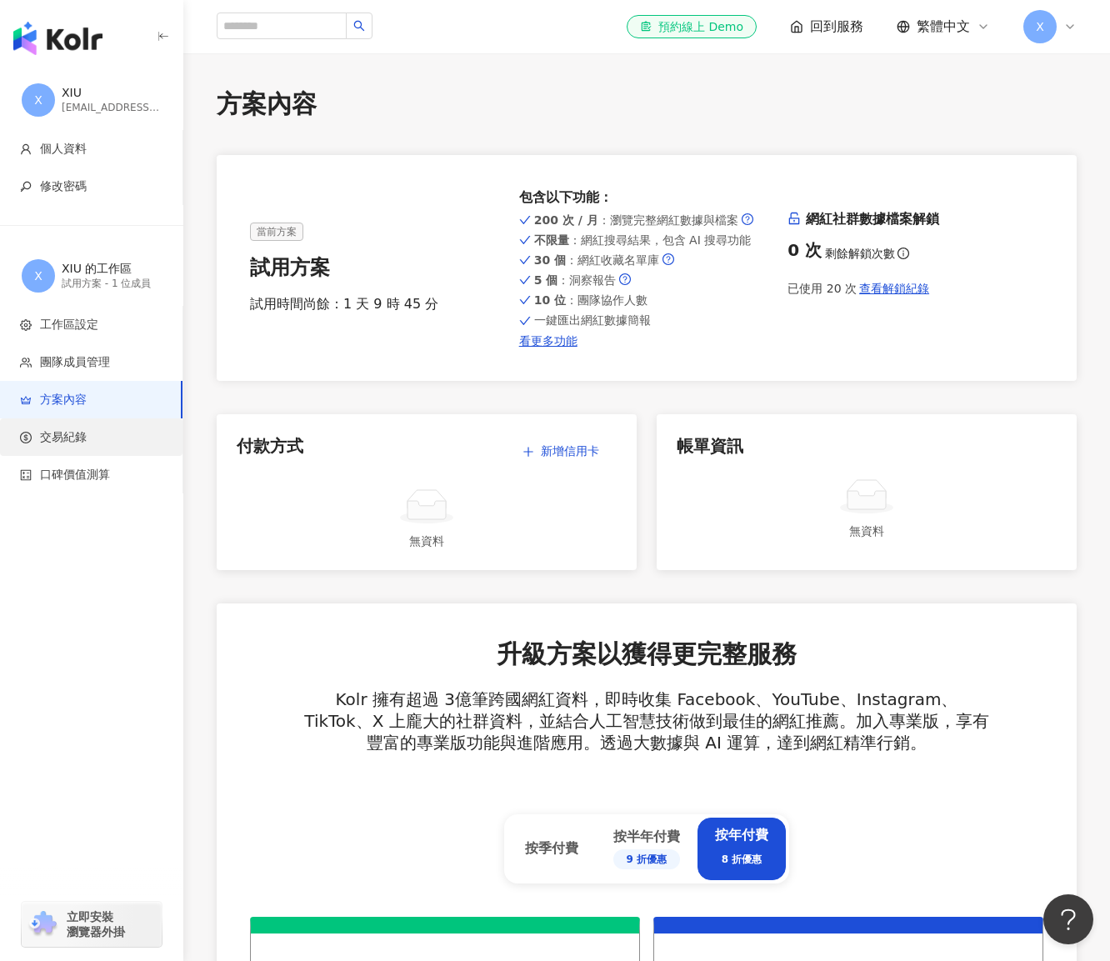
click at [87, 433] on span "交易紀錄" at bounding box center [94, 437] width 149 height 17
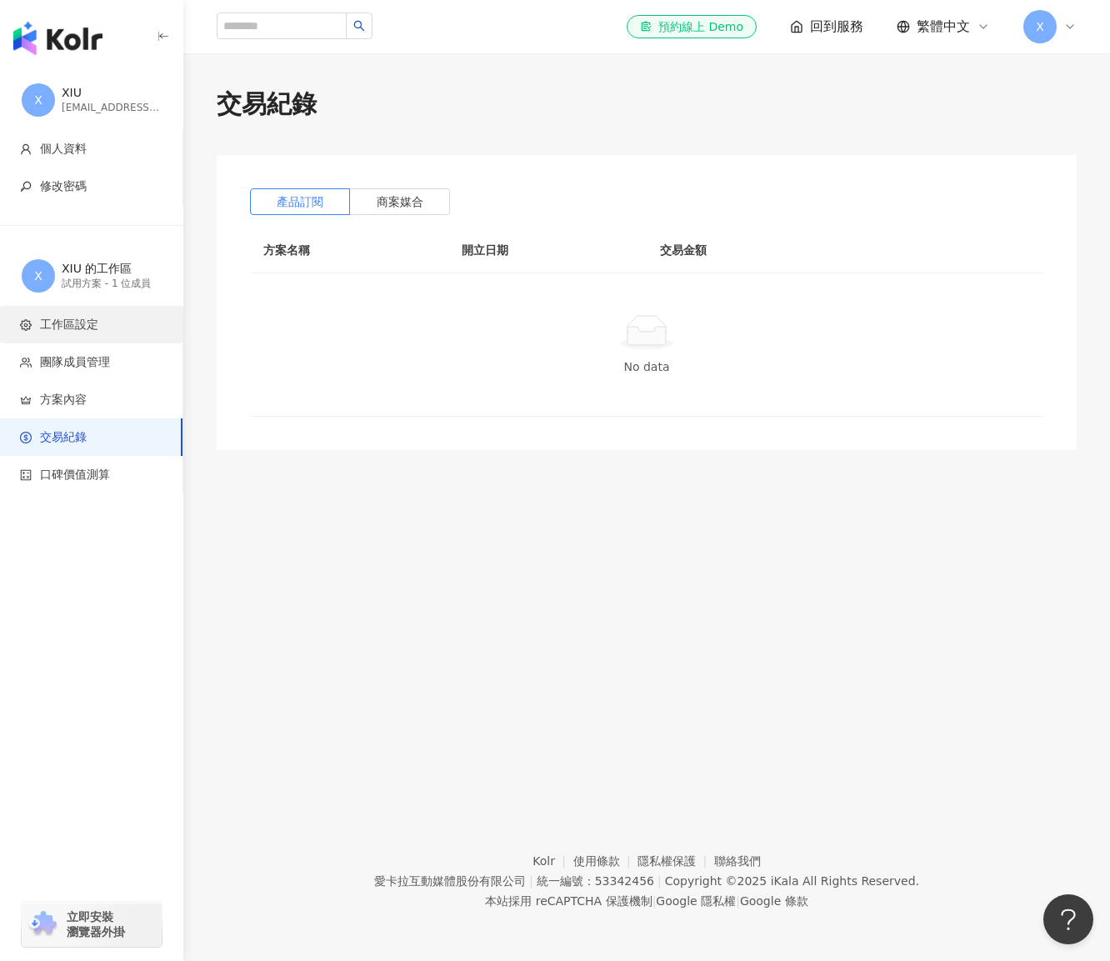
click at [80, 337] on li "工作區設定" at bounding box center [91, 325] width 183 height 38
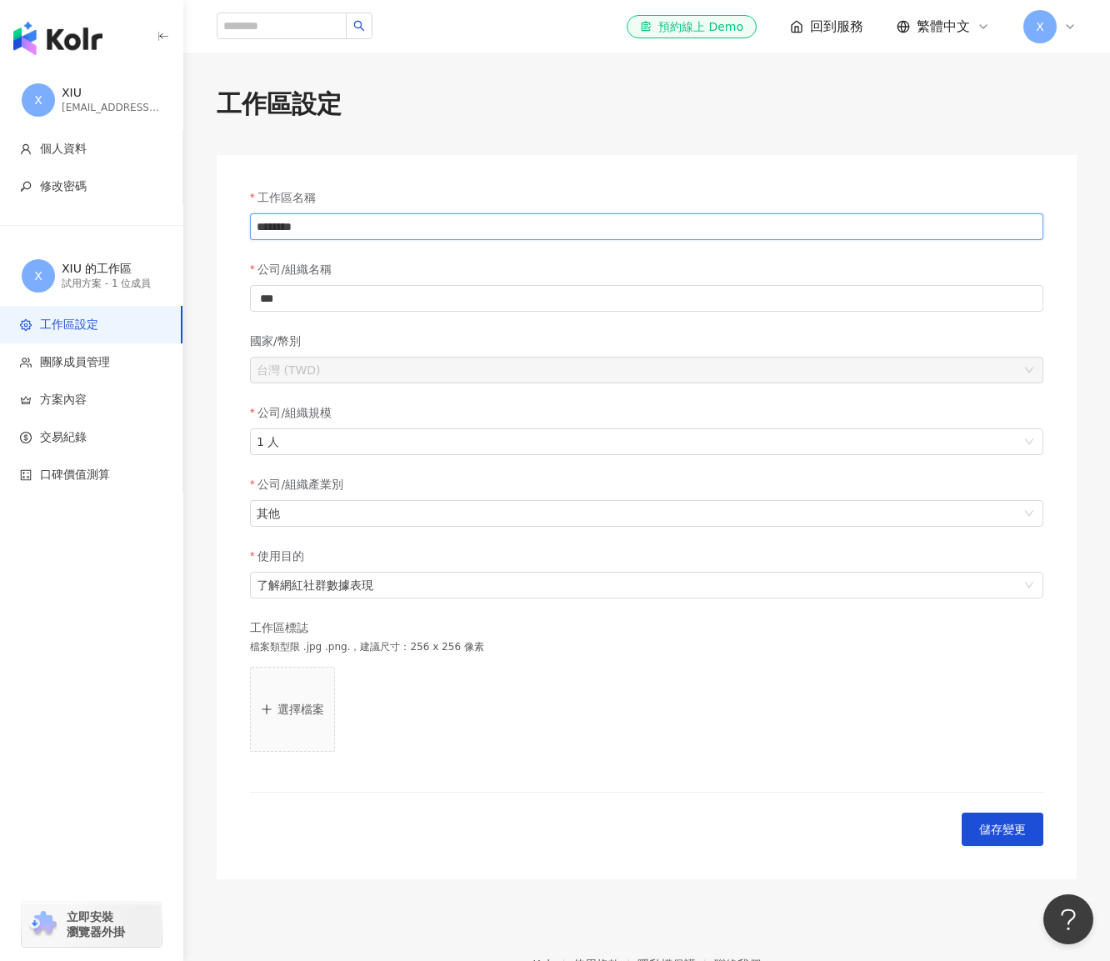
drag, startPoint x: 508, startPoint y: 226, endPoint x: 524, endPoint y: 228, distance: 16.8
click at [508, 226] on input "********" at bounding box center [647, 226] width 794 height 27
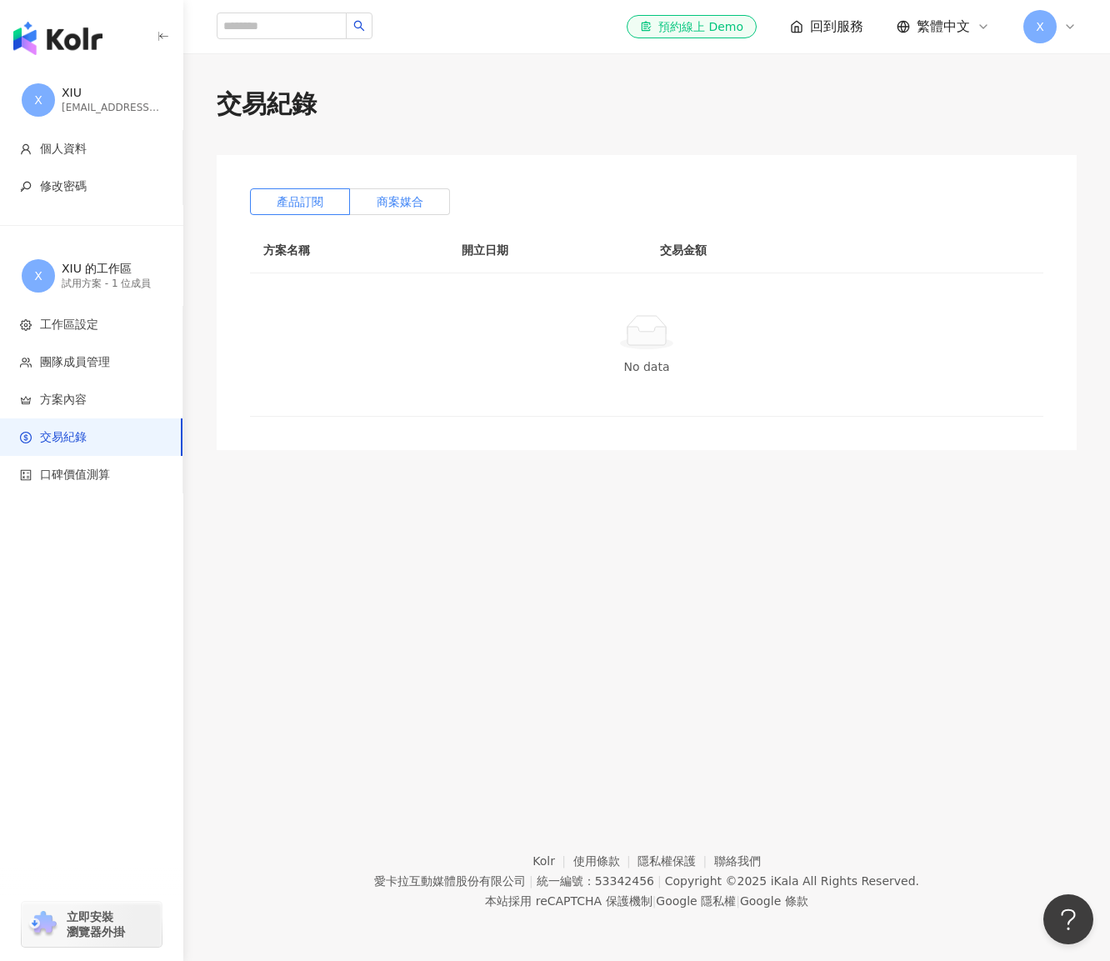
click at [430, 203] on label "商案媒合" at bounding box center [400, 201] width 100 height 27
click at [313, 205] on span "產品訂閱" at bounding box center [300, 201] width 47 height 13
click at [1079, 25] on div "el-icon-cs 預約線上 Demo 回到服務 繁體中文 X" at bounding box center [646, 26] width 927 height 53
click at [1072, 28] on icon at bounding box center [1070, 26] width 13 height 13
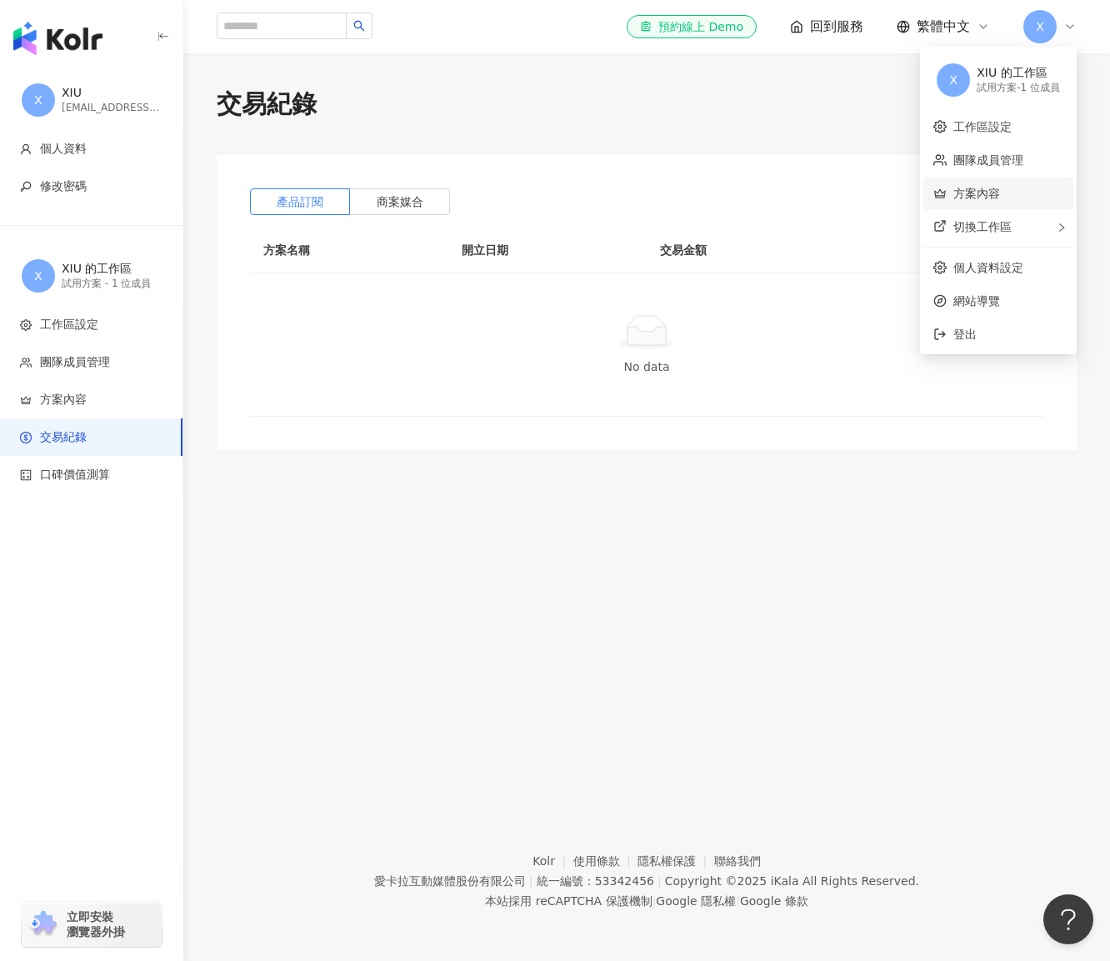
click at [1000, 193] on link "方案內容" at bounding box center [977, 193] width 47 height 13
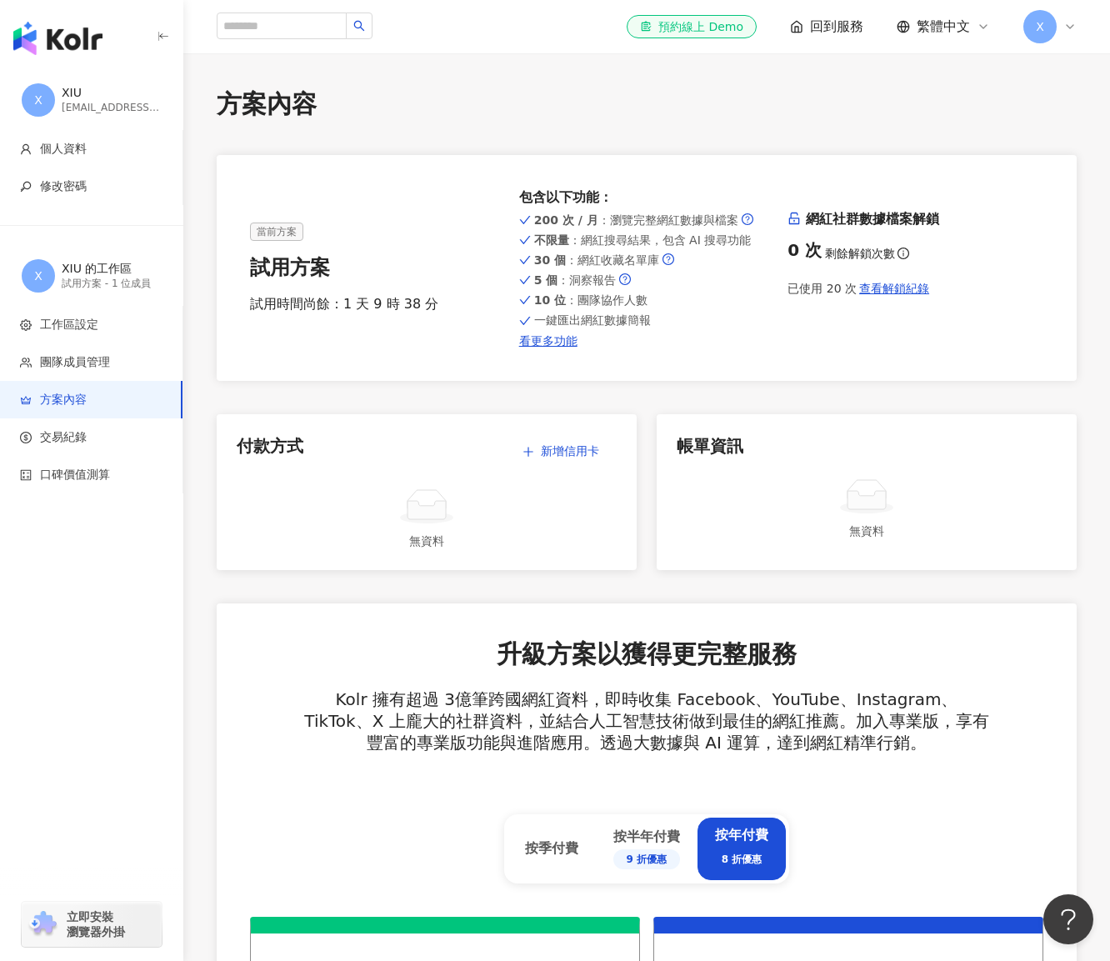
click at [1058, 21] on div "X" at bounding box center [1050, 26] width 53 height 33
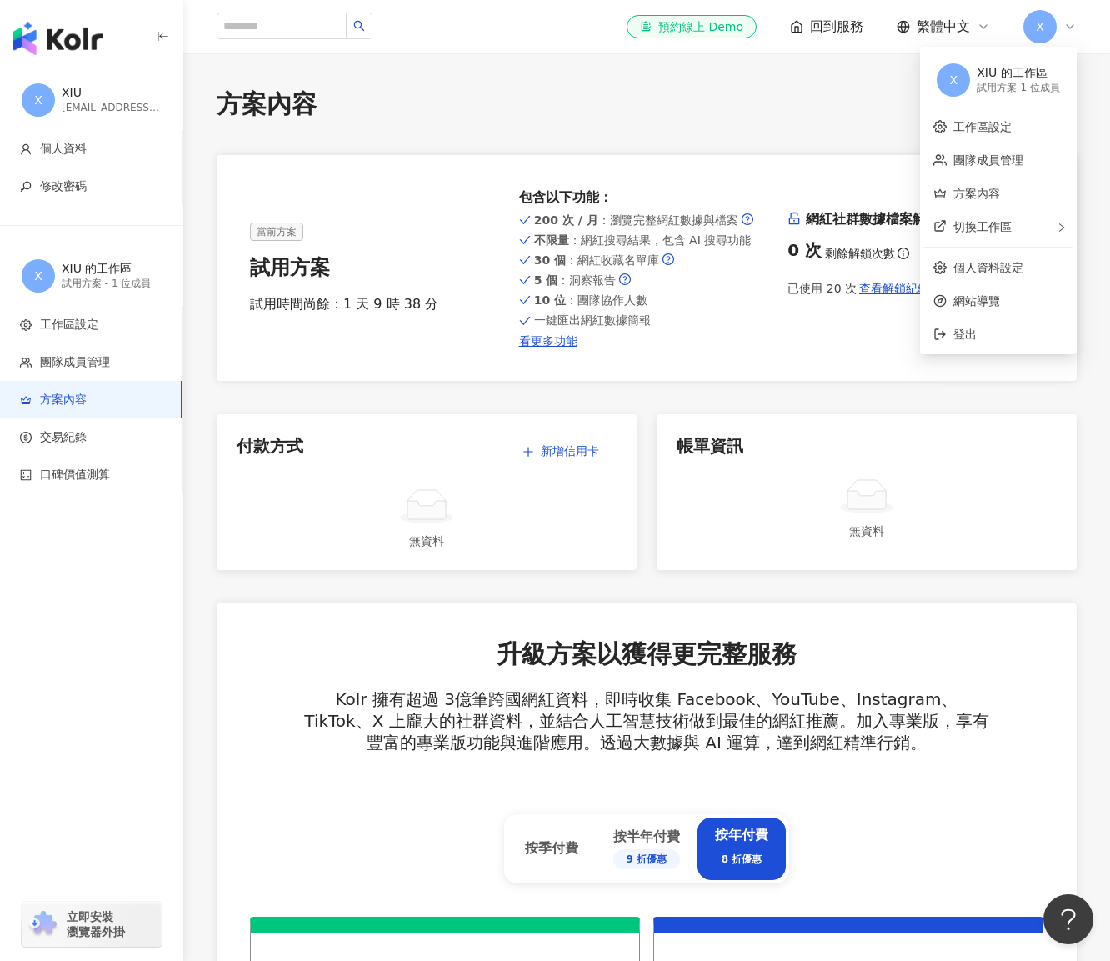
click at [547, 94] on div "方案內容" at bounding box center [647, 104] width 860 height 35
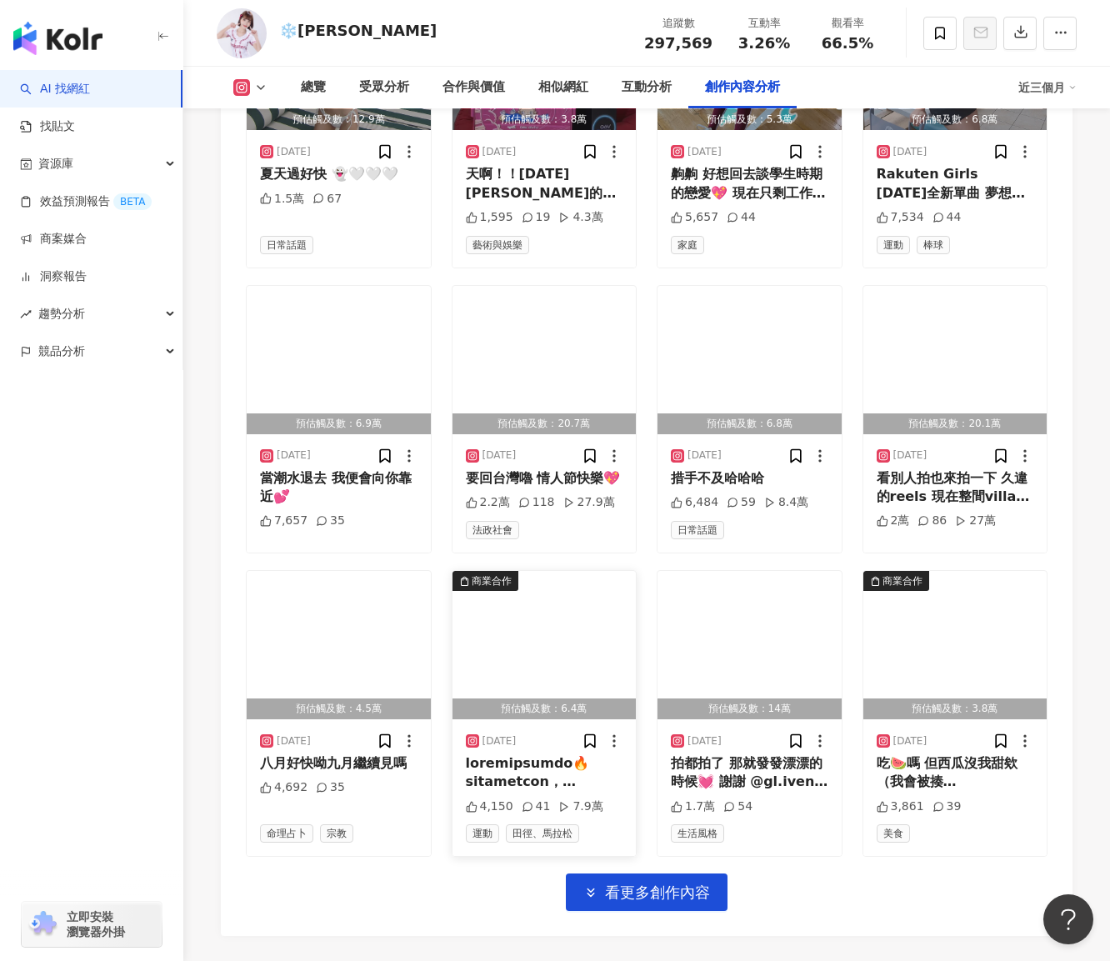
scroll to position [5544, 0]
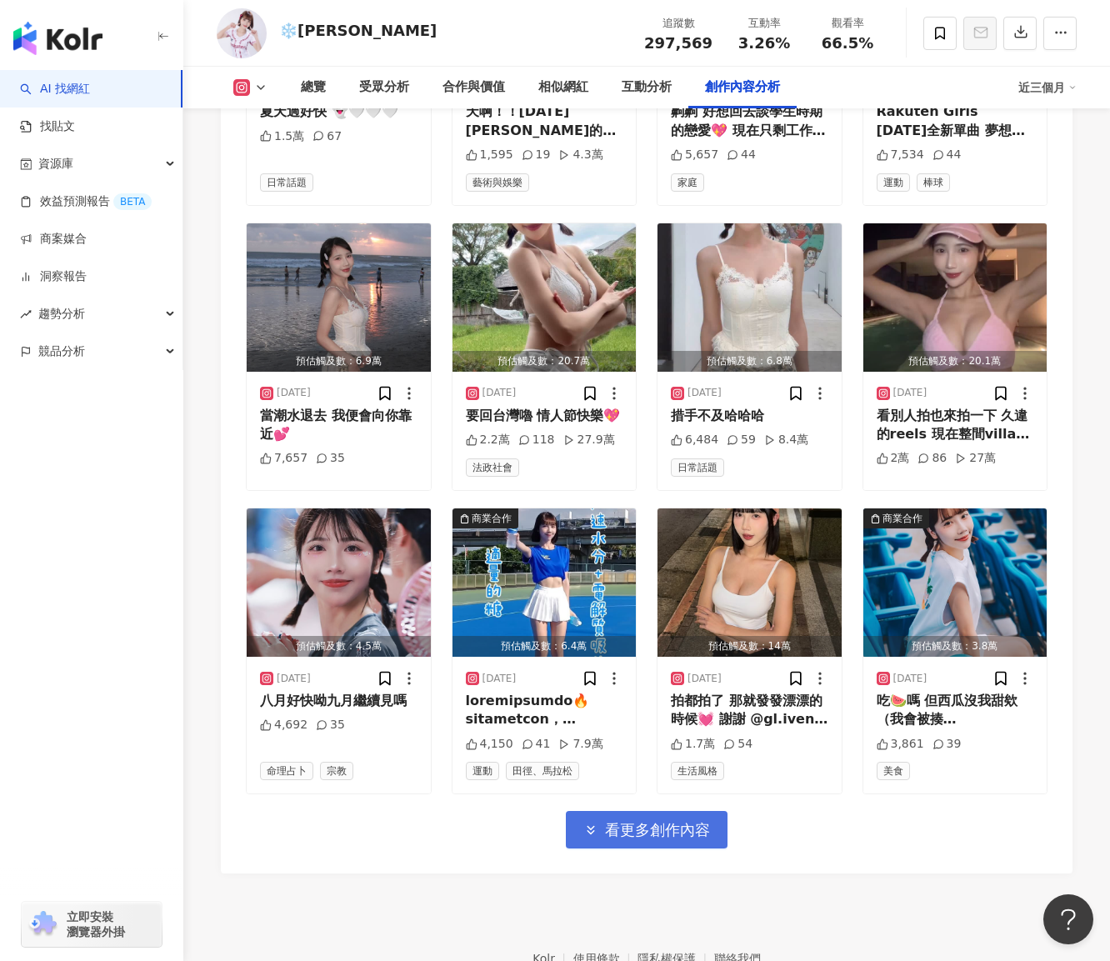
click at [699, 821] on span "看更多創作內容" at bounding box center [657, 830] width 105 height 18
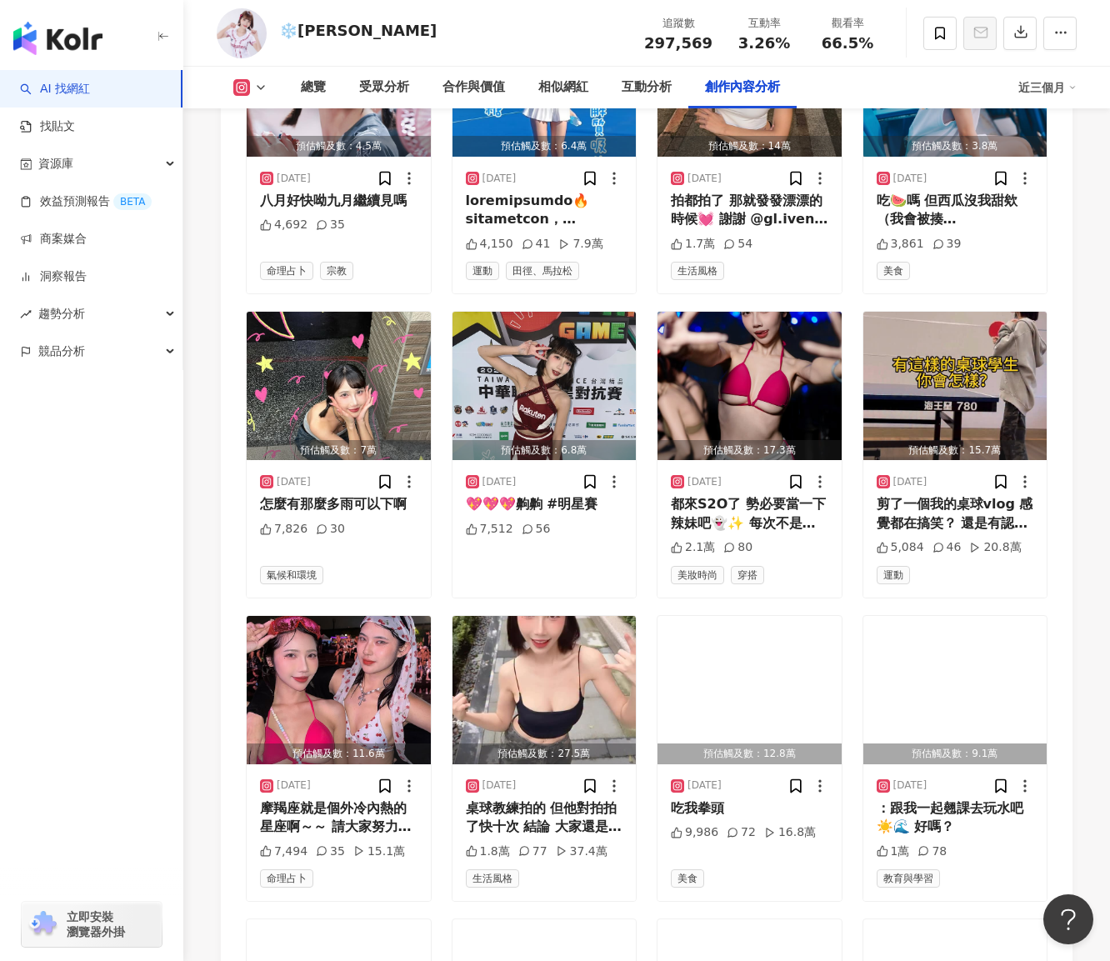
scroll to position [6295, 0]
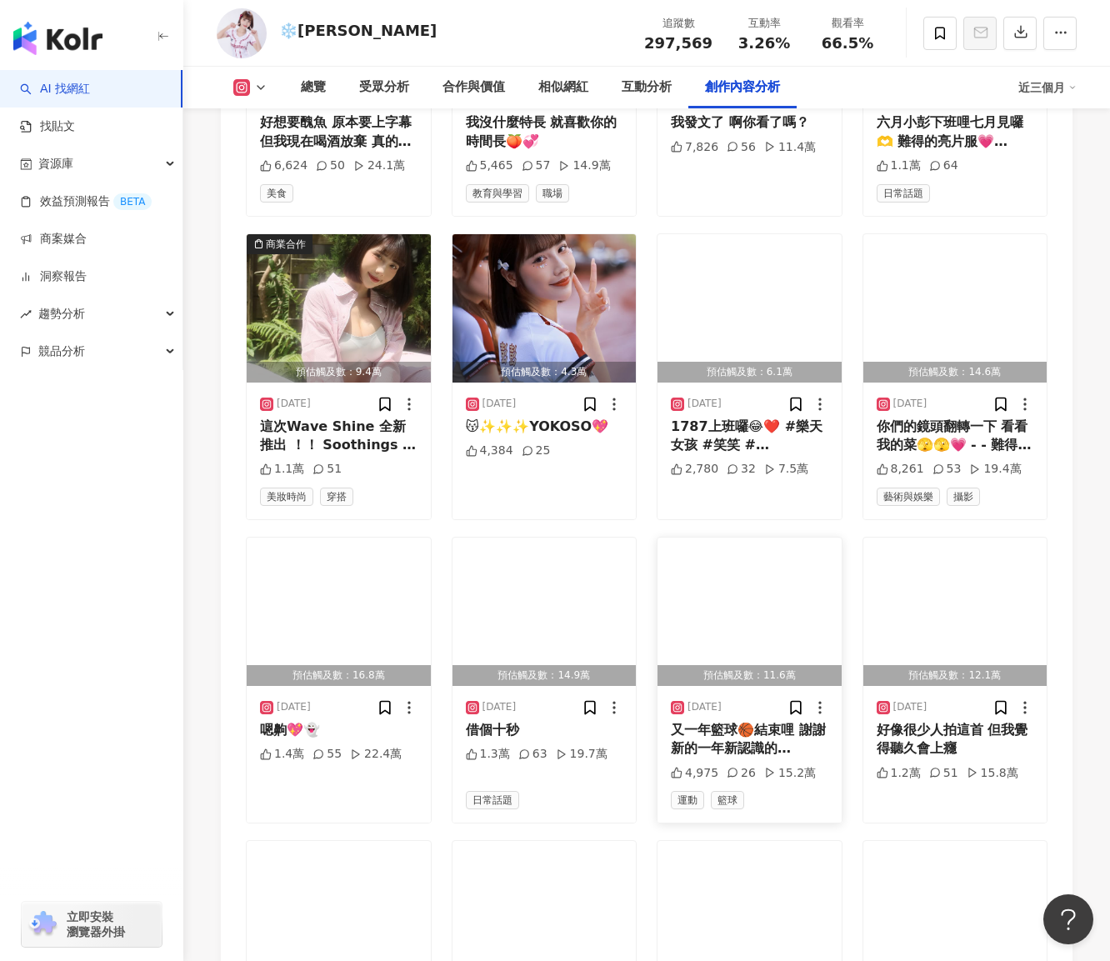
scroll to position [7045, 0]
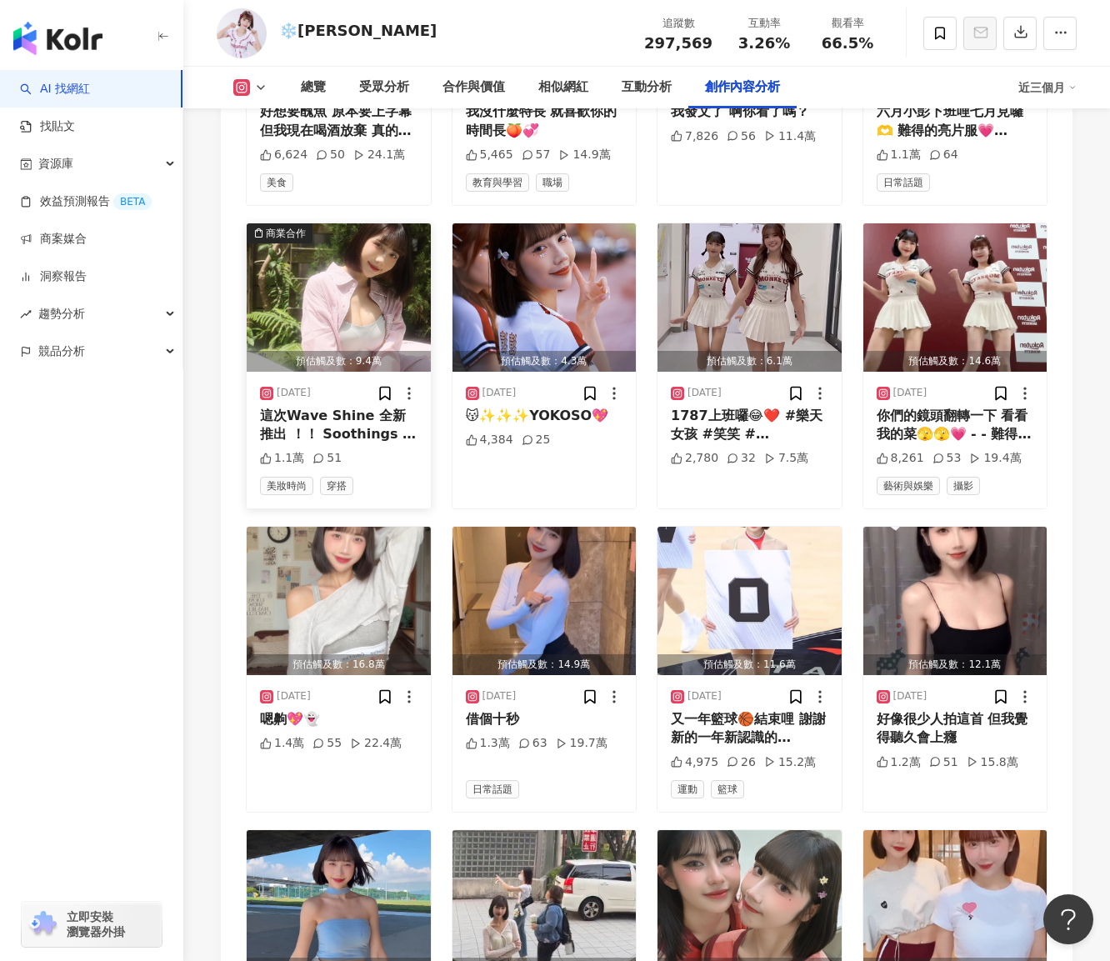
click at [273, 225] on div "商業合作" at bounding box center [286, 233] width 40 height 17
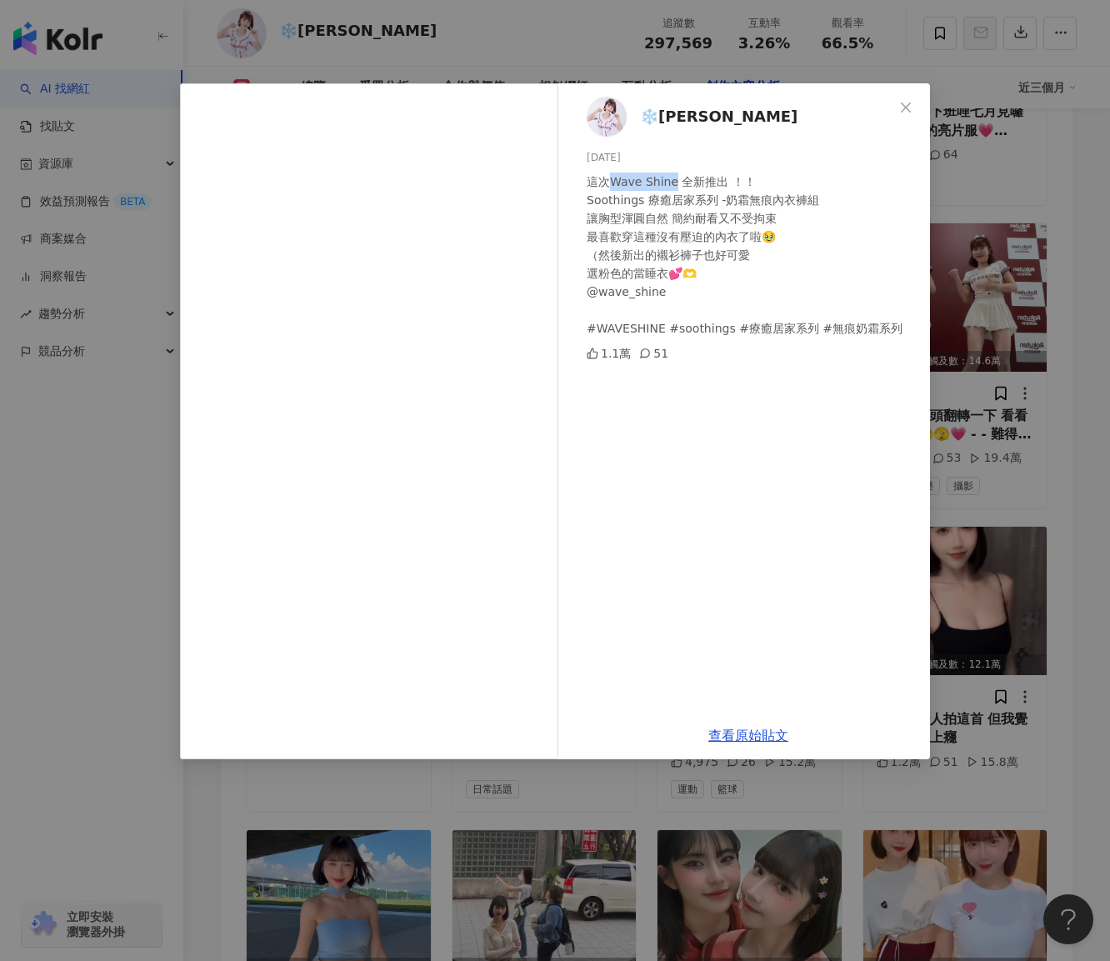
drag, startPoint x: 608, startPoint y: 179, endPoint x: 672, endPoint y: 186, distance: 64.5
click at [672, 186] on div "這次Wave Shine 全新推出 ！！ Soothings 療癒居家系列 -奶霜無痕內衣褲組 讓胸型渾圓自然 簡約耐看又不受拘束 最喜歡穿這種沒有壓迫的內衣…" at bounding box center [752, 255] width 330 height 165
copy div "Wave Shine"
click at [1054, 453] on div "❄️柔 2025/6/25 這次Wave Shine 全新推出 ！！ Soothings 療癒居家系列 -奶霜無痕內衣褲組 讓胸型渾圓自然 簡約耐看又不受拘束…" at bounding box center [555, 480] width 1110 height 961
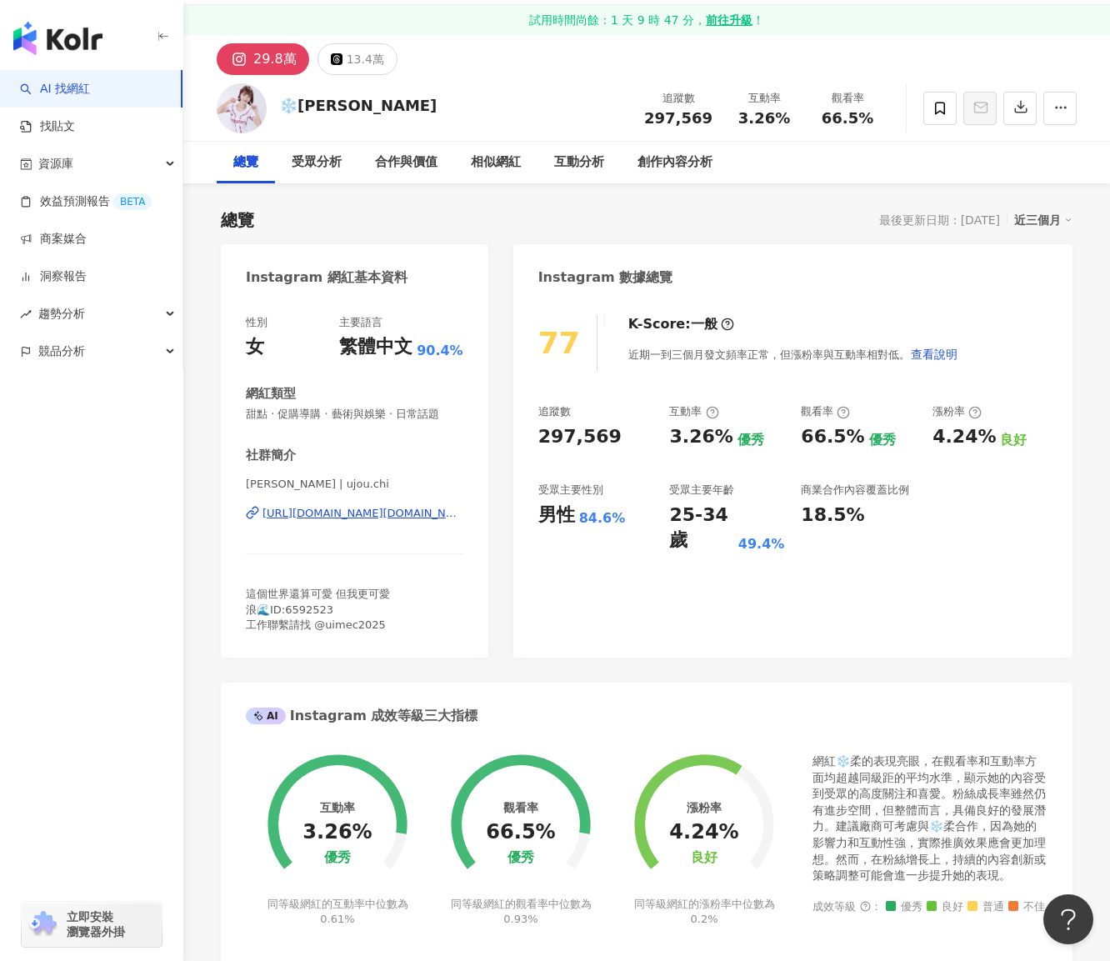
scroll to position [0, 0]
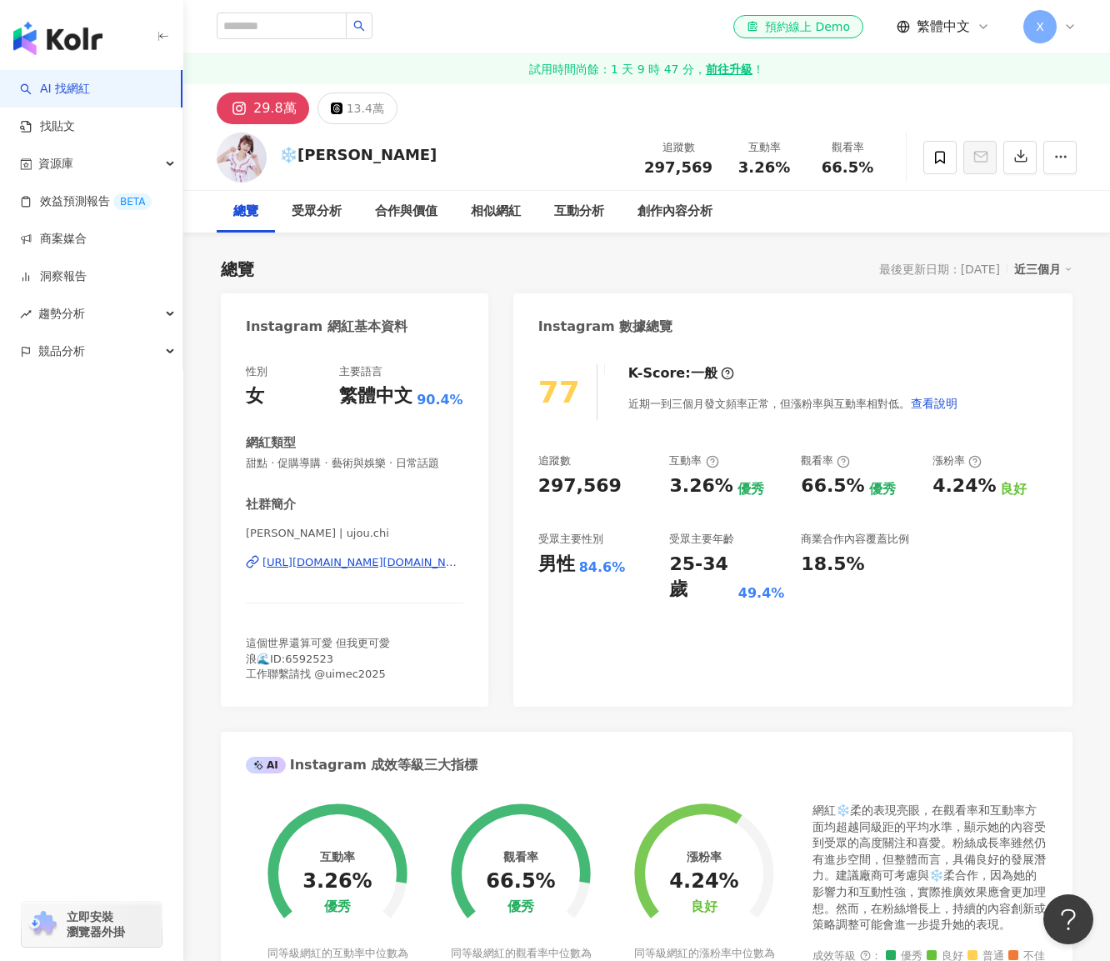
click at [1069, 30] on icon at bounding box center [1070, 26] width 13 height 13
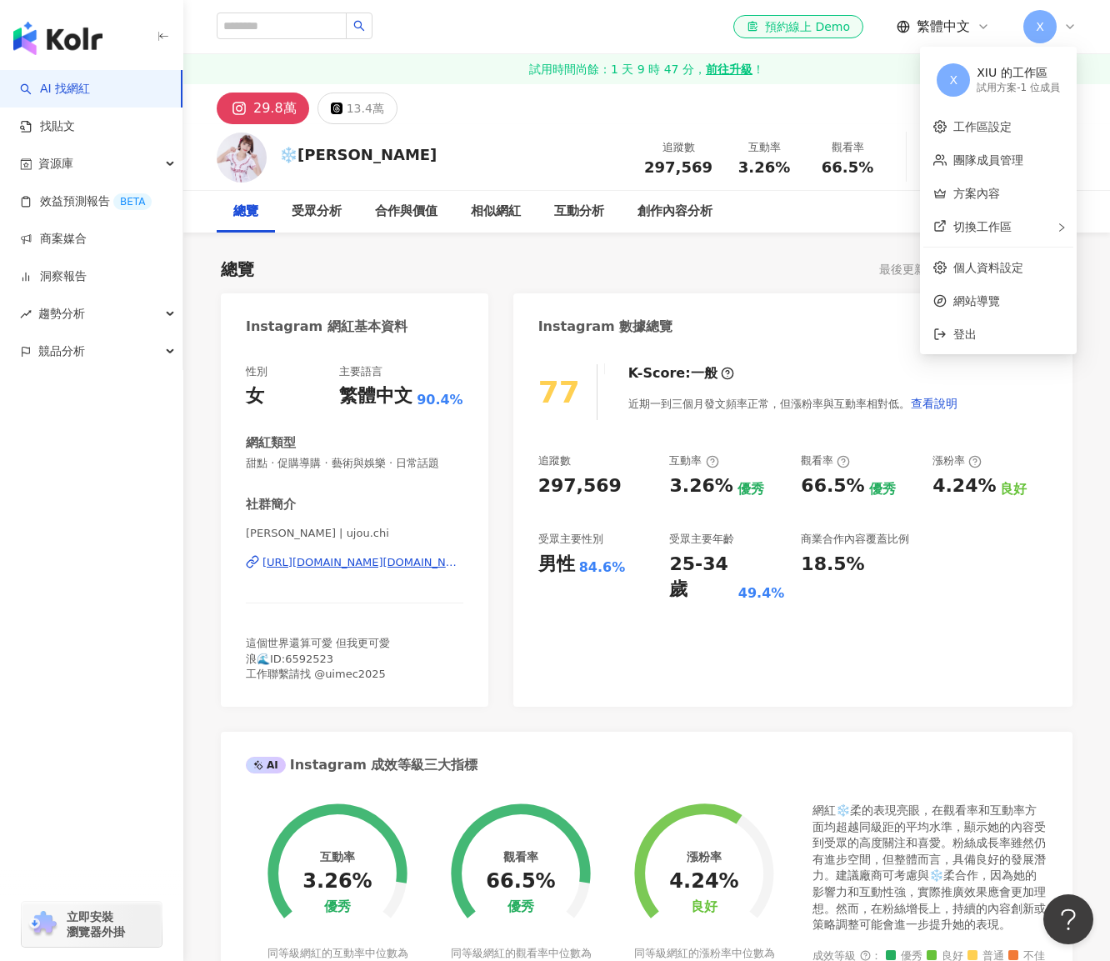
click at [1044, 390] on div "77 K-Score : 一般 近期一到三個月發文頻率正常，但漲粉率與互動率相對低。 查看說明" at bounding box center [793, 392] width 509 height 56
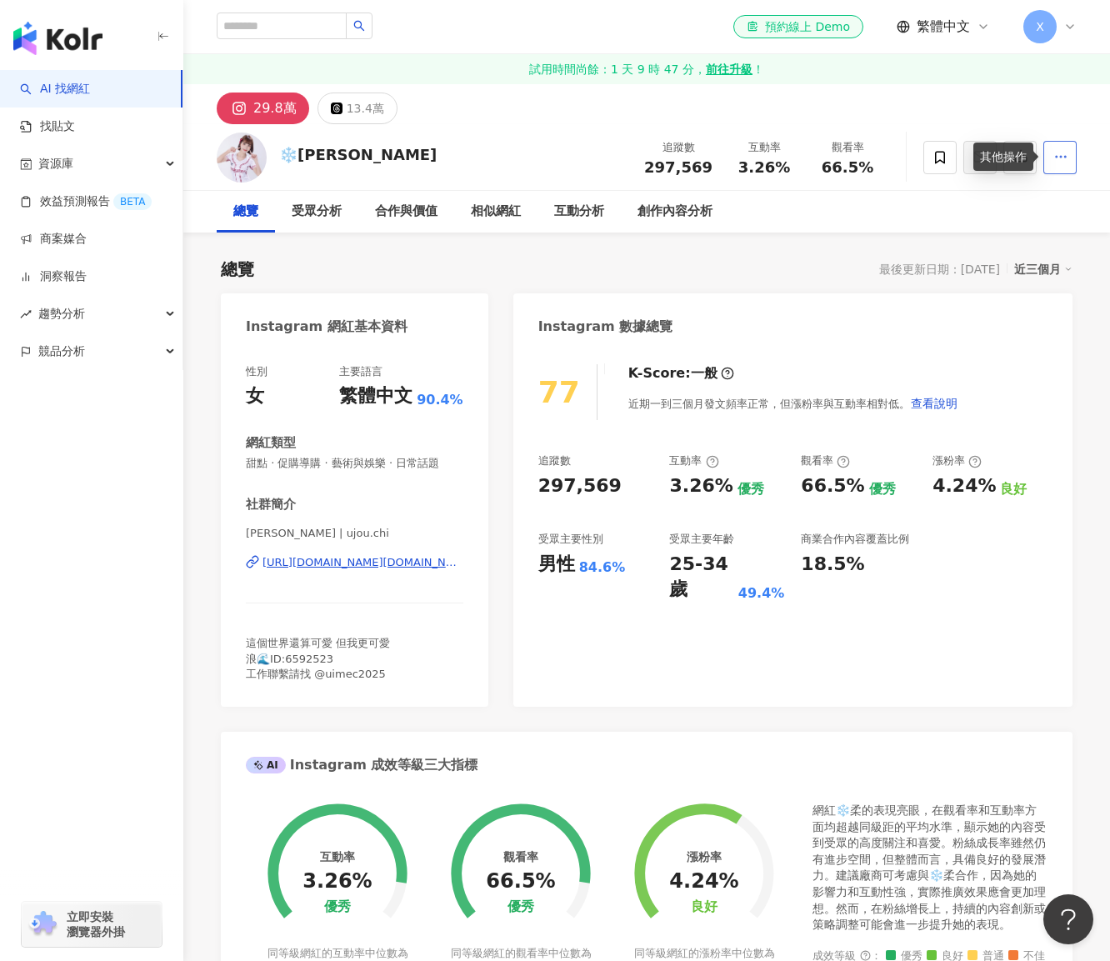
click at [1047, 157] on button "button" at bounding box center [1060, 157] width 33 height 33
click at [924, 226] on div "總覽 受眾分析 合作與價值 相似網紅 互動分析 創作內容分析" at bounding box center [647, 212] width 860 height 42
click at [1059, 33] on div "X" at bounding box center [1050, 26] width 53 height 33
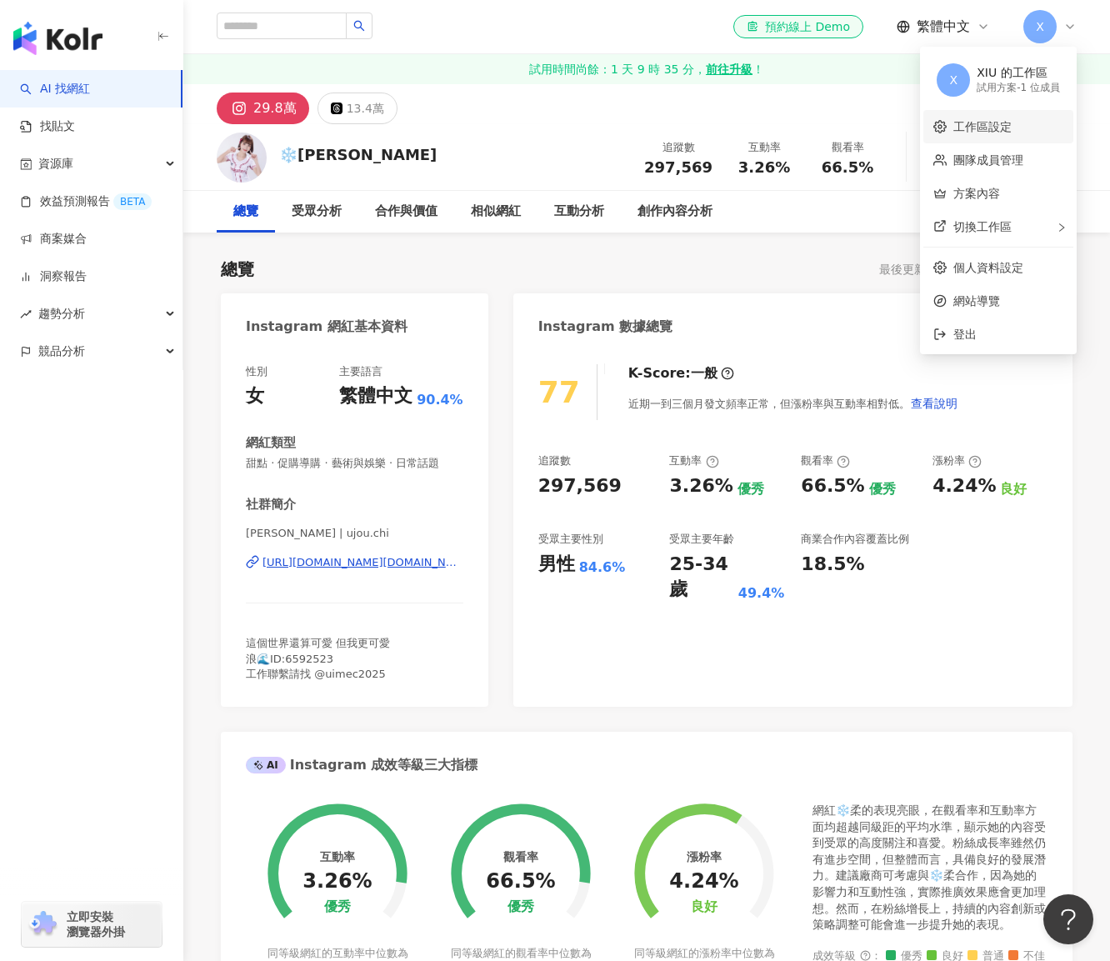
click at [1012, 121] on link "工作區設定" at bounding box center [983, 126] width 58 height 13
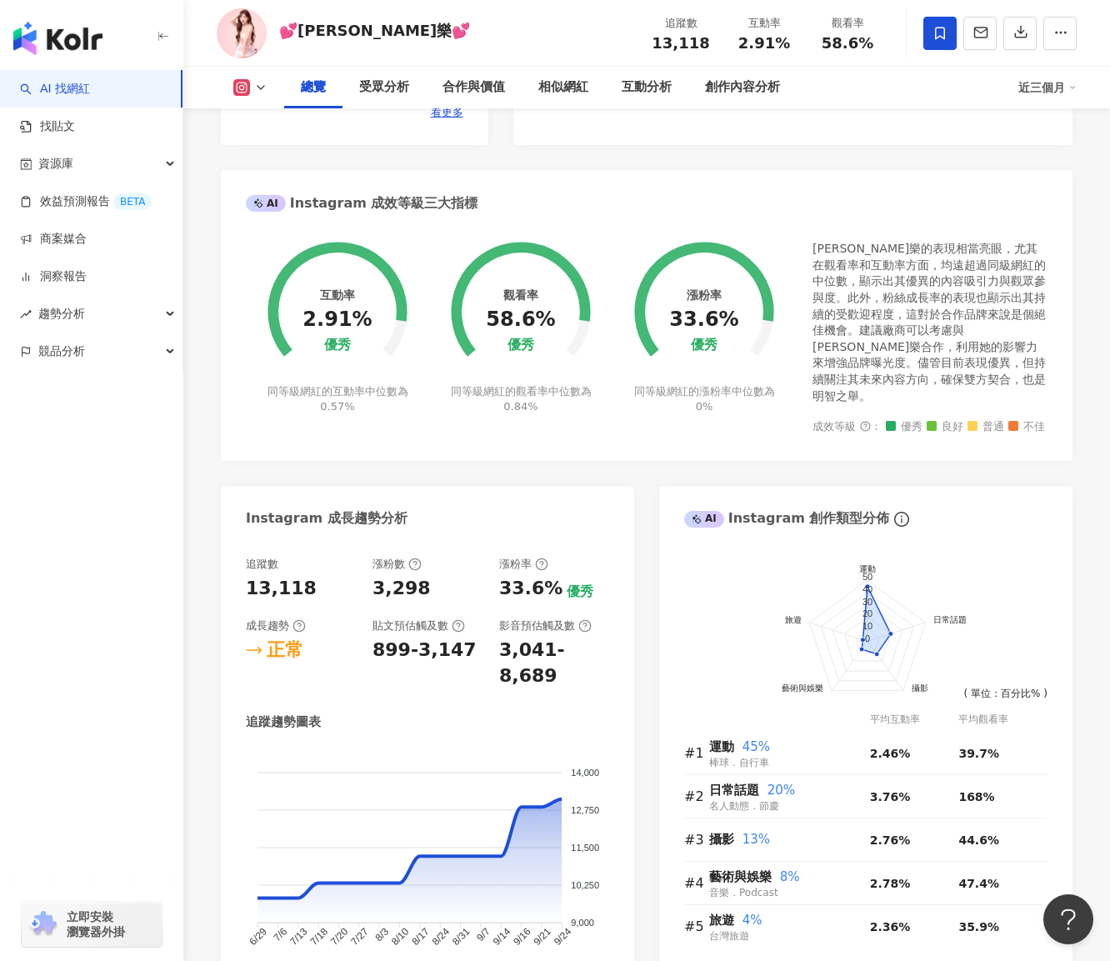
scroll to position [576, 0]
click at [152, 353] on div "競品分析" at bounding box center [91, 352] width 183 height 38
click at [704, 457] on div "互動率 2.91% 優秀 同等級網紅的互動率中位數為 0.57% 觀看率 58.6% 優秀 同等級網紅的觀看率中位數為 0.84% 漲粉率 33.6% 優秀 …" at bounding box center [647, 343] width 852 height 236
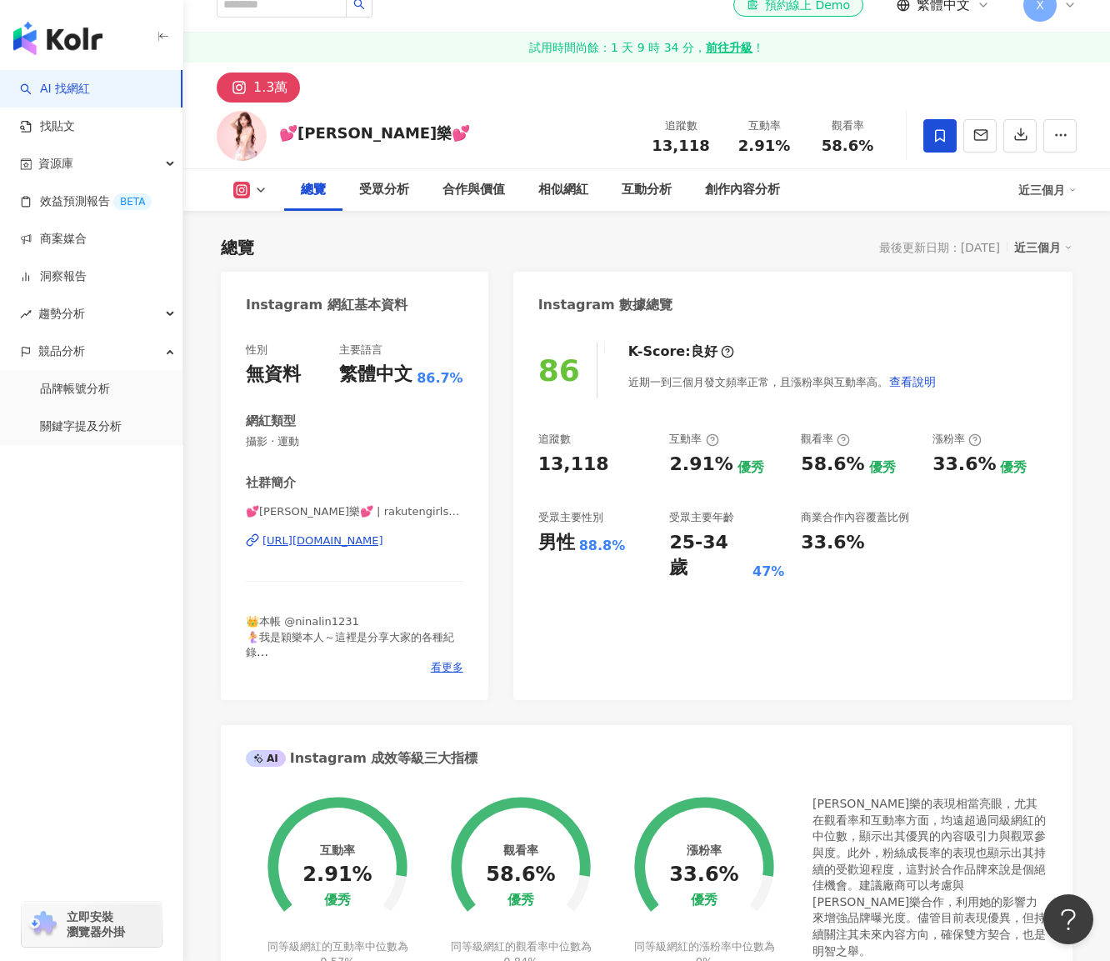
scroll to position [0, 0]
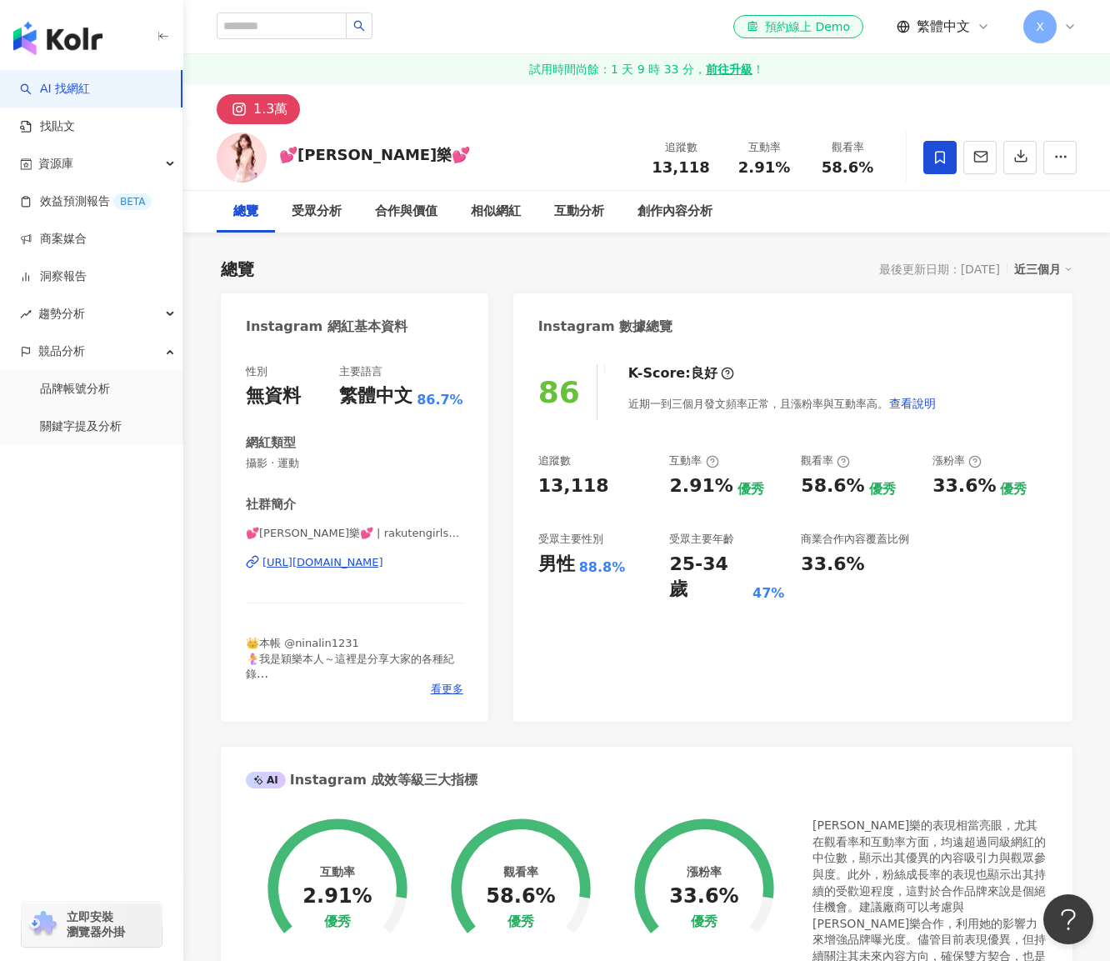
click at [480, 141] on div "💕[PERSON_NAME]樂💕 追蹤數 13,118 互動率 2.91% 觀看率 58.6%" at bounding box center [646, 157] width 927 height 66
click at [427, 118] on div "1.3萬" at bounding box center [646, 104] width 927 height 40
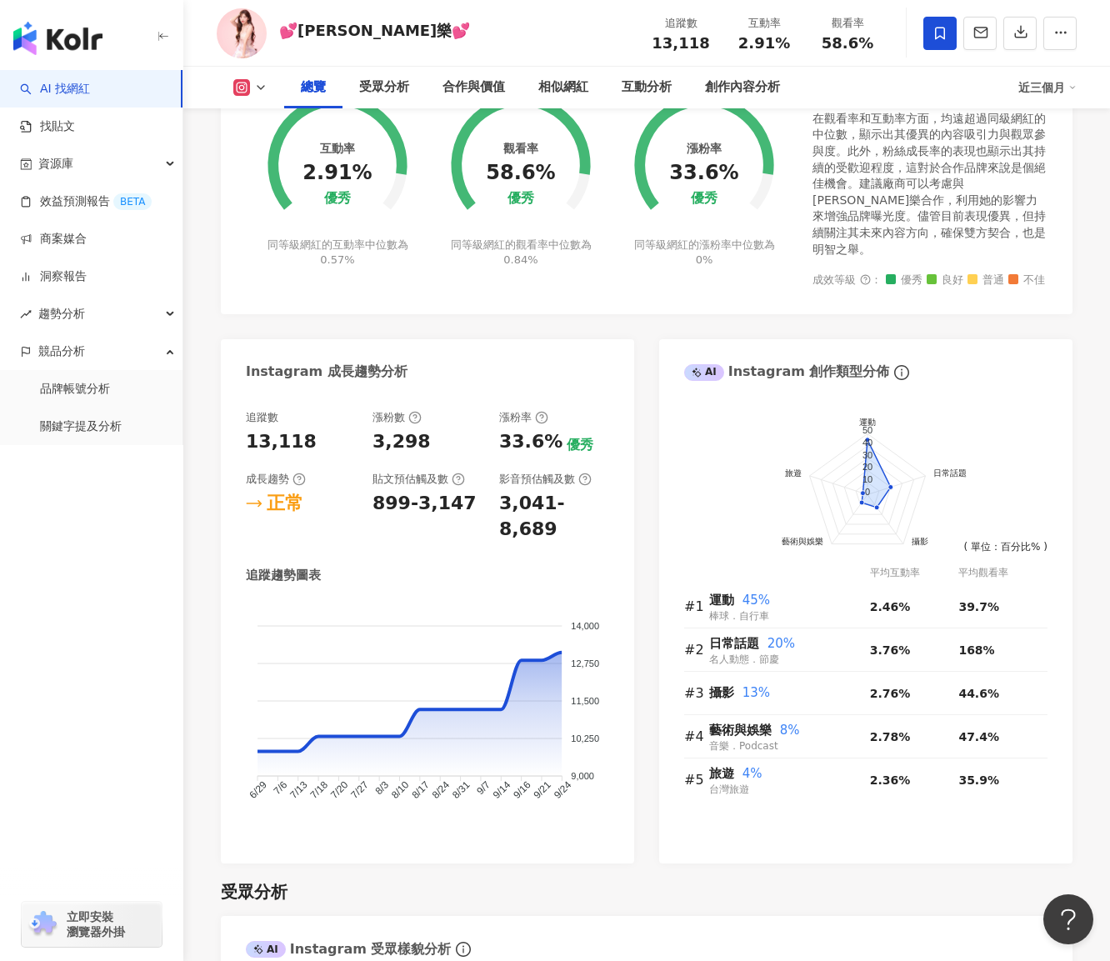
scroll to position [584, 0]
